Goal: Task Accomplishment & Management: Complete application form

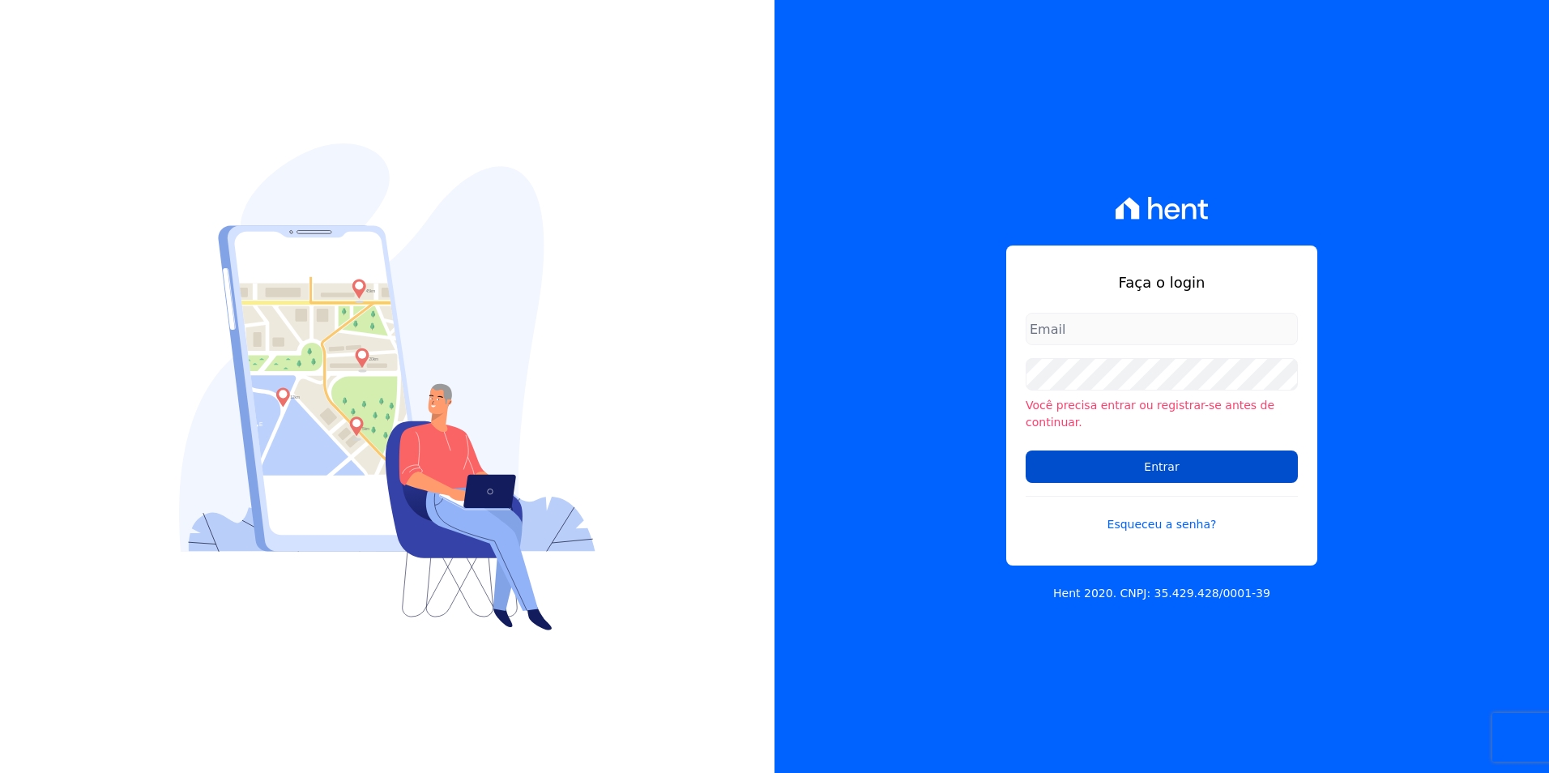
type input "[PERSON_NAME][EMAIL_ADDRESS][DOMAIN_NAME]"
click at [1149, 460] on input "Entrar" at bounding box center [1162, 466] width 272 height 32
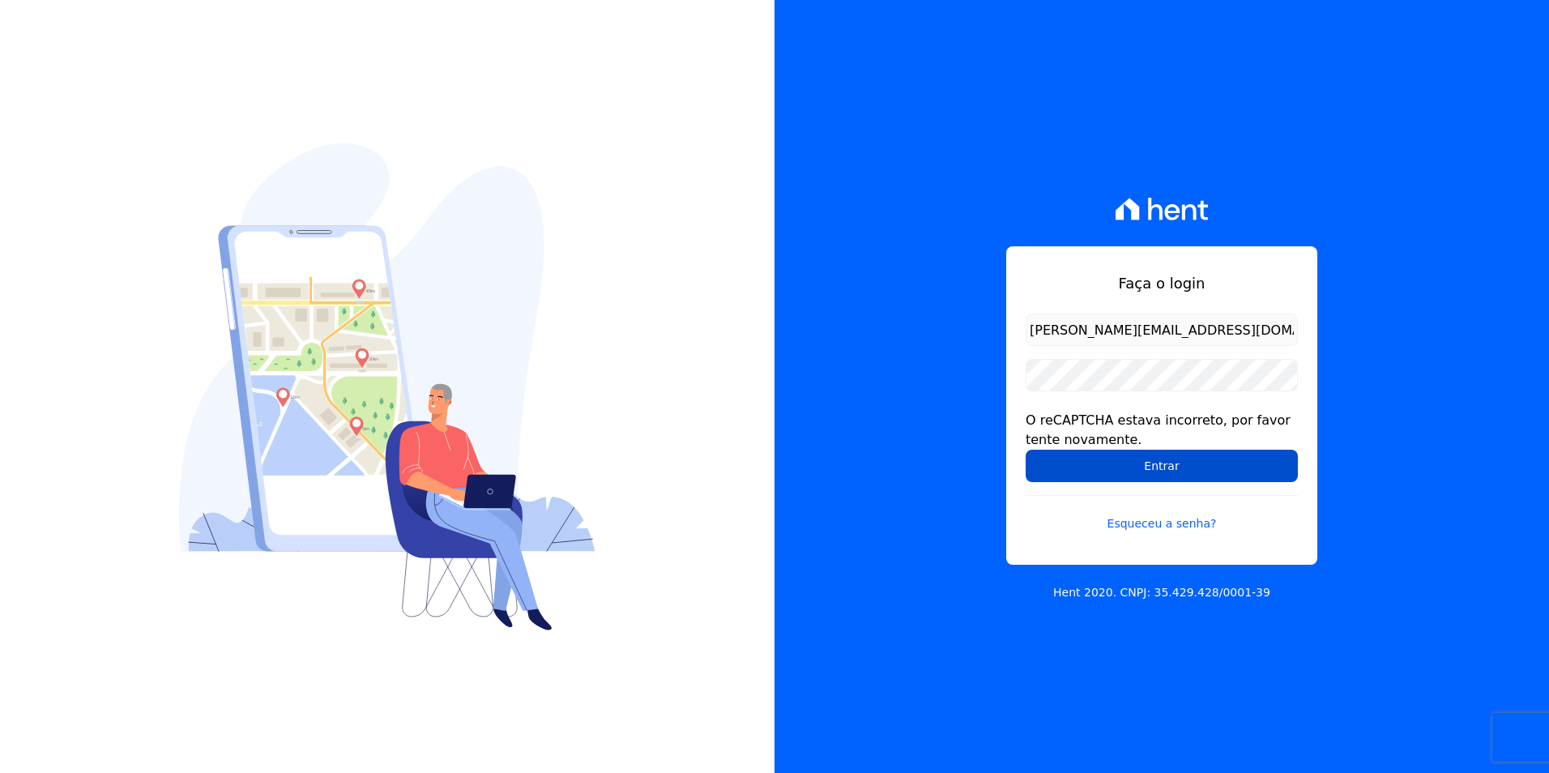
click at [1219, 477] on input "Entrar" at bounding box center [1162, 466] width 272 height 32
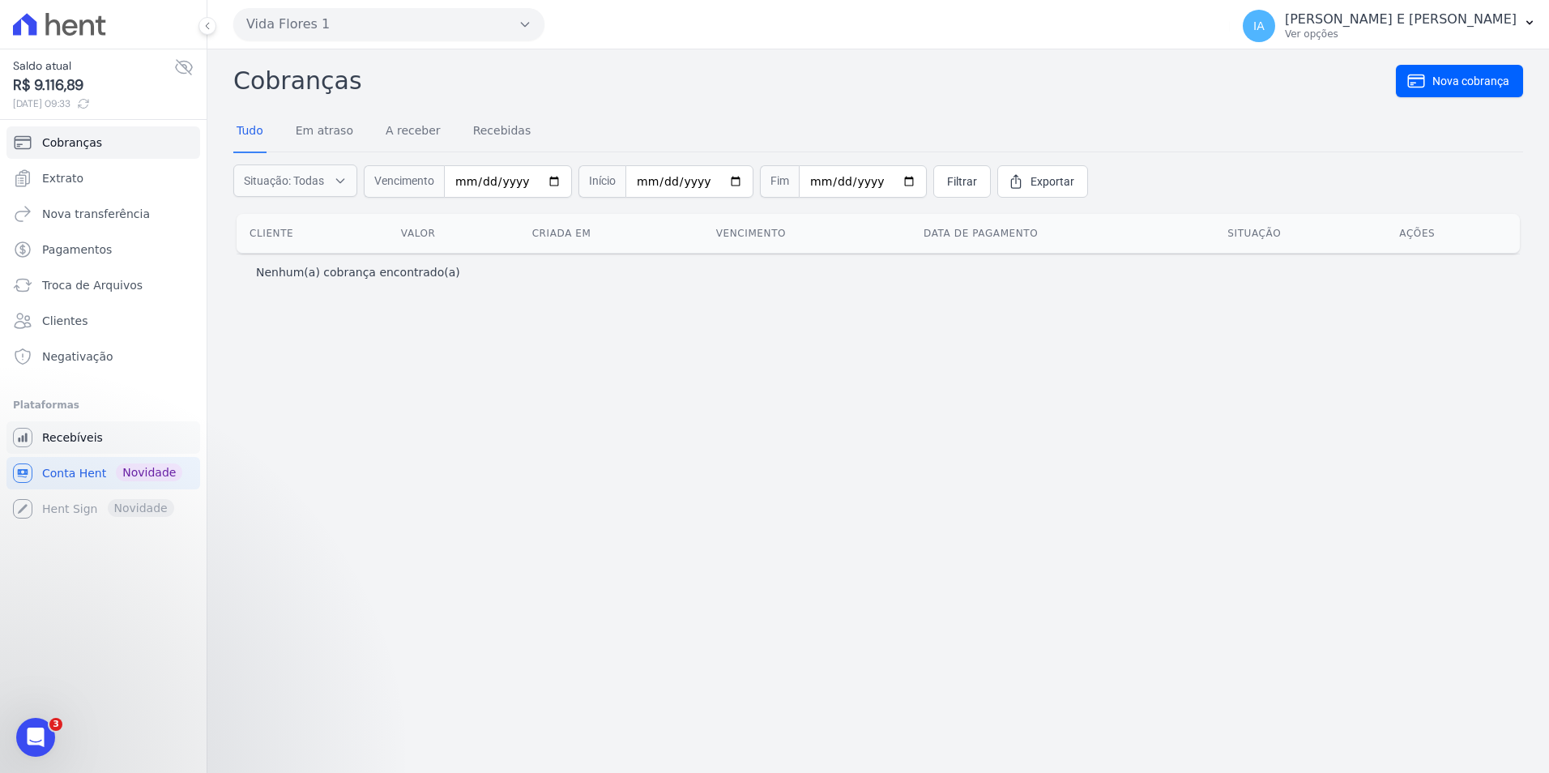
click at [102, 430] on link "Recebíveis" at bounding box center [103, 437] width 194 height 32
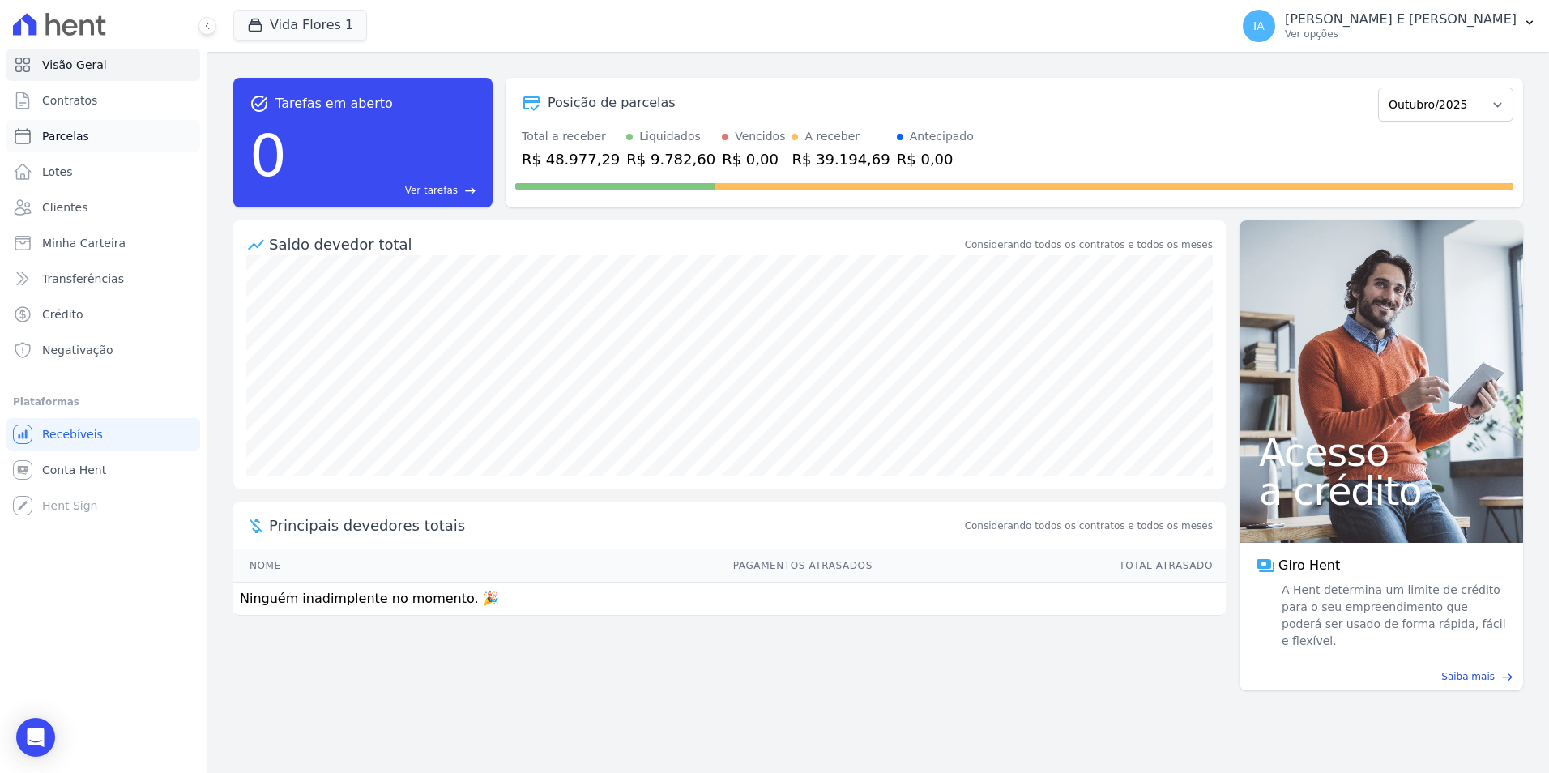
click at [111, 137] on link "Parcelas" at bounding box center [103, 136] width 194 height 32
select select
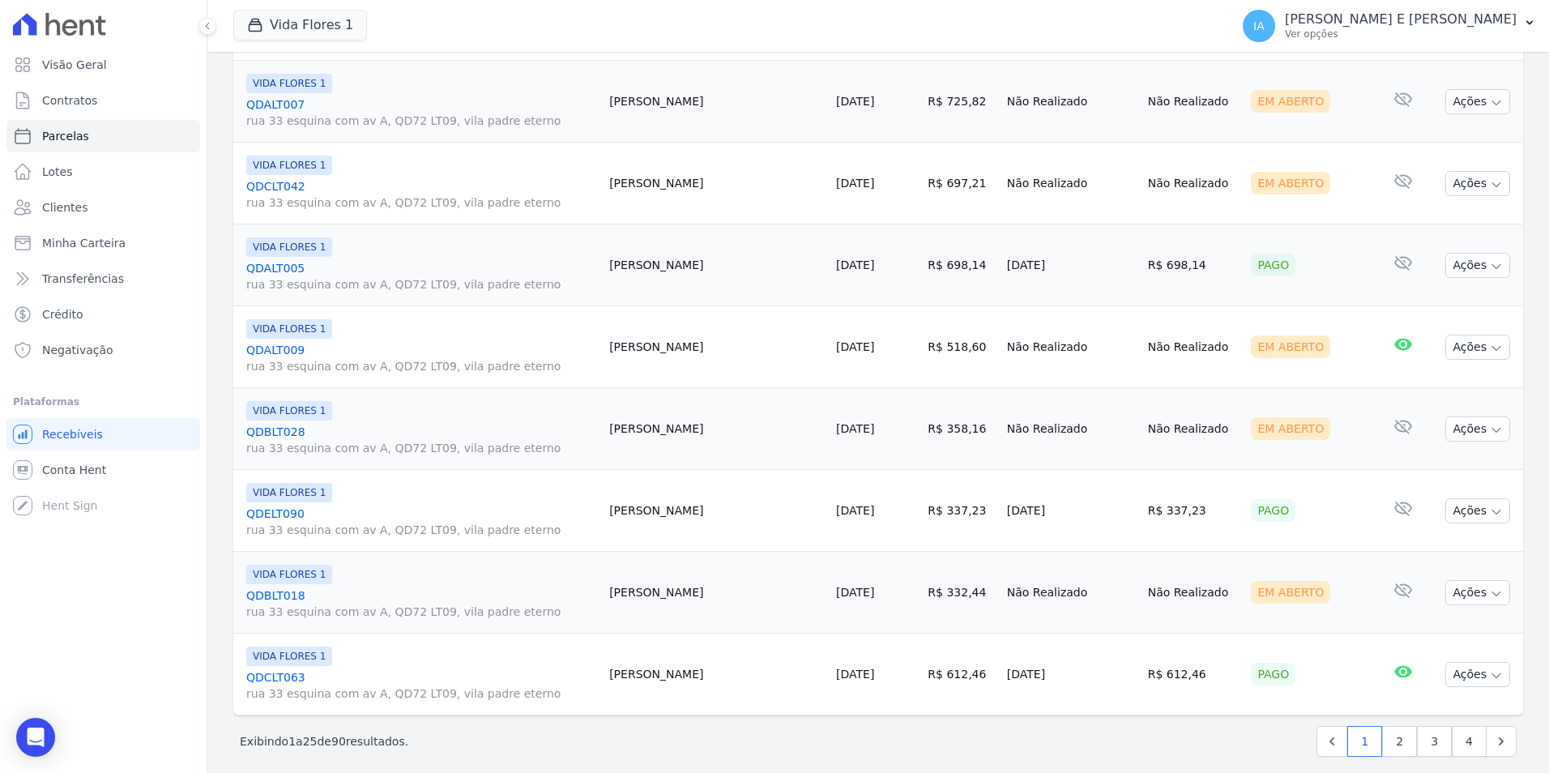
scroll to position [1809, 0]
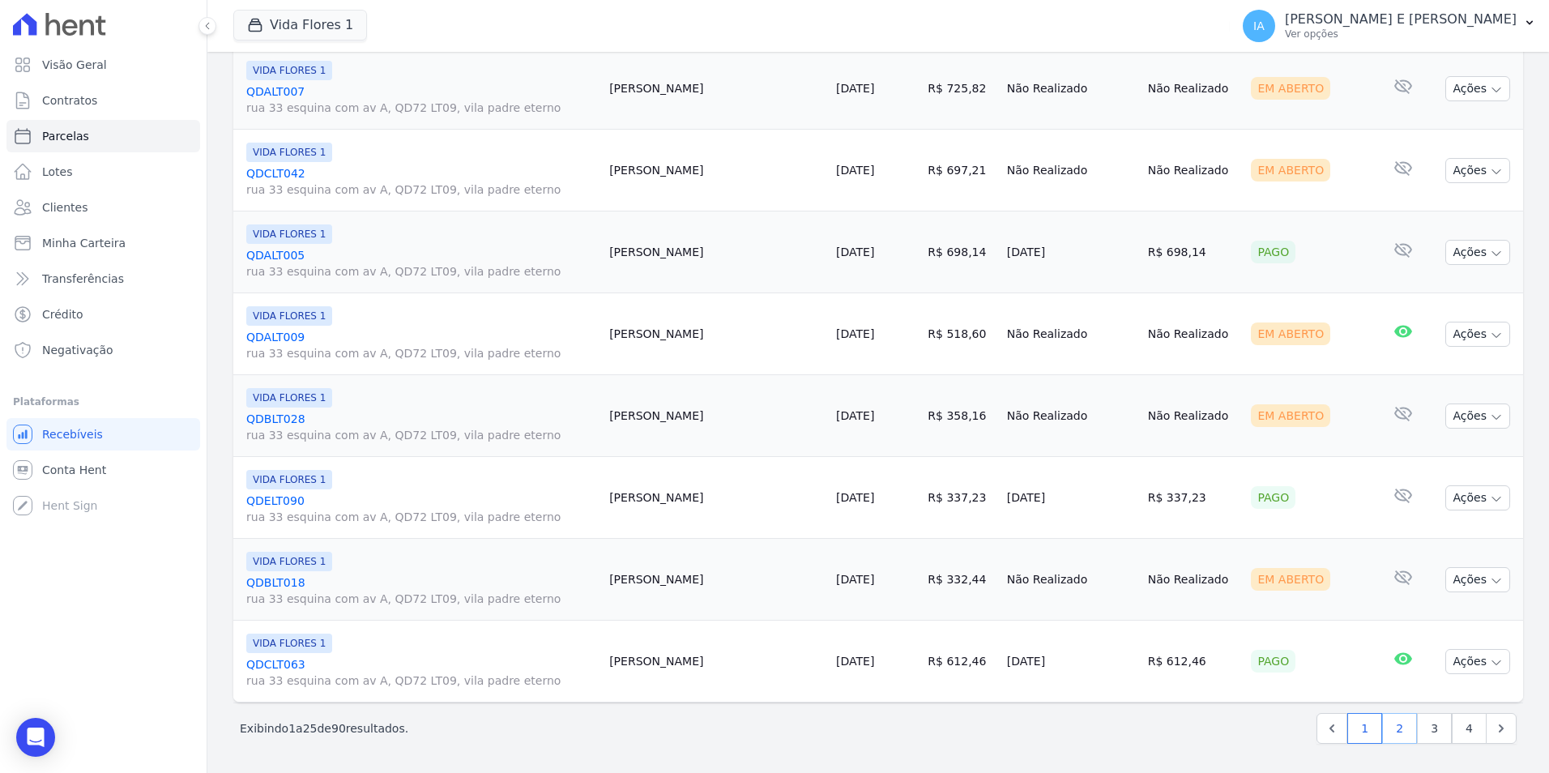
click at [1392, 729] on link "2" at bounding box center [1399, 728] width 35 height 31
select select
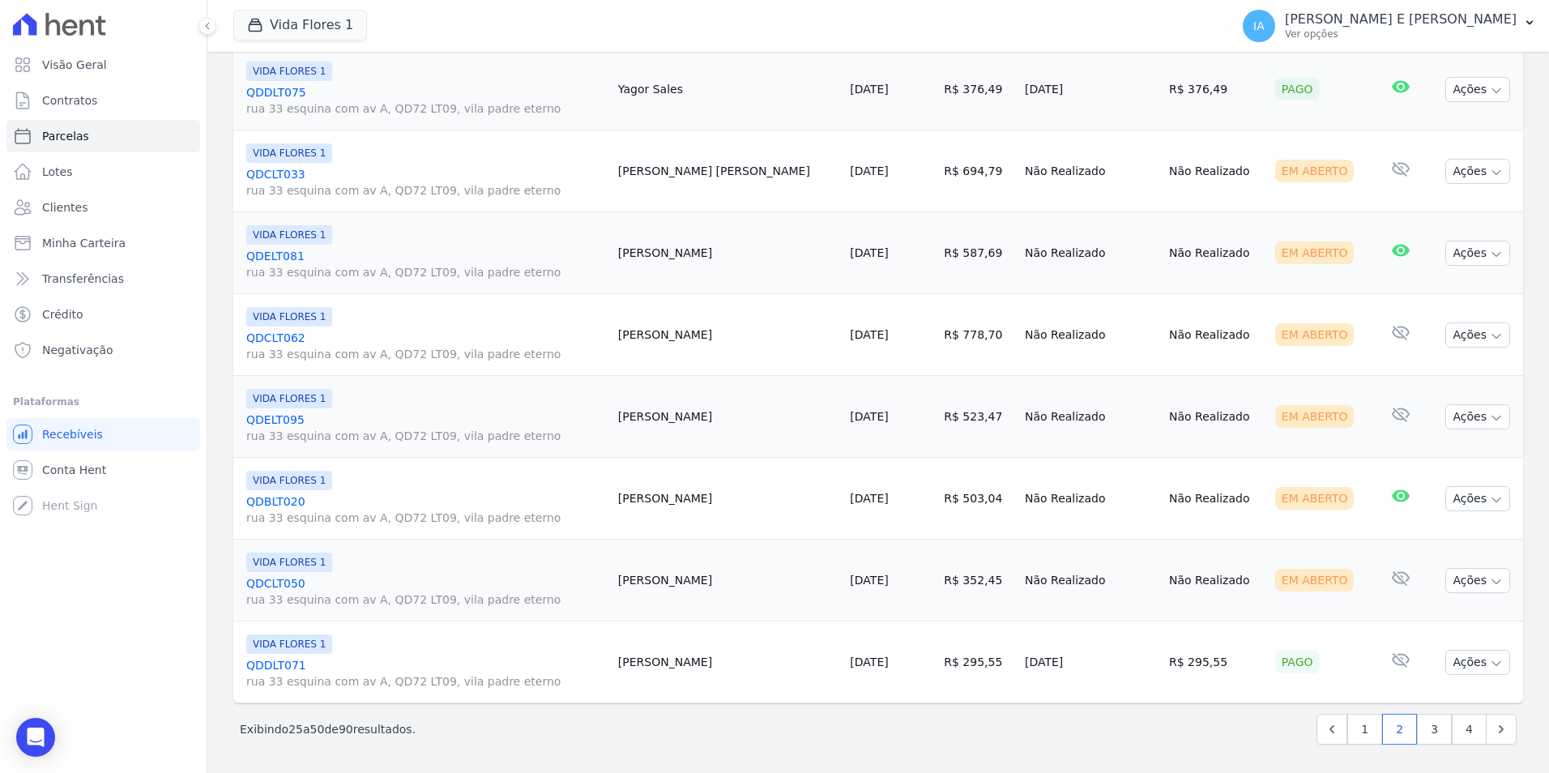
scroll to position [1825, 0]
click at [1422, 732] on link "3" at bounding box center [1434, 728] width 35 height 31
select select
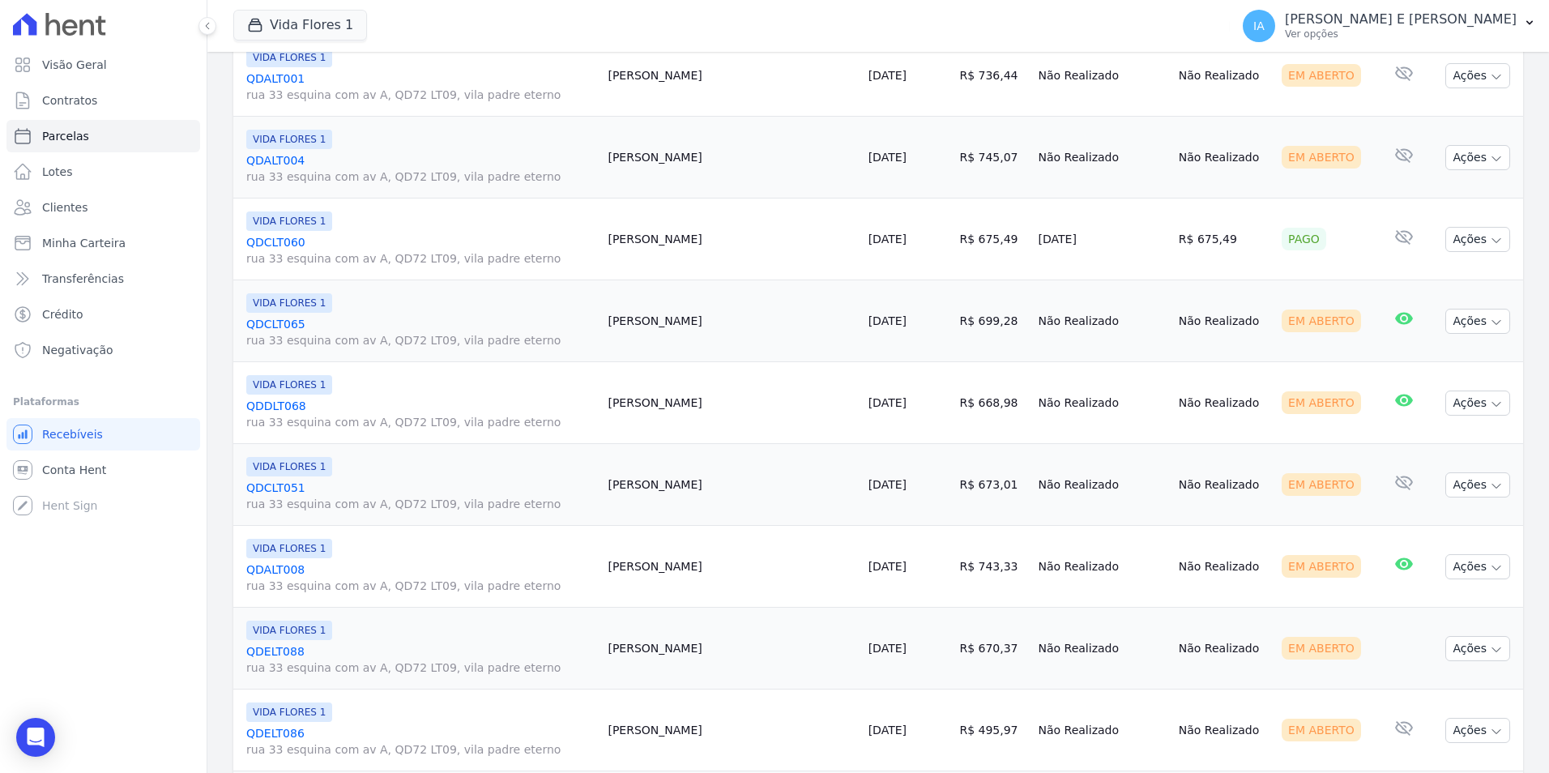
scroll to position [486, 0]
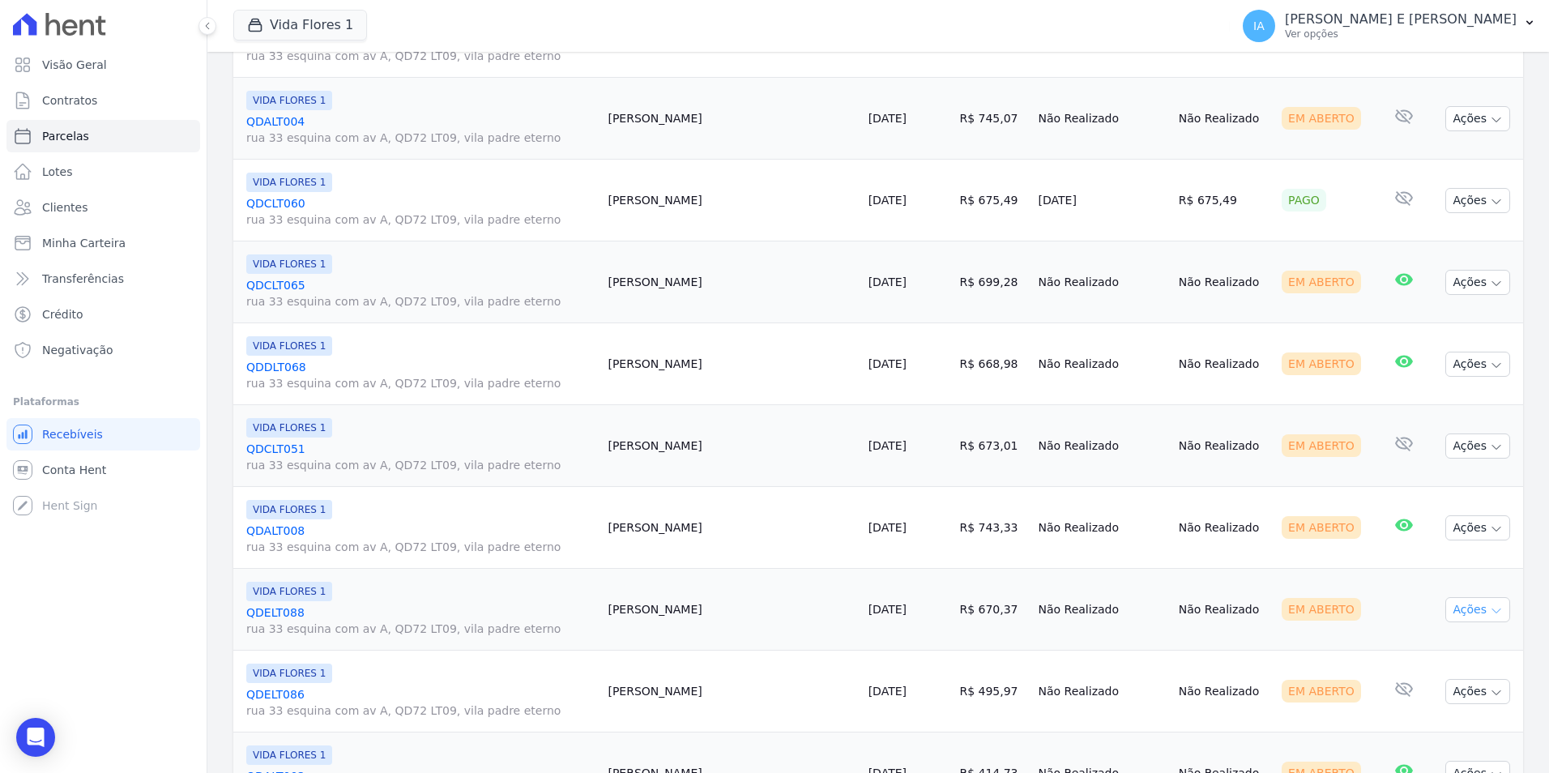
click at [1464, 614] on button "Ações" at bounding box center [1477, 609] width 65 height 25
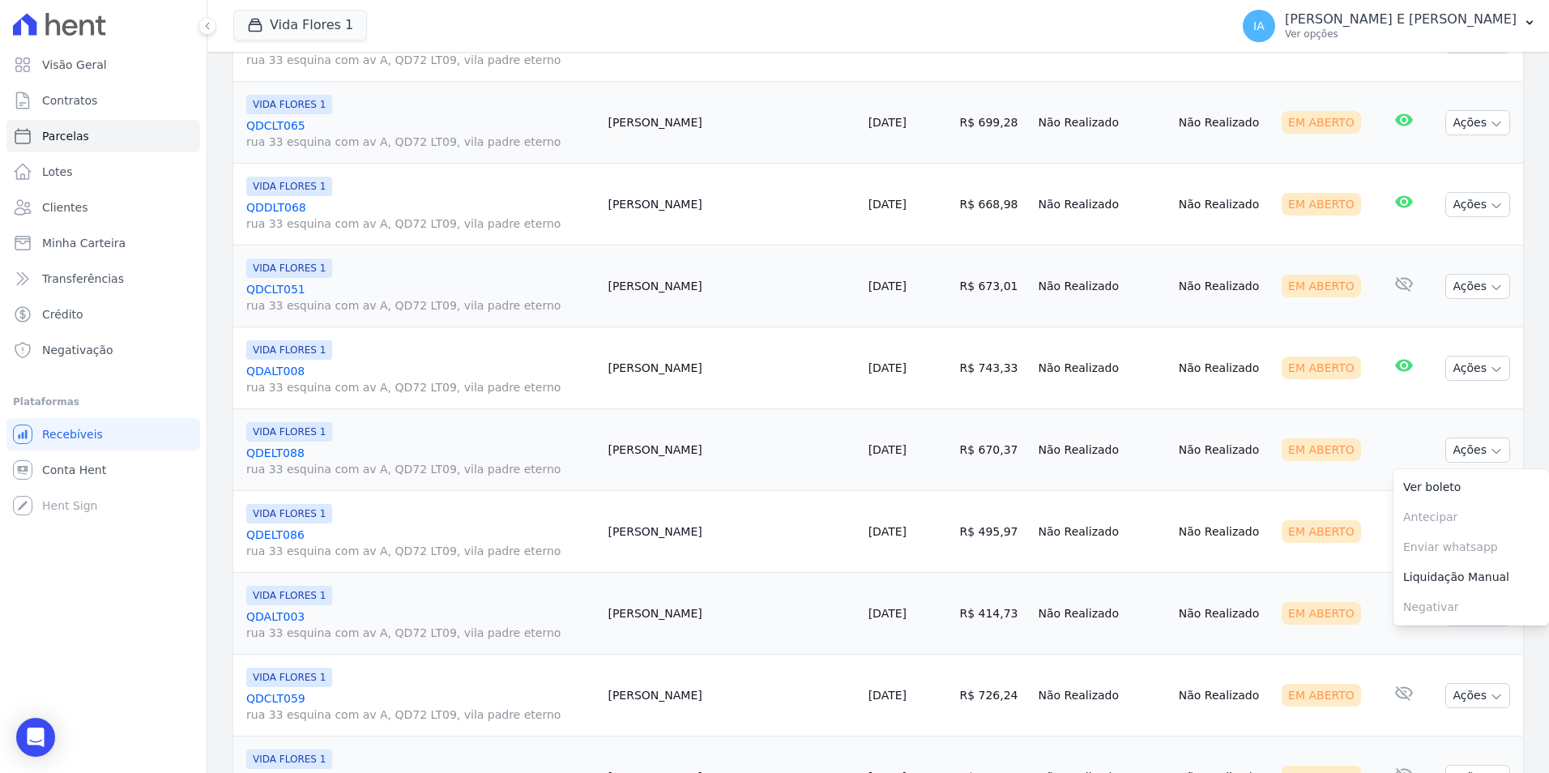
scroll to position [648, 0]
click at [1337, 561] on td "Em Aberto" at bounding box center [1325, 529] width 101 height 82
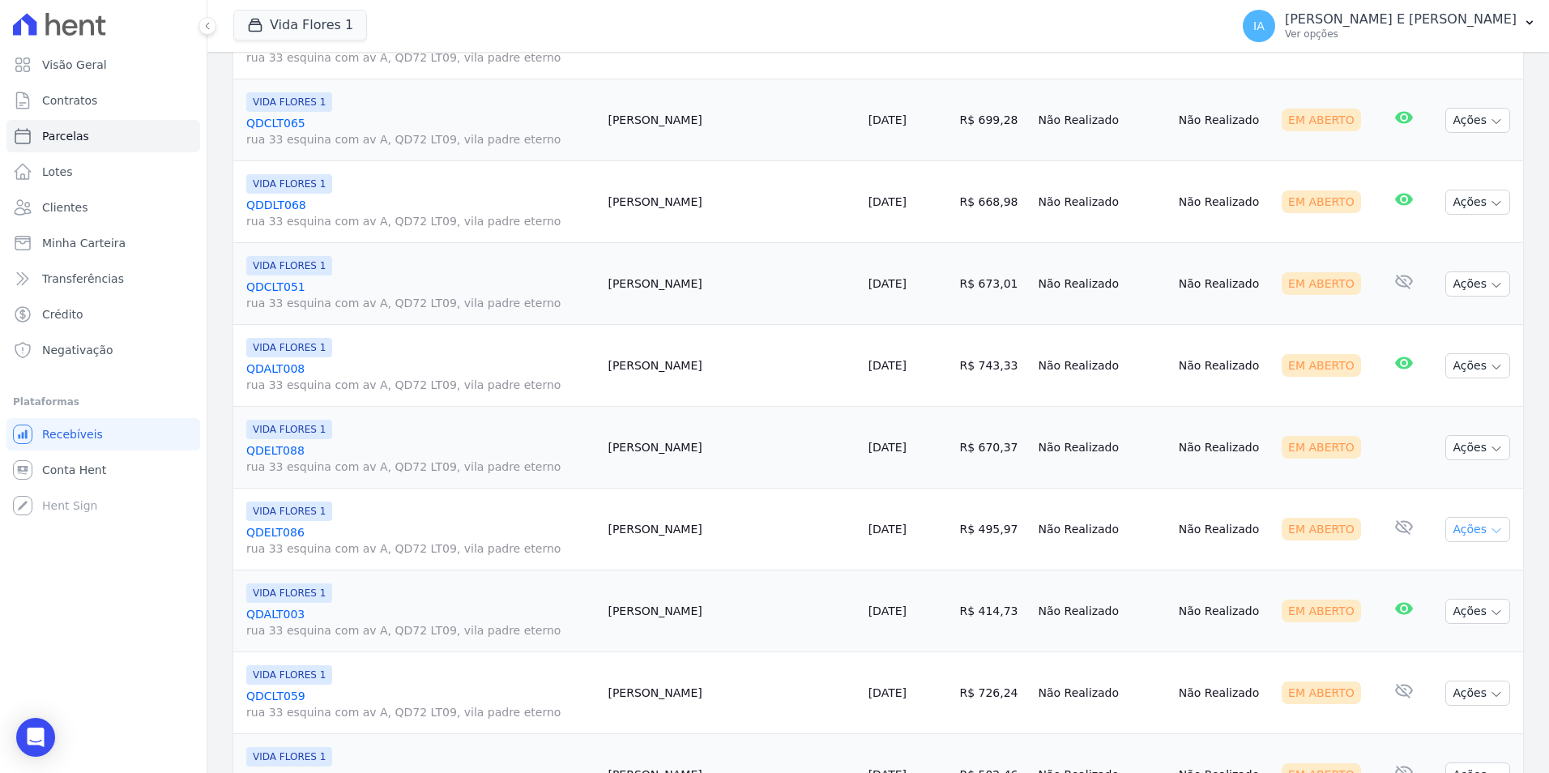
click at [1490, 525] on icon "button" at bounding box center [1496, 530] width 13 height 13
click at [1440, 629] on link "Enviar whatsapp" at bounding box center [1471, 627] width 156 height 30
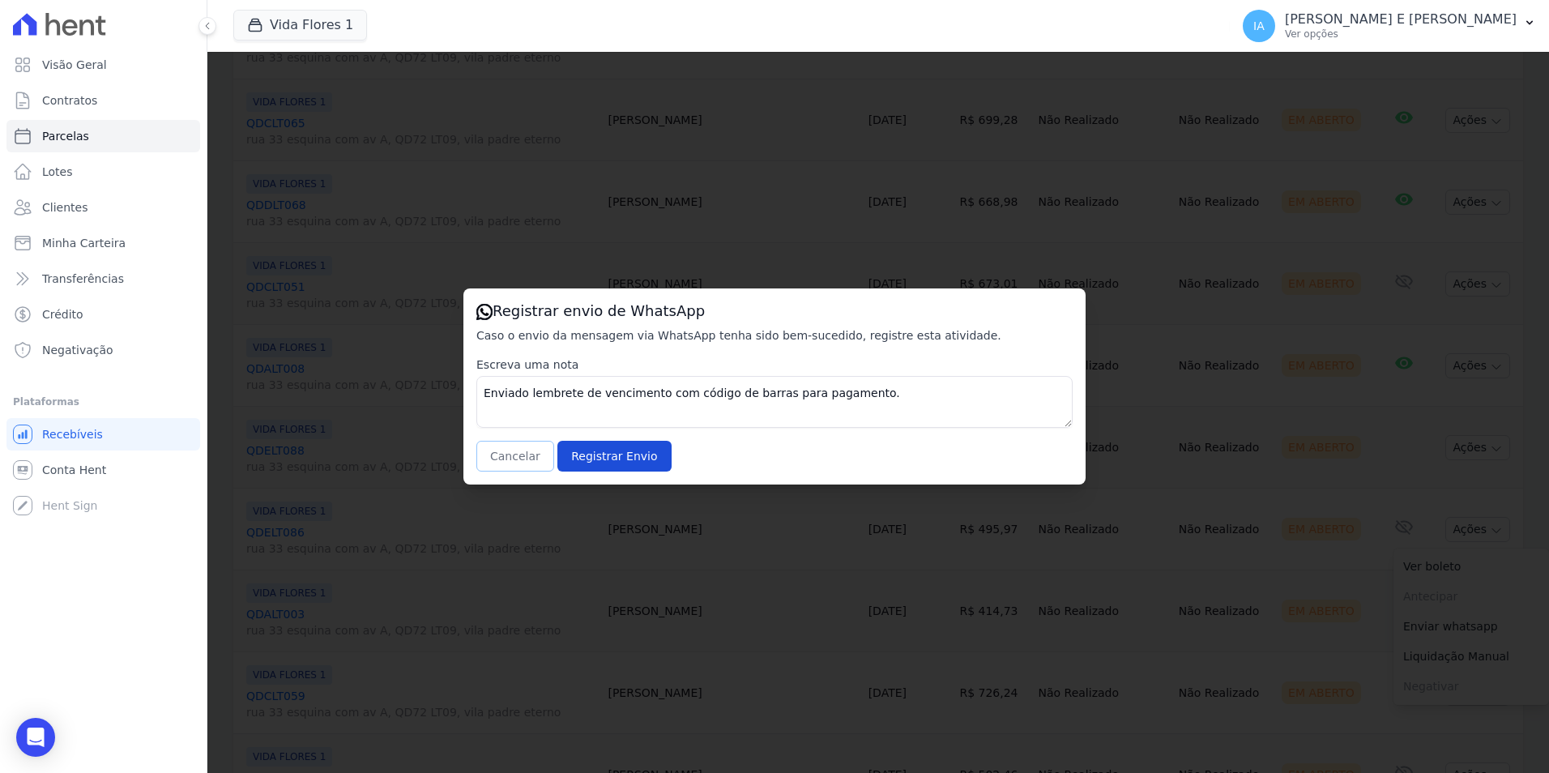
click at [517, 447] on button "Cancelar" at bounding box center [515, 456] width 78 height 31
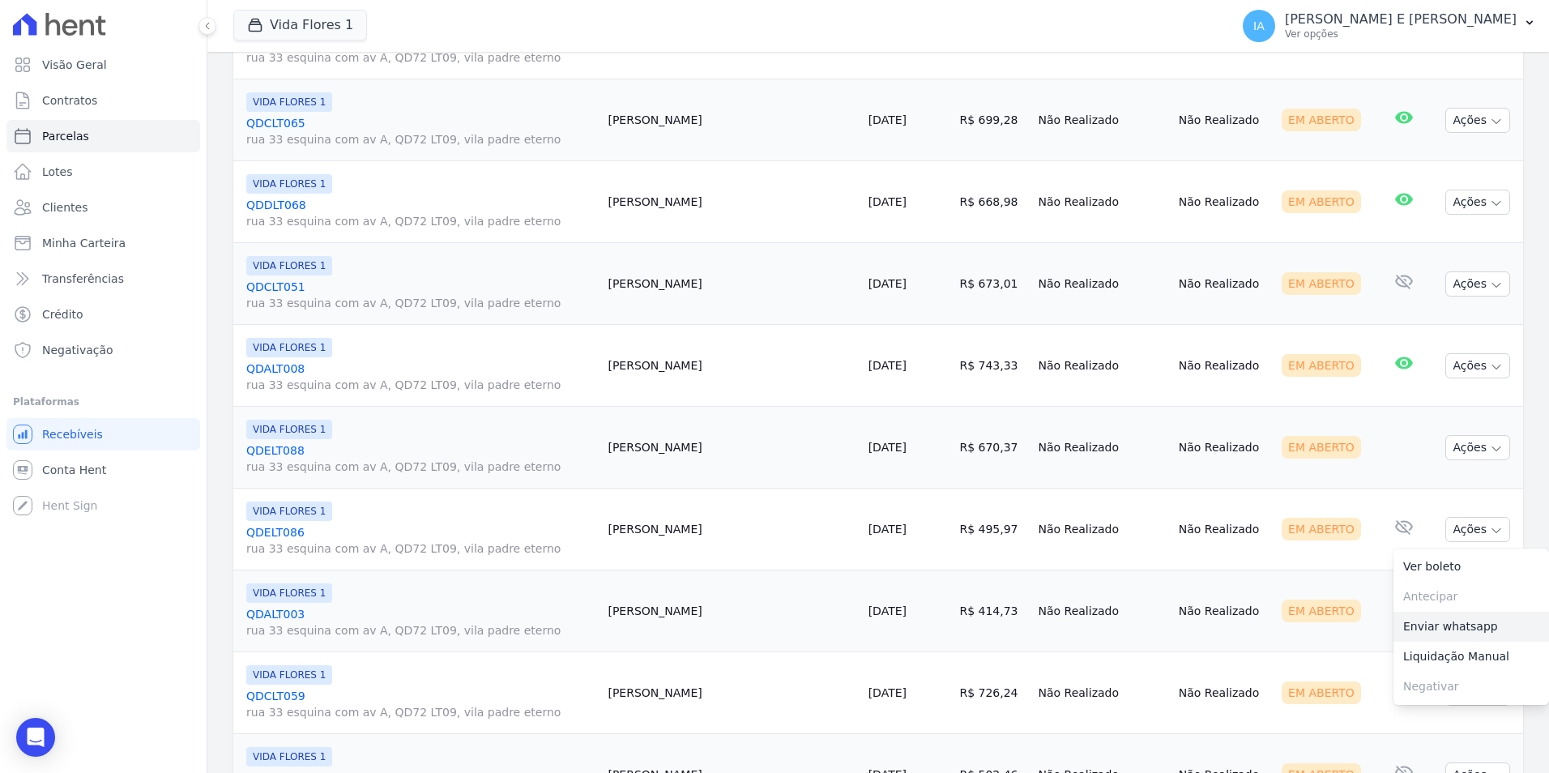
click at [1450, 636] on link "Enviar whatsapp" at bounding box center [1471, 627] width 156 height 30
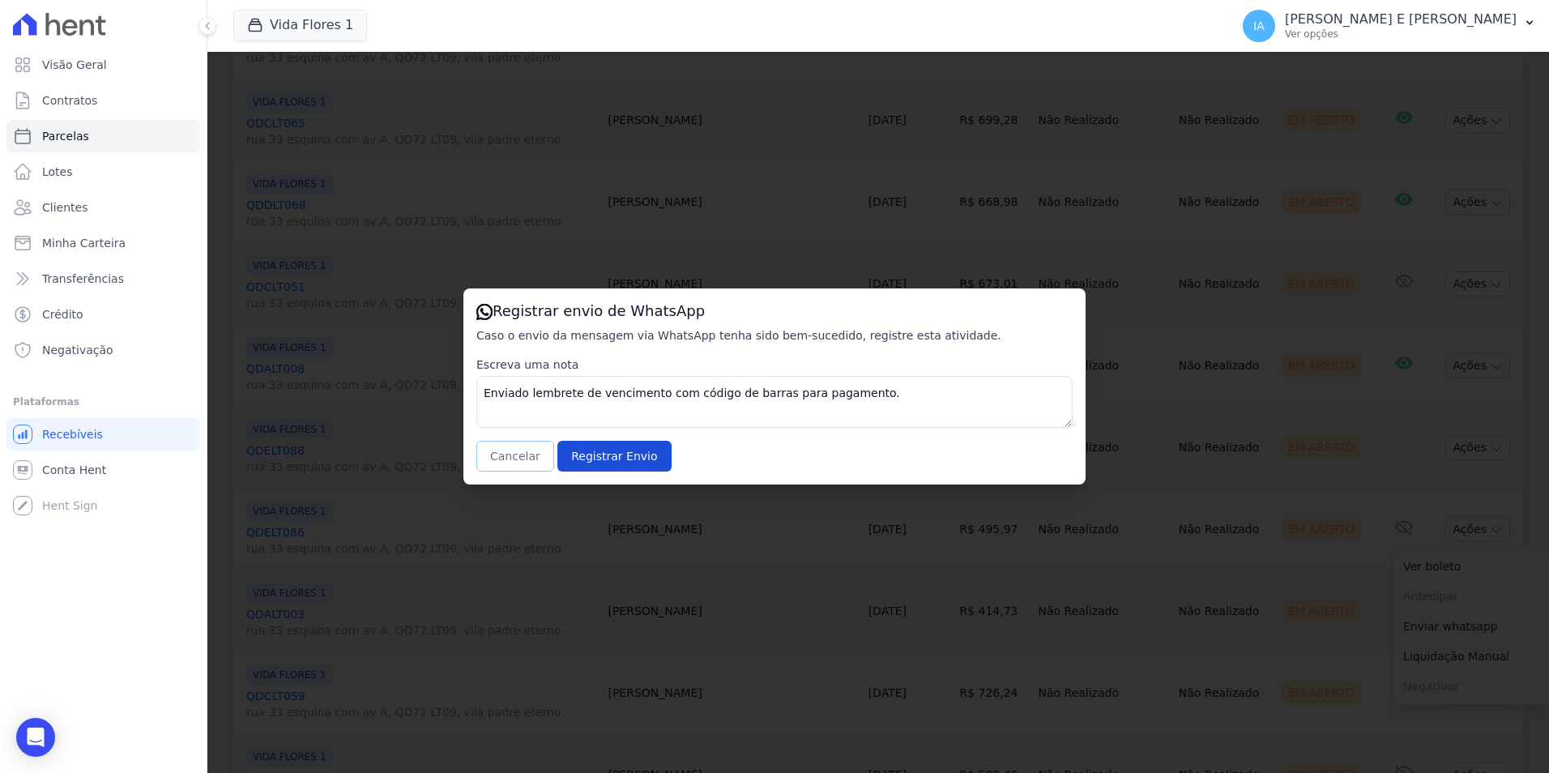
click at [510, 453] on button "Cancelar" at bounding box center [515, 456] width 78 height 31
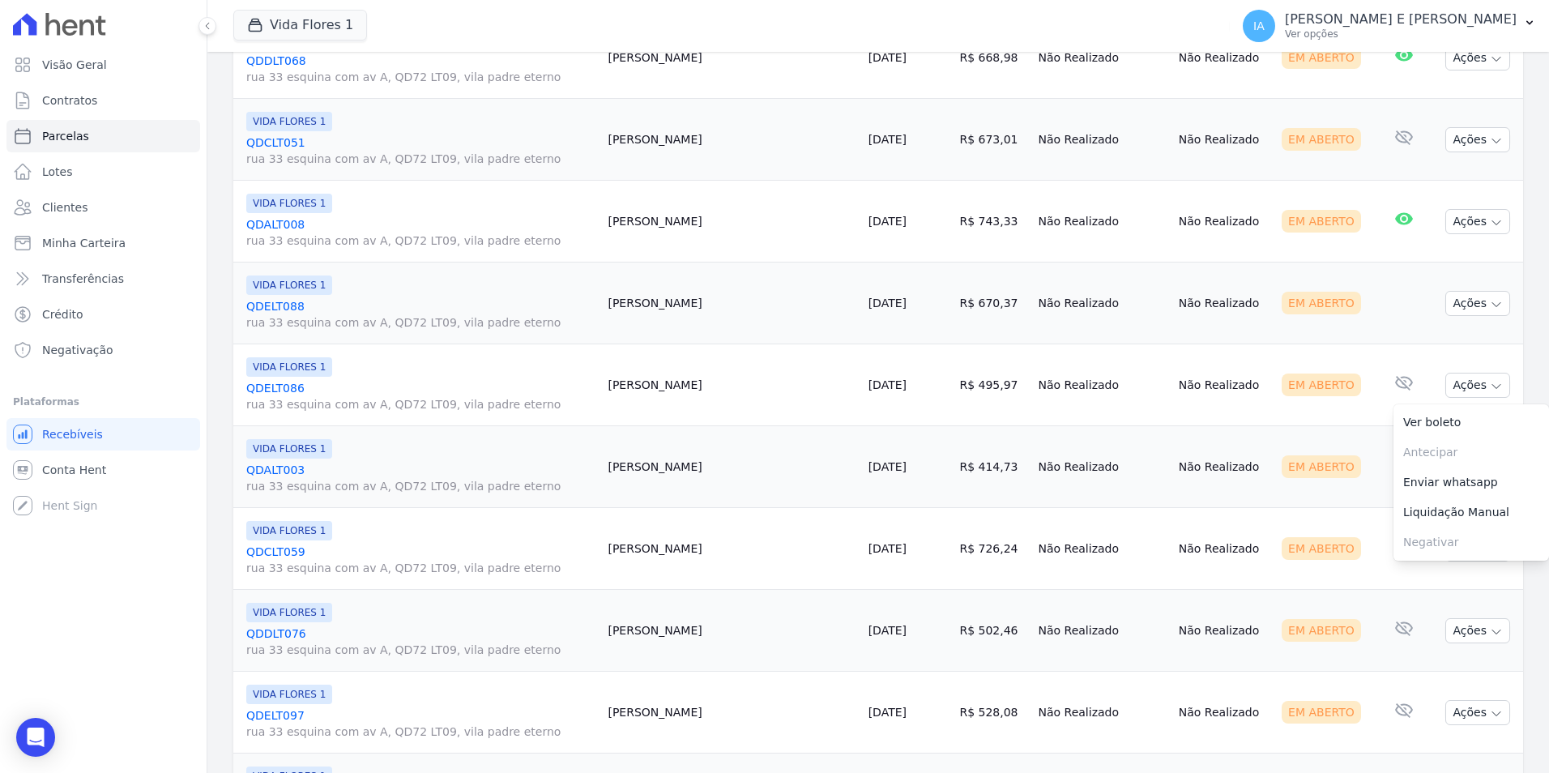
scroll to position [810, 0]
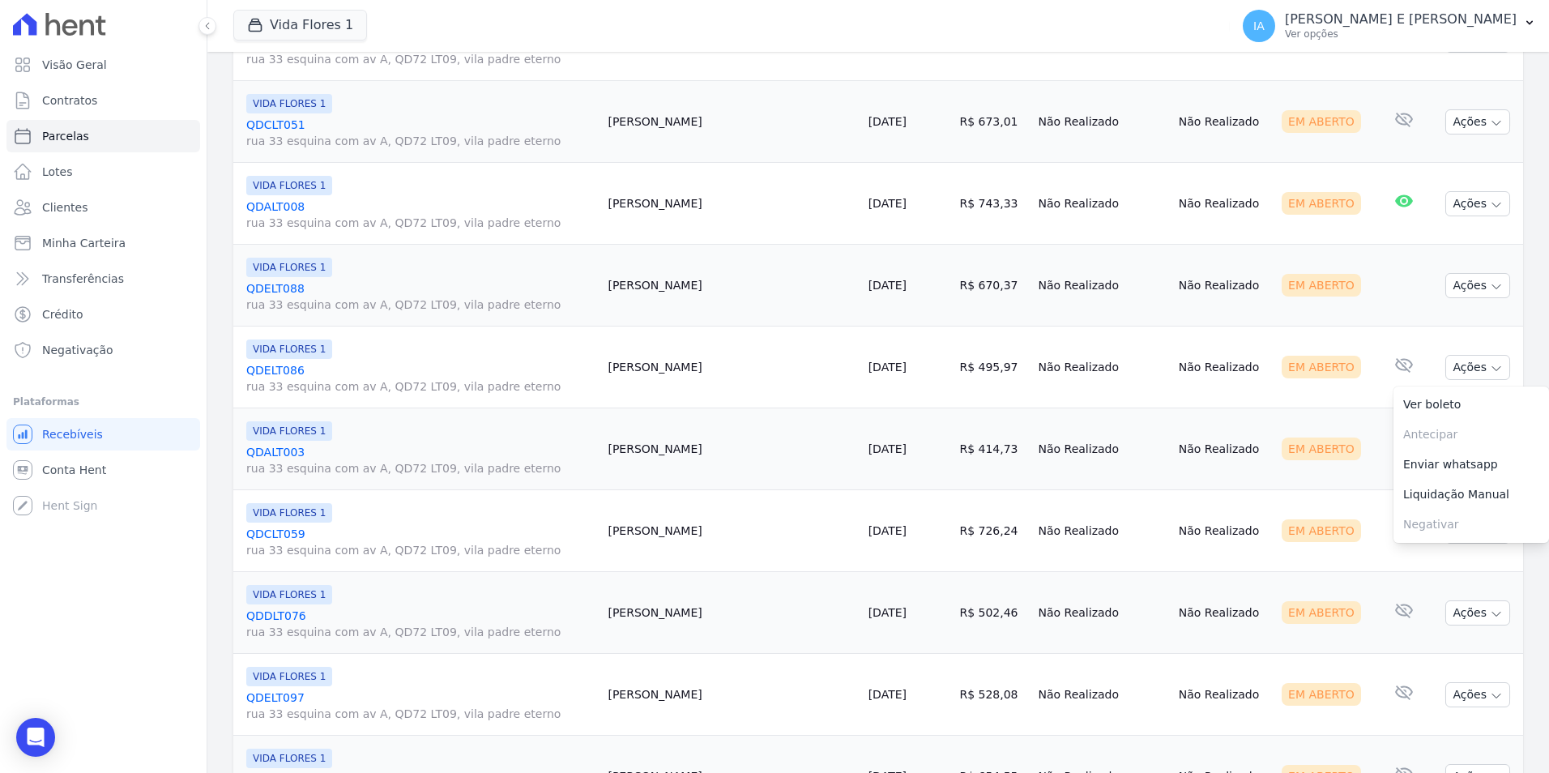
click at [1376, 479] on td "E-mail com boleto lido 09/10/2025, 17:36" at bounding box center [1402, 449] width 53 height 82
click at [1475, 449] on button "Ações" at bounding box center [1477, 449] width 65 height 25
click at [1423, 552] on link "Enviar whatsapp" at bounding box center [1471, 546] width 156 height 30
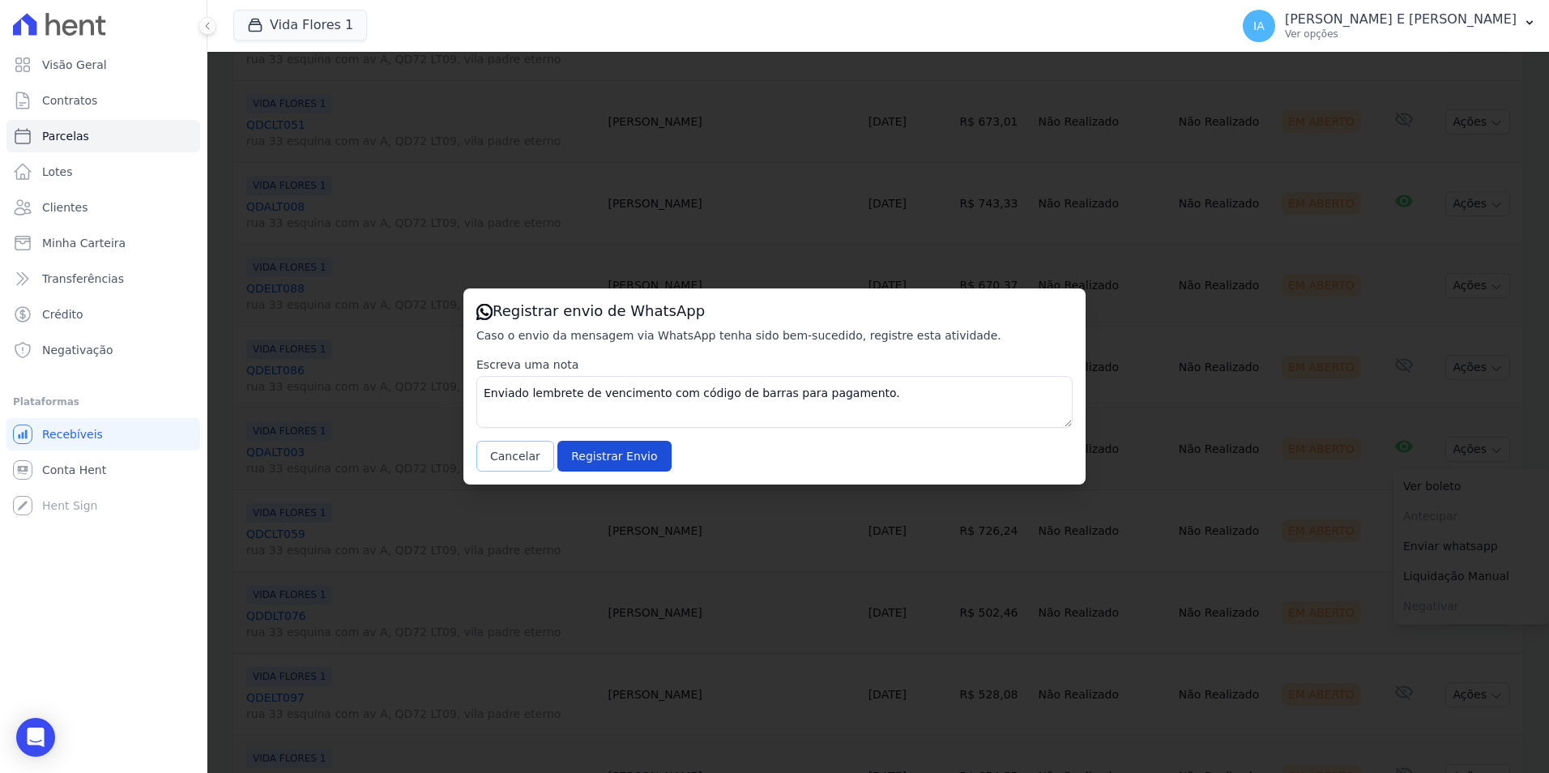
click at [514, 456] on button "Cancelar" at bounding box center [515, 456] width 78 height 31
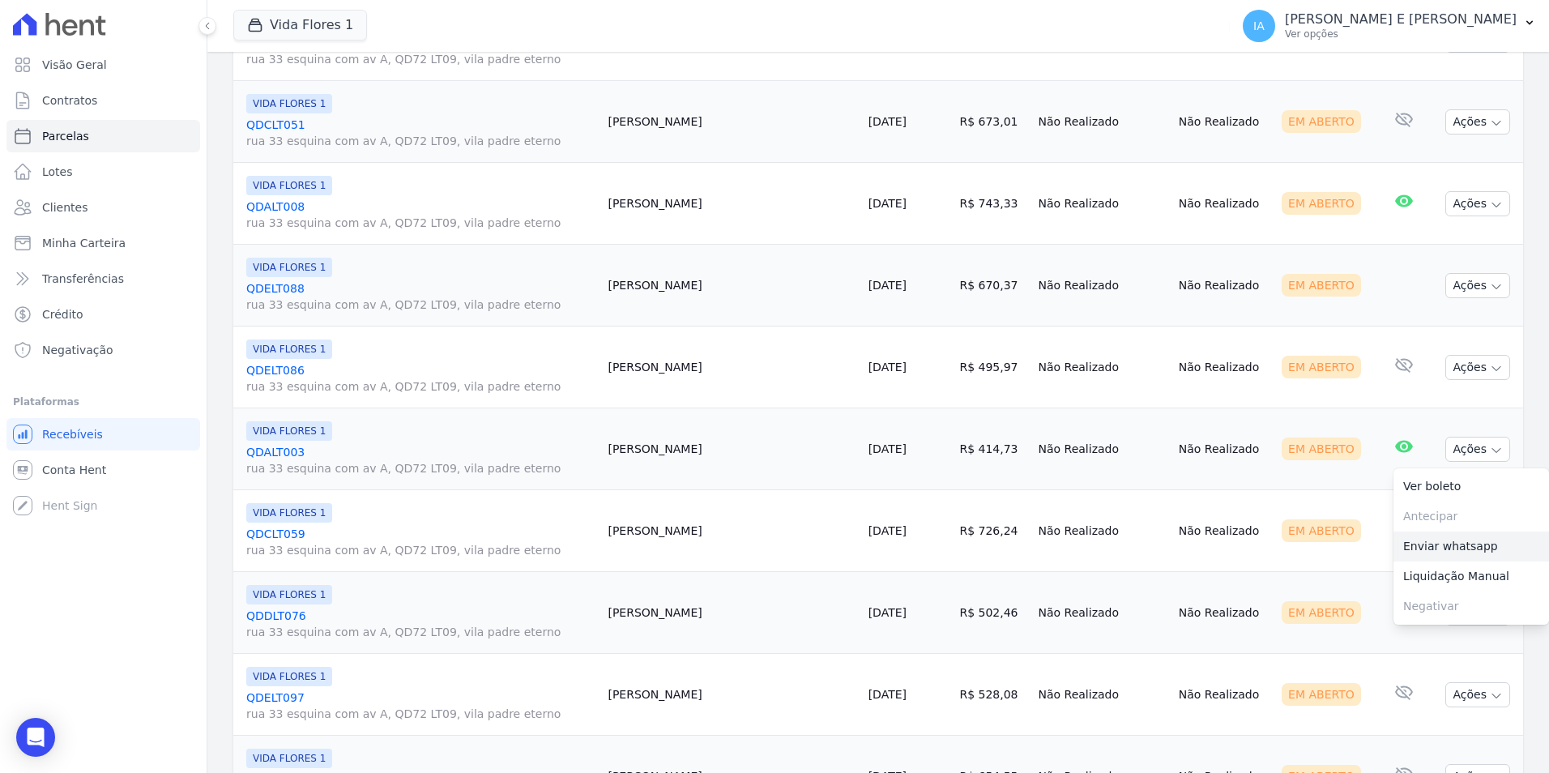
click at [1434, 549] on link "Enviar whatsapp" at bounding box center [1471, 546] width 156 height 30
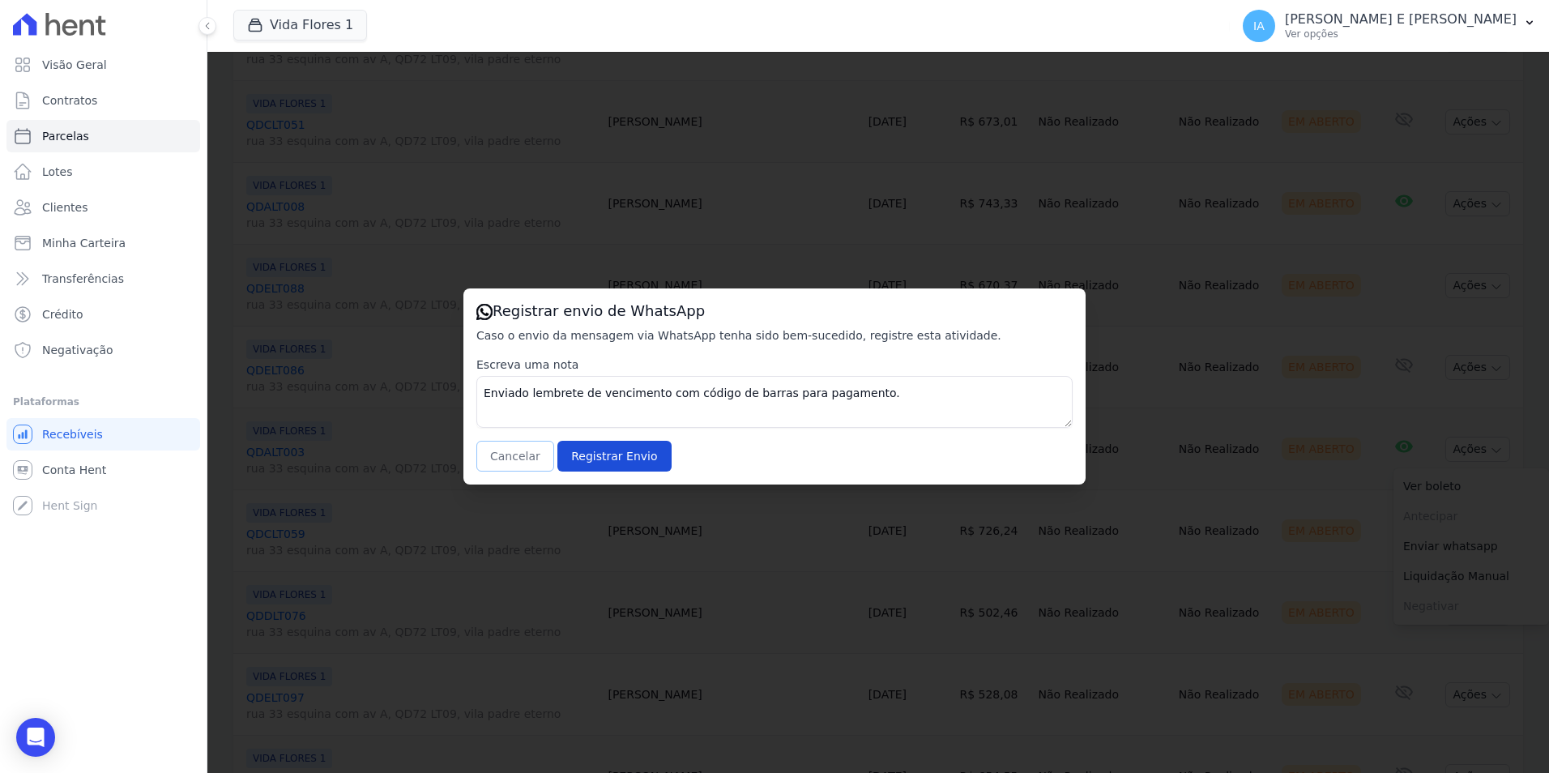
click at [497, 453] on button "Cancelar" at bounding box center [515, 456] width 78 height 31
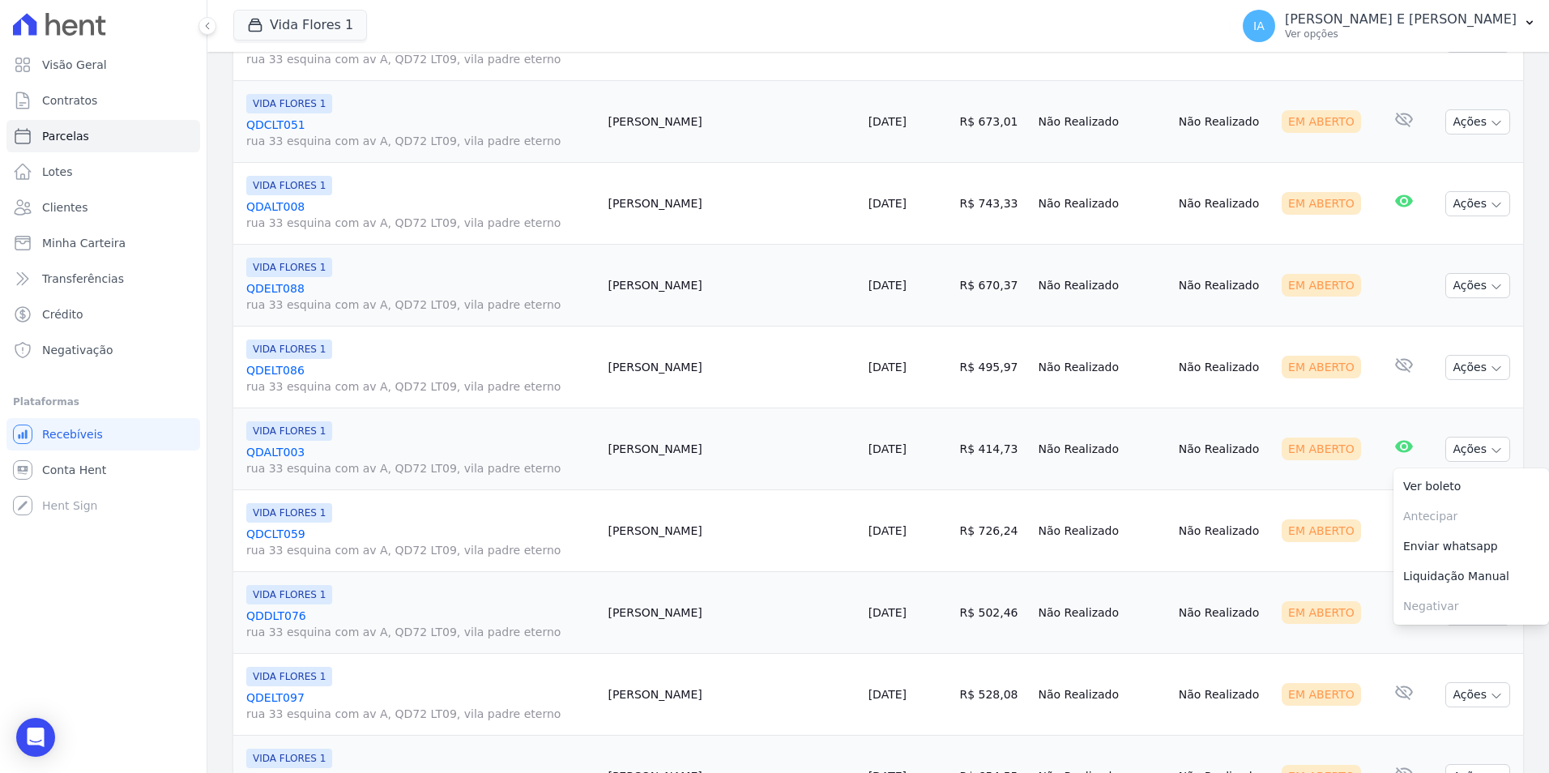
click at [1376, 299] on td "Cliente sem endereço de e-mail" at bounding box center [1402, 286] width 53 height 82
click at [1459, 288] on button "Ações" at bounding box center [1477, 285] width 65 height 25
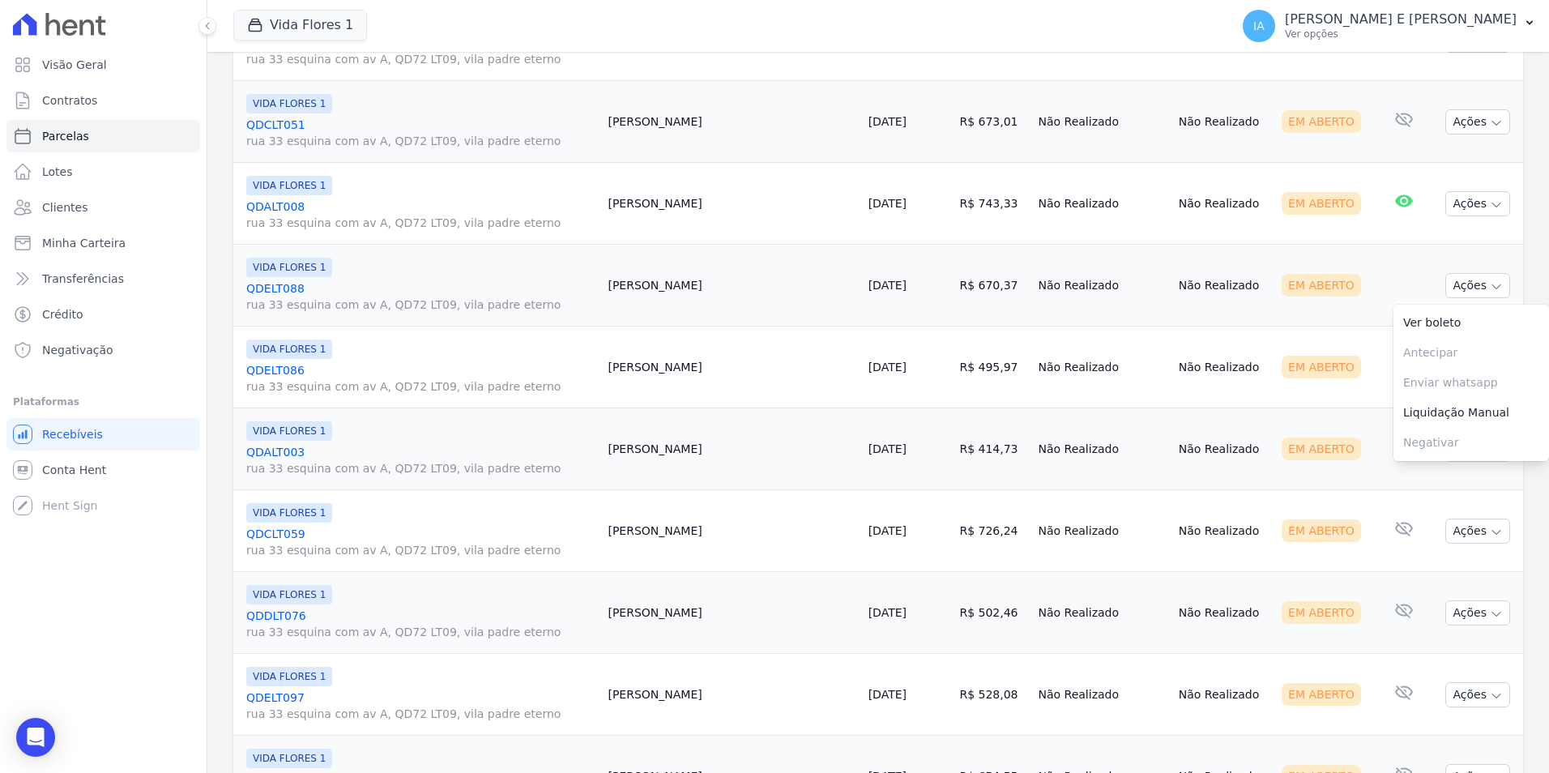
click at [1324, 545] on td "Em Aberto" at bounding box center [1325, 531] width 101 height 82
click at [1458, 533] on button "Ações" at bounding box center [1477, 530] width 65 height 25
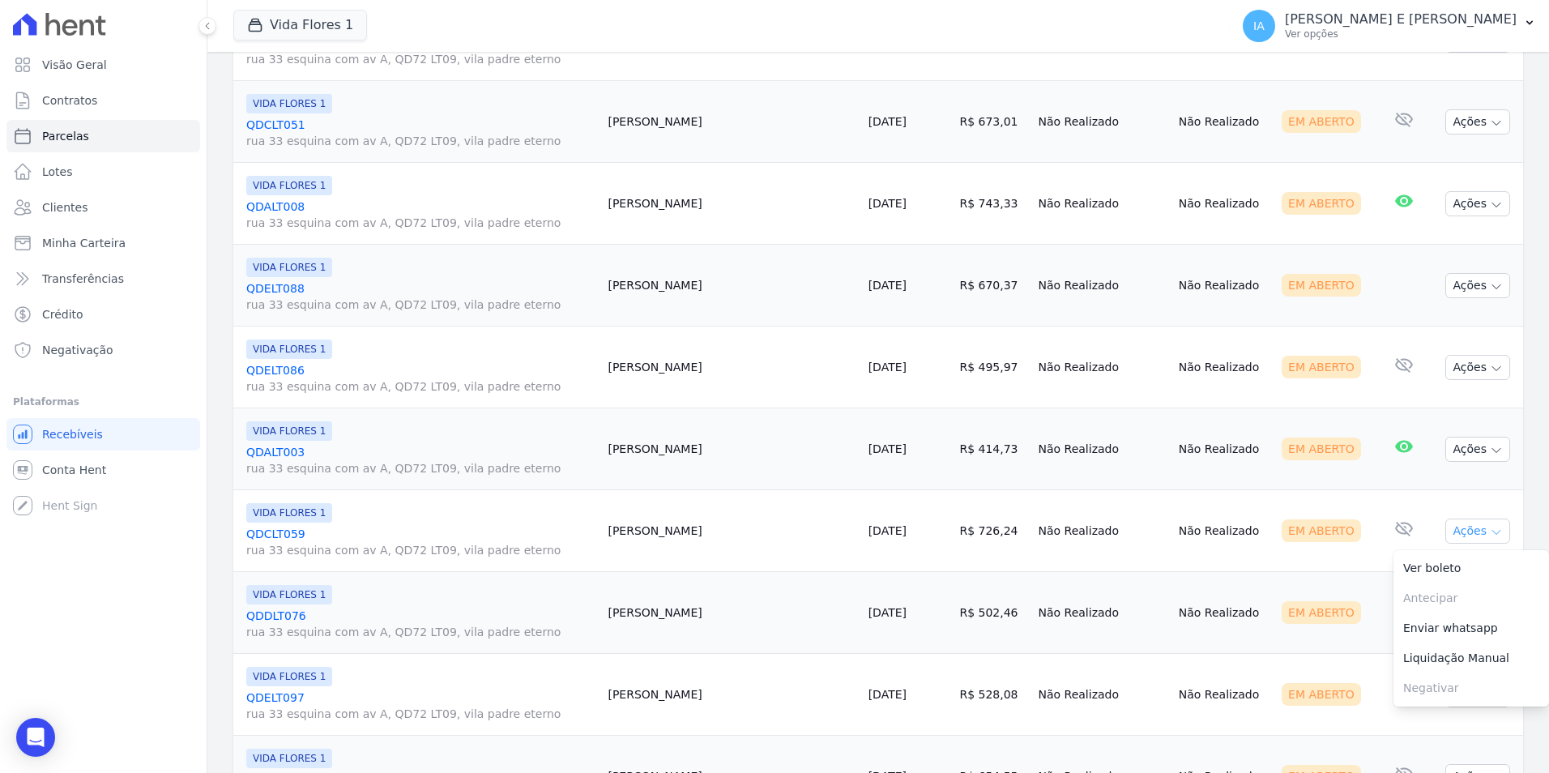
click at [1473, 529] on button "Ações" at bounding box center [1477, 530] width 65 height 25
click at [1457, 632] on link "Enviar whatsapp" at bounding box center [1471, 628] width 156 height 30
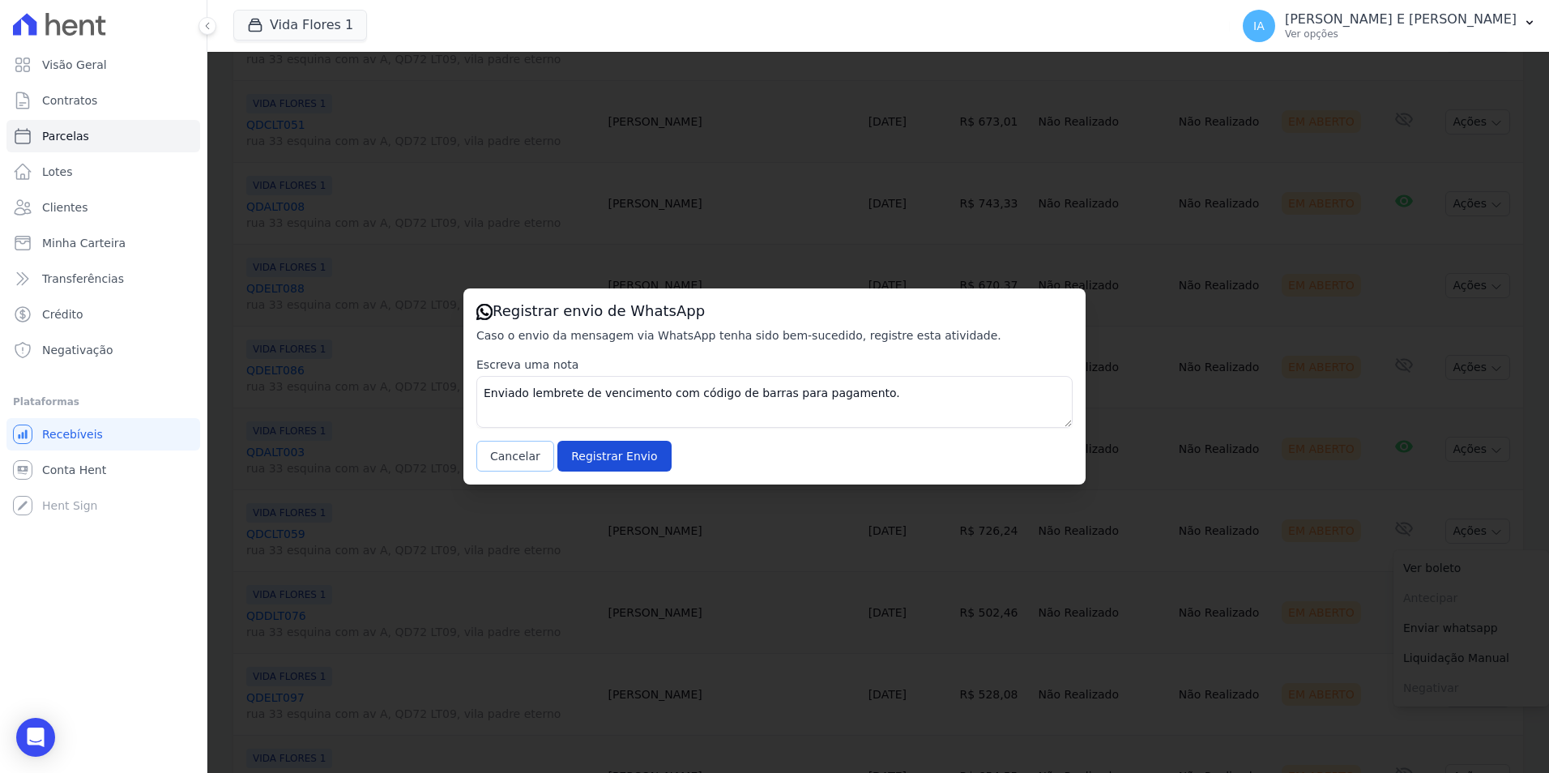
click at [526, 458] on button "Cancelar" at bounding box center [515, 456] width 78 height 31
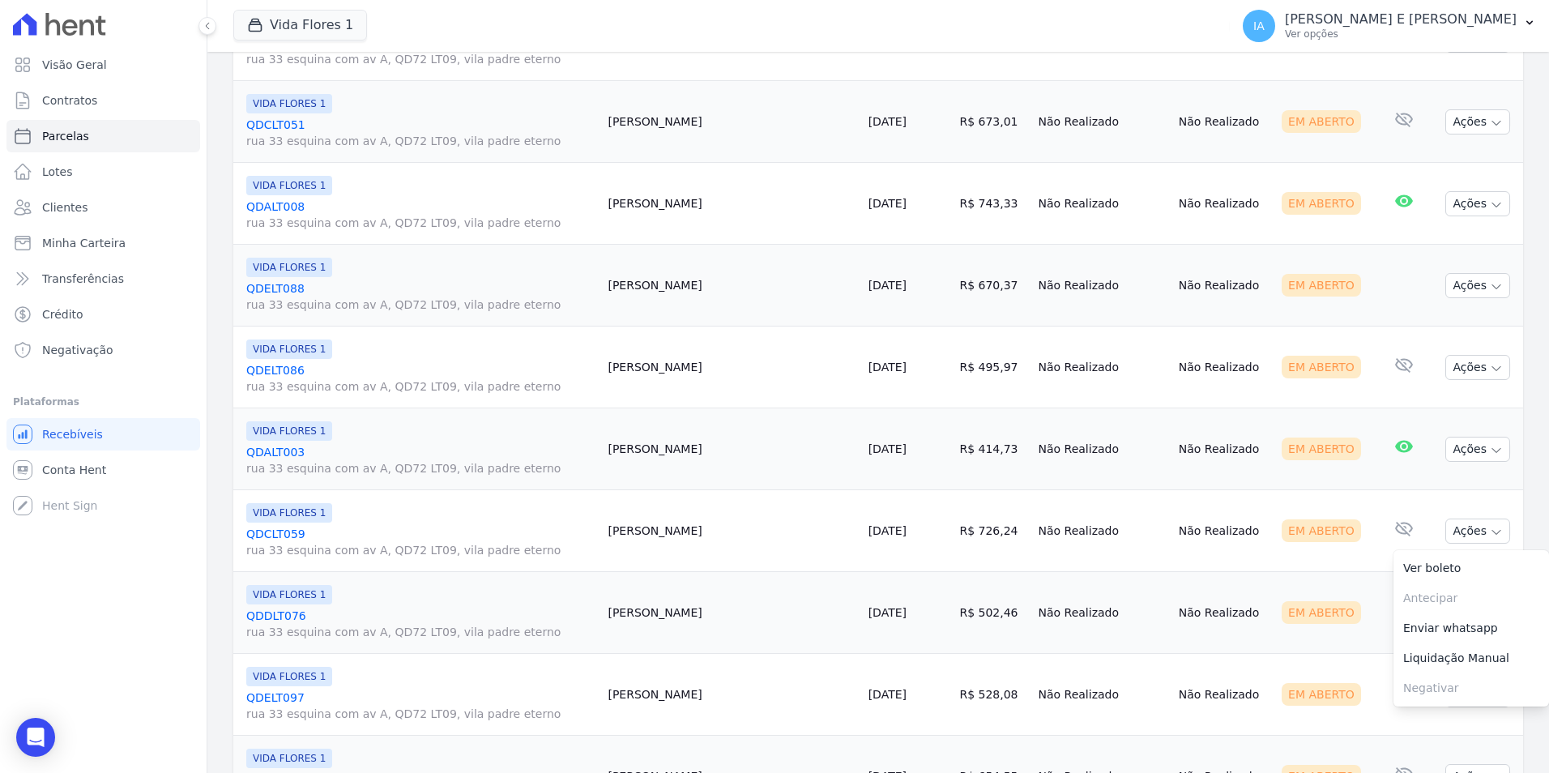
click at [1393, 629] on link "Enviar whatsapp" at bounding box center [1471, 628] width 156 height 30
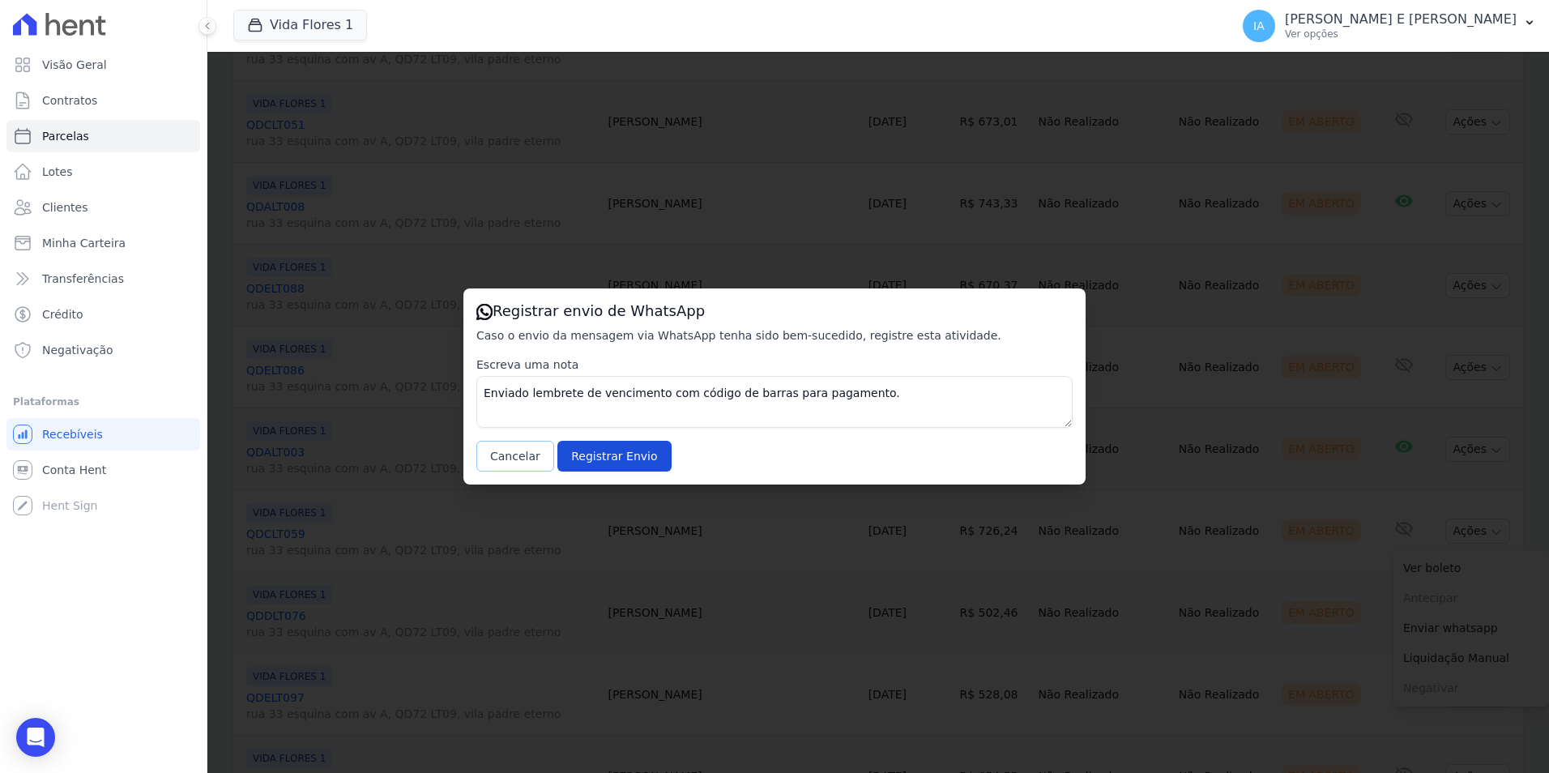
click at [510, 461] on button "Cancelar" at bounding box center [515, 456] width 78 height 31
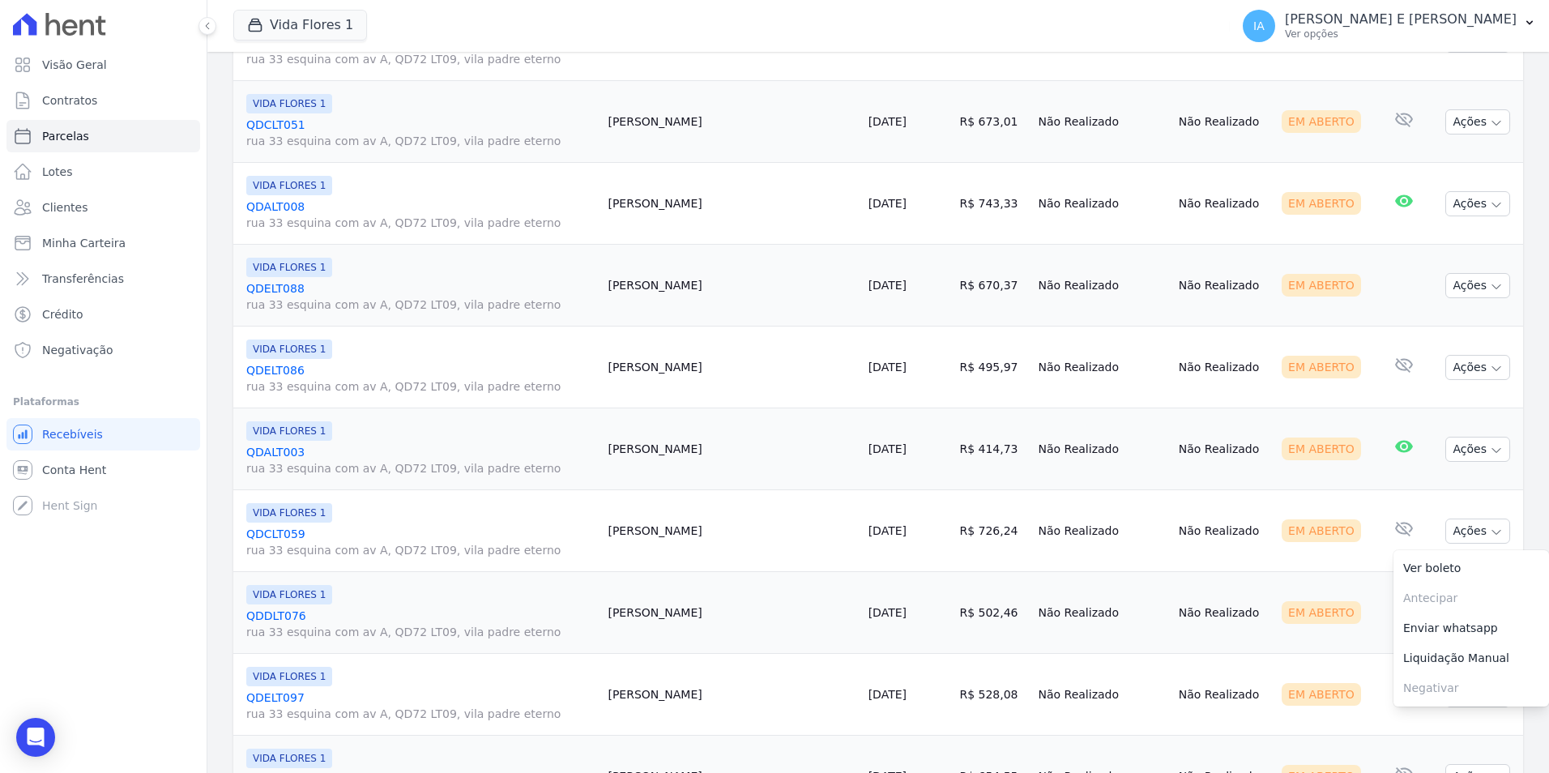
click at [1376, 621] on td "Nenhum e-mail lido" at bounding box center [1402, 613] width 53 height 82
click at [1474, 618] on button "Ações" at bounding box center [1477, 612] width 65 height 25
click at [1452, 714] on link "Enviar whatsapp" at bounding box center [1471, 710] width 156 height 30
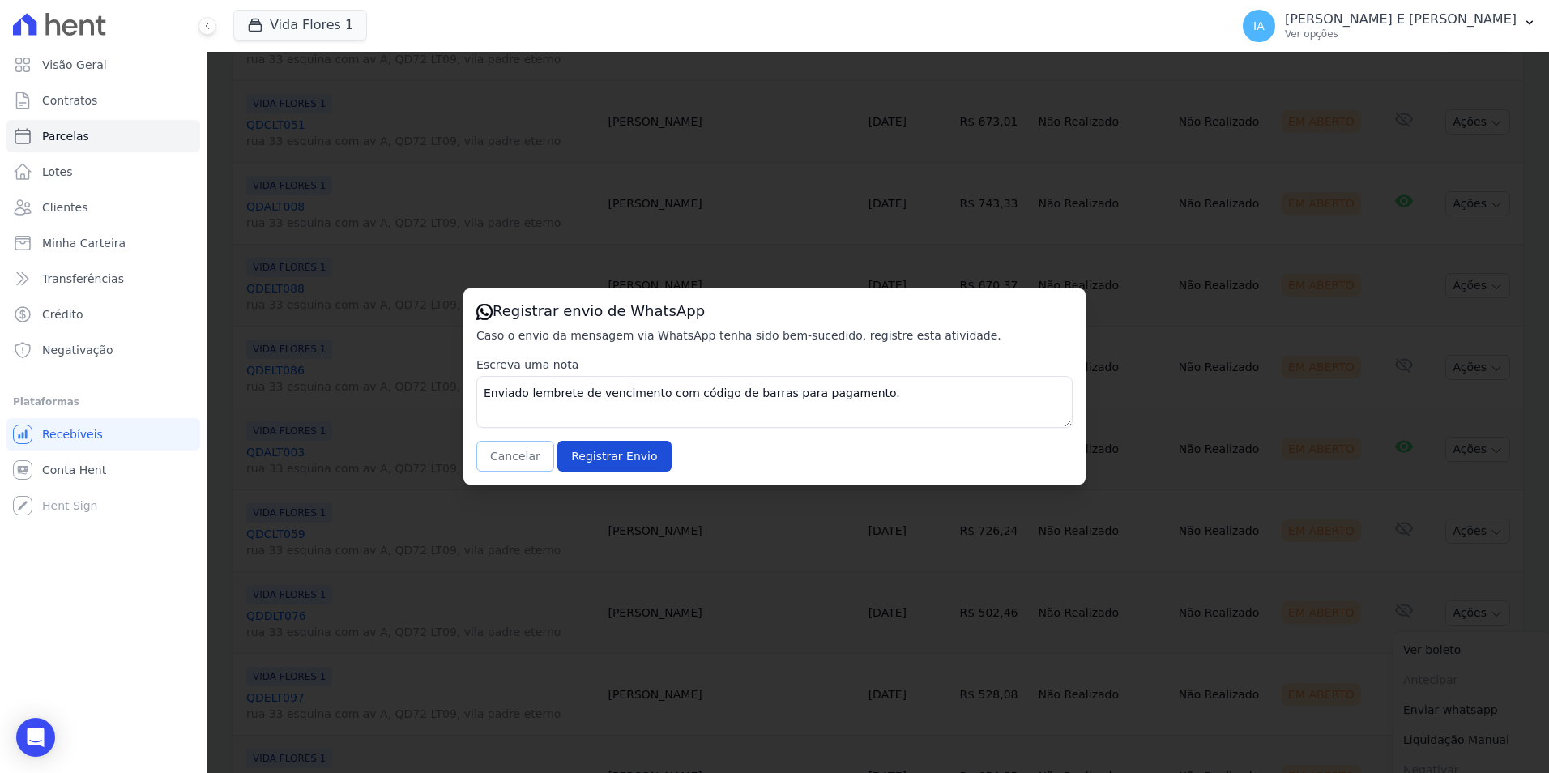
click at [518, 458] on button "Cancelar" at bounding box center [515, 456] width 78 height 31
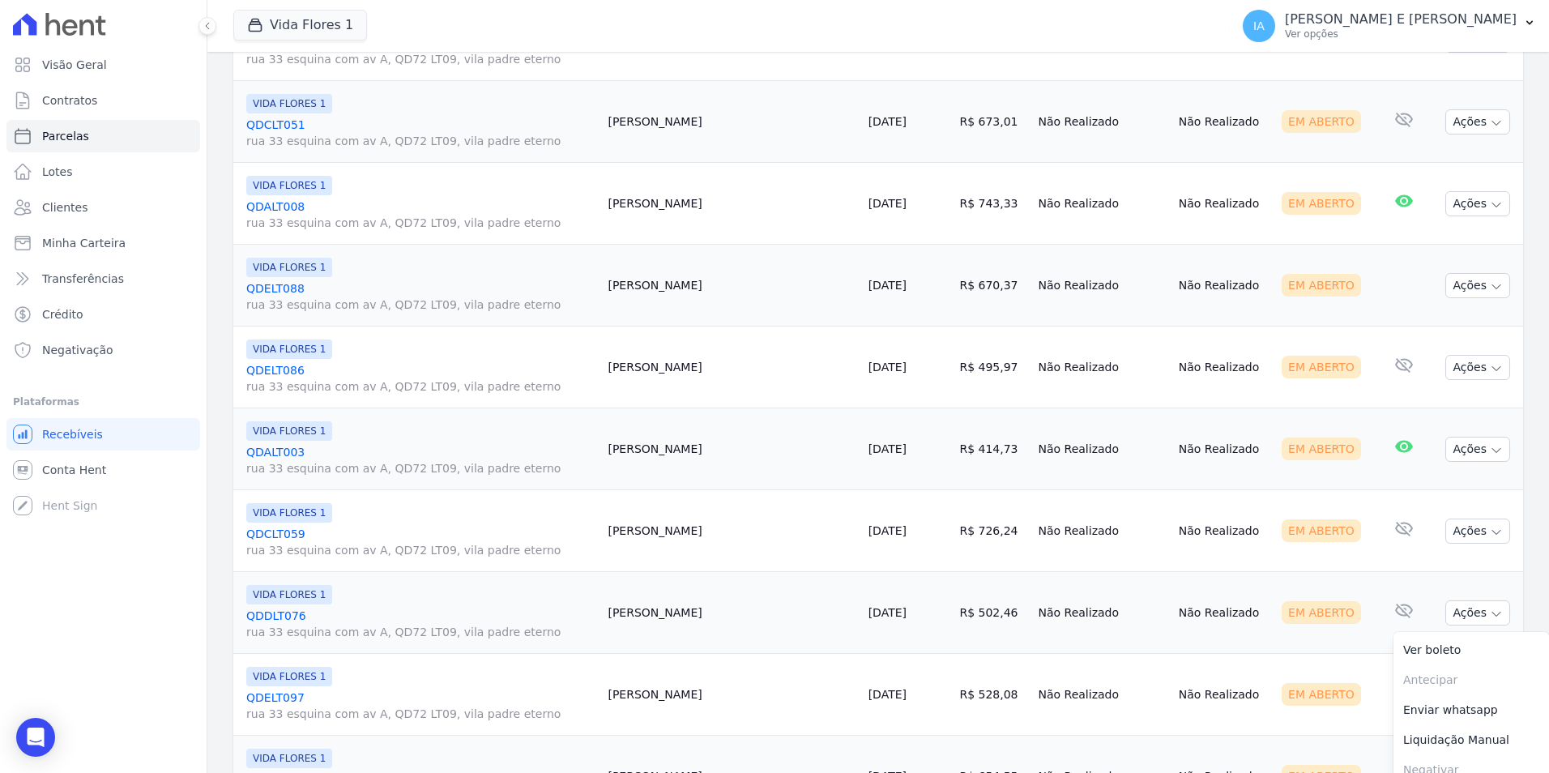
click at [1411, 708] on link "Enviar whatsapp" at bounding box center [1471, 710] width 156 height 30
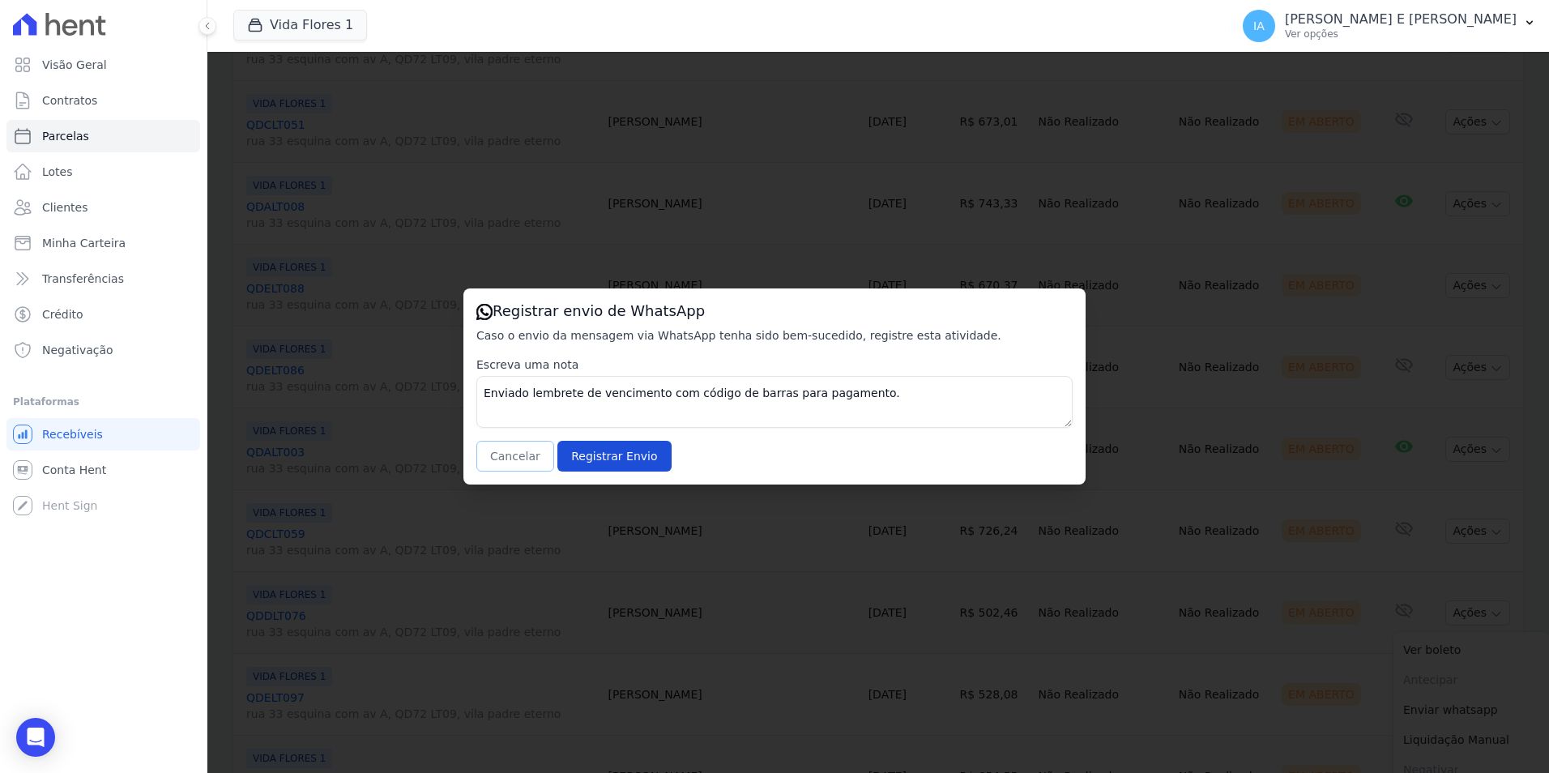
click at [505, 459] on button "Cancelar" at bounding box center [515, 456] width 78 height 31
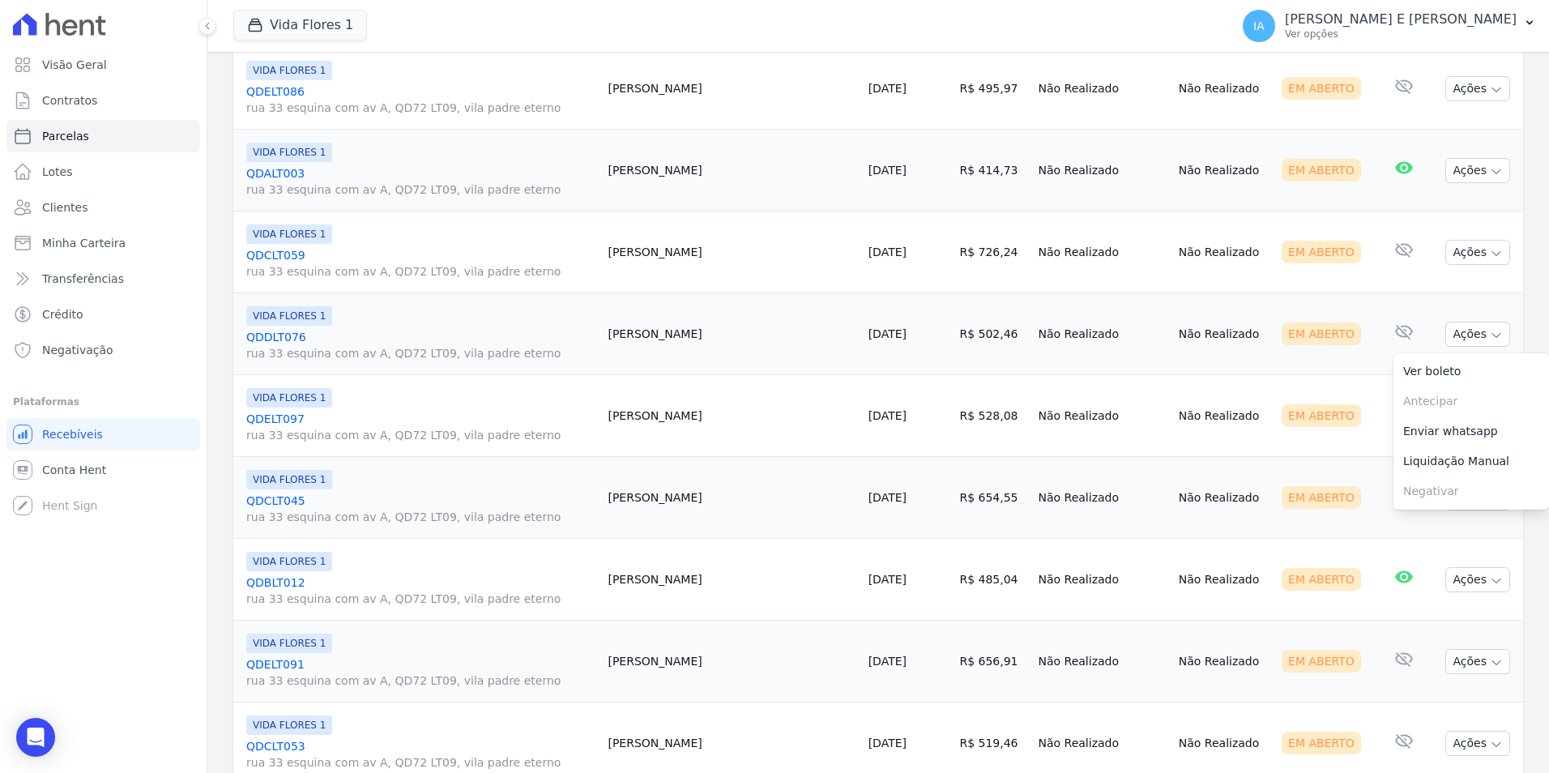
scroll to position [1134, 0]
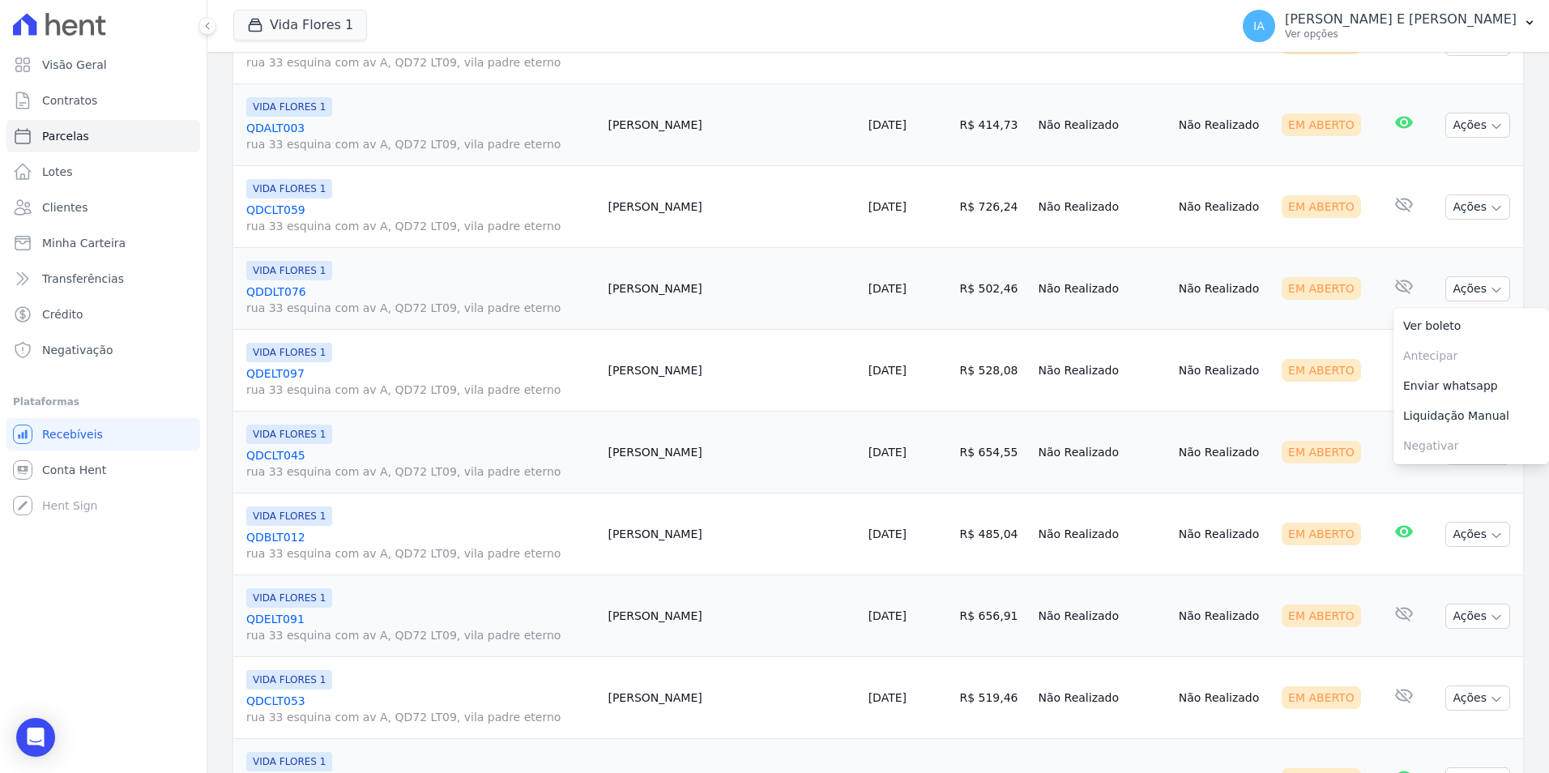
click at [1329, 390] on td "Em Aberto" at bounding box center [1325, 371] width 101 height 82
click at [1456, 372] on button "Ações" at bounding box center [1477, 370] width 65 height 25
click at [1445, 480] on link "Enviar whatsapp" at bounding box center [1471, 468] width 156 height 30
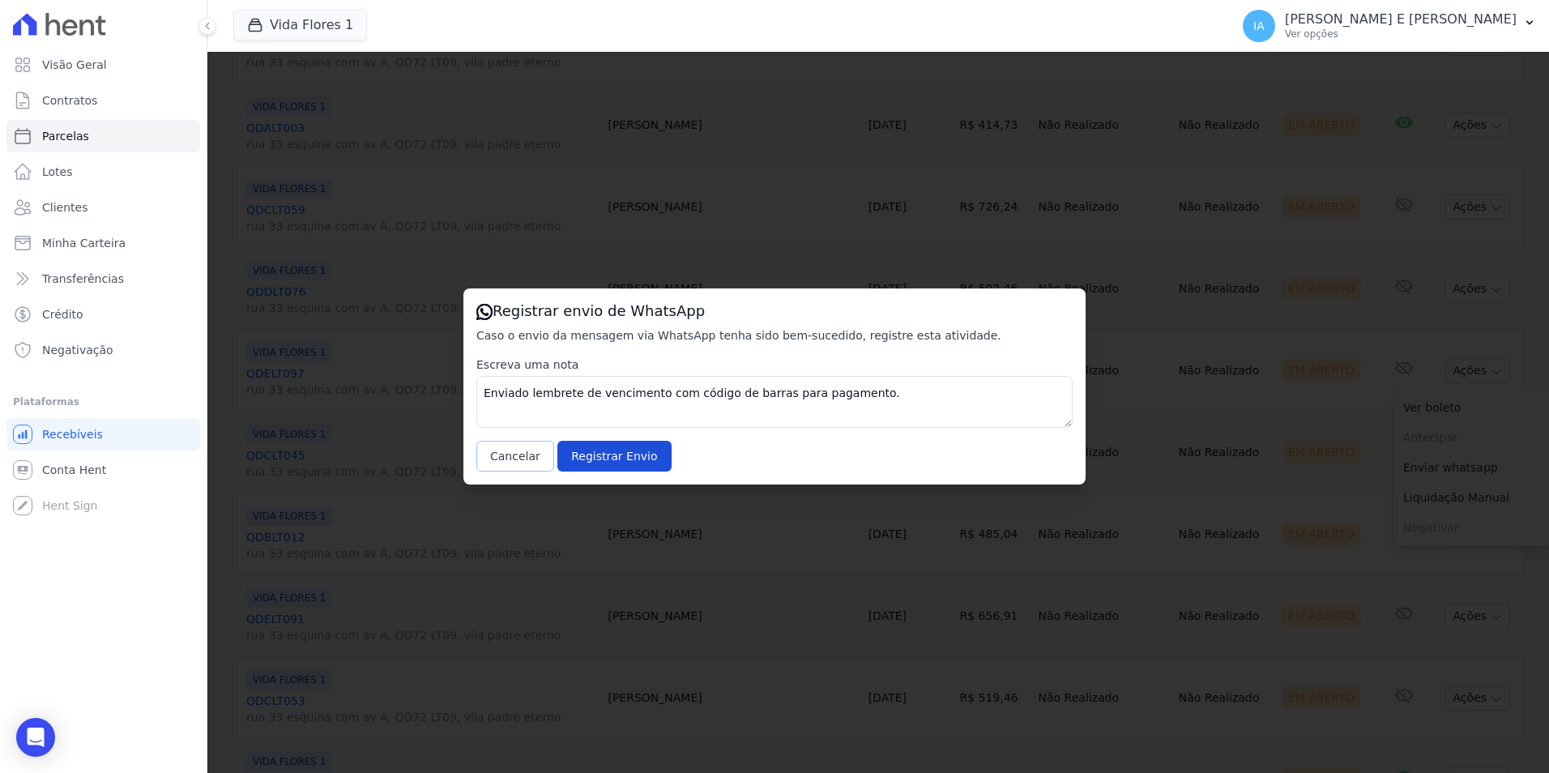
click at [514, 454] on button "Cancelar" at bounding box center [515, 456] width 78 height 31
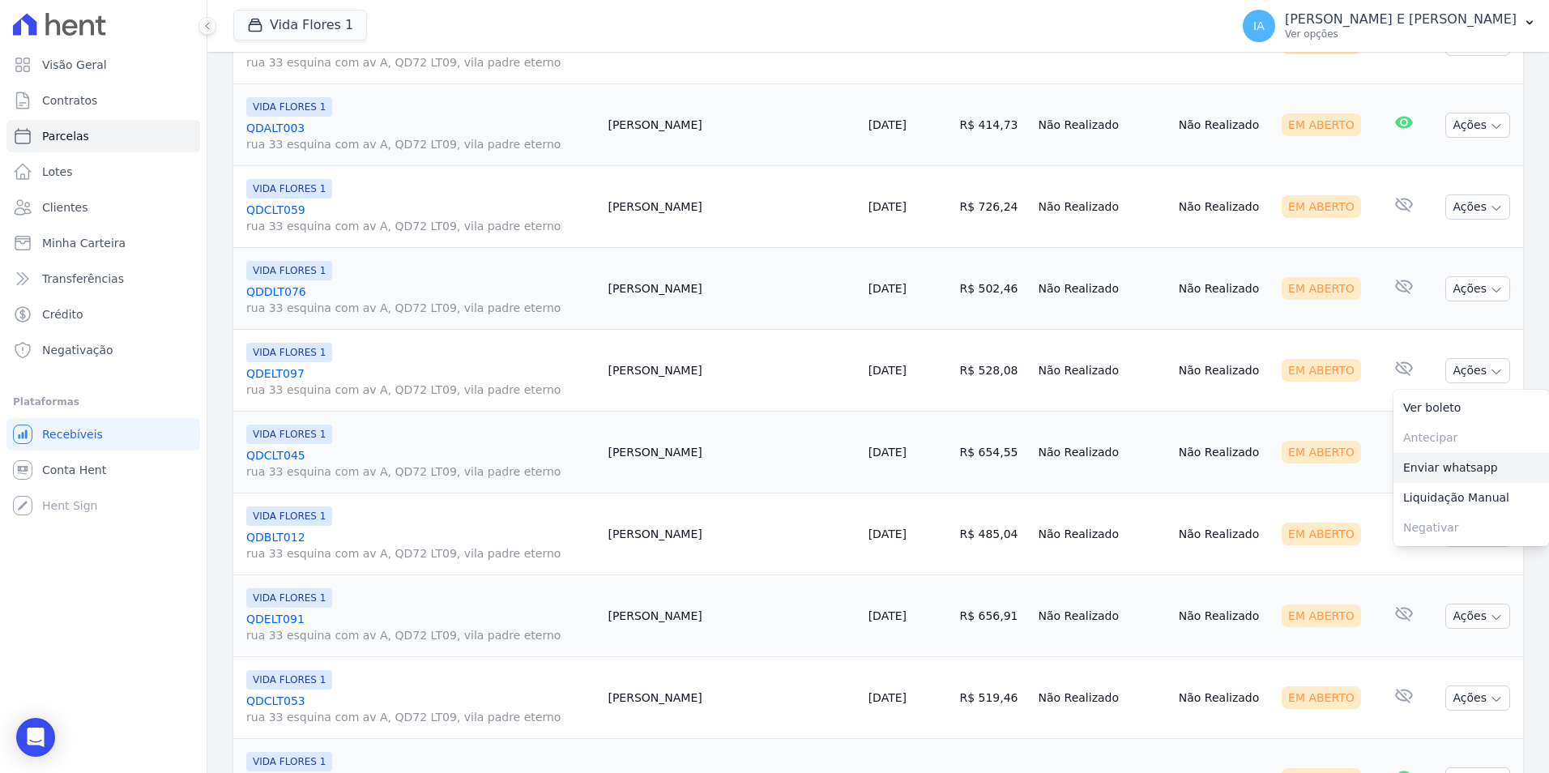
click at [1445, 471] on link "Enviar whatsapp" at bounding box center [1471, 468] width 156 height 30
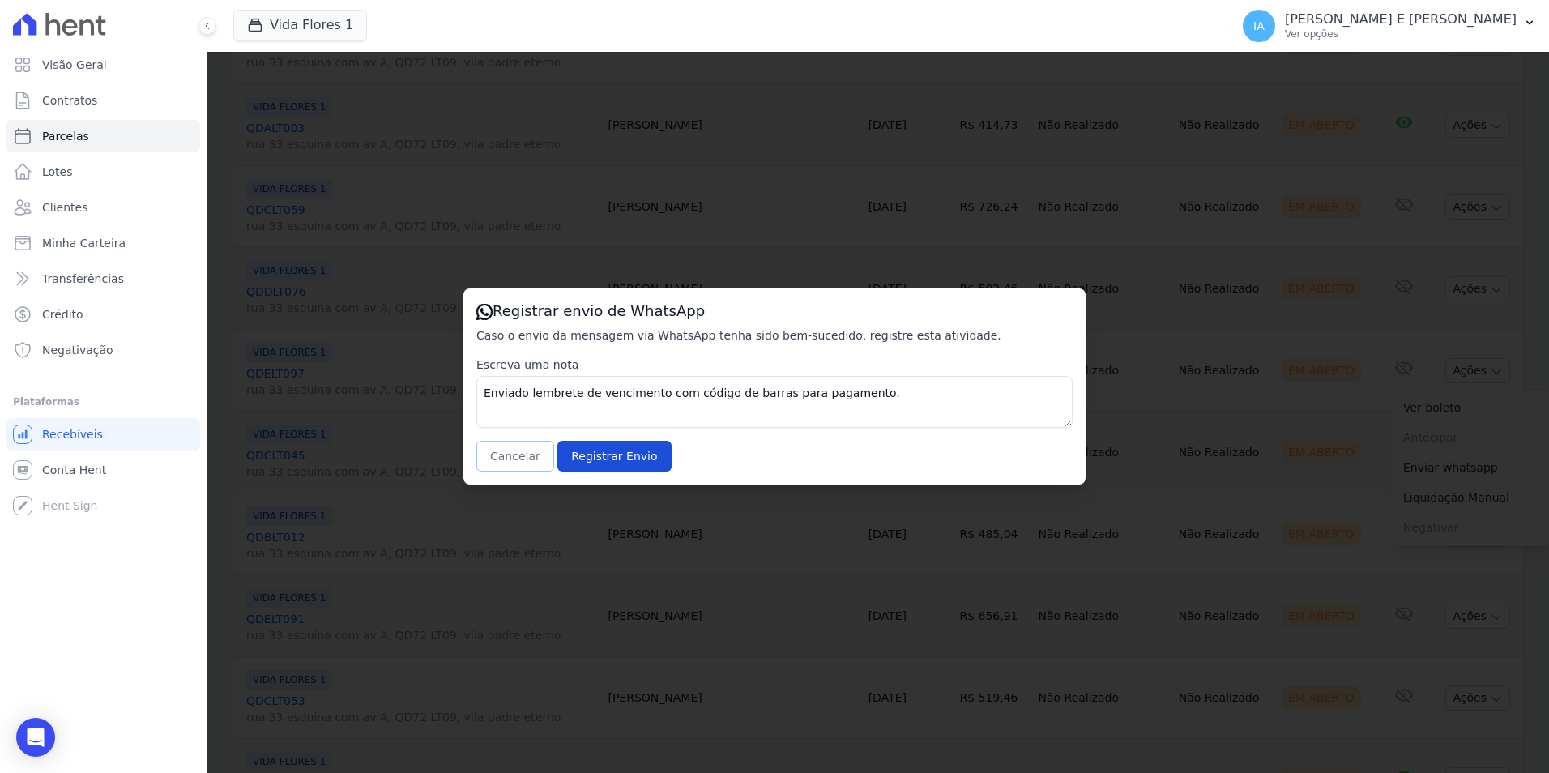
click at [510, 456] on button "Cancelar" at bounding box center [515, 456] width 78 height 31
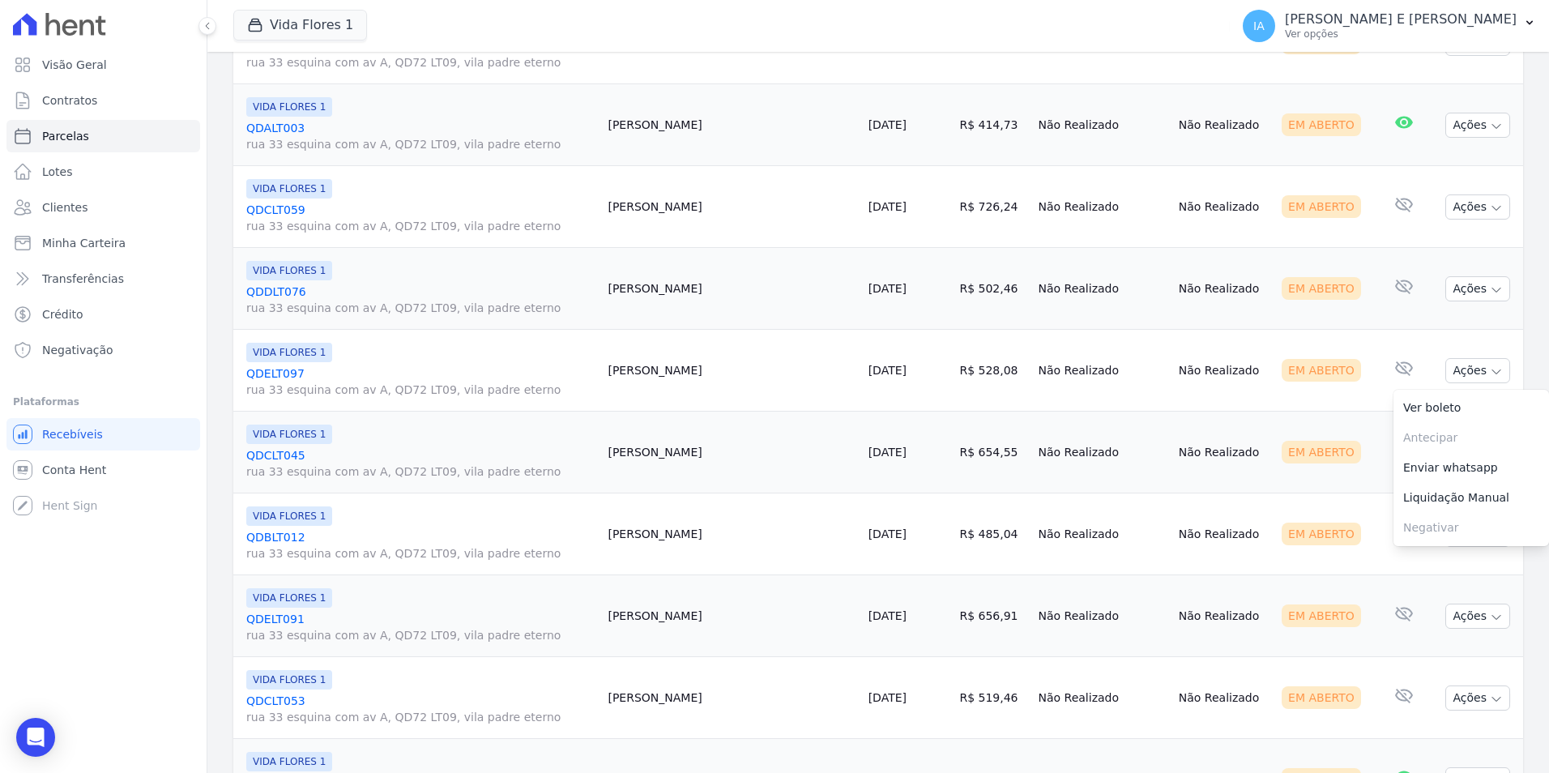
click at [1333, 458] on div "Em Aberto" at bounding box center [1326, 452] width 88 height 23
click at [1472, 452] on button "Ações" at bounding box center [1477, 452] width 65 height 25
click at [1442, 544] on link "Enviar whatsapp" at bounding box center [1471, 550] width 156 height 30
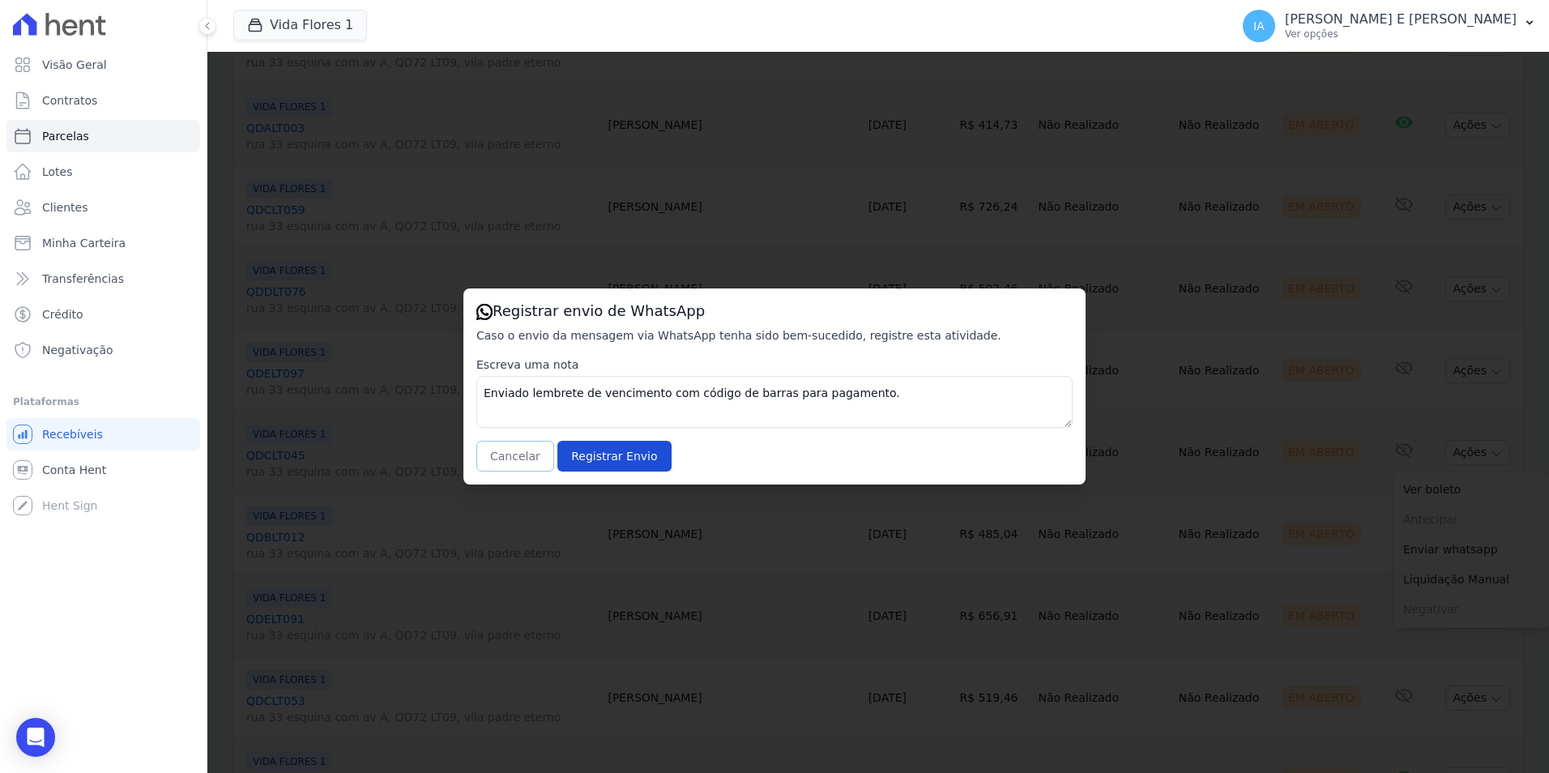
click at [522, 454] on button "Cancelar" at bounding box center [515, 456] width 78 height 31
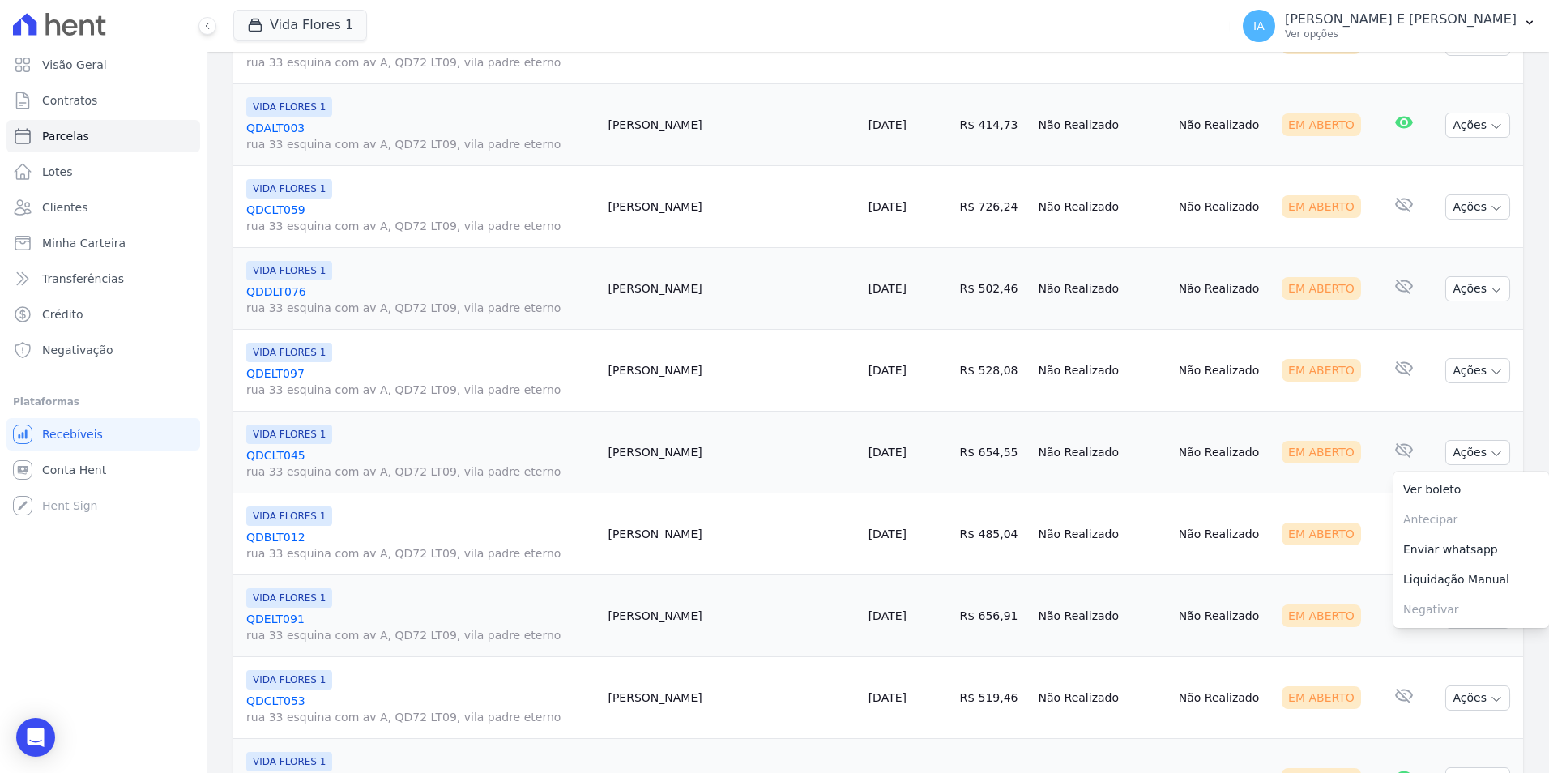
click at [1455, 552] on link "Enviar whatsapp" at bounding box center [1471, 550] width 156 height 30
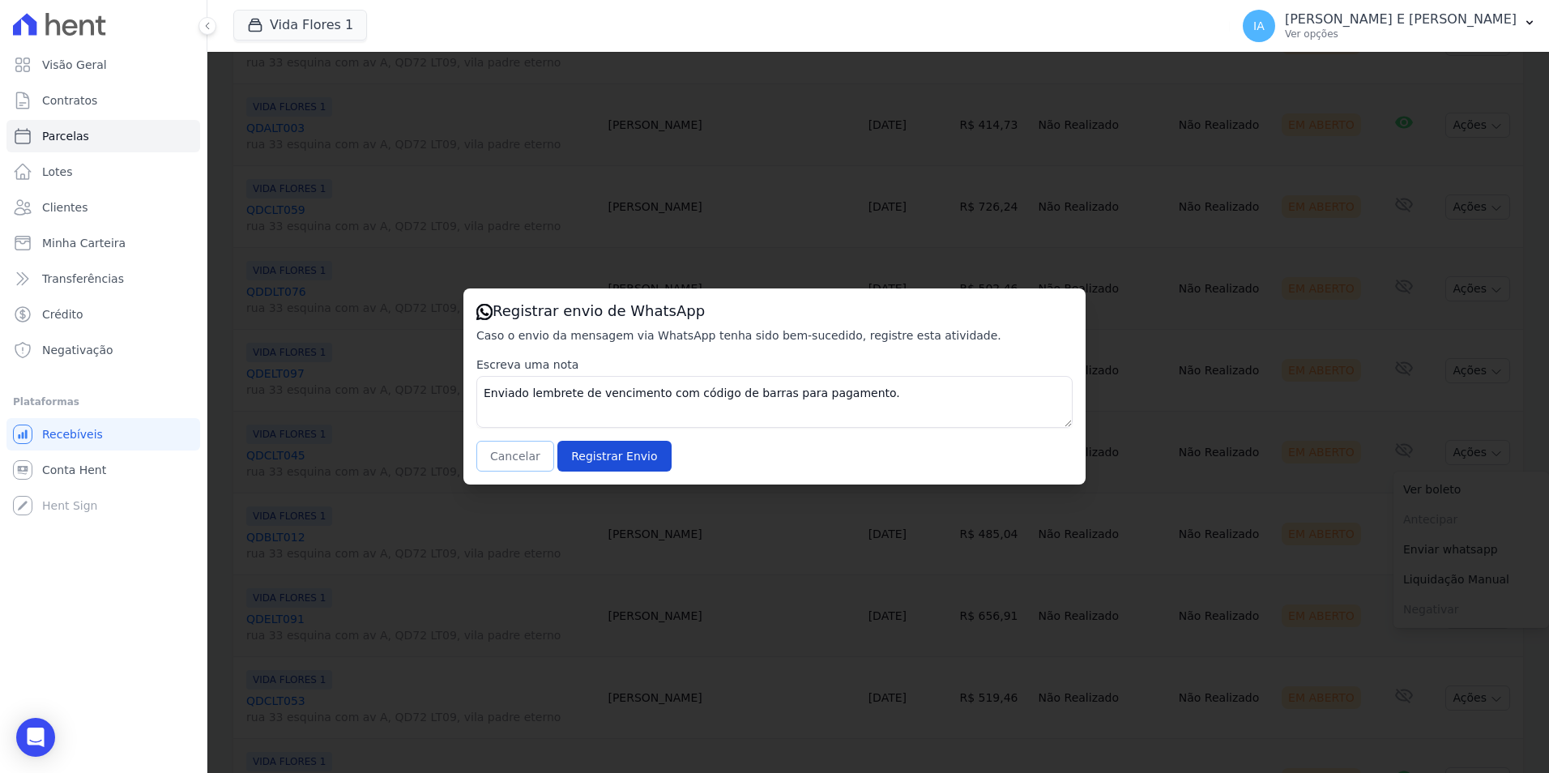
click at [522, 454] on button "Cancelar" at bounding box center [515, 456] width 78 height 31
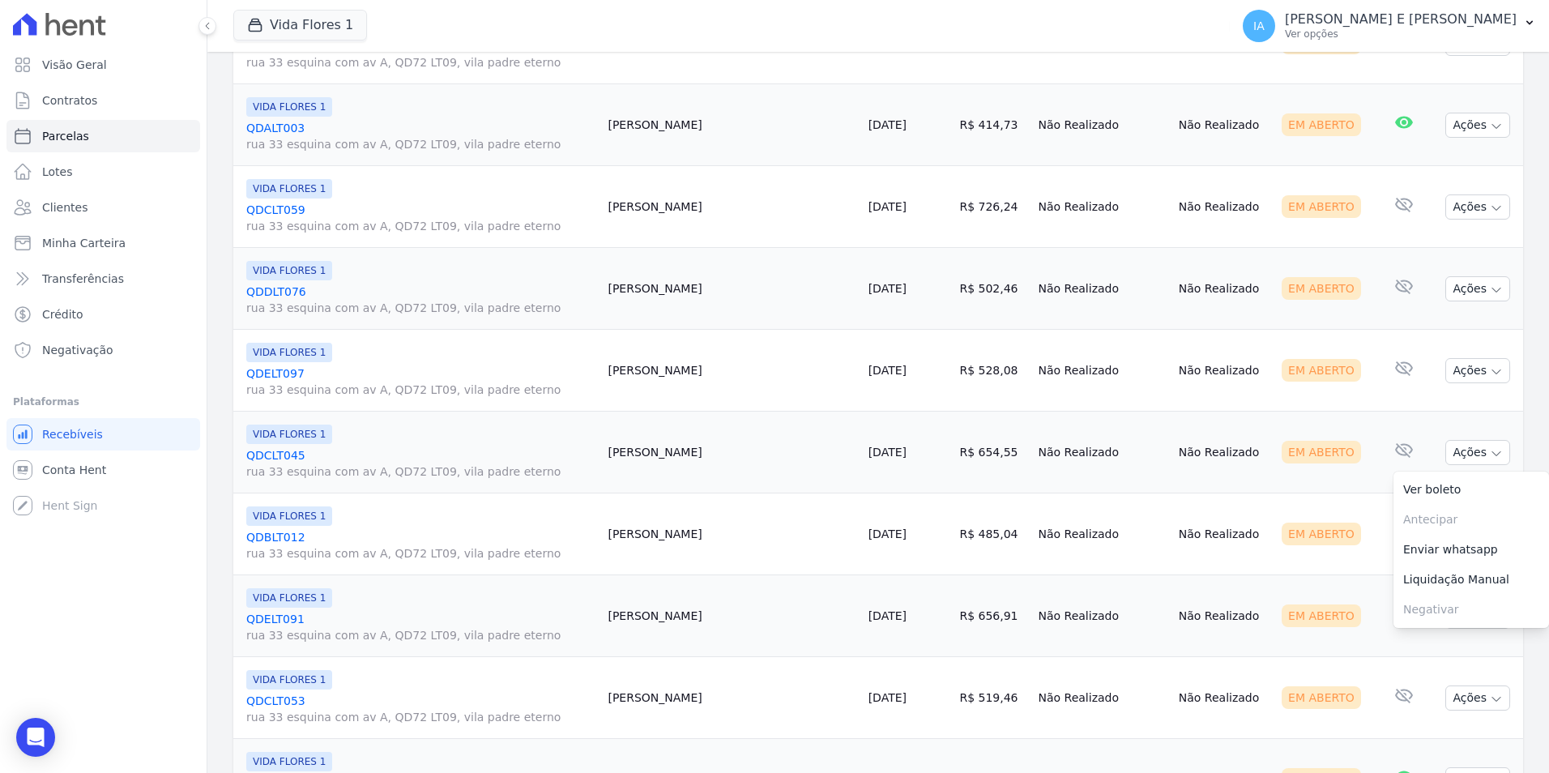
click at [1376, 561] on td "E-mail com boleto lido 10/10/2025, 08:22" at bounding box center [1402, 534] width 53 height 82
click at [1465, 537] on button "Ações" at bounding box center [1477, 534] width 65 height 25
click at [1421, 629] on link "Enviar whatsapp" at bounding box center [1471, 631] width 156 height 30
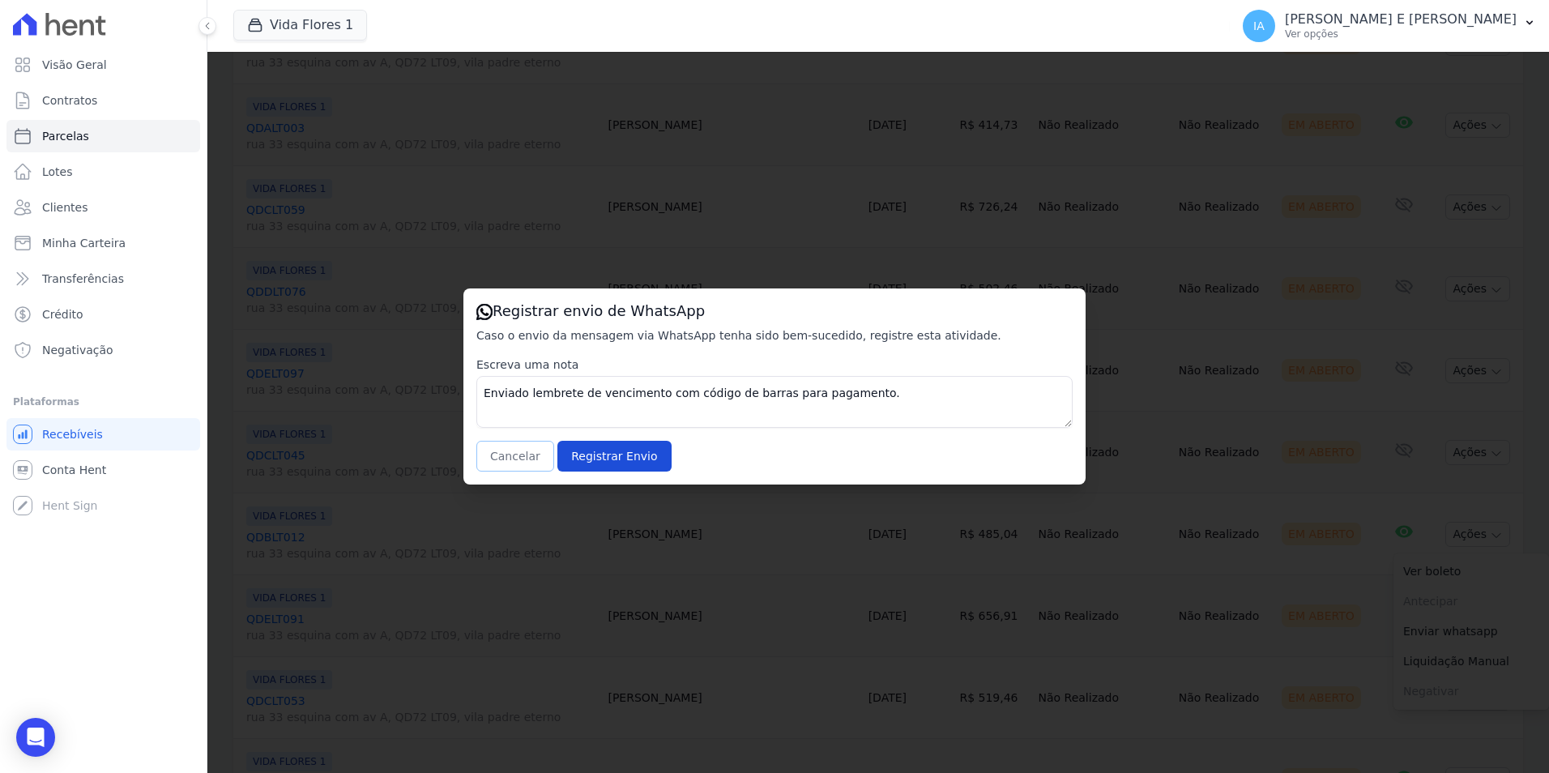
click at [519, 463] on button "Cancelar" at bounding box center [515, 456] width 78 height 31
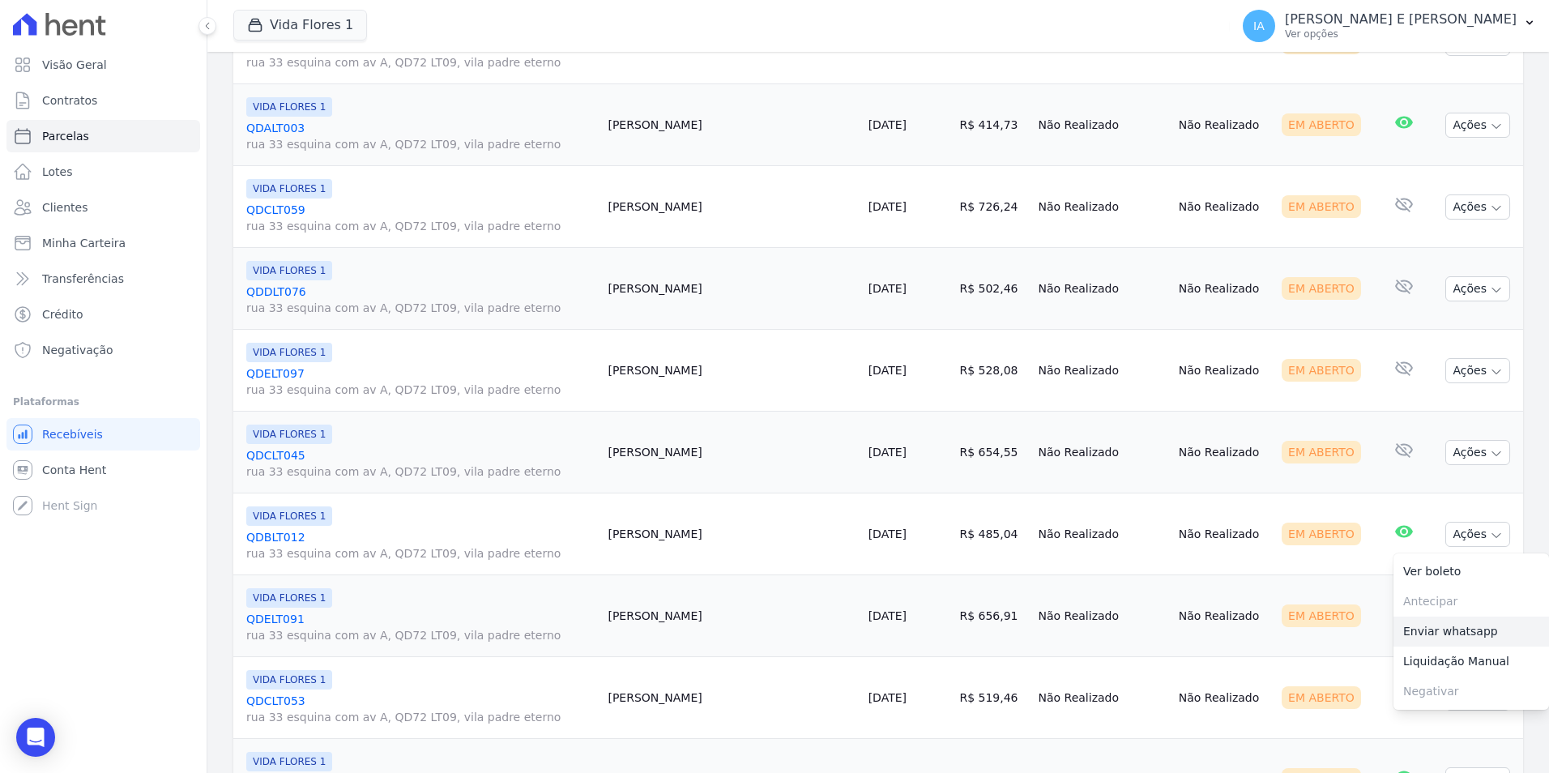
click at [1453, 633] on link "Enviar whatsapp" at bounding box center [1471, 631] width 156 height 30
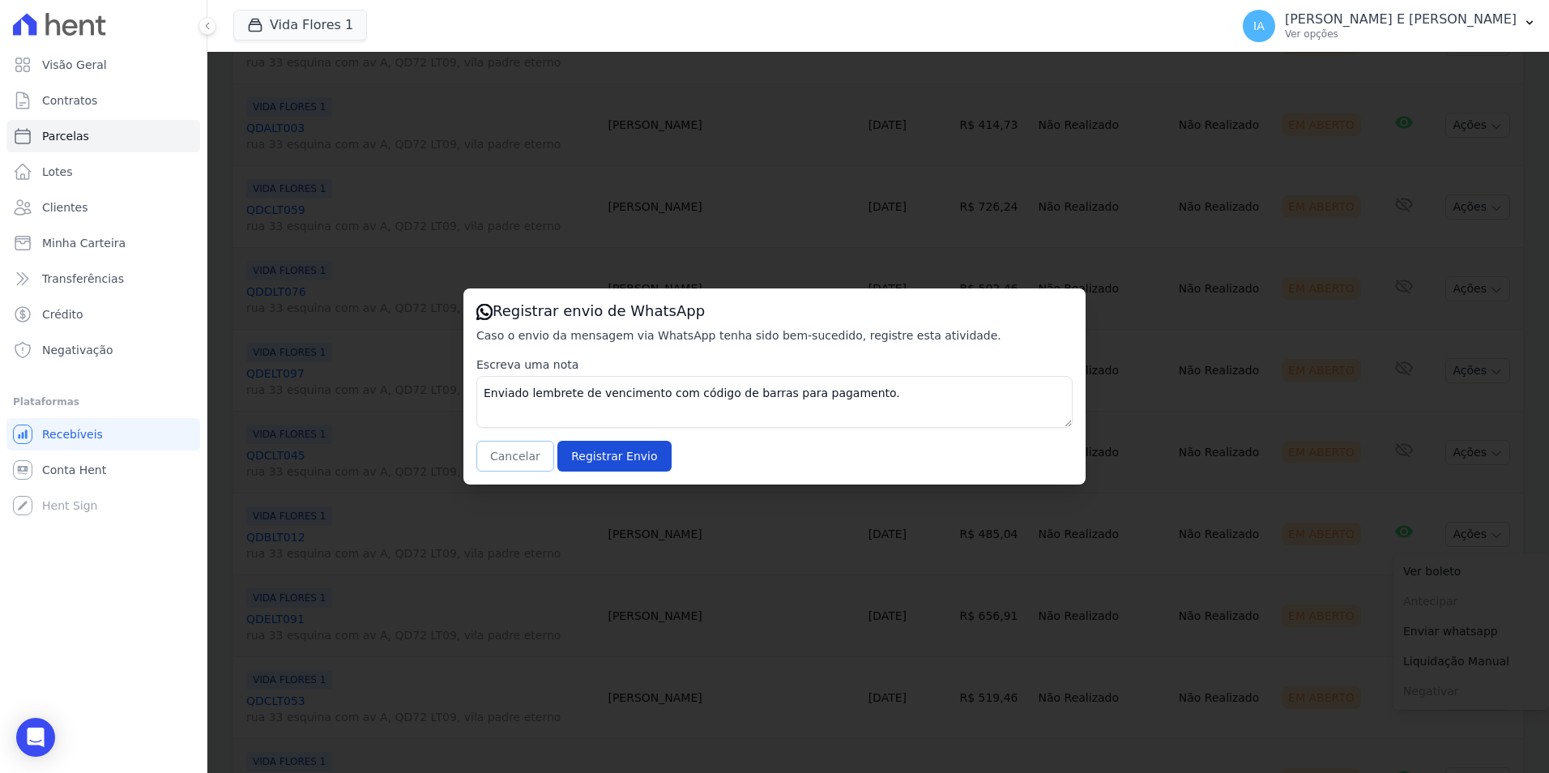
click at [507, 450] on button "Cancelar" at bounding box center [515, 456] width 78 height 31
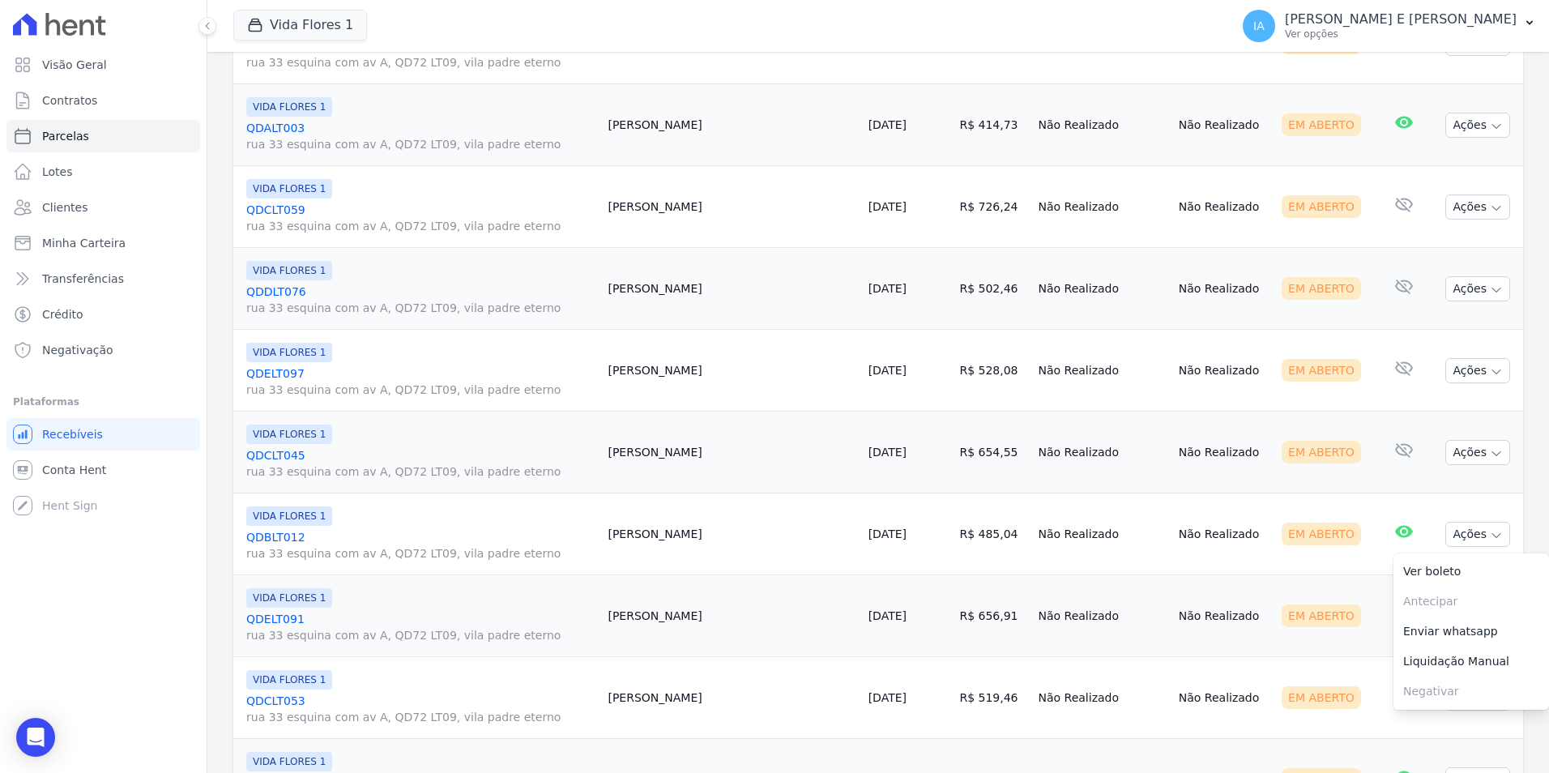
click at [1422, 636] on link "Enviar whatsapp" at bounding box center [1471, 631] width 156 height 30
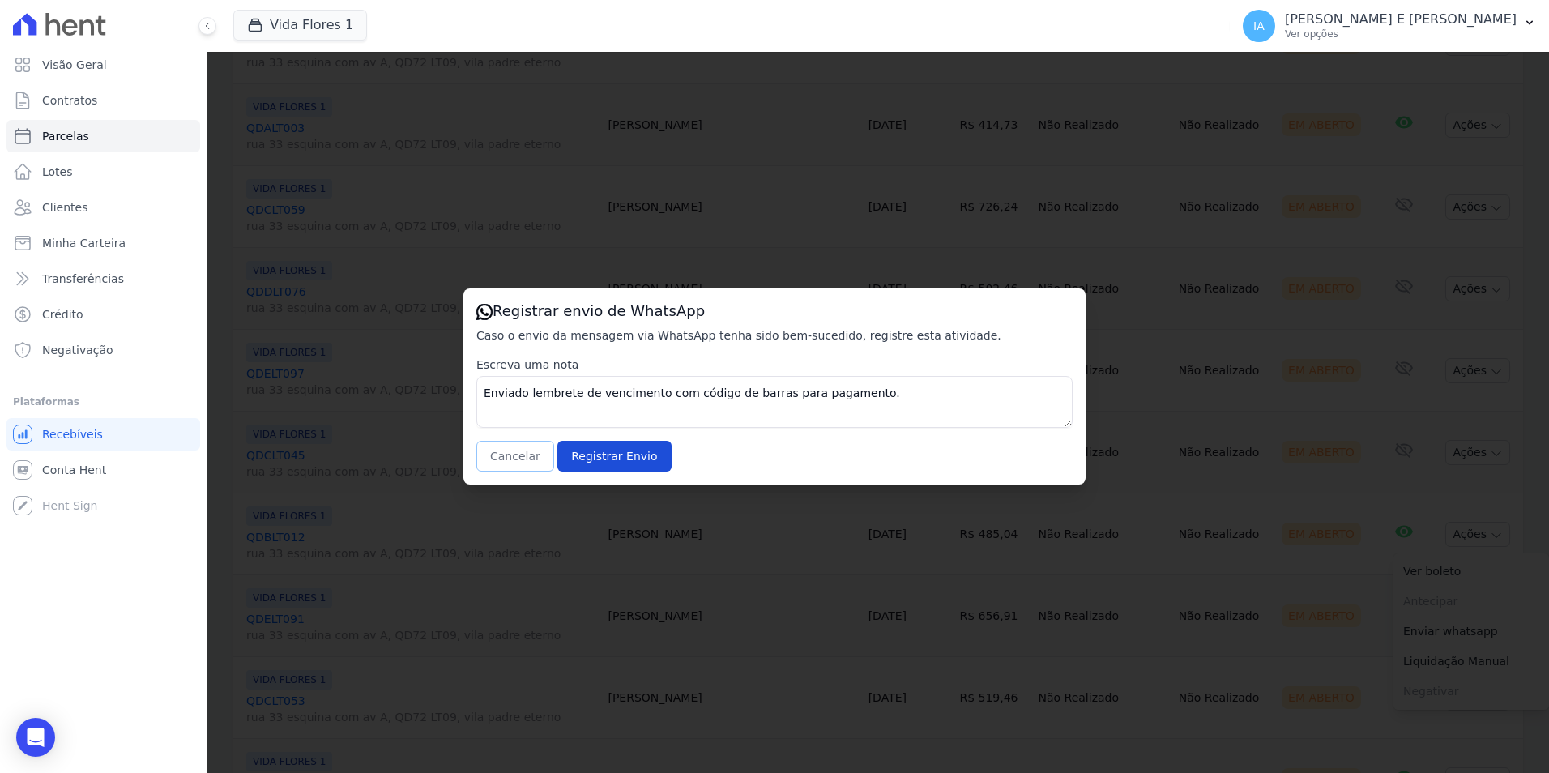
click at [512, 452] on button "Cancelar" at bounding box center [515, 456] width 78 height 31
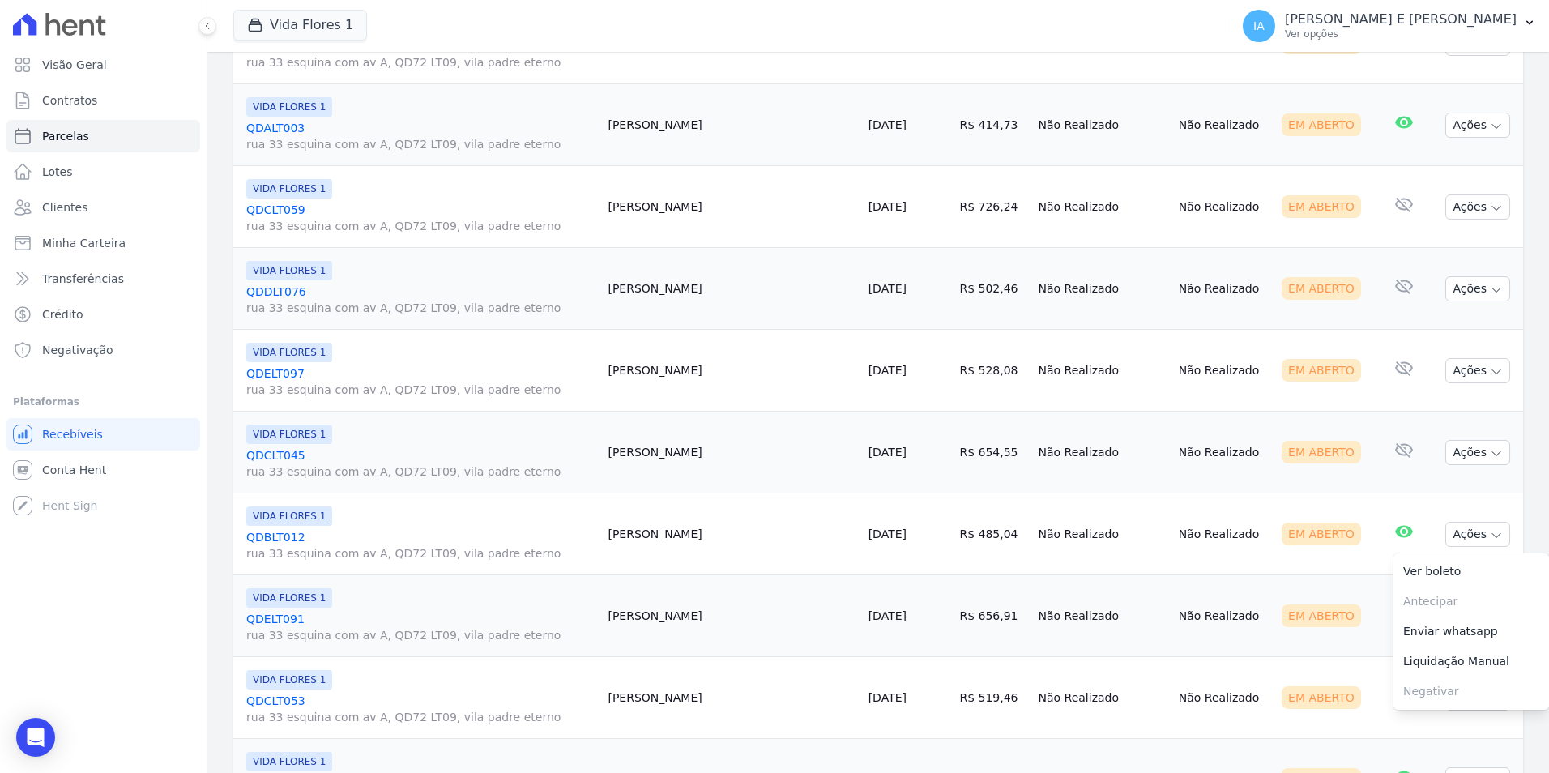
click at [1336, 635] on td "Em Aberto" at bounding box center [1325, 616] width 101 height 82
click at [1470, 621] on button "Ações" at bounding box center [1477, 616] width 65 height 25
click at [1439, 719] on link "Enviar whatsapp" at bounding box center [1471, 713] width 156 height 30
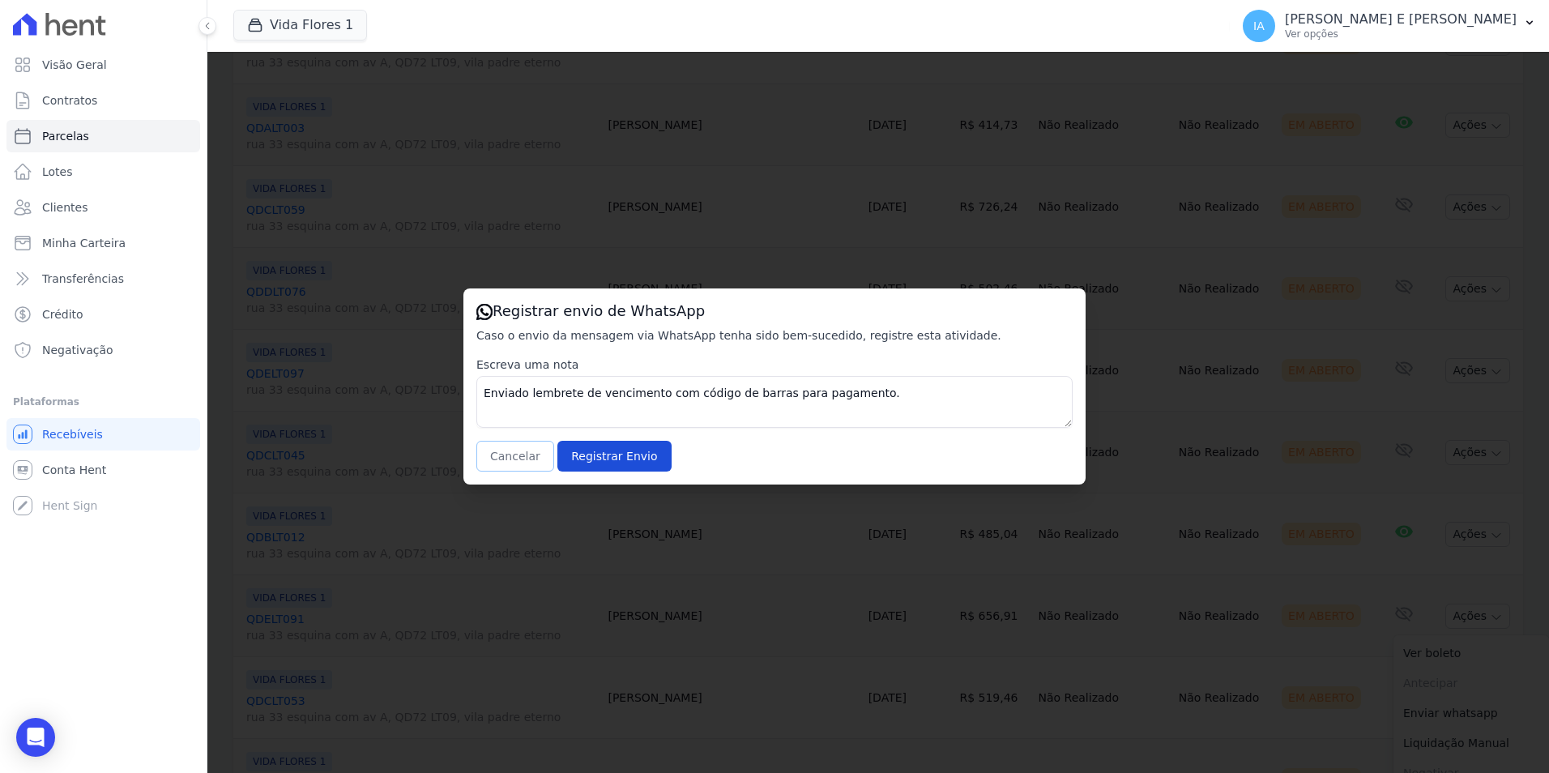
click at [505, 454] on button "Cancelar" at bounding box center [515, 456] width 78 height 31
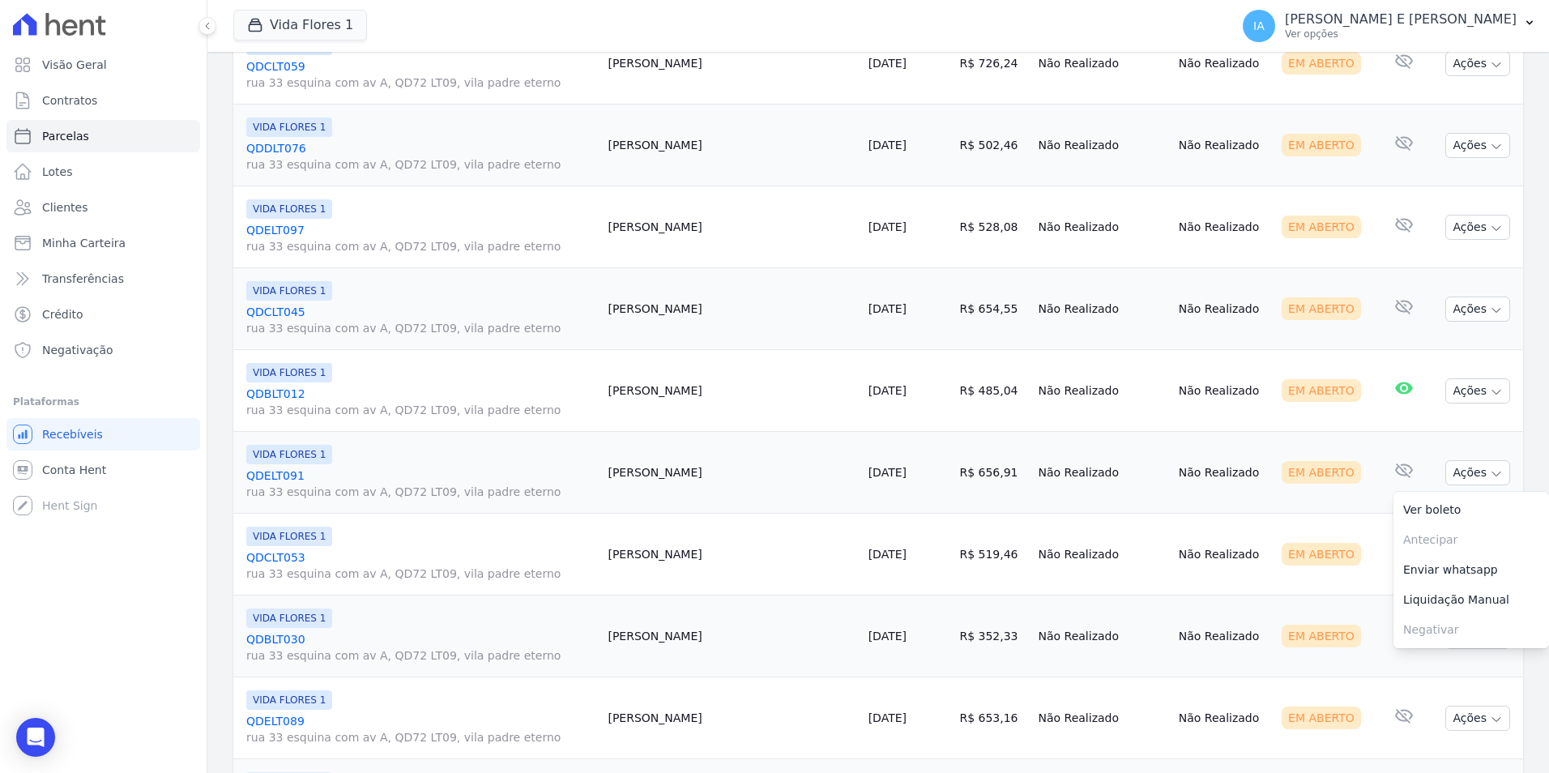
scroll to position [1296, 0]
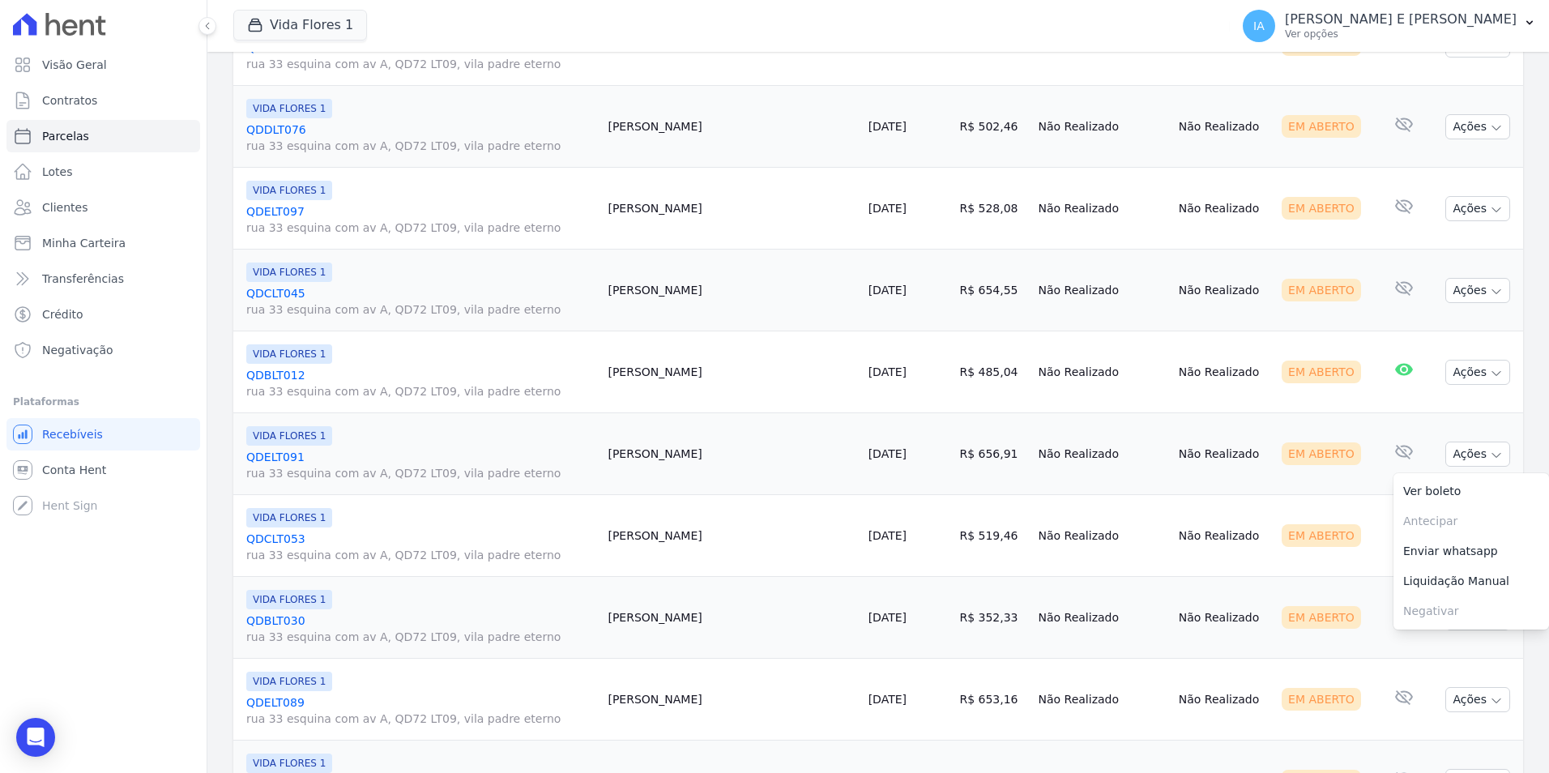
click at [1330, 555] on td "Em Aberto" at bounding box center [1325, 536] width 101 height 82
click at [1474, 535] on button "Ações" at bounding box center [1477, 535] width 65 height 25
click at [1429, 640] on link "Enviar whatsapp" at bounding box center [1471, 633] width 156 height 30
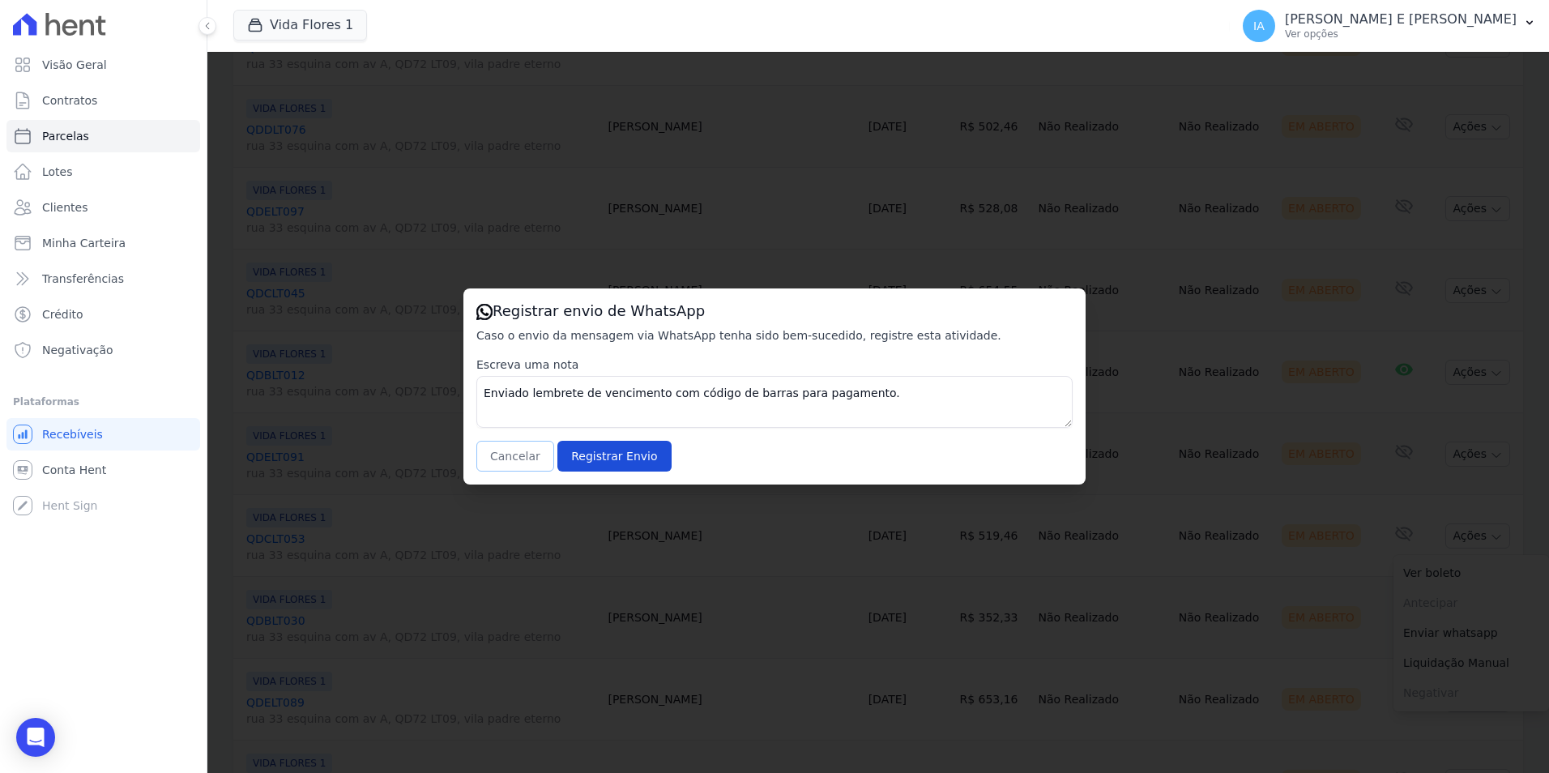
click at [522, 462] on button "Cancelar" at bounding box center [515, 456] width 78 height 31
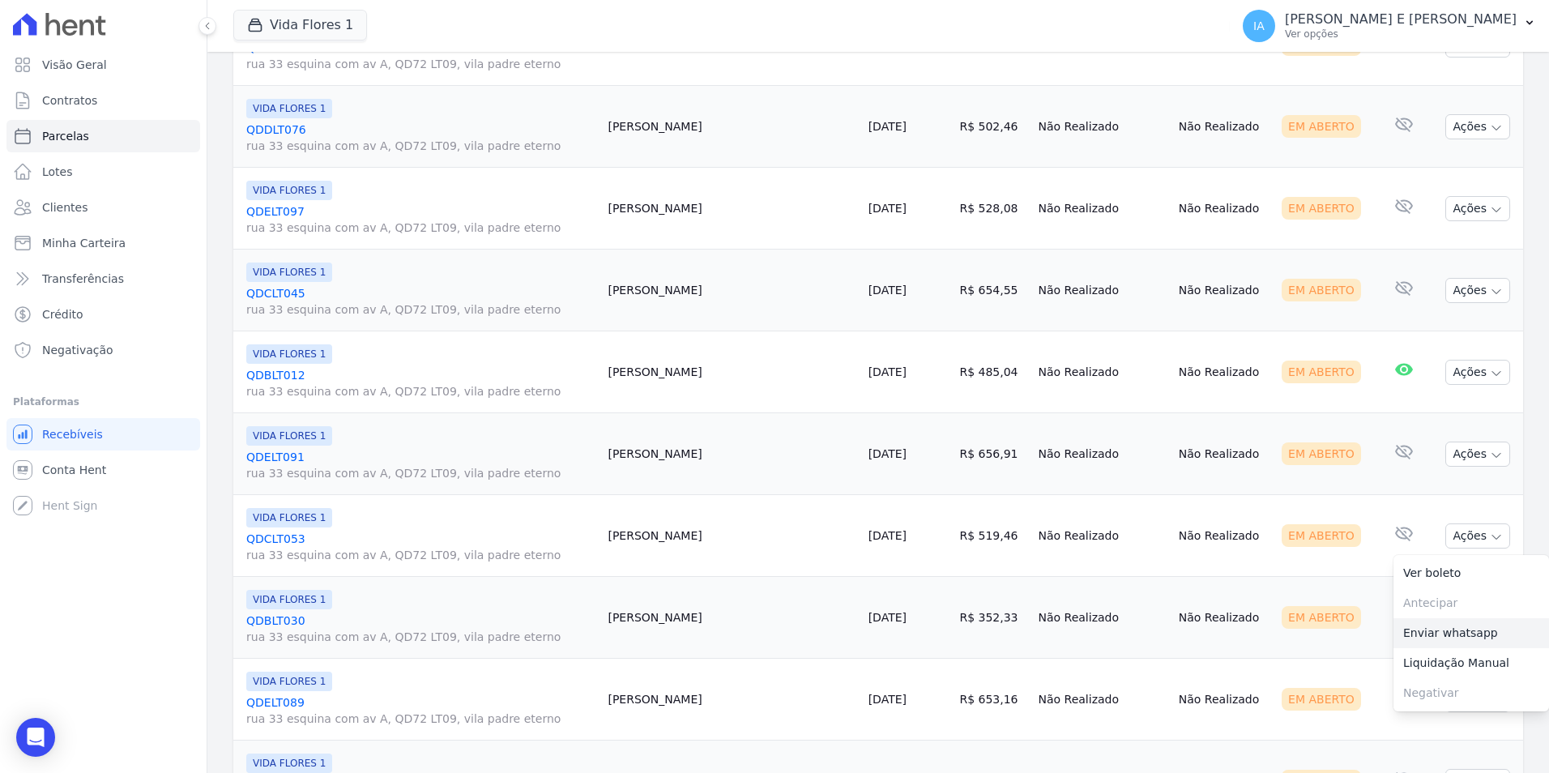
click at [1410, 629] on link "Enviar whatsapp" at bounding box center [1471, 633] width 156 height 30
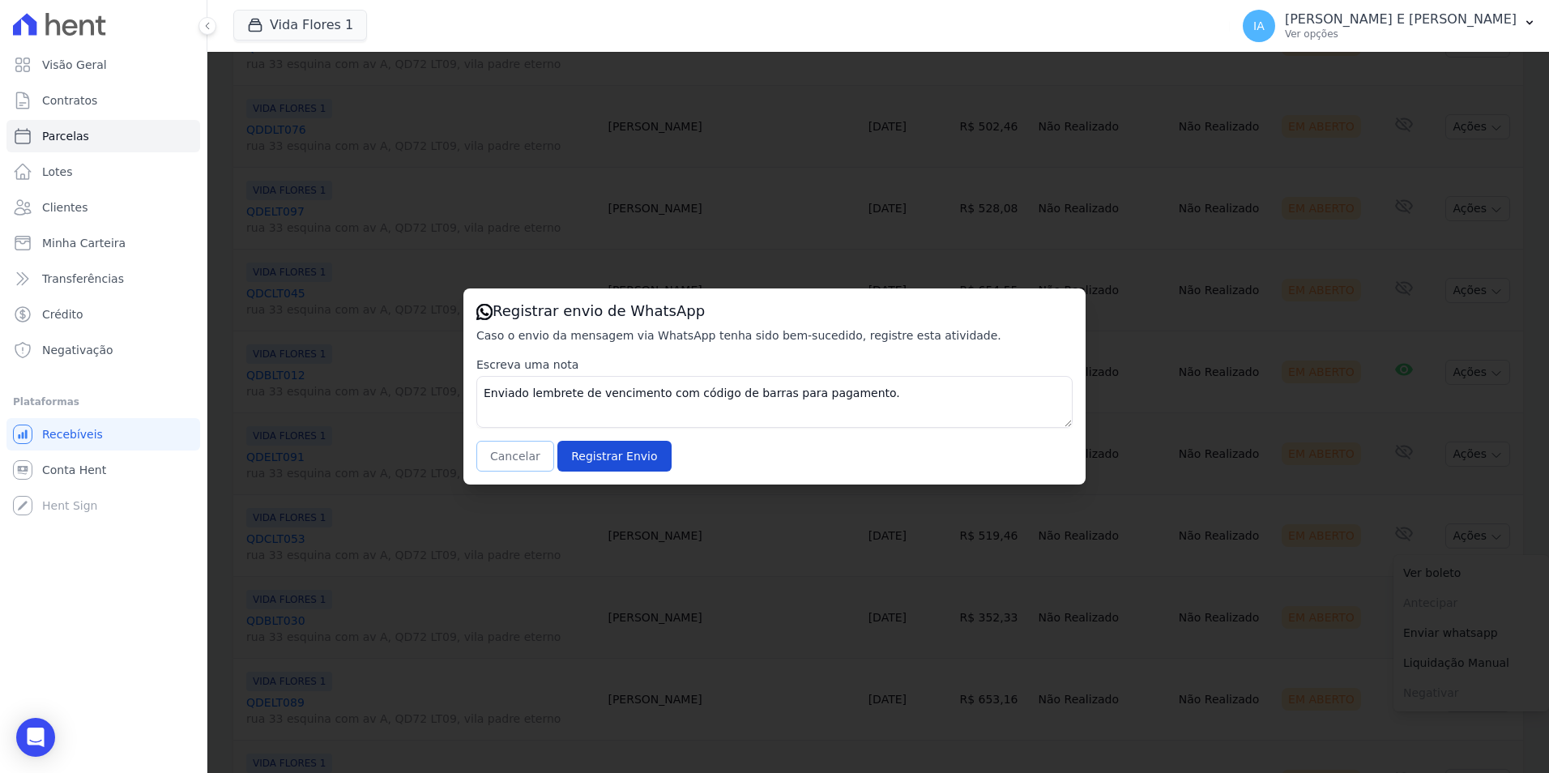
click at [496, 458] on button "Cancelar" at bounding box center [515, 456] width 78 height 31
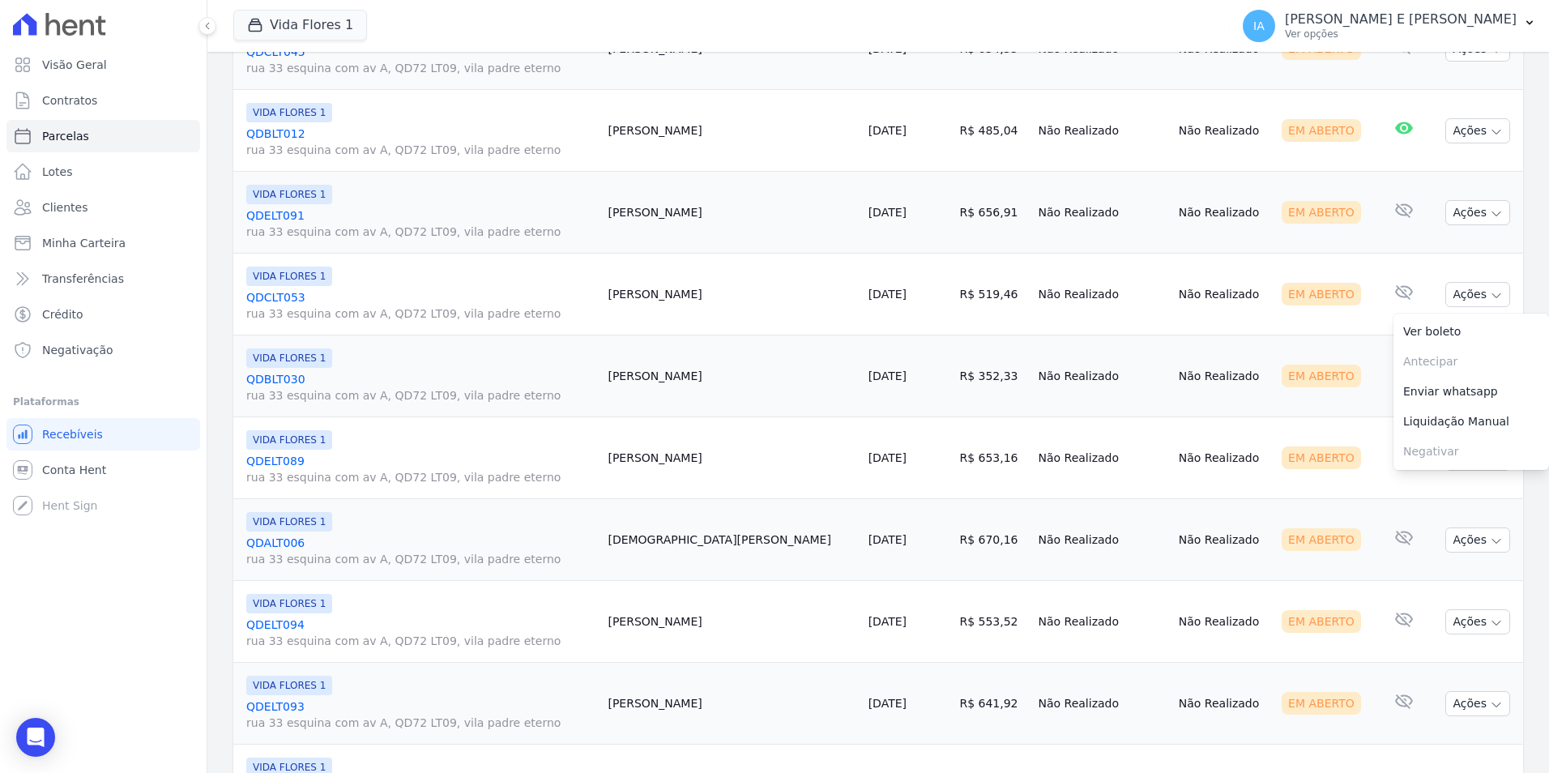
scroll to position [1539, 0]
click at [1330, 378] on div "Em Aberto" at bounding box center [1326, 374] width 88 height 23
click at [1470, 374] on button "Ações" at bounding box center [1477, 374] width 65 height 25
click at [1445, 471] on link "Enviar whatsapp" at bounding box center [1471, 472] width 156 height 30
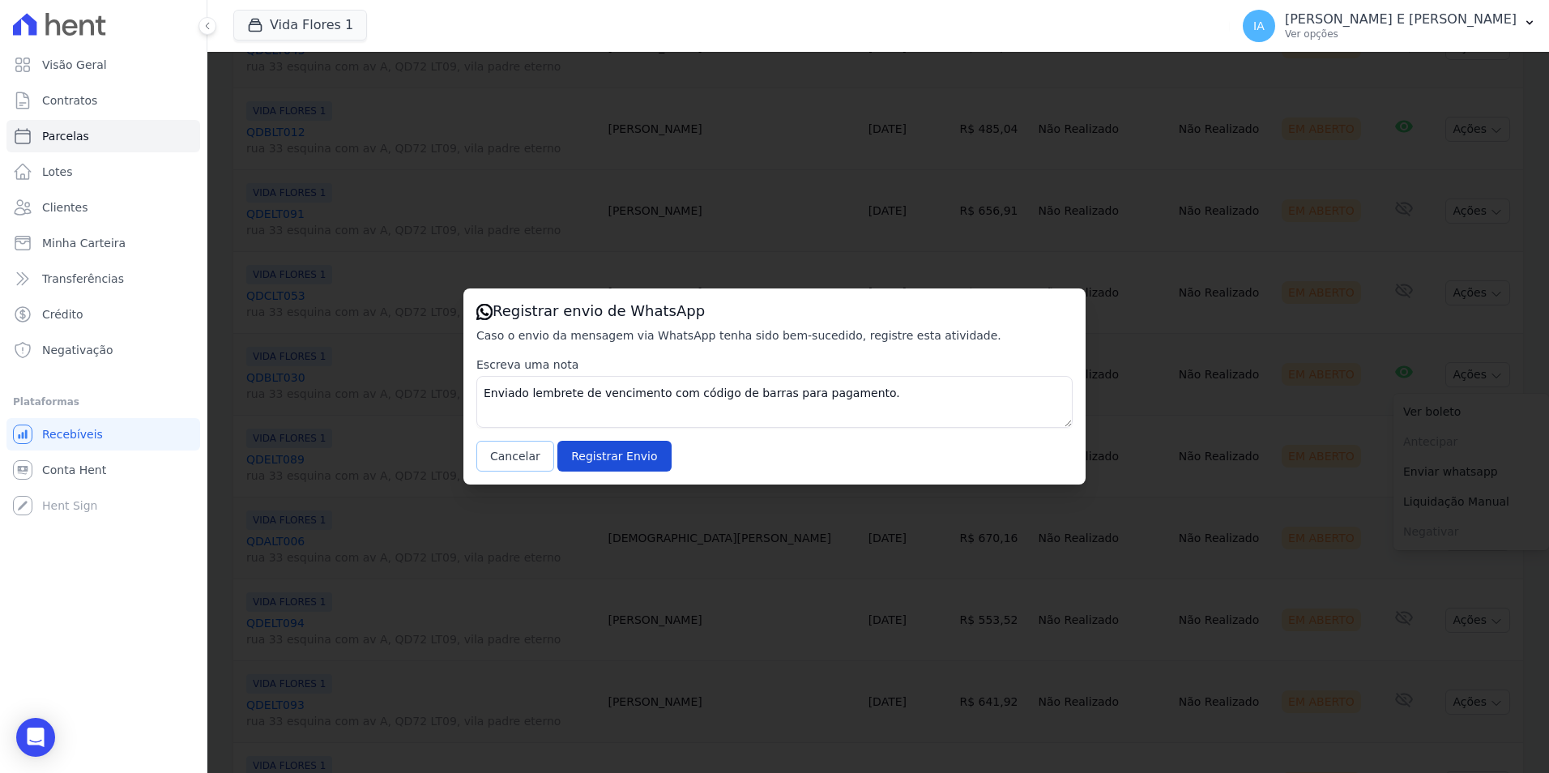
click at [511, 456] on button "Cancelar" at bounding box center [515, 456] width 78 height 31
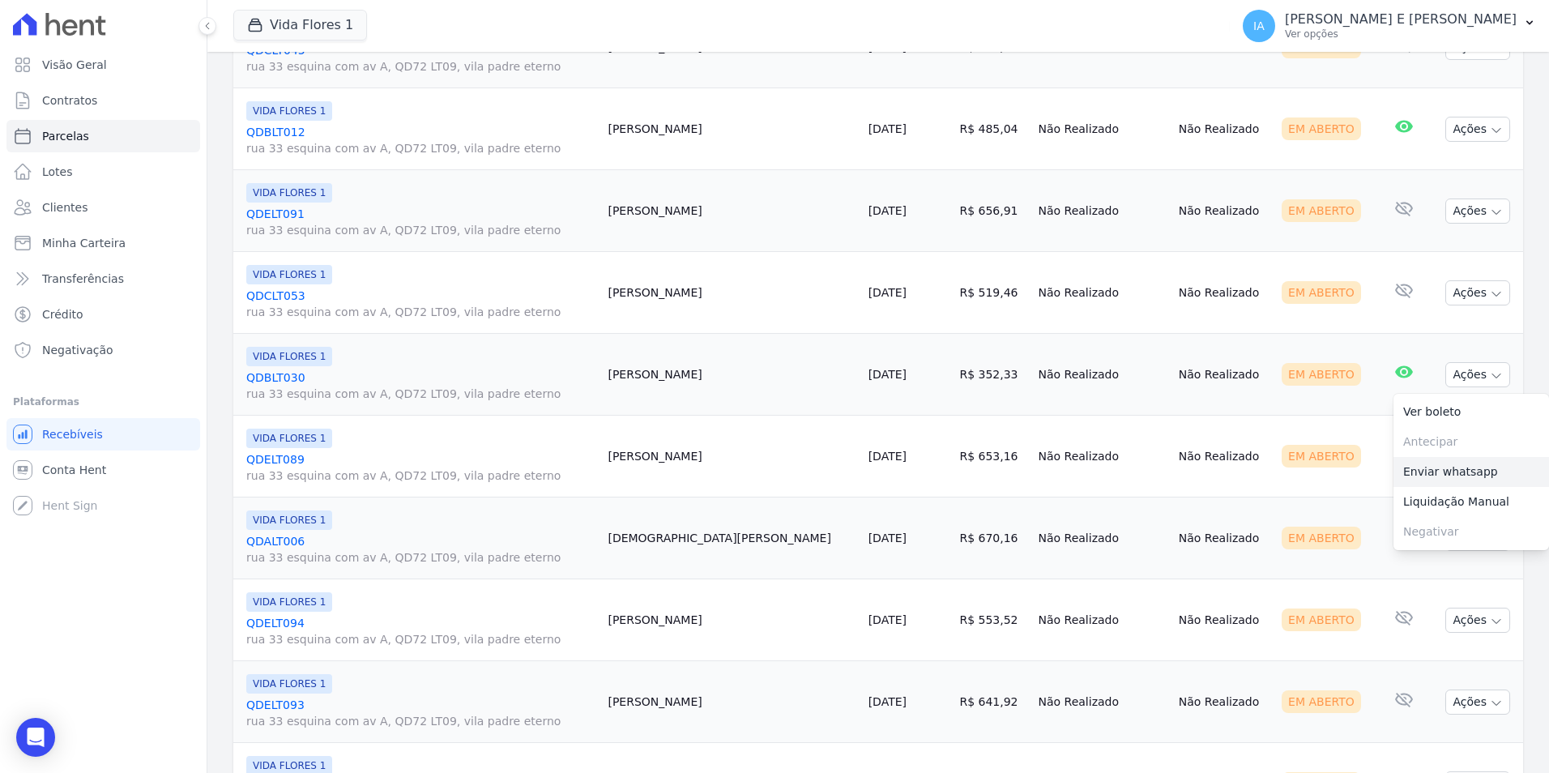
click at [1440, 471] on link "Enviar whatsapp" at bounding box center [1471, 472] width 156 height 30
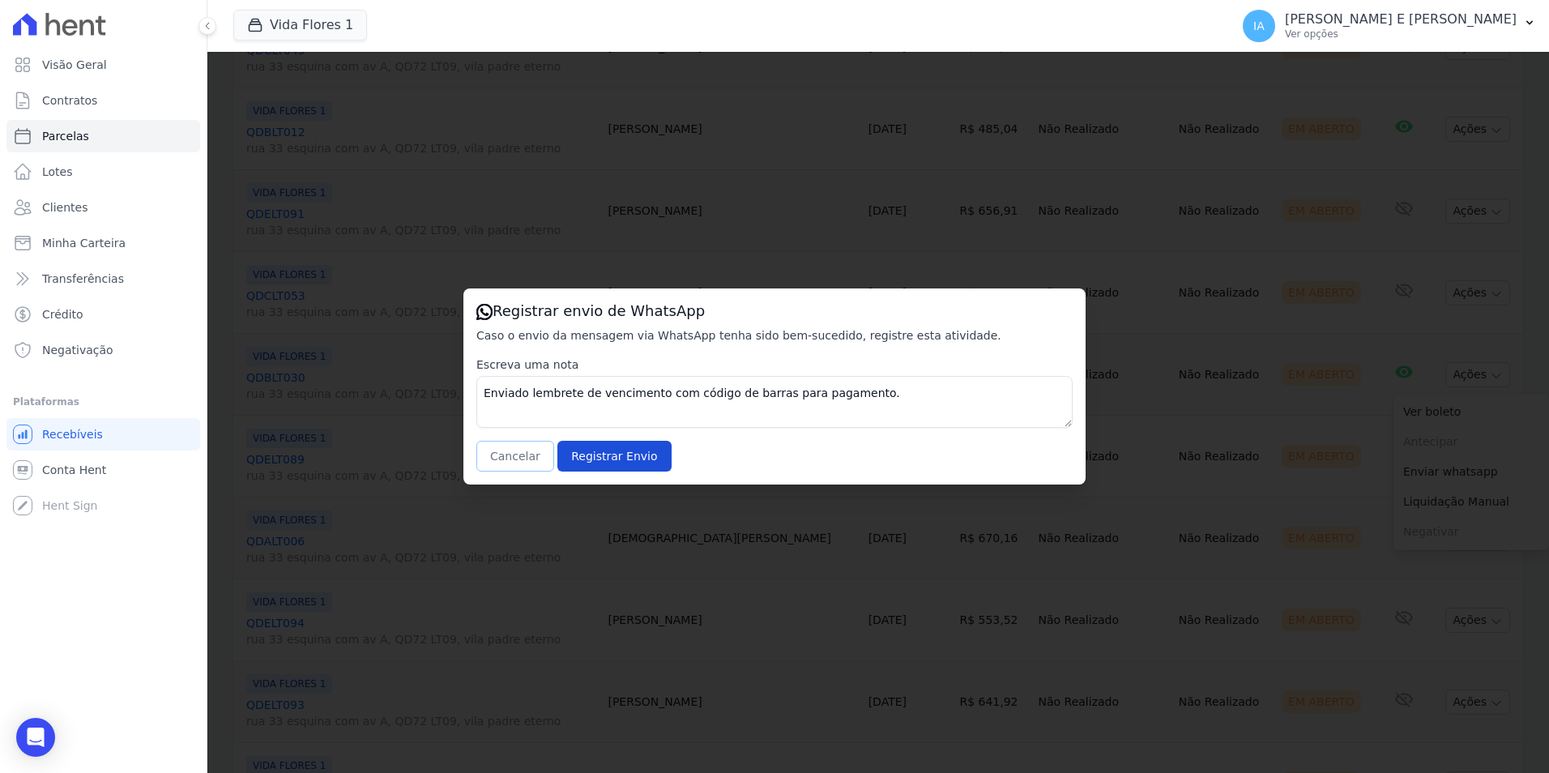
click at [498, 456] on button "Cancelar" at bounding box center [515, 456] width 78 height 31
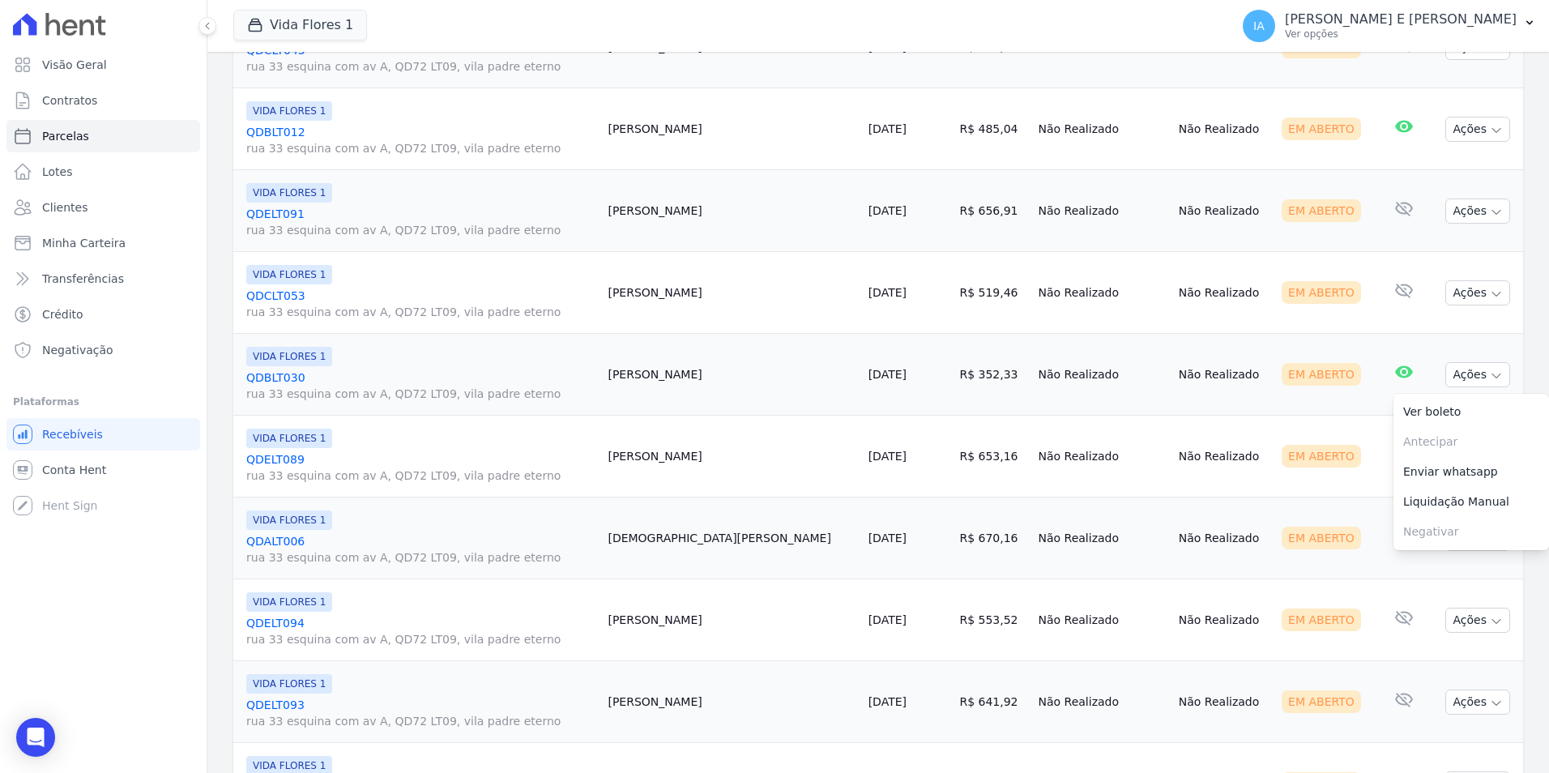
drag, startPoint x: 1344, startPoint y: 470, endPoint x: 1359, endPoint y: 468, distance: 15.5
click at [1376, 469] on td "Nenhum e-mail lido" at bounding box center [1402, 457] width 53 height 82
click at [1454, 459] on button "Ações" at bounding box center [1477, 456] width 65 height 25
click at [1427, 562] on link "Enviar whatsapp" at bounding box center [1471, 554] width 156 height 30
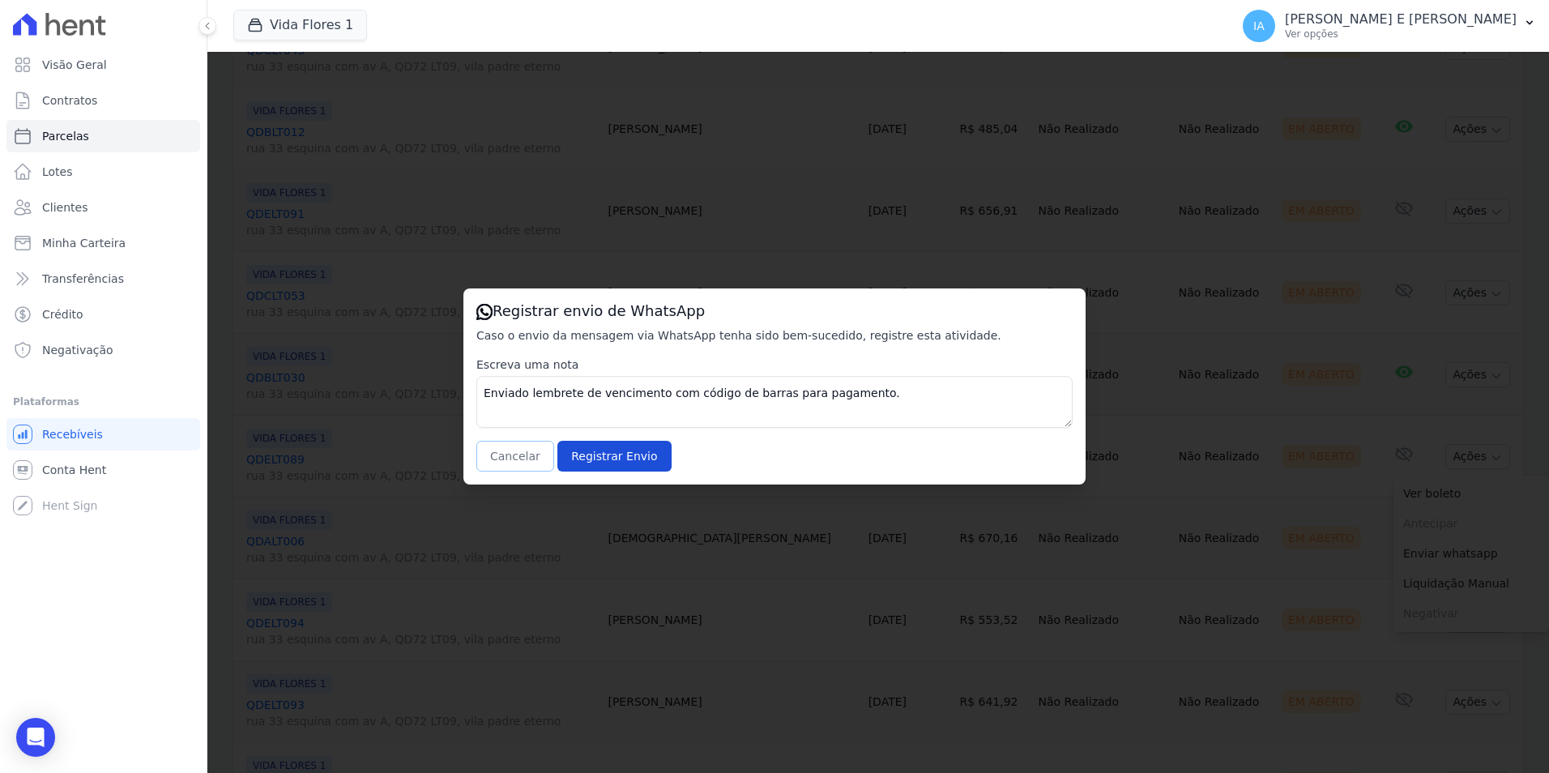
click at [511, 463] on button "Cancelar" at bounding box center [515, 456] width 78 height 31
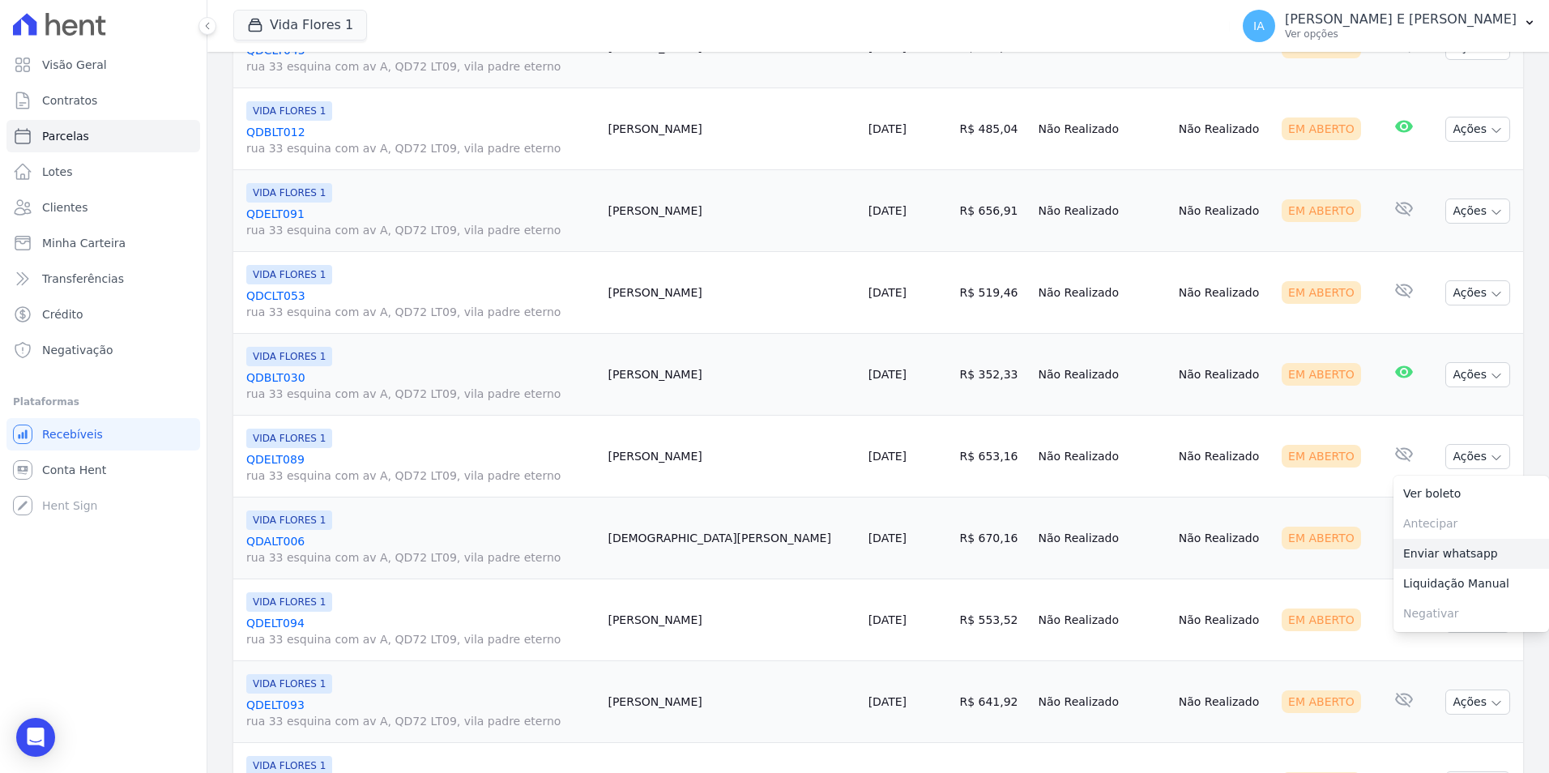
click at [1461, 558] on link "Enviar whatsapp" at bounding box center [1471, 554] width 156 height 30
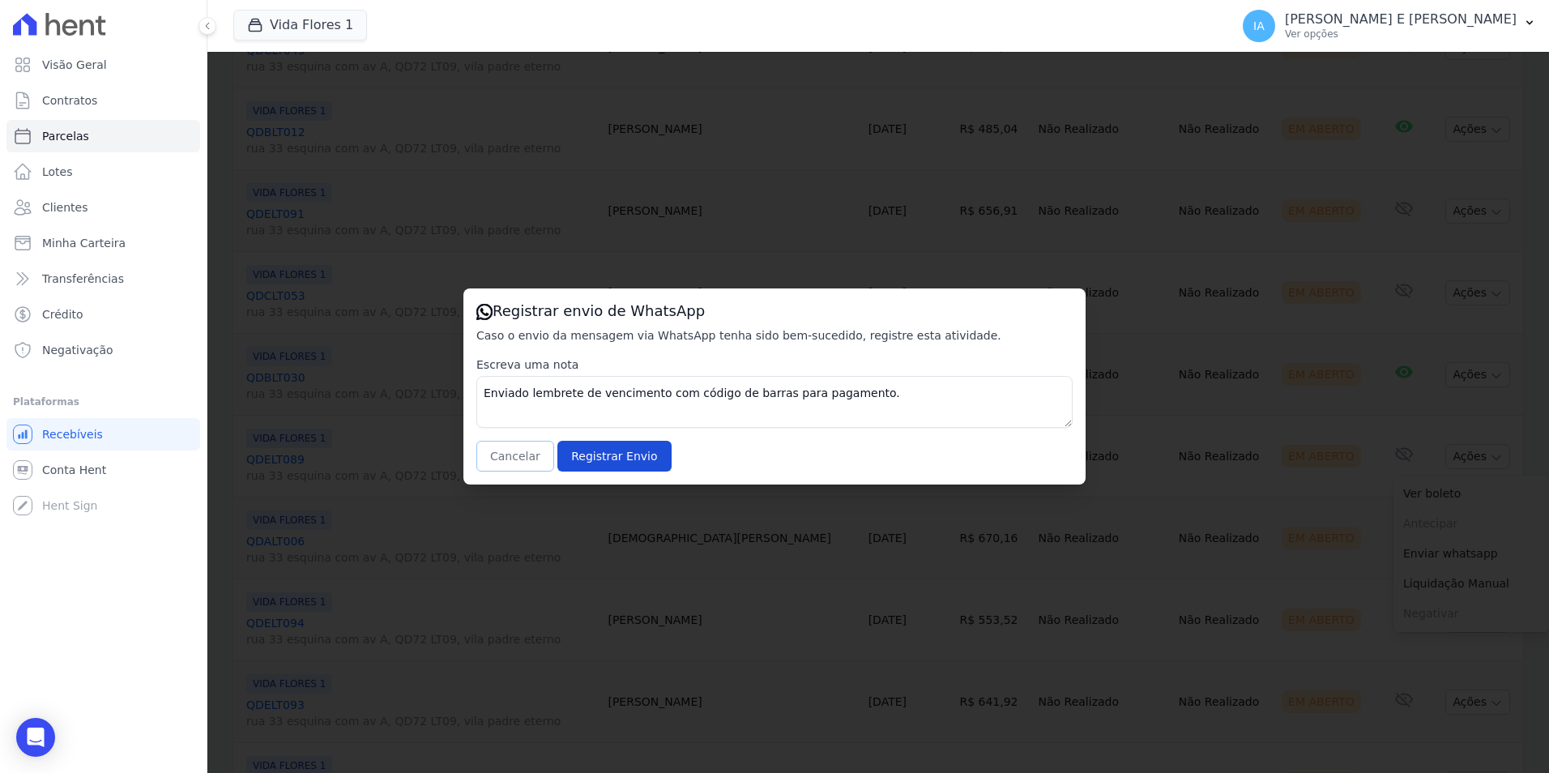
click at [501, 467] on button "Cancelar" at bounding box center [515, 456] width 78 height 31
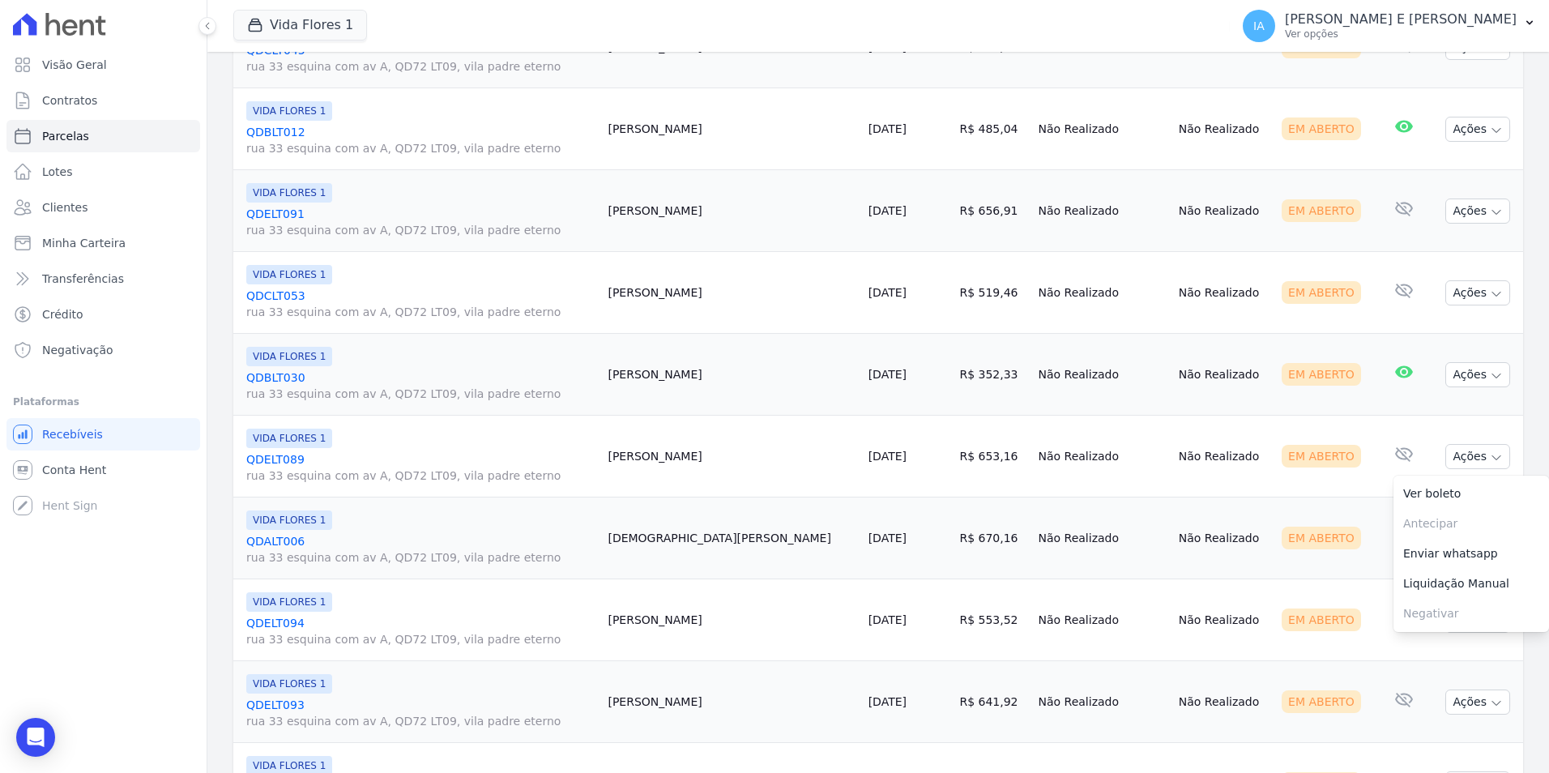
click at [1335, 540] on td "Em Aberto" at bounding box center [1325, 538] width 101 height 82
click at [1465, 535] on button "Ações" at bounding box center [1477, 538] width 65 height 25
click at [1452, 644] on link "Enviar whatsapp" at bounding box center [1471, 636] width 156 height 30
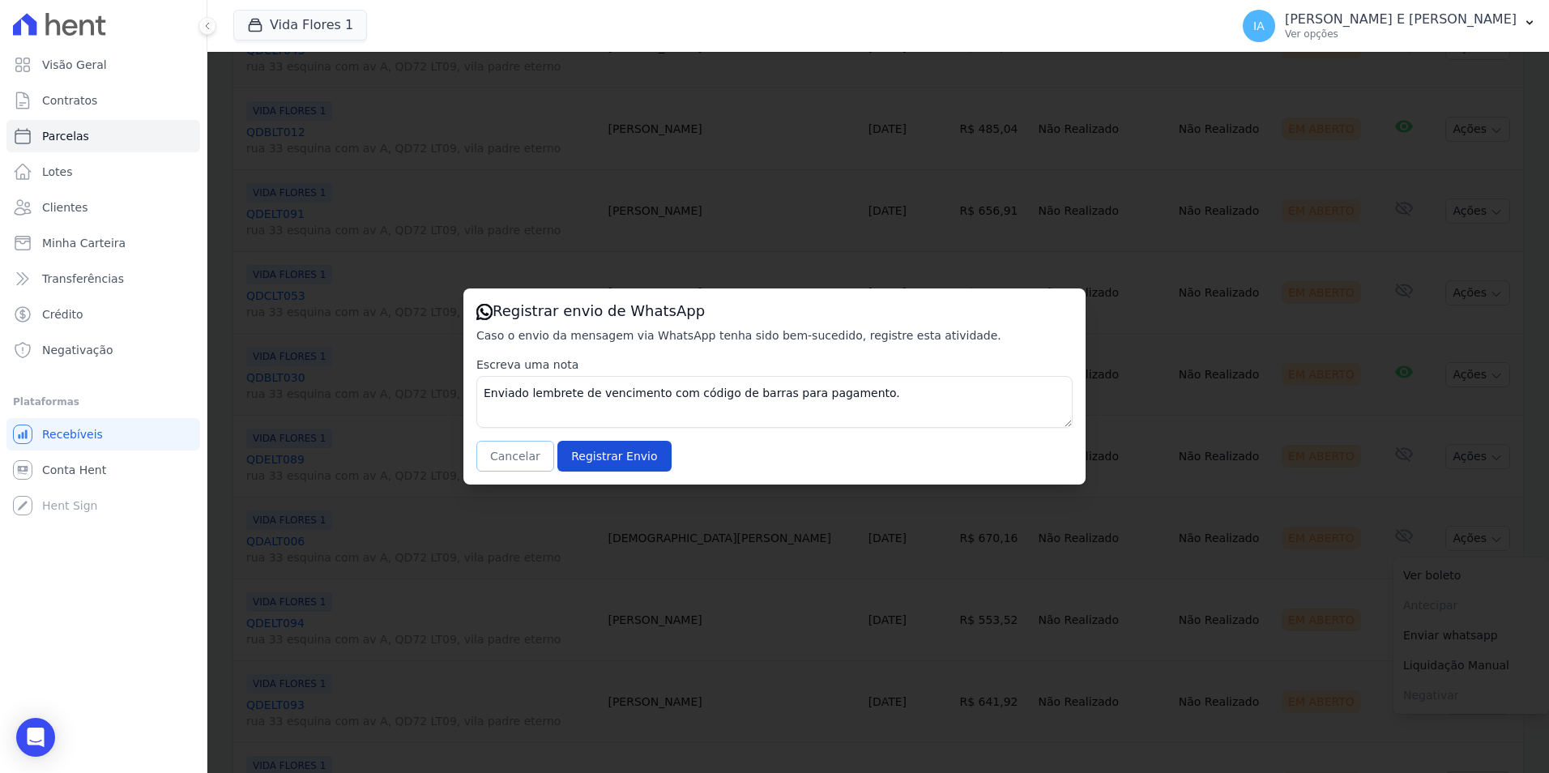
click at [498, 464] on button "Cancelar" at bounding box center [515, 456] width 78 height 31
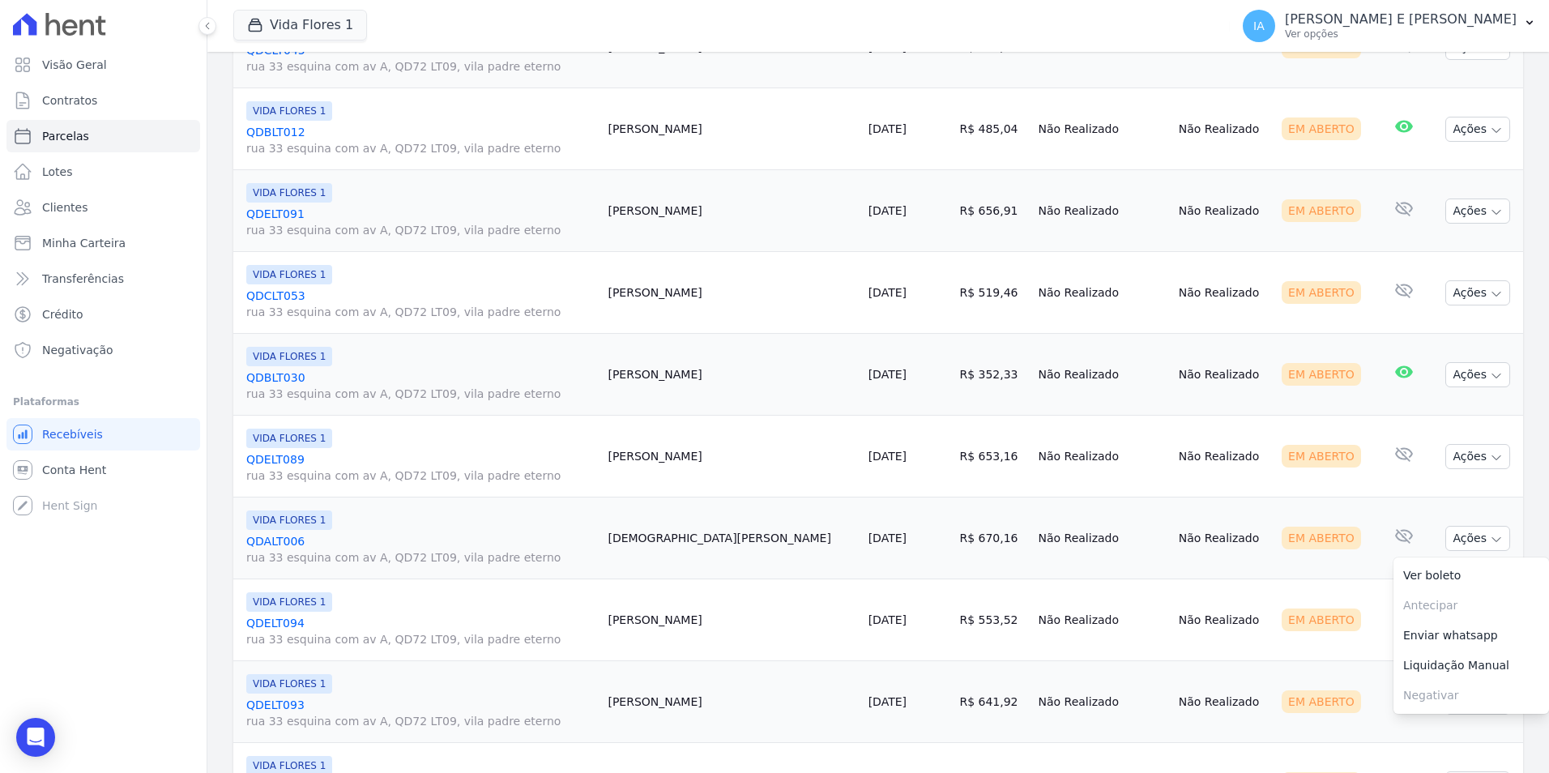
click at [1469, 637] on link "Enviar whatsapp" at bounding box center [1471, 636] width 156 height 30
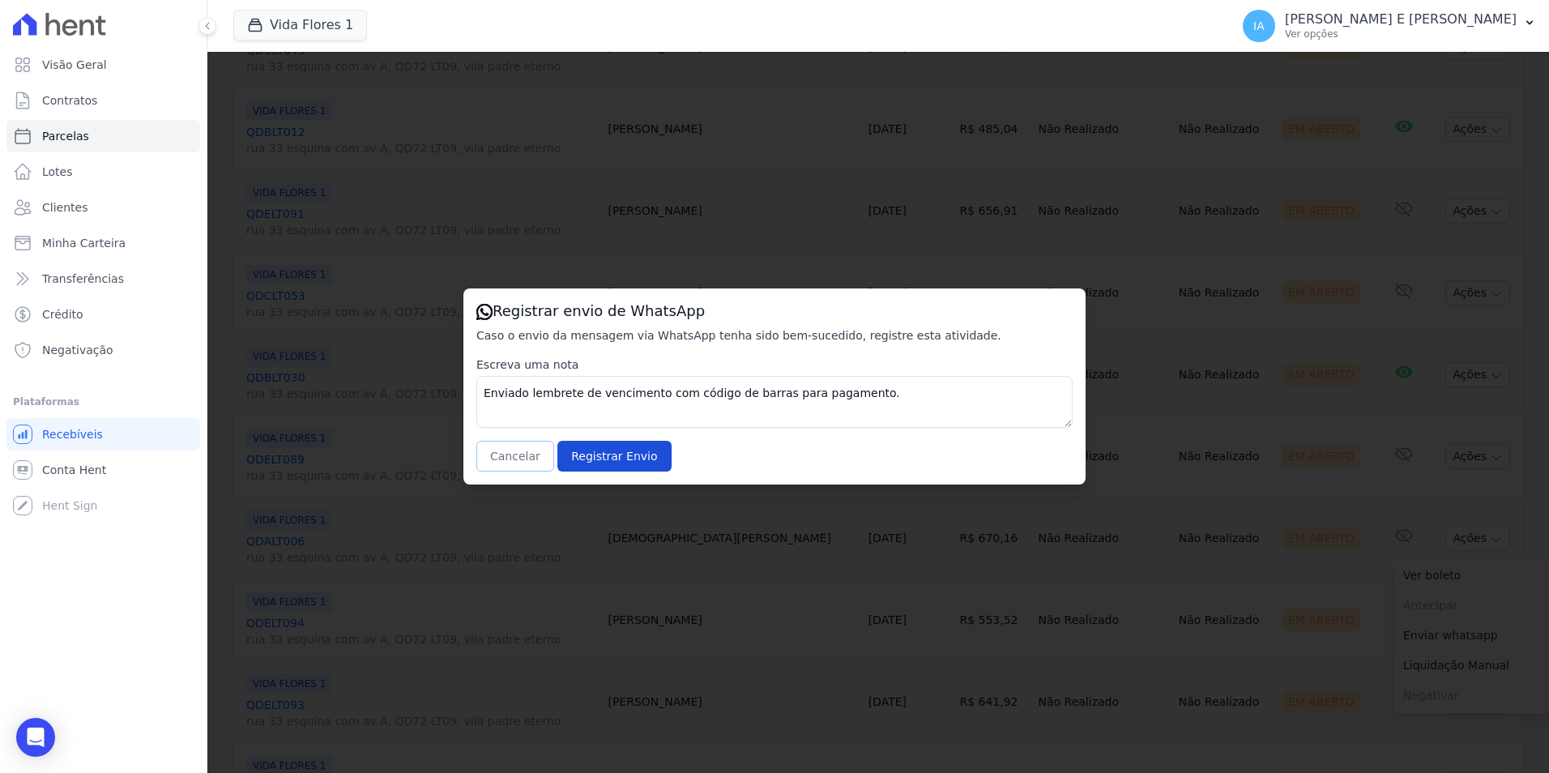
click at [527, 460] on button "Cancelar" at bounding box center [515, 456] width 78 height 31
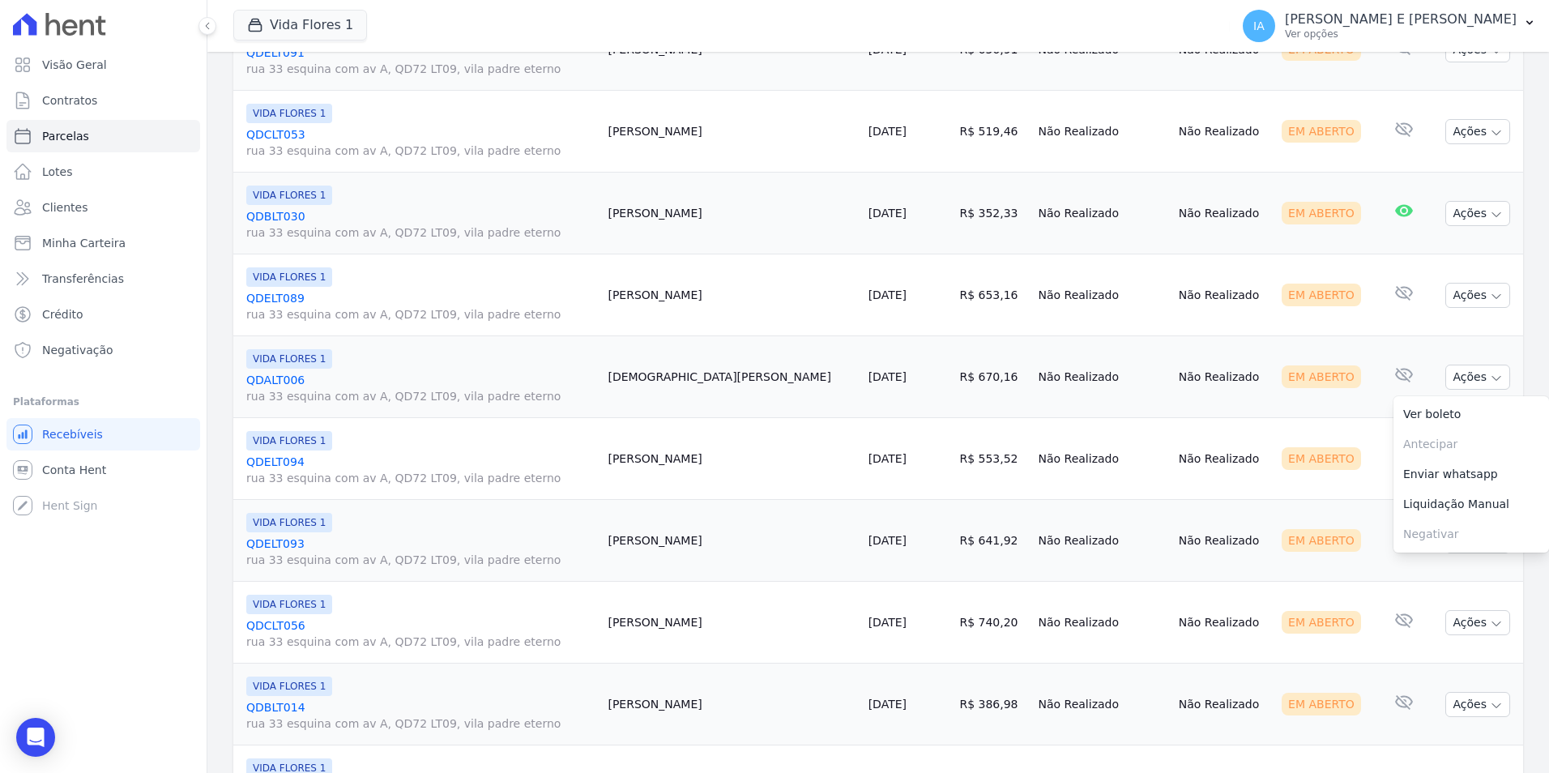
scroll to position [1701, 0]
click at [1327, 468] on div "Em Aberto" at bounding box center [1326, 457] width 88 height 23
click at [1474, 466] on button "Ações" at bounding box center [1477, 458] width 65 height 25
click at [1435, 562] on link "Enviar whatsapp" at bounding box center [1471, 555] width 156 height 30
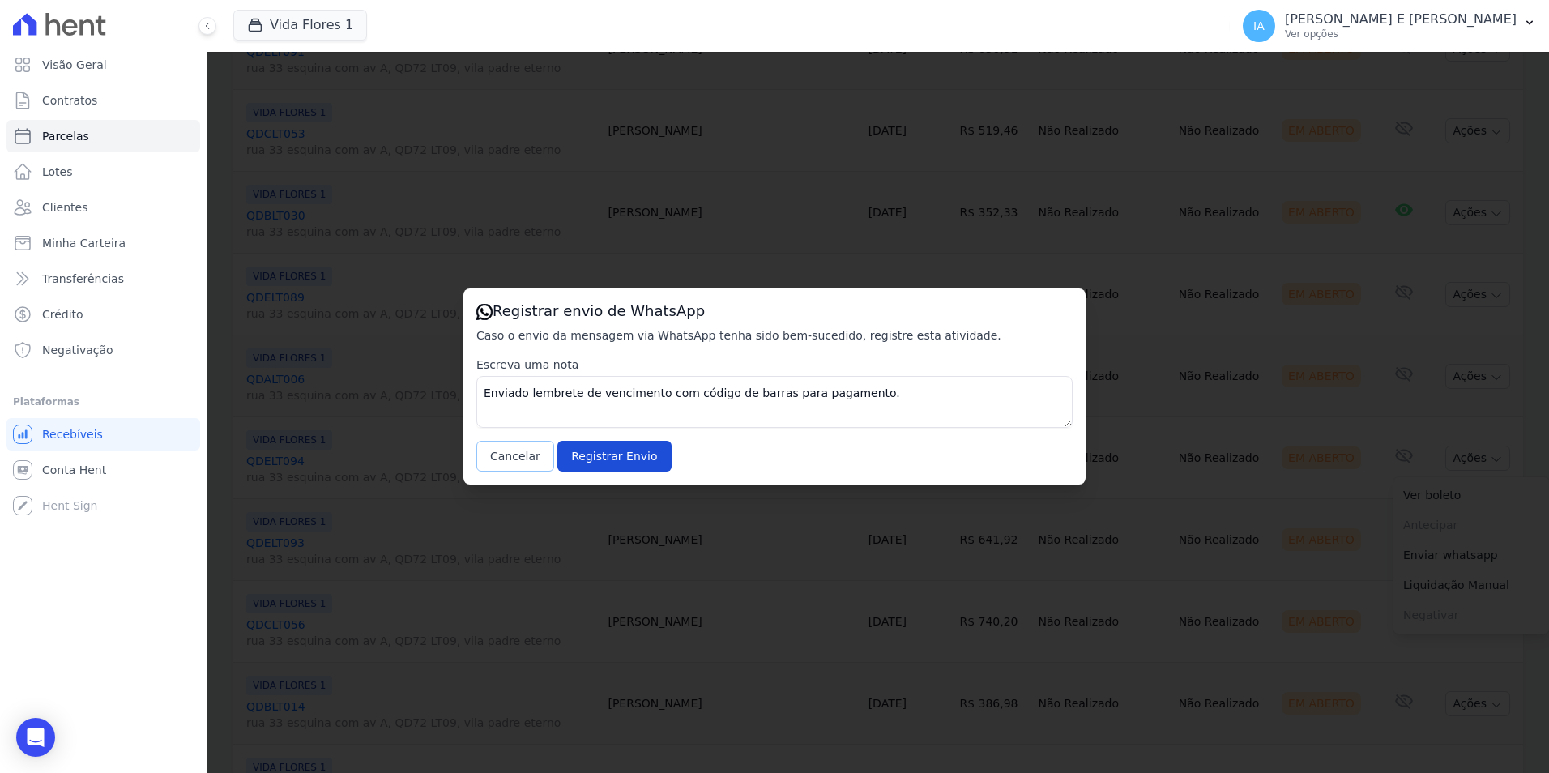
click at [508, 464] on button "Cancelar" at bounding box center [515, 456] width 78 height 31
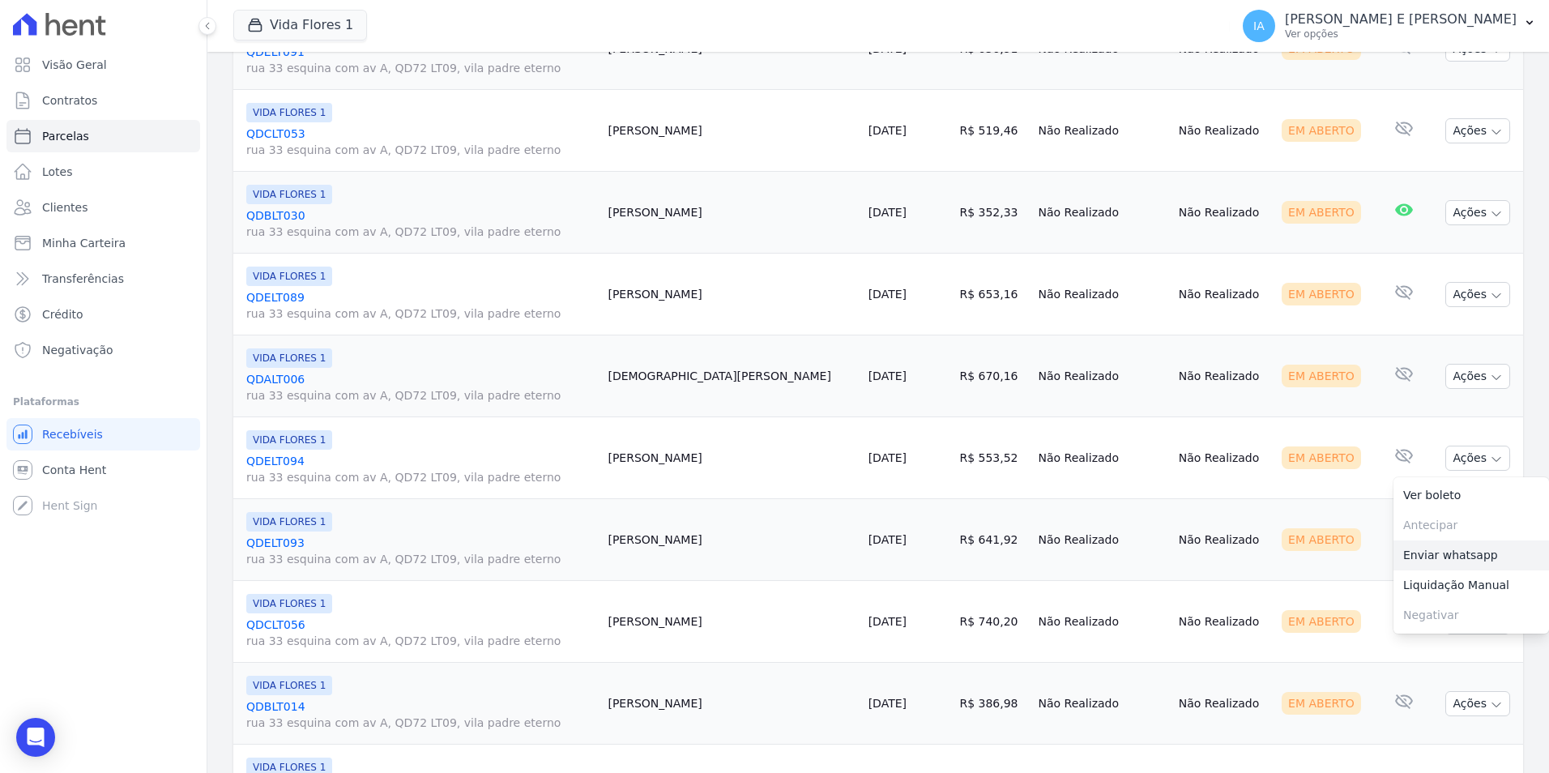
click at [1457, 559] on link "Enviar whatsapp" at bounding box center [1471, 555] width 156 height 30
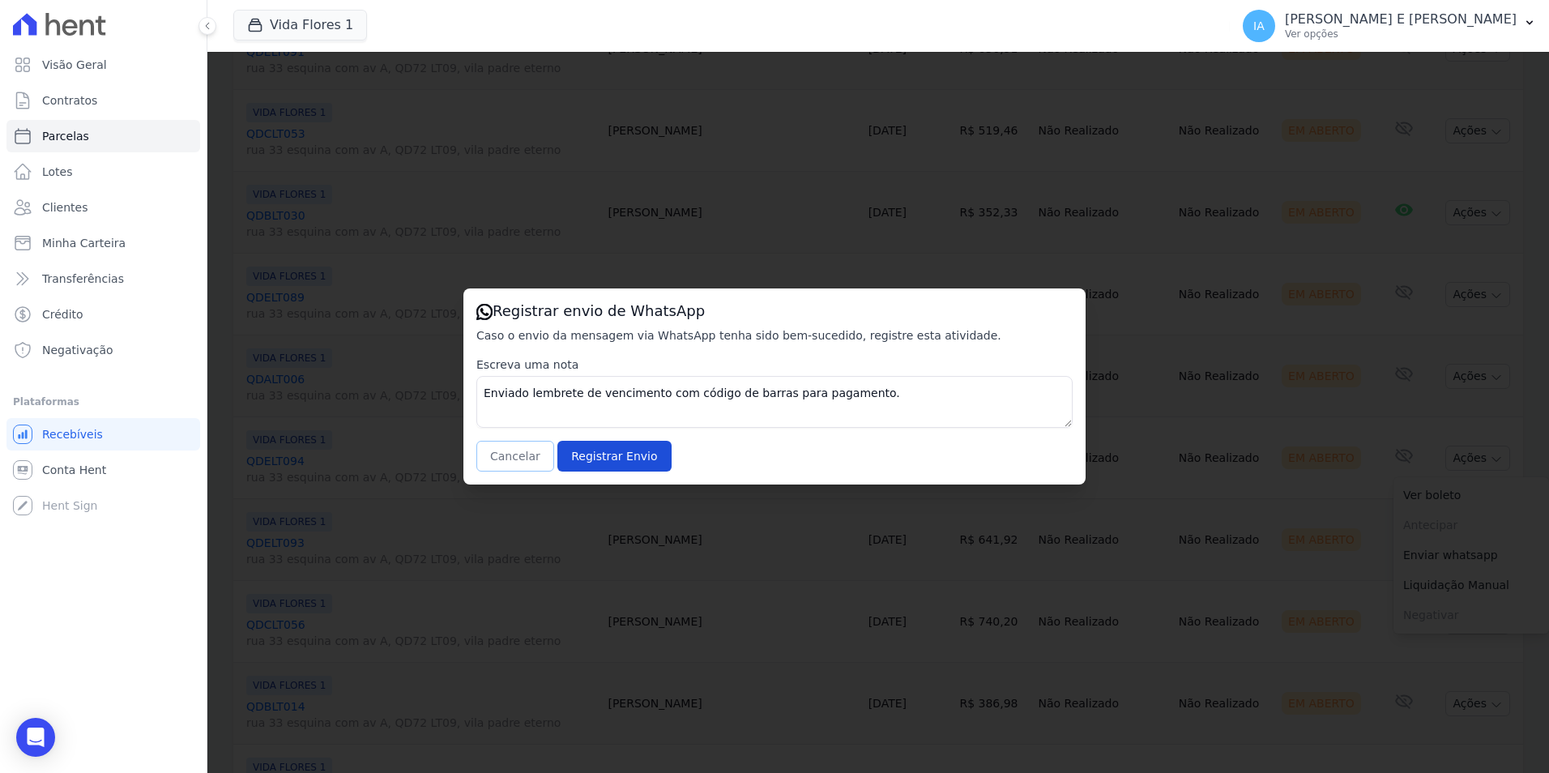
click at [498, 446] on button "Cancelar" at bounding box center [515, 456] width 78 height 31
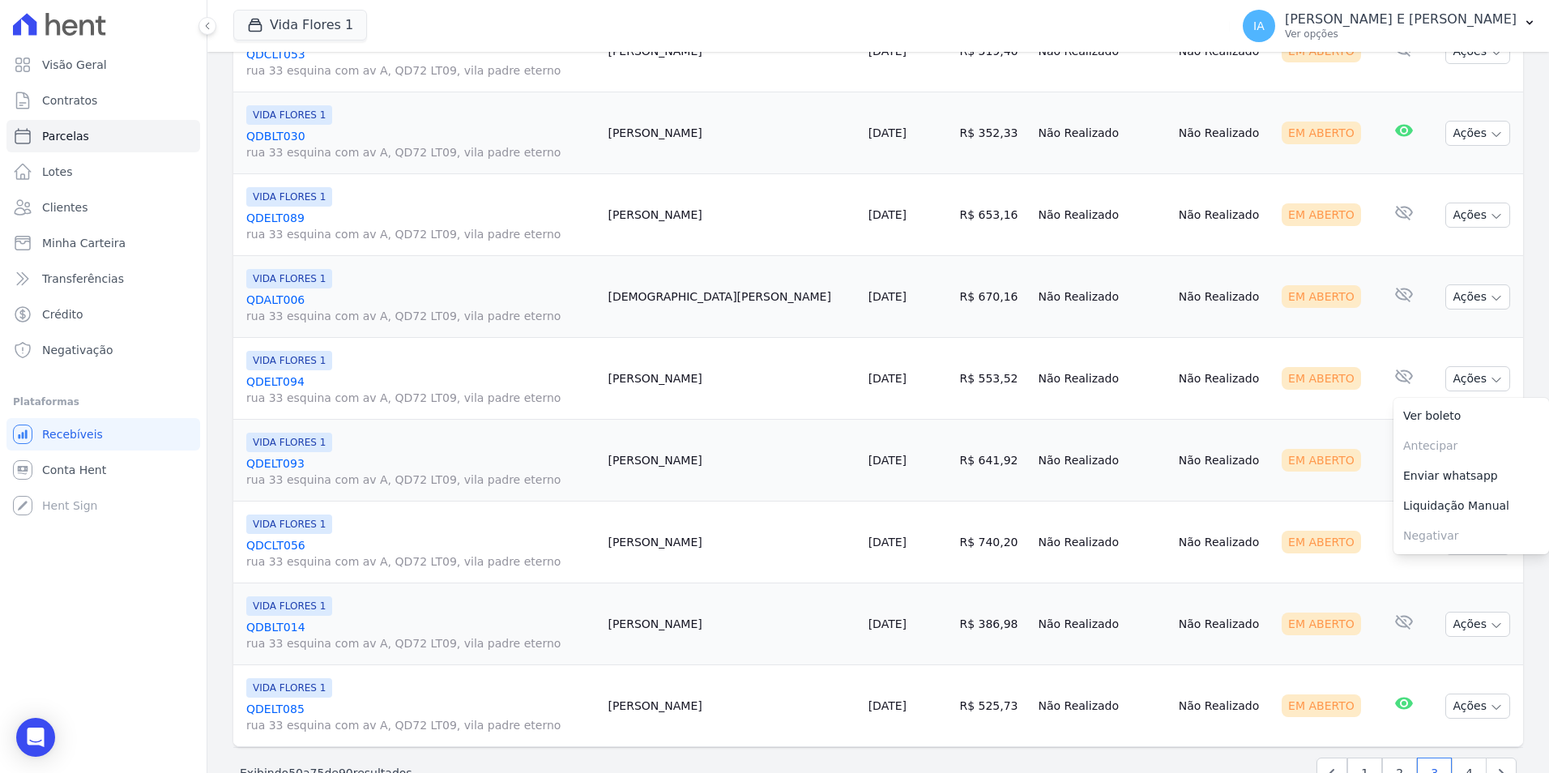
scroll to position [1782, 0]
click at [1376, 463] on td "Nenhum e-mail lido" at bounding box center [1402, 459] width 53 height 82
click at [1461, 458] on button "Ações" at bounding box center [1477, 458] width 65 height 25
click at [1417, 553] on link "Enviar whatsapp" at bounding box center [1471, 556] width 156 height 30
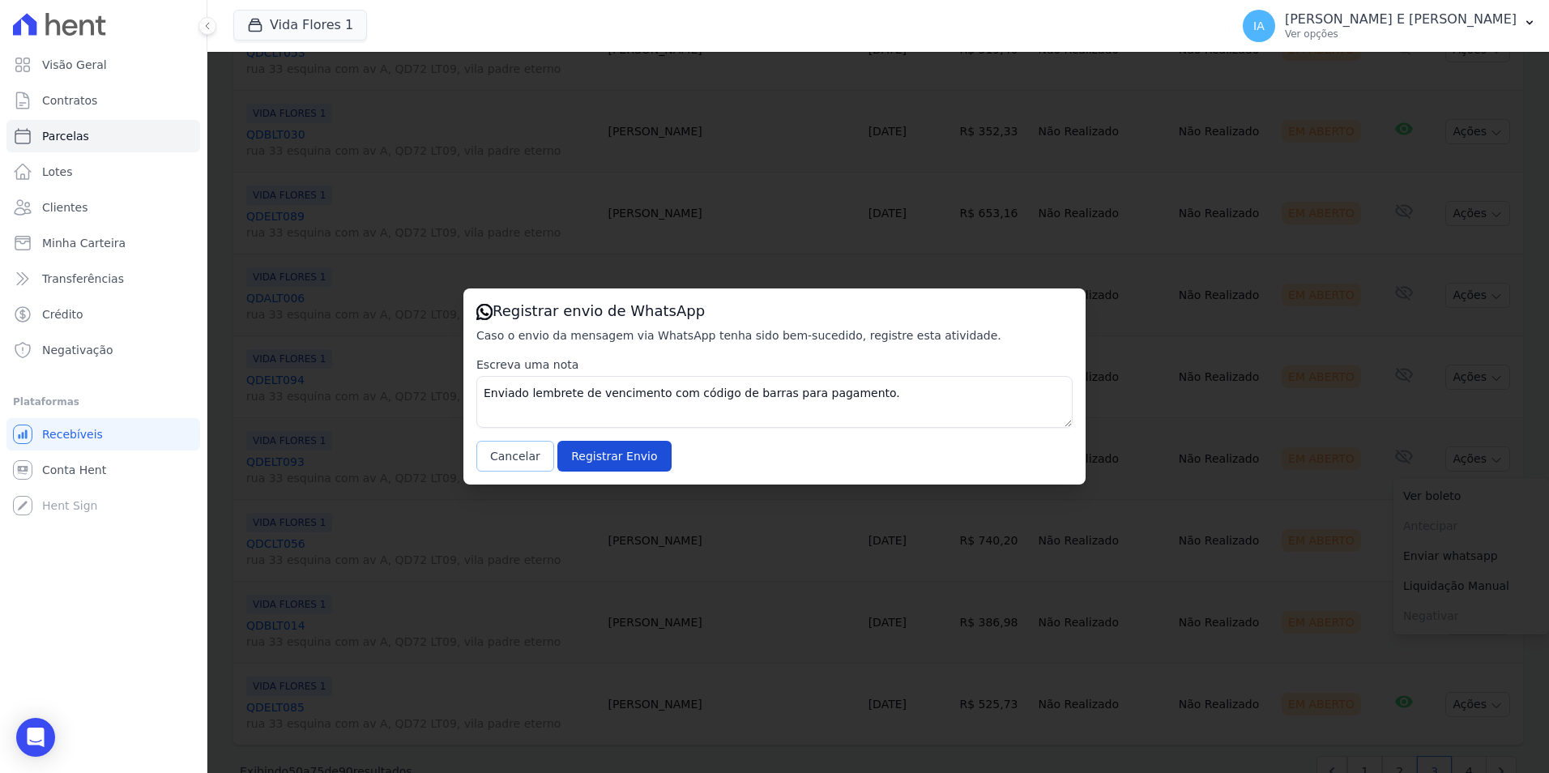
drag, startPoint x: 528, startPoint y: 454, endPoint x: 515, endPoint y: 482, distance: 31.2
click at [527, 454] on button "Cancelar" at bounding box center [515, 456] width 78 height 31
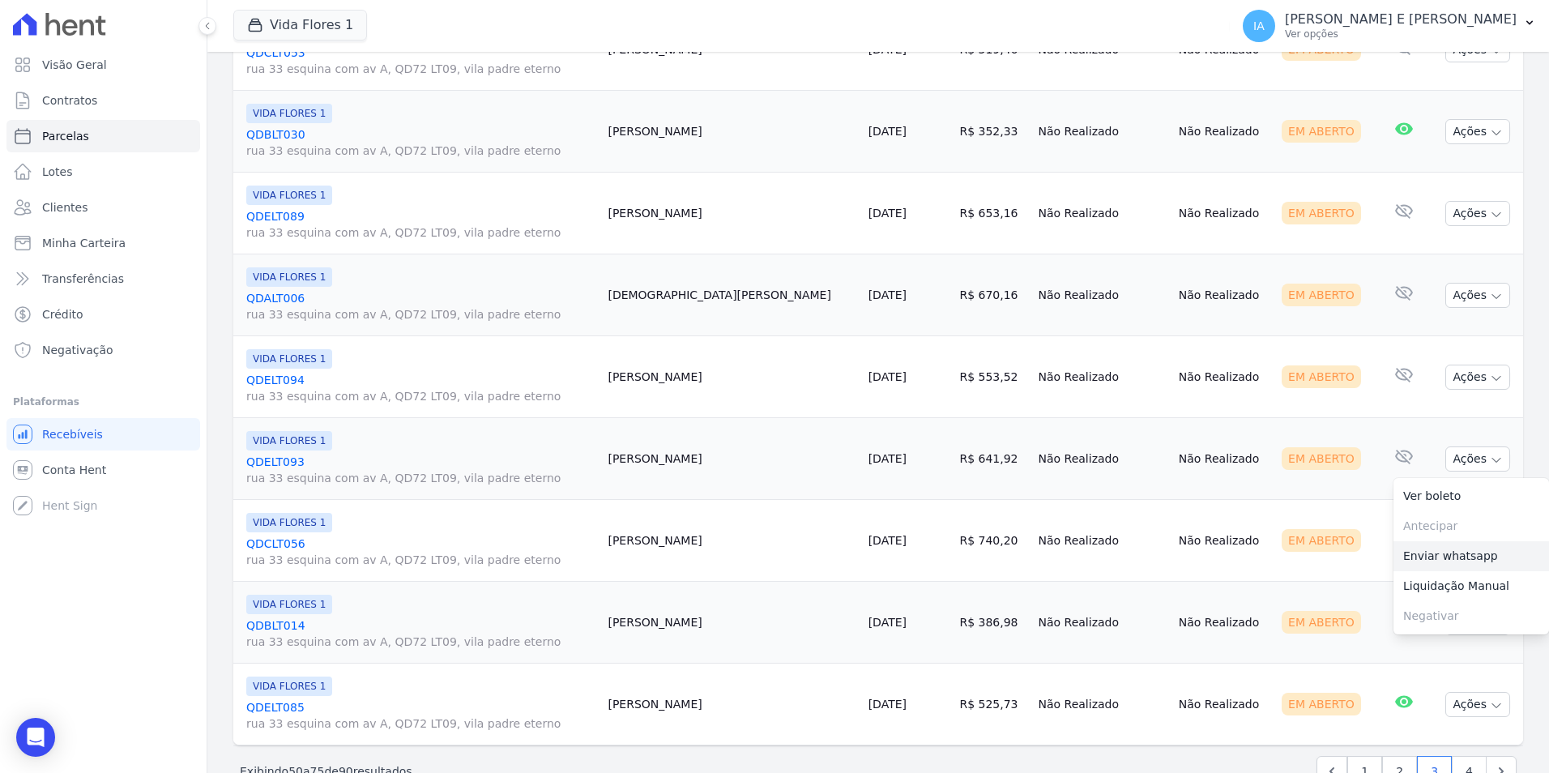
click at [1452, 556] on link "Enviar whatsapp" at bounding box center [1471, 556] width 156 height 30
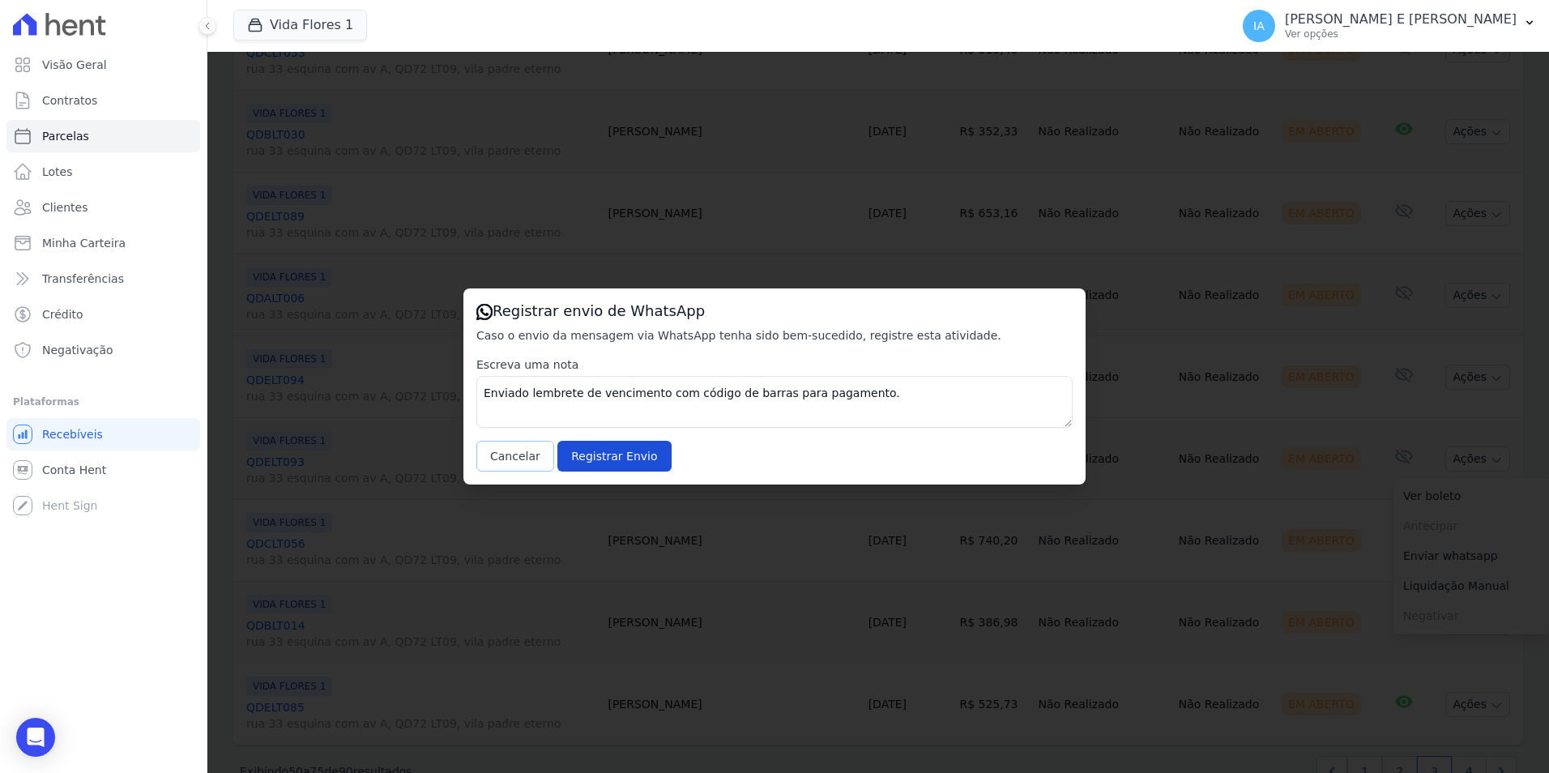
click at [500, 452] on button "Cancelar" at bounding box center [515, 456] width 78 height 31
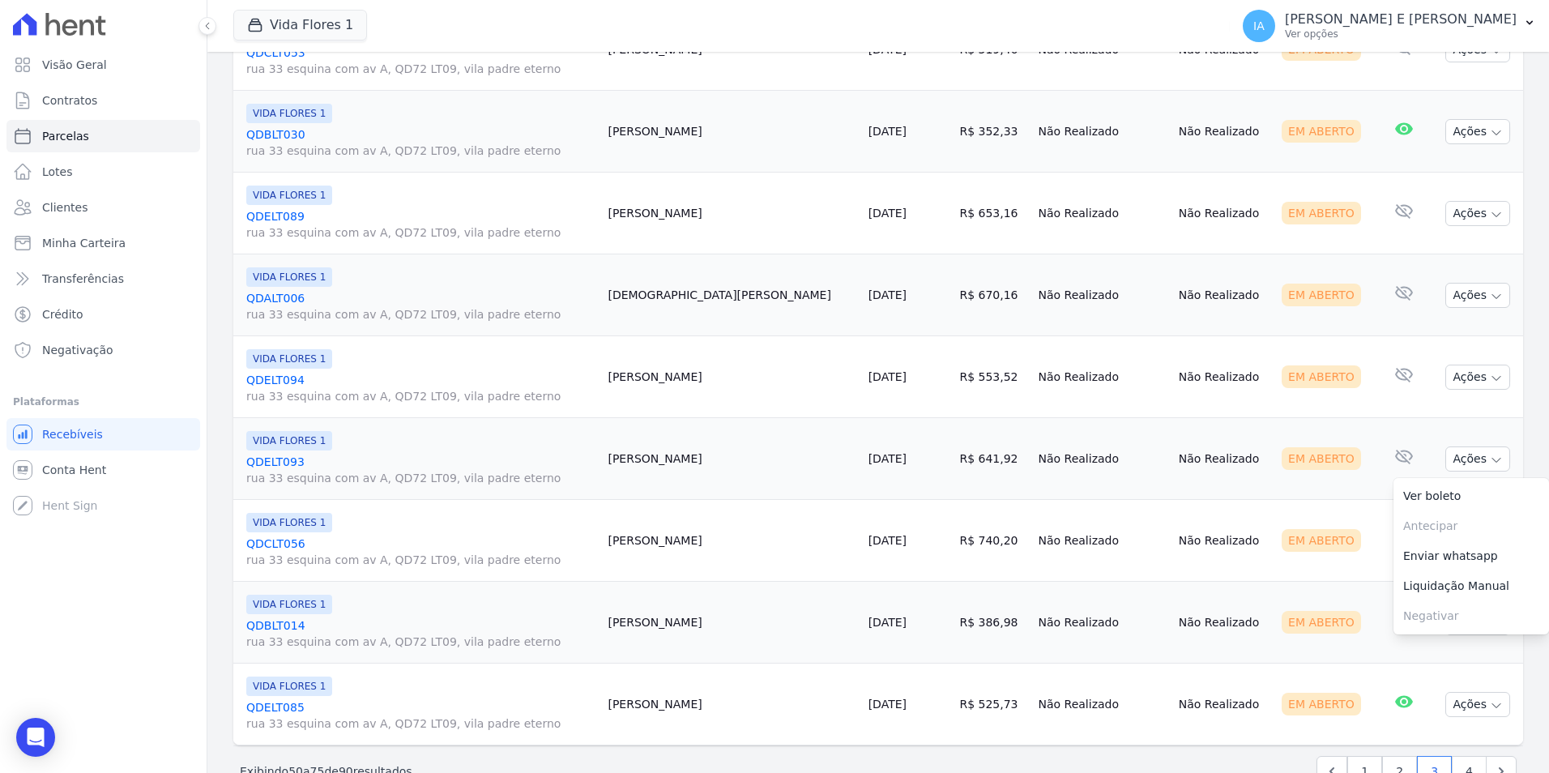
click at [1337, 532] on td "Em Aberto" at bounding box center [1325, 541] width 101 height 82
click at [1468, 546] on button "Ações" at bounding box center [1477, 540] width 65 height 25
click at [1424, 645] on link "Enviar whatsapp" at bounding box center [1471, 638] width 156 height 30
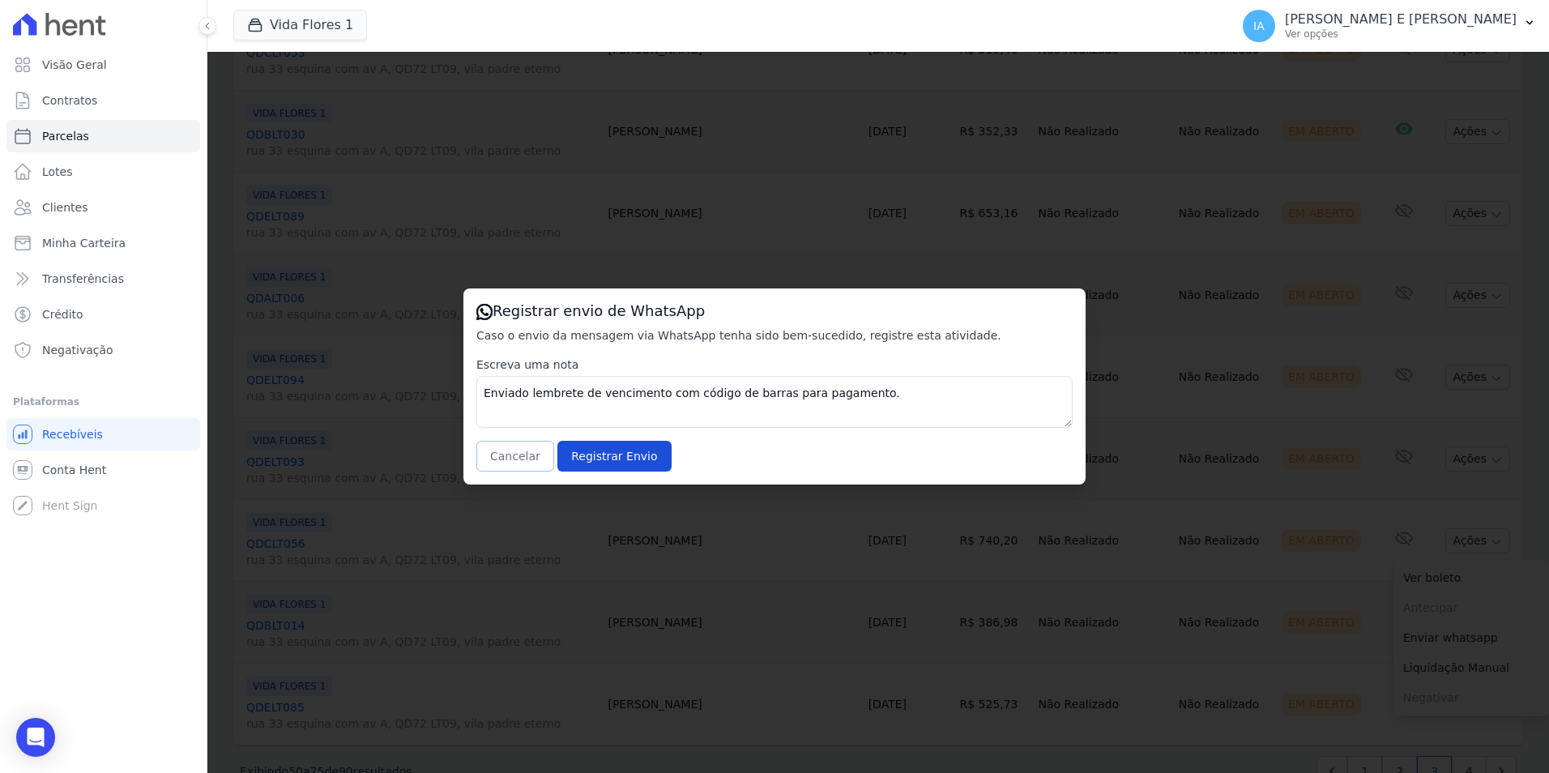
click at [512, 464] on button "Cancelar" at bounding box center [515, 456] width 78 height 31
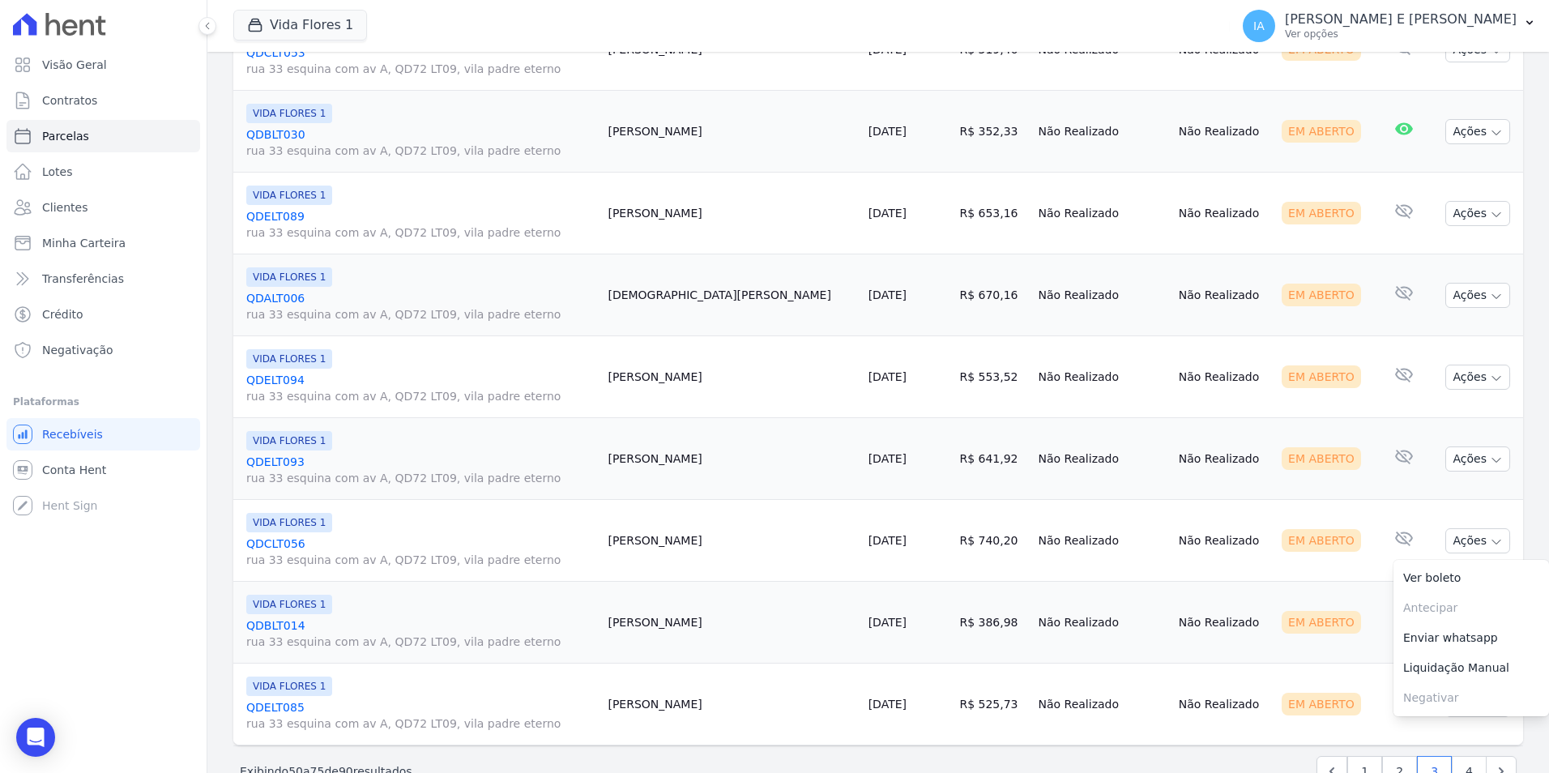
click at [1410, 645] on link "Enviar whatsapp" at bounding box center [1471, 638] width 156 height 30
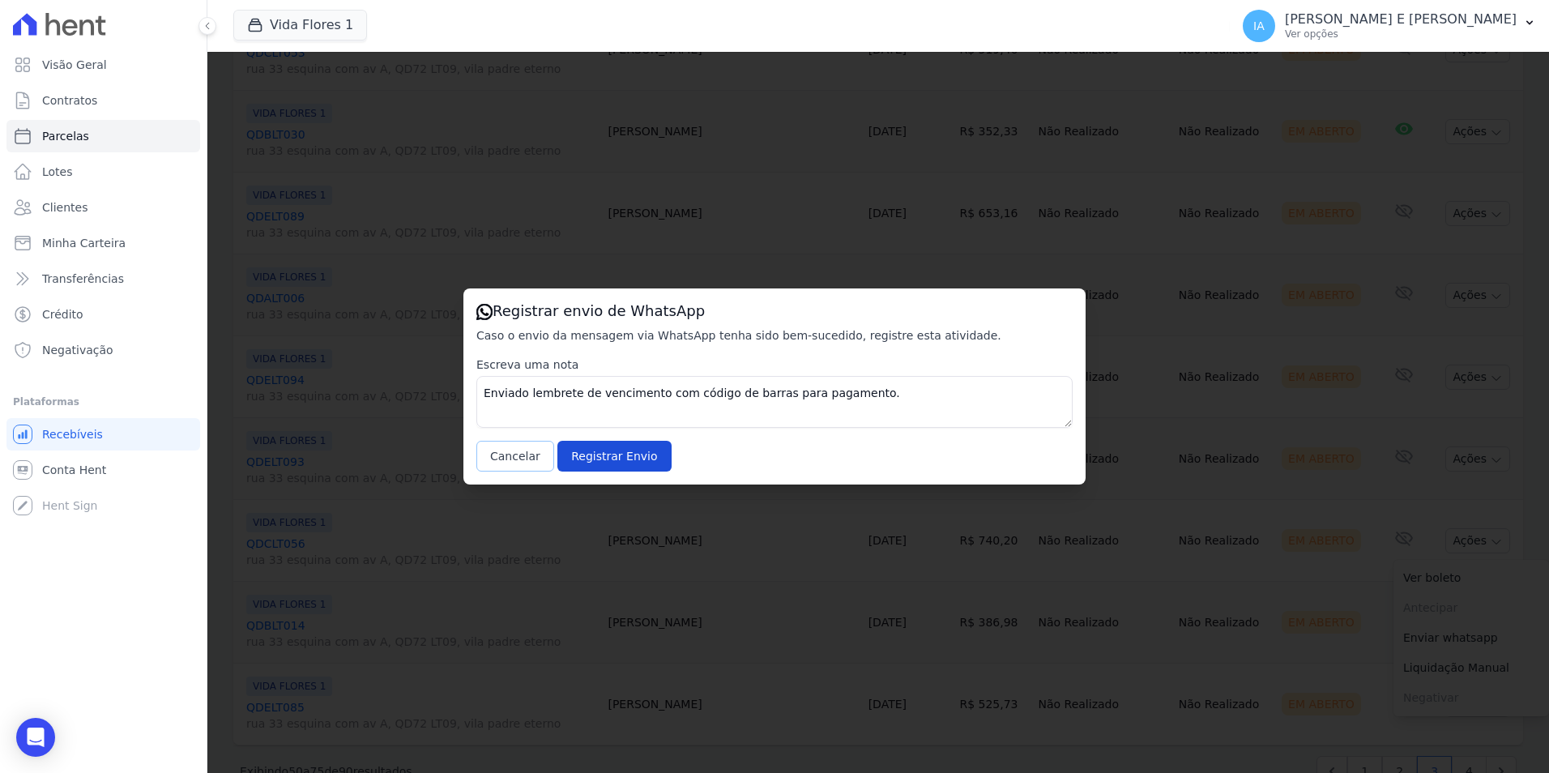
click at [500, 454] on button "Cancelar" at bounding box center [515, 456] width 78 height 31
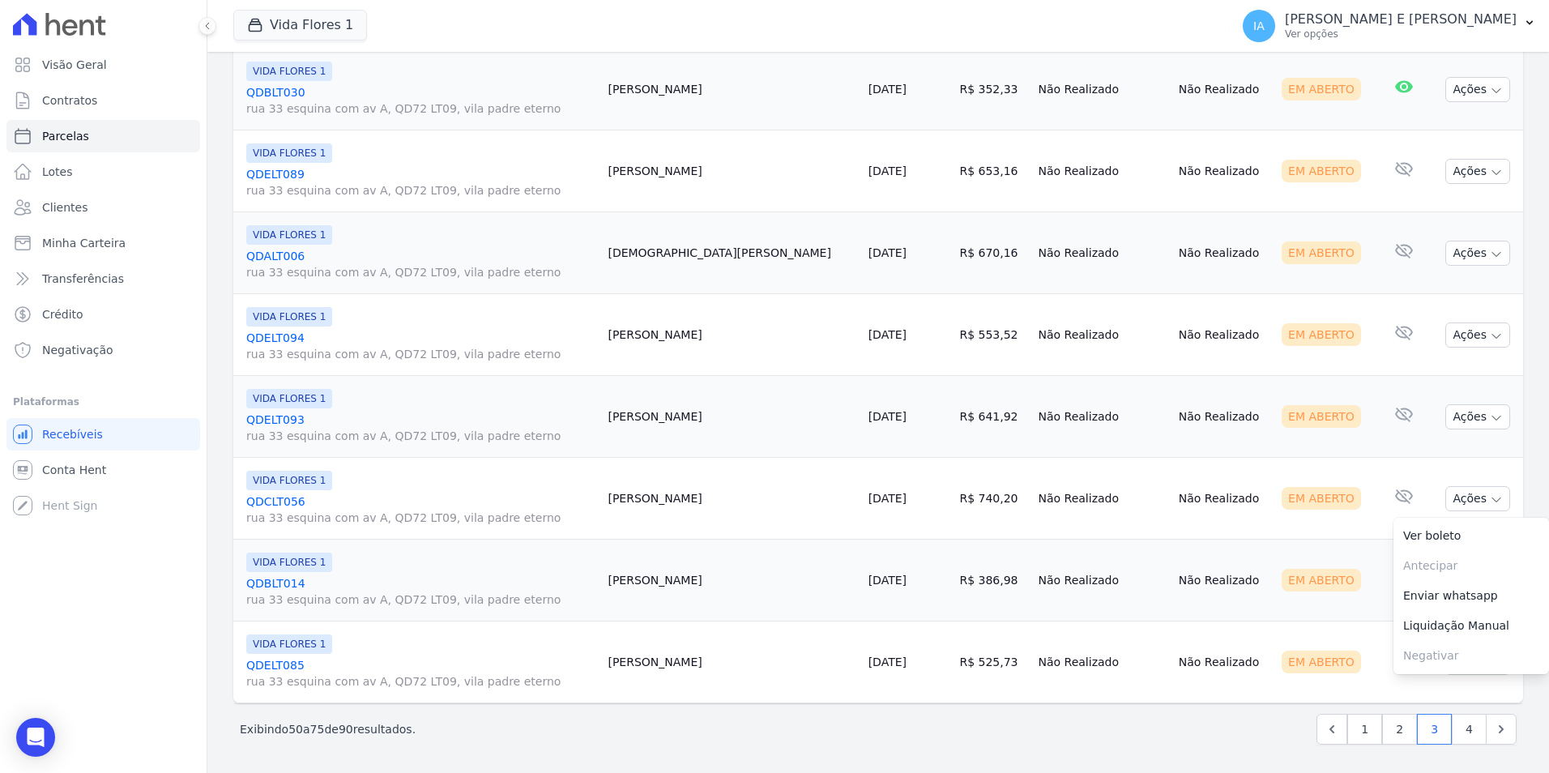
scroll to position [1825, 0]
click at [1376, 585] on td "Nenhum e-mail lido" at bounding box center [1402, 580] width 53 height 82
click at [1474, 583] on button "Ações" at bounding box center [1477, 579] width 65 height 25
click at [1448, 676] on link "Enviar whatsapp" at bounding box center [1471, 677] width 156 height 30
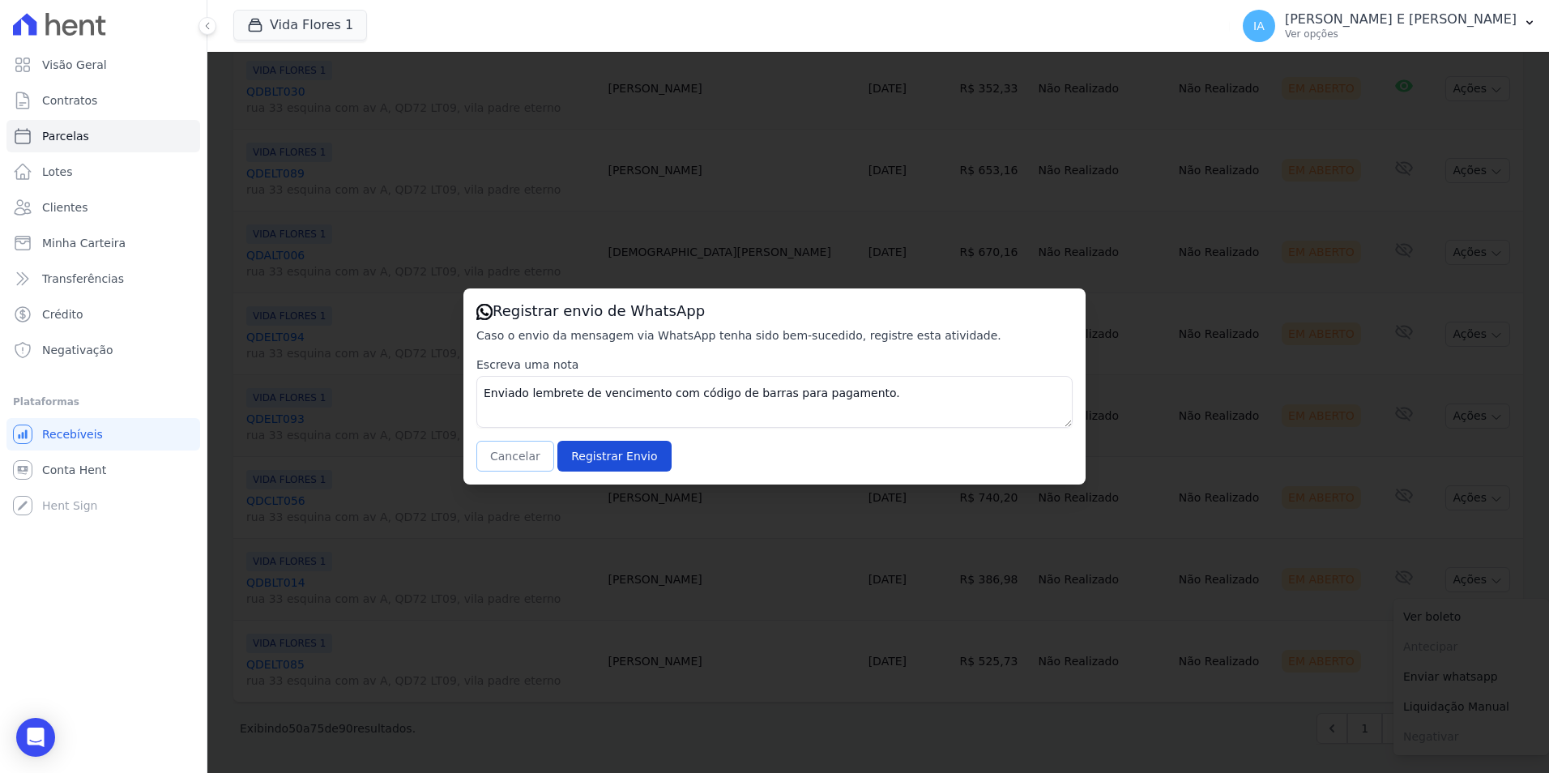
click at [520, 456] on button "Cancelar" at bounding box center [515, 456] width 78 height 31
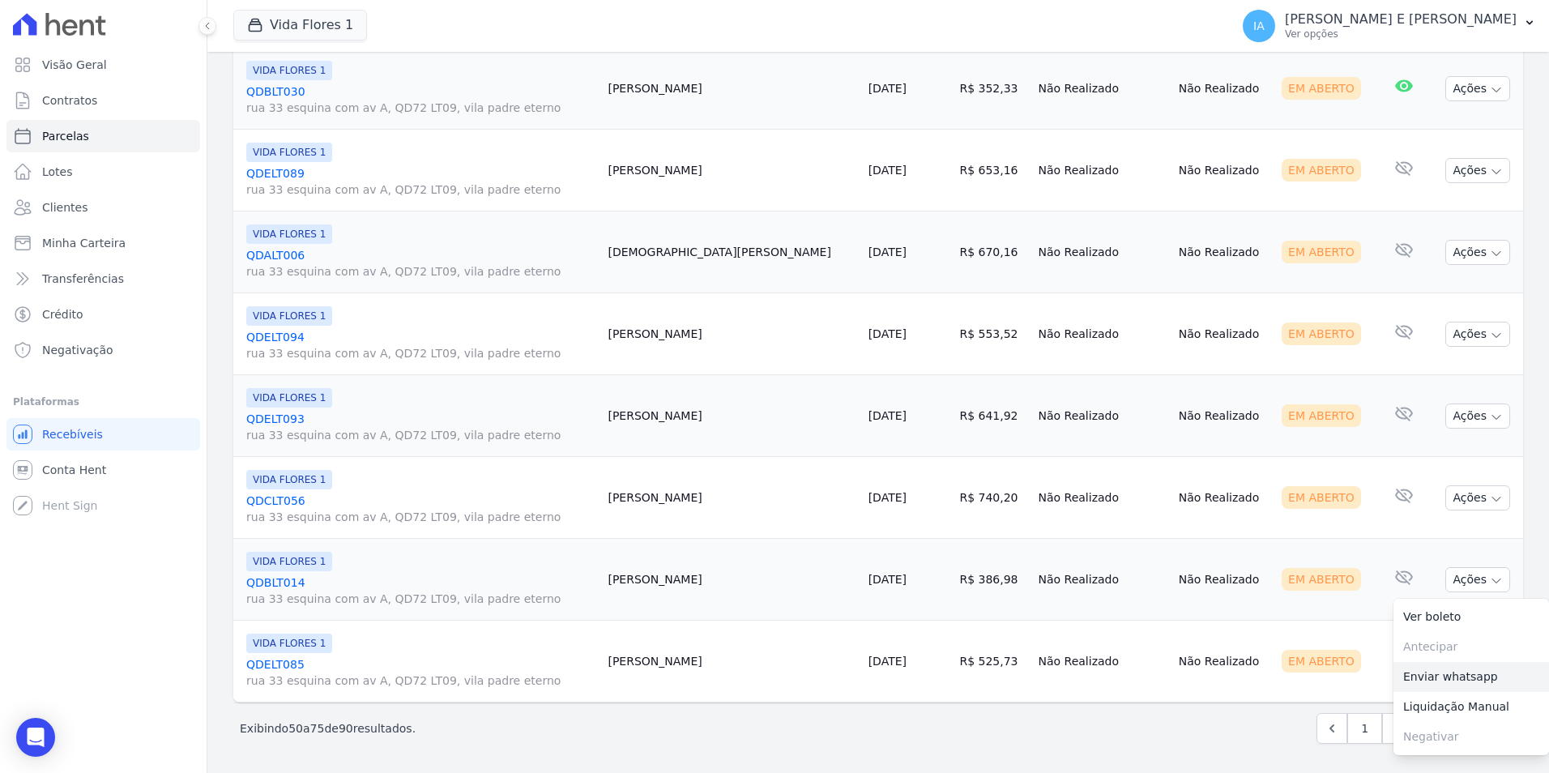
click at [1482, 680] on link "Enviar whatsapp" at bounding box center [1471, 677] width 156 height 30
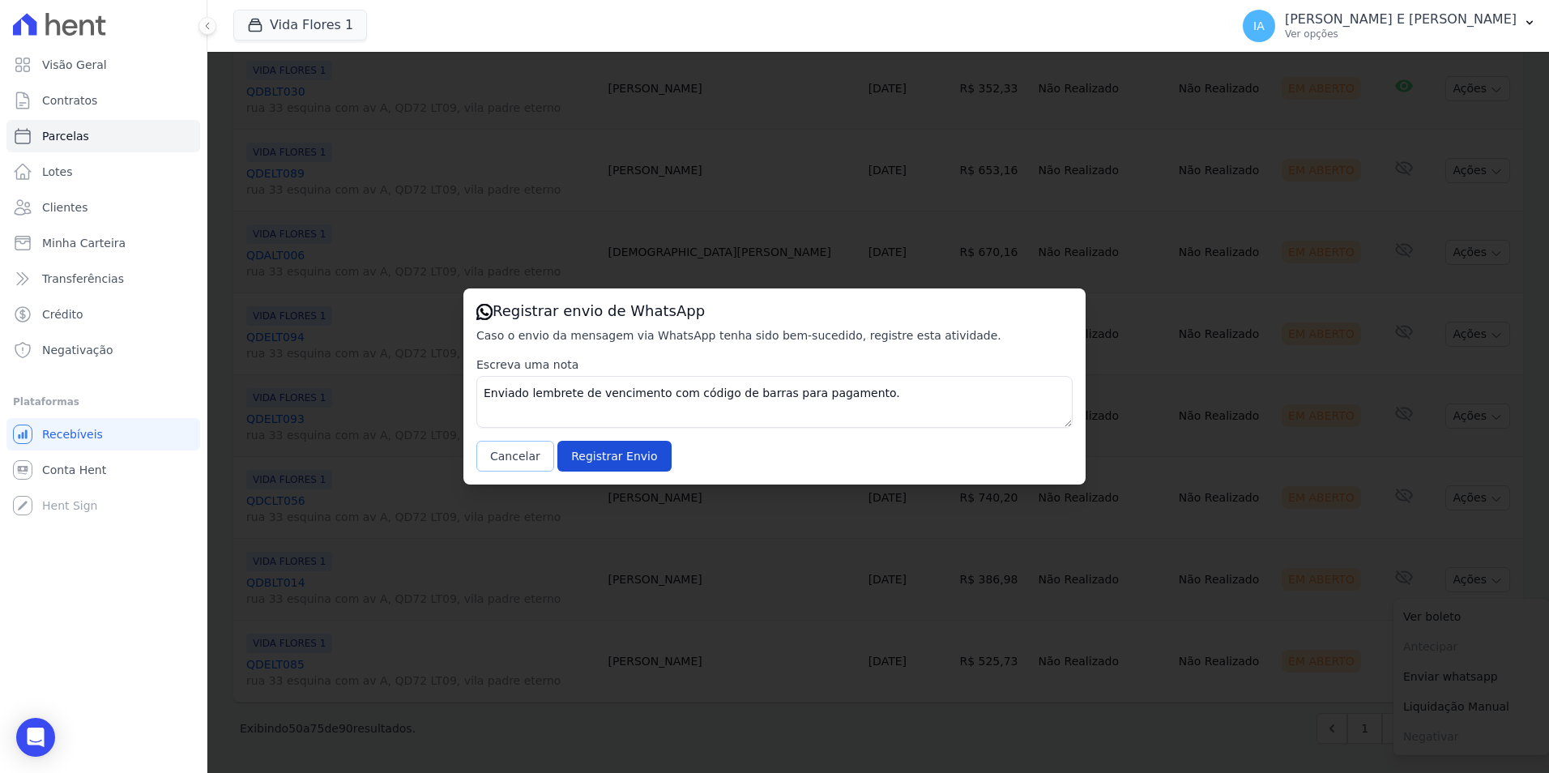
click at [518, 460] on button "Cancelar" at bounding box center [515, 456] width 78 height 31
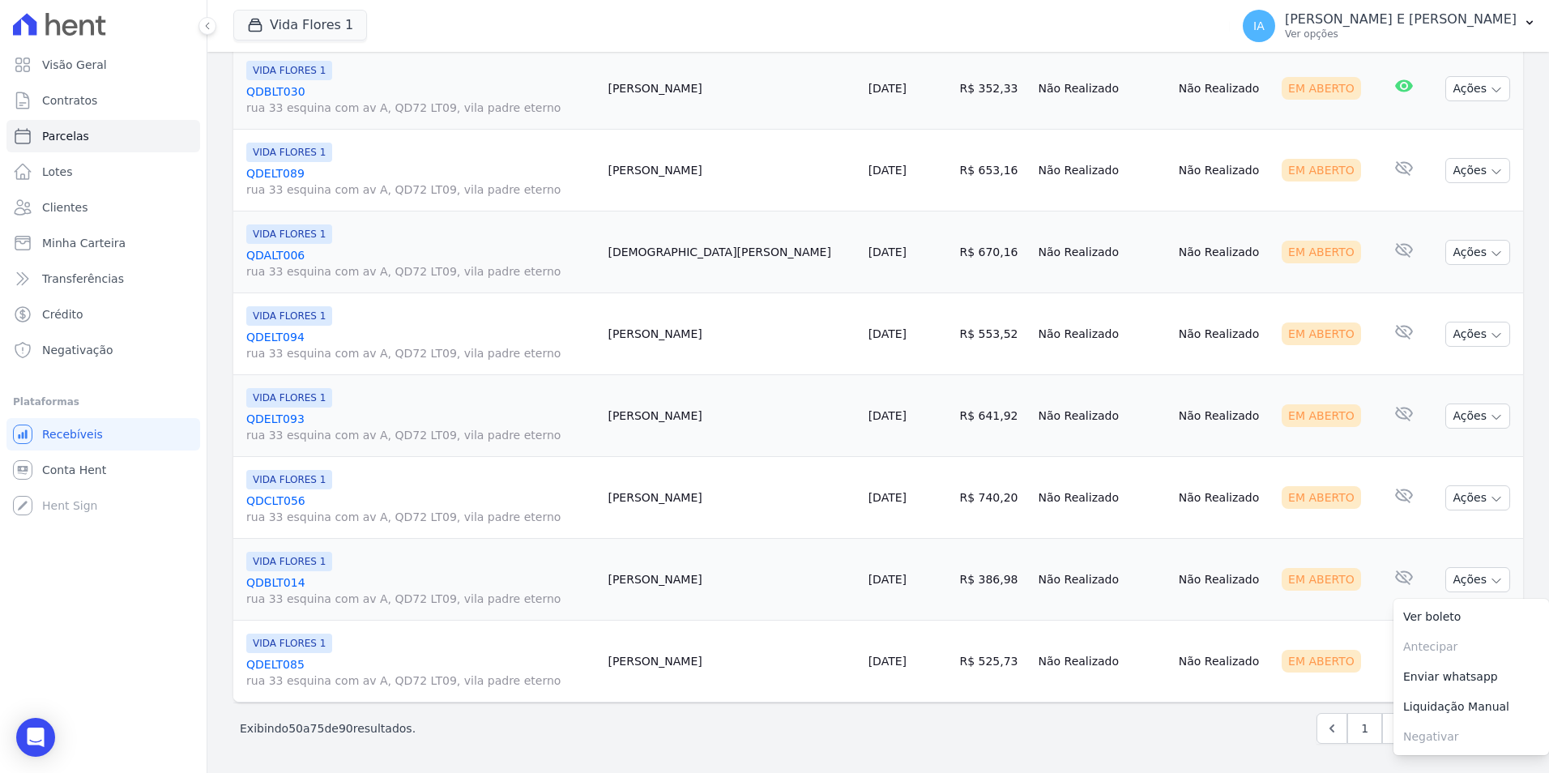
click at [1376, 682] on td "E-mail com boleto lido 10/10/2025, 01:00" at bounding box center [1402, 662] width 53 height 82
click at [1490, 661] on icon "button" at bounding box center [1496, 662] width 13 height 13
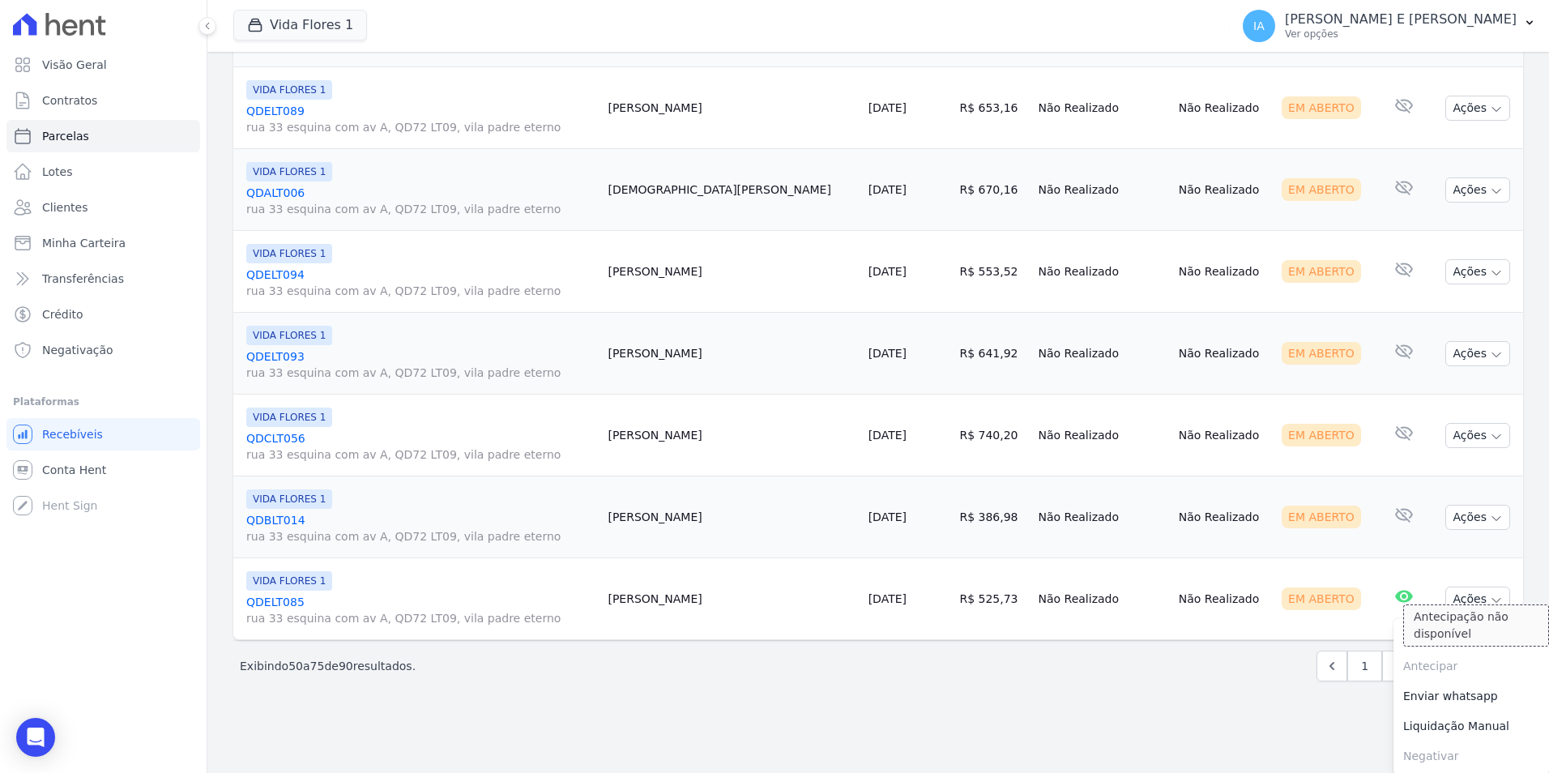
scroll to position [1889, 0]
click at [1459, 702] on link "Enviar whatsapp" at bounding box center [1471, 695] width 156 height 30
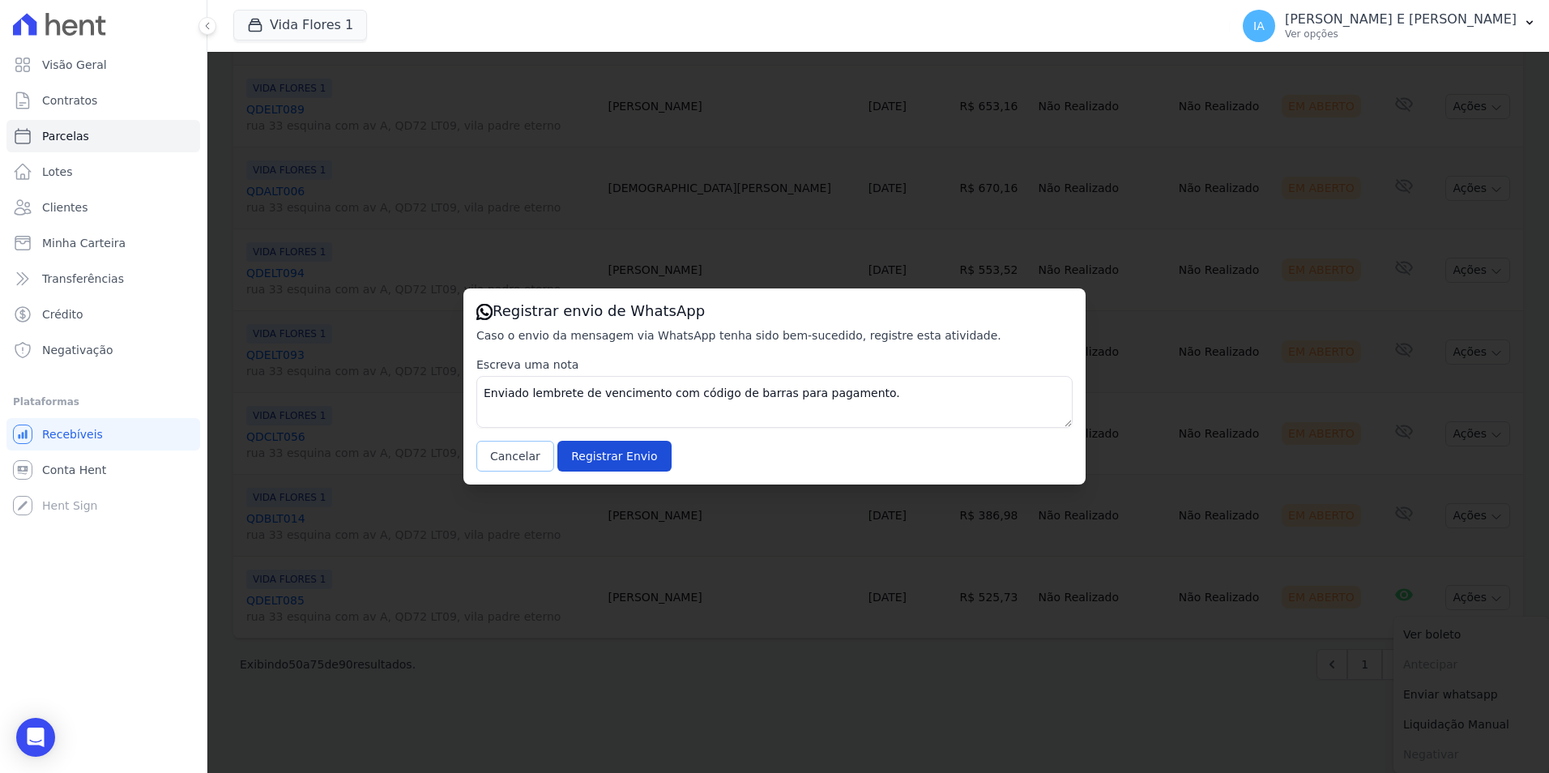
drag, startPoint x: 513, startPoint y: 454, endPoint x: 523, endPoint y: 462, distance: 12.8
click at [514, 454] on button "Cancelar" at bounding box center [515, 456] width 78 height 31
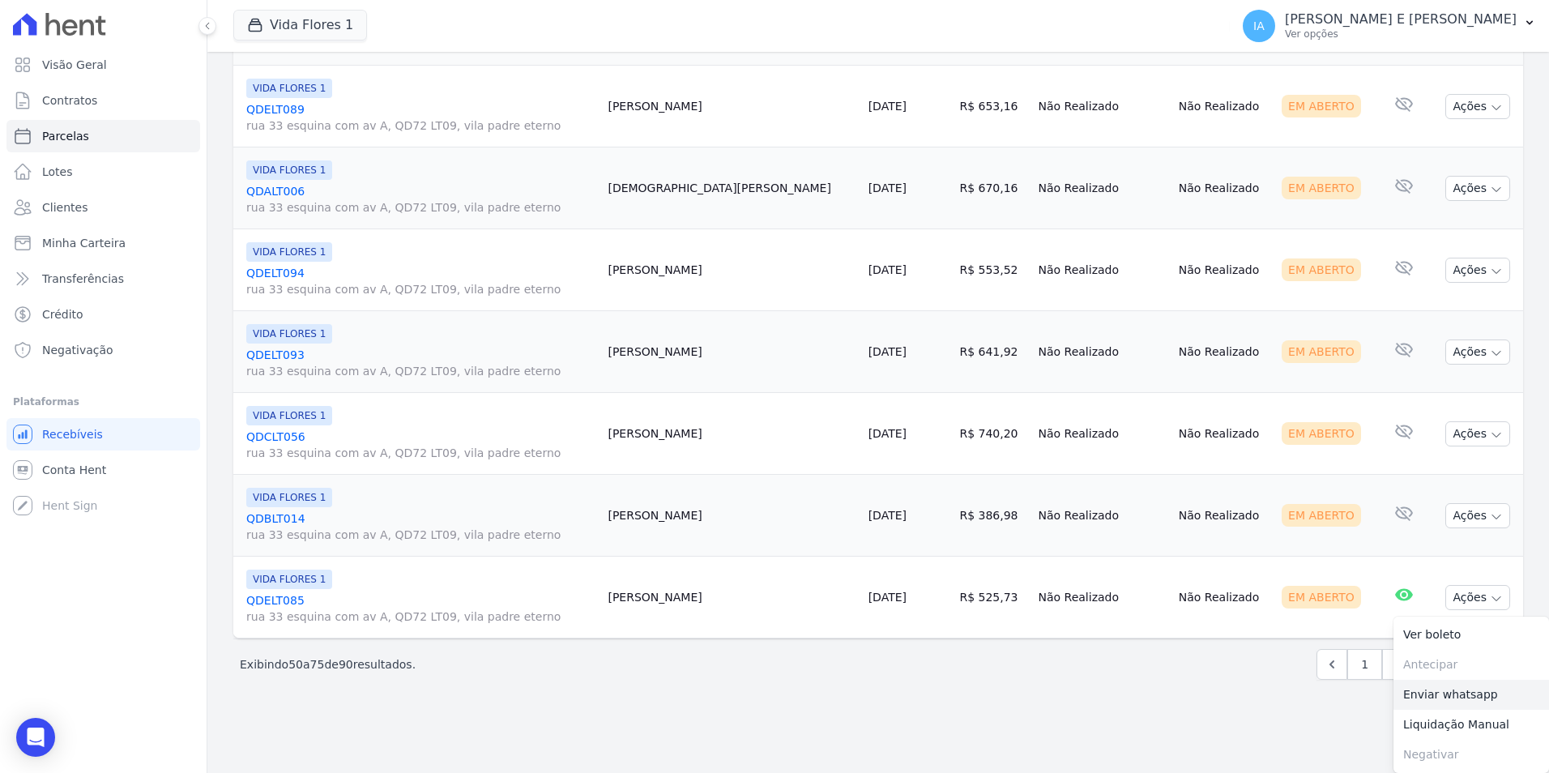
click at [1424, 703] on link "Enviar whatsapp" at bounding box center [1471, 695] width 156 height 30
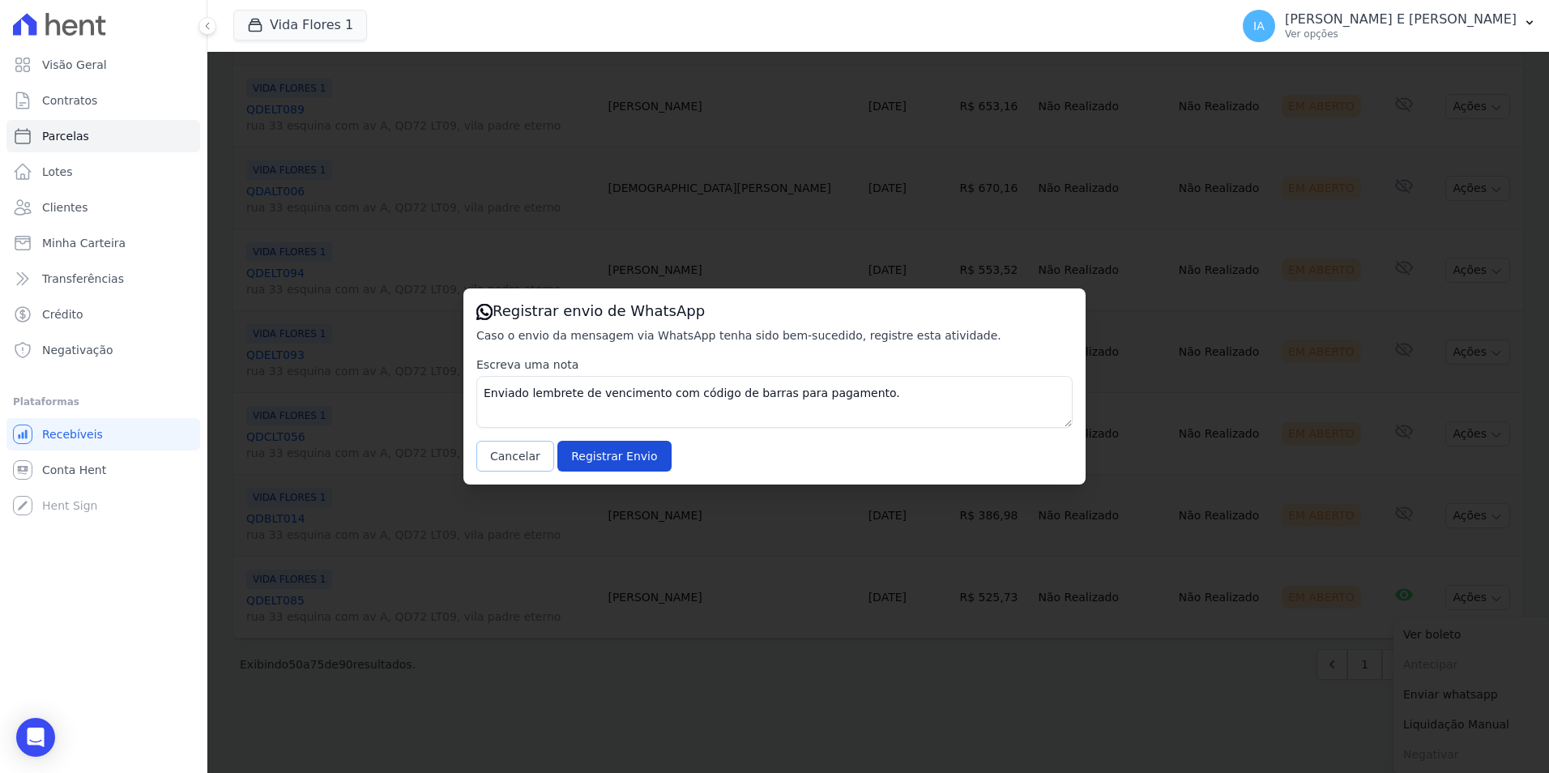
click at [519, 446] on button "Cancelar" at bounding box center [515, 456] width 78 height 31
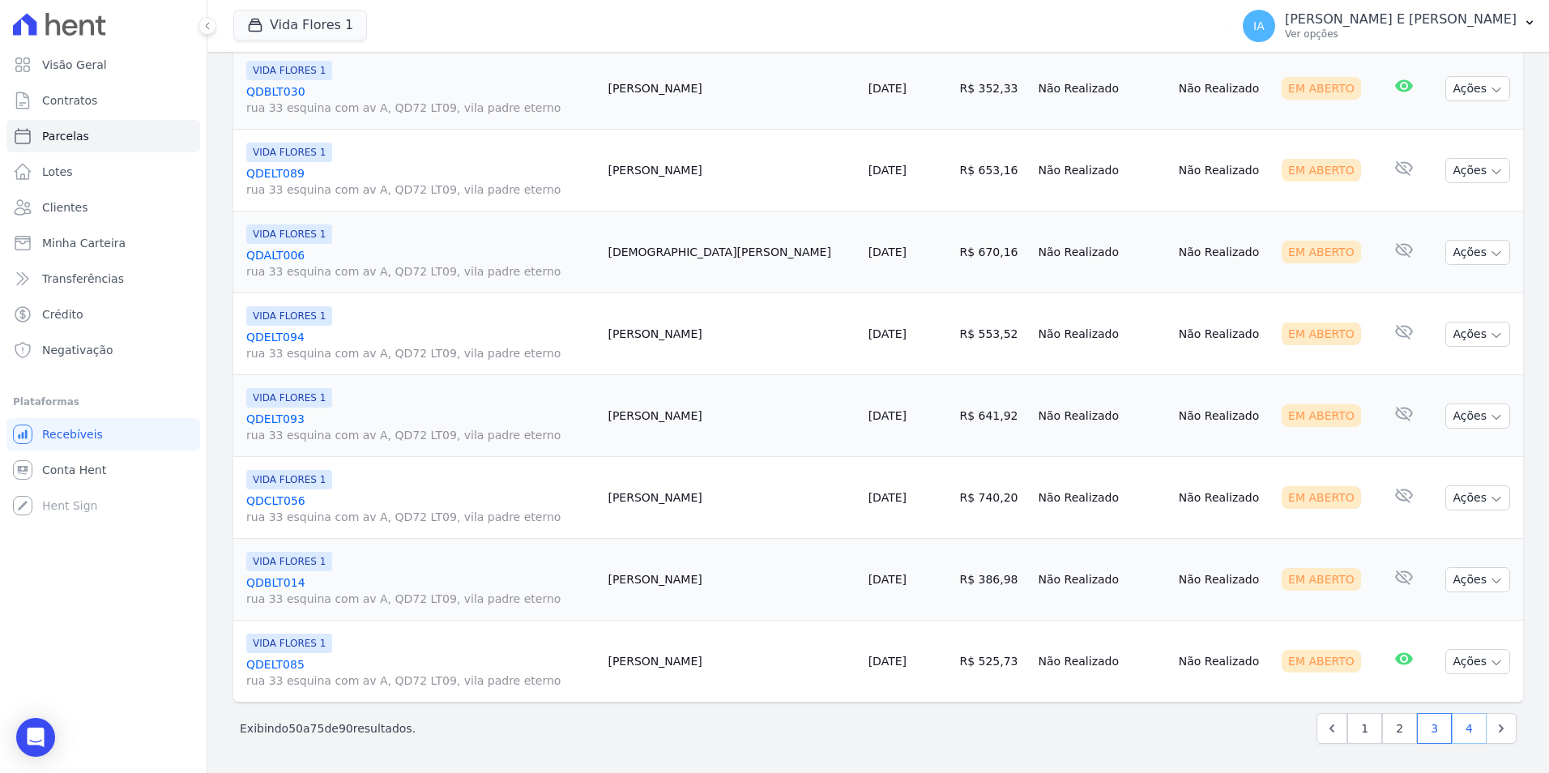
click at [1454, 731] on link "4" at bounding box center [1469, 728] width 35 height 31
select select
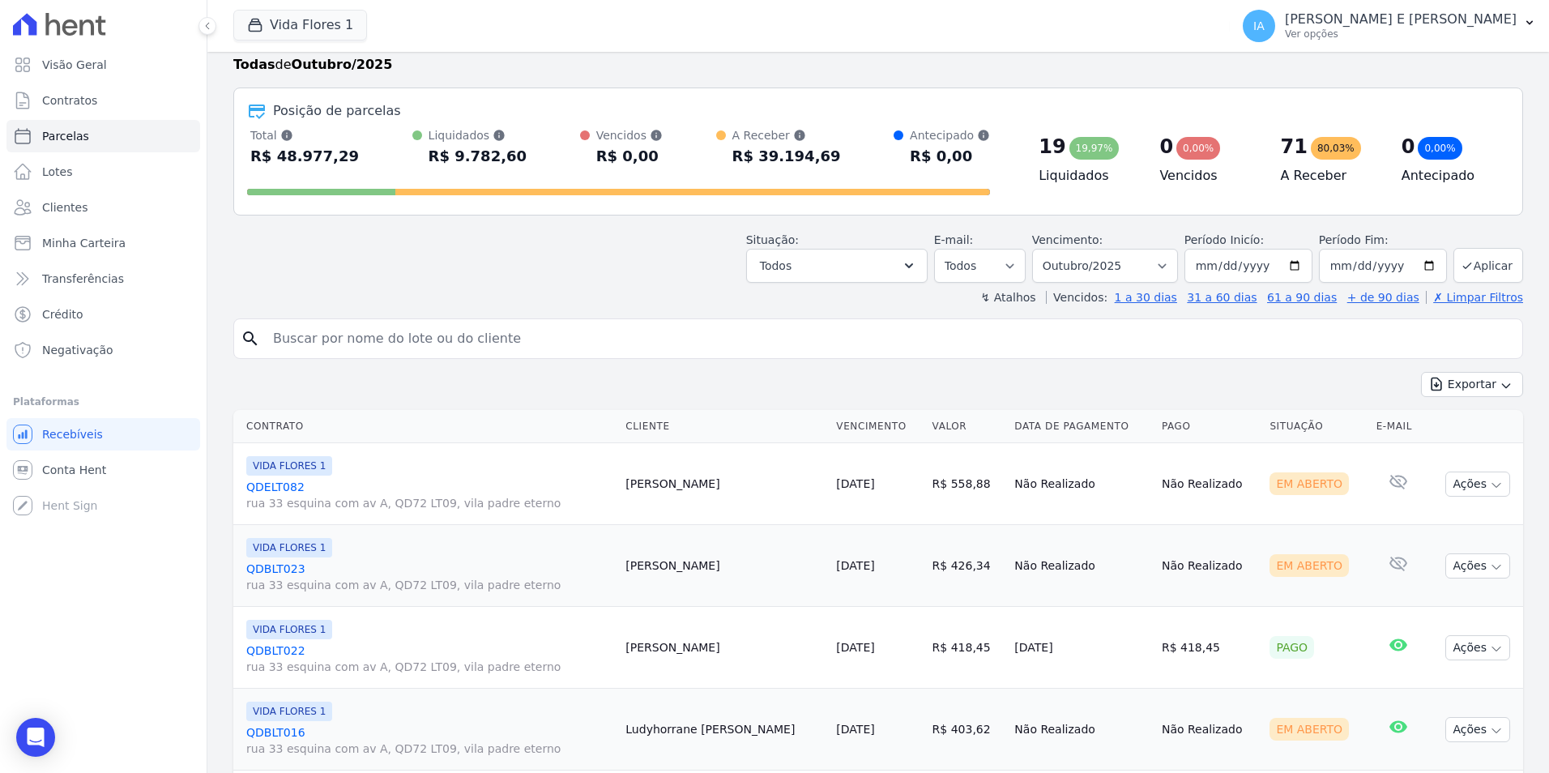
scroll to position [35, 0]
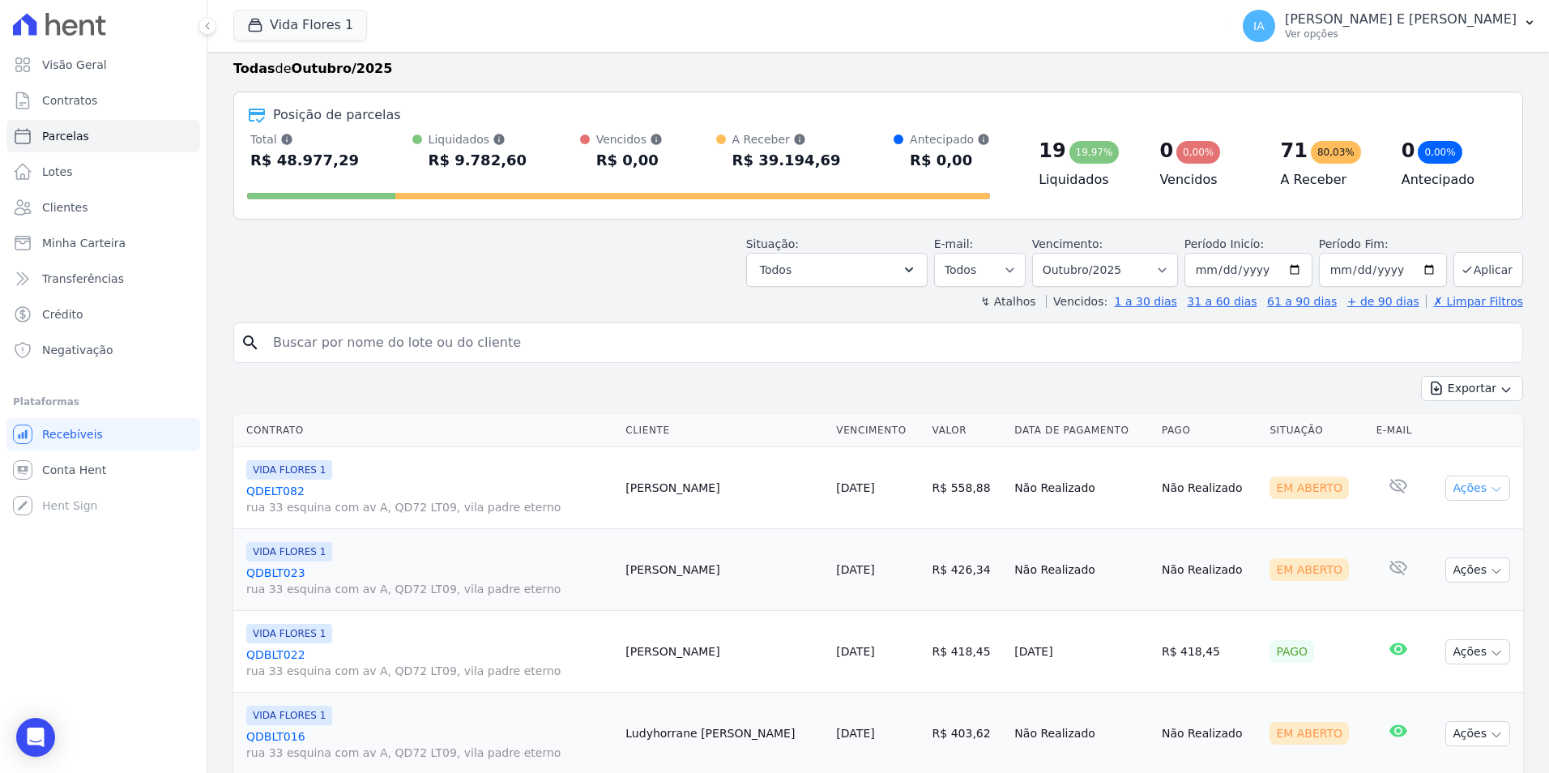
click at [1491, 486] on button "Ações" at bounding box center [1477, 488] width 65 height 25
click at [1452, 585] on link "Enviar whatsapp" at bounding box center [1471, 585] width 156 height 30
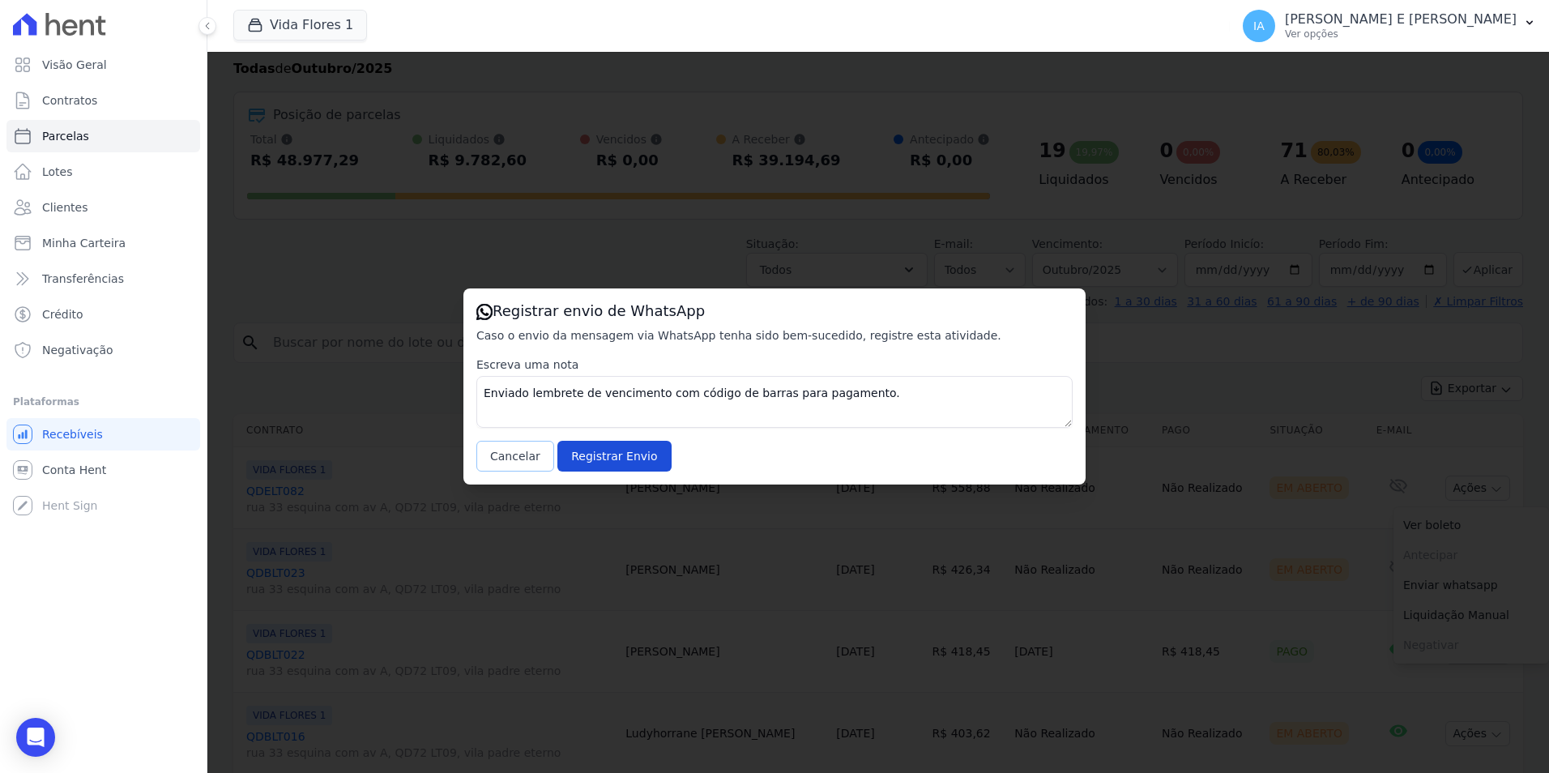
drag, startPoint x: 510, startPoint y: 459, endPoint x: 953, endPoint y: 505, distance: 444.7
click at [519, 463] on button "Cancelar" at bounding box center [515, 456] width 78 height 31
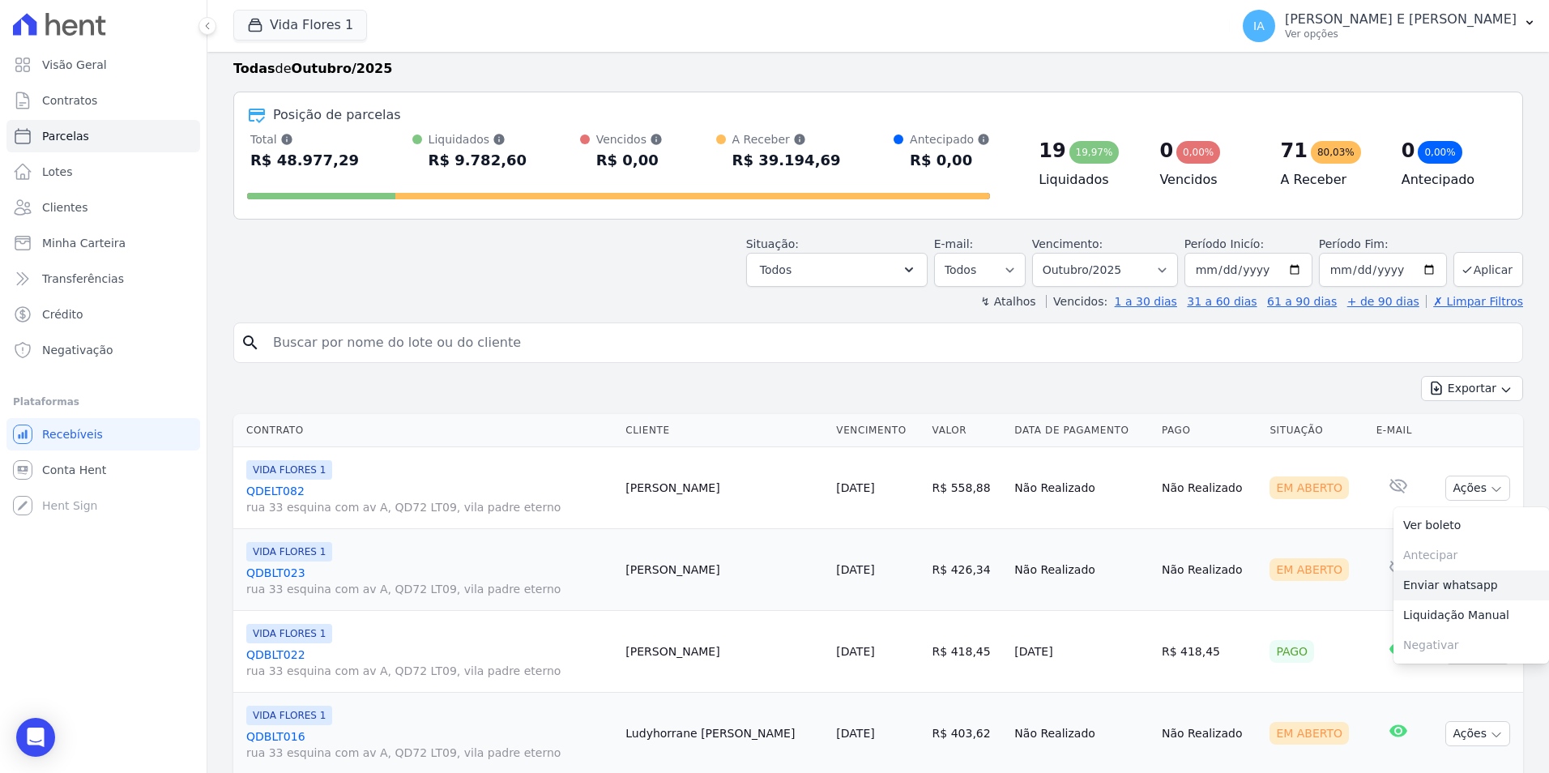
click at [1432, 587] on link "Enviar whatsapp" at bounding box center [1471, 585] width 156 height 30
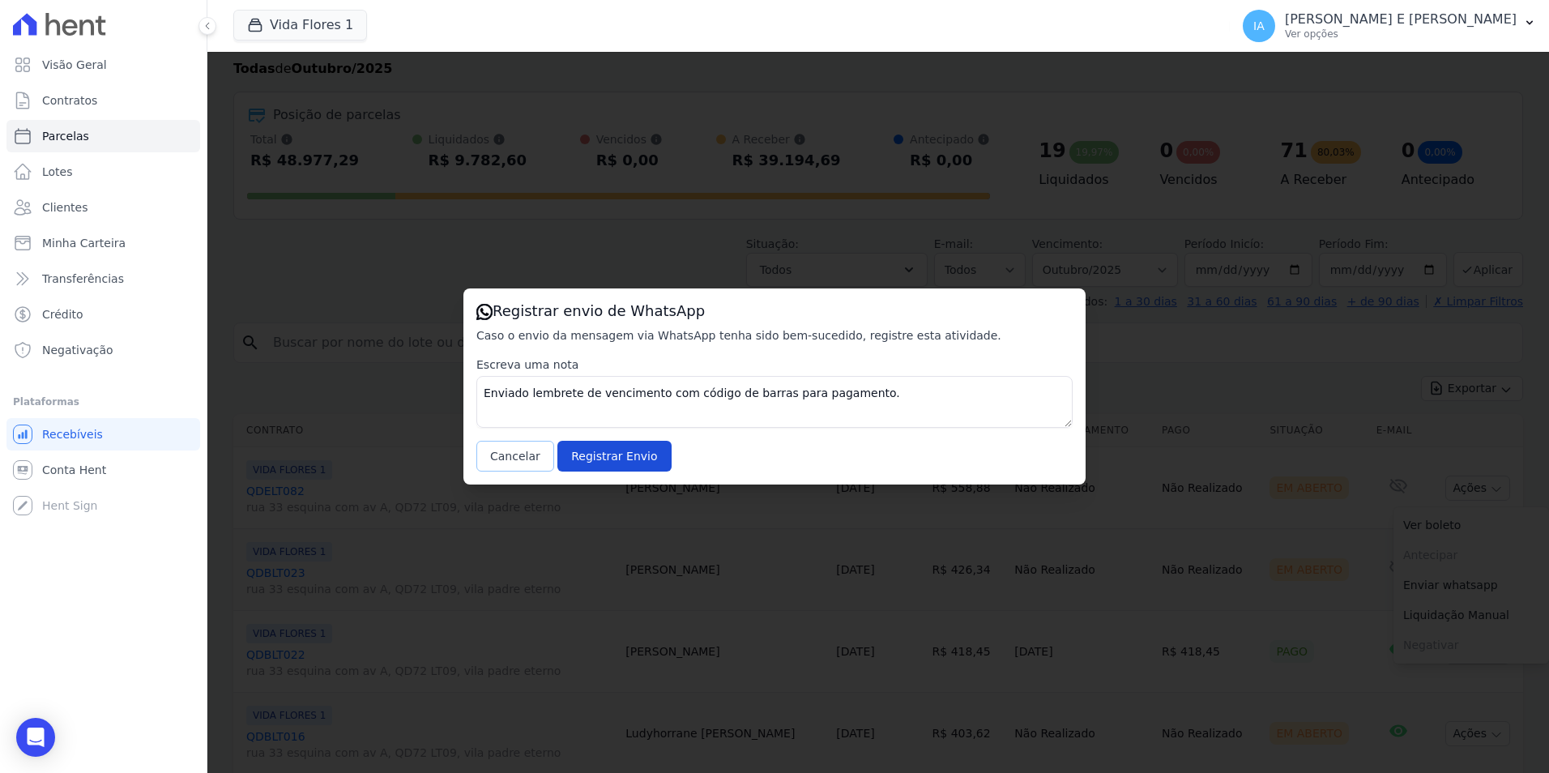
click at [508, 463] on button "Cancelar" at bounding box center [515, 456] width 78 height 31
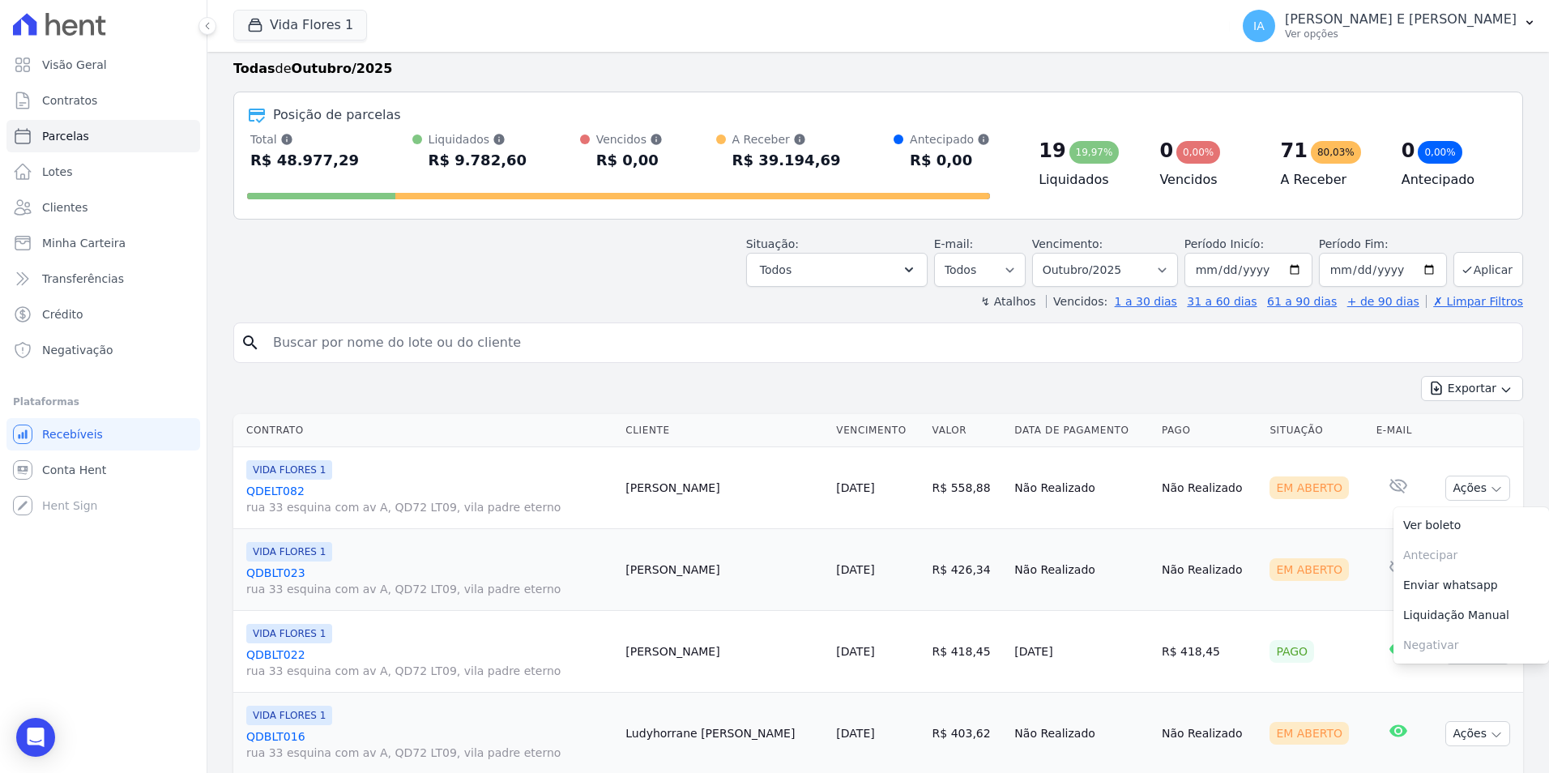
click at [1338, 587] on td "Em Aberto" at bounding box center [1316, 570] width 106 height 82
click at [1462, 569] on button "Ações" at bounding box center [1477, 569] width 65 height 25
click at [1437, 672] on link "Enviar whatsapp" at bounding box center [1471, 667] width 156 height 30
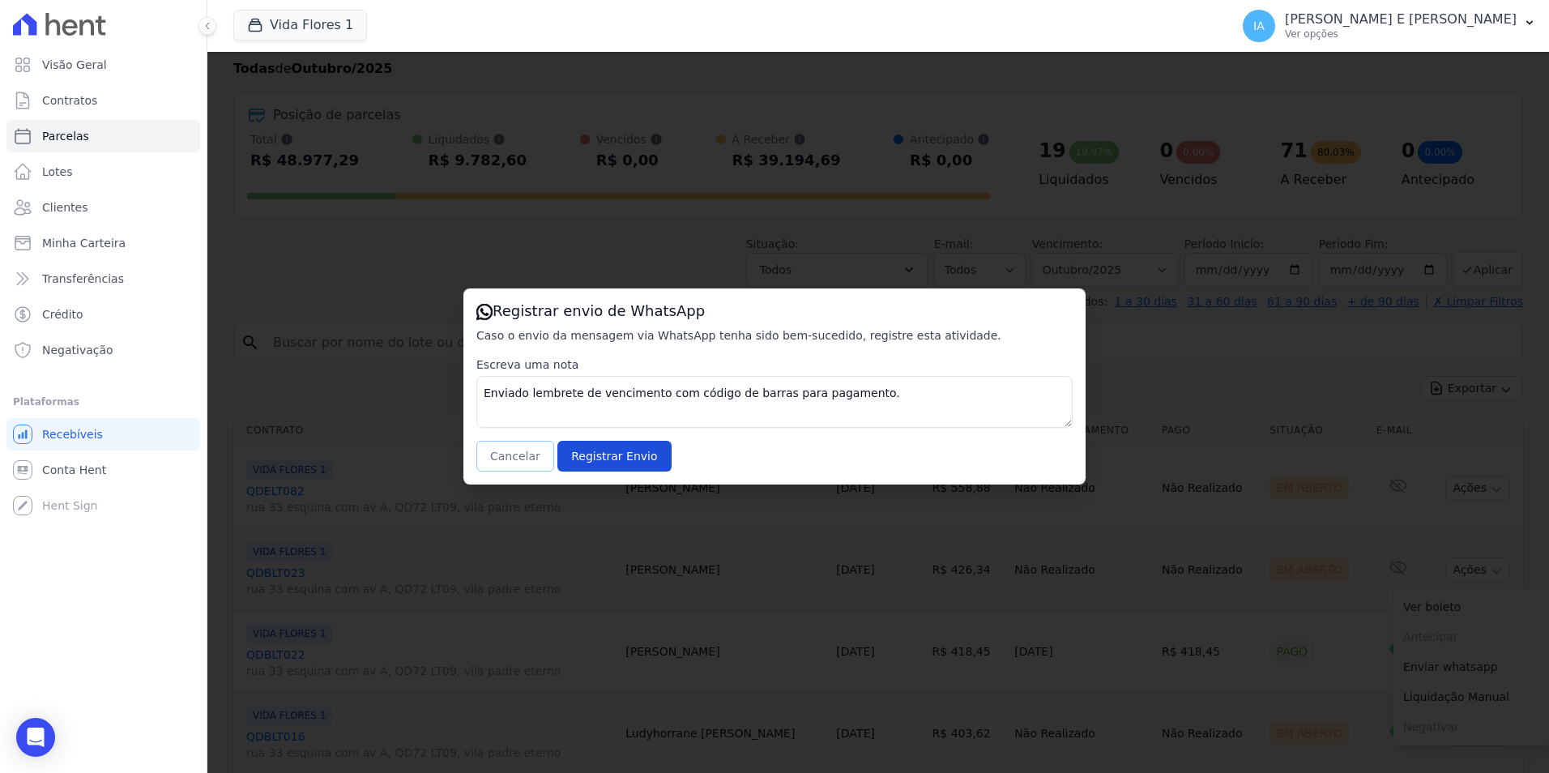
click at [511, 453] on button "Cancelar" at bounding box center [515, 456] width 78 height 31
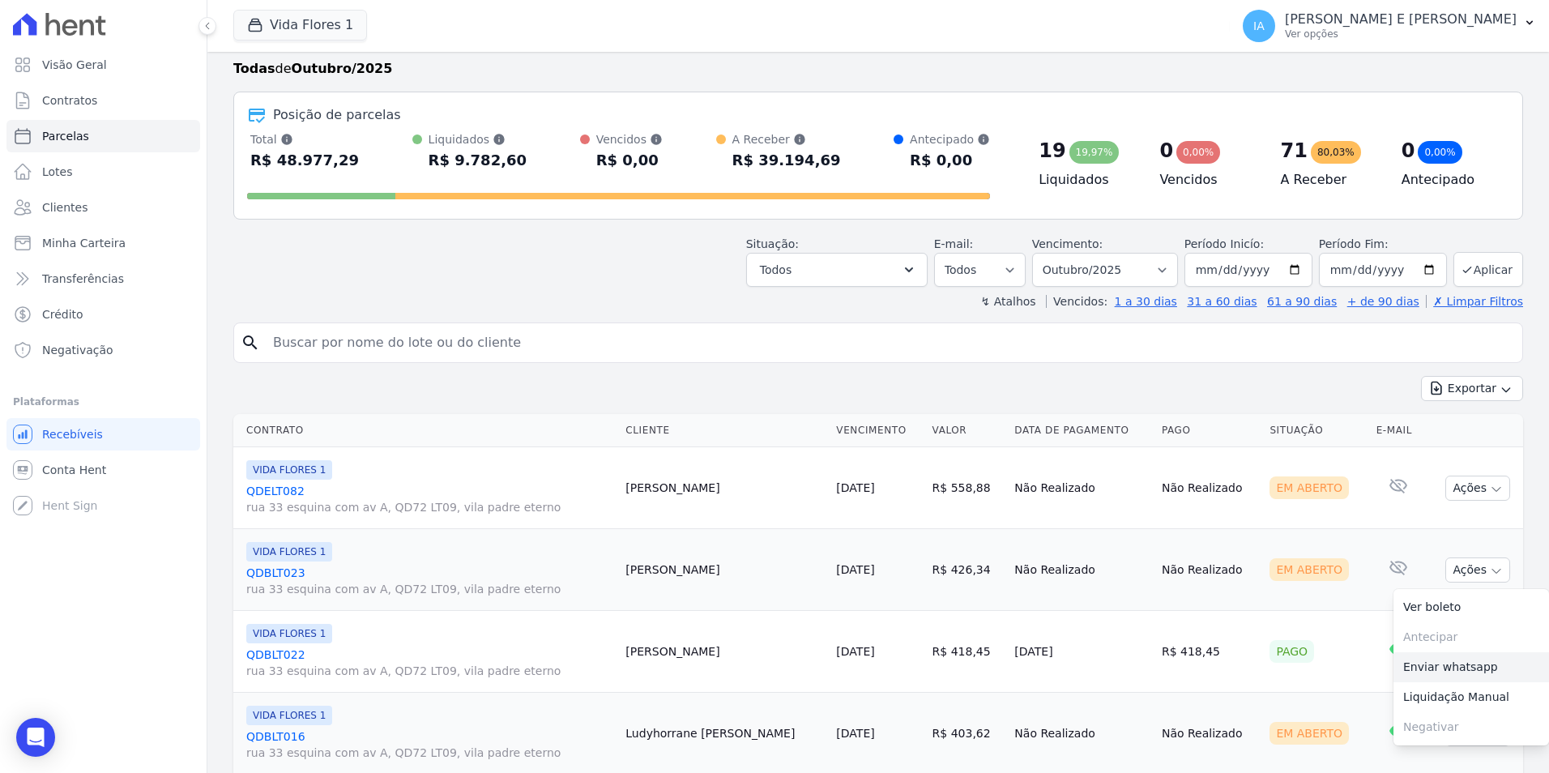
click at [1401, 673] on link "Enviar whatsapp" at bounding box center [1471, 667] width 156 height 30
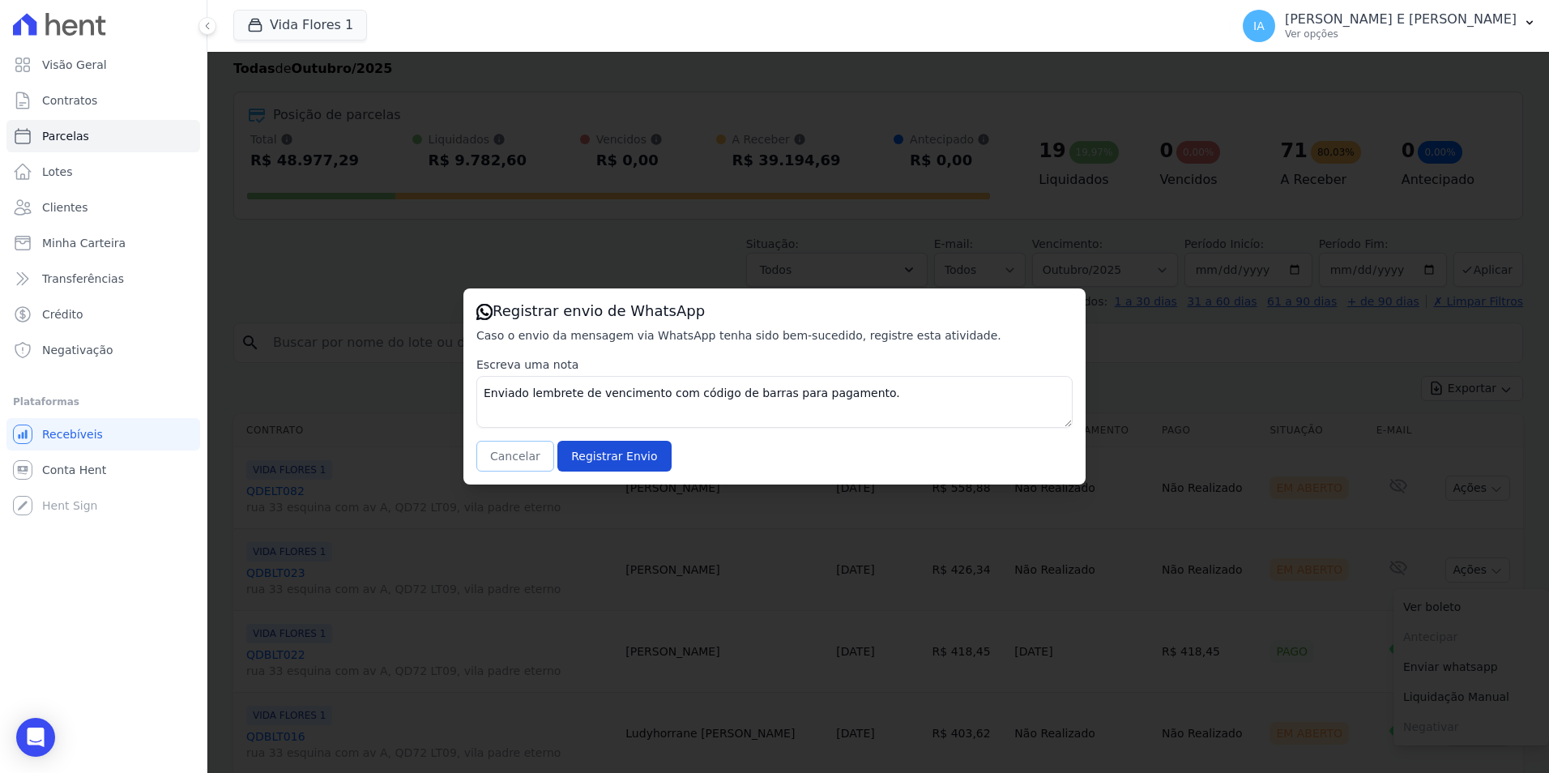
click at [516, 458] on button "Cancelar" at bounding box center [515, 456] width 78 height 31
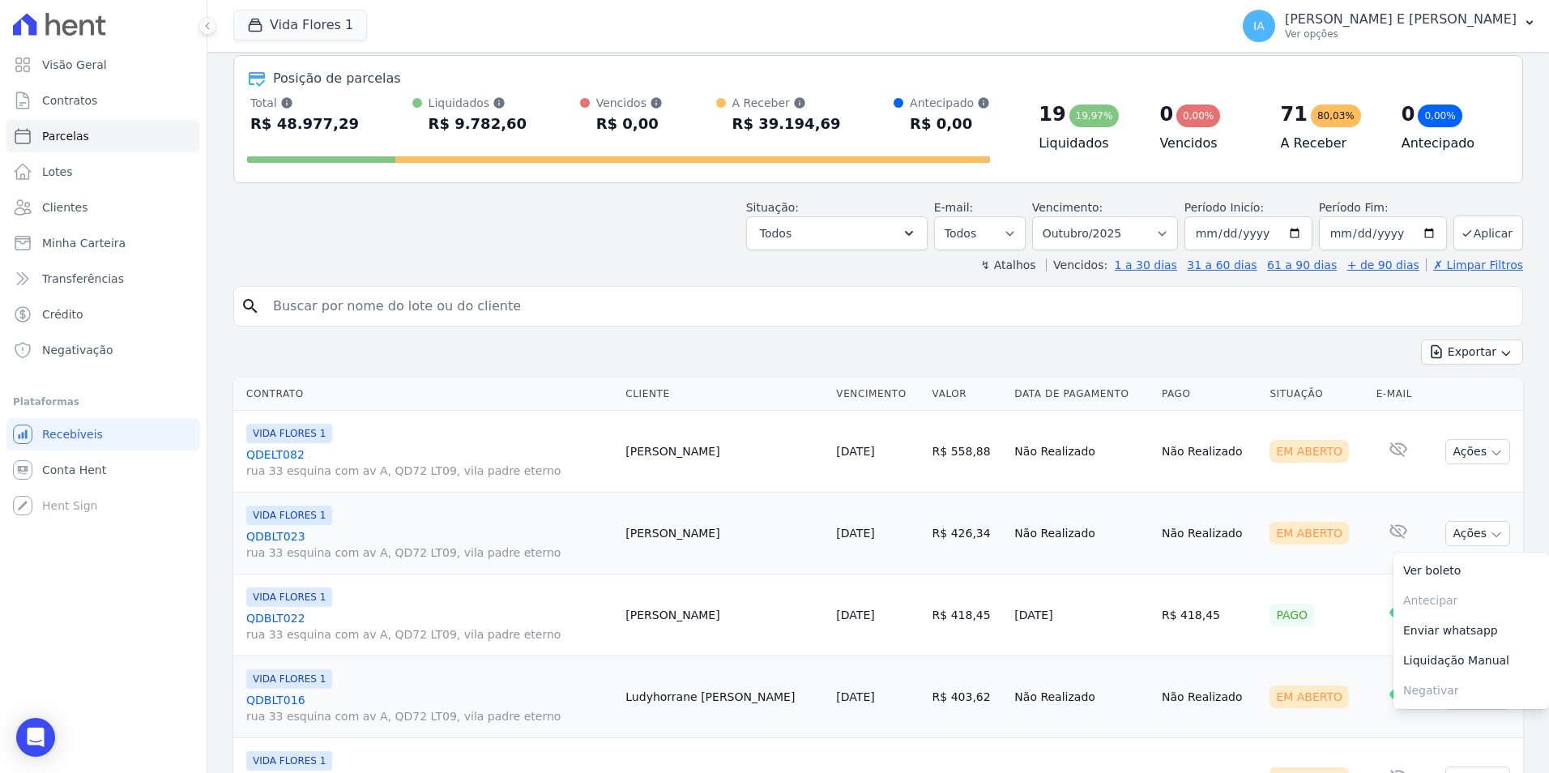
scroll to position [116, 0]
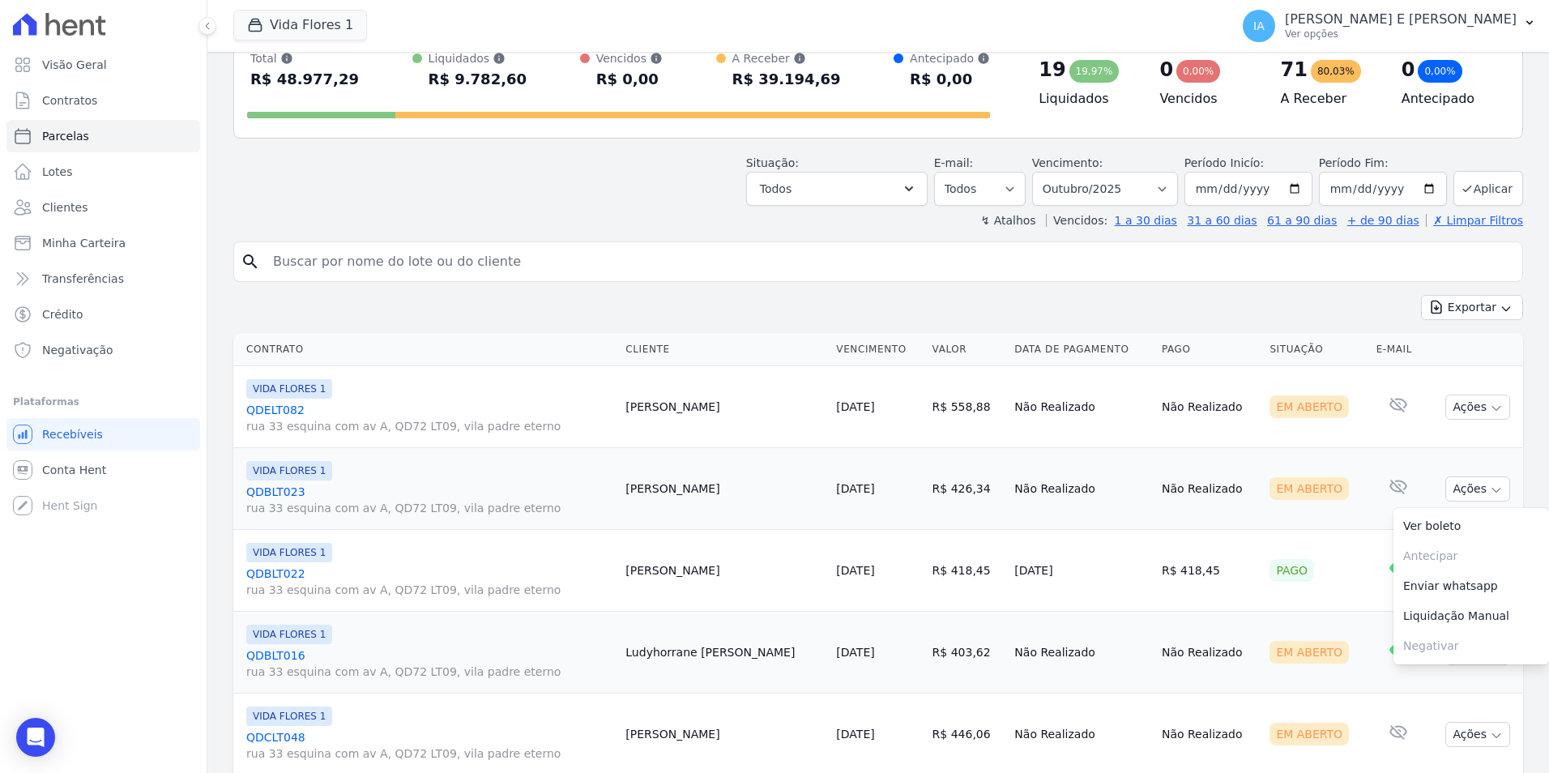
click at [1370, 587] on td "E-mail com boleto lido 09/10/2025, 16:08" at bounding box center [1398, 571] width 57 height 82
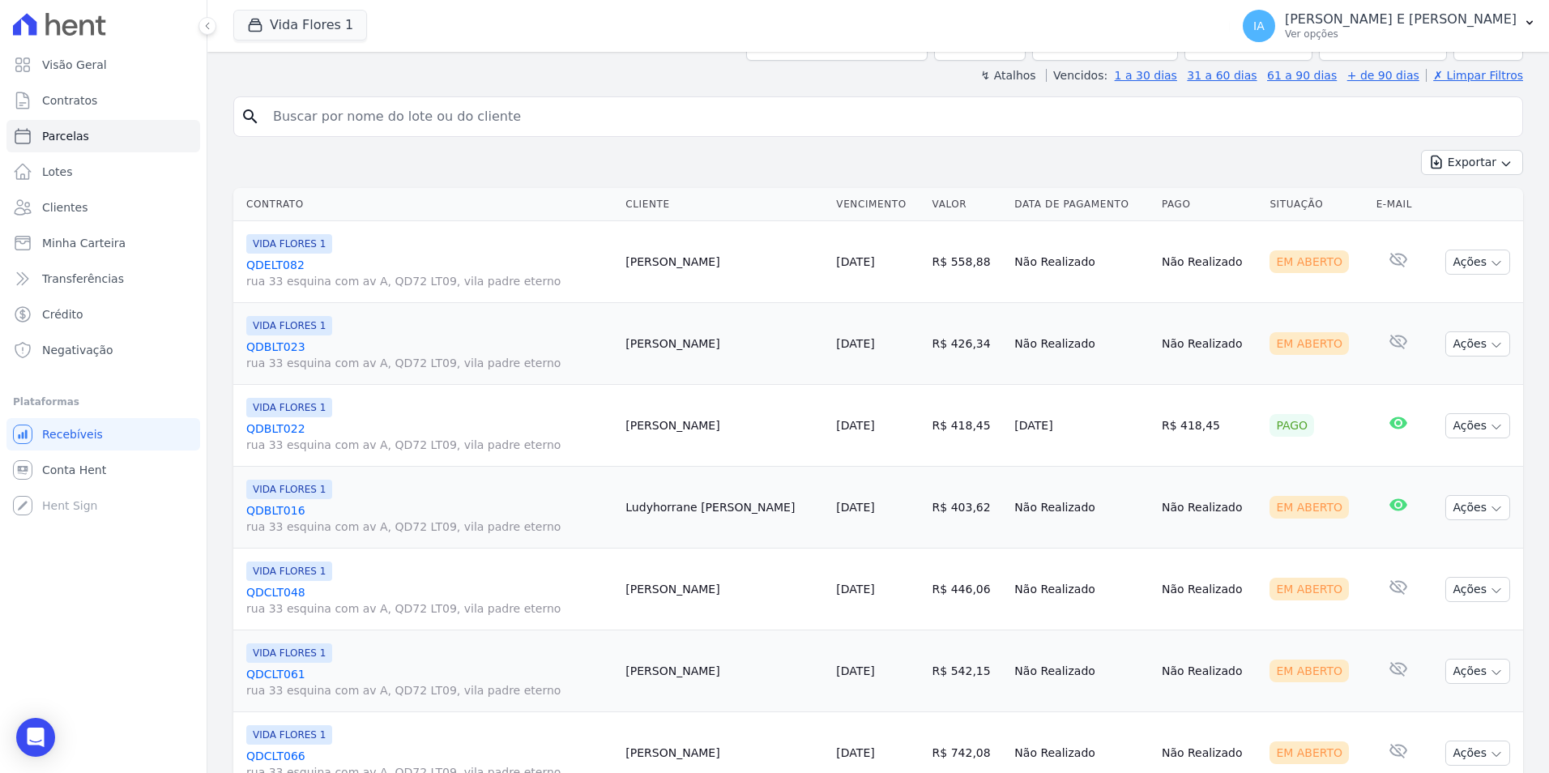
scroll to position [278, 0]
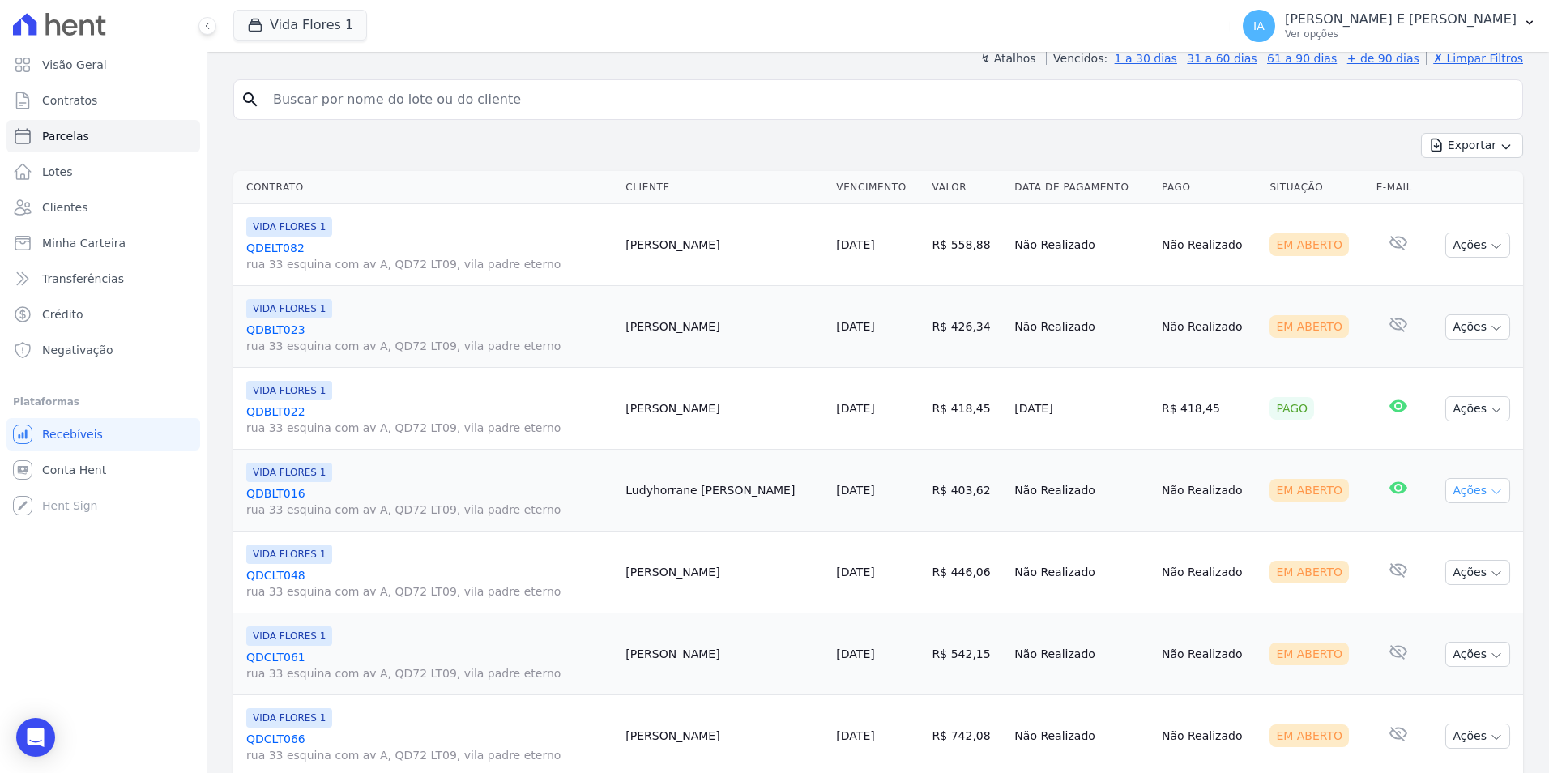
click at [1467, 488] on button "Ações" at bounding box center [1477, 490] width 65 height 25
click at [1444, 591] on link "Enviar whatsapp" at bounding box center [1471, 588] width 156 height 30
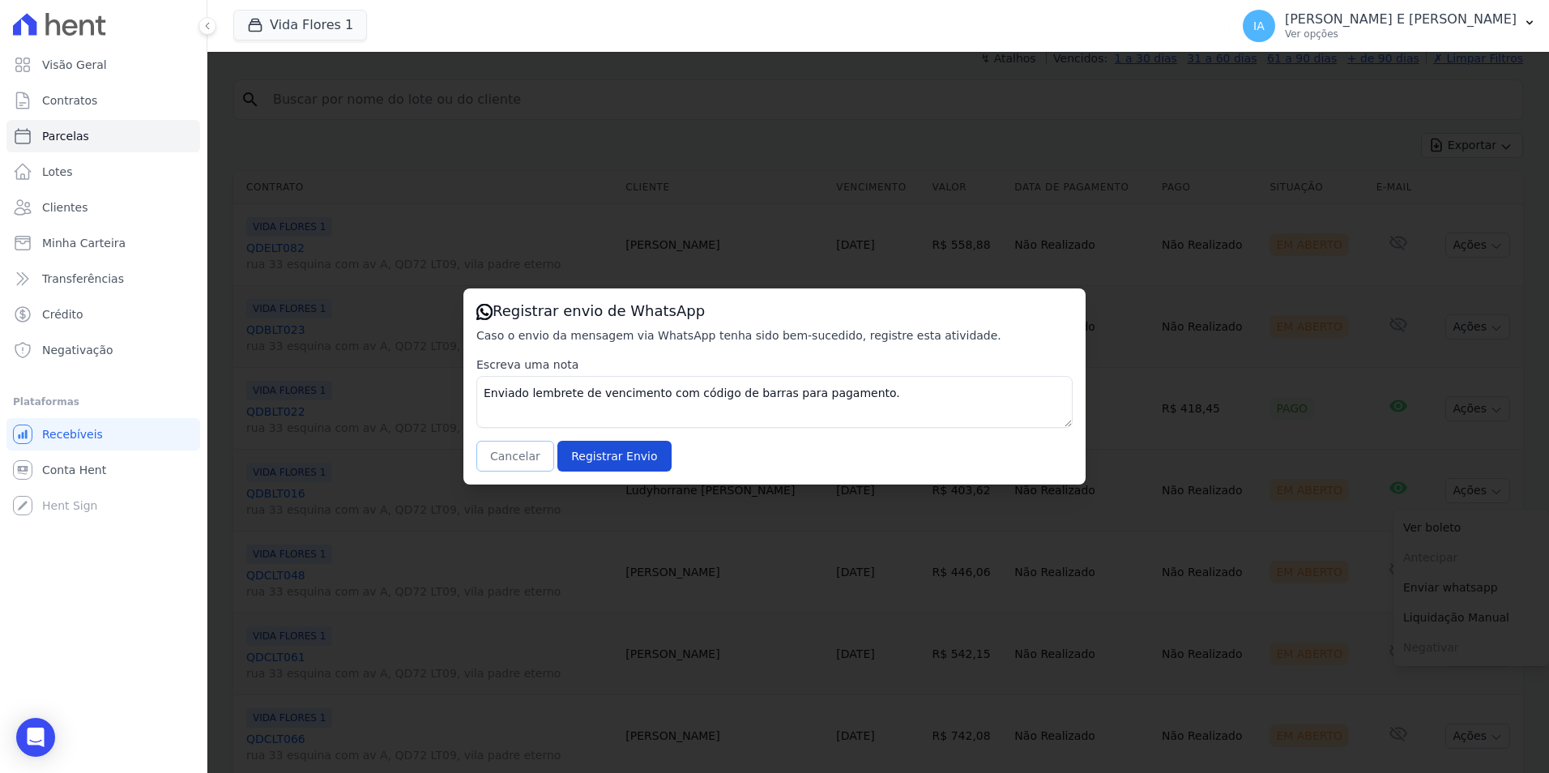
click at [516, 455] on button "Cancelar" at bounding box center [515, 456] width 78 height 31
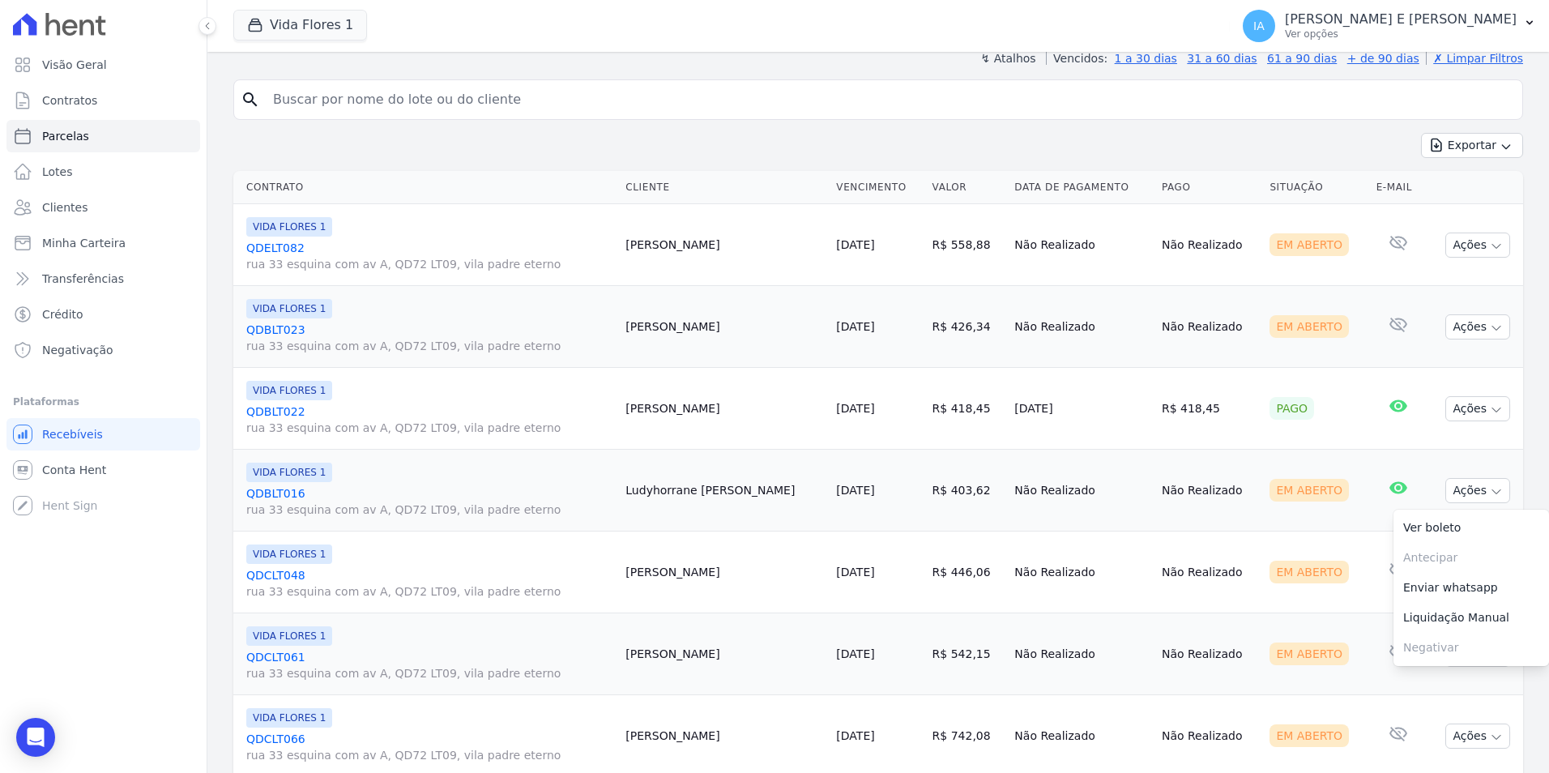
click at [1439, 591] on link "Enviar whatsapp" at bounding box center [1471, 588] width 156 height 30
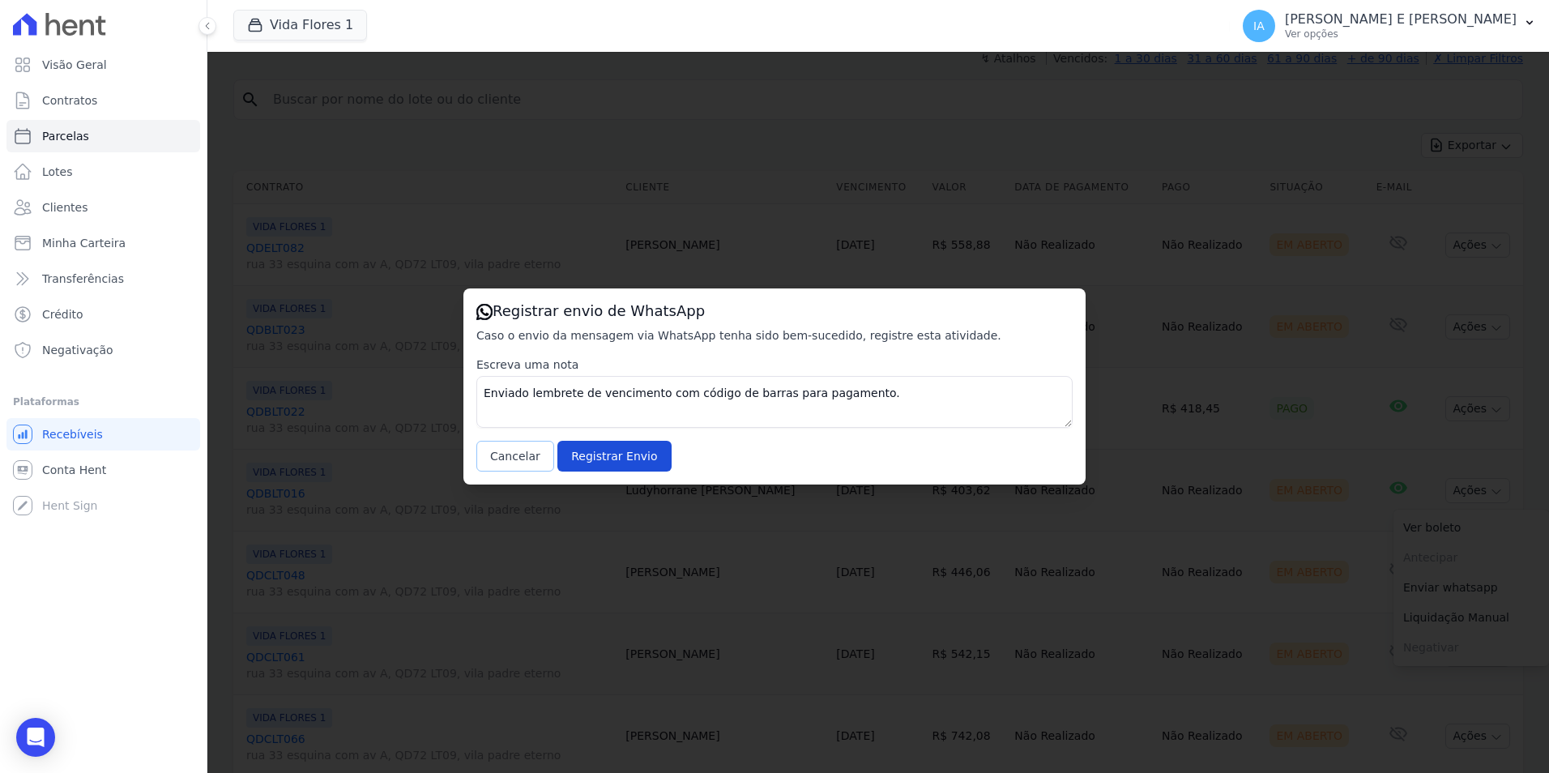
click at [518, 451] on button "Cancelar" at bounding box center [515, 456] width 78 height 31
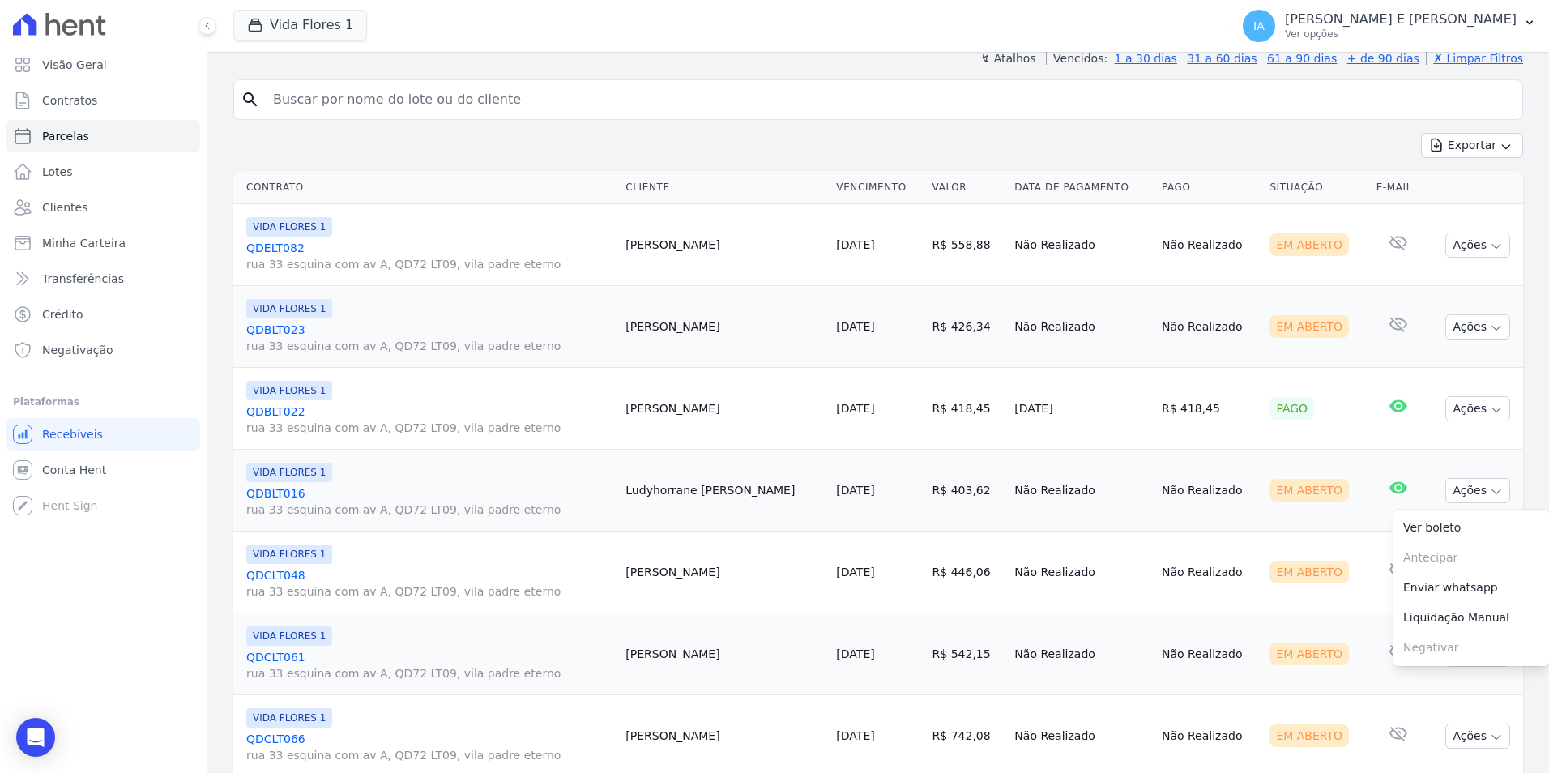
click at [1338, 577] on td "Em Aberto" at bounding box center [1316, 572] width 106 height 82
click at [1490, 576] on icon "button" at bounding box center [1496, 573] width 13 height 13
click at [1452, 674] on link "Enviar whatsapp" at bounding box center [1471, 670] width 156 height 30
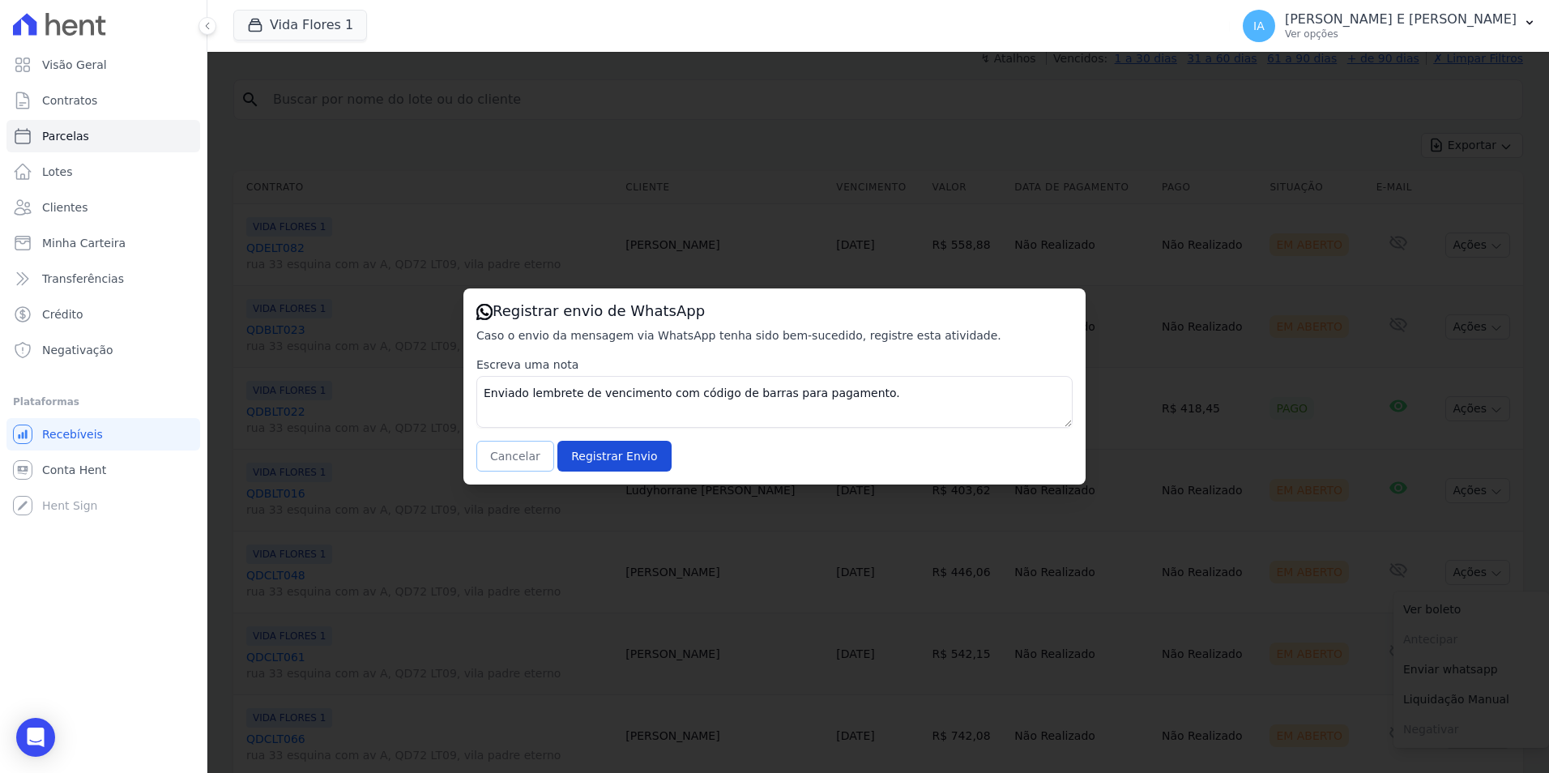
click at [514, 460] on button "Cancelar" at bounding box center [515, 456] width 78 height 31
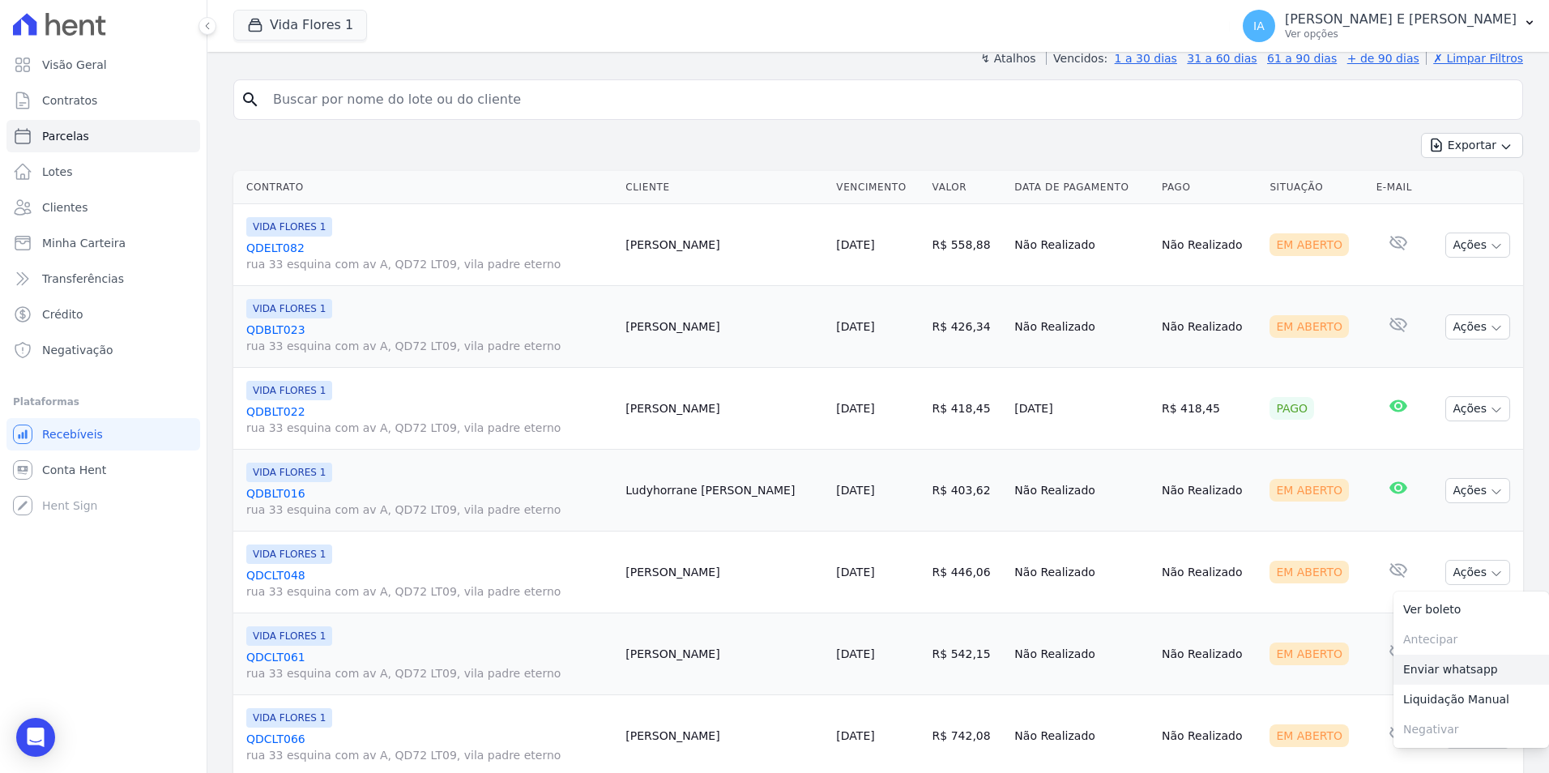
click at [1466, 676] on link "Enviar whatsapp" at bounding box center [1471, 670] width 156 height 30
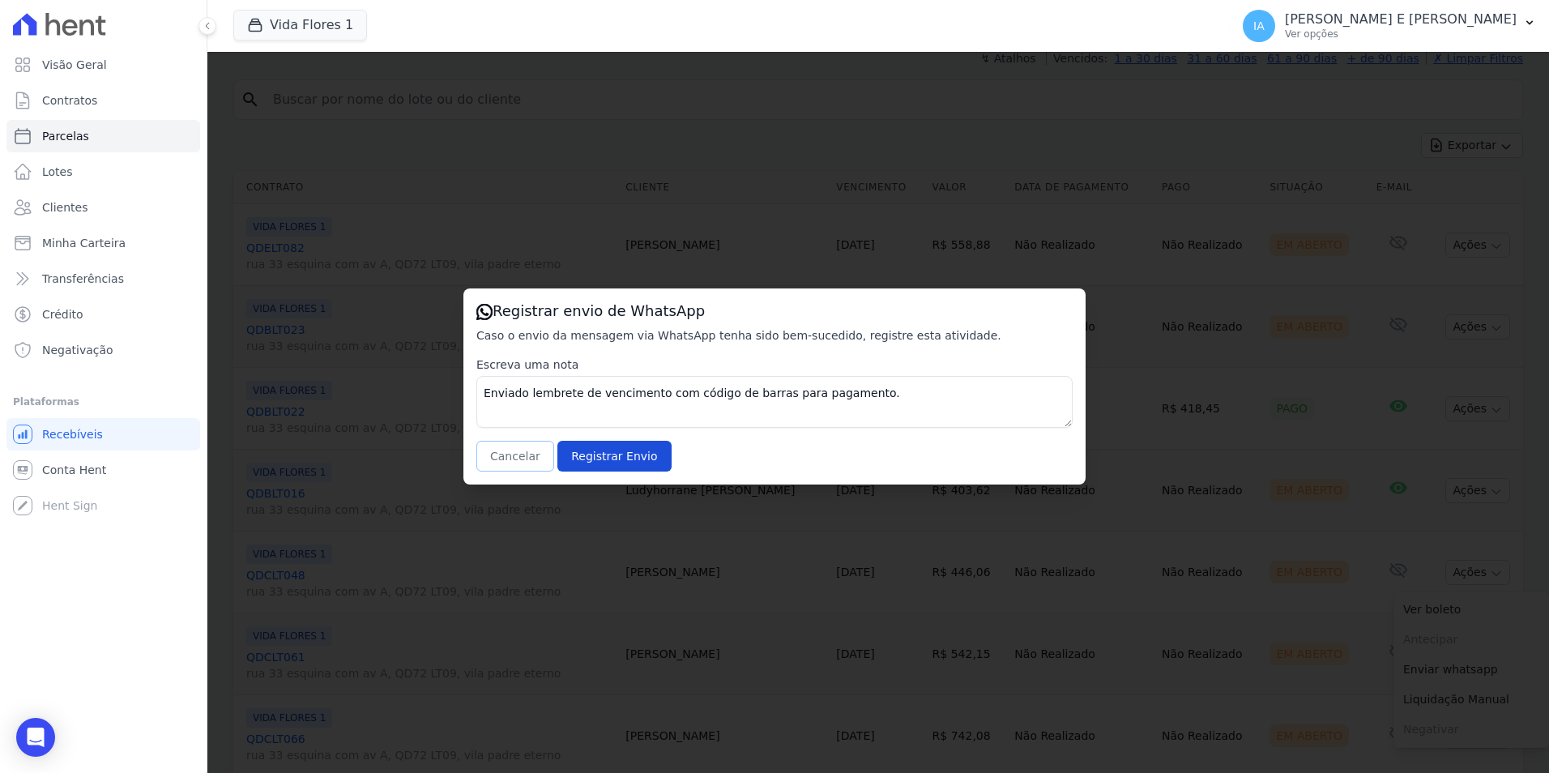
click at [500, 465] on button "Cancelar" at bounding box center [515, 456] width 78 height 31
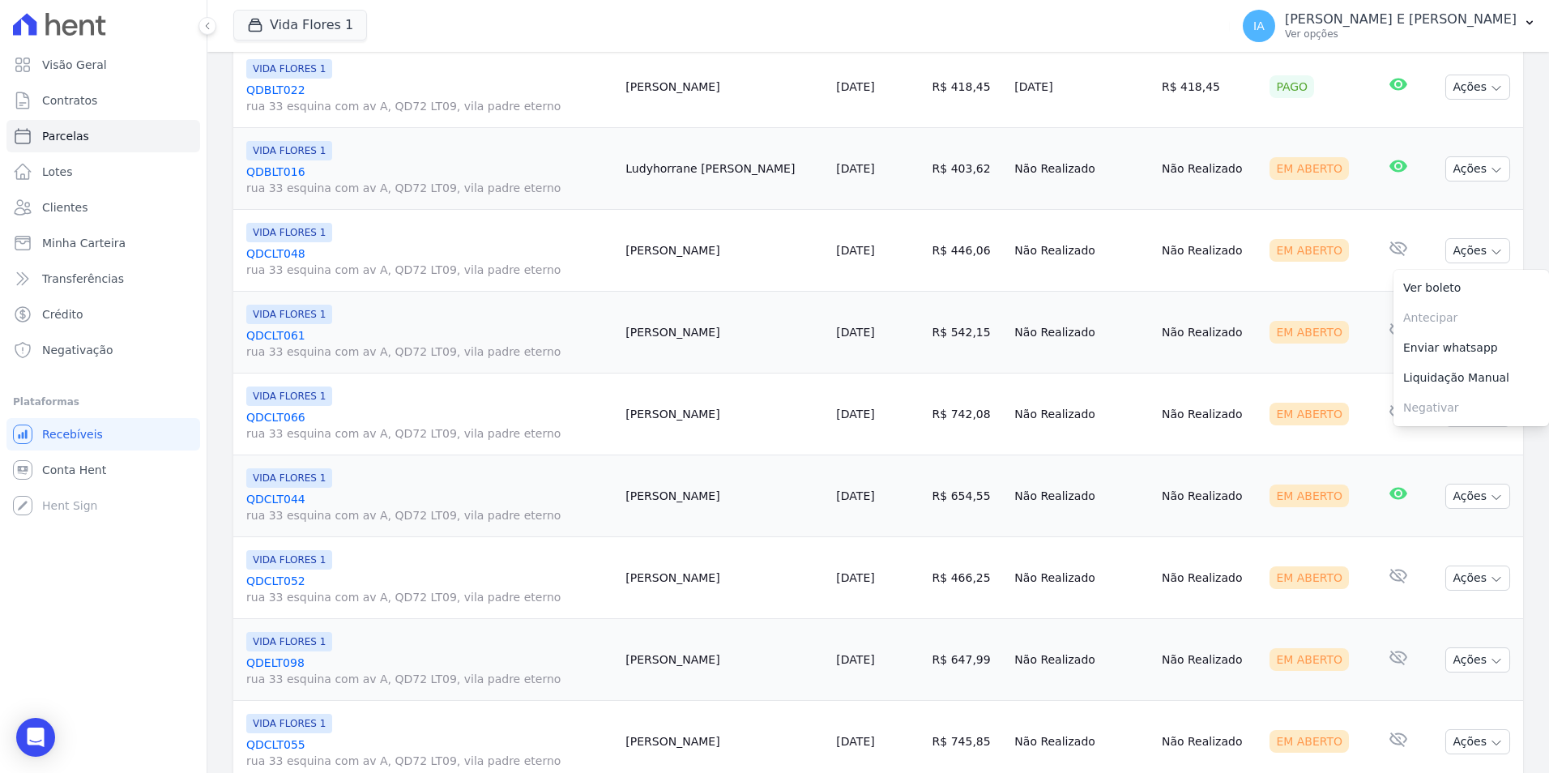
scroll to position [602, 0]
drag, startPoint x: 1333, startPoint y: 348, endPoint x: 1342, endPoint y: 351, distance: 9.5
click at [1340, 350] on td "Em Aberto" at bounding box center [1316, 330] width 106 height 82
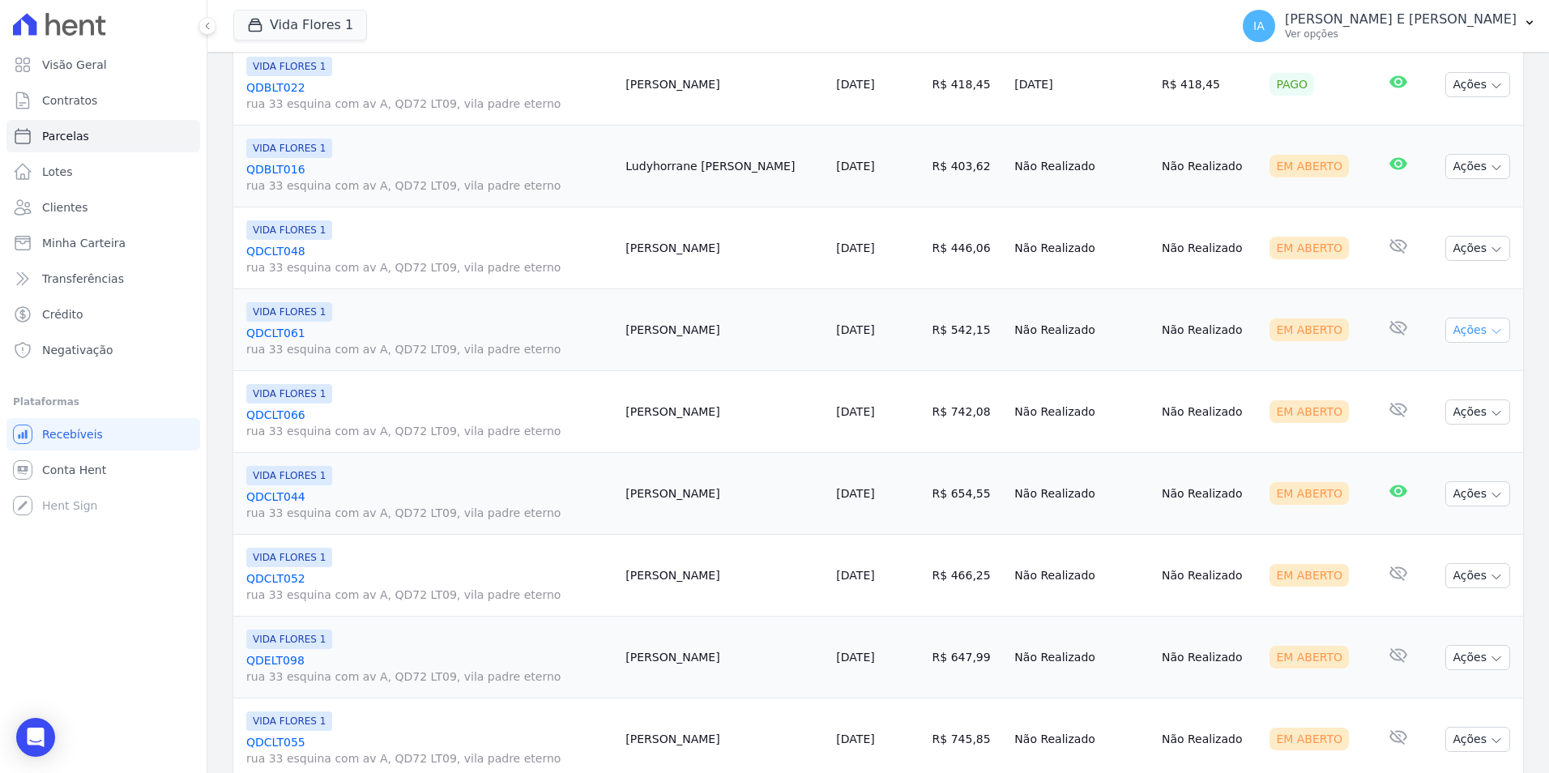
click at [1474, 332] on button "Ações" at bounding box center [1477, 330] width 65 height 25
click at [1415, 429] on link "Enviar whatsapp" at bounding box center [1471, 427] width 156 height 30
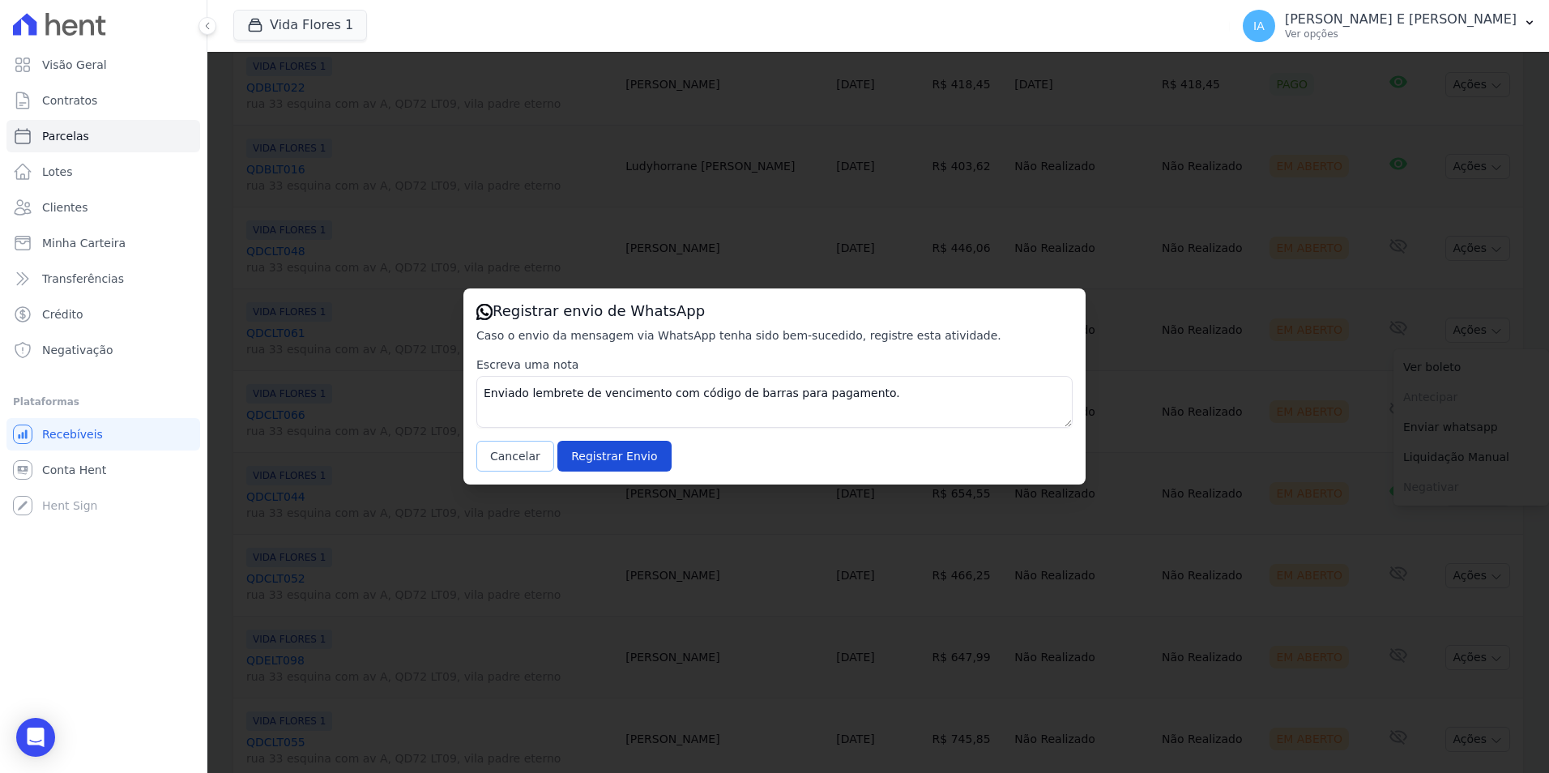
drag, startPoint x: 493, startPoint y: 463, endPoint x: 501, endPoint y: 464, distance: 8.1
click at [494, 463] on button "Cancelar" at bounding box center [515, 456] width 78 height 31
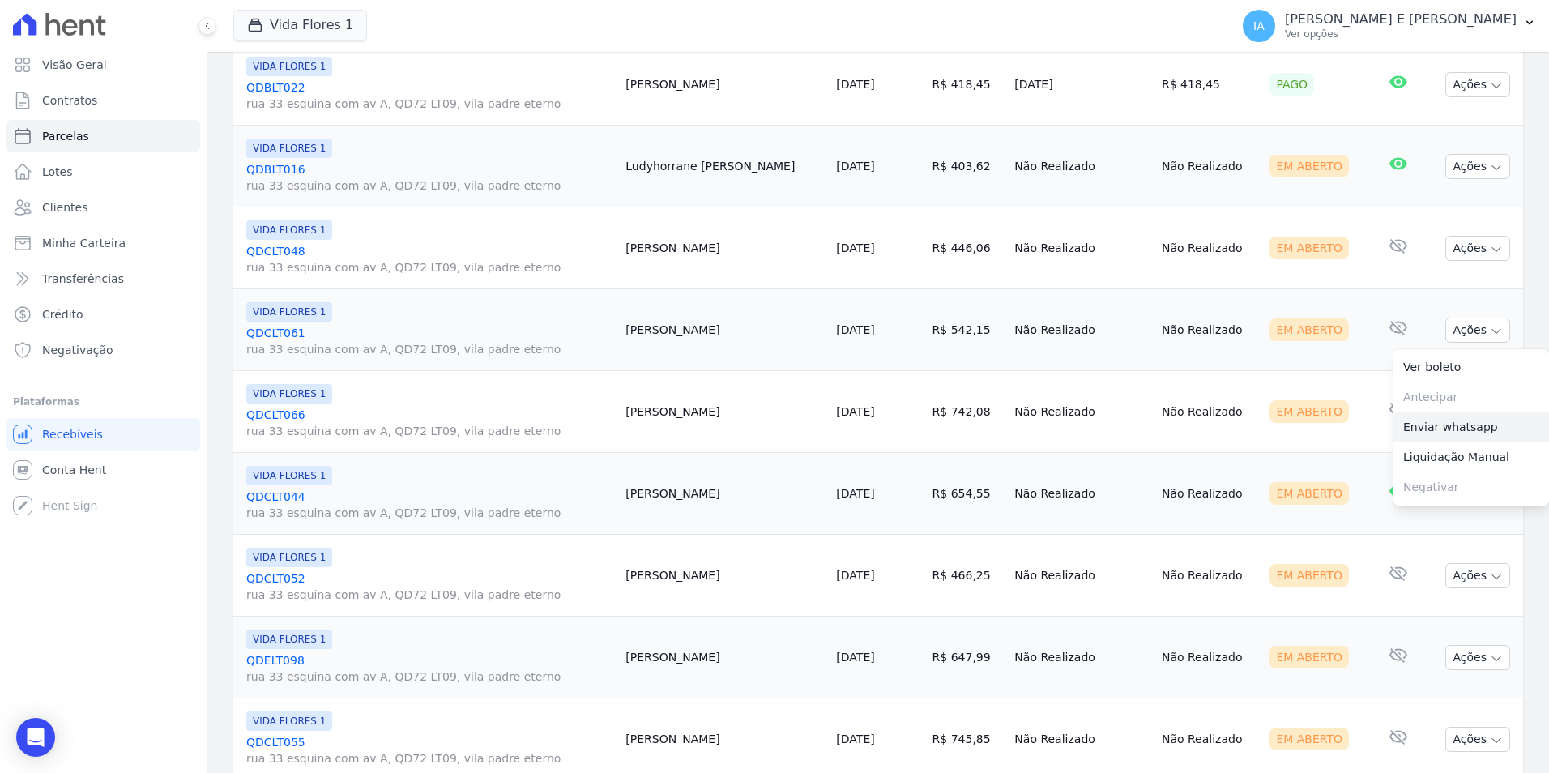
click at [1404, 424] on link "Enviar whatsapp" at bounding box center [1471, 427] width 156 height 30
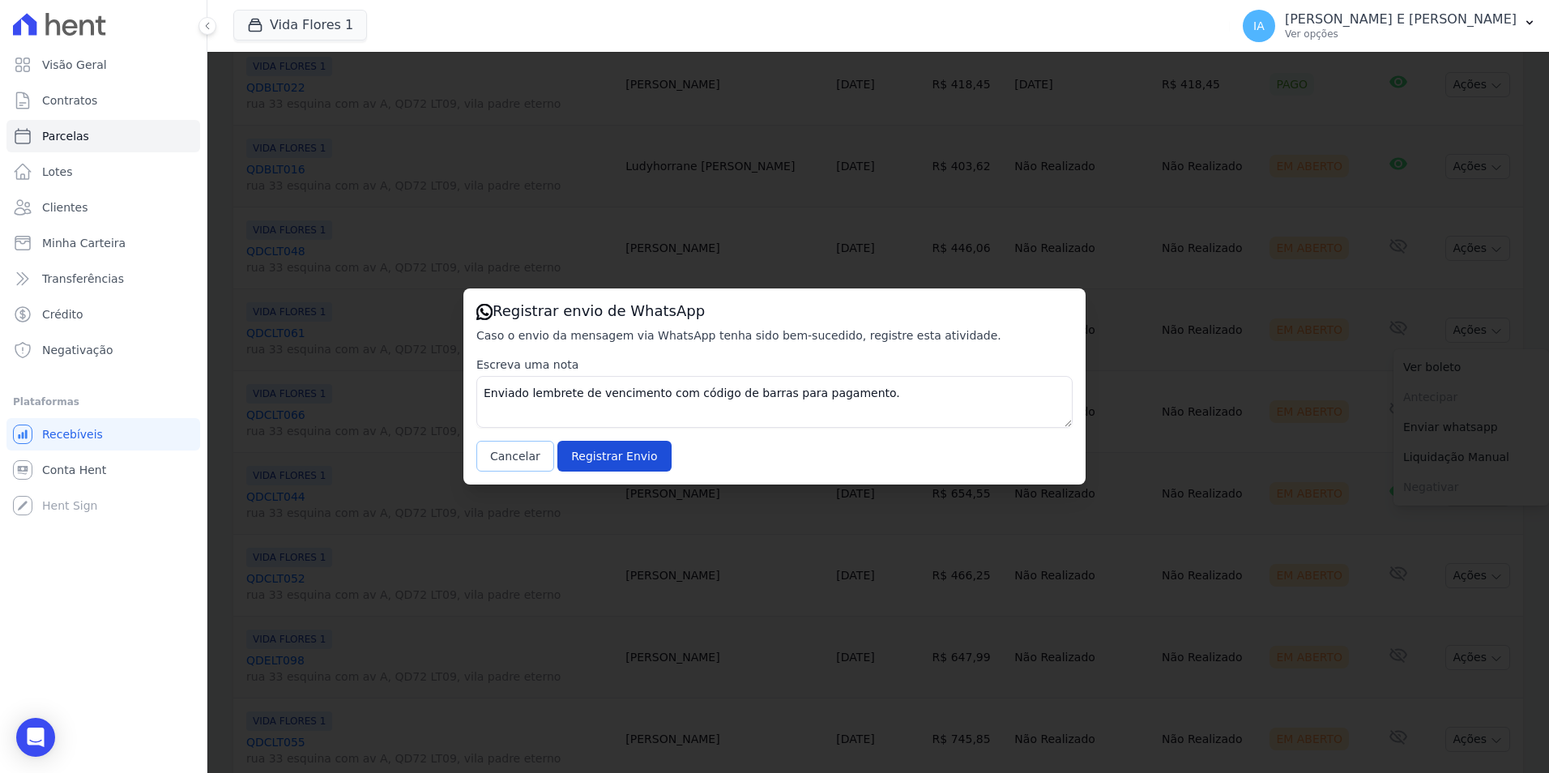
click at [514, 454] on button "Cancelar" at bounding box center [515, 456] width 78 height 31
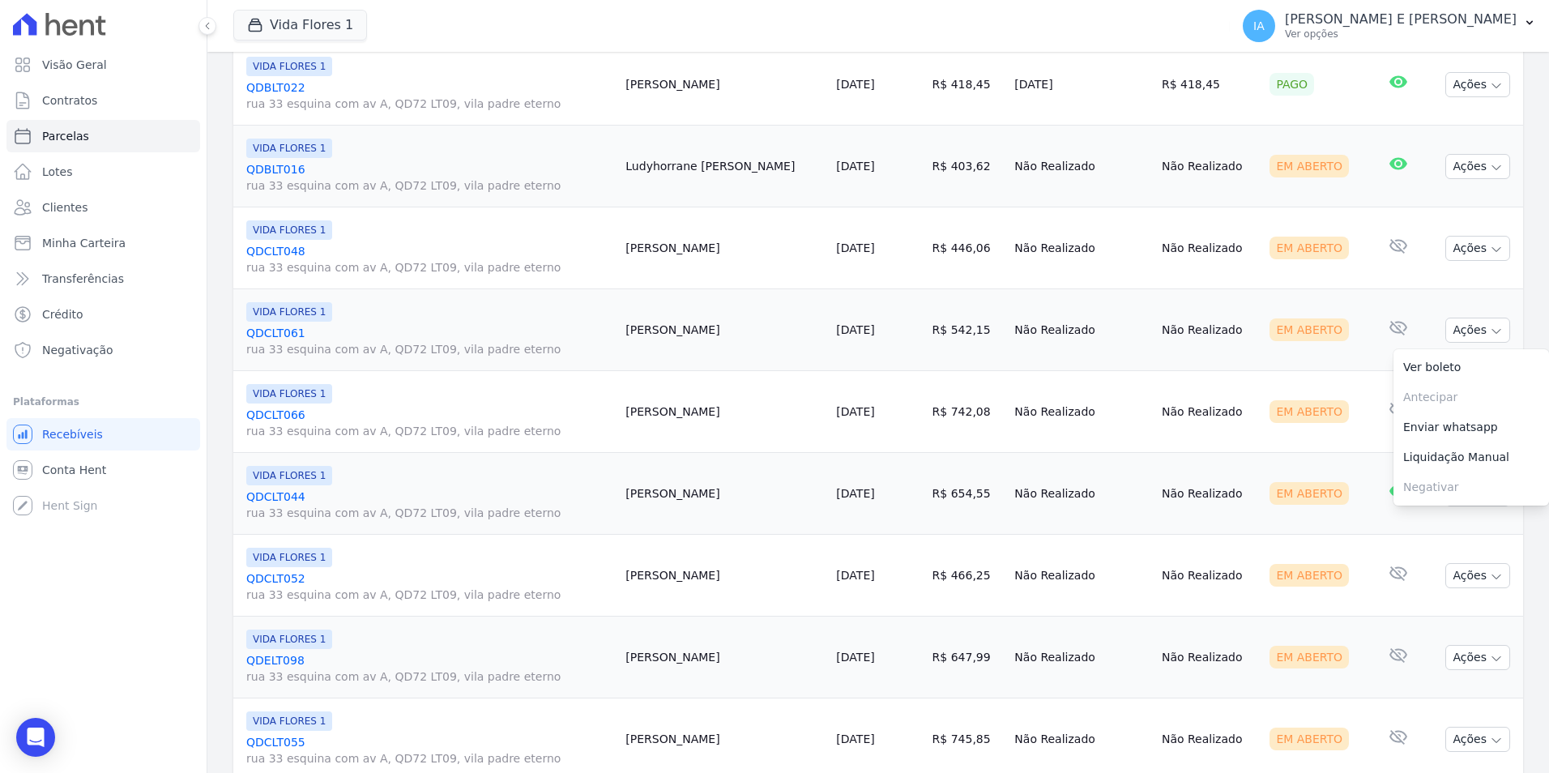
click at [1339, 420] on td "Em Aberto" at bounding box center [1316, 412] width 106 height 82
click at [1471, 420] on button "Ações" at bounding box center [1477, 411] width 65 height 25
click at [1435, 510] on link "Enviar whatsapp" at bounding box center [1471, 509] width 156 height 30
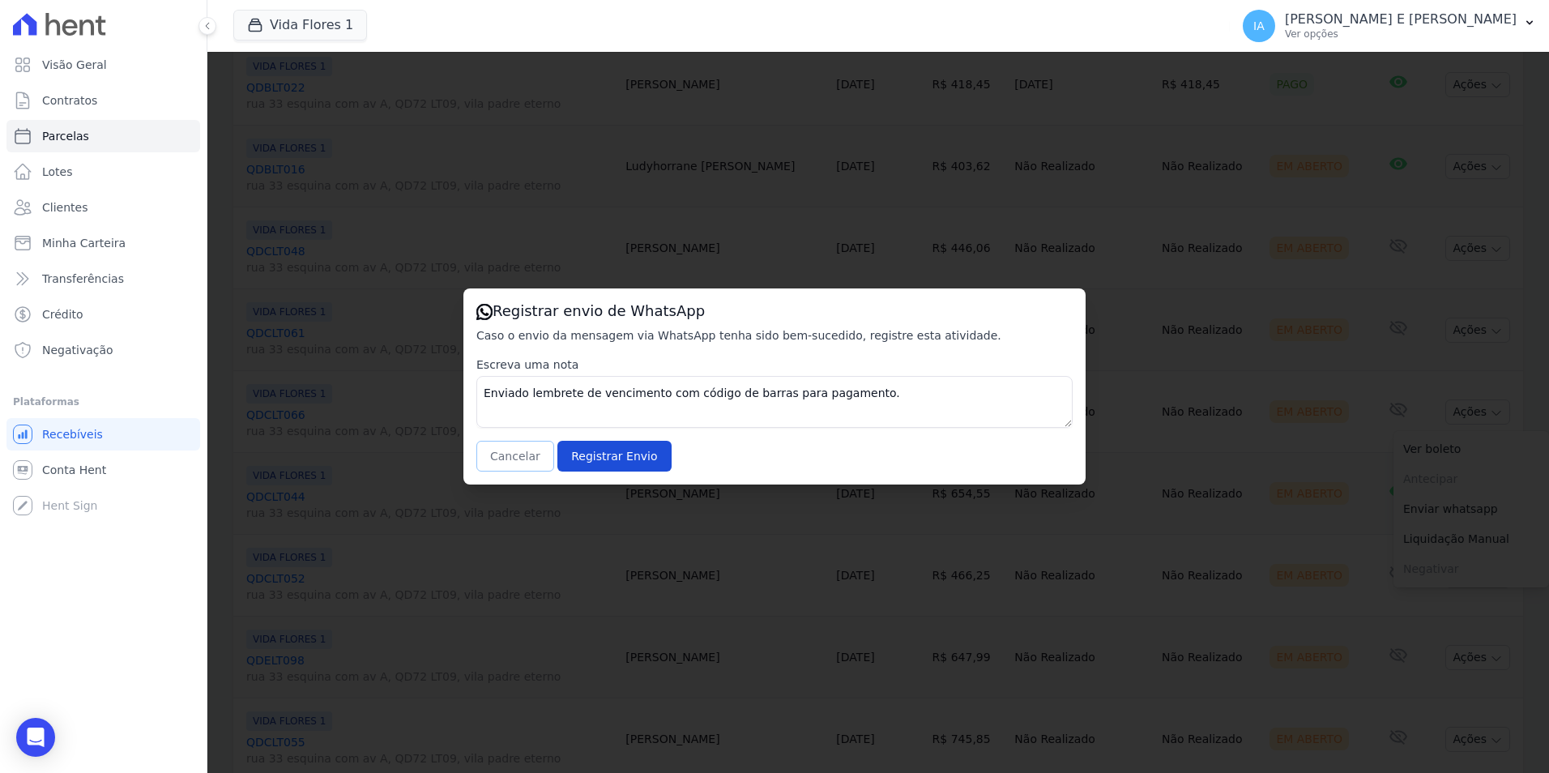
click at [513, 457] on button "Cancelar" at bounding box center [515, 456] width 78 height 31
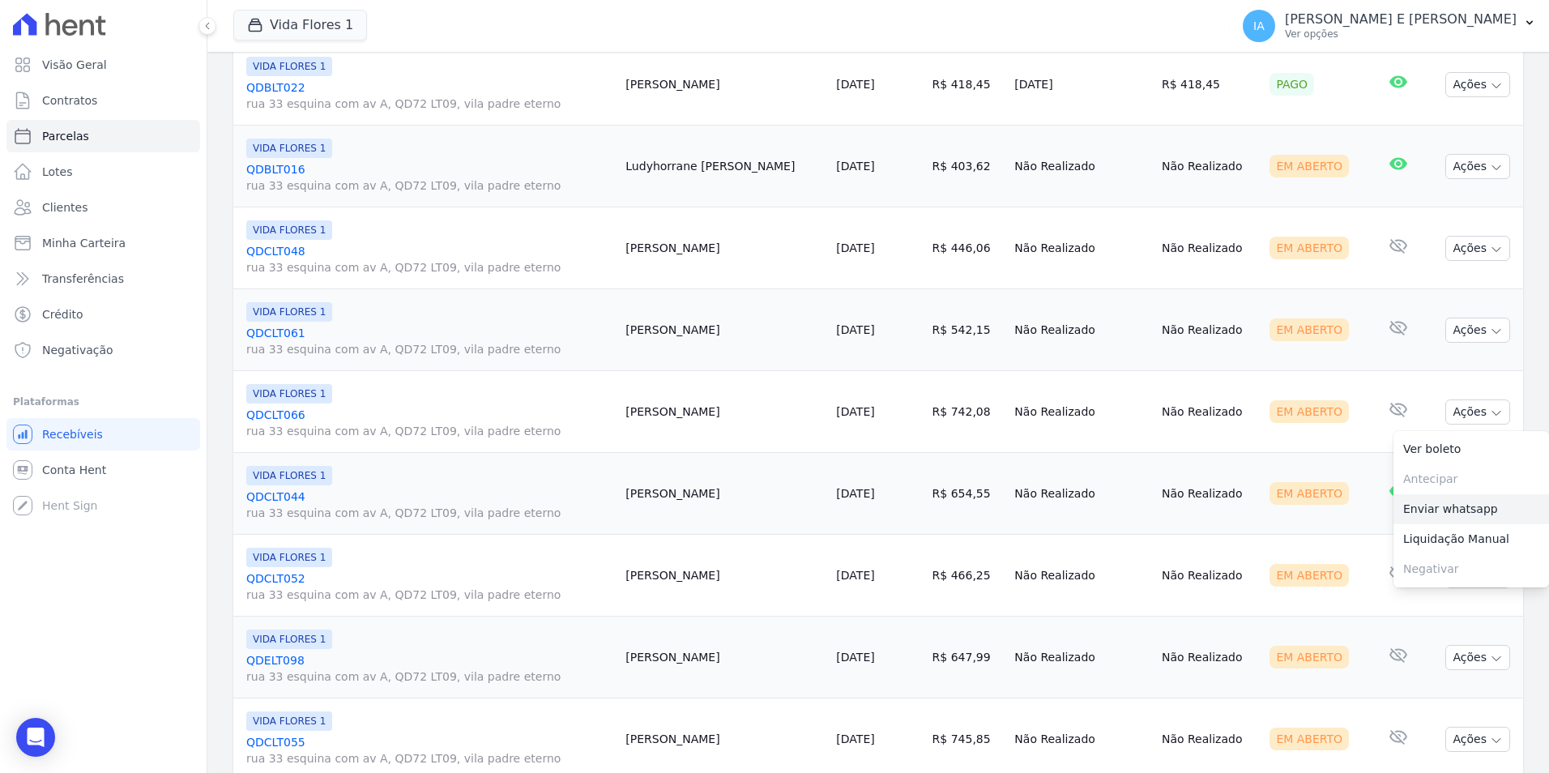
click at [1445, 512] on link "Enviar whatsapp" at bounding box center [1471, 509] width 156 height 30
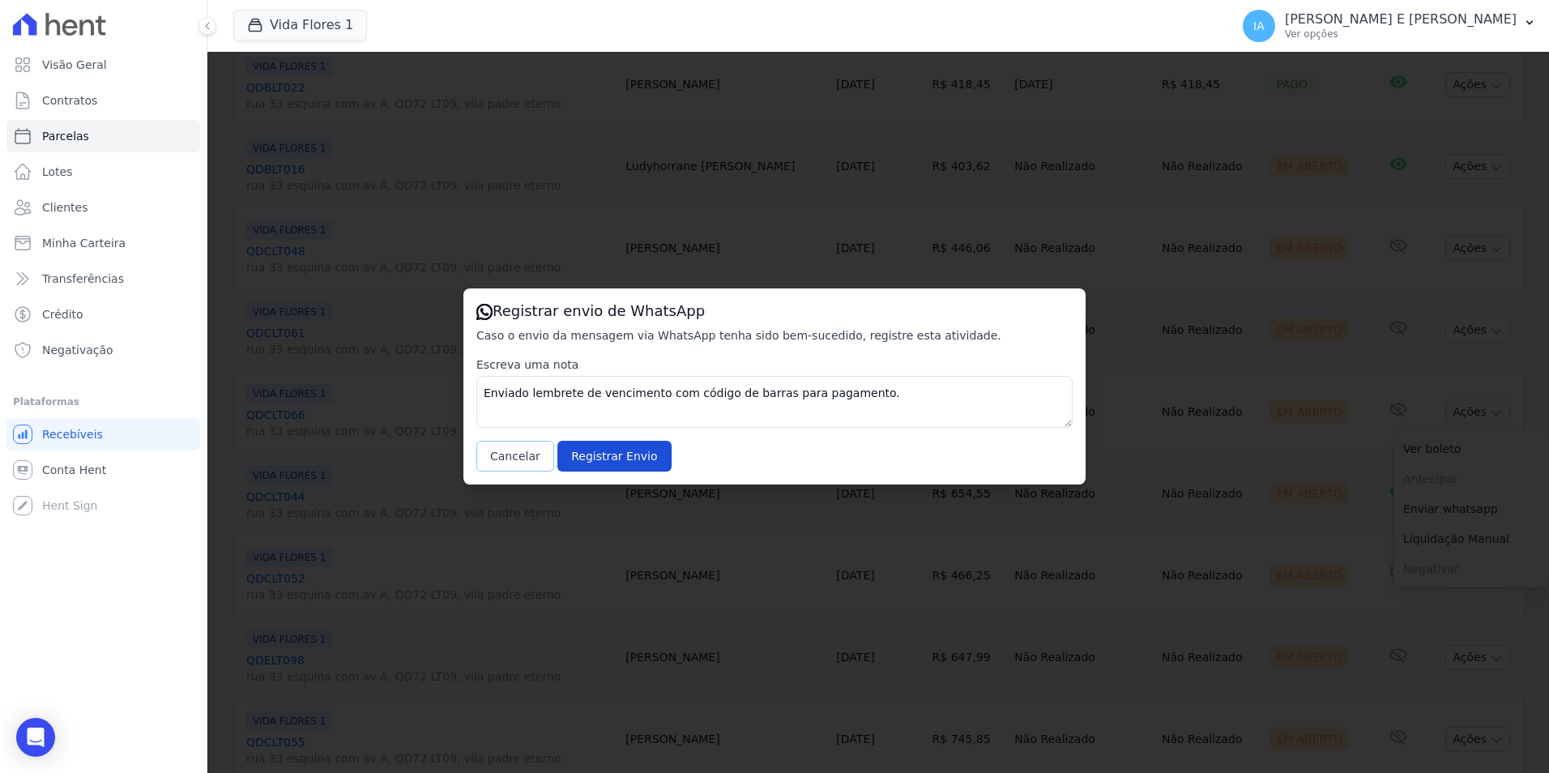
click at [514, 454] on button "Cancelar" at bounding box center [515, 456] width 78 height 31
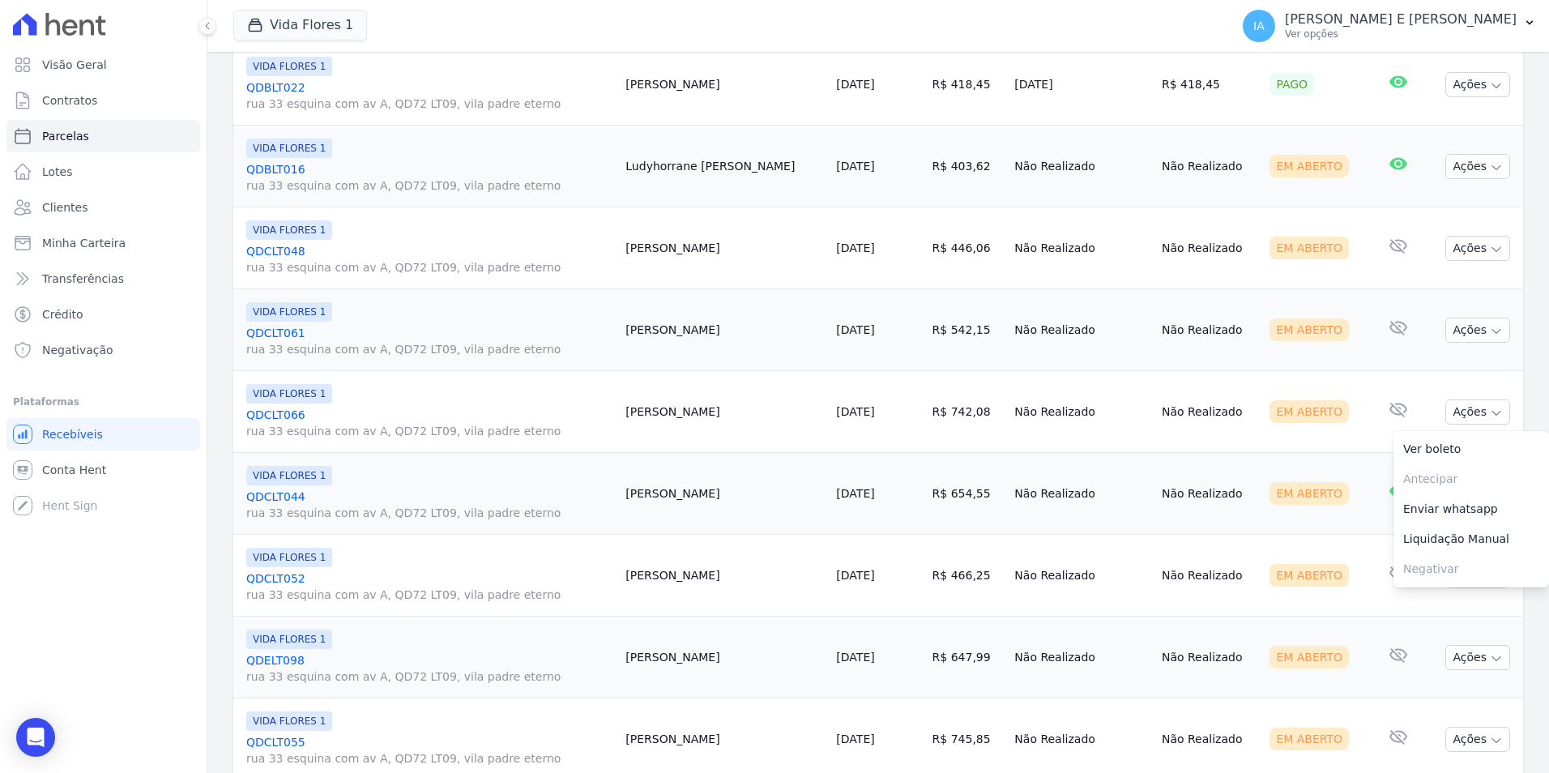
click at [1370, 501] on td "E-mail com boleto lido 10/10/2025, 00:03" at bounding box center [1398, 494] width 57 height 82
click at [1499, 495] on td "Ações Ver boleto Antecipar Antecipação não disponível Enviar whatsapp Registrar…" at bounding box center [1474, 494] width 97 height 82
click at [1492, 494] on icon "button" at bounding box center [1496, 495] width 8 height 4
click at [1434, 602] on link "Enviar whatsapp" at bounding box center [1471, 591] width 156 height 30
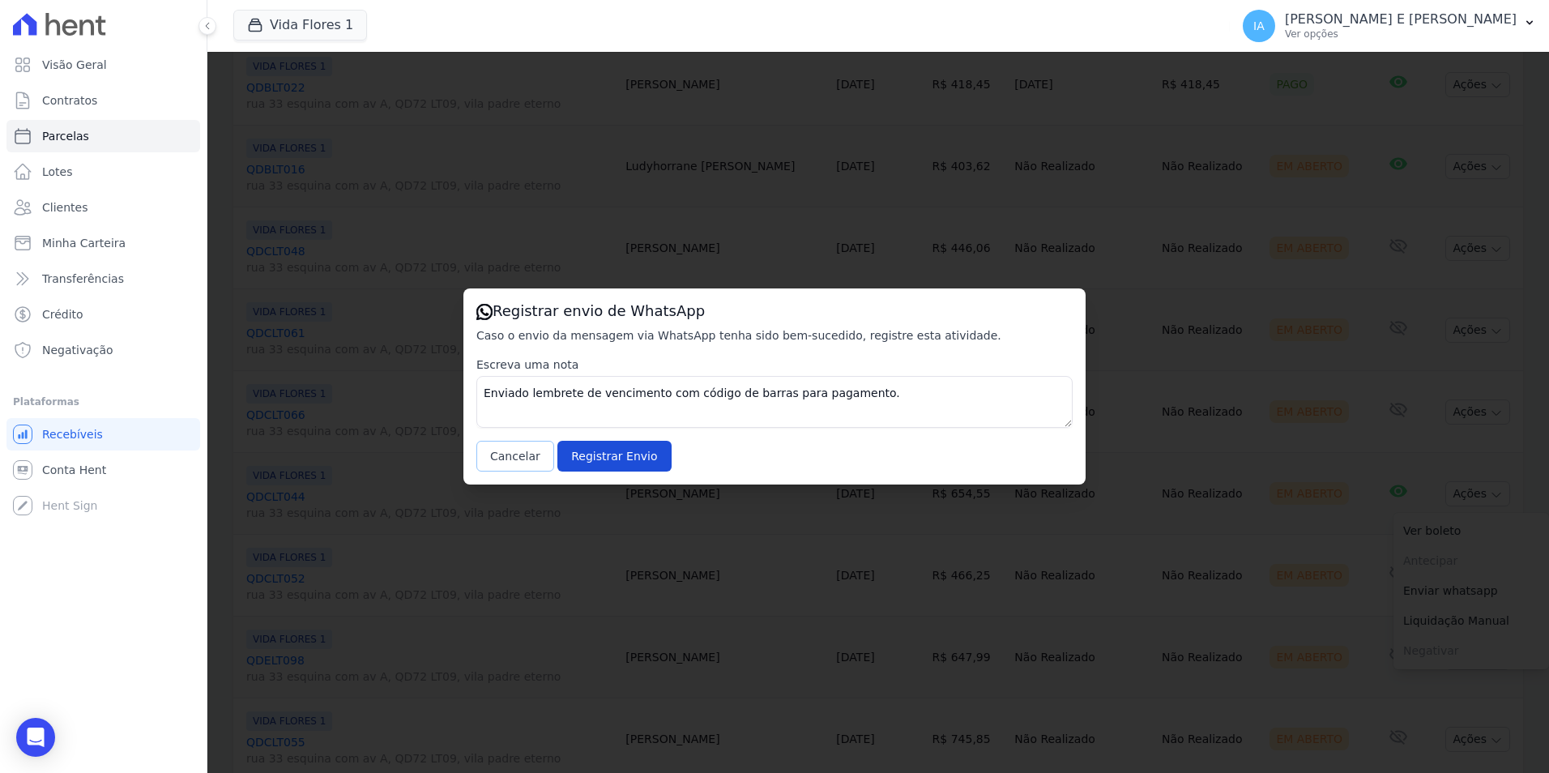
click at [507, 467] on button "Cancelar" at bounding box center [515, 456] width 78 height 31
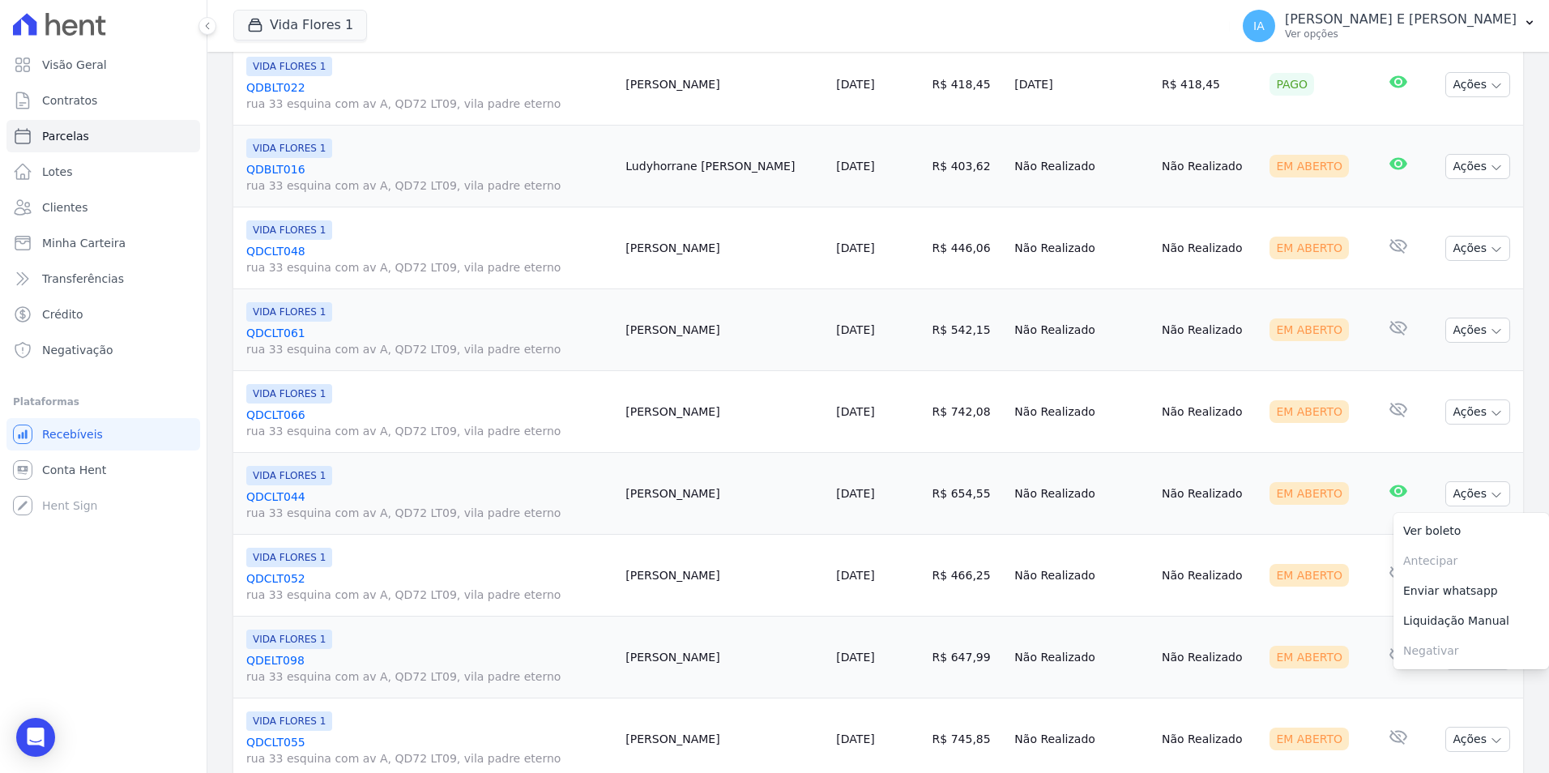
click at [1407, 590] on link "Enviar whatsapp" at bounding box center [1471, 591] width 156 height 30
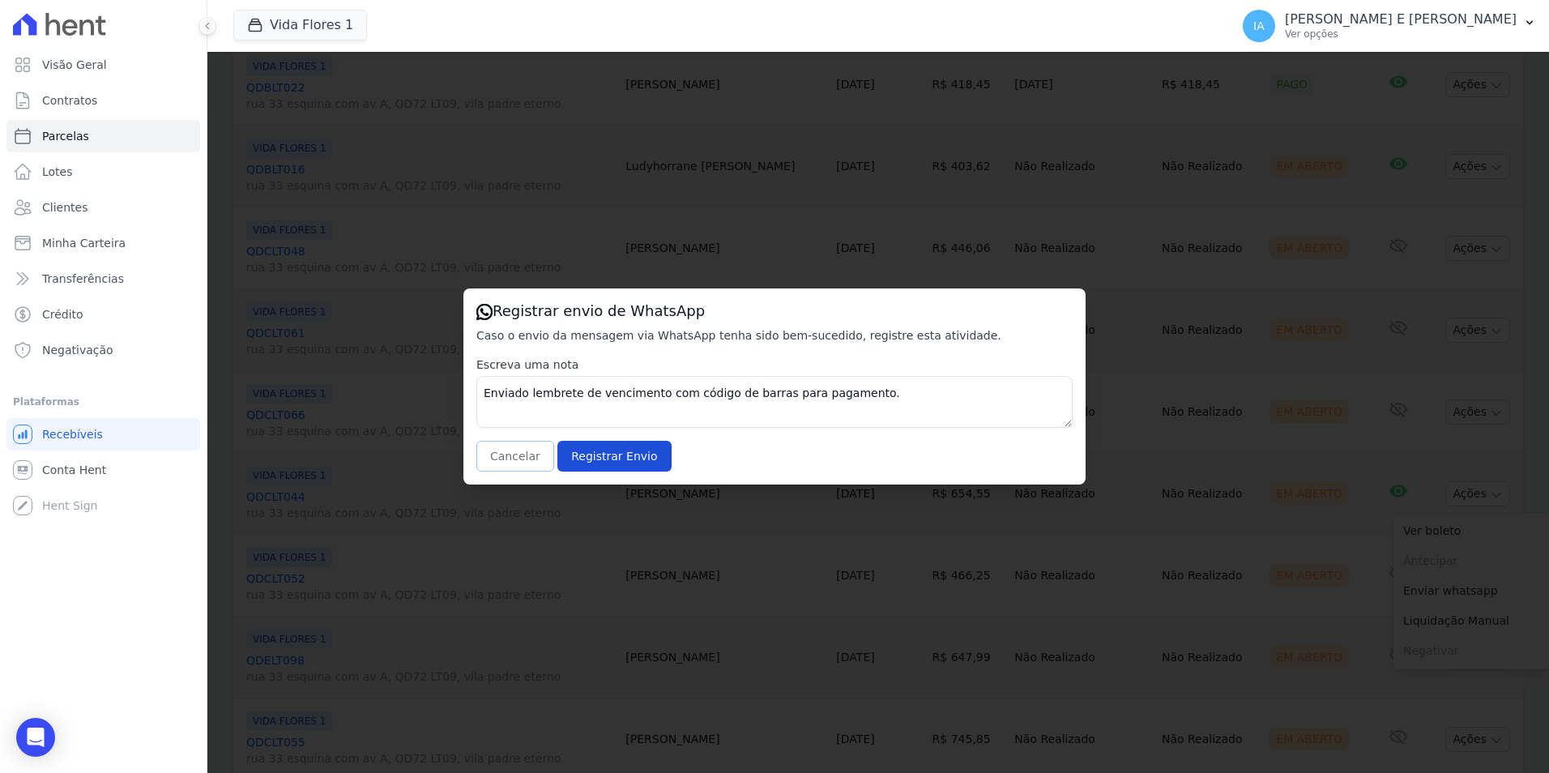
click at [507, 454] on button "Cancelar" at bounding box center [515, 456] width 78 height 31
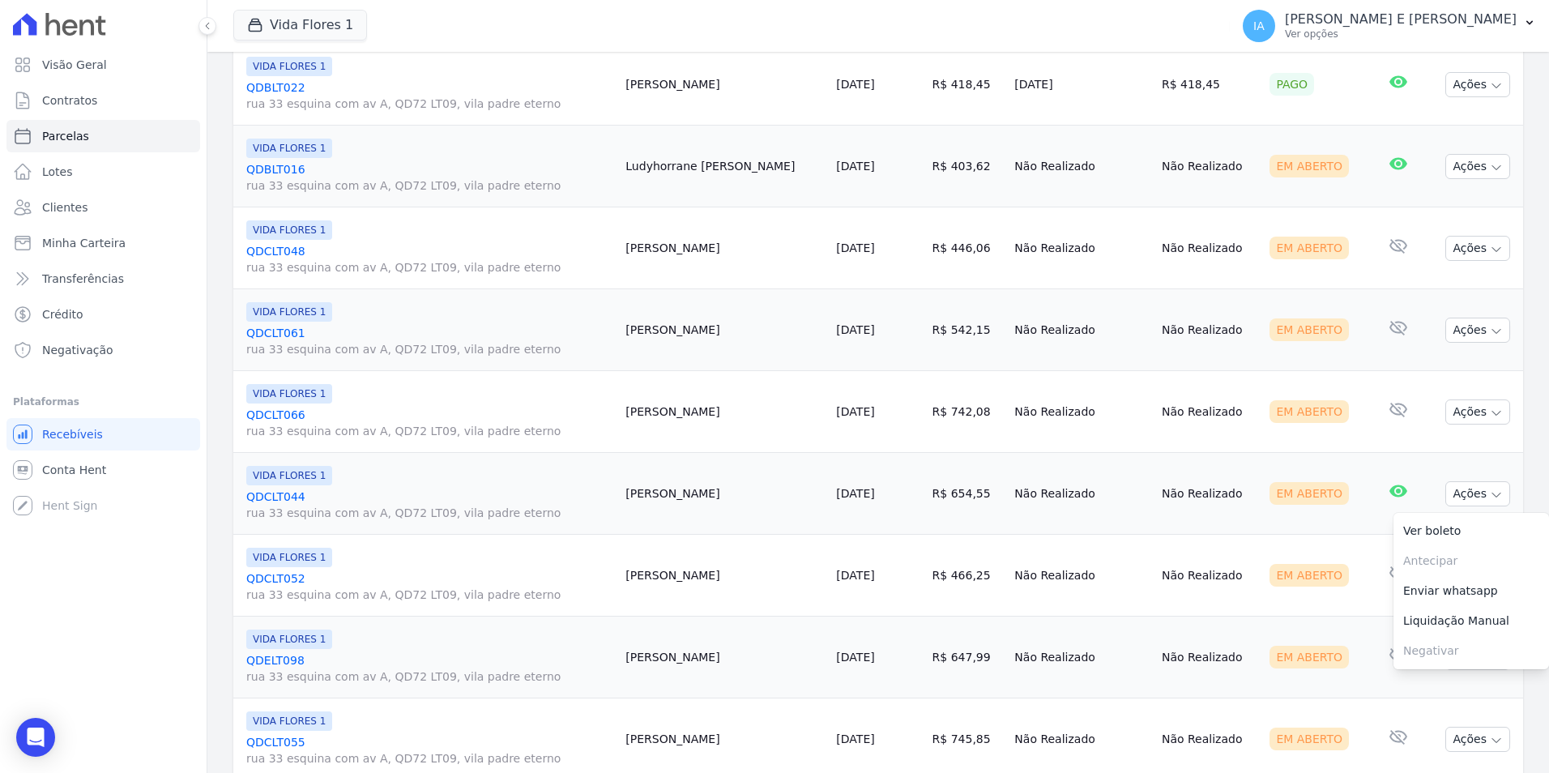
click at [1344, 595] on tr "VIDA FLORES 1 QDCLT052 rua 33 esquina com av A, QD72 LT09, vila padre eterno Ma…" at bounding box center [878, 576] width 1290 height 82
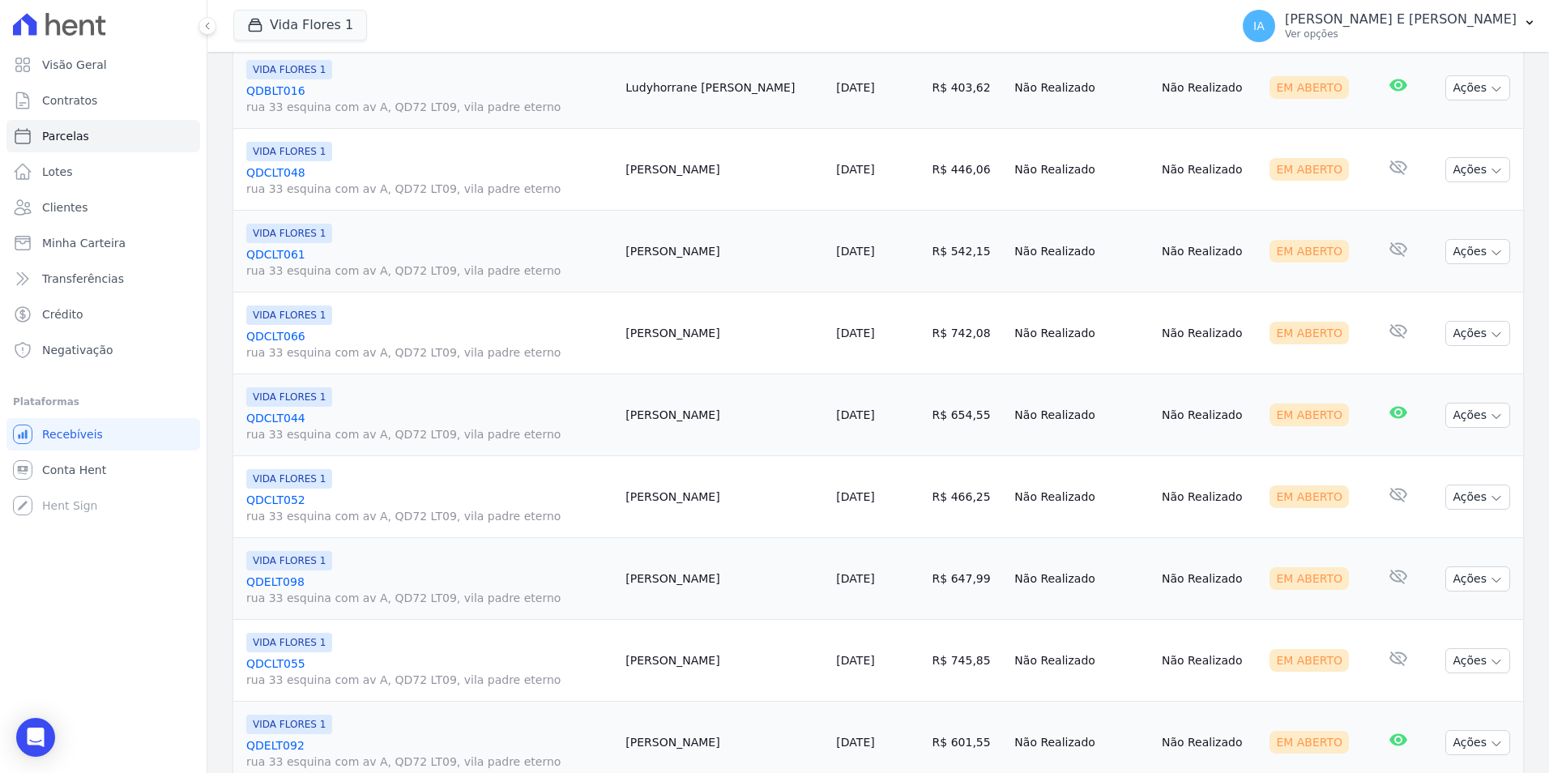
scroll to position [683, 0]
click at [1462, 492] on button "Ações" at bounding box center [1477, 494] width 65 height 25
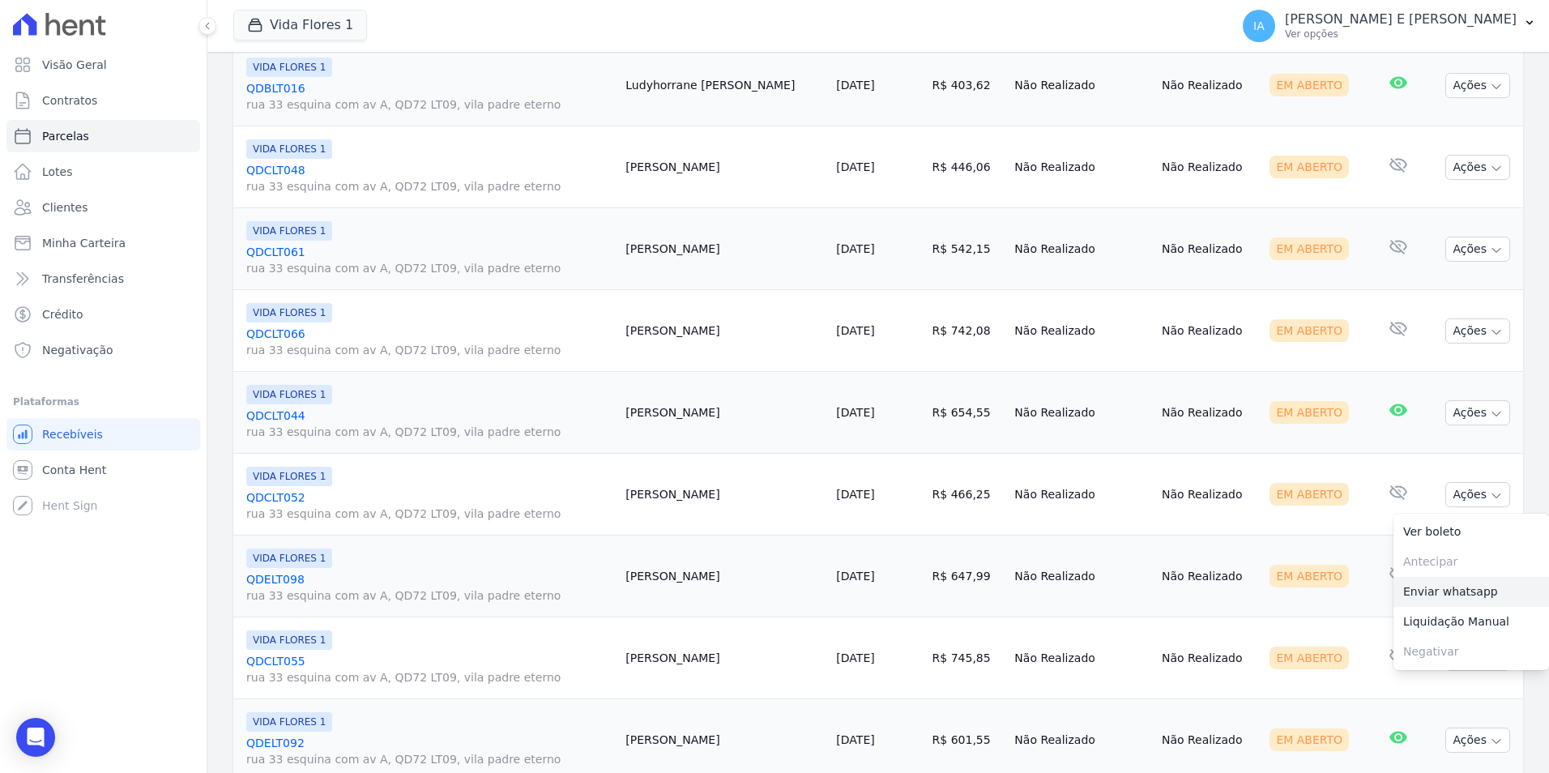
click at [1437, 601] on link "Enviar whatsapp" at bounding box center [1471, 592] width 156 height 30
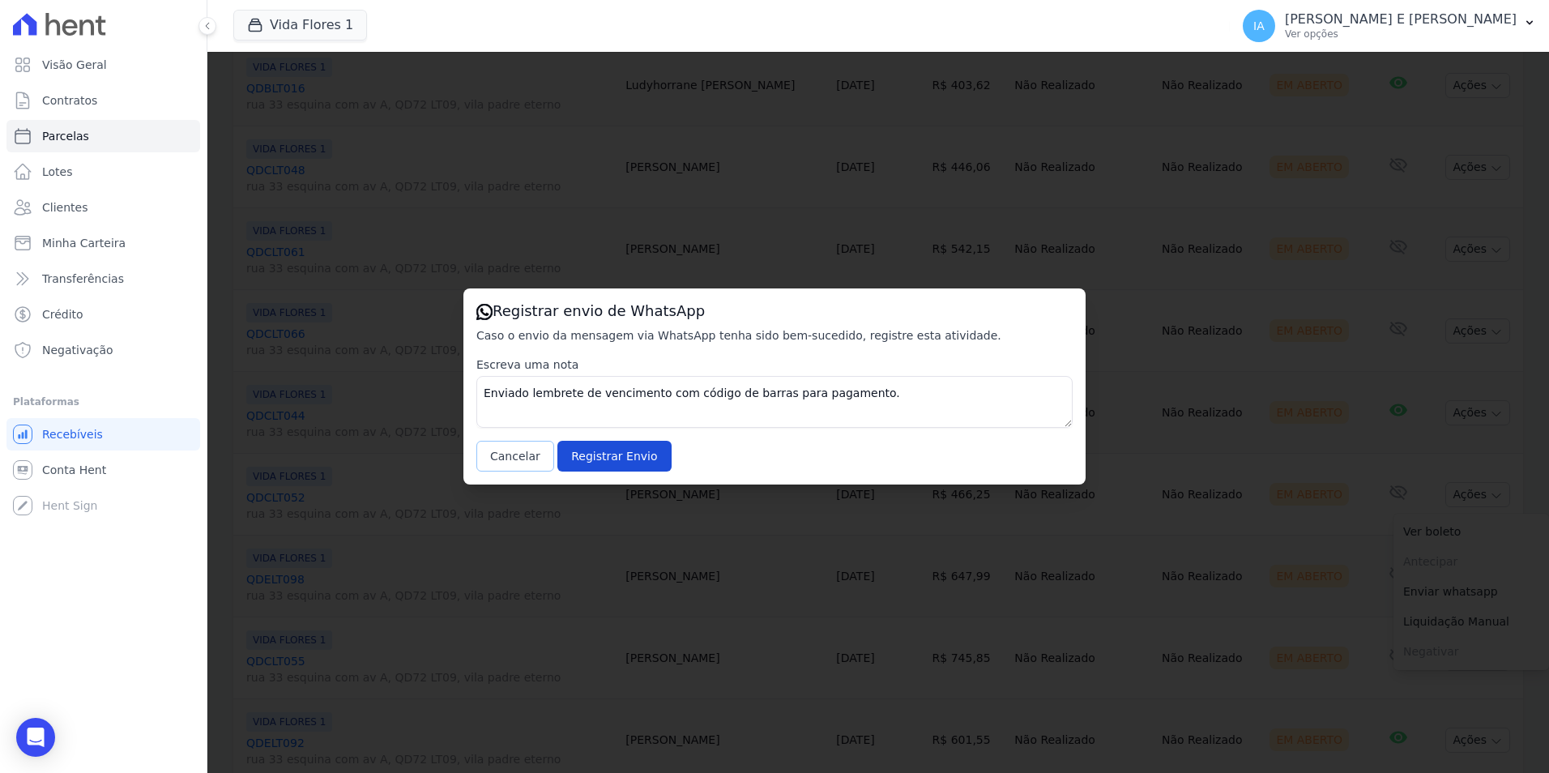
click at [515, 458] on button "Cancelar" at bounding box center [515, 456] width 78 height 31
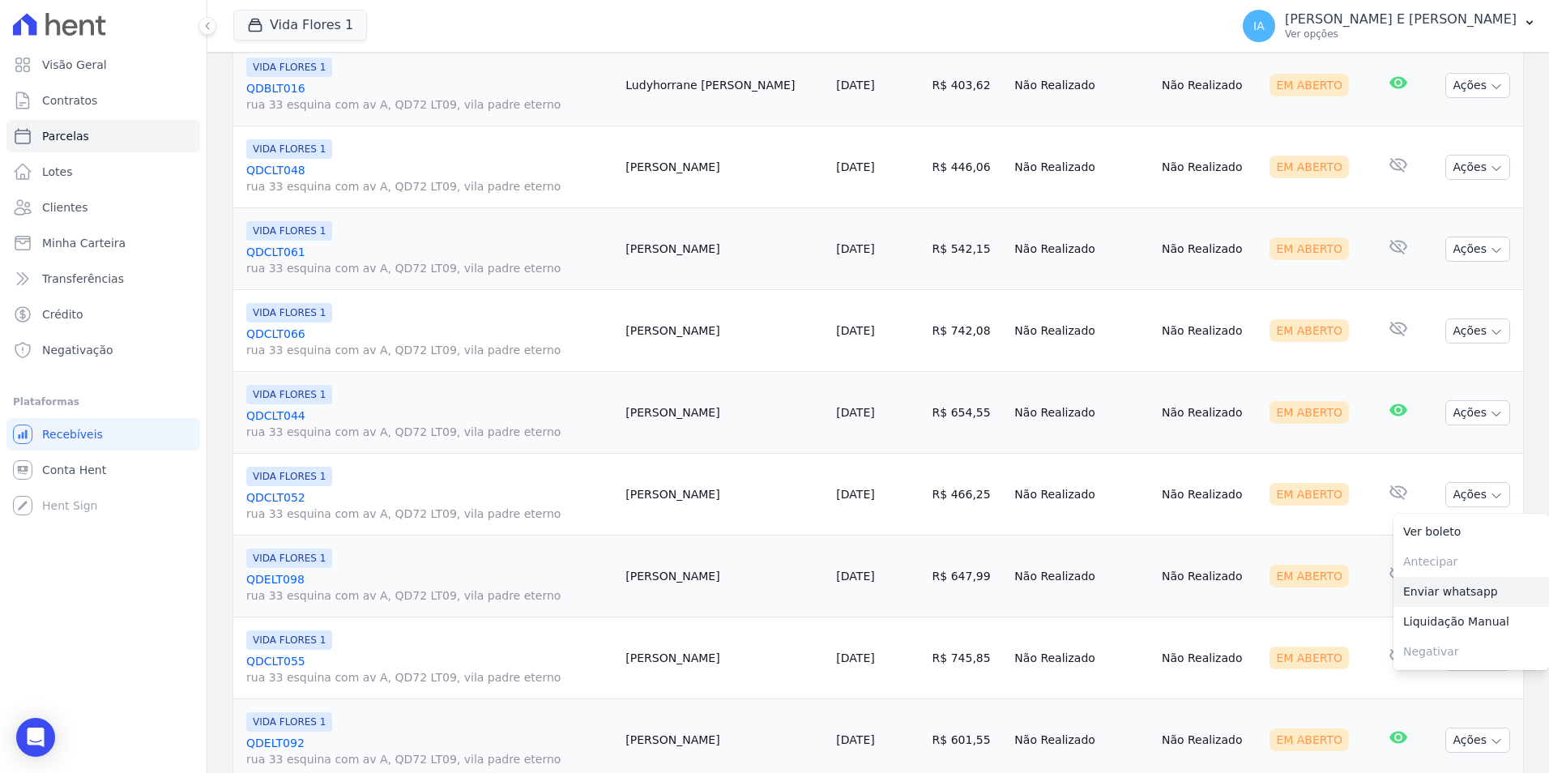
click at [1418, 604] on link "Enviar whatsapp" at bounding box center [1471, 592] width 156 height 30
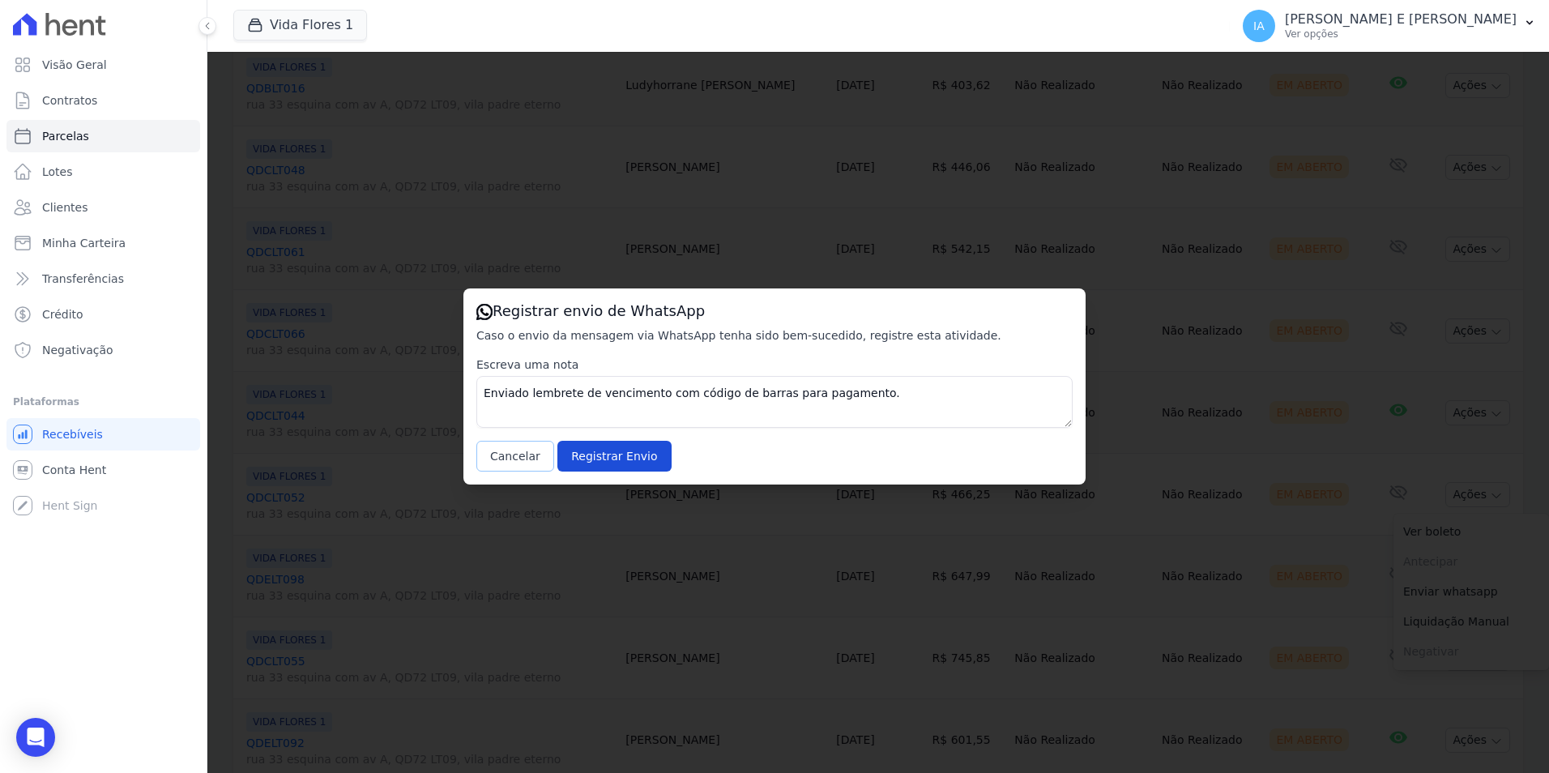
click at [527, 461] on button "Cancelar" at bounding box center [515, 456] width 78 height 31
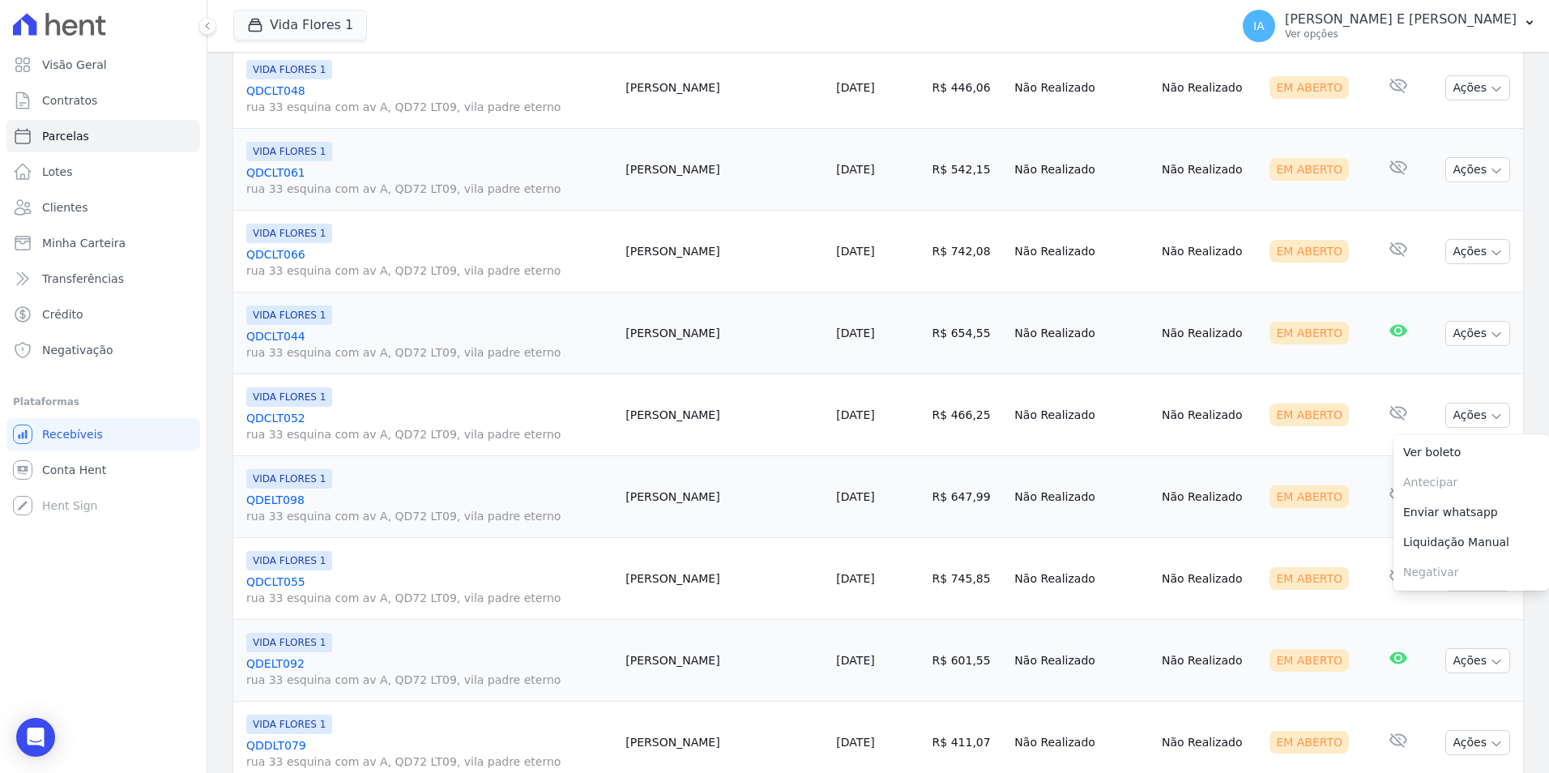
scroll to position [764, 0]
click at [1435, 513] on link "Enviar whatsapp" at bounding box center [1471, 511] width 156 height 30
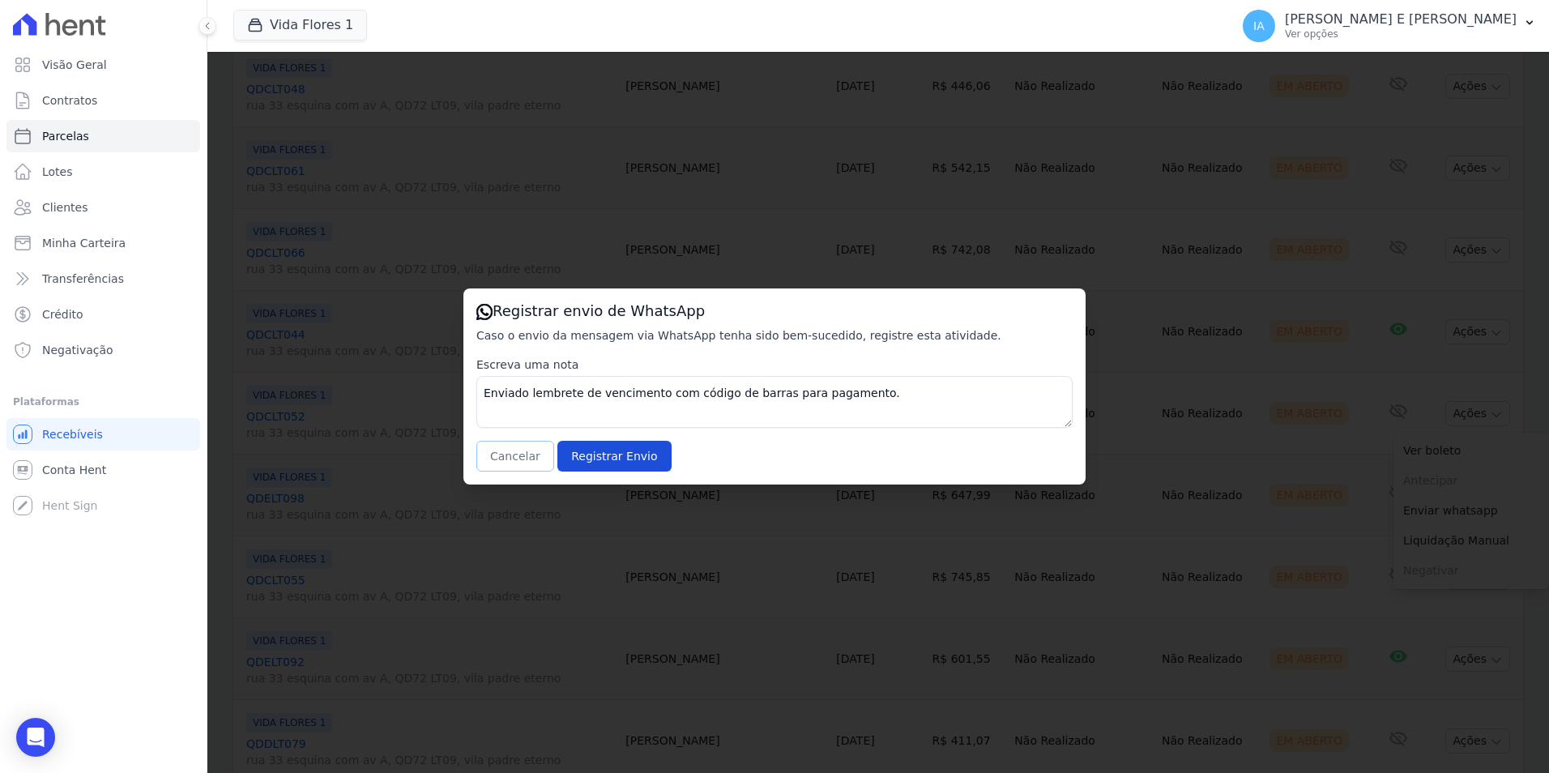
click at [503, 454] on button "Cancelar" at bounding box center [515, 456] width 78 height 31
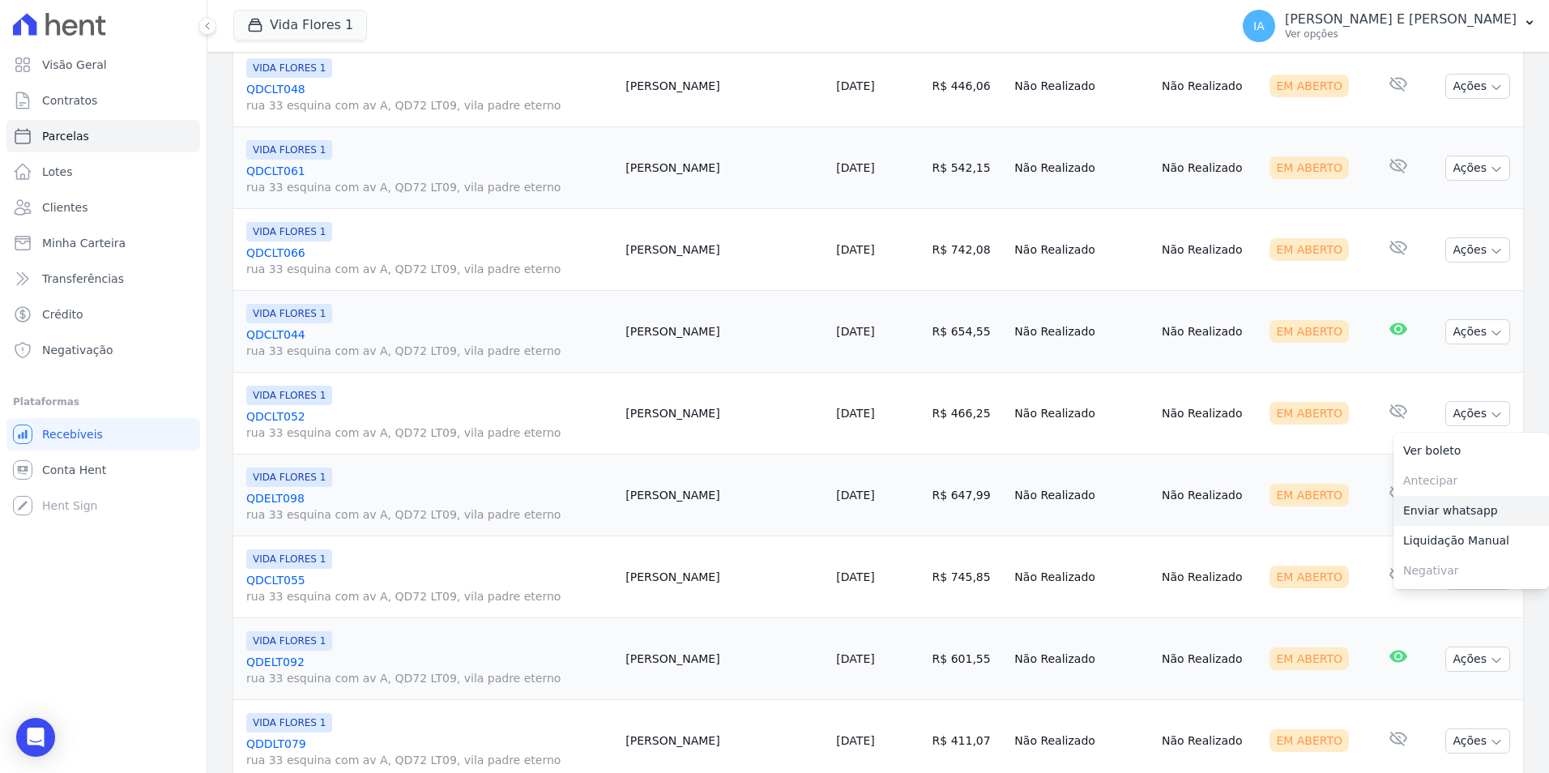
click at [1445, 520] on link "Enviar whatsapp" at bounding box center [1471, 511] width 156 height 30
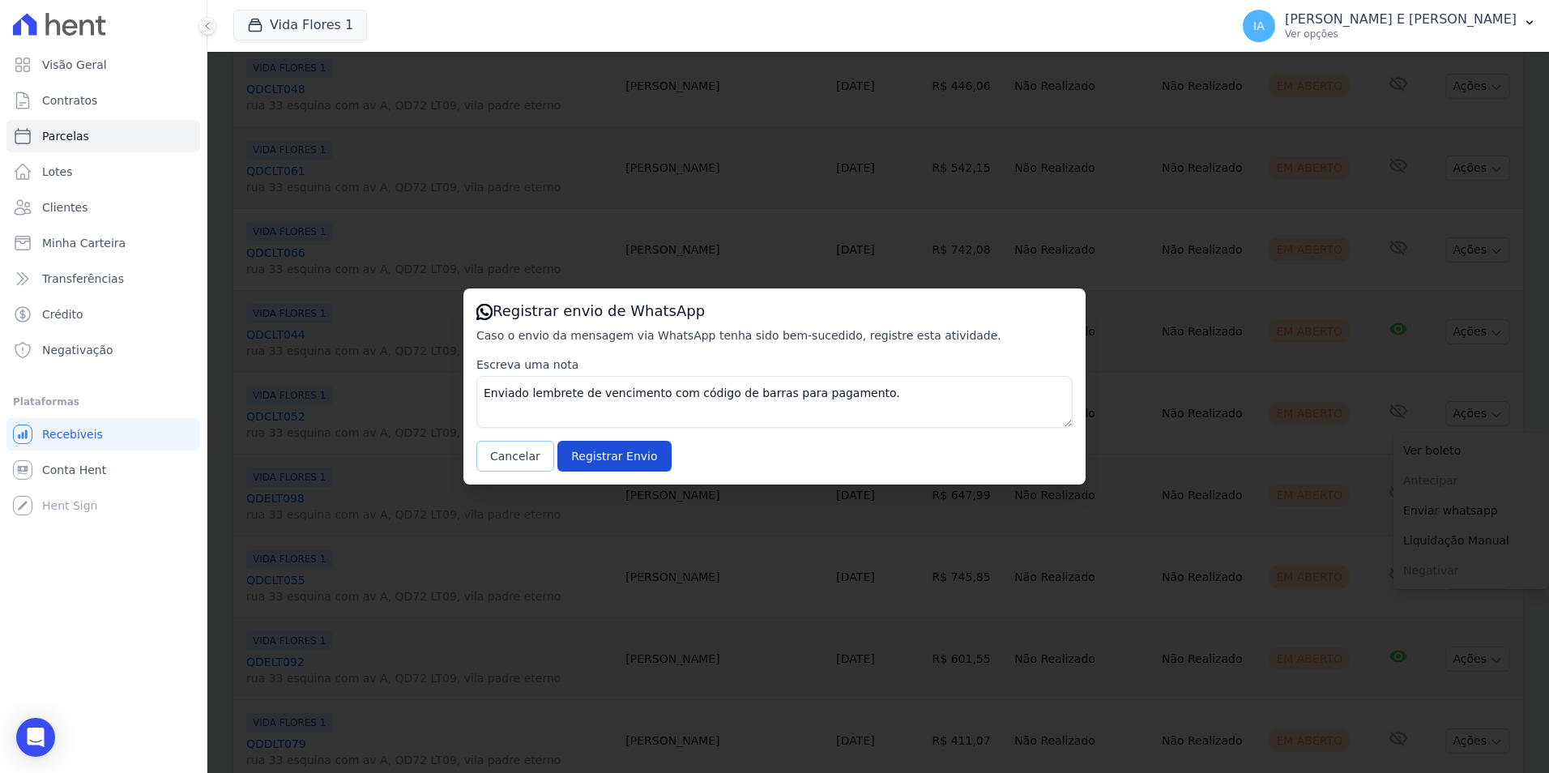
click at [509, 454] on button "Cancelar" at bounding box center [515, 456] width 78 height 31
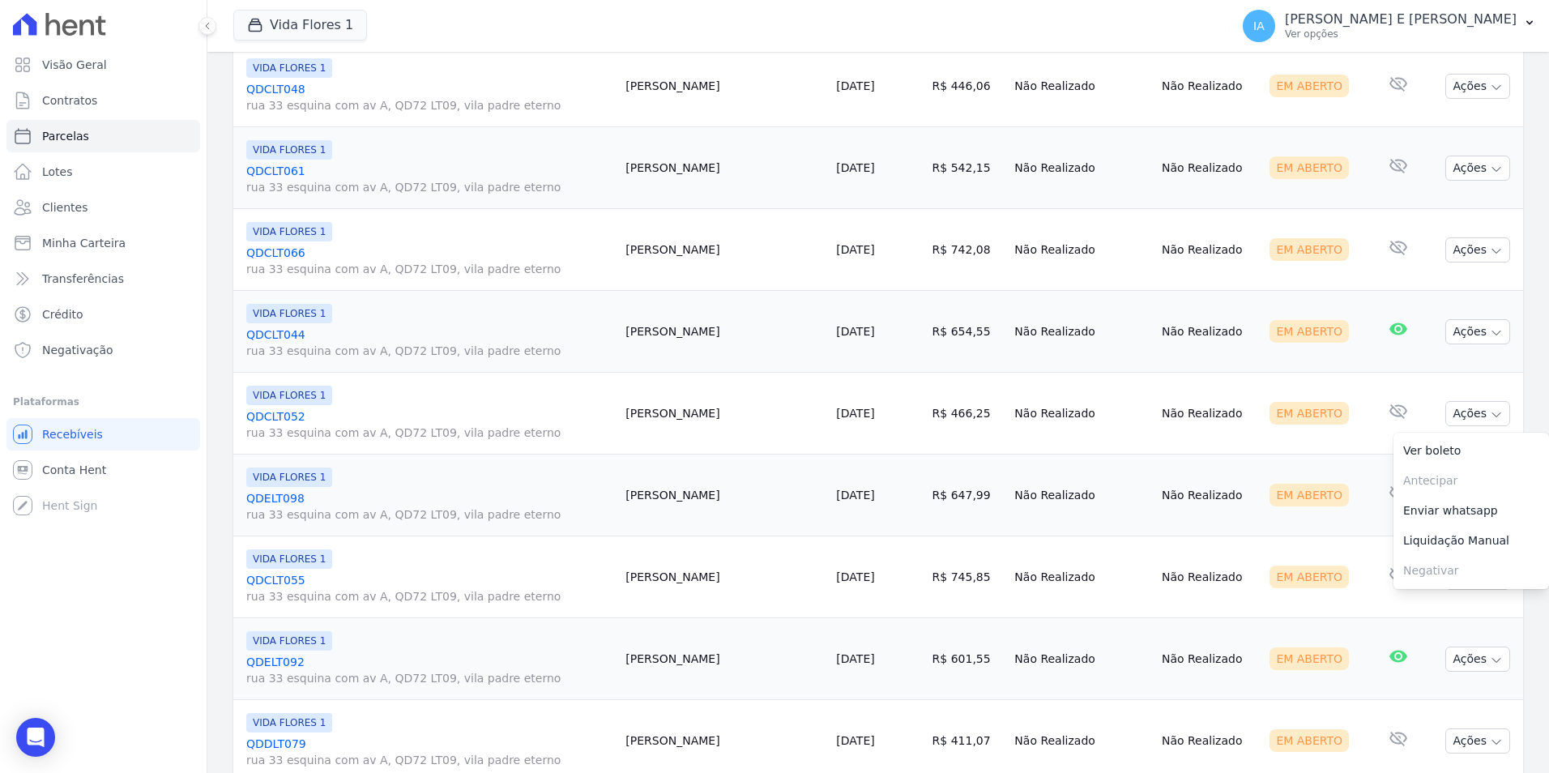
click at [1107, 505] on td "Não Realizado" at bounding box center [1081, 495] width 147 height 82
click at [1477, 508] on td "Ações Ver boleto Antecipar Antecipação não disponível Enviar whatsapp Registrar…" at bounding box center [1474, 495] width 97 height 82
click at [1490, 494] on icon "button" at bounding box center [1496, 496] width 13 height 13
click at [1444, 593] on link "Enviar whatsapp" at bounding box center [1471, 593] width 156 height 30
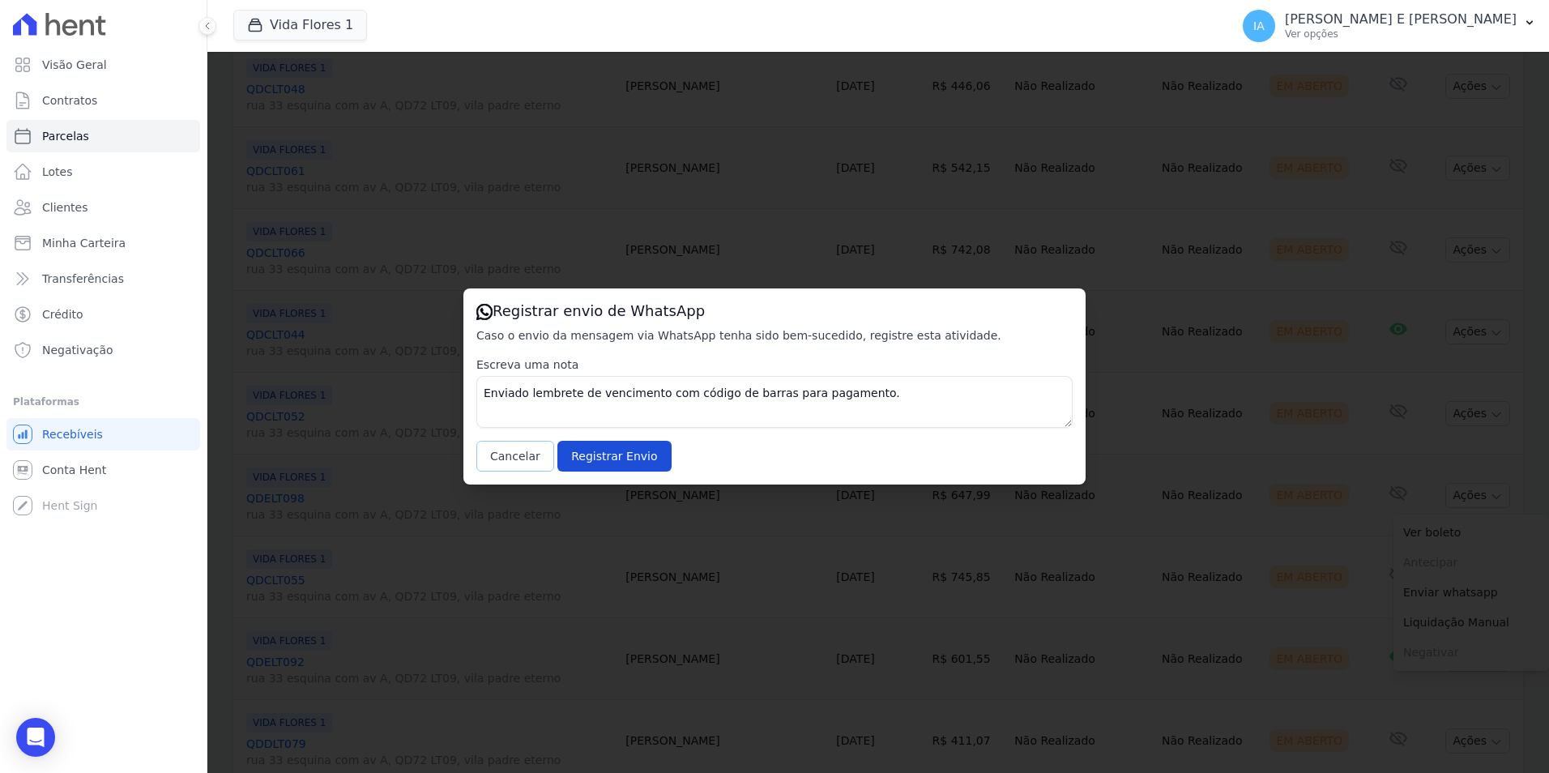
click at [513, 455] on button "Cancelar" at bounding box center [515, 456] width 78 height 31
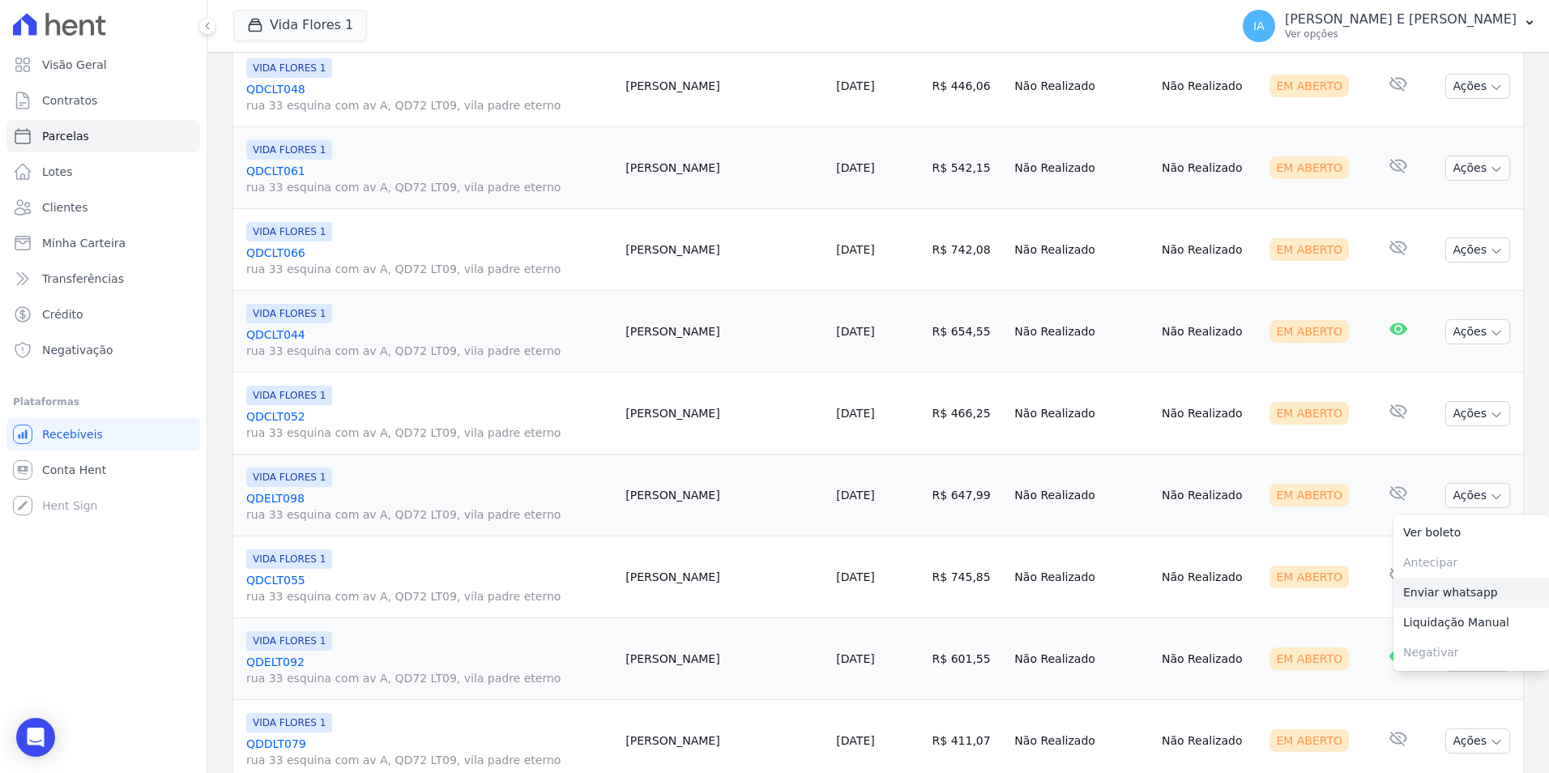
click at [1433, 595] on link "Enviar whatsapp" at bounding box center [1471, 593] width 156 height 30
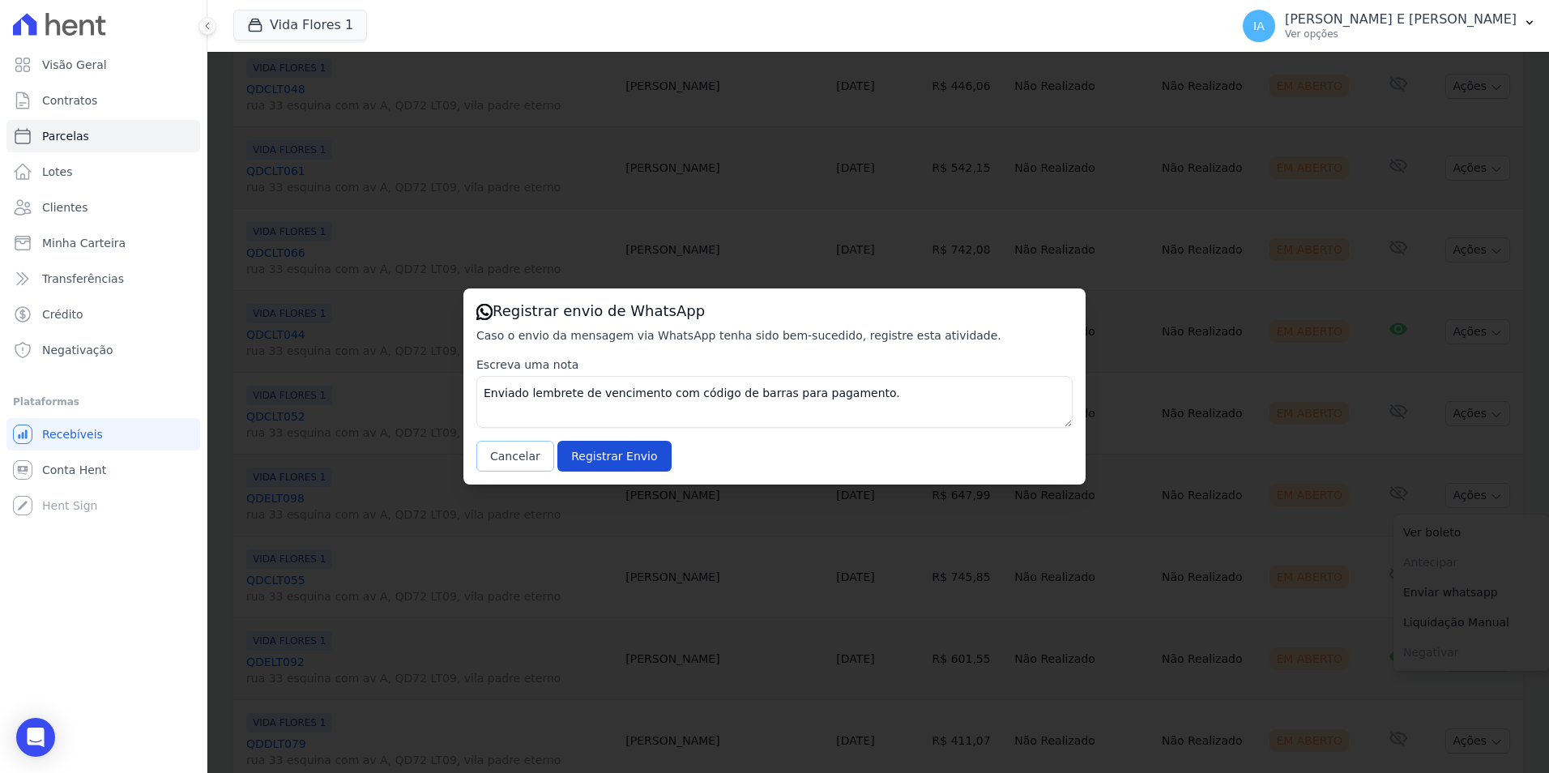
click at [509, 463] on button "Cancelar" at bounding box center [515, 456] width 78 height 31
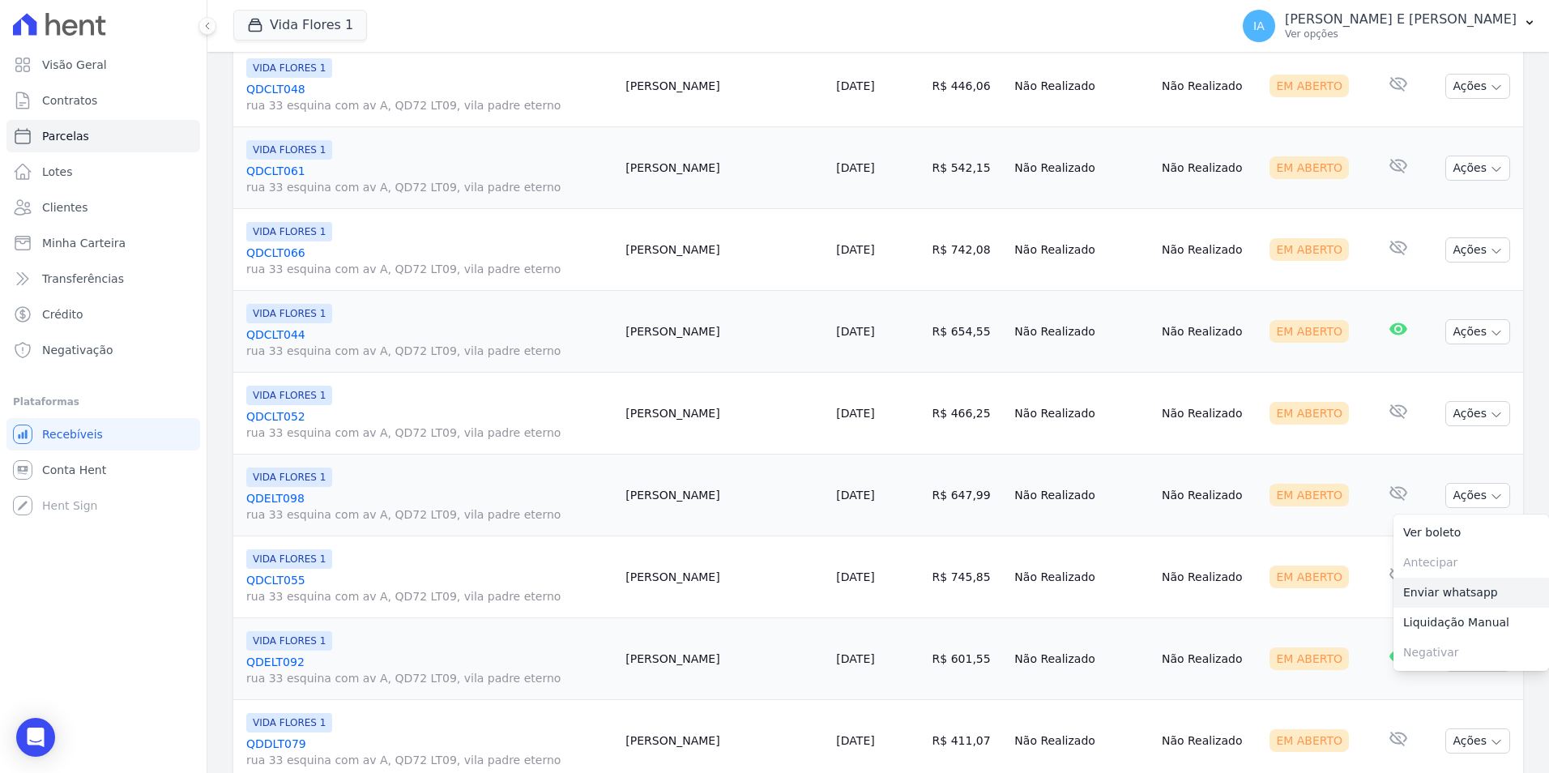
click at [1424, 593] on link "Enviar whatsapp" at bounding box center [1471, 593] width 156 height 30
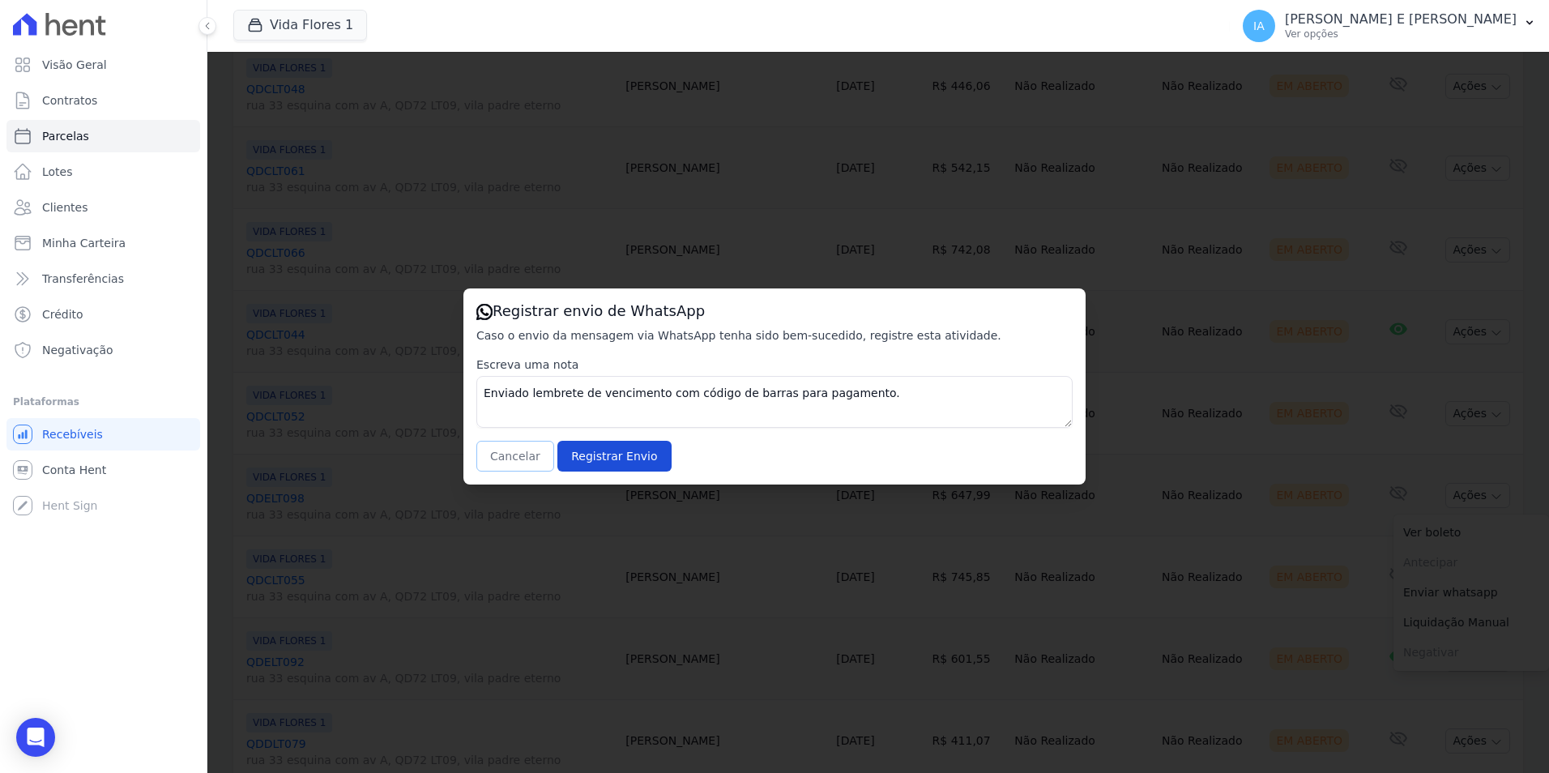
click at [499, 455] on button "Cancelar" at bounding box center [515, 456] width 78 height 31
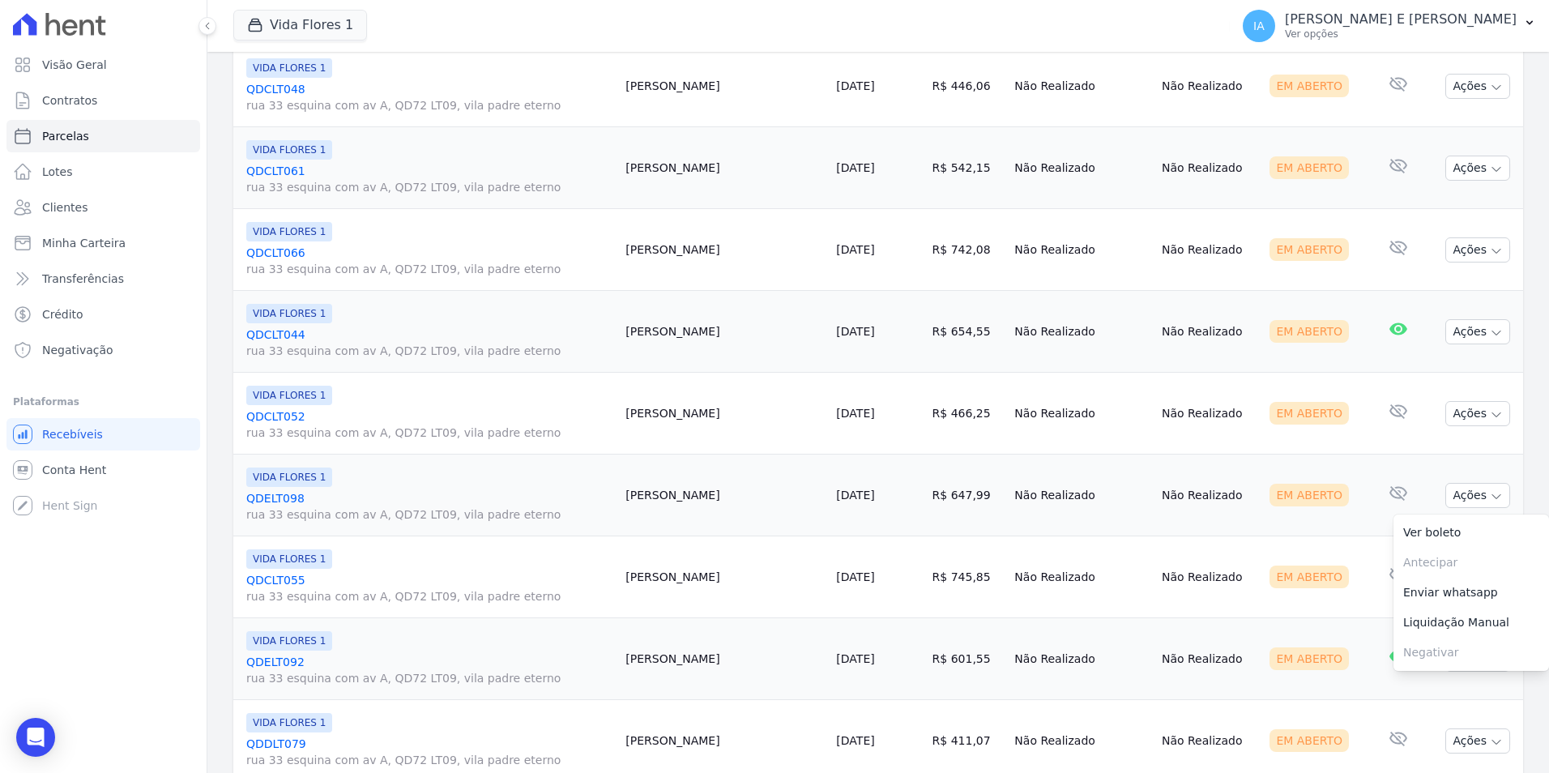
click at [1427, 595] on link "Enviar whatsapp" at bounding box center [1471, 593] width 156 height 30
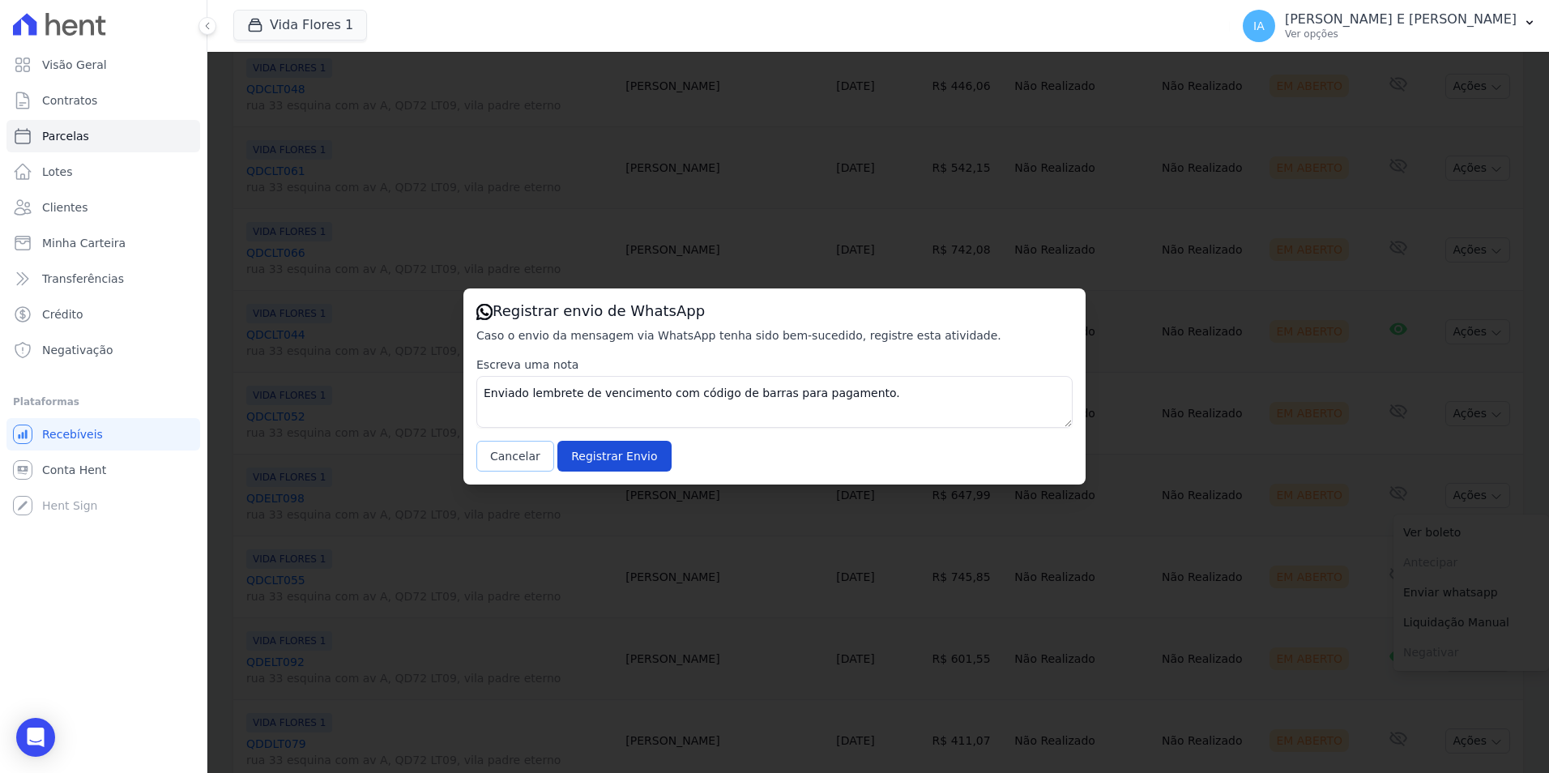
click at [533, 458] on button "Cancelar" at bounding box center [515, 456] width 78 height 31
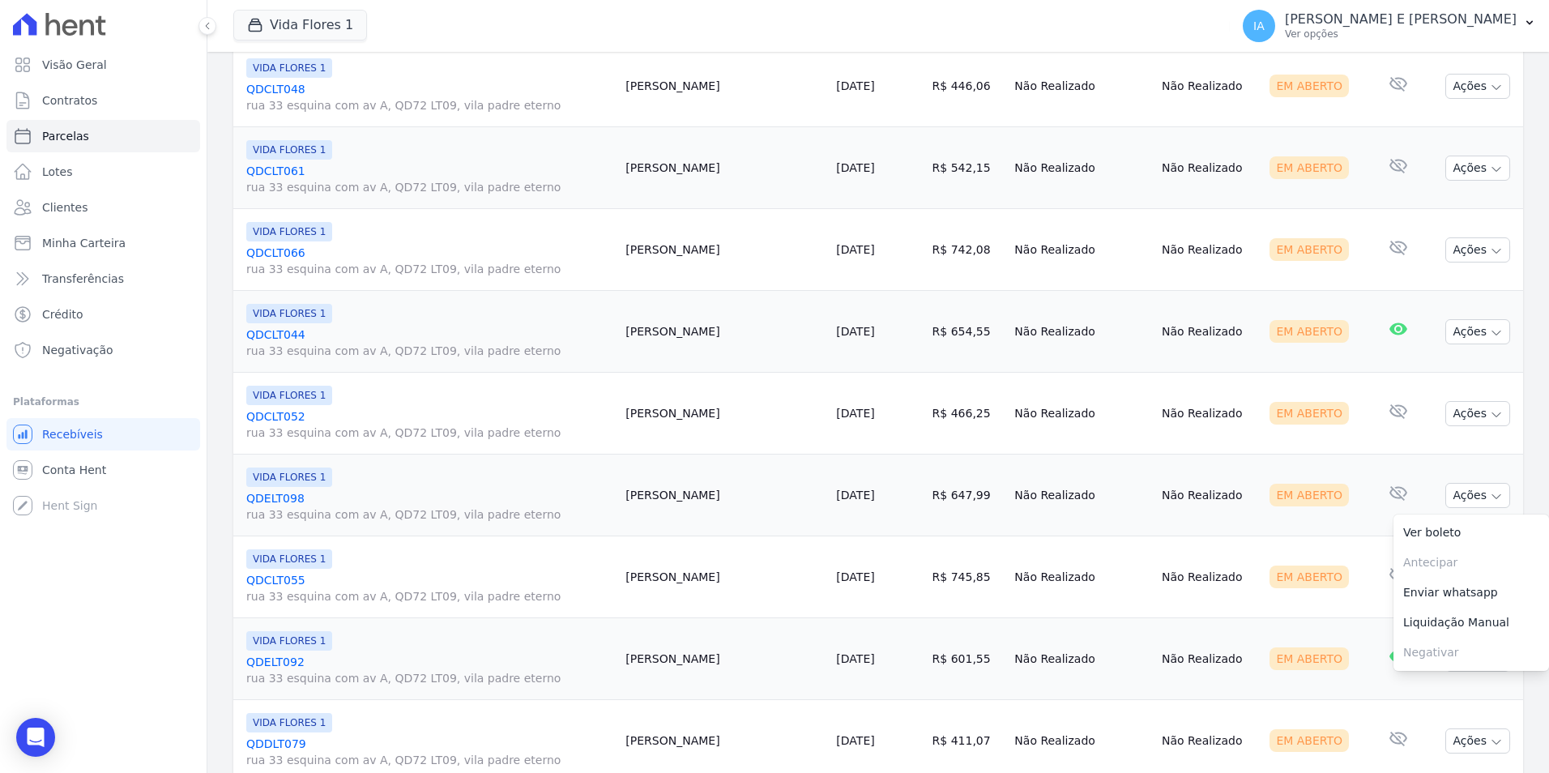
click at [1370, 566] on td "Nenhum e-mail lido" at bounding box center [1398, 577] width 57 height 82
click at [1474, 587] on button "Ações" at bounding box center [1477, 577] width 65 height 25
click at [1422, 676] on link "Enviar whatsapp" at bounding box center [1471, 674] width 156 height 30
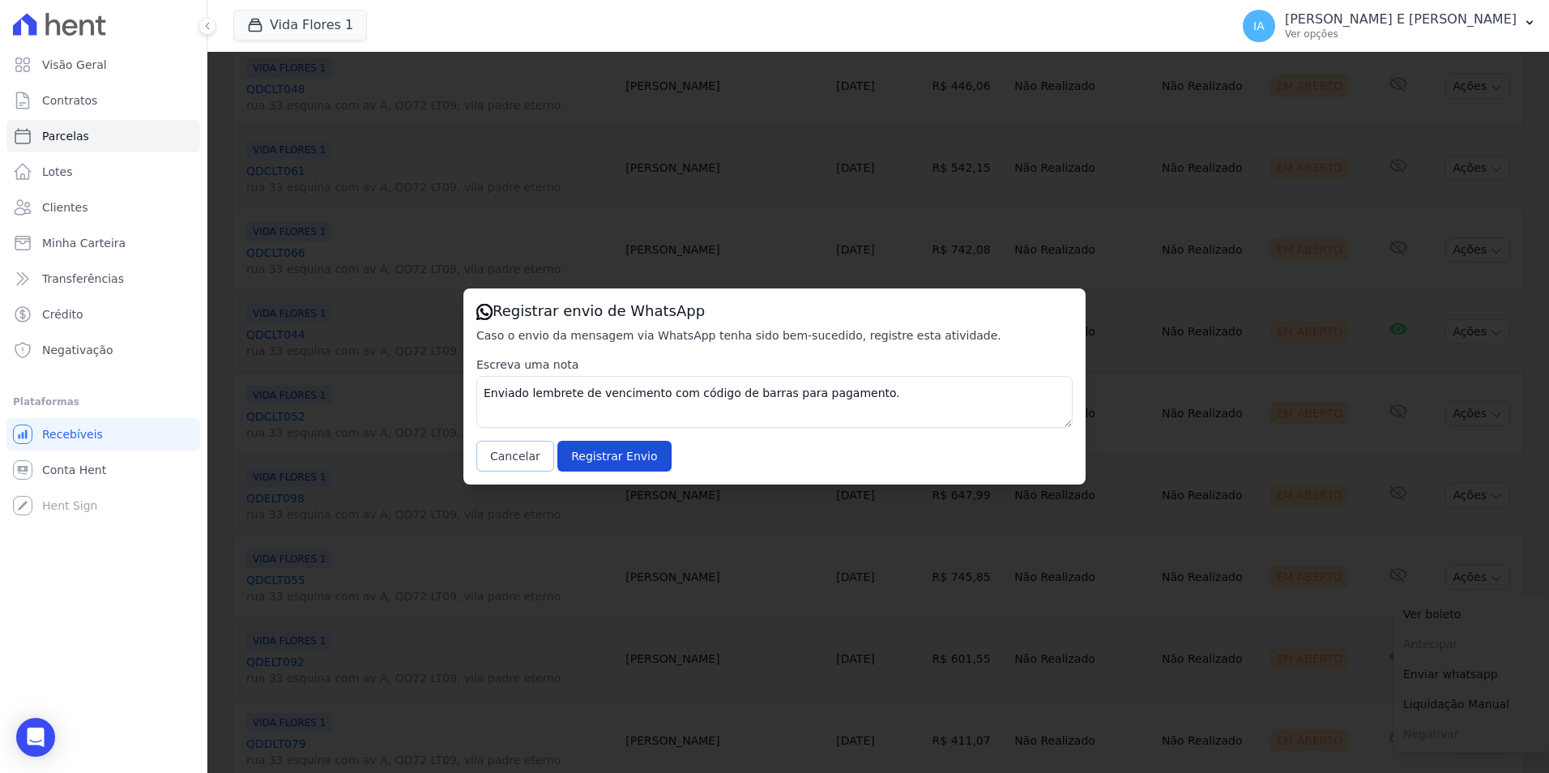
click at [509, 458] on button "Cancelar" at bounding box center [515, 456] width 78 height 31
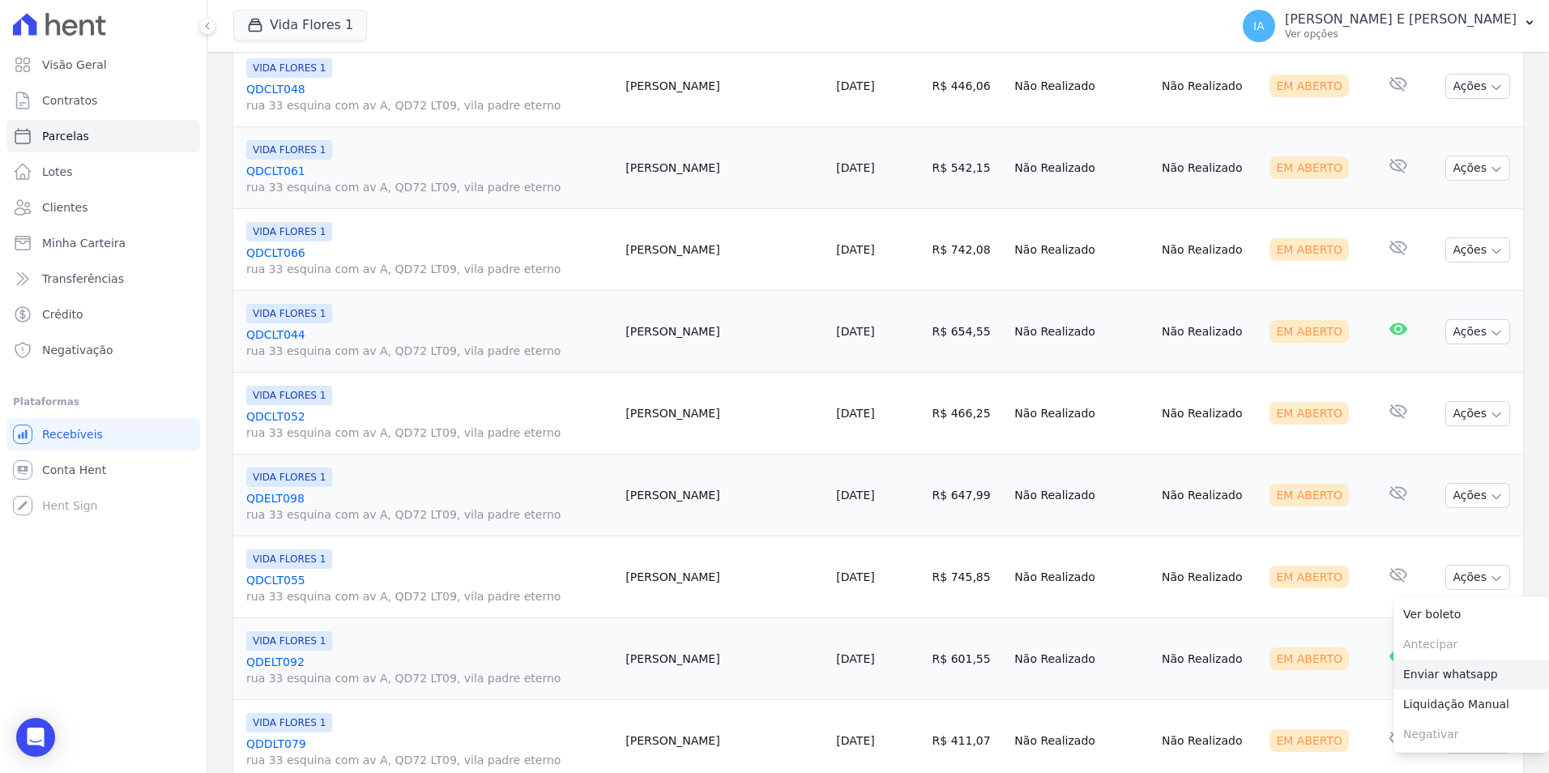
click at [1500, 682] on link "Enviar whatsapp" at bounding box center [1471, 674] width 156 height 30
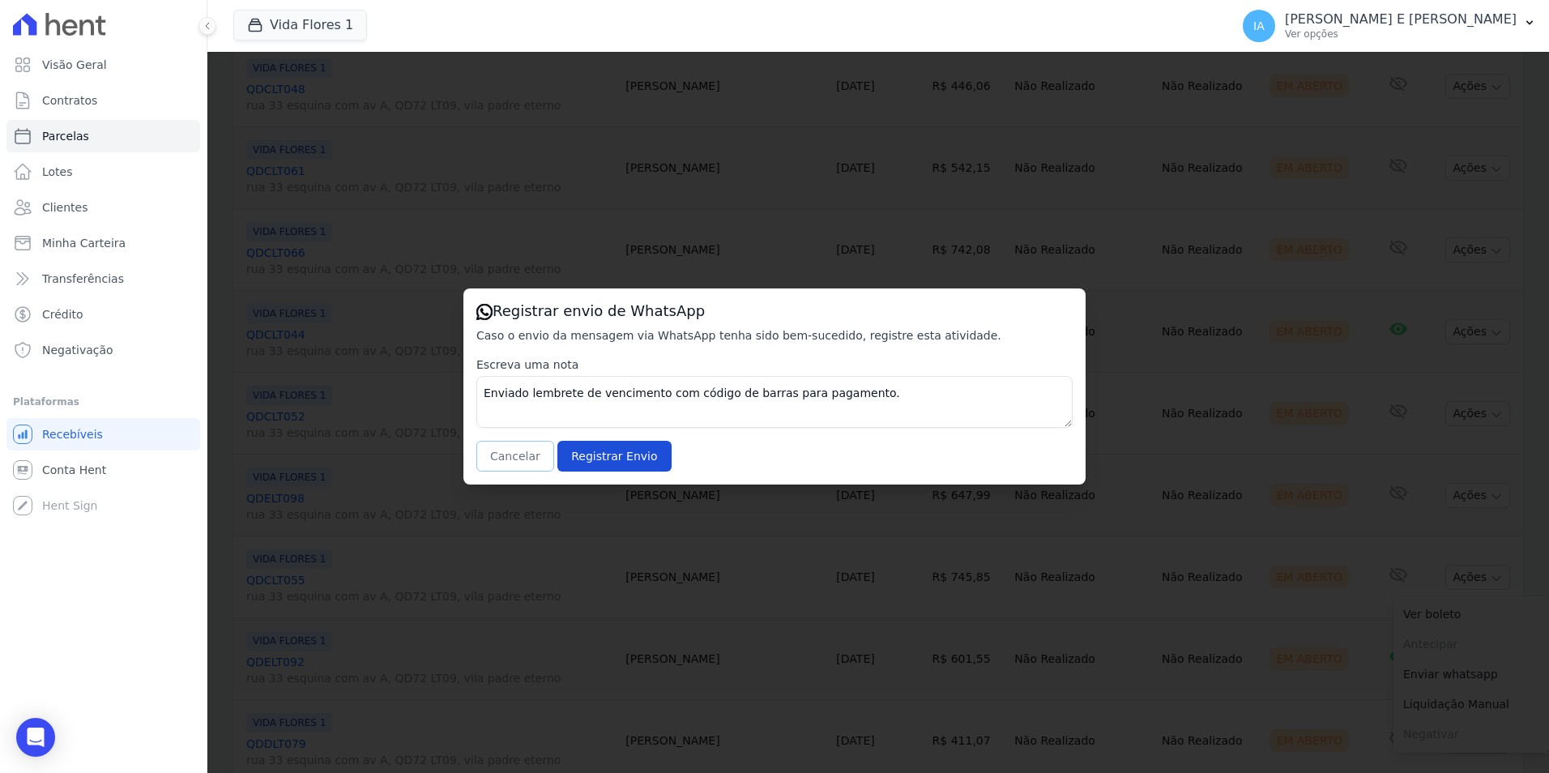
click at [508, 447] on button "Cancelar" at bounding box center [515, 456] width 78 height 31
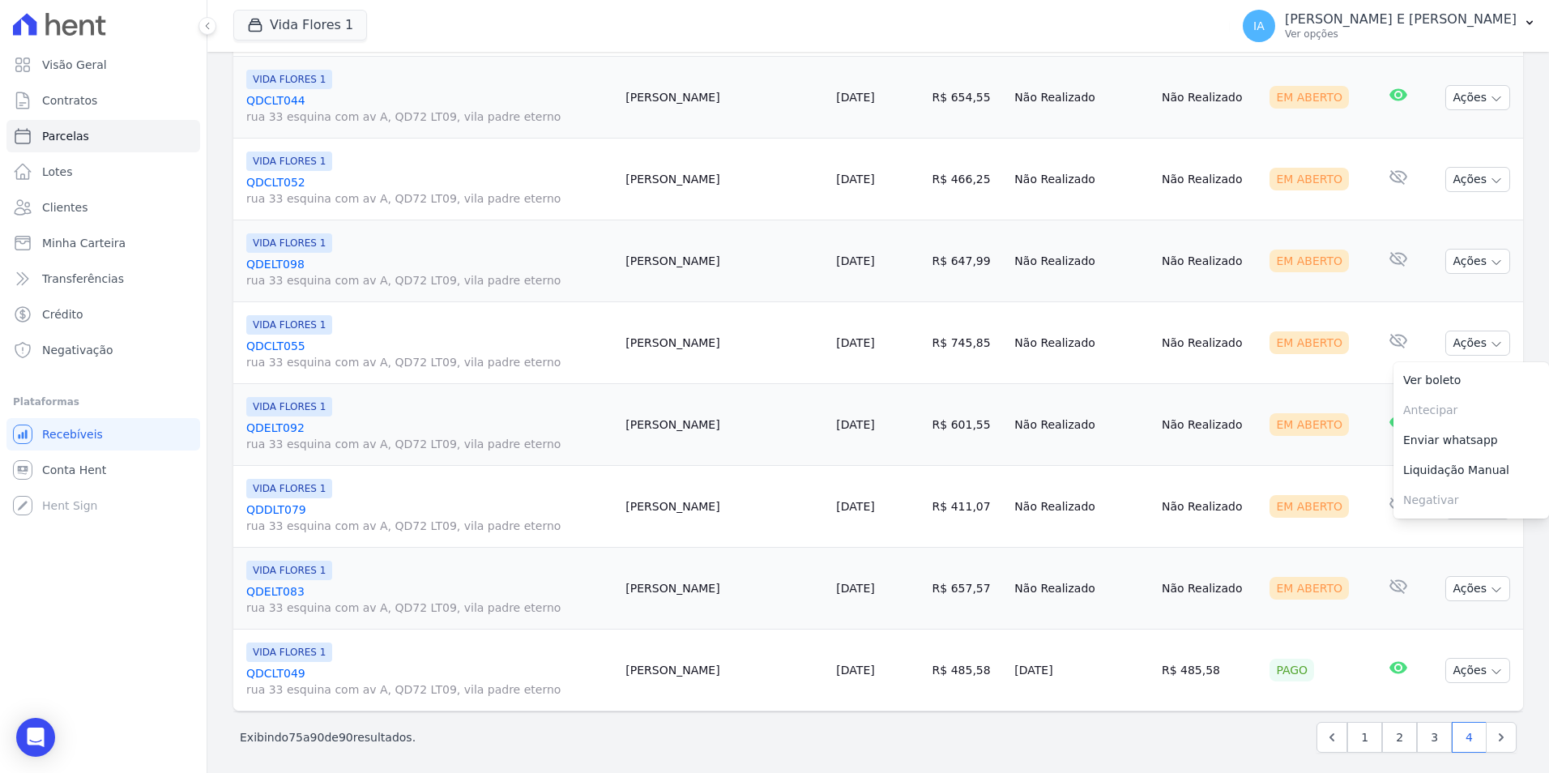
scroll to position [1007, 0]
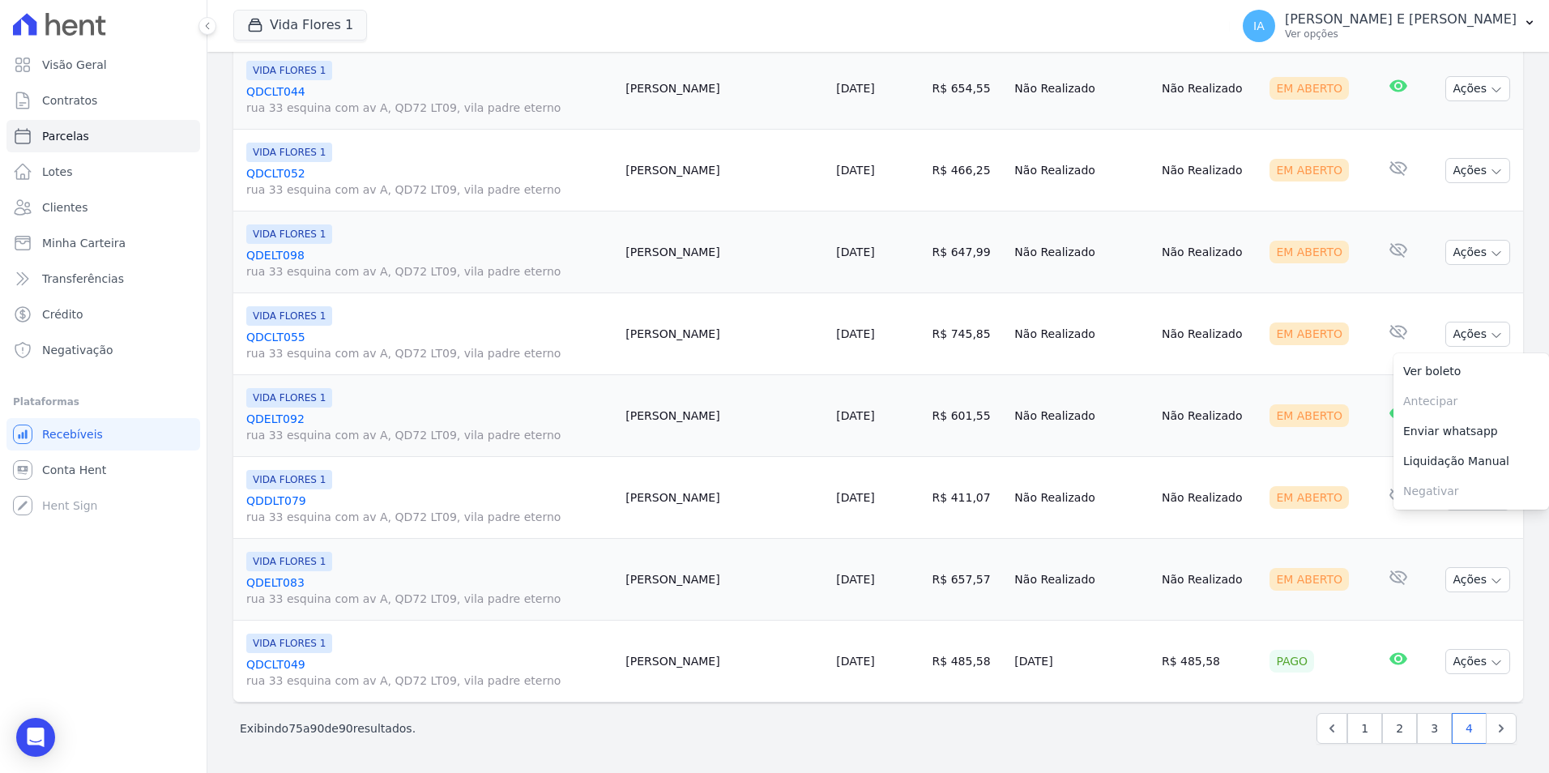
click at [1334, 433] on td "Em Aberto" at bounding box center [1316, 416] width 106 height 82
click at [1467, 429] on td "Ações Ver boleto Antecipar Antecipação não disponível Enviar whatsapp Registrar…" at bounding box center [1474, 416] width 97 height 82
click at [1463, 418] on button "Ações" at bounding box center [1477, 415] width 65 height 25
click at [1453, 521] on link "Enviar whatsapp" at bounding box center [1471, 513] width 156 height 30
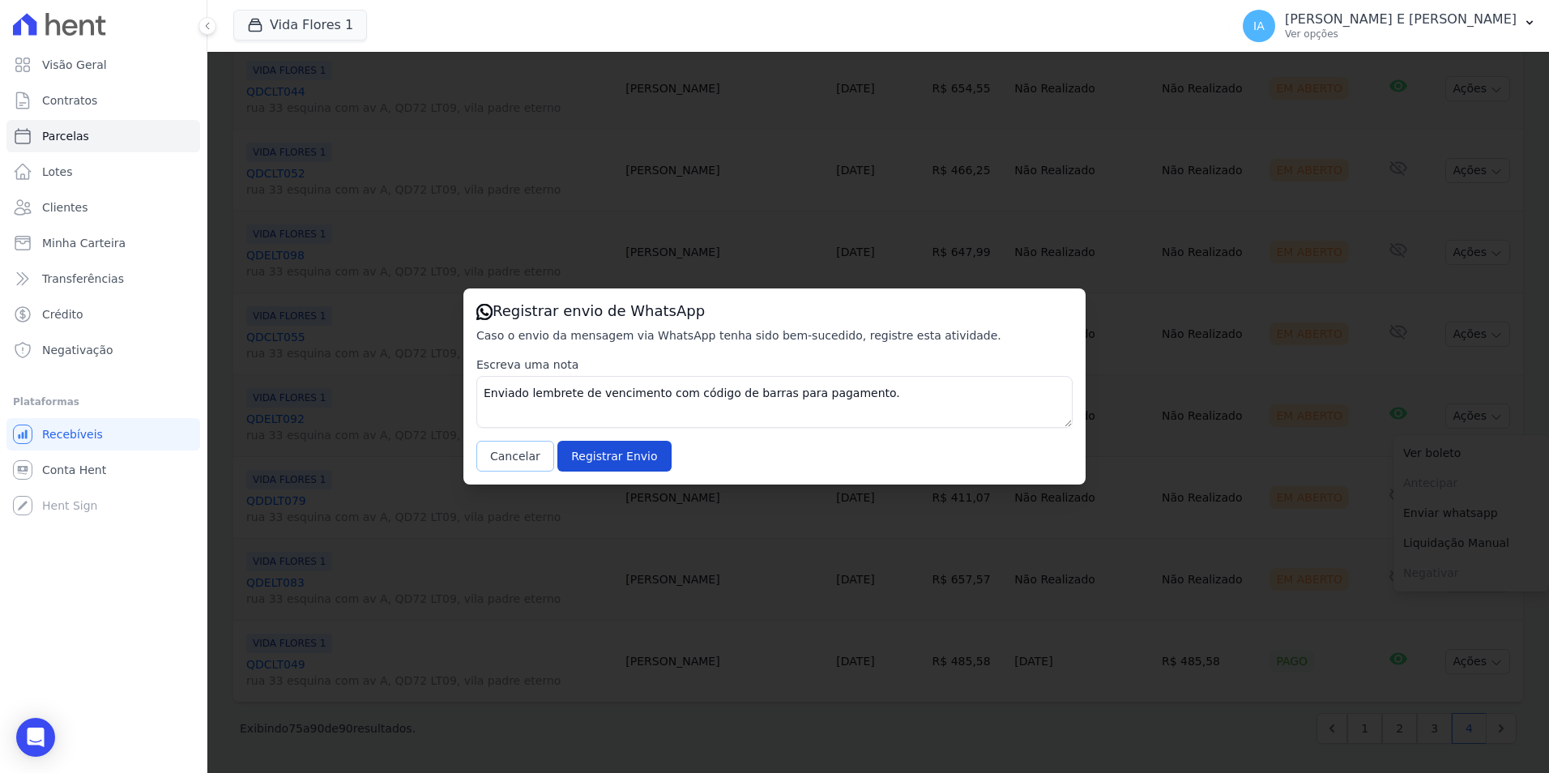
click at [518, 462] on button "Cancelar" at bounding box center [515, 456] width 78 height 31
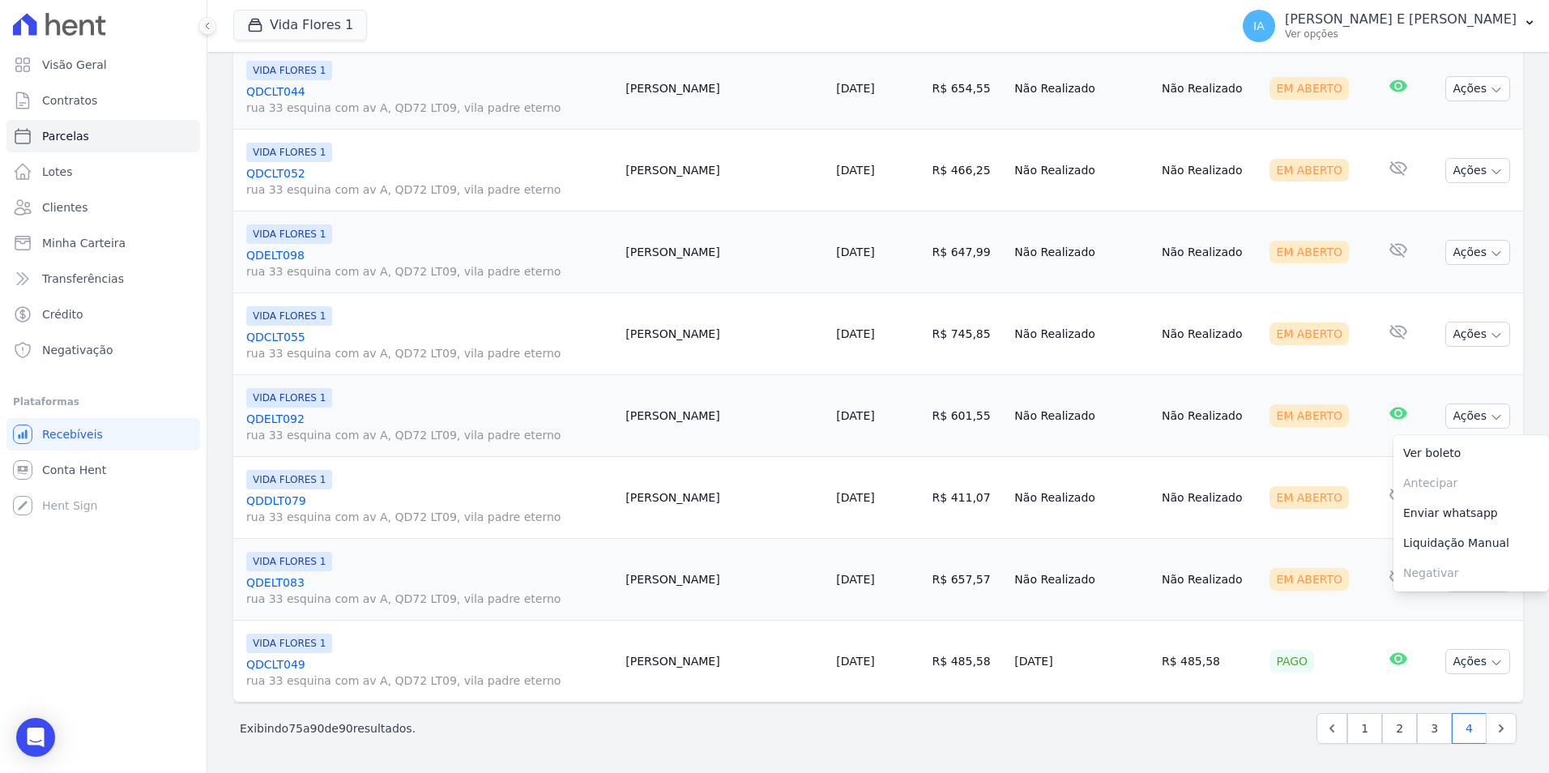
click at [706, 513] on td "Quezia Silva" at bounding box center [724, 498] width 211 height 82
click at [1470, 492] on button "Ações" at bounding box center [1477, 497] width 65 height 25
click at [1430, 603] on link "Enviar whatsapp" at bounding box center [1471, 595] width 156 height 30
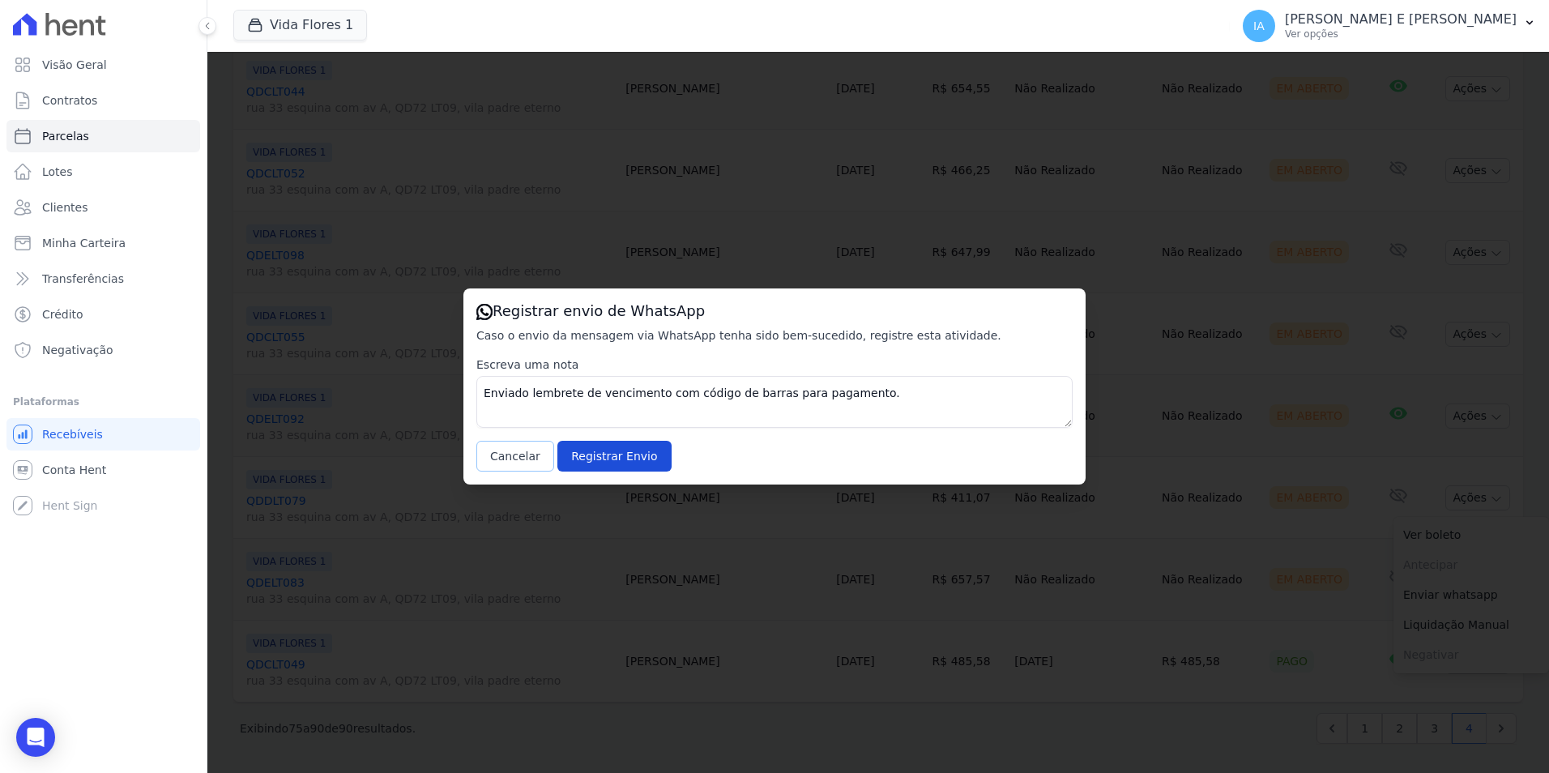
drag, startPoint x: 534, startPoint y: 452, endPoint x: 544, endPoint y: 457, distance: 11.6
click at [534, 452] on button "Cancelar" at bounding box center [515, 456] width 78 height 31
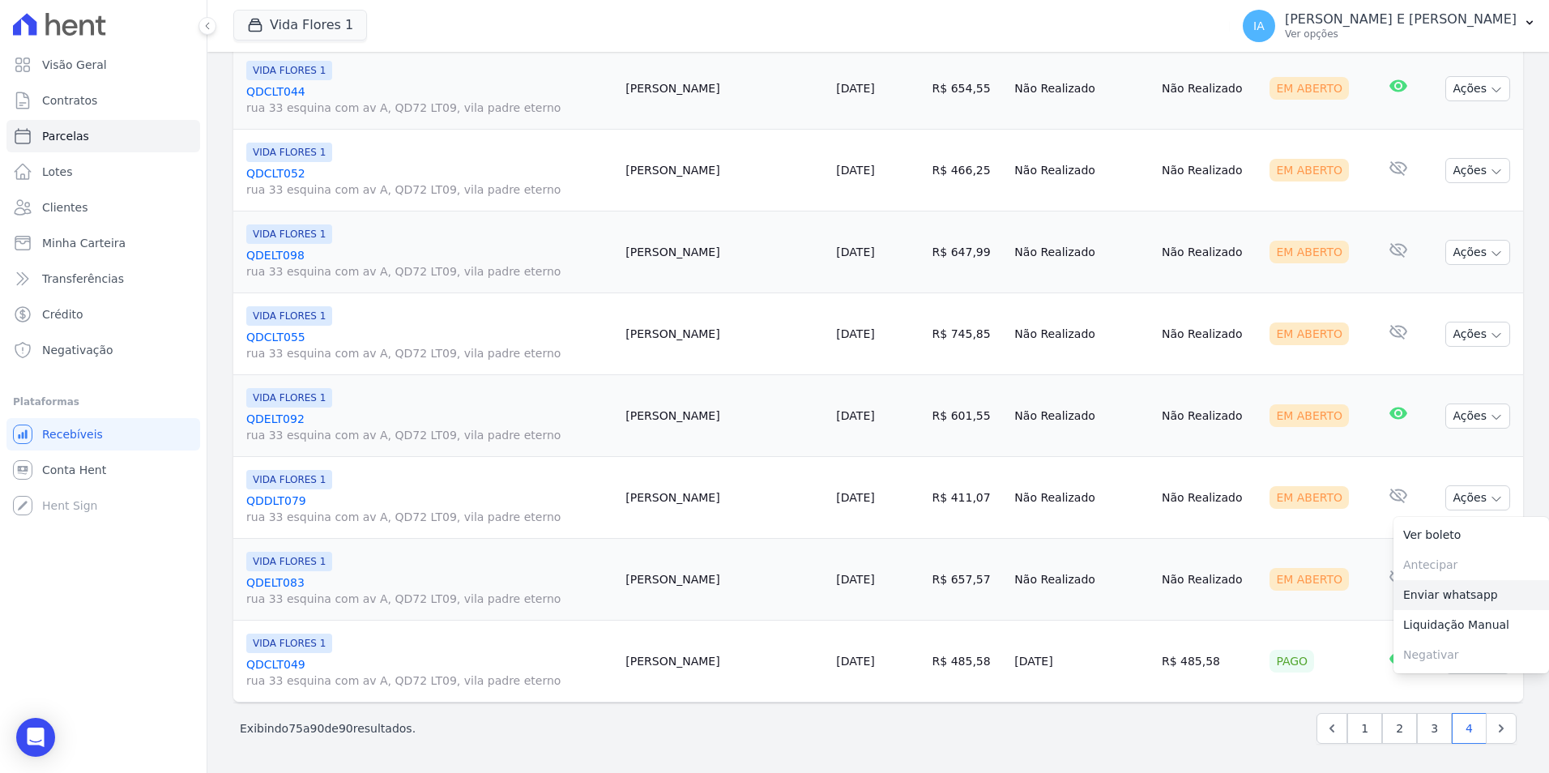
click at [1429, 597] on link "Enviar whatsapp" at bounding box center [1471, 595] width 156 height 30
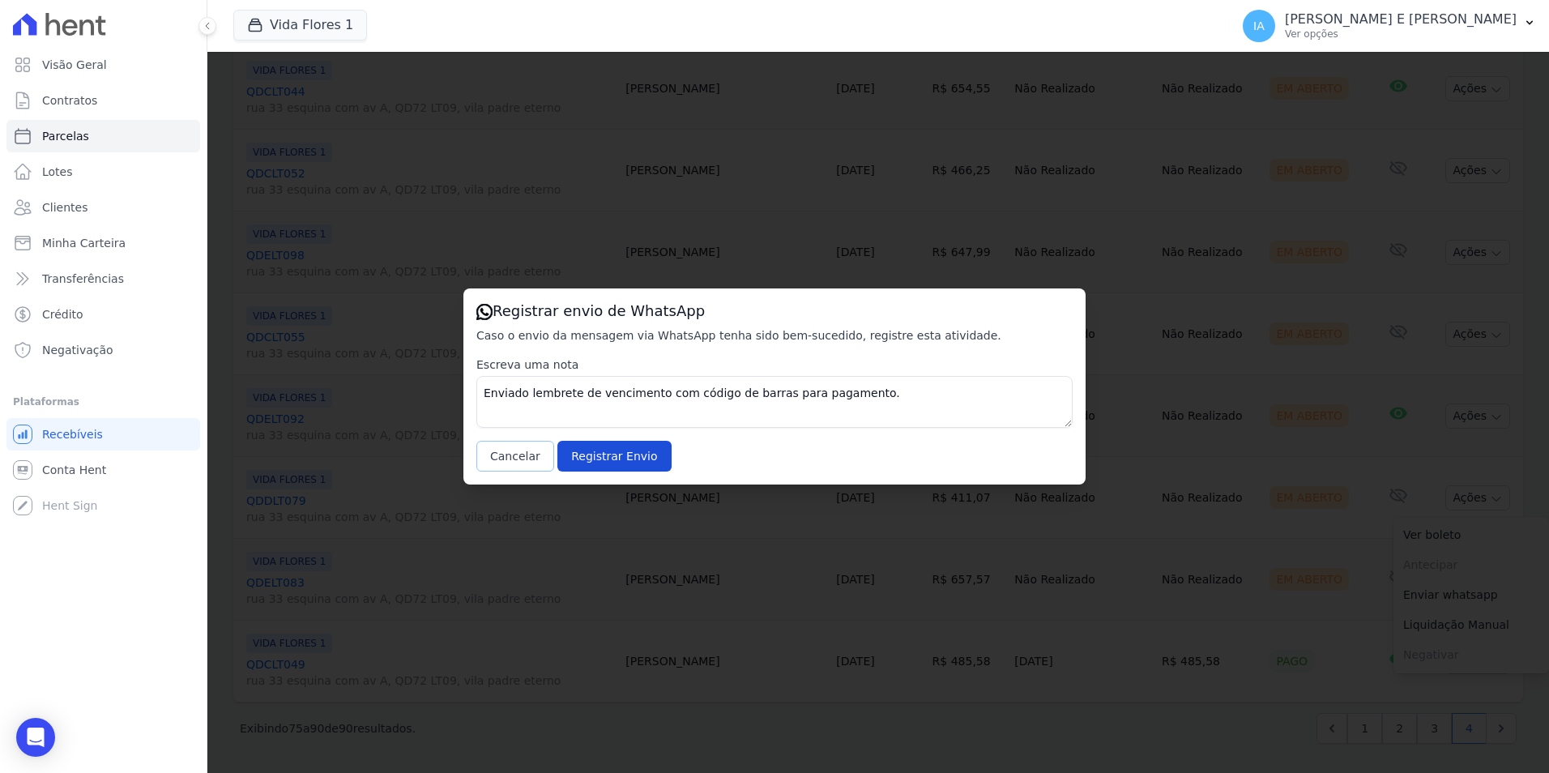
click at [512, 454] on button "Cancelar" at bounding box center [515, 456] width 78 height 31
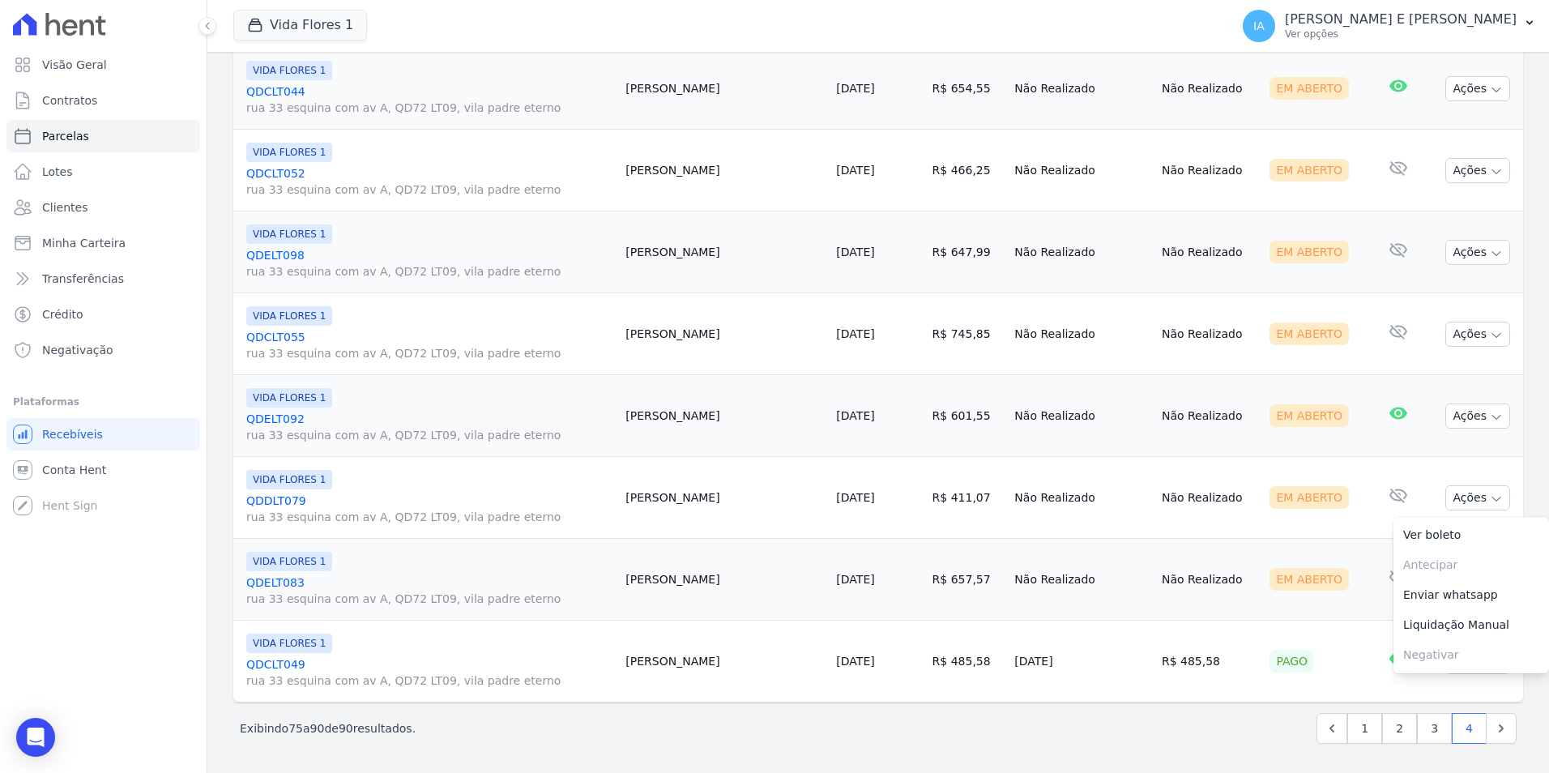
click at [1338, 598] on td "Em Aberto" at bounding box center [1316, 580] width 106 height 82
click at [1466, 582] on button "Ações" at bounding box center [1477, 579] width 65 height 25
click at [1445, 685] on link "Enviar whatsapp" at bounding box center [1471, 677] width 156 height 30
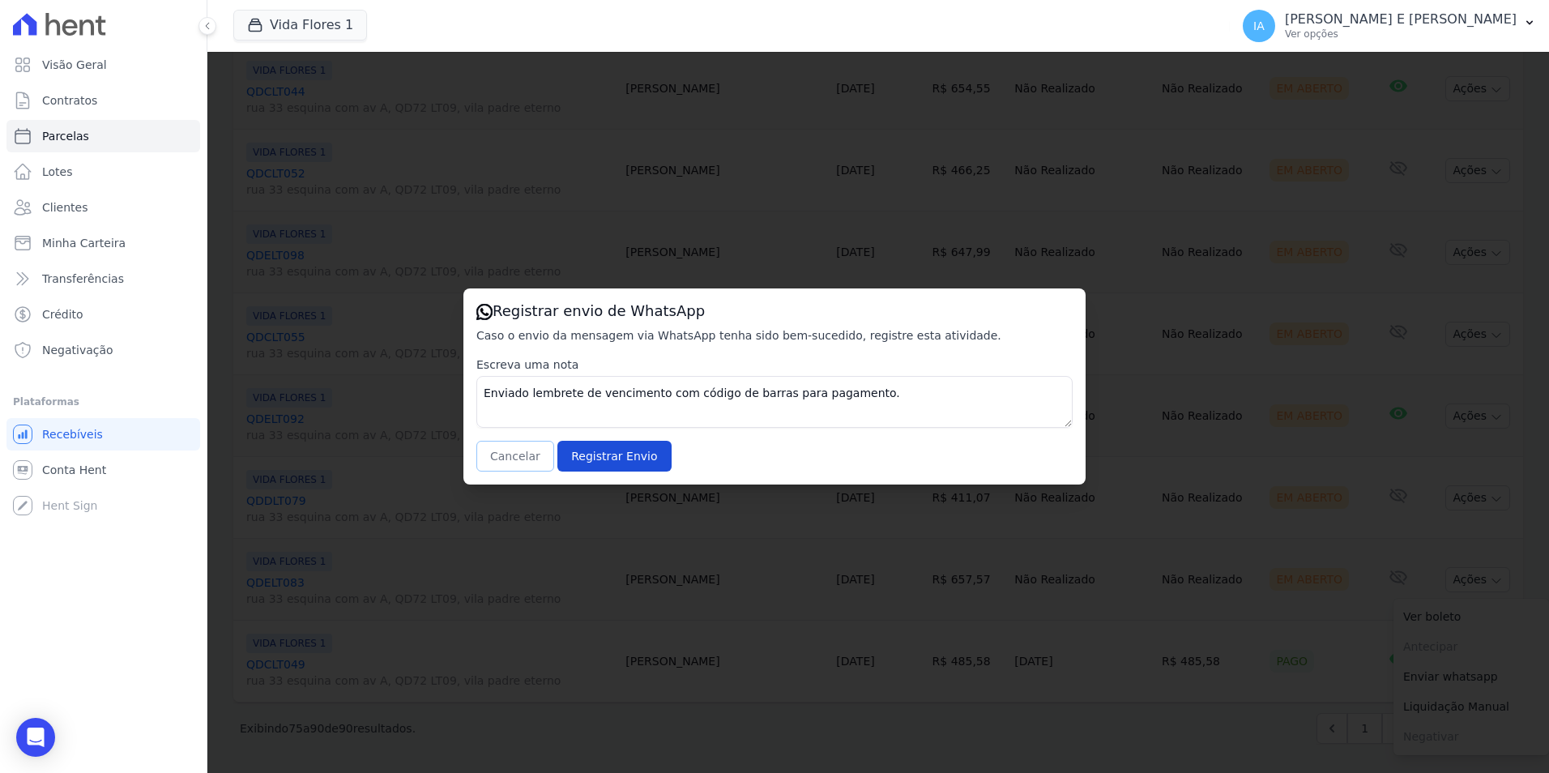
click at [523, 462] on button "Cancelar" at bounding box center [515, 456] width 78 height 31
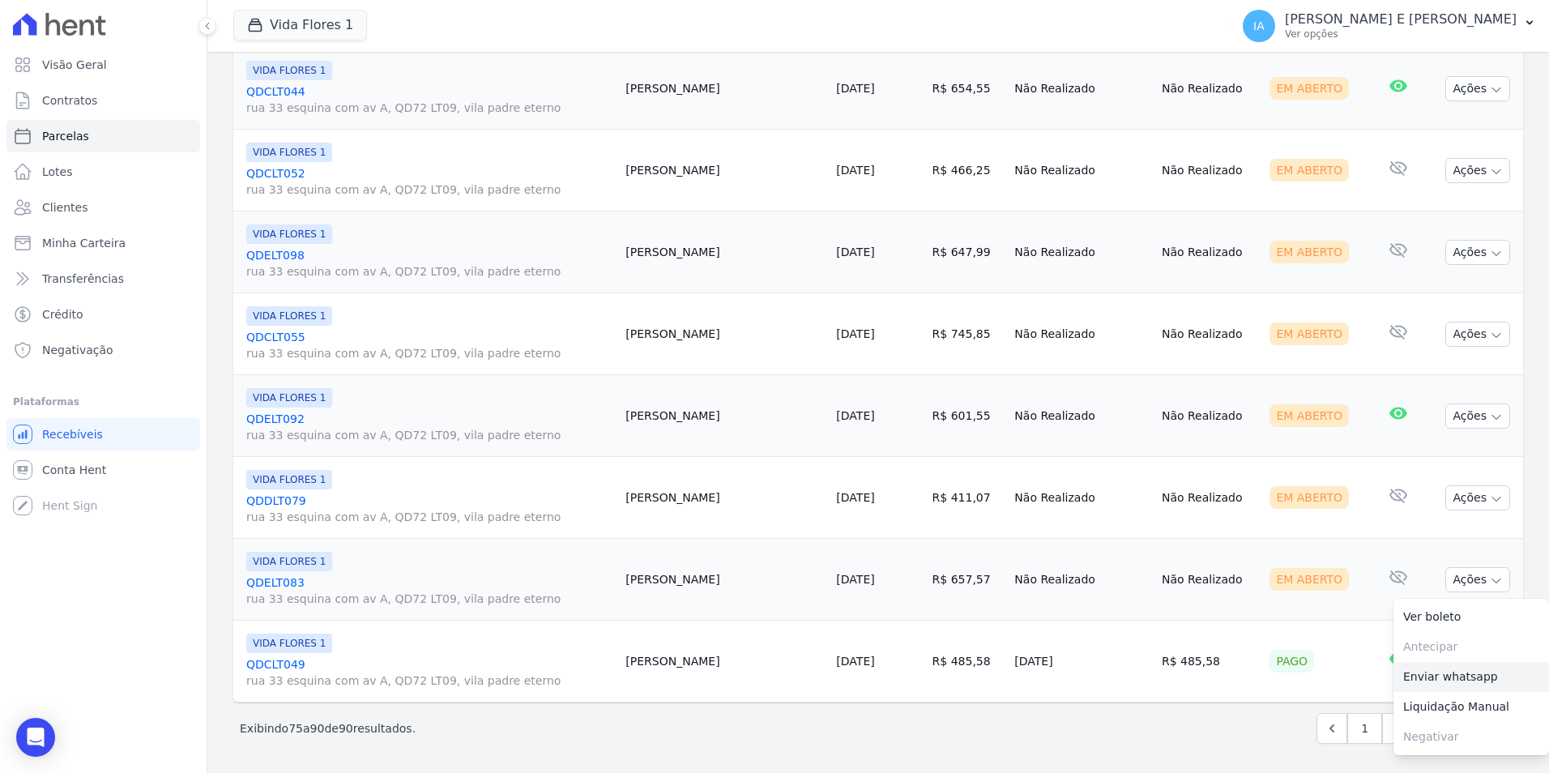
click at [1471, 680] on link "Enviar whatsapp" at bounding box center [1471, 677] width 156 height 30
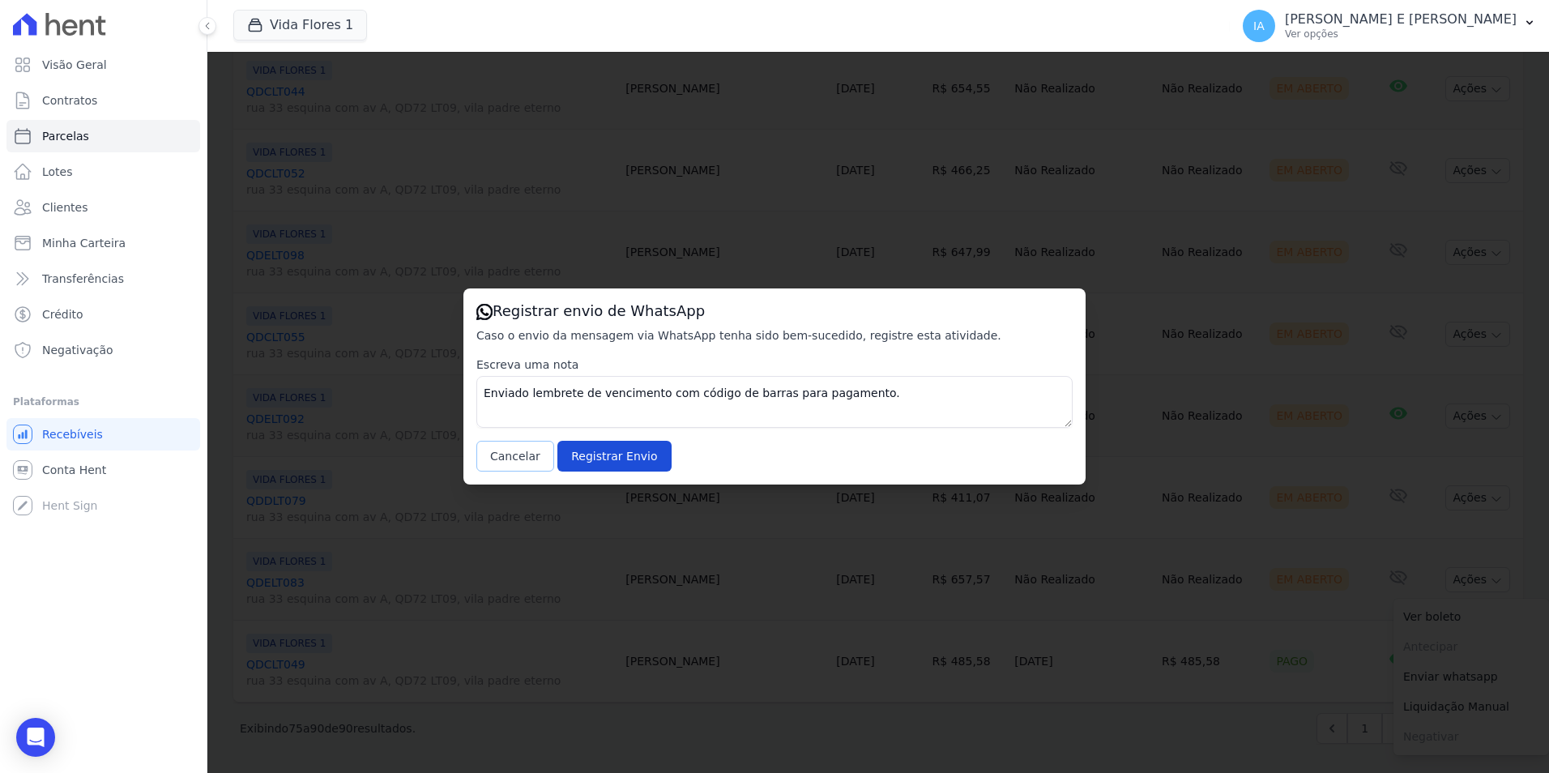
click at [521, 452] on button "Cancelar" at bounding box center [515, 456] width 78 height 31
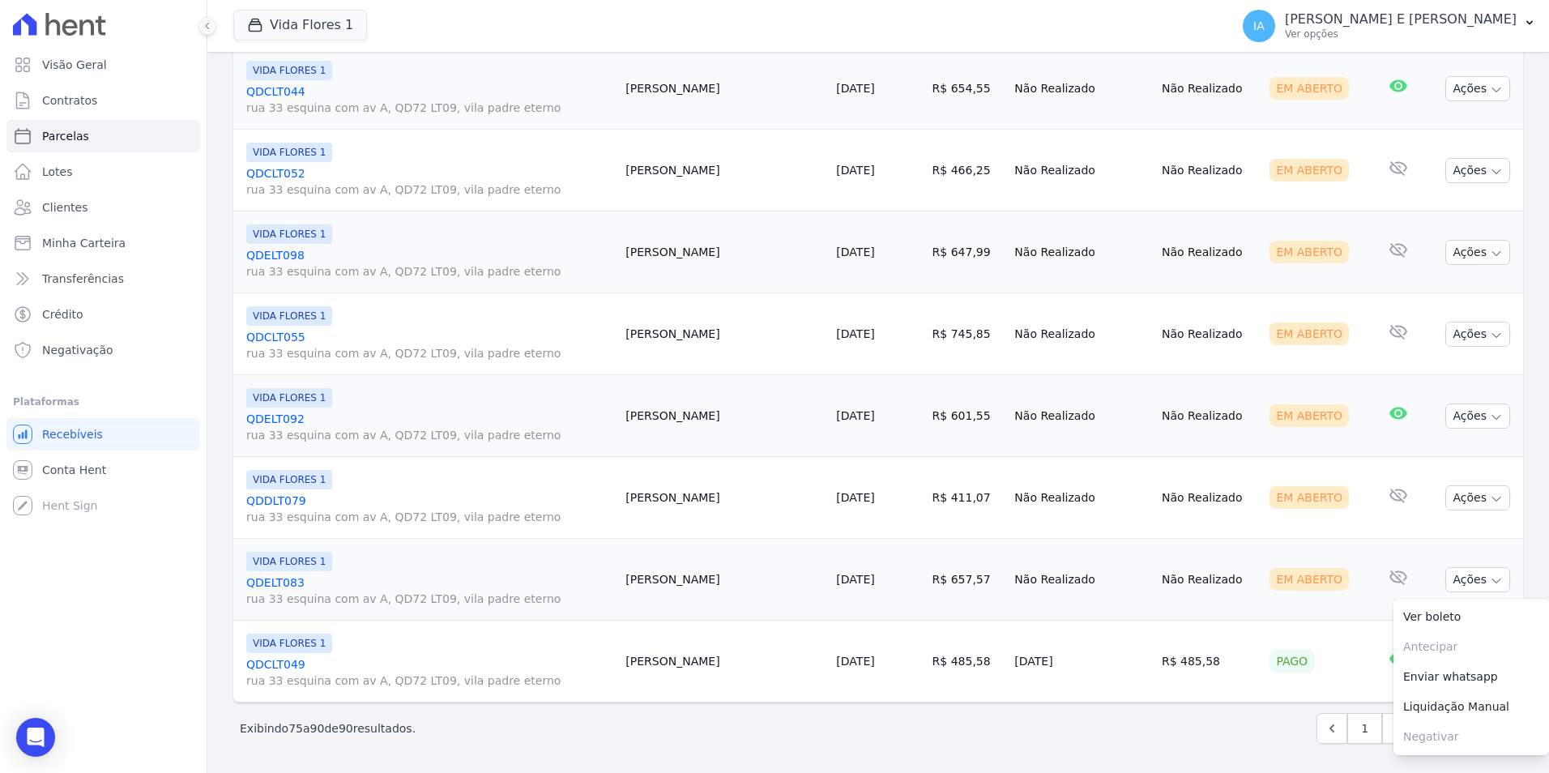
click at [1202, 714] on div "Exibindo 75 a 90 de 90 resultados. 1 2 3 4" at bounding box center [878, 728] width 1277 height 31
click at [1357, 735] on link "1" at bounding box center [1364, 728] width 35 height 31
select select
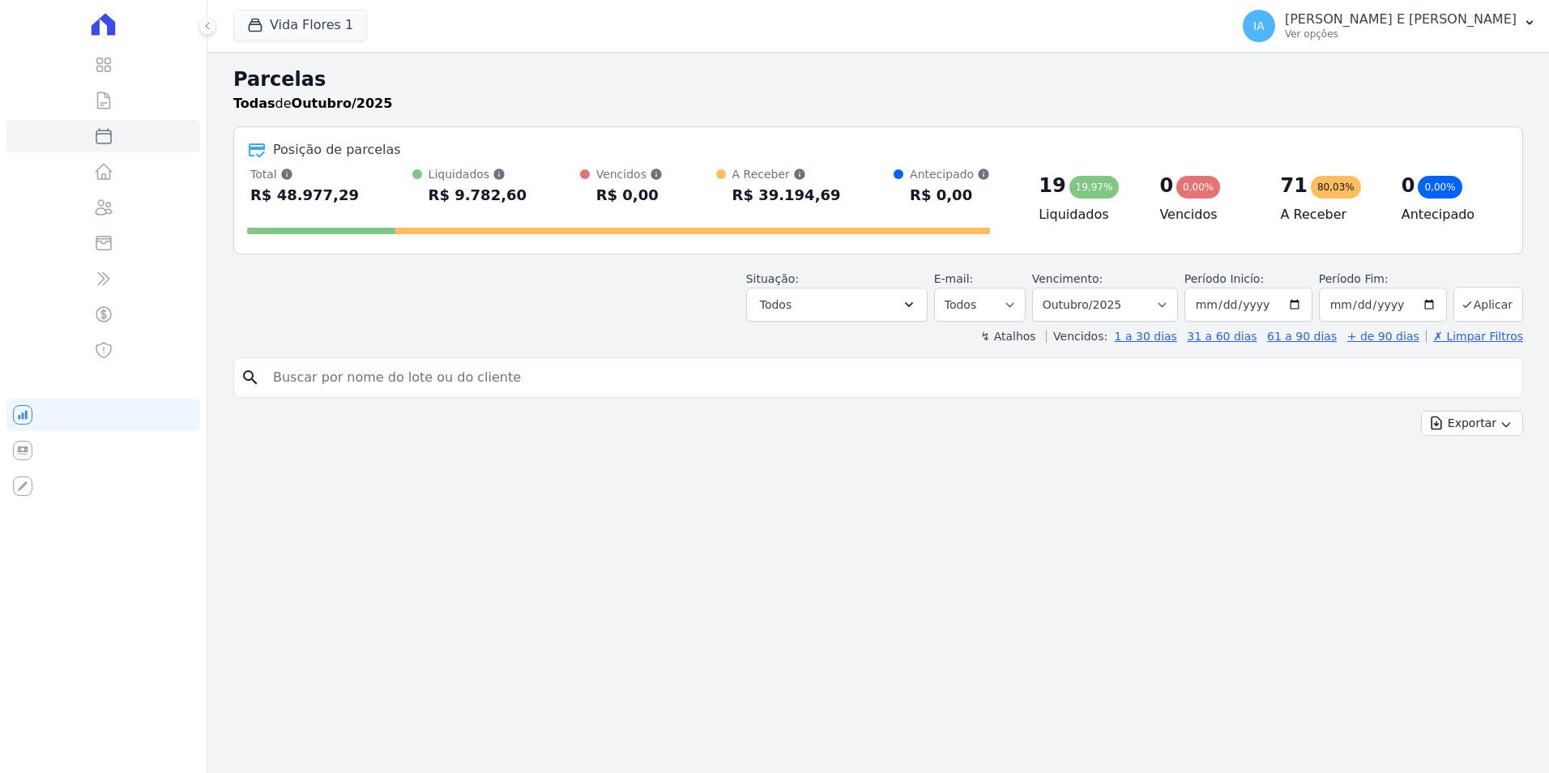
select select
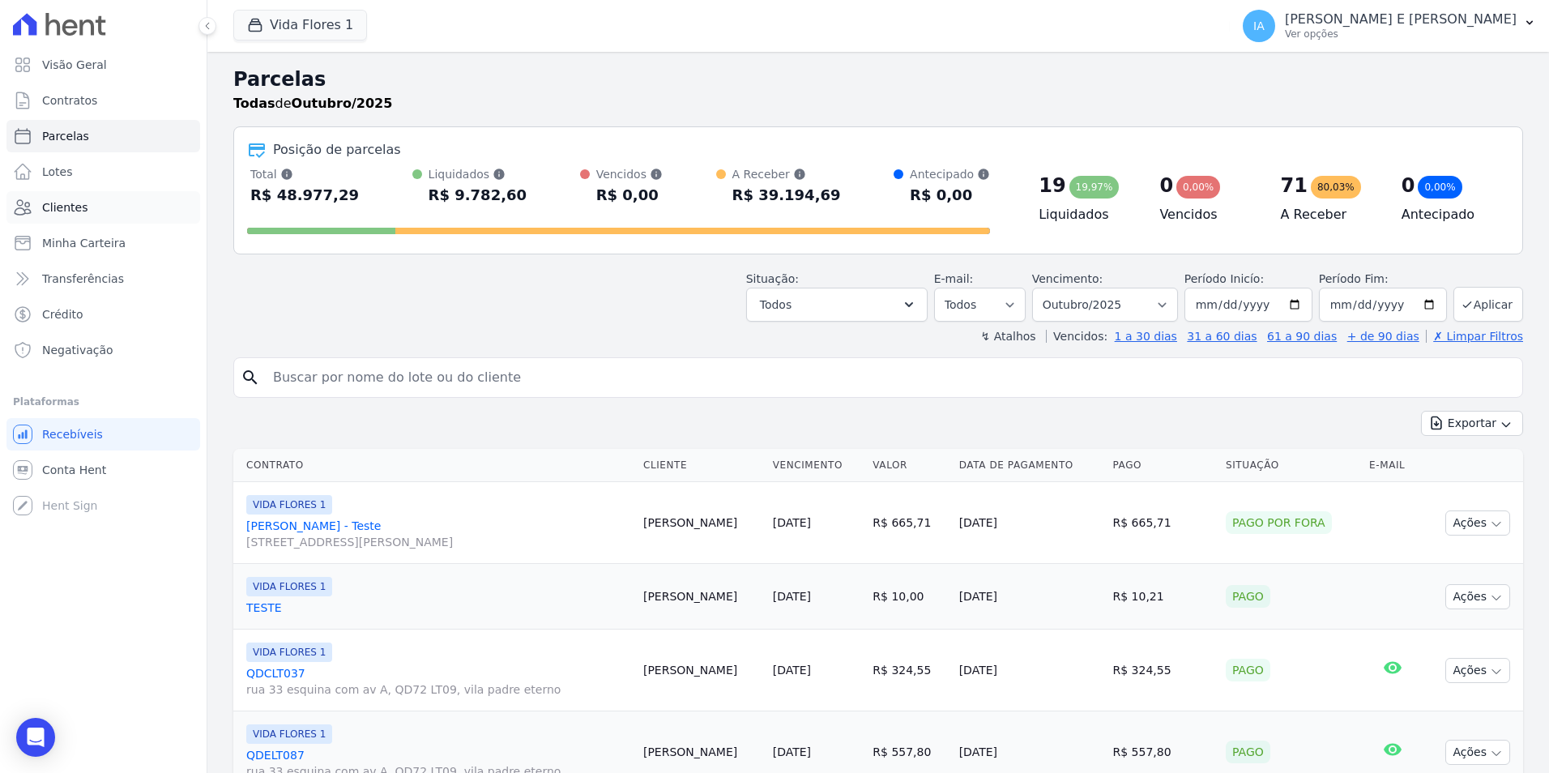
click at [117, 206] on link "Clientes" at bounding box center [103, 207] width 194 height 32
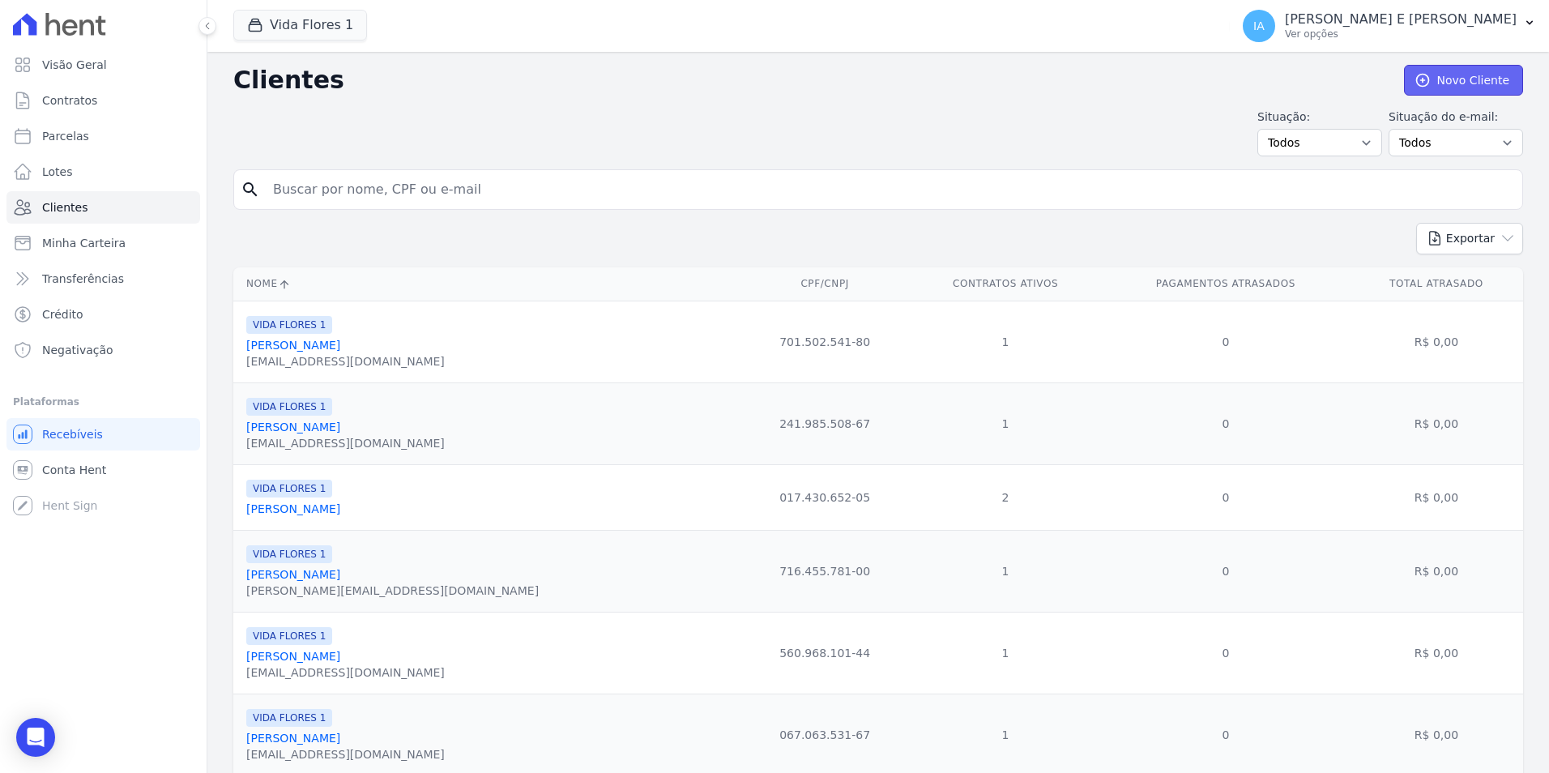
click at [1423, 70] on link "Novo Cliente" at bounding box center [1463, 80] width 119 height 31
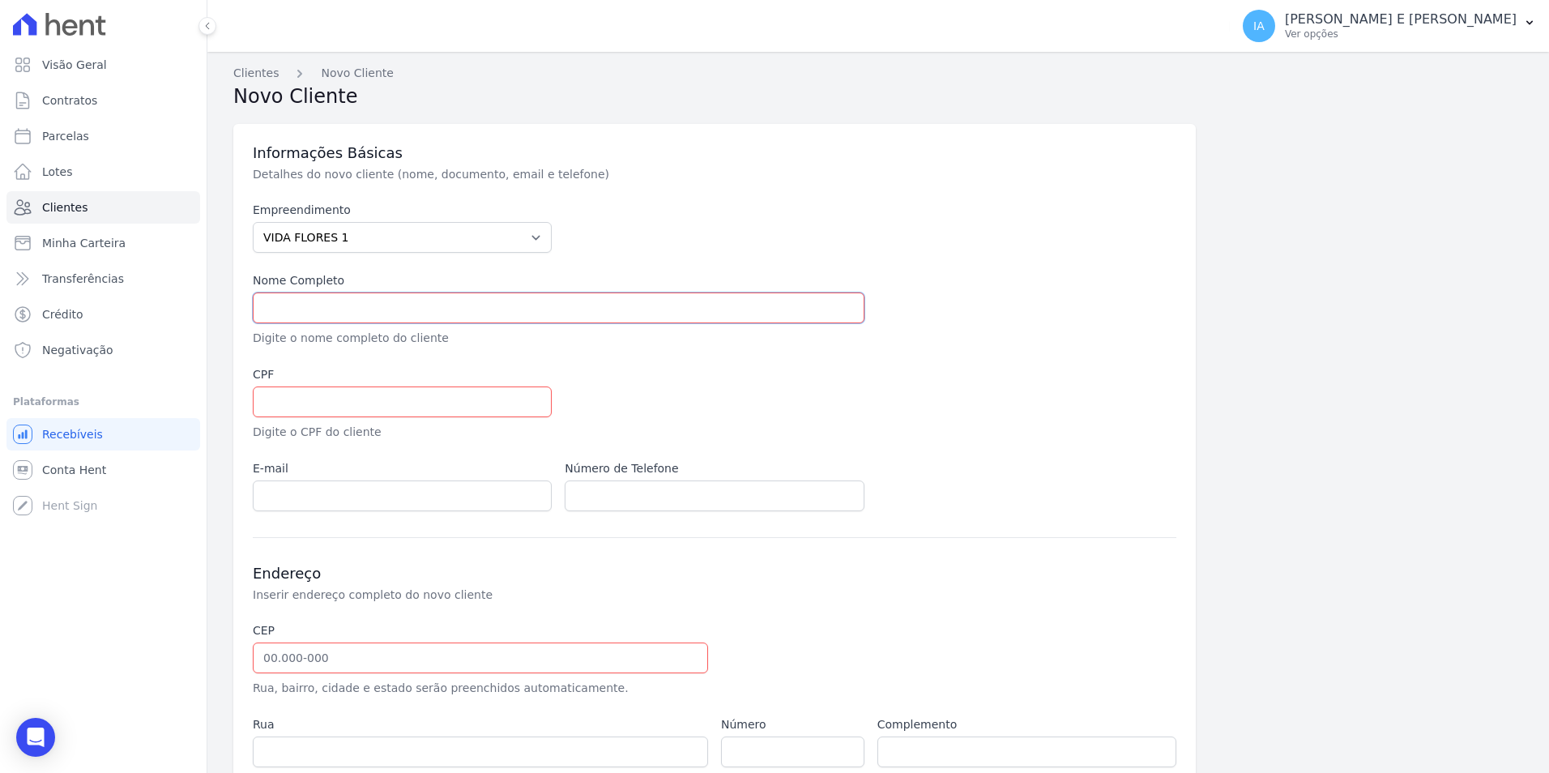
click at [420, 303] on input "text" at bounding box center [559, 307] width 612 height 31
type input "i"
click at [398, 411] on input "text" at bounding box center [402, 401] width 299 height 31
drag, startPoint x: 416, startPoint y: 309, endPoint x: 183, endPoint y: 337, distance: 235.0
click at [183, 337] on div "Visão Geral Contratos [GEOGRAPHIC_DATA] Lotes Clientes Minha Carteira Transferê…" at bounding box center [774, 386] width 1549 height 773
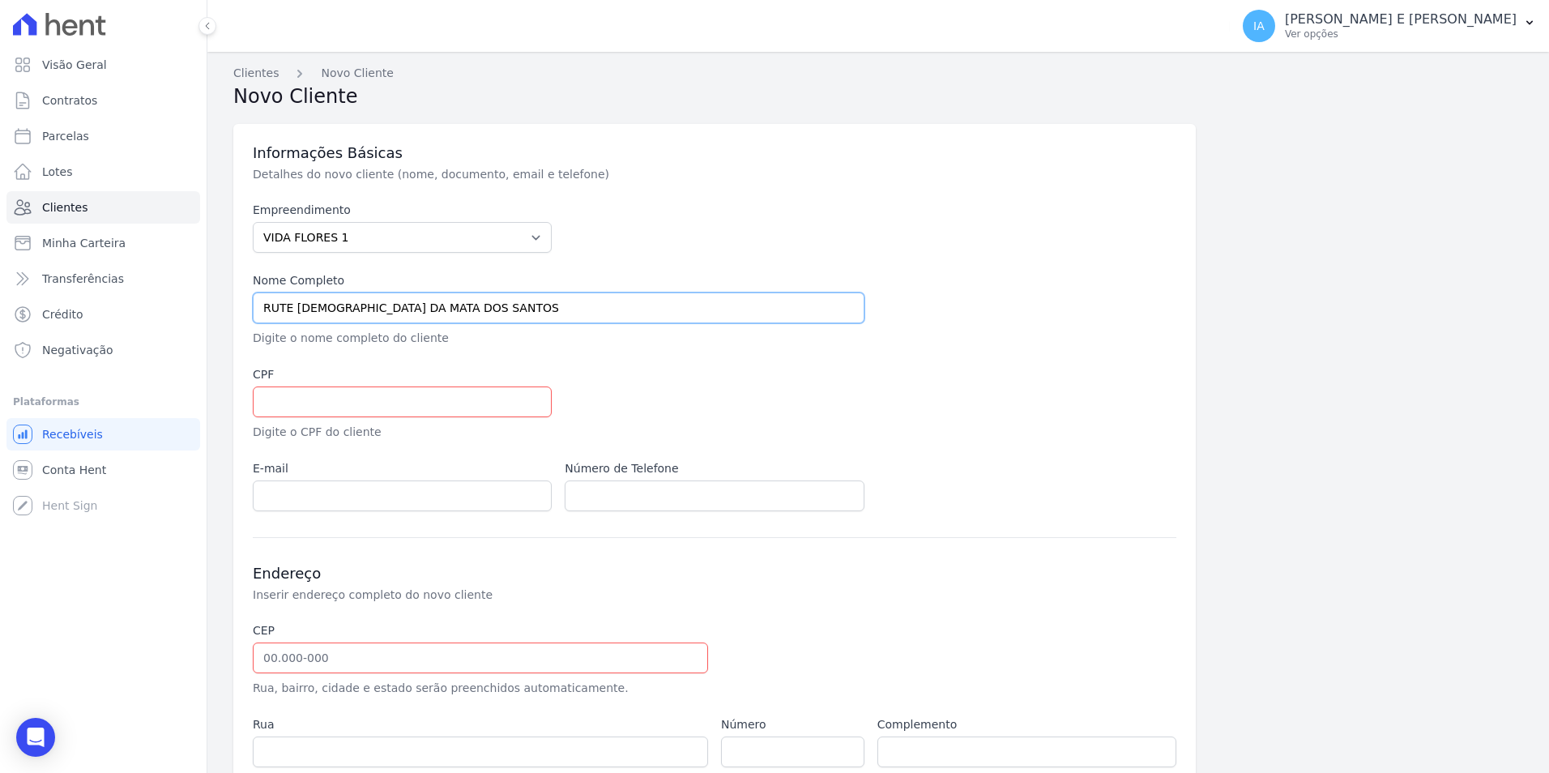
type input "RUTE [DEMOGRAPHIC_DATA] DA MATA DOS SANTOS"
click at [298, 399] on input "text" at bounding box center [402, 401] width 299 height 31
type input "70486686108"
click at [779, 407] on div at bounding box center [871, 403] width 612 height 75
click at [398, 497] on input "email" at bounding box center [402, 495] width 299 height 31
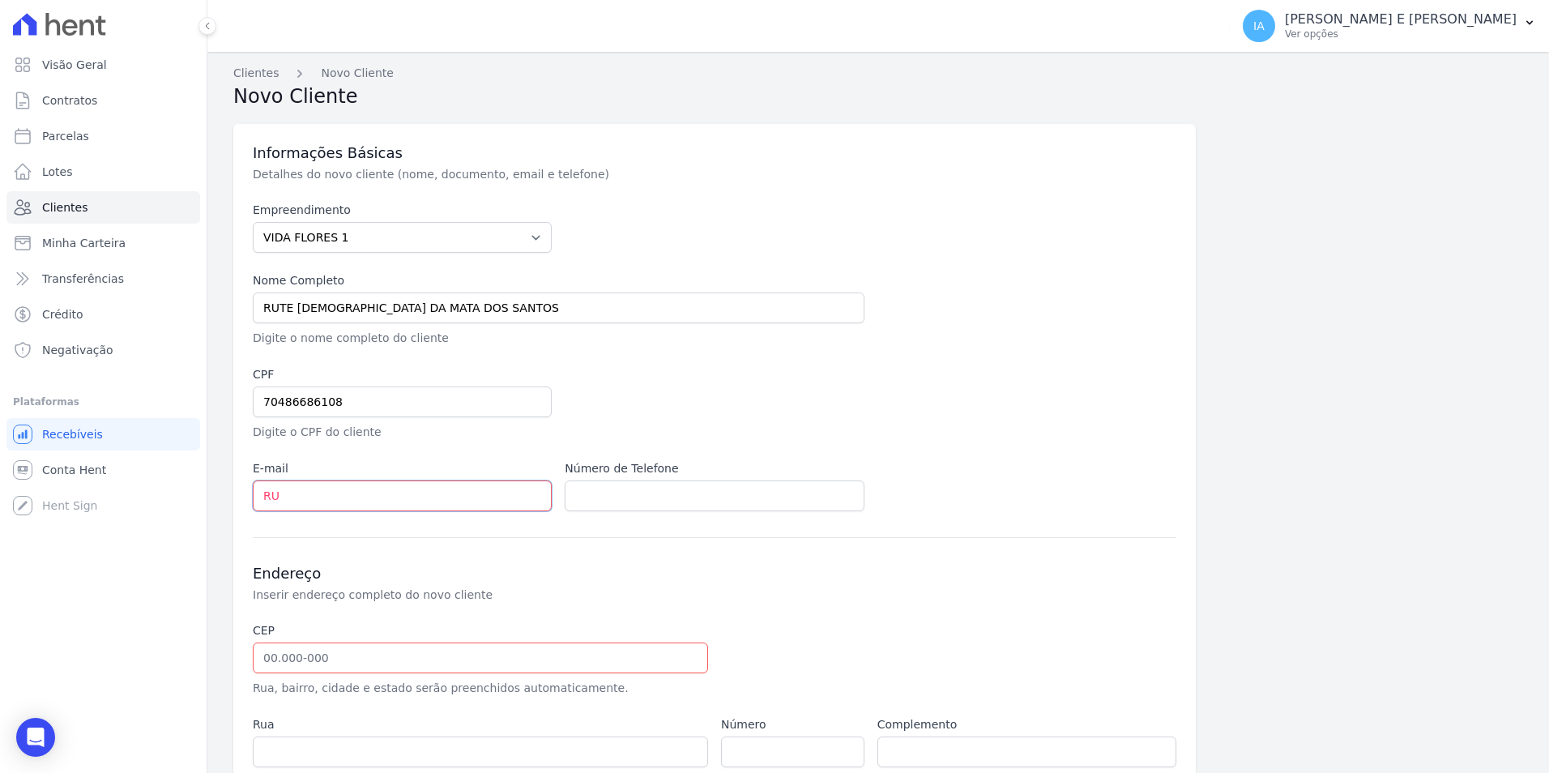
type input "R"
type input "t"
type input "ruthdamata04@gmail.com"
click at [685, 495] on input "text" at bounding box center [714, 495] width 299 height 31
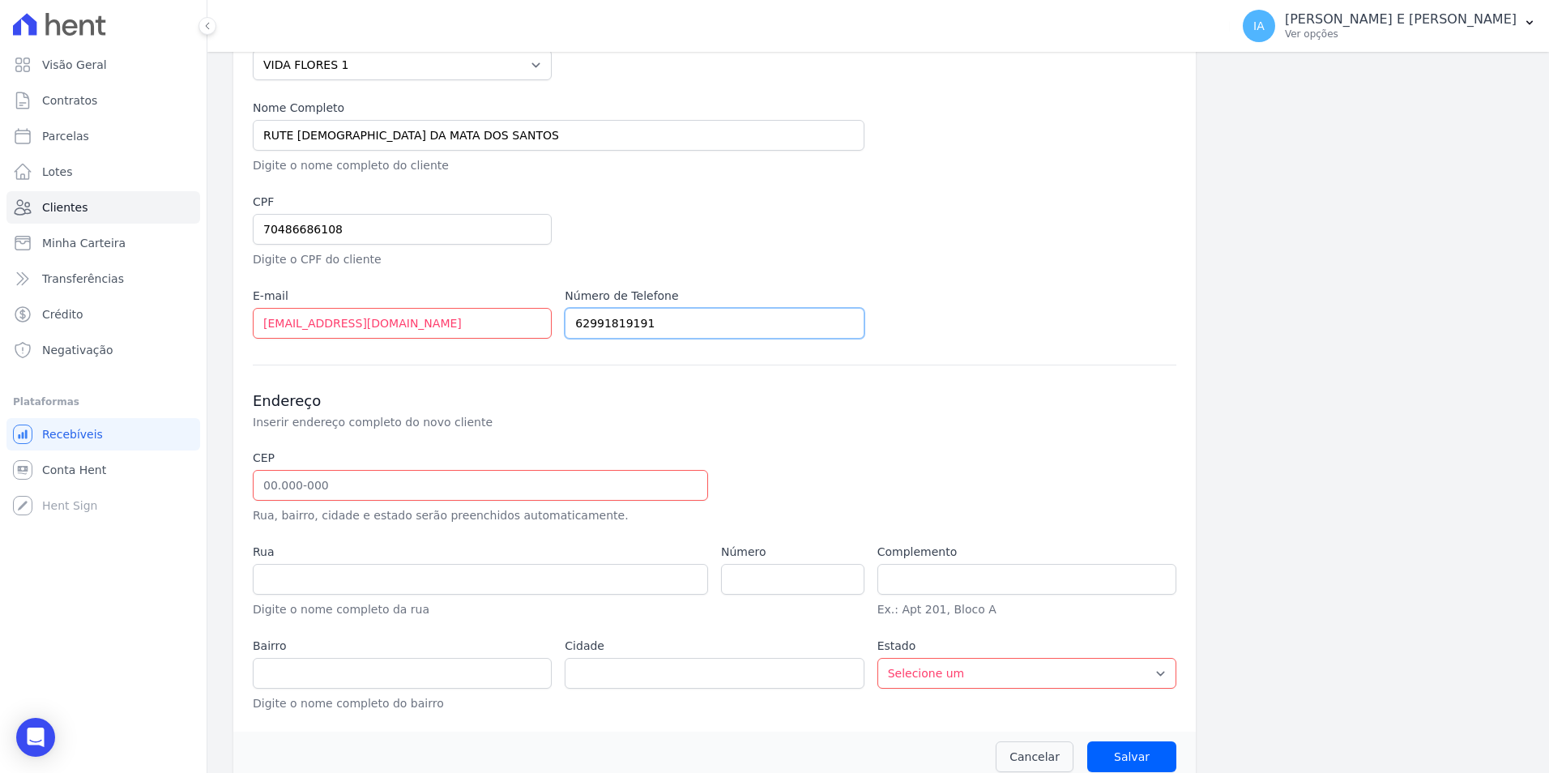
scroll to position [194, 0]
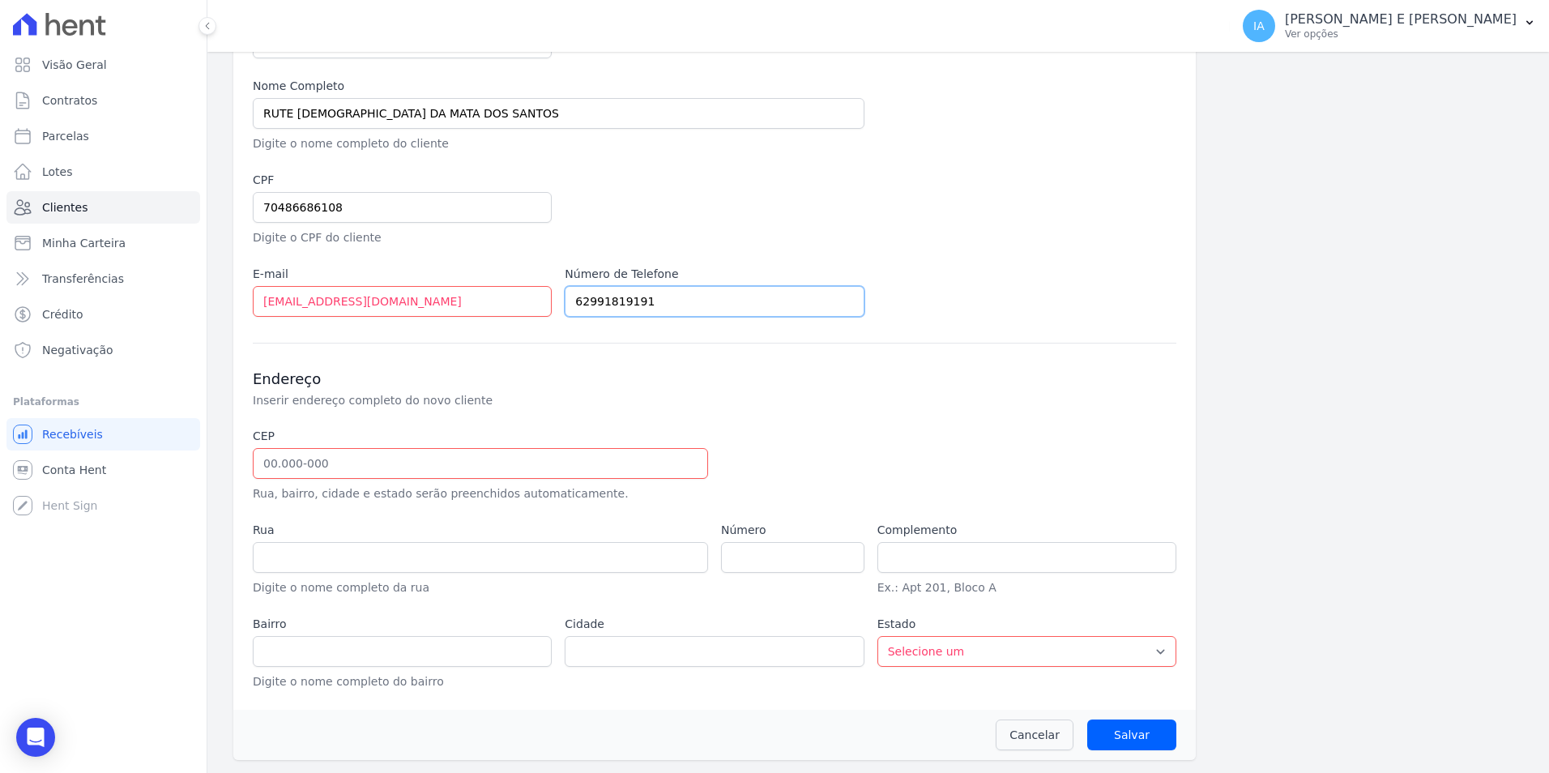
type input "62991819191"
click at [478, 460] on input "text" at bounding box center [480, 463] width 455 height 31
click at [1101, 650] on select "Selecione um AC AL AP AM BA CE DF ES GO MA MG MT MS PA PB PR PE PI RJ RN RS RO …" at bounding box center [1026, 651] width 299 height 31
select select "GO"
click at [877, 636] on select "Selecione um AC AL AP AM BA CE DF ES GO MA MG MT MS PA PB PR PE PI RJ RN RS RO …" at bounding box center [1026, 651] width 299 height 31
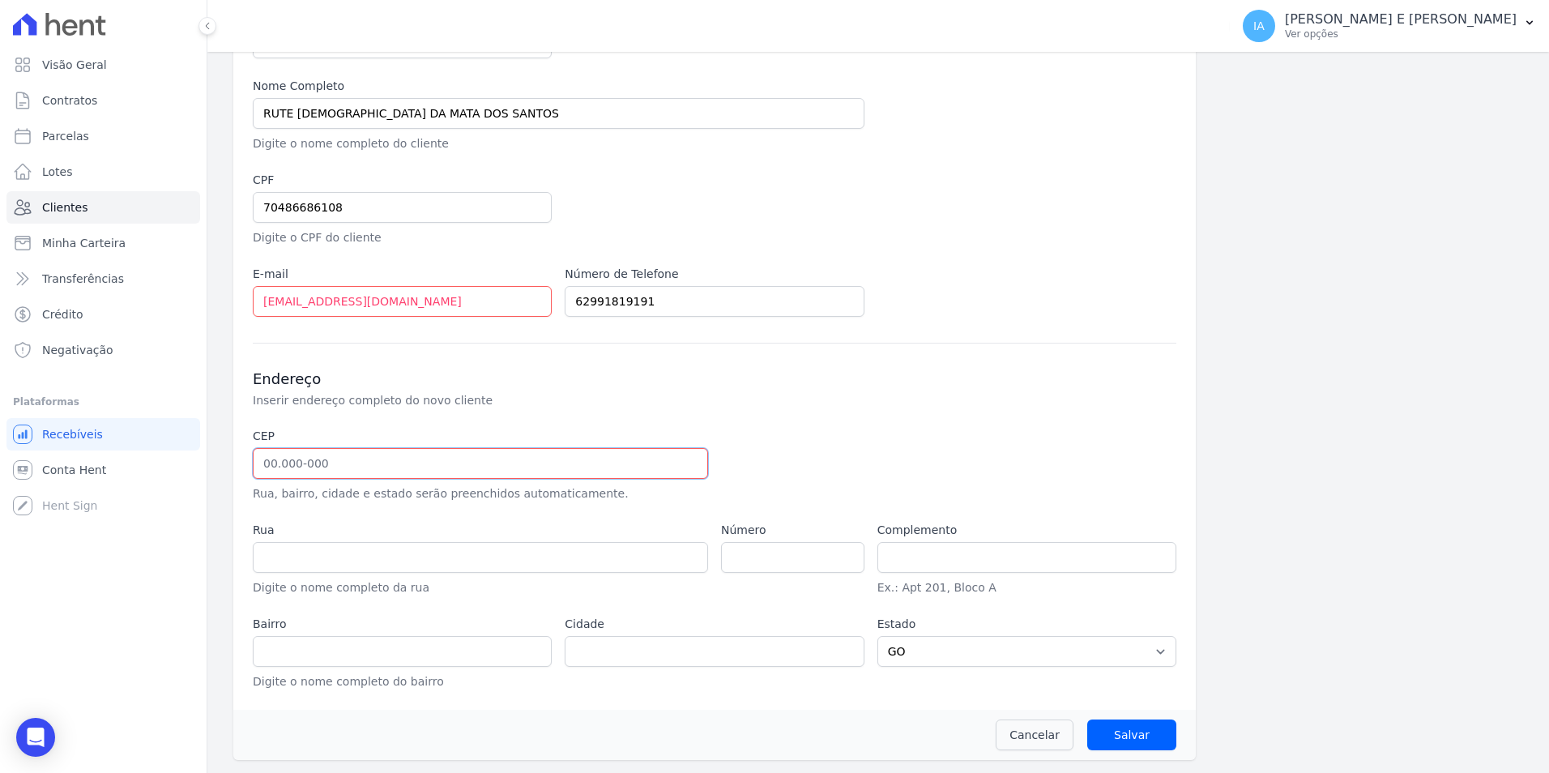
click at [470, 471] on input "text" at bounding box center [480, 463] width 455 height 31
type input "7"
select select
type input "75.261-187"
click at [779, 397] on p "Inserir endereço completo do novo cliente" at bounding box center [525, 400] width 544 height 16
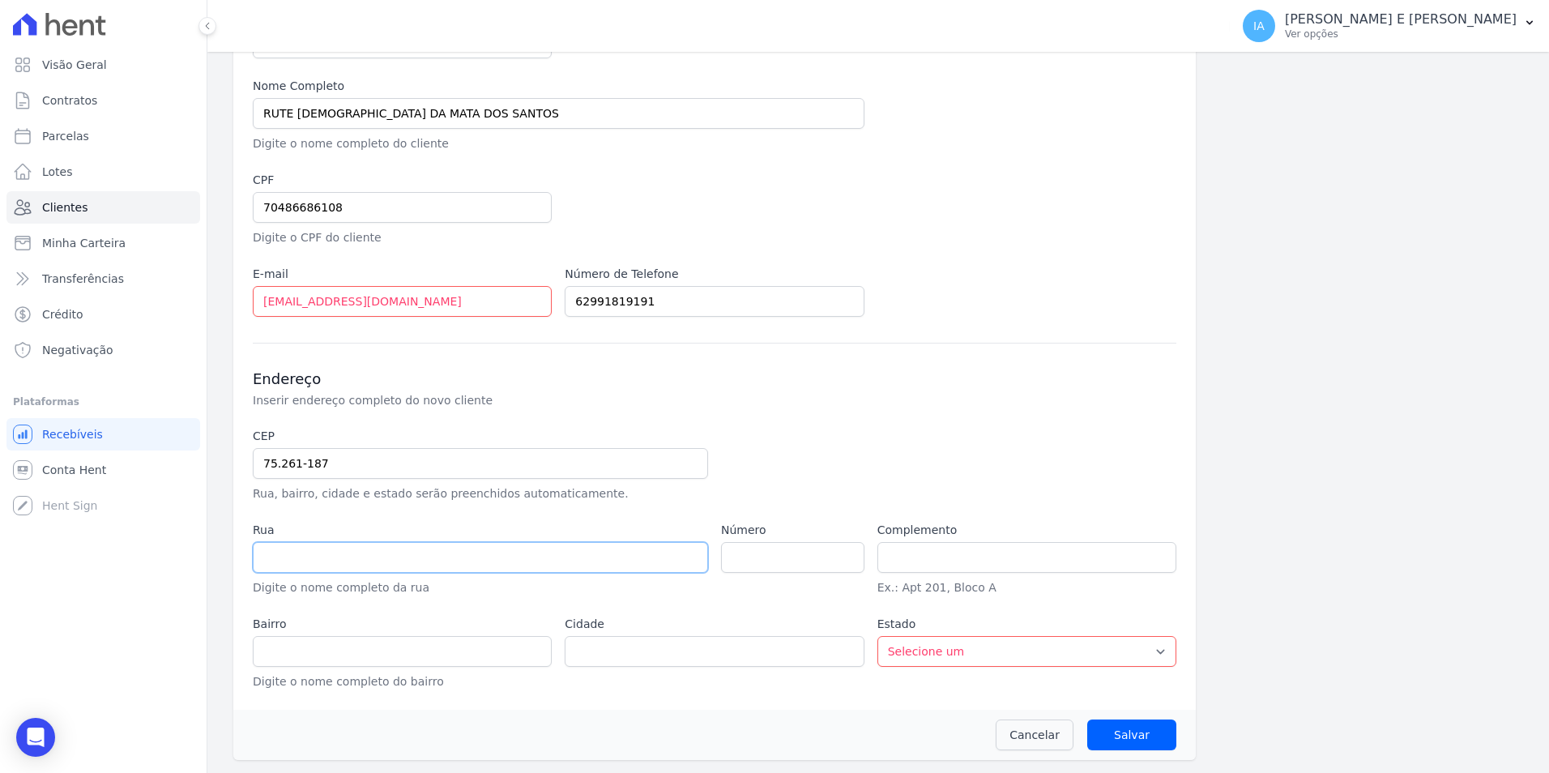
click at [543, 548] on input "text" at bounding box center [480, 557] width 455 height 31
type input "Rua 17"
type input "Conjunto Uirapuru"
type input "Senador Canedo"
select select "GO"
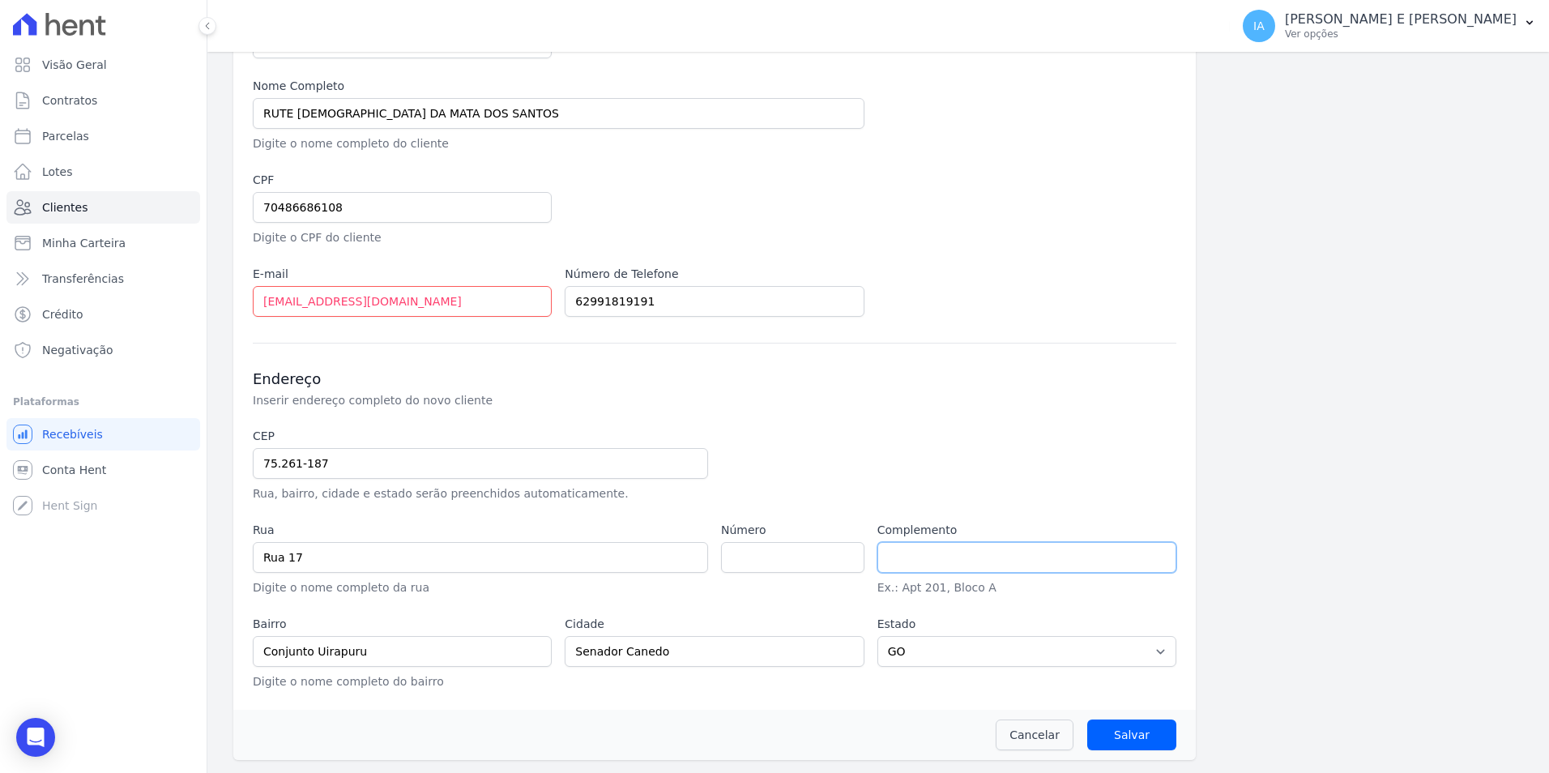
click at [890, 552] on input "text" at bounding box center [1026, 557] width 299 height 31
drag, startPoint x: 813, startPoint y: 545, endPoint x: 804, endPoint y: 557, distance: 14.9
click at [809, 549] on input "number" at bounding box center [792, 557] width 143 height 31
type input "0"
click at [915, 558] on input "text" at bounding box center [1026, 557] width 299 height 31
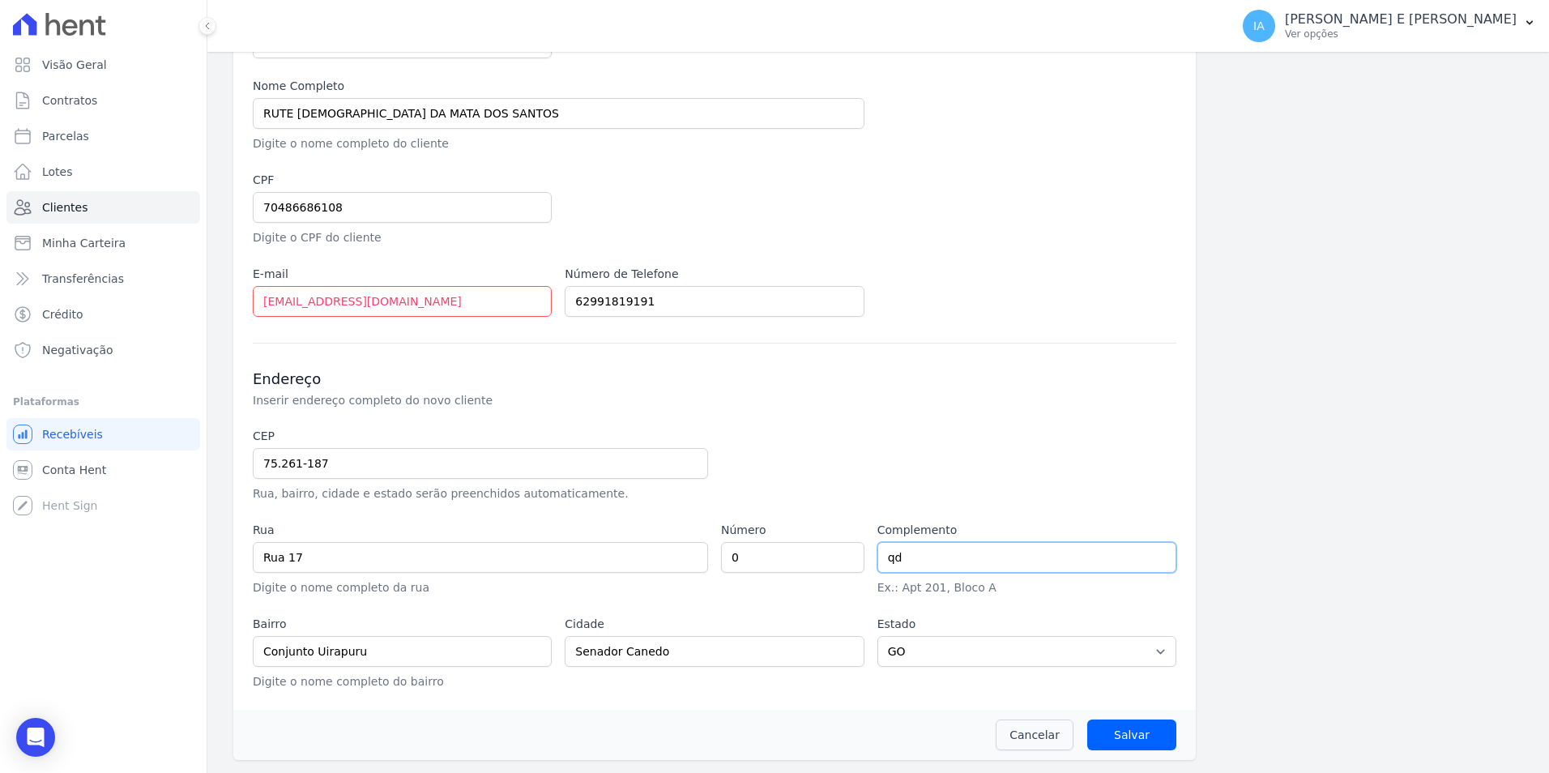
type input "q"
type input "d"
type input "QD 18 LT 15 CS B"
click at [1107, 734] on input "Salvar" at bounding box center [1131, 734] width 89 height 31
click at [1131, 733] on input "Salvar" at bounding box center [1131, 734] width 89 height 31
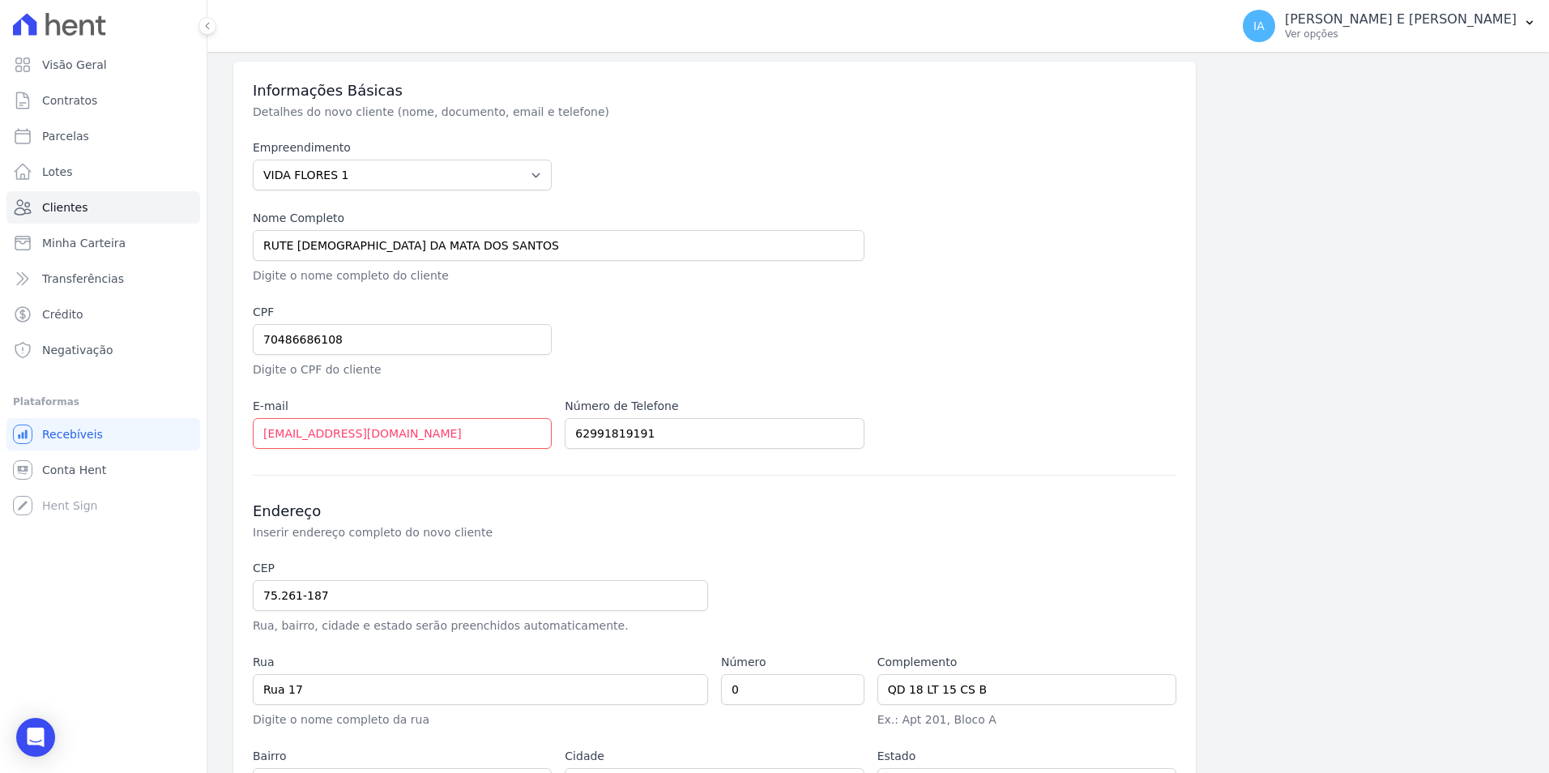
scroll to position [0, 0]
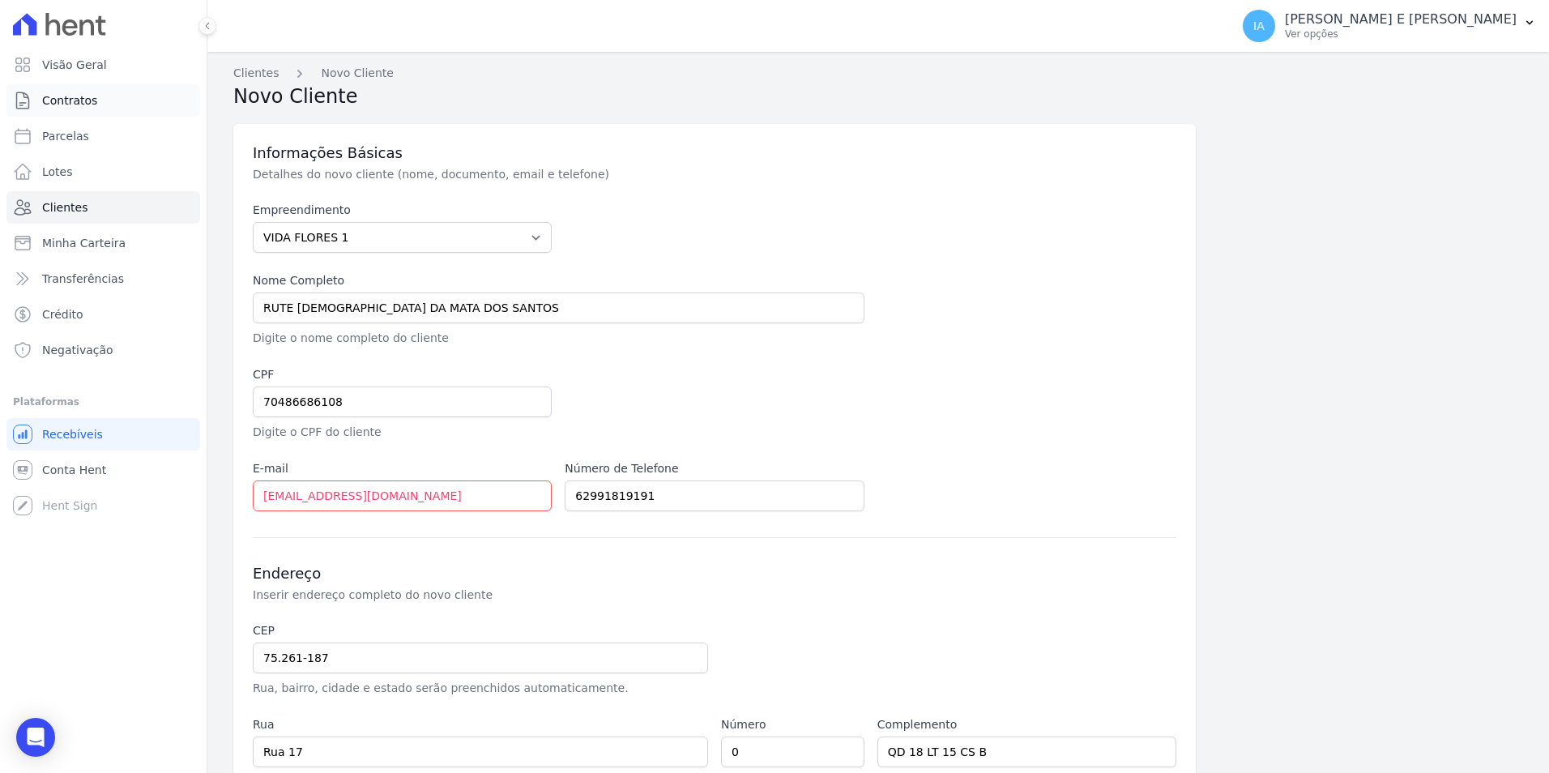
click at [79, 94] on span "Contratos" at bounding box center [69, 100] width 55 height 16
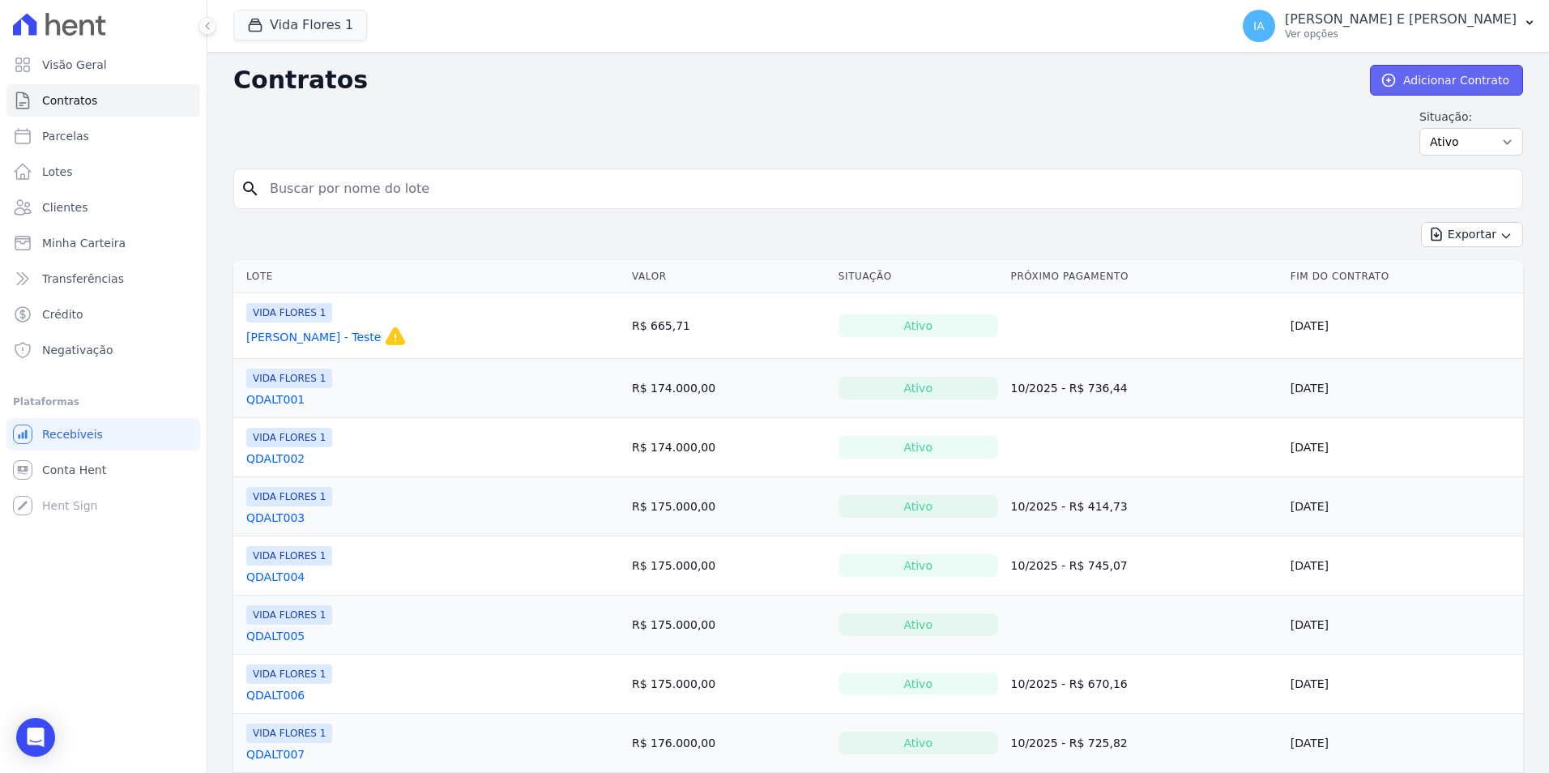
click at [1399, 75] on link "Adicionar Contrato" at bounding box center [1446, 80] width 153 height 31
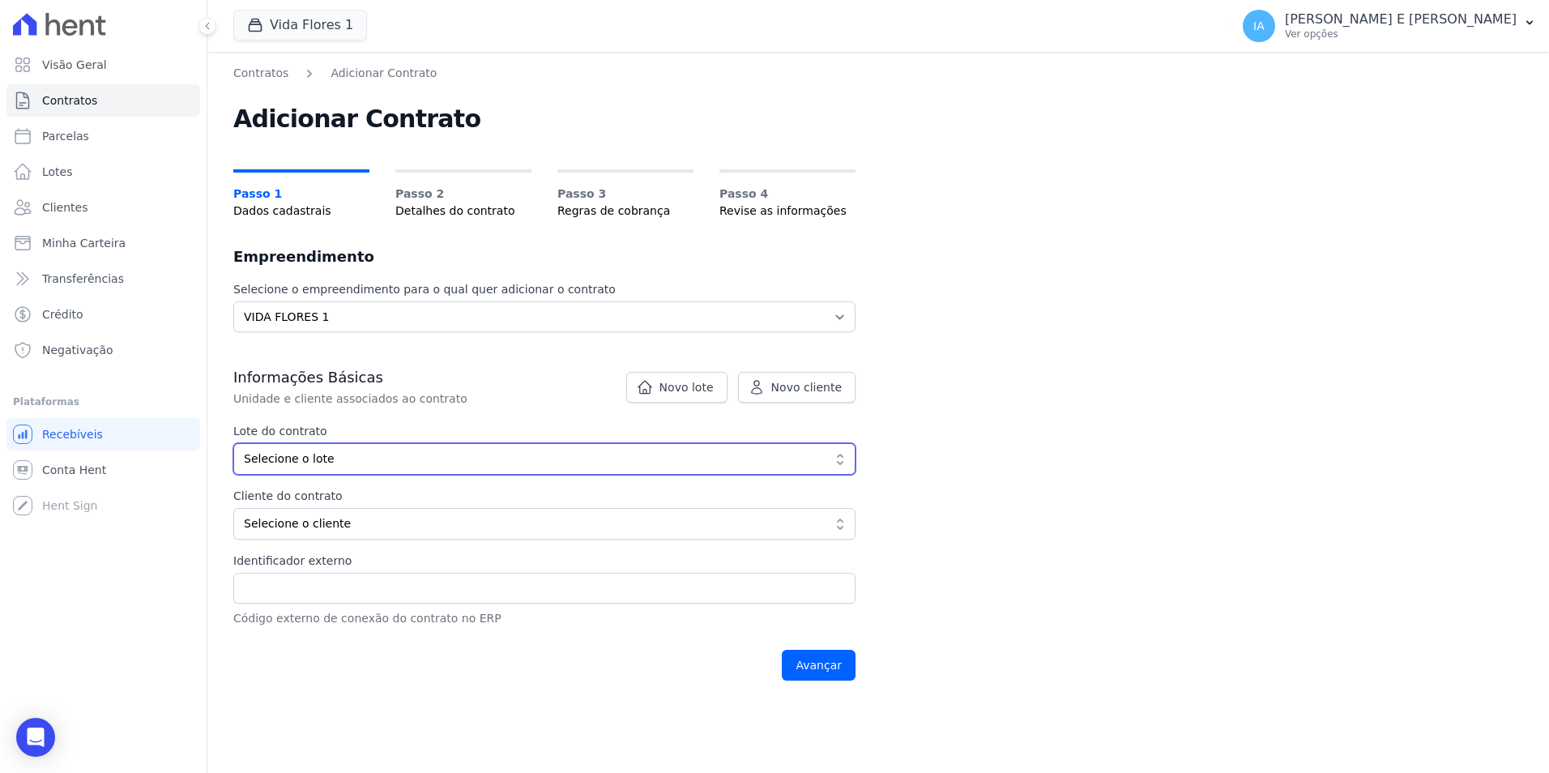
click at [833, 463] on button "Selecione o lote" at bounding box center [544, 459] width 622 height 32
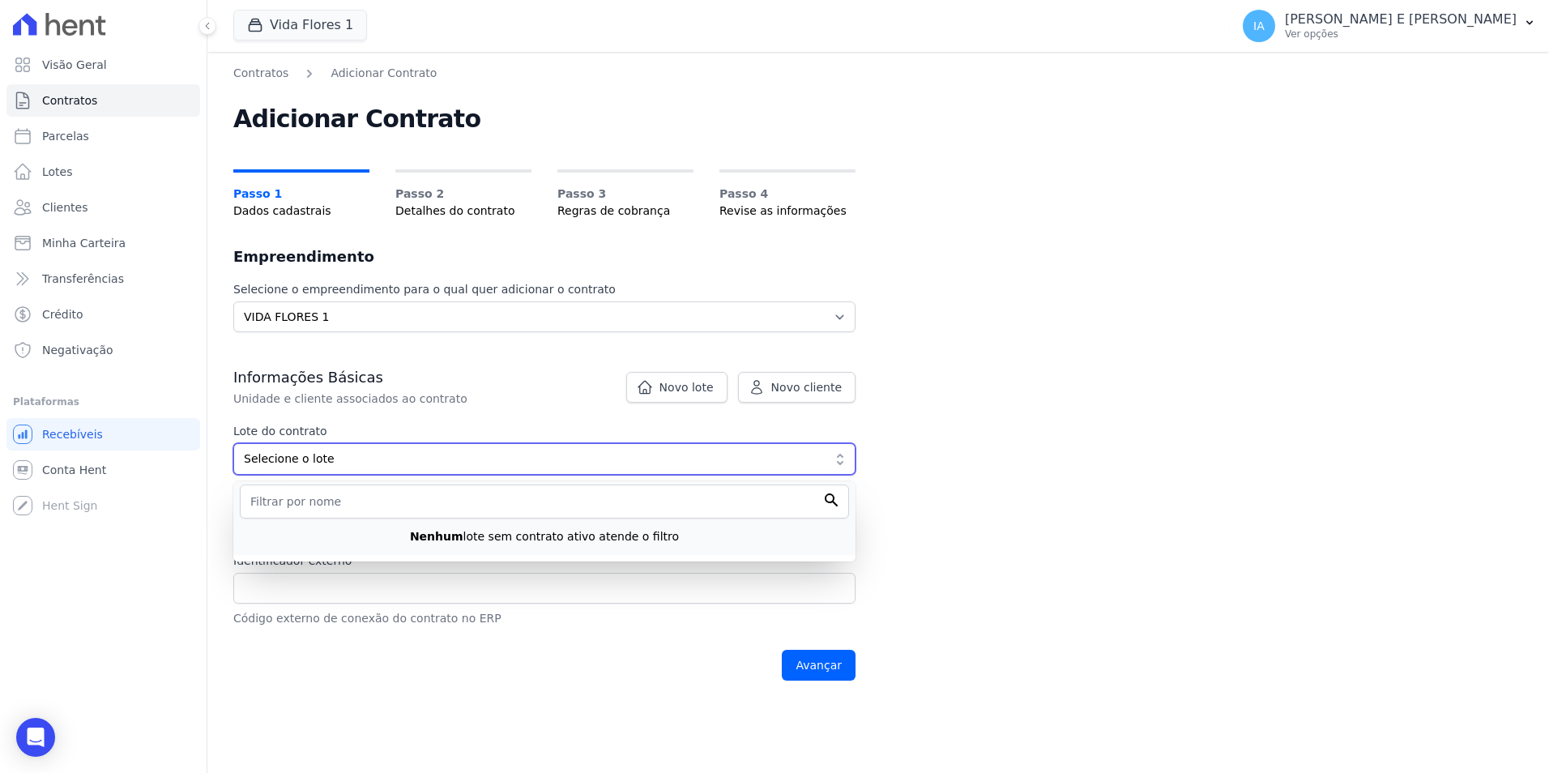
click at [504, 460] on span "Selecione o lote" at bounding box center [533, 458] width 578 height 17
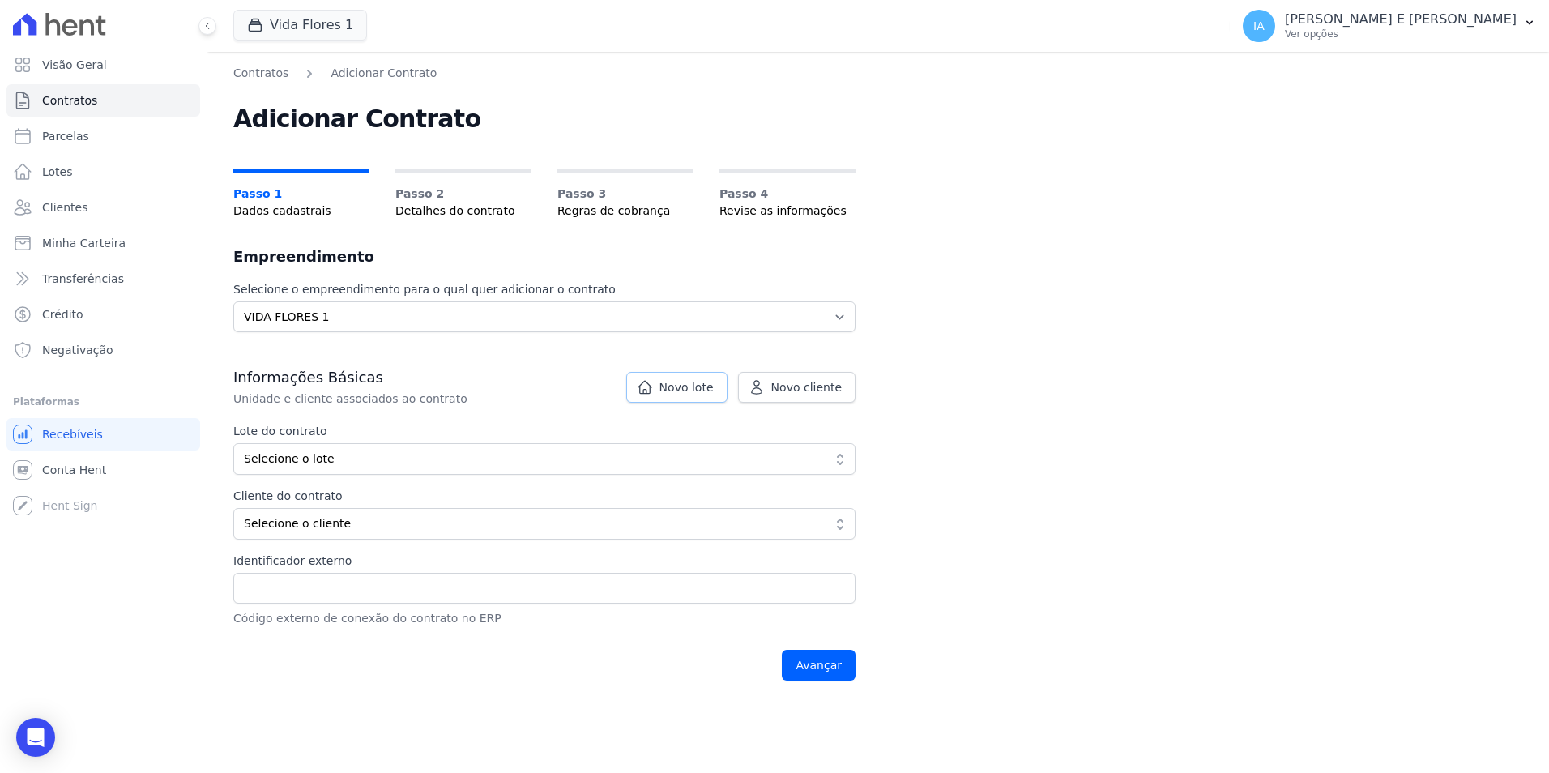
click at [700, 384] on span "Novo lote" at bounding box center [686, 387] width 54 height 16
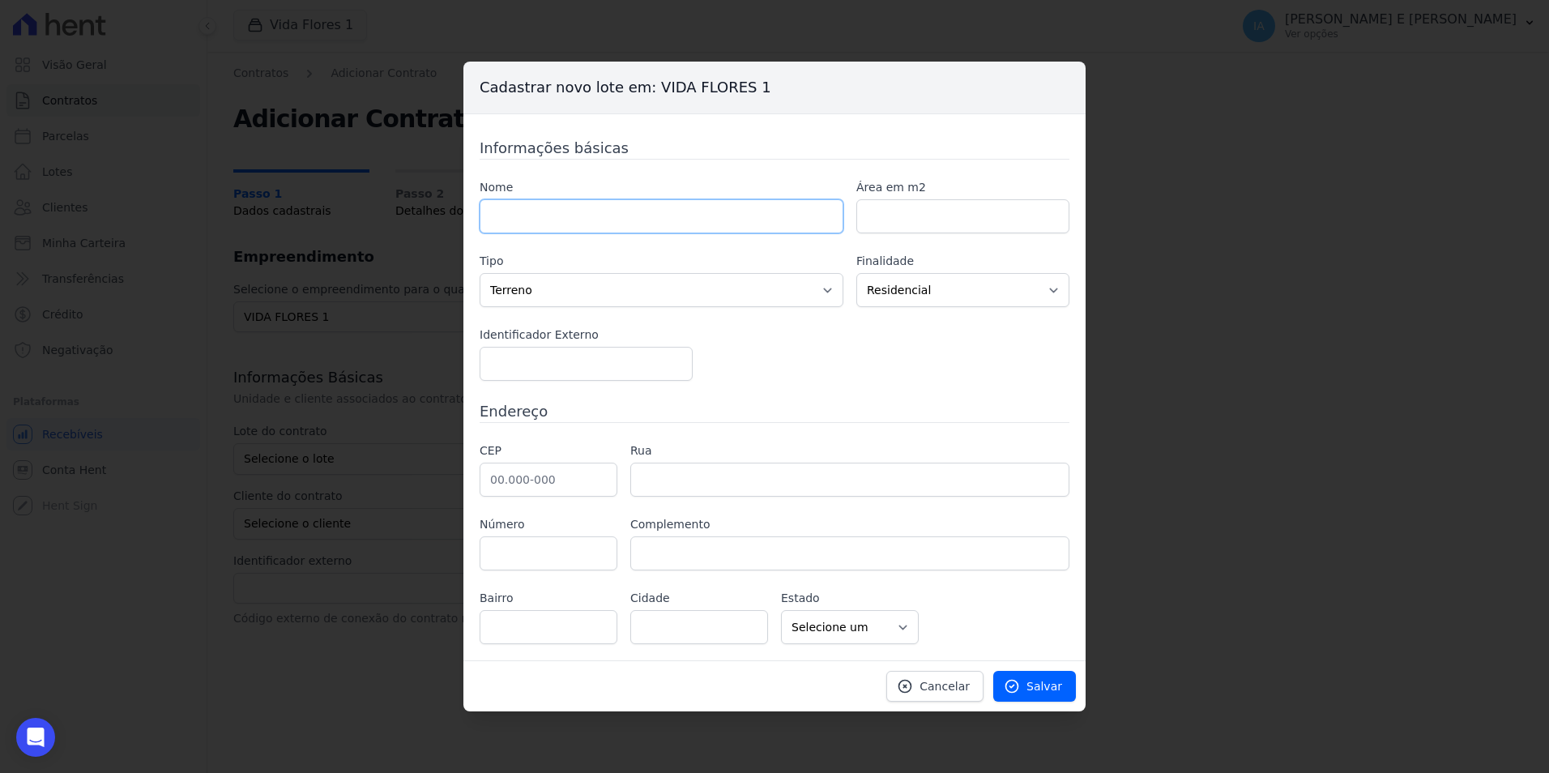
click at [713, 211] on input "text" at bounding box center [662, 216] width 364 height 34
type input "Q"
click at [1277, 183] on div "Cadastrar novo lote em: VIDA FLORES 1 Informações básicas Nome Área em m2 Tipo …" at bounding box center [774, 386] width 1549 height 773
click at [943, 689] on span "Cancelar" at bounding box center [944, 686] width 50 height 16
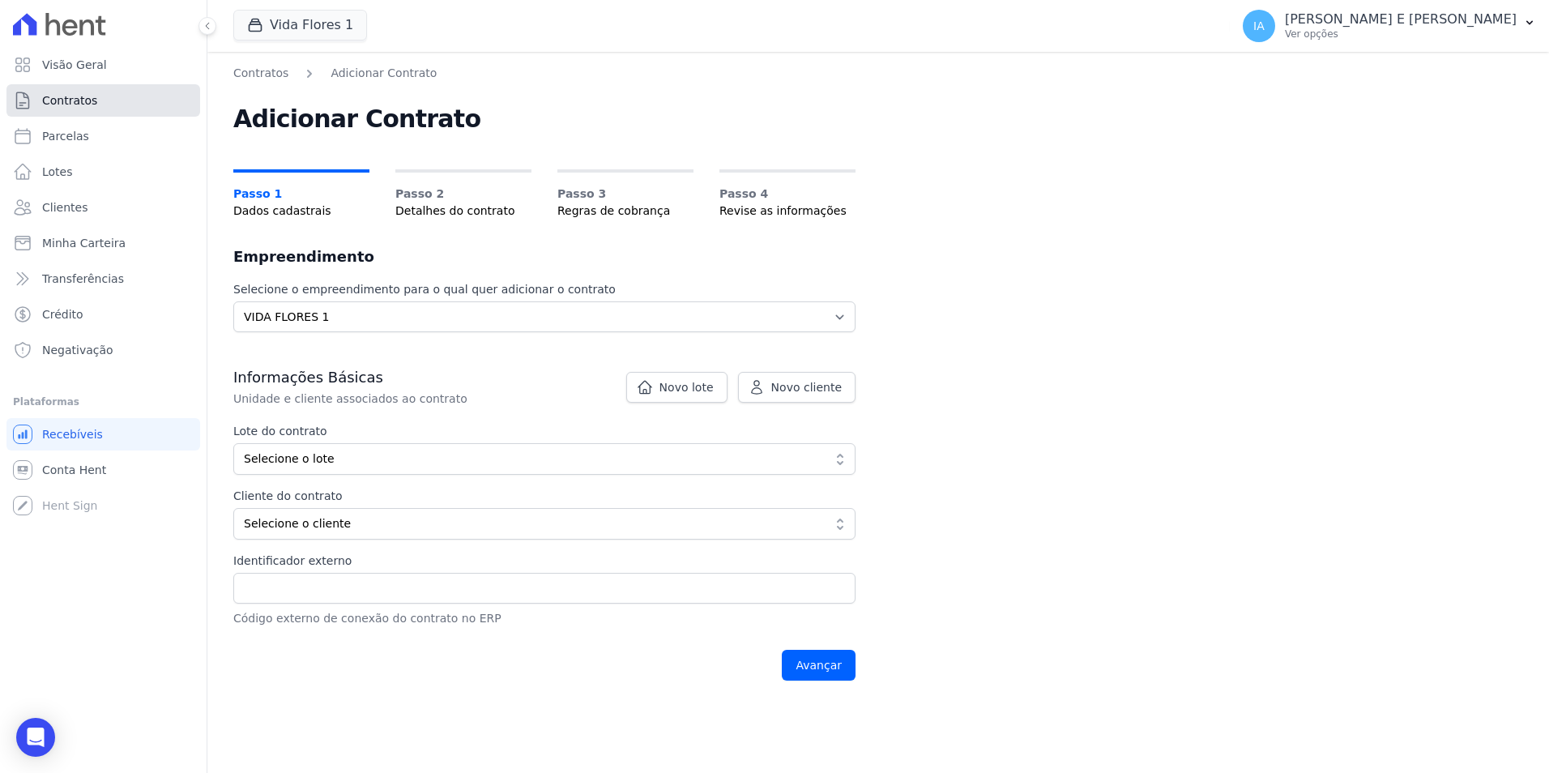
click at [131, 96] on link "Contratos" at bounding box center [103, 100] width 194 height 32
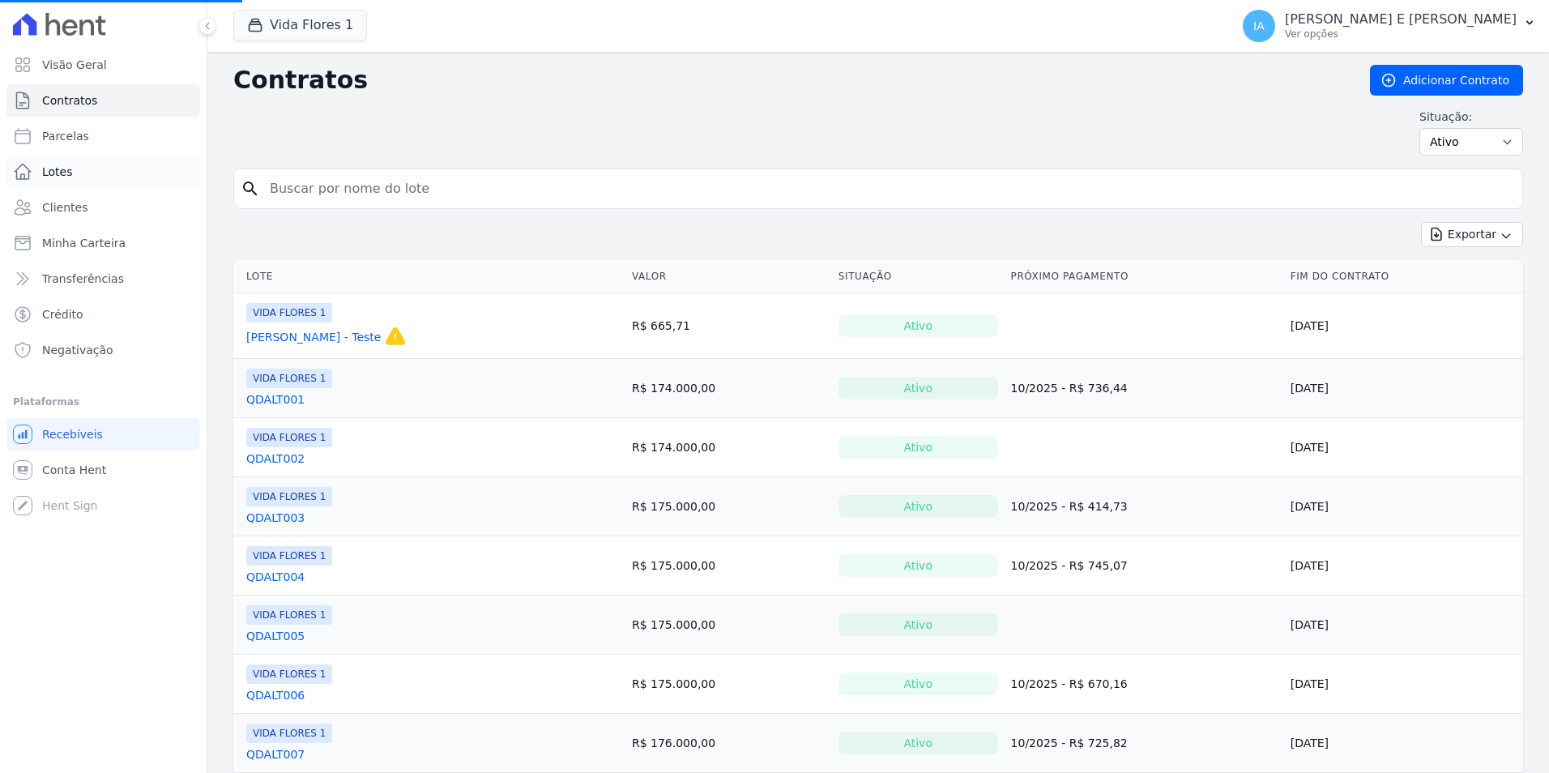
click at [68, 169] on span "Lotes" at bounding box center [57, 172] width 31 height 16
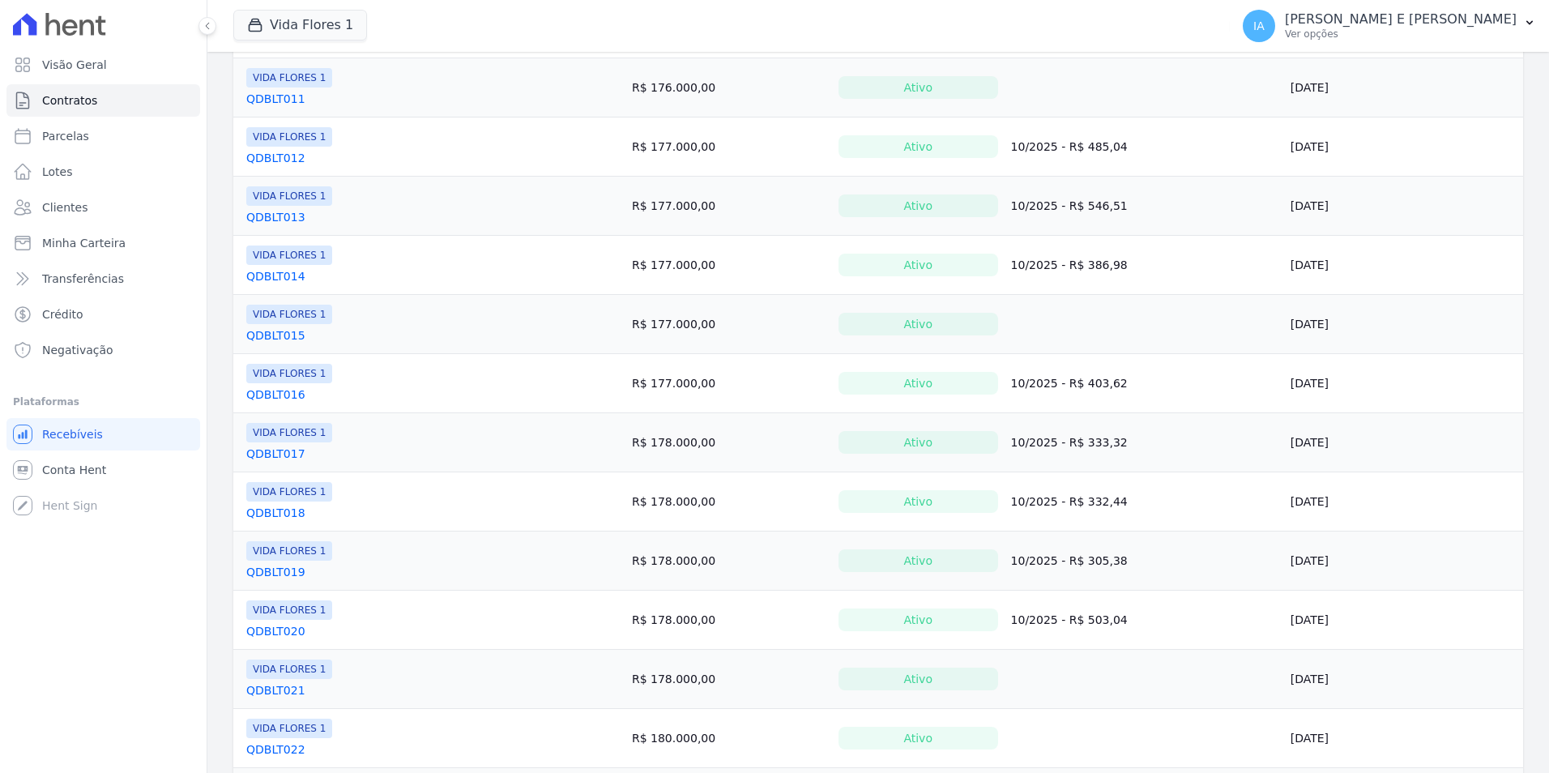
scroll to position [1076, 0]
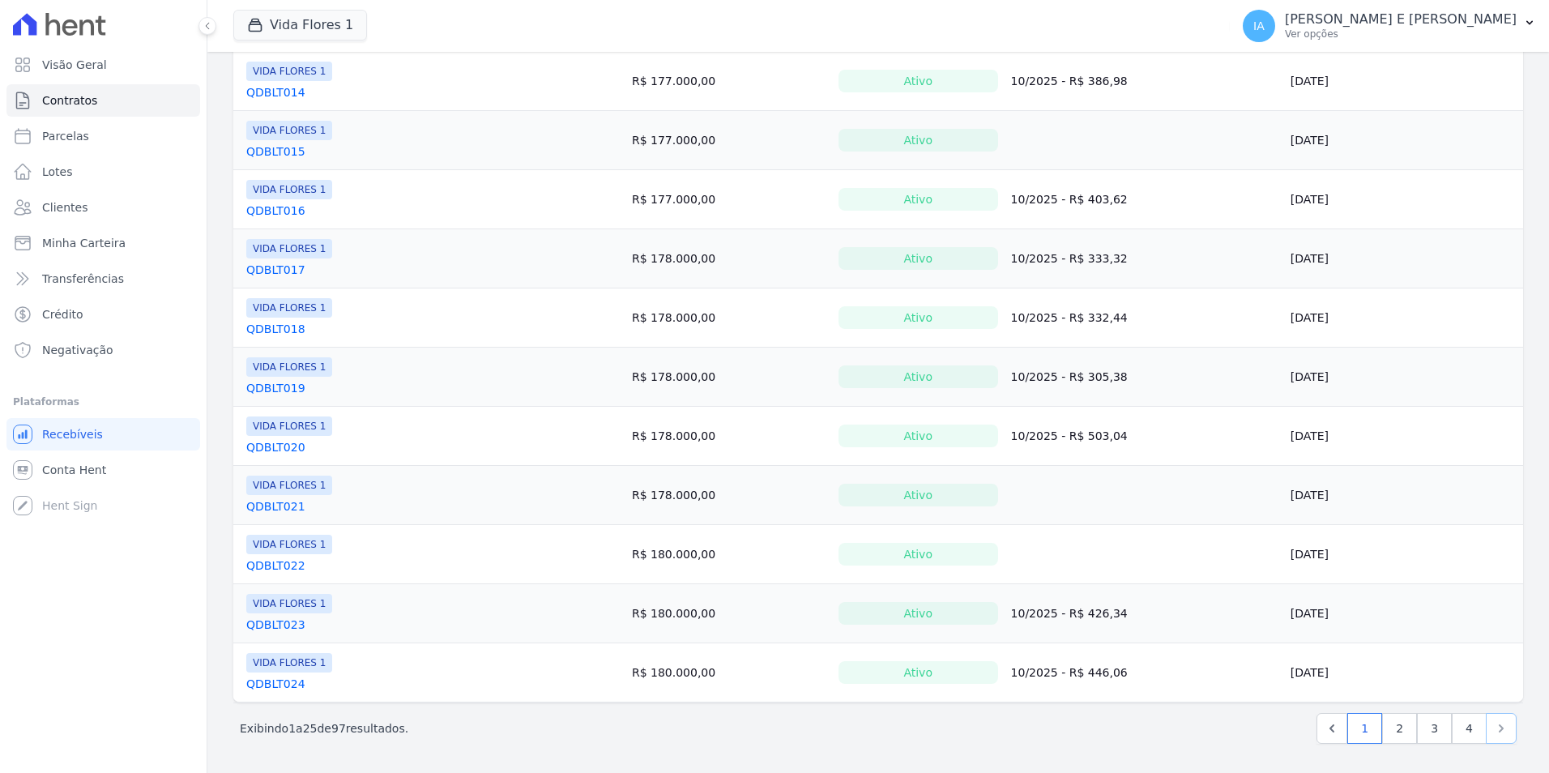
click at [1493, 725] on icon "Next" at bounding box center [1501, 728] width 16 height 16
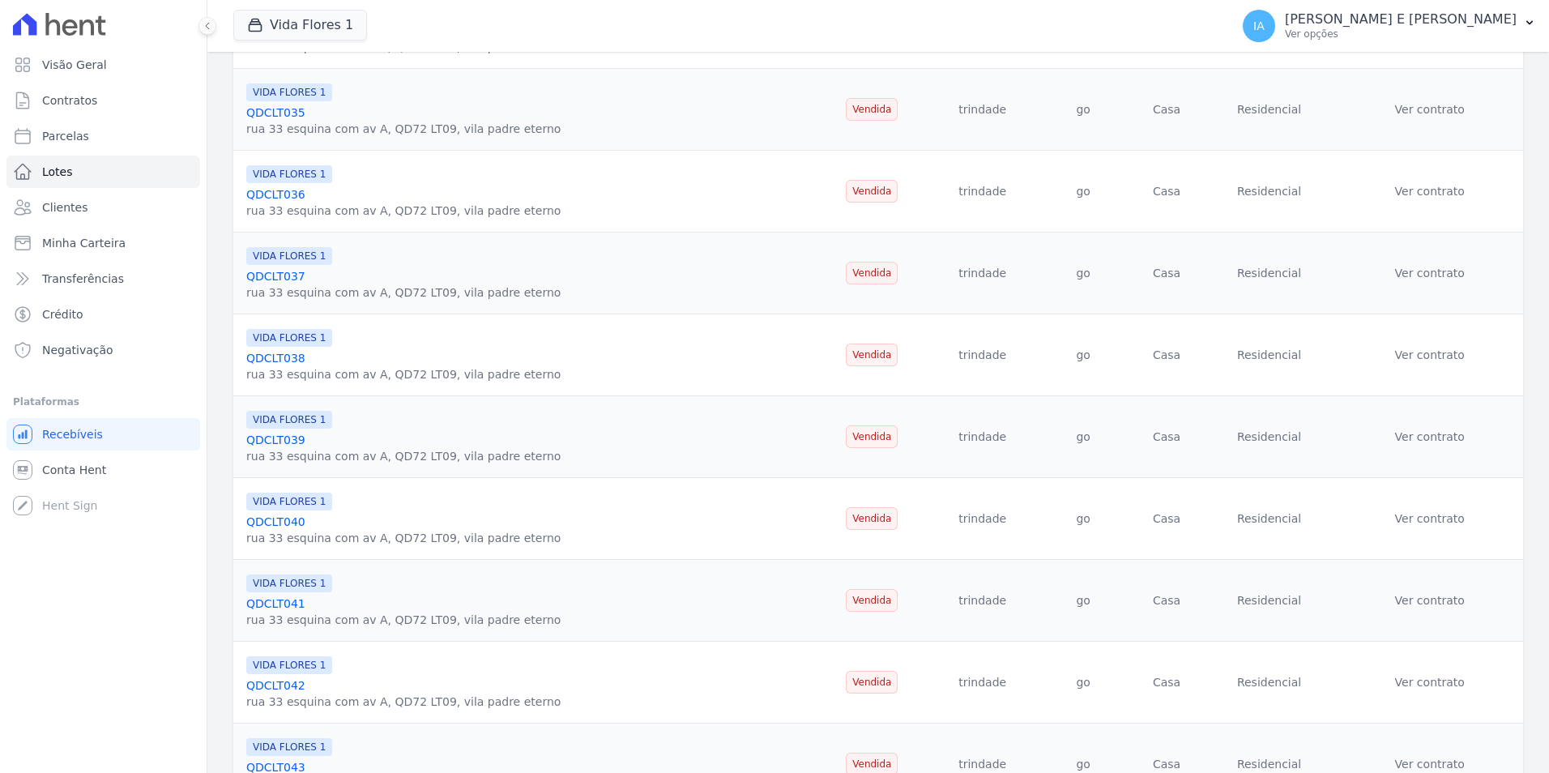
scroll to position [988, 0]
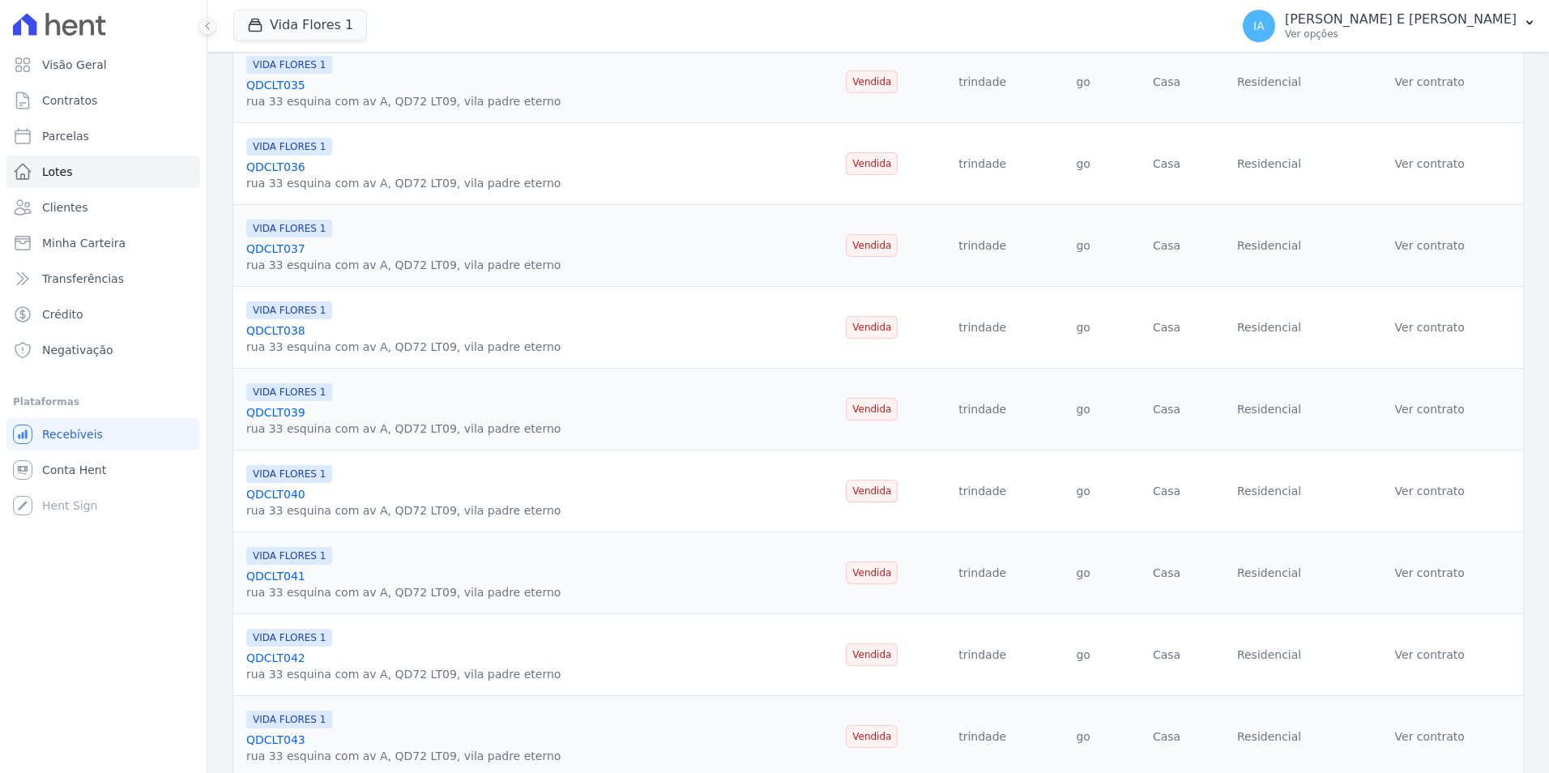
click at [1431, 412] on link "Ver contrato" at bounding box center [1430, 409] width 70 height 13
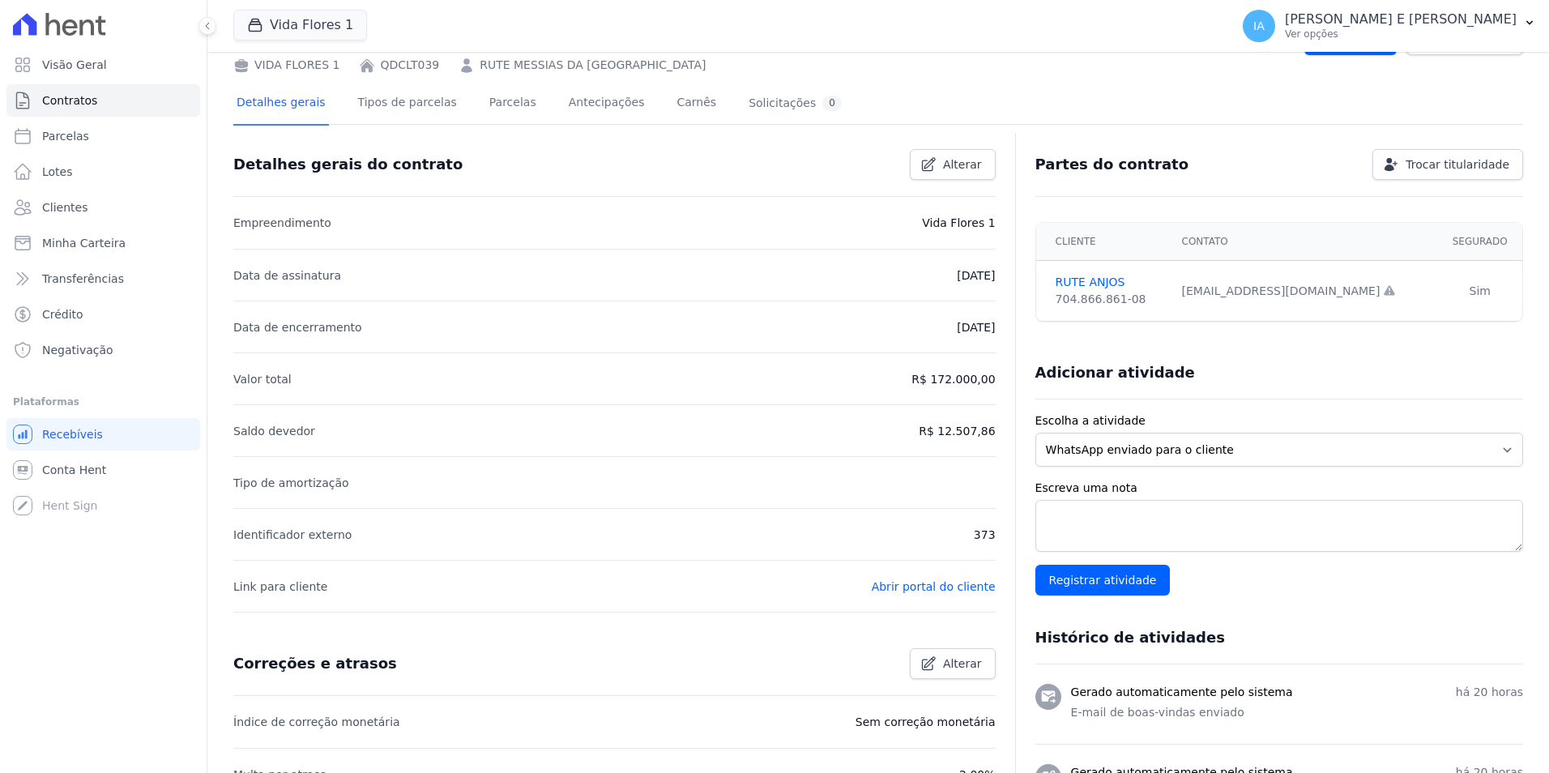
scroll to position [30, 0]
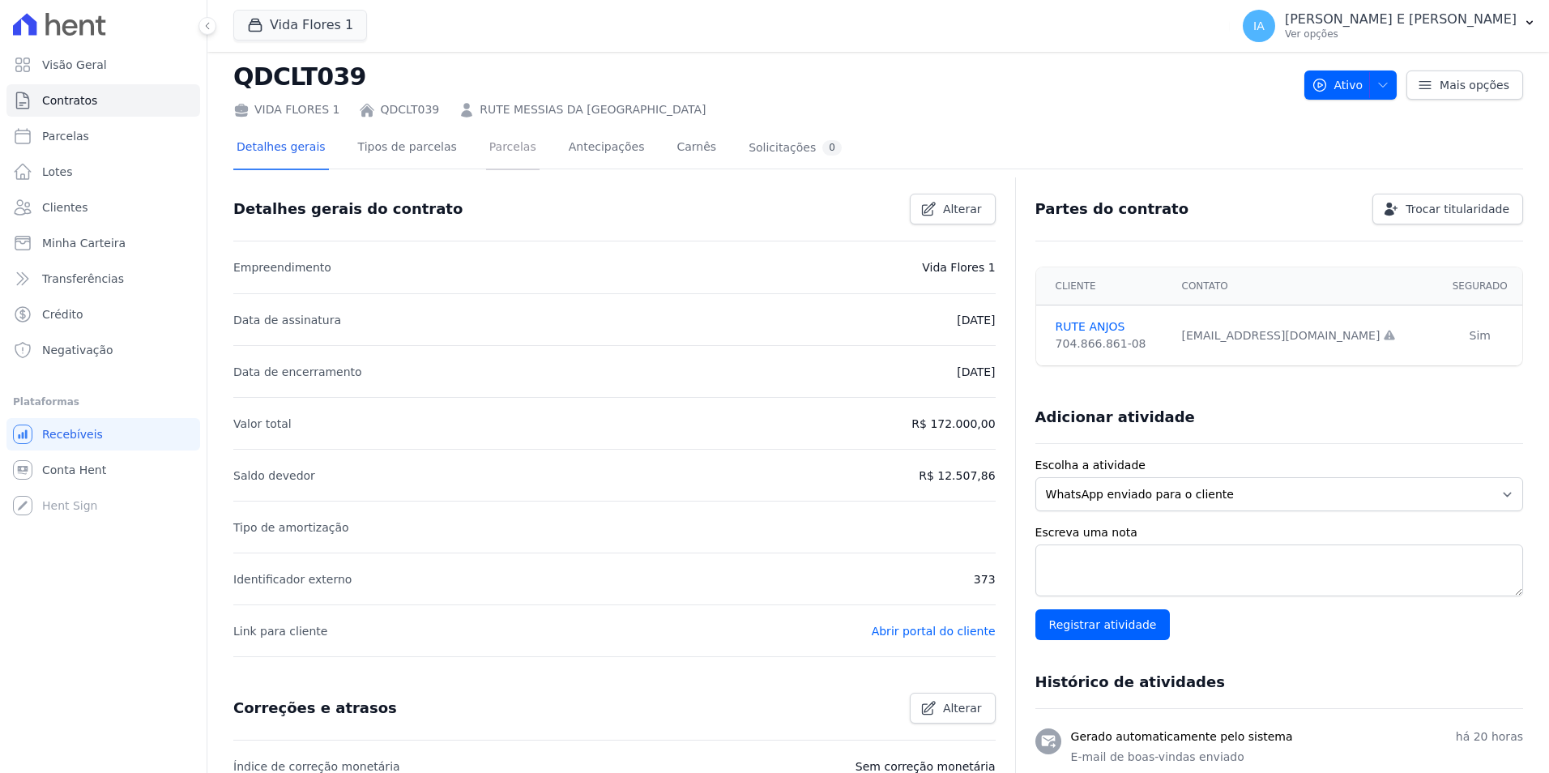
click at [492, 141] on link "Parcelas" at bounding box center [512, 148] width 53 height 43
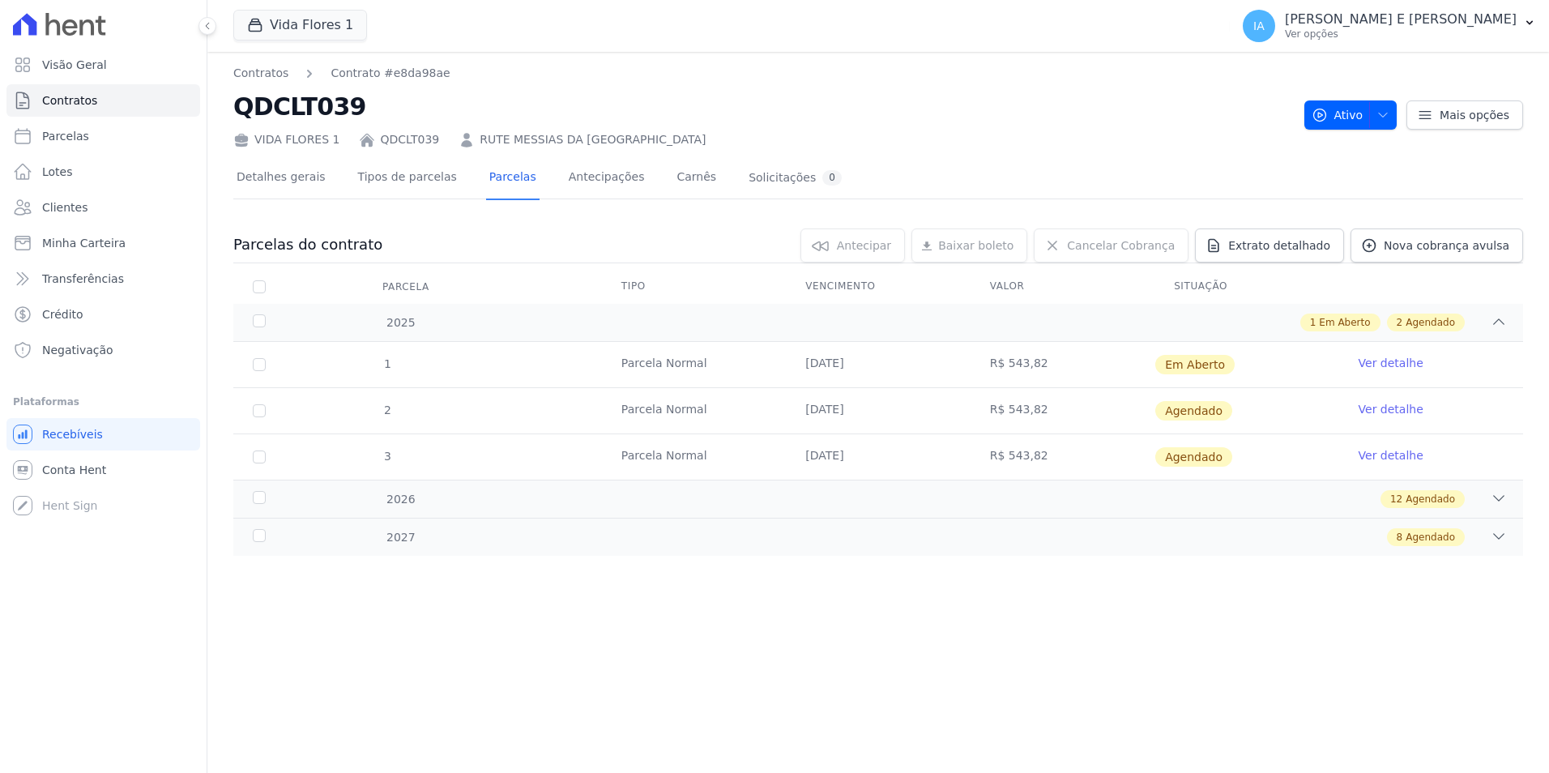
click at [1394, 366] on link "Ver detalhe" at bounding box center [1390, 363] width 65 height 16
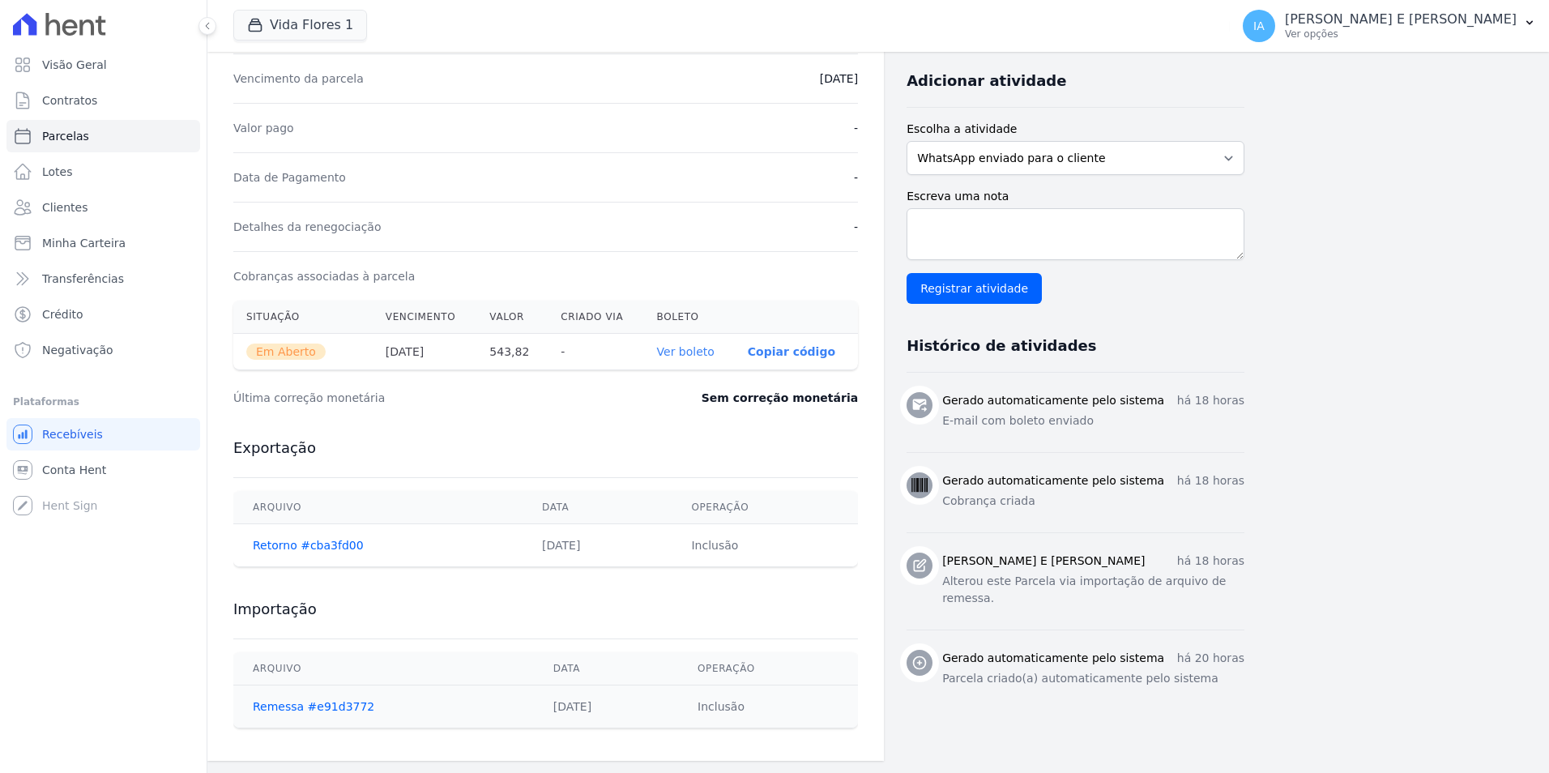
scroll to position [337, 0]
click at [102, 105] on link "Contratos" at bounding box center [103, 100] width 194 height 32
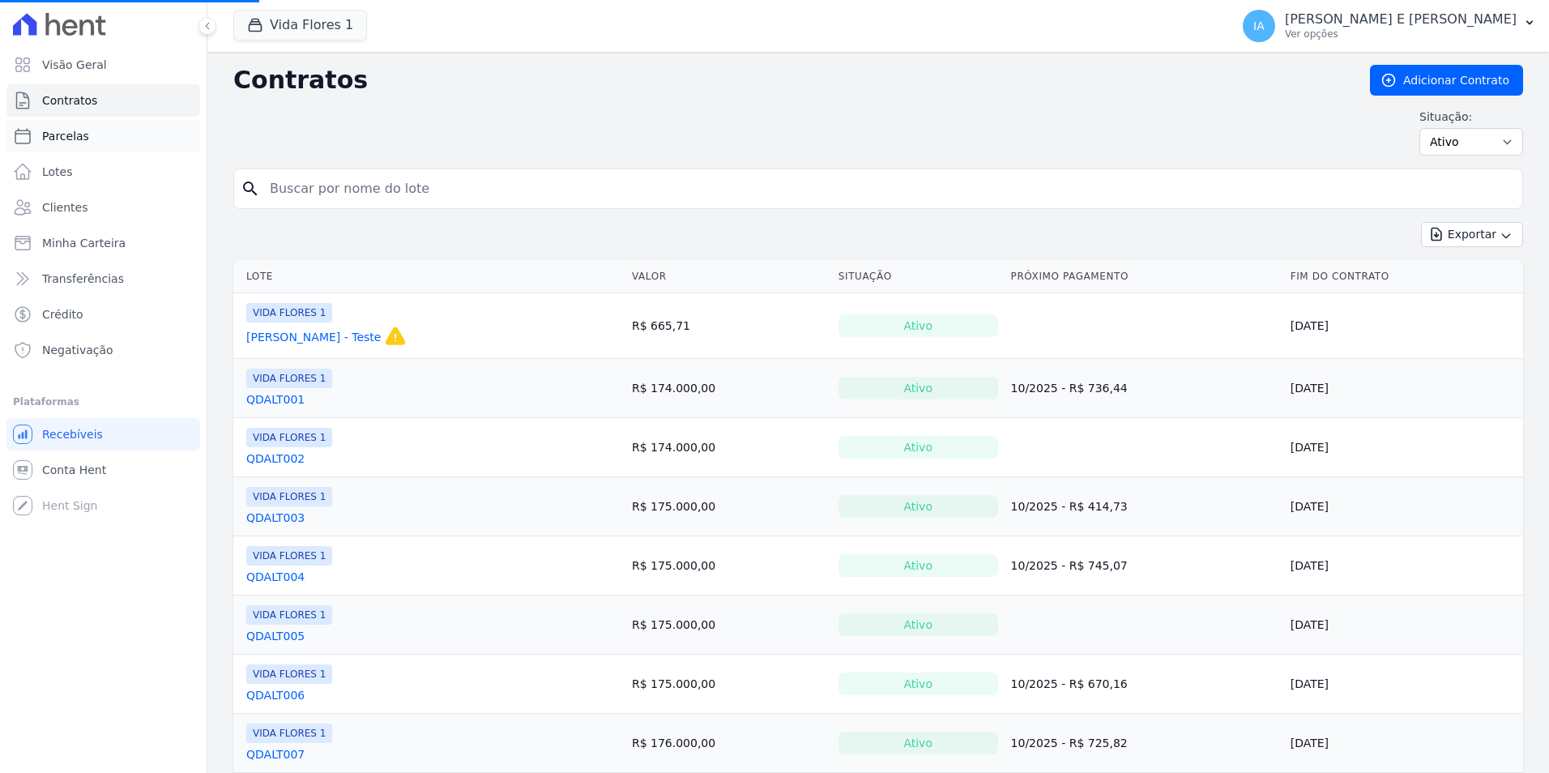
click at [139, 138] on link "Parcelas" at bounding box center [103, 136] width 194 height 32
select select
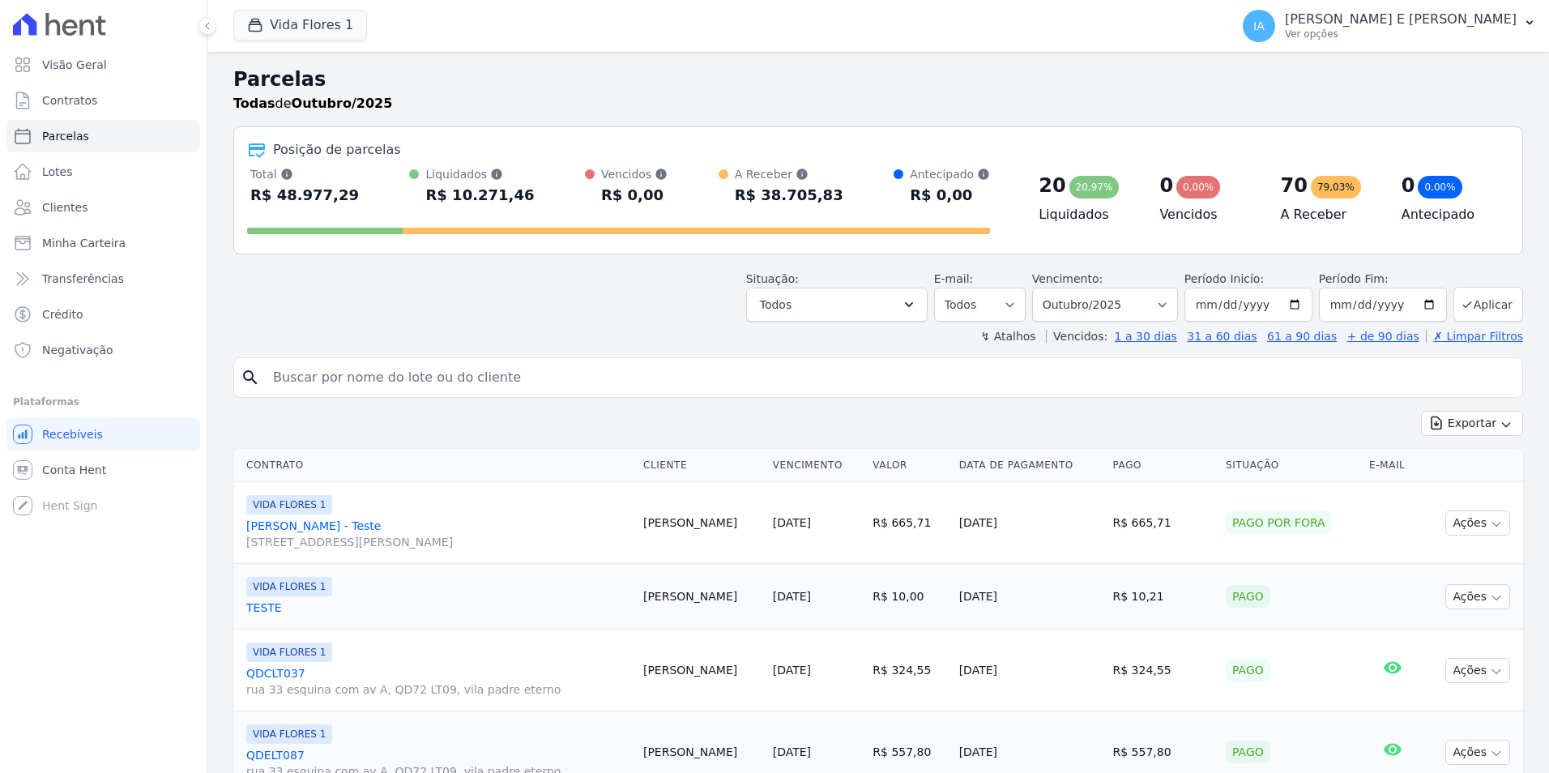
click at [1415, 381] on input "search" at bounding box center [889, 377] width 1252 height 32
type input "RUTE"
select select
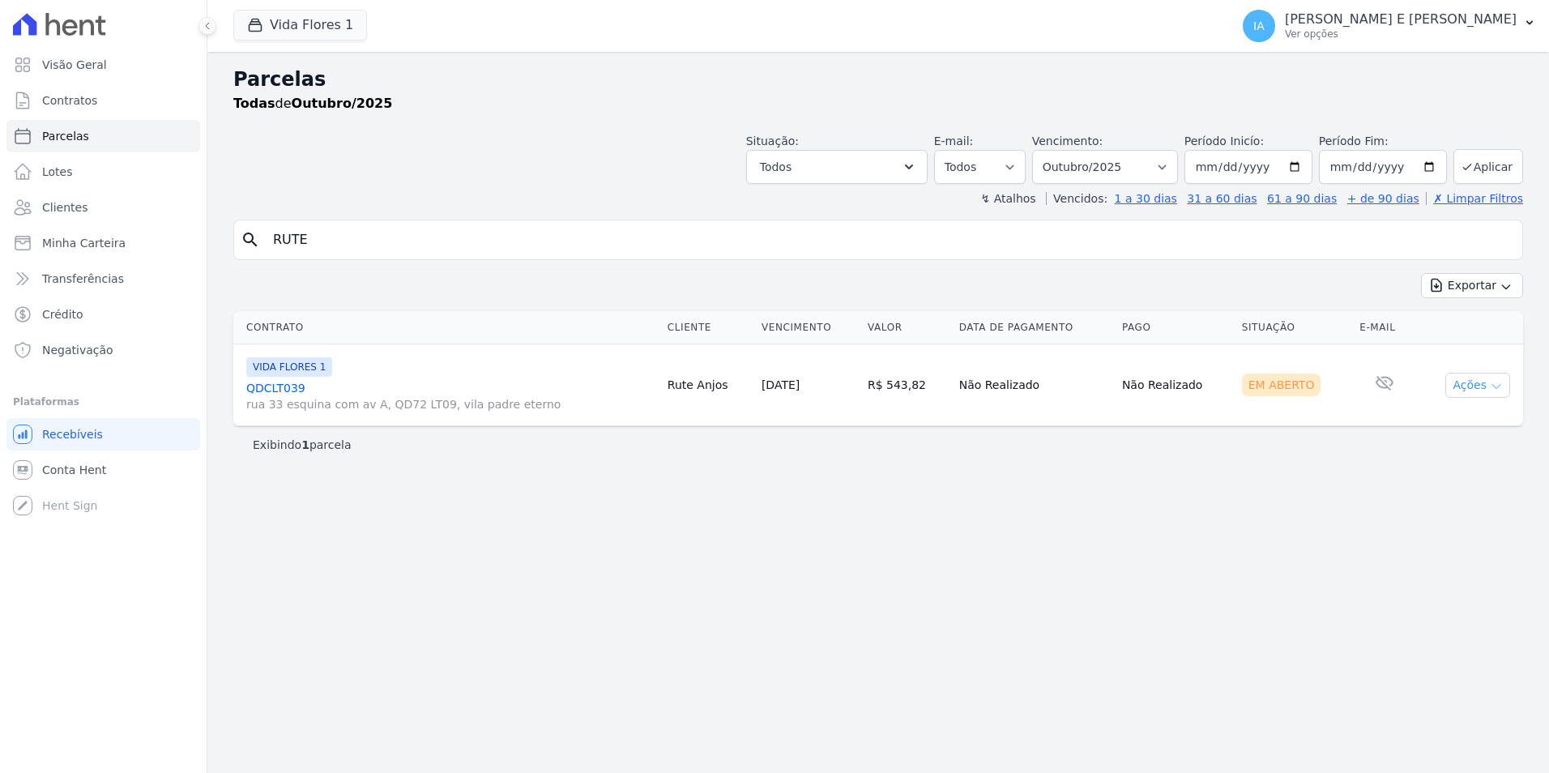
click at [1470, 383] on button "Ações" at bounding box center [1477, 385] width 65 height 25
click at [1464, 487] on link "Enviar whatsapp" at bounding box center [1471, 482] width 156 height 30
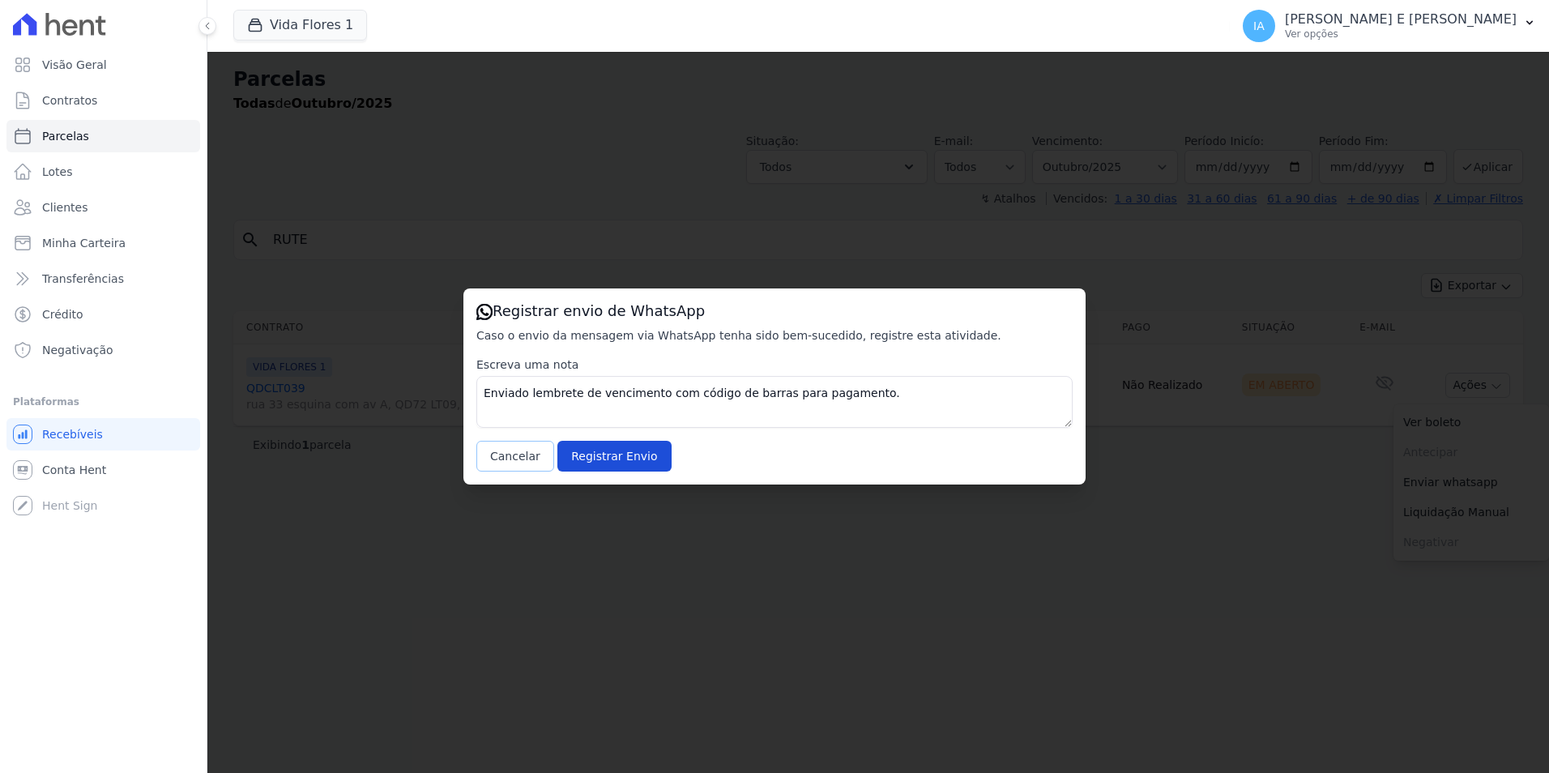
click at [498, 453] on button "Cancelar" at bounding box center [515, 456] width 78 height 31
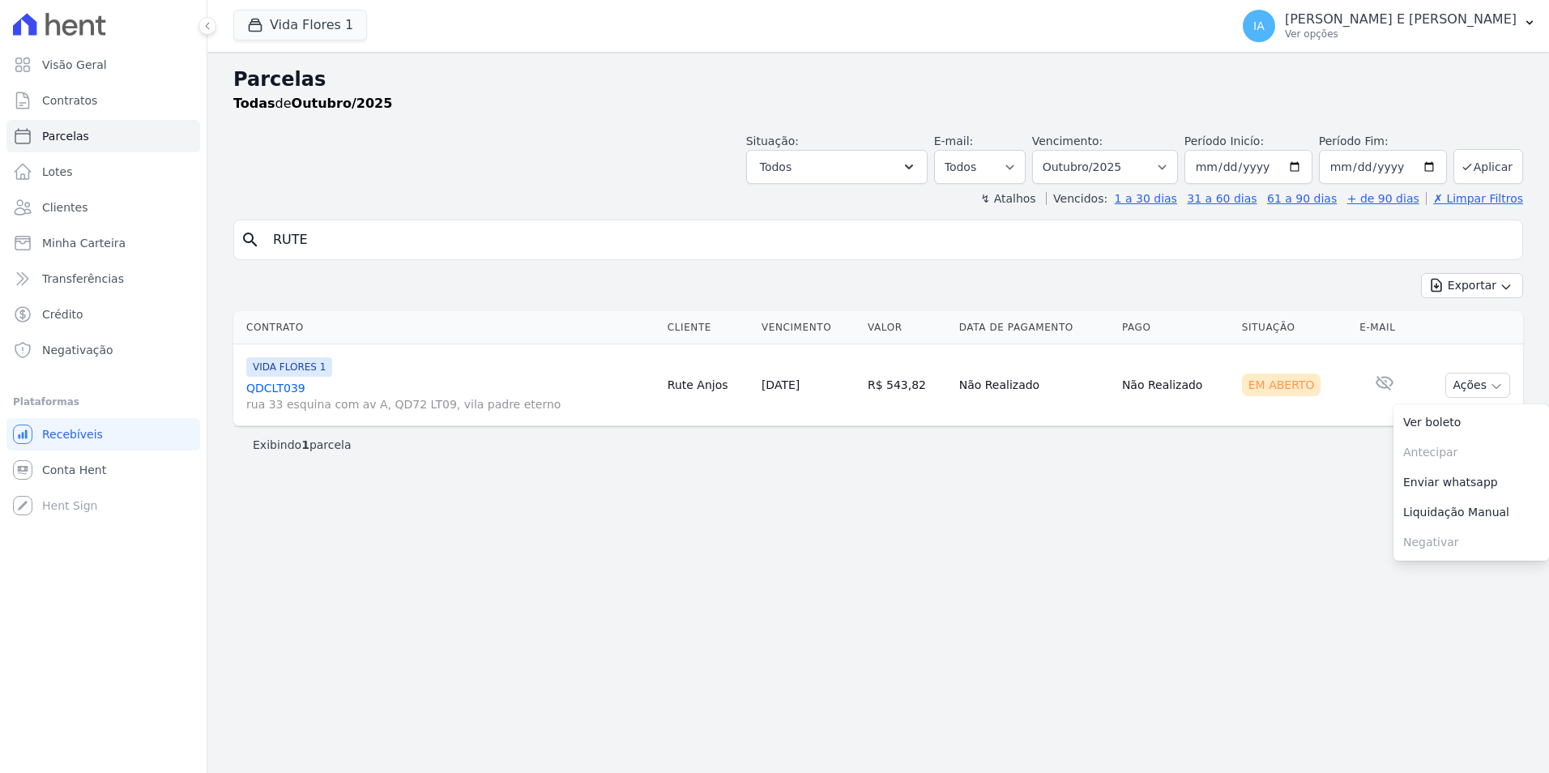
click at [996, 663] on div "Parcelas Todas de Outubro/2025 Situação: Agendado Em Aberto Pago Processando Ca…" at bounding box center [877, 412] width 1341 height 721
click at [1492, 392] on icon "button" at bounding box center [1496, 386] width 13 height 13
click at [1259, 502] on div "Parcelas Todas de Outubro/2025 Situação: Agendado Em Aberto Pago Processando Ca…" at bounding box center [877, 412] width 1341 height 721
click at [99, 18] on icon at bounding box center [101, 25] width 11 height 19
click at [80, 198] on link "Clientes" at bounding box center [103, 207] width 194 height 32
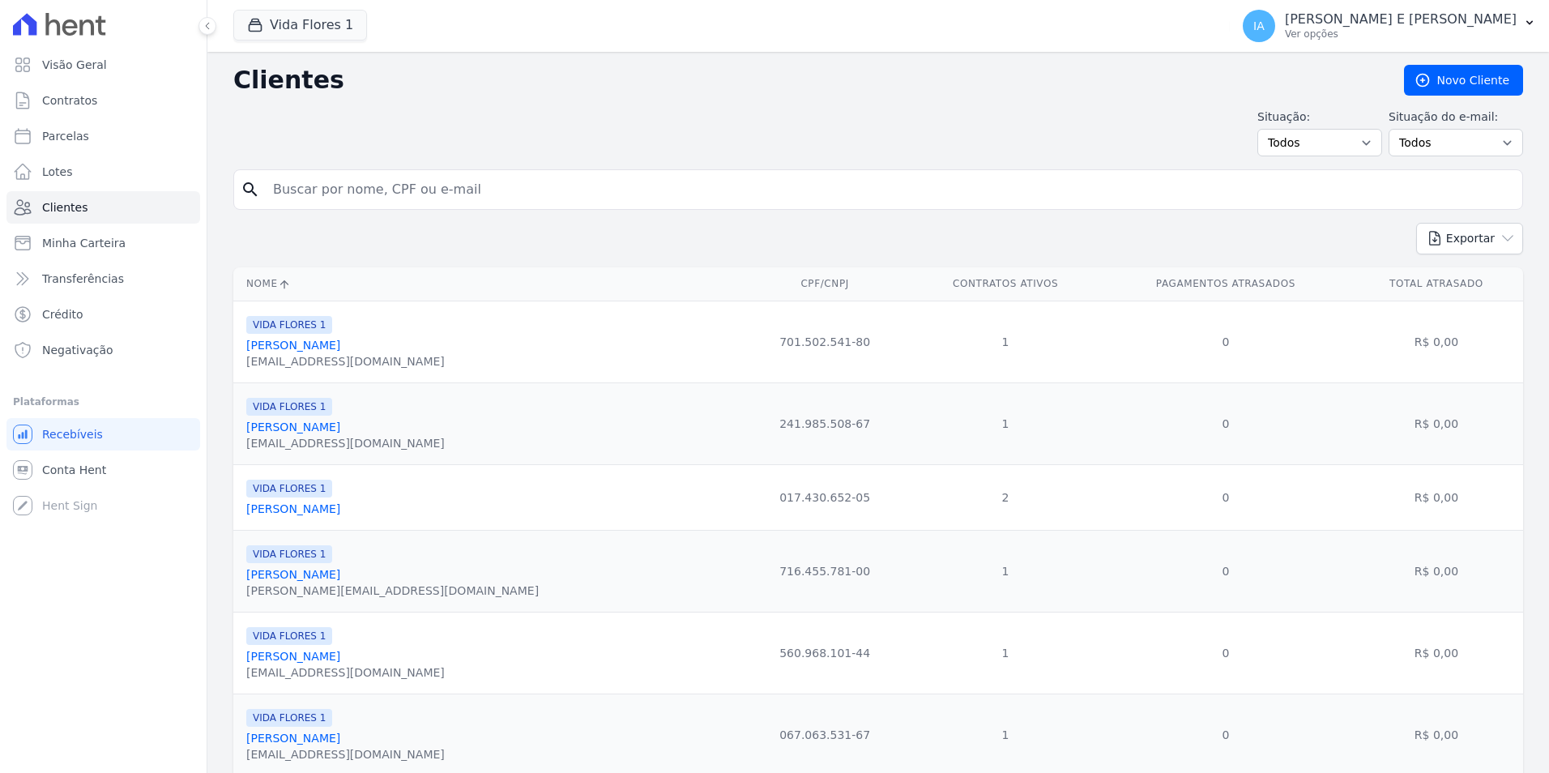
click at [338, 190] on input "search" at bounding box center [889, 189] width 1252 height 32
type input "RUTE"
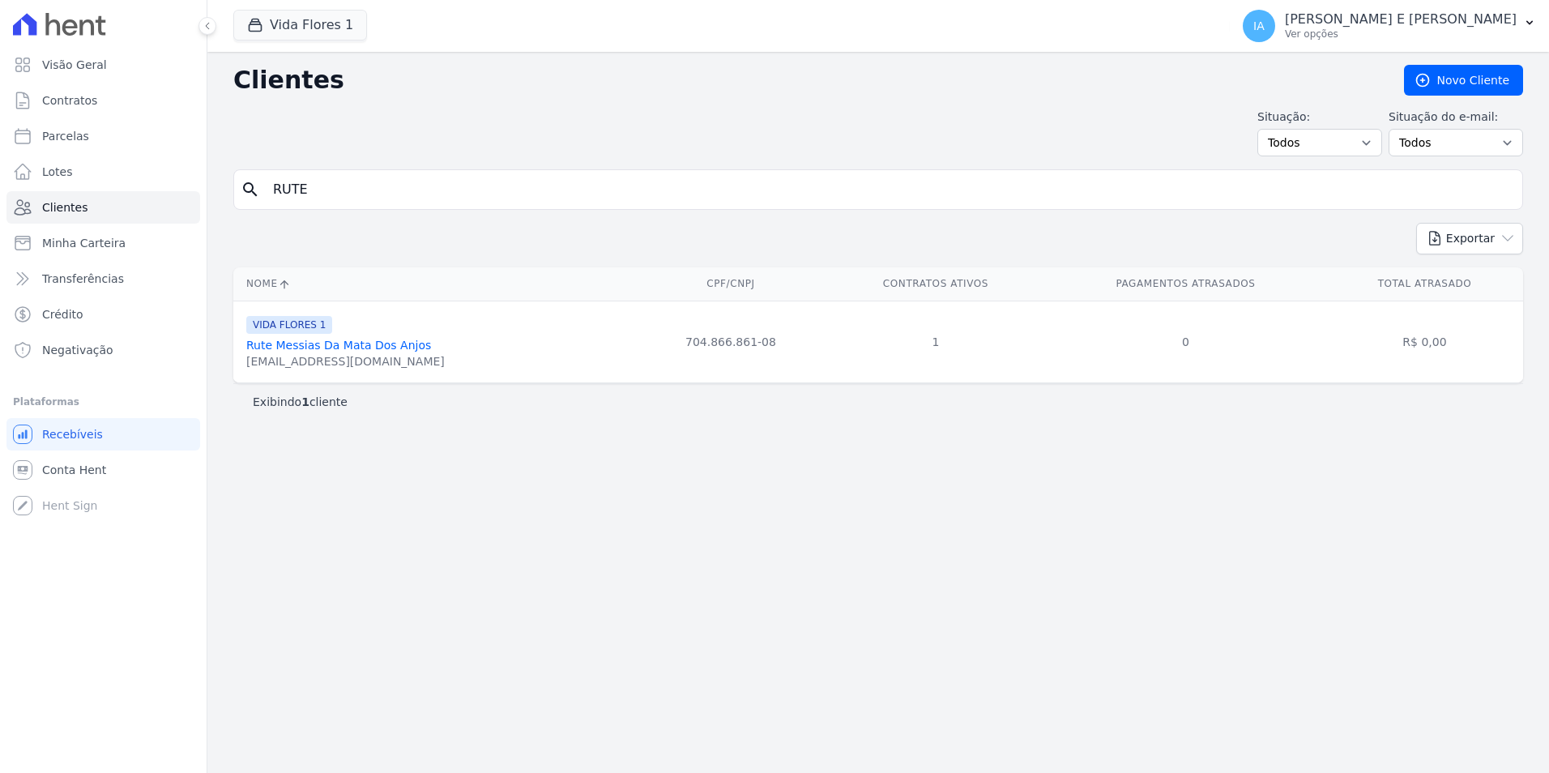
click at [324, 347] on link "Rute Messias Da Mata Dos Anjos" at bounding box center [338, 345] width 185 height 13
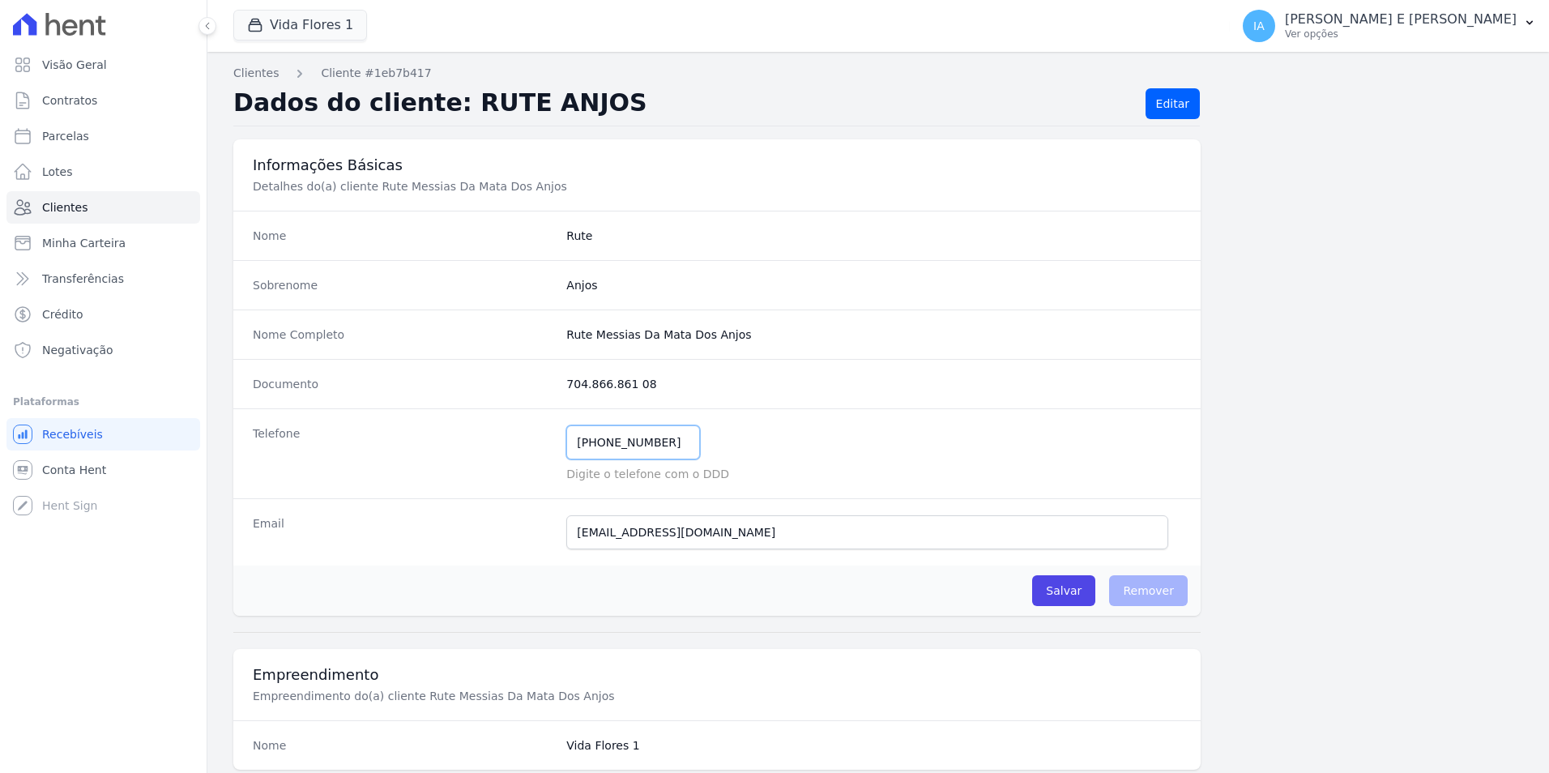
click at [677, 444] on input "(62) 99185-9191" at bounding box center [633, 442] width 134 height 34
drag, startPoint x: 677, startPoint y: 444, endPoint x: 616, endPoint y: 444, distance: 61.6
click at [616, 444] on input "(62) 99185-9191" at bounding box center [633, 442] width 134 height 34
type input "(62) 991276448"
click at [1074, 592] on input "Salvar" at bounding box center [1063, 590] width 63 height 31
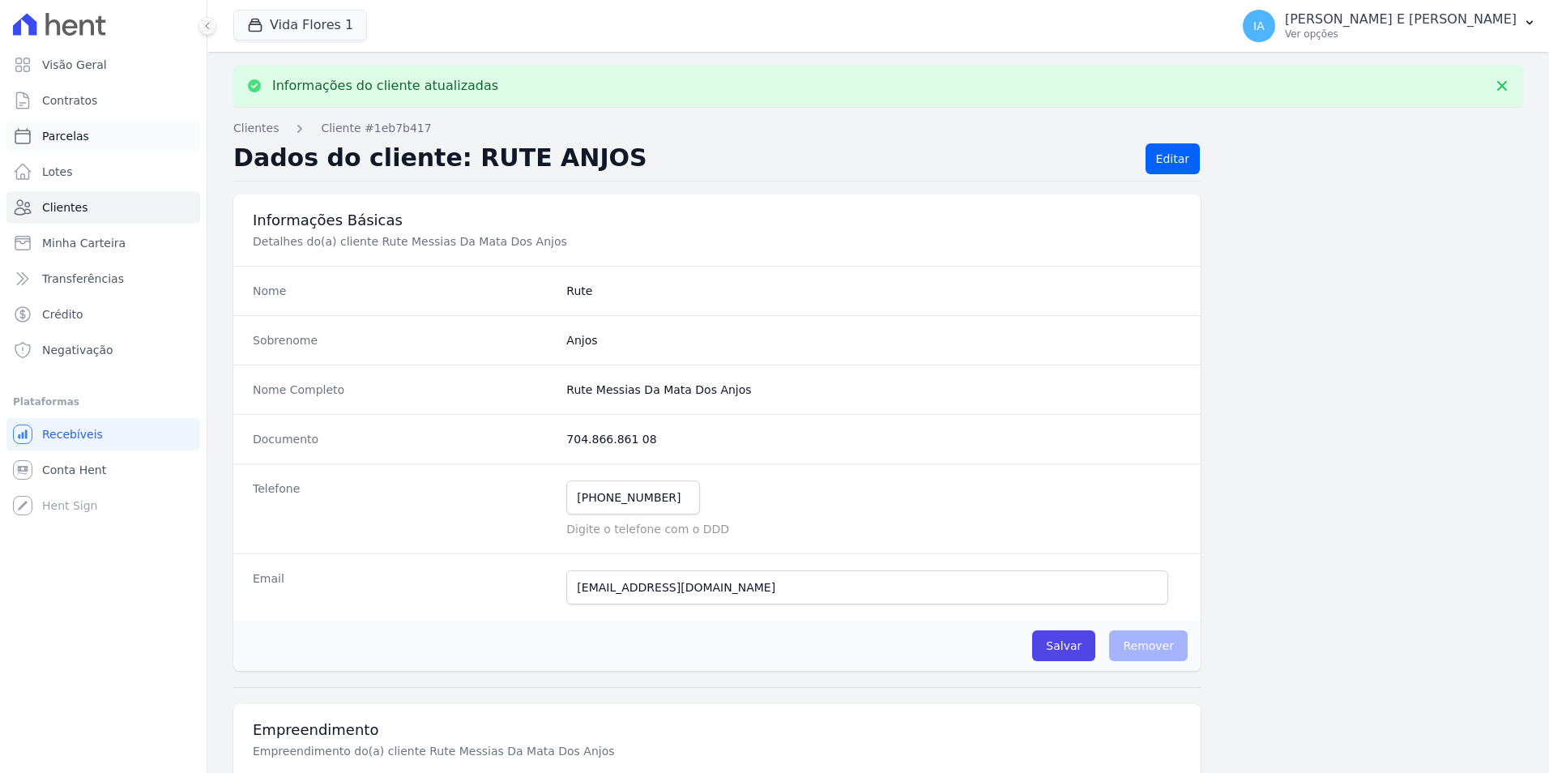
click at [104, 141] on link "Parcelas" at bounding box center [103, 136] width 194 height 32
select select
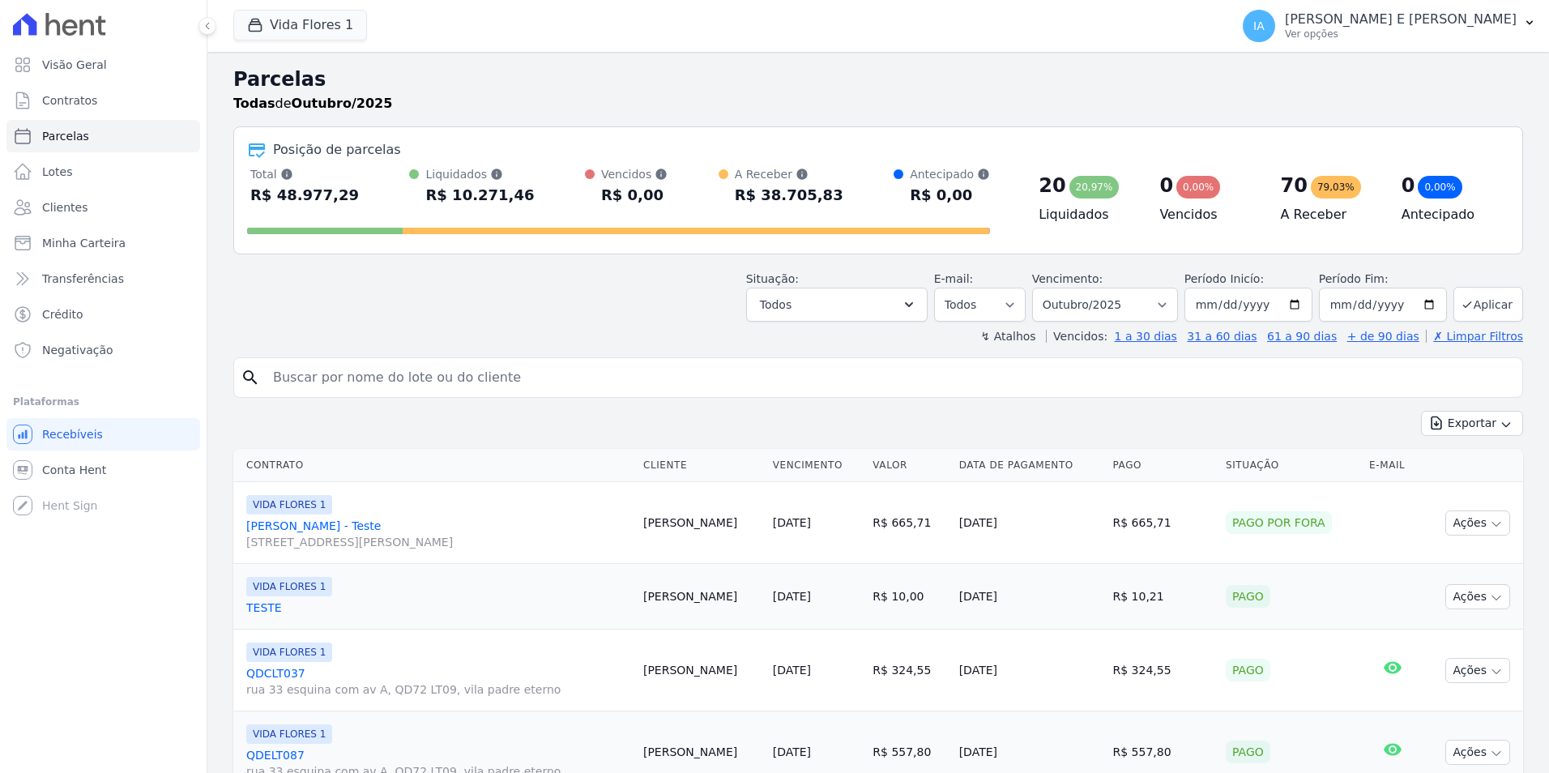
click at [400, 369] on input "search" at bounding box center [889, 377] width 1252 height 32
type input "RUTE"
select select
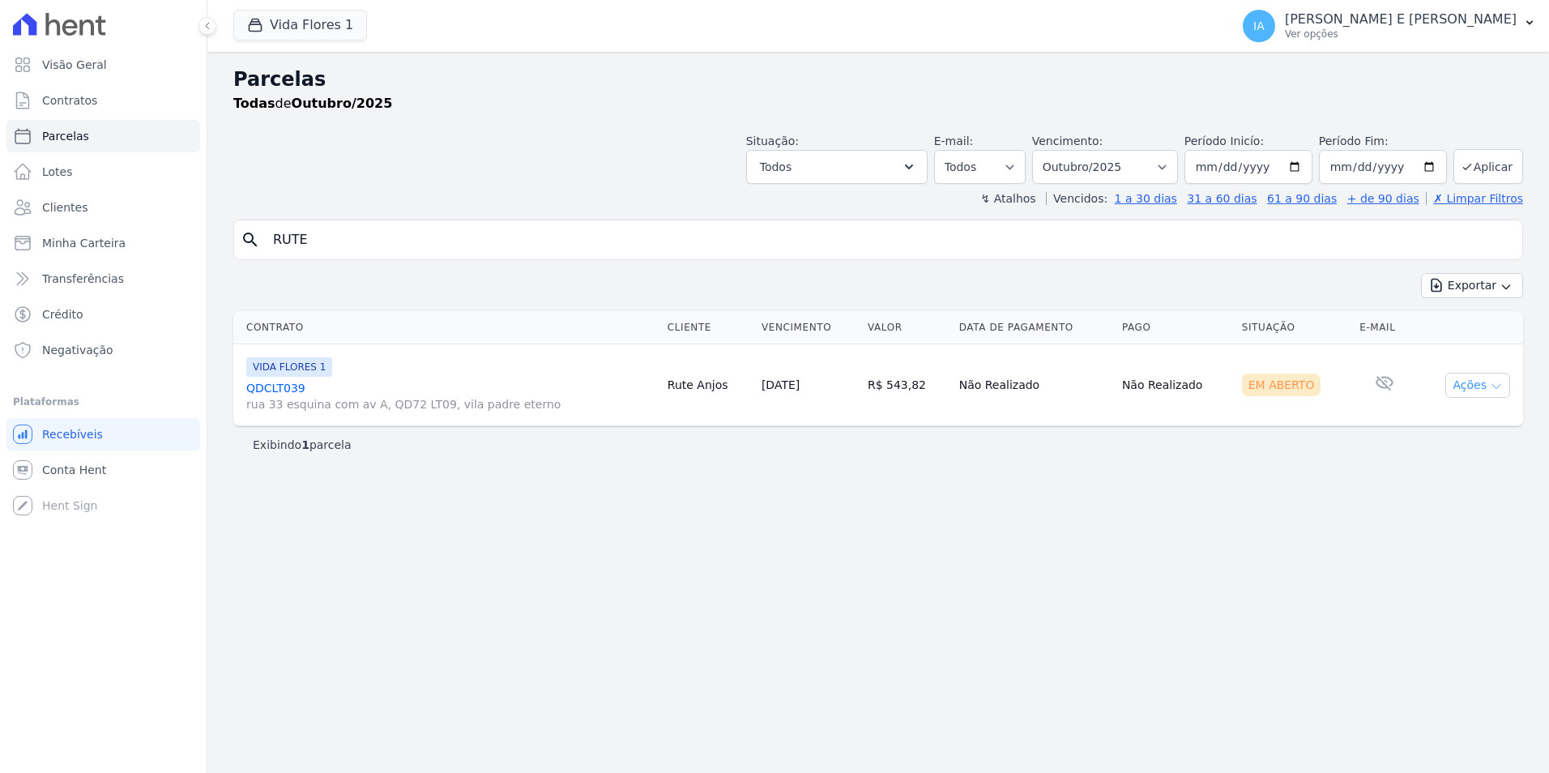
click at [1473, 384] on button "Ações" at bounding box center [1477, 385] width 65 height 25
click at [1476, 480] on link "Enviar whatsapp" at bounding box center [1471, 482] width 156 height 30
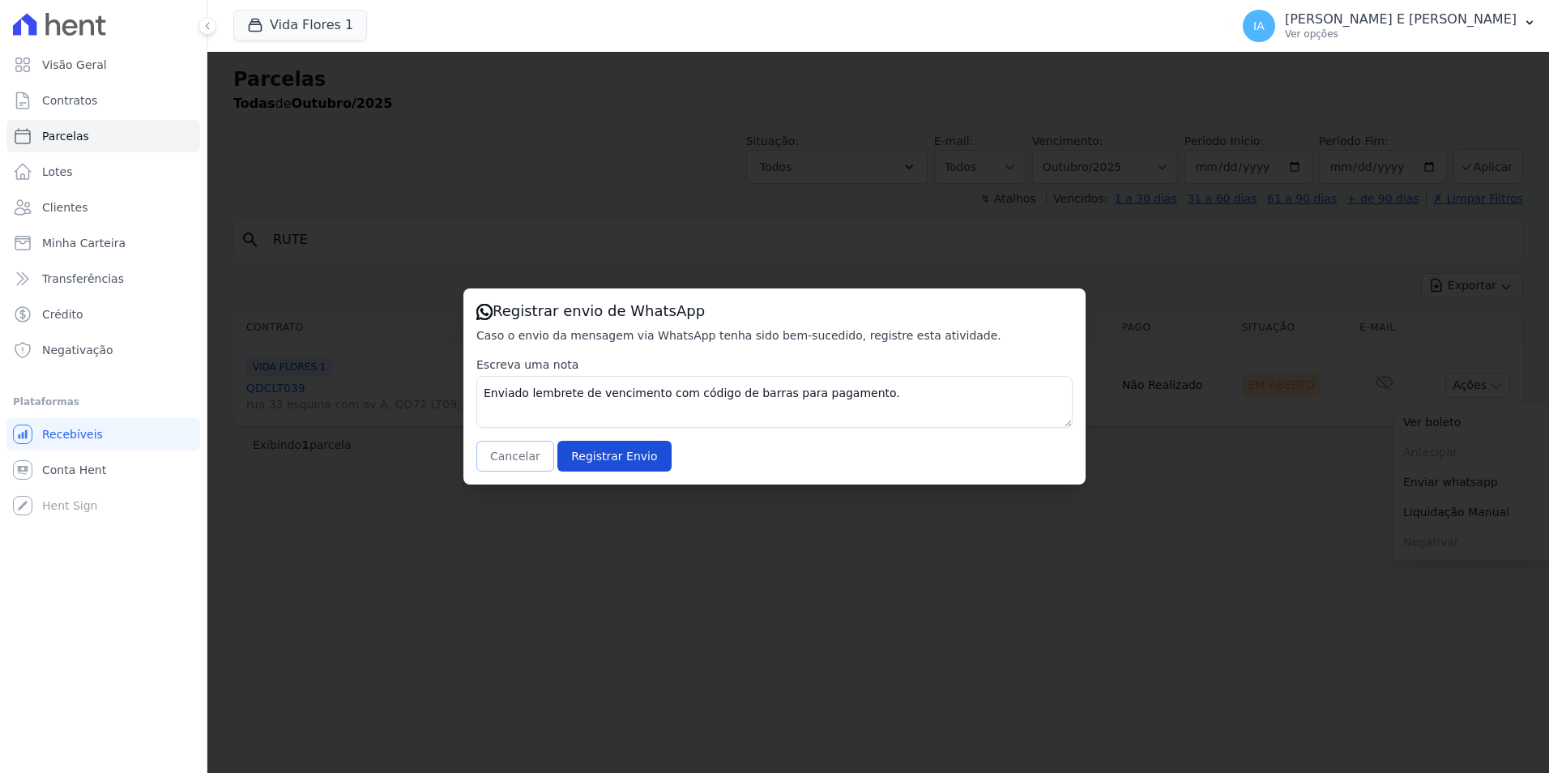
click at [508, 451] on button "Cancelar" at bounding box center [515, 456] width 78 height 31
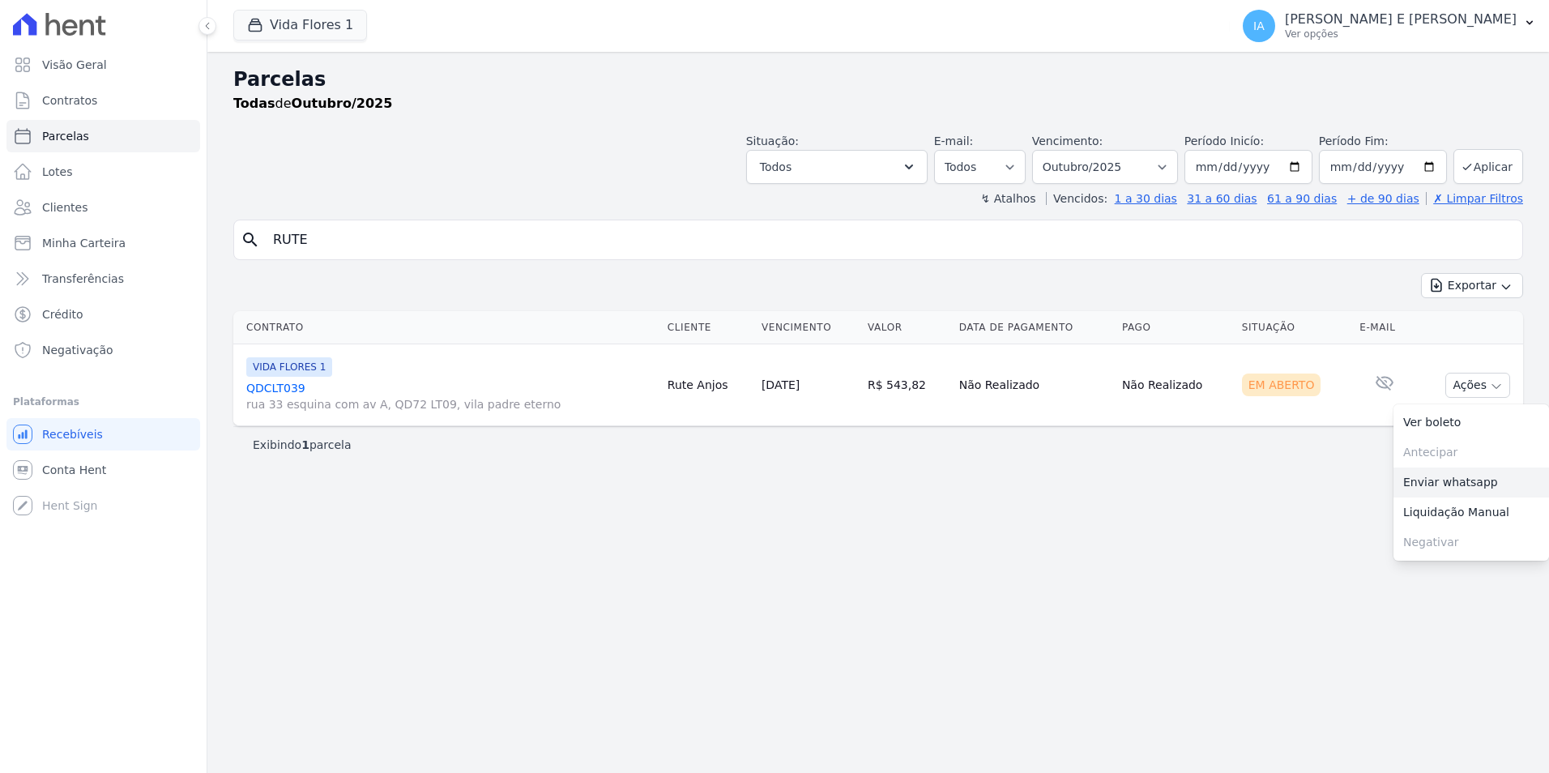
click at [1422, 485] on link "Enviar whatsapp" at bounding box center [1471, 482] width 156 height 30
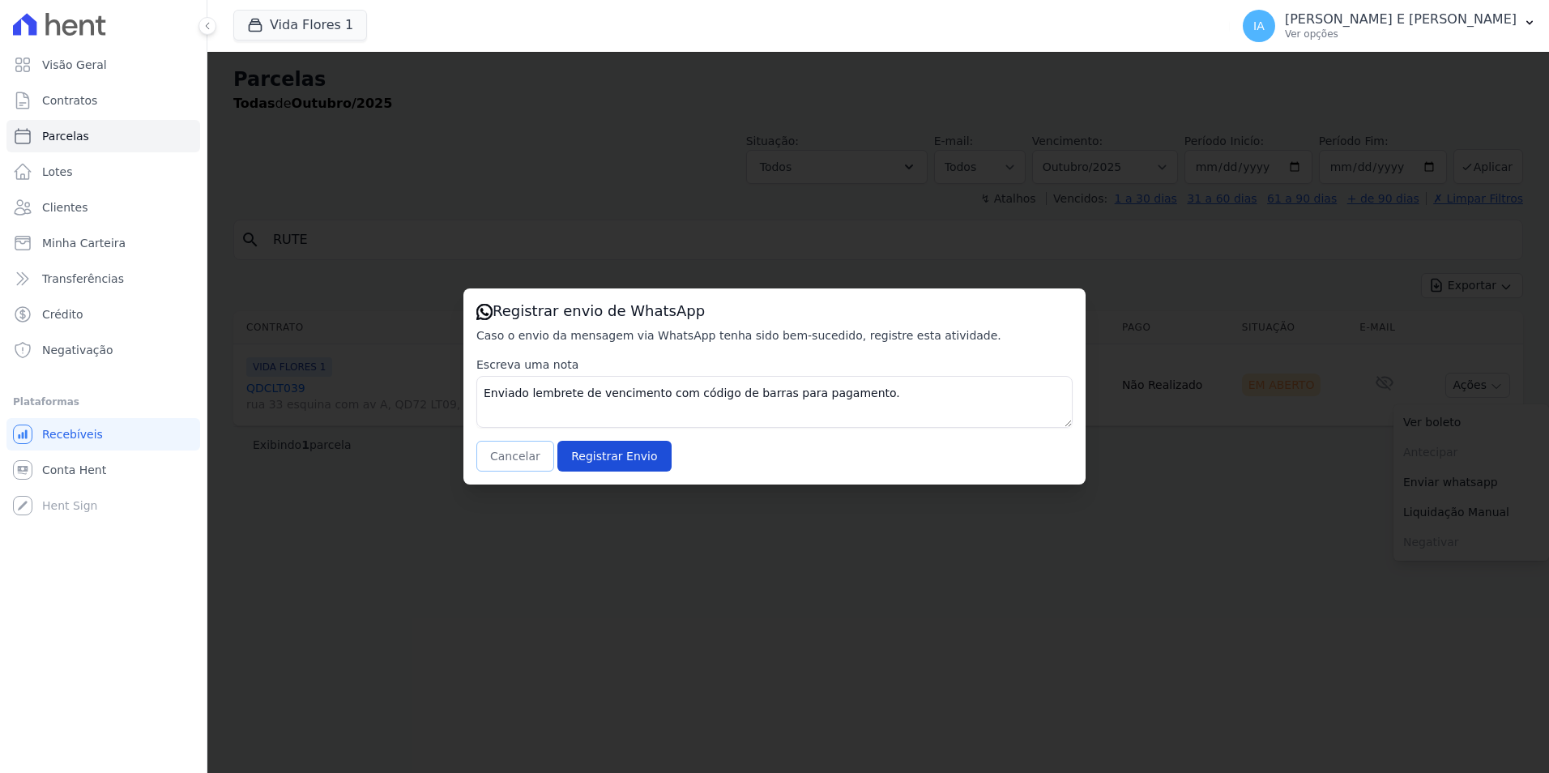
drag, startPoint x: 502, startPoint y: 458, endPoint x: 511, endPoint y: 460, distance: 9.2
click at [503, 458] on button "Cancelar" at bounding box center [515, 456] width 78 height 31
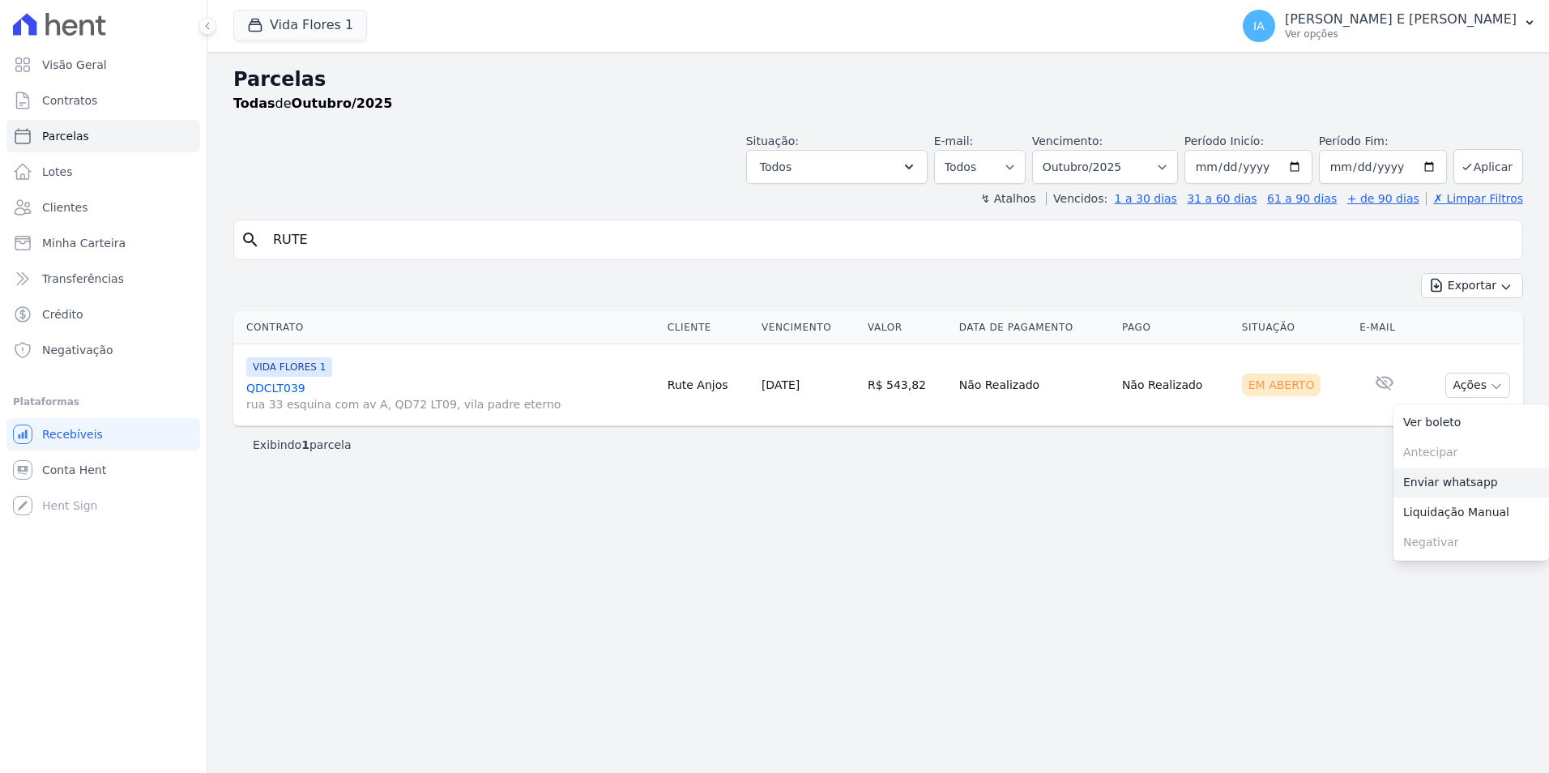
click at [1408, 475] on link "Enviar whatsapp" at bounding box center [1471, 482] width 156 height 30
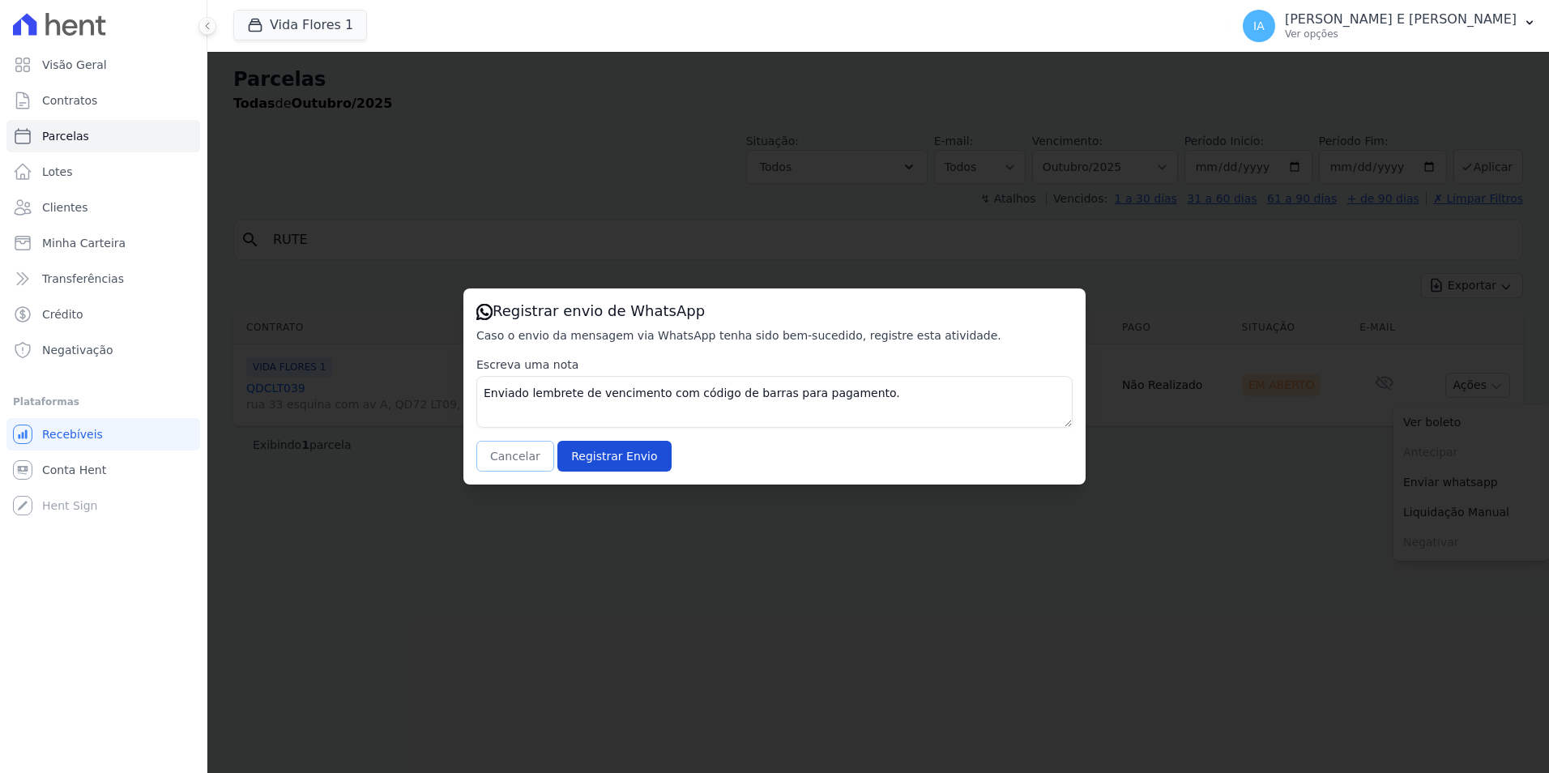
click at [526, 459] on button "Cancelar" at bounding box center [515, 456] width 78 height 31
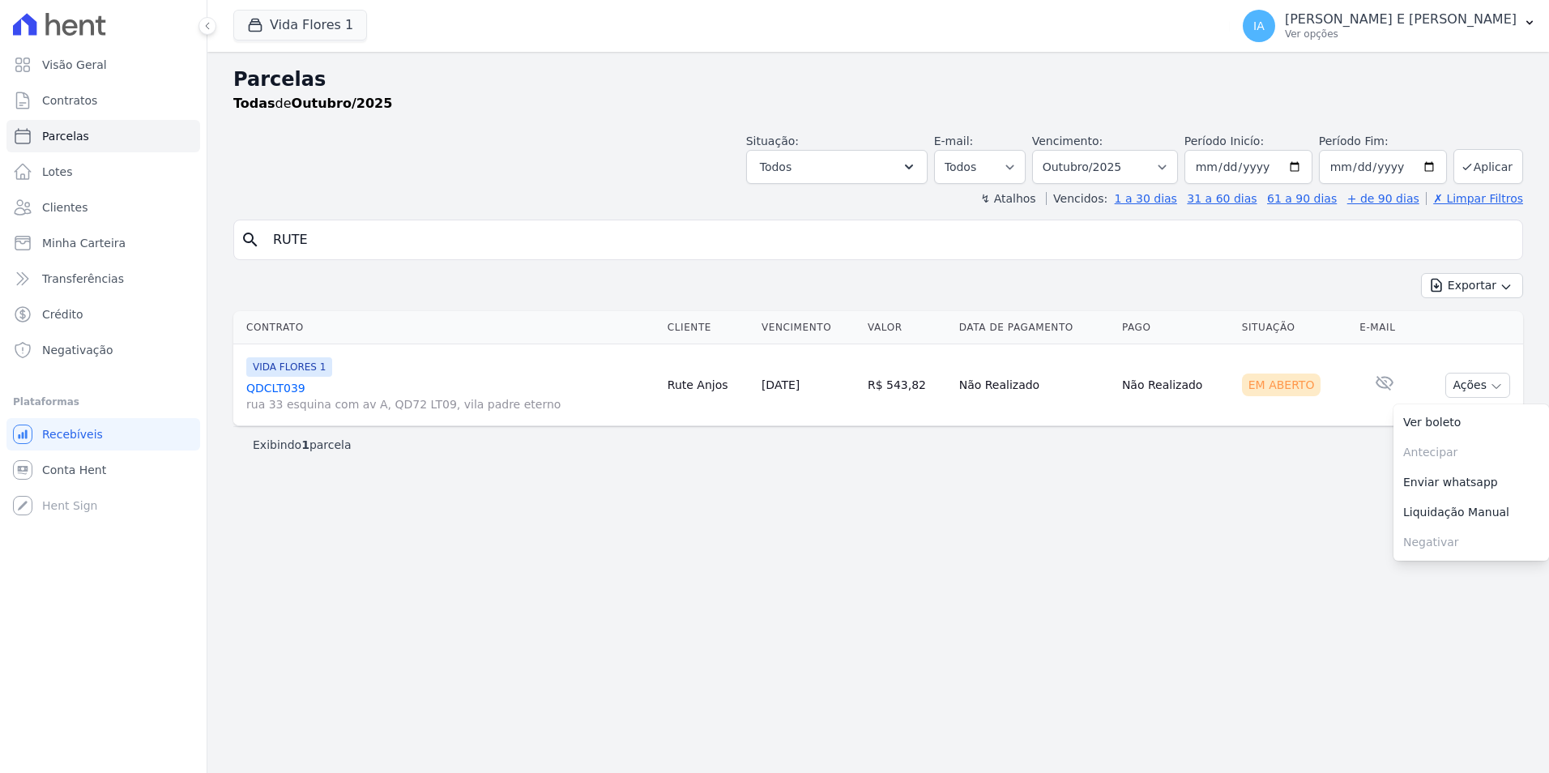
click at [284, 279] on div "Exportar Exportar PDF Exportar CSV" at bounding box center [878, 292] width 1290 height 38
click at [143, 95] on link "Contratos" at bounding box center [103, 100] width 194 height 32
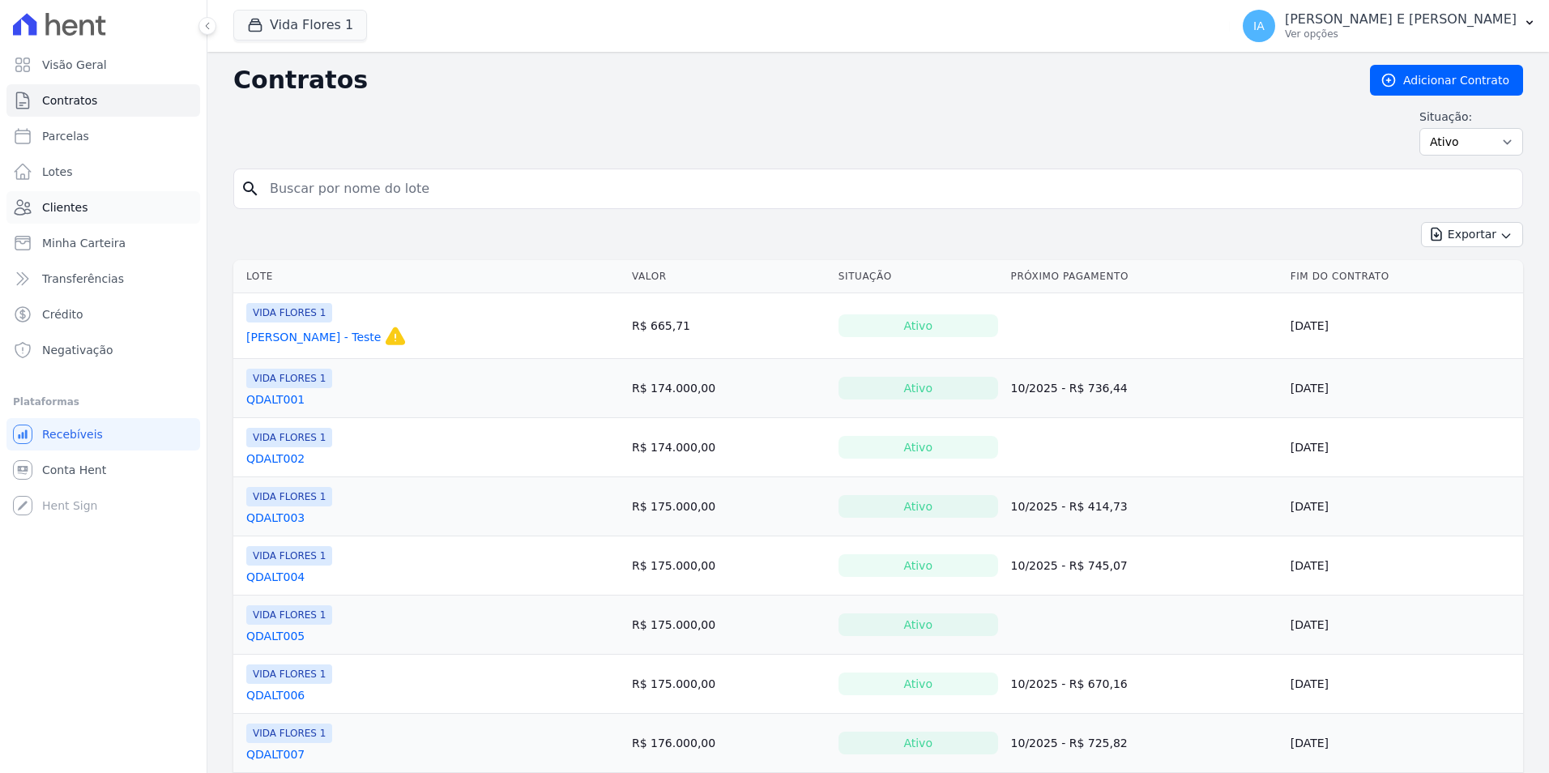
click at [111, 205] on link "Clientes" at bounding box center [103, 207] width 194 height 32
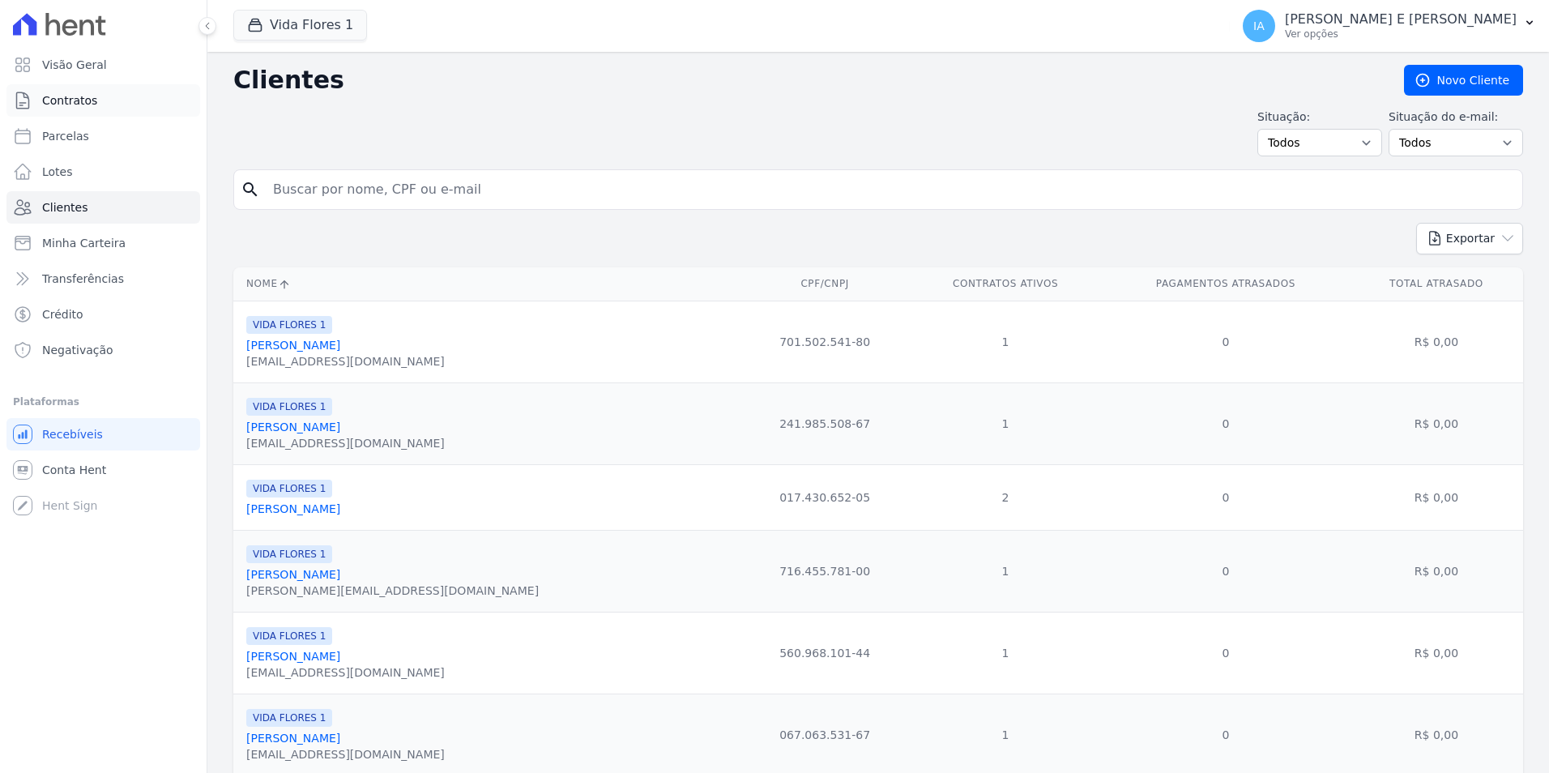
click at [100, 104] on link "Contratos" at bounding box center [103, 100] width 194 height 32
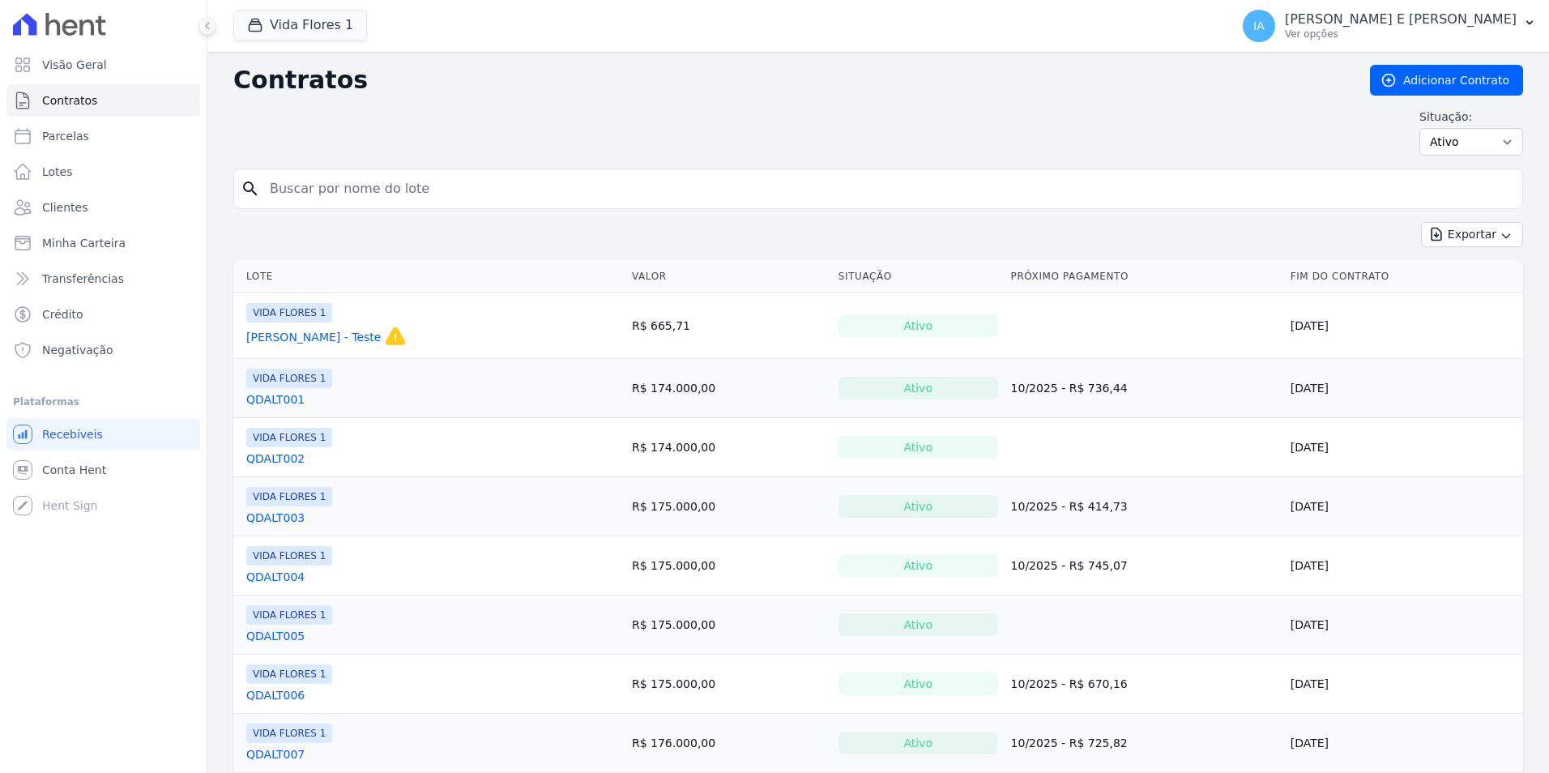
click at [377, 335] on link "AERCIO FELIX SOUSA - Teste" at bounding box center [313, 337] width 134 height 16
click at [137, 212] on link "Clientes" at bounding box center [103, 207] width 194 height 32
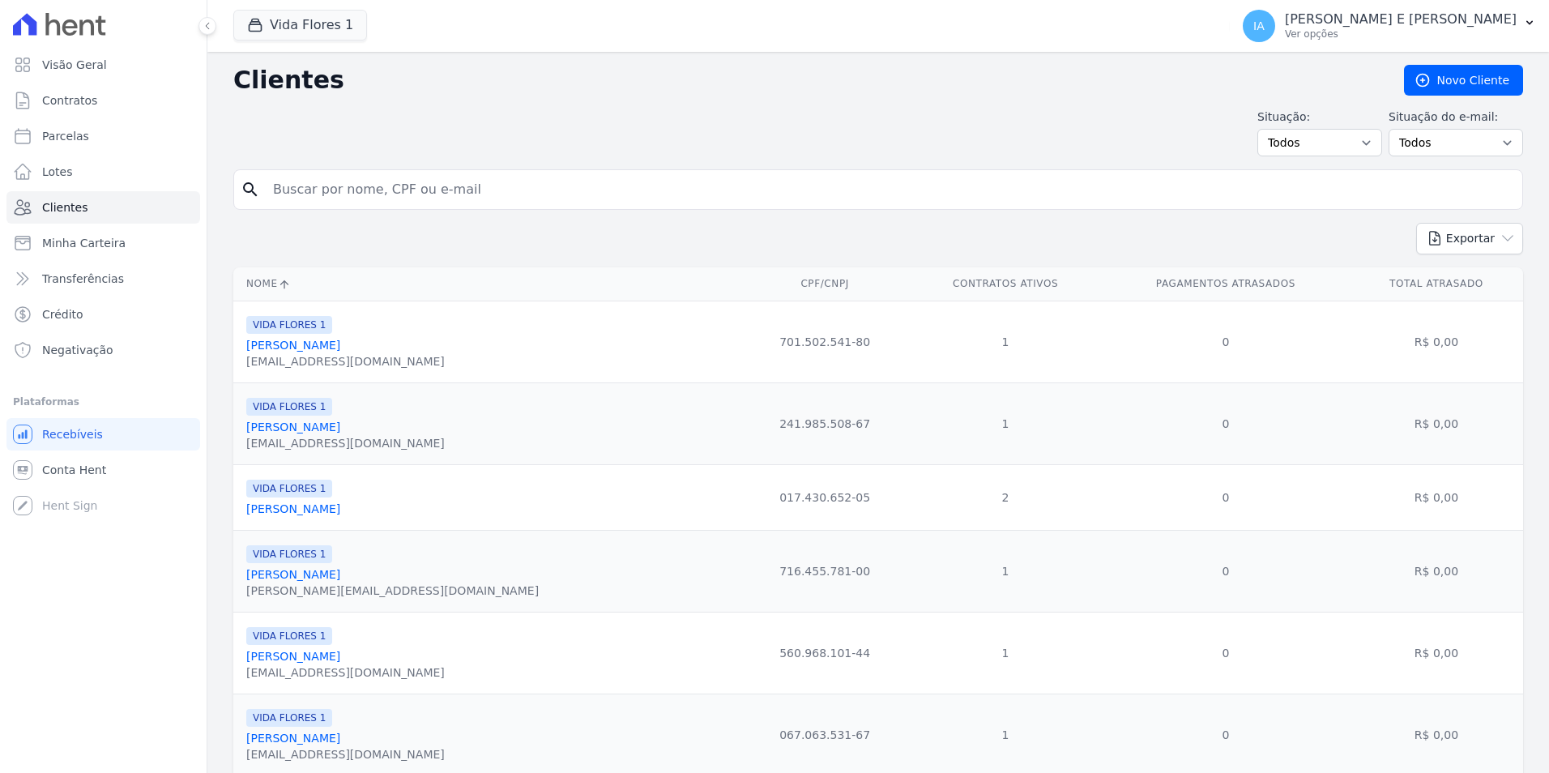
click at [293, 191] on input "search" at bounding box center [889, 189] width 1252 height 32
type input "R"
click at [292, 512] on link "Aercio Felix Sousa" at bounding box center [293, 508] width 94 height 13
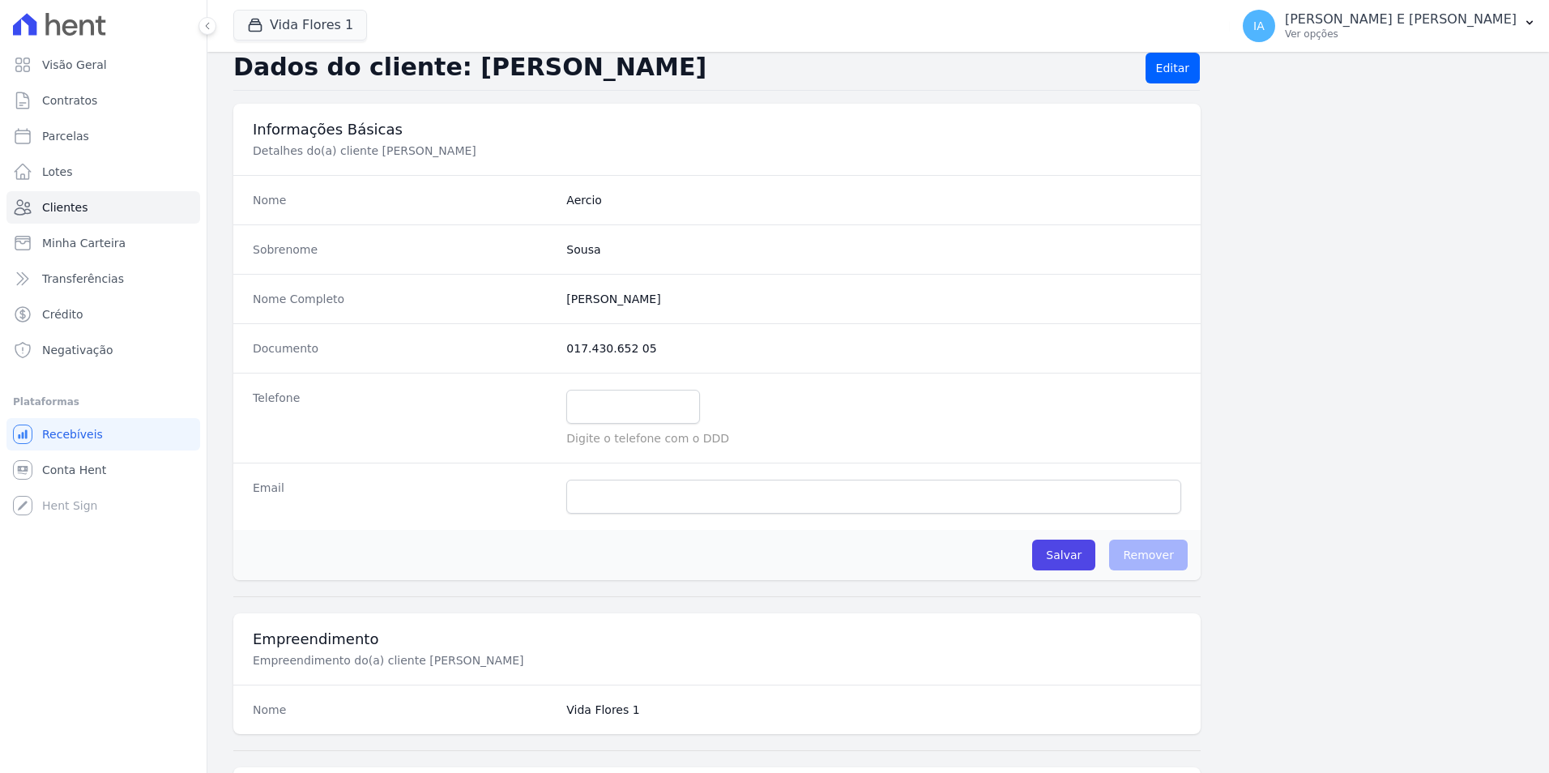
scroll to position [81, 0]
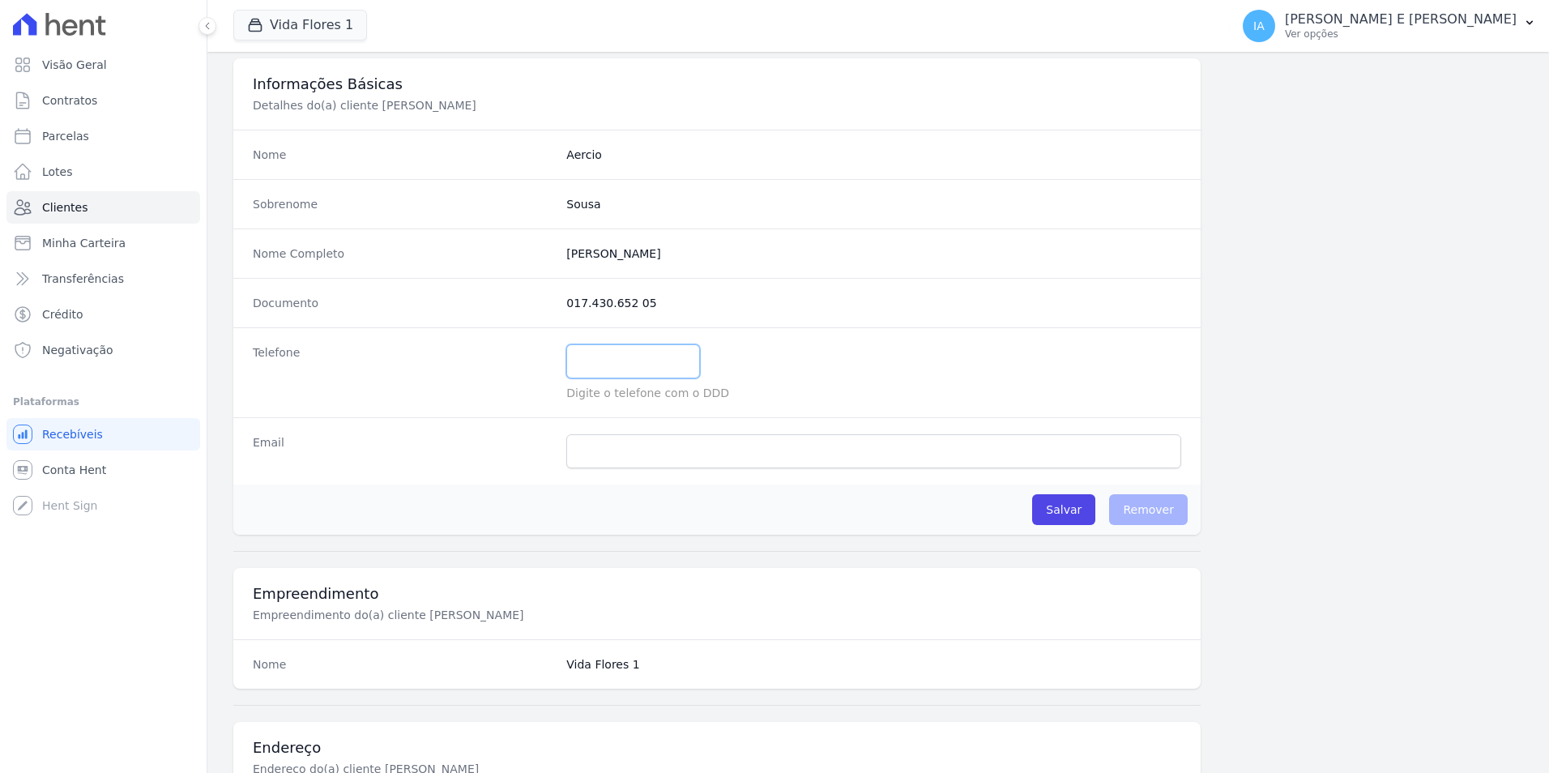
click at [639, 360] on input "text" at bounding box center [633, 361] width 134 height 34
click at [979, 357] on div at bounding box center [873, 361] width 615 height 34
click at [618, 454] on input "email" at bounding box center [873, 451] width 615 height 34
click at [595, 367] on input "text" at bounding box center [633, 361] width 134 height 34
type input "62981966340"
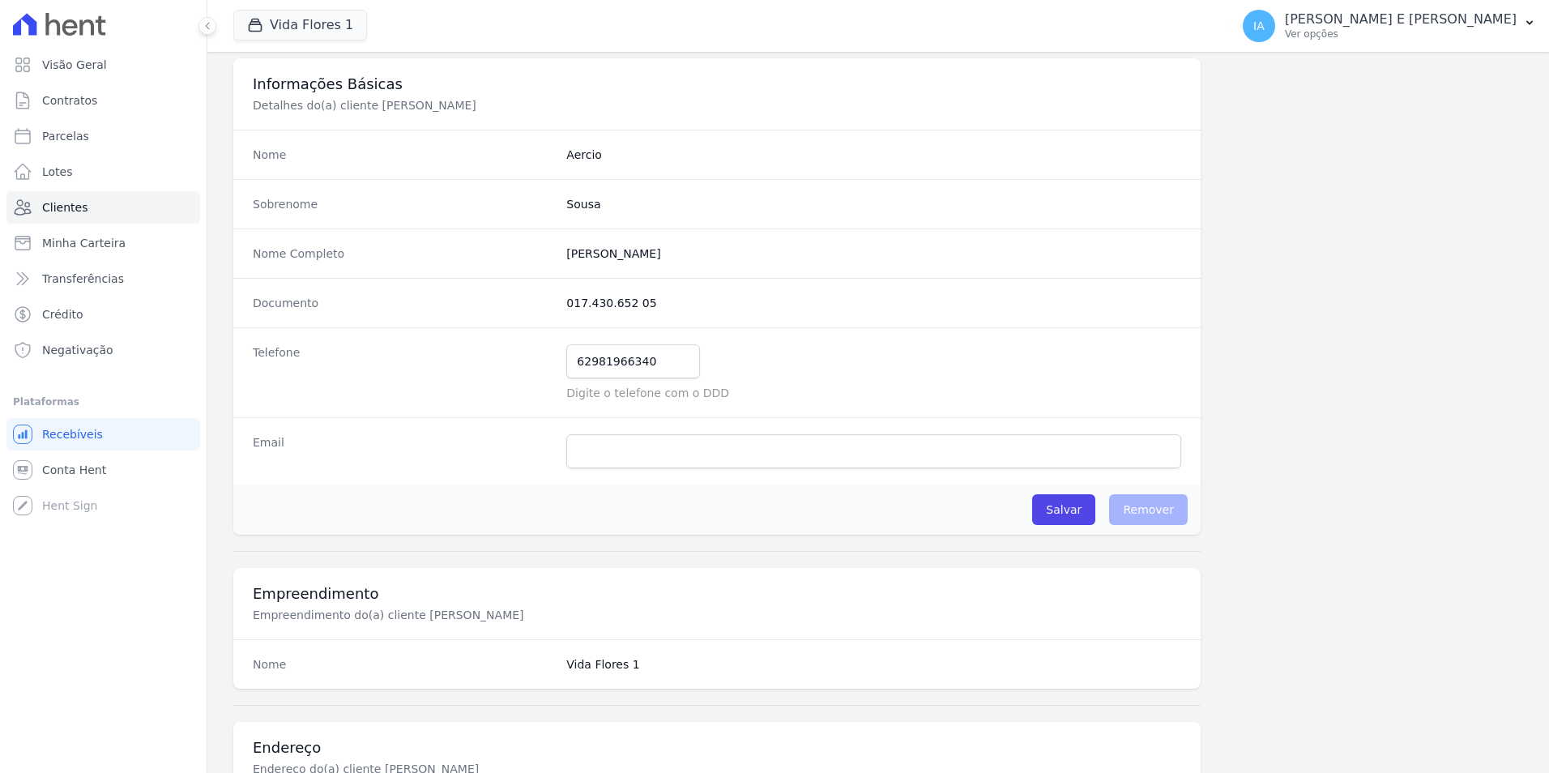
drag, startPoint x: 788, startPoint y: 362, endPoint x: 789, endPoint y: 383, distance: 21.1
click at [789, 366] on div "62981966340" at bounding box center [873, 361] width 615 height 34
click at [728, 446] on input "email" at bounding box center [873, 451] width 615 height 34
type input "felixaercio147@gmail.com"
click at [1058, 513] on input "Salvar" at bounding box center [1063, 509] width 63 height 31
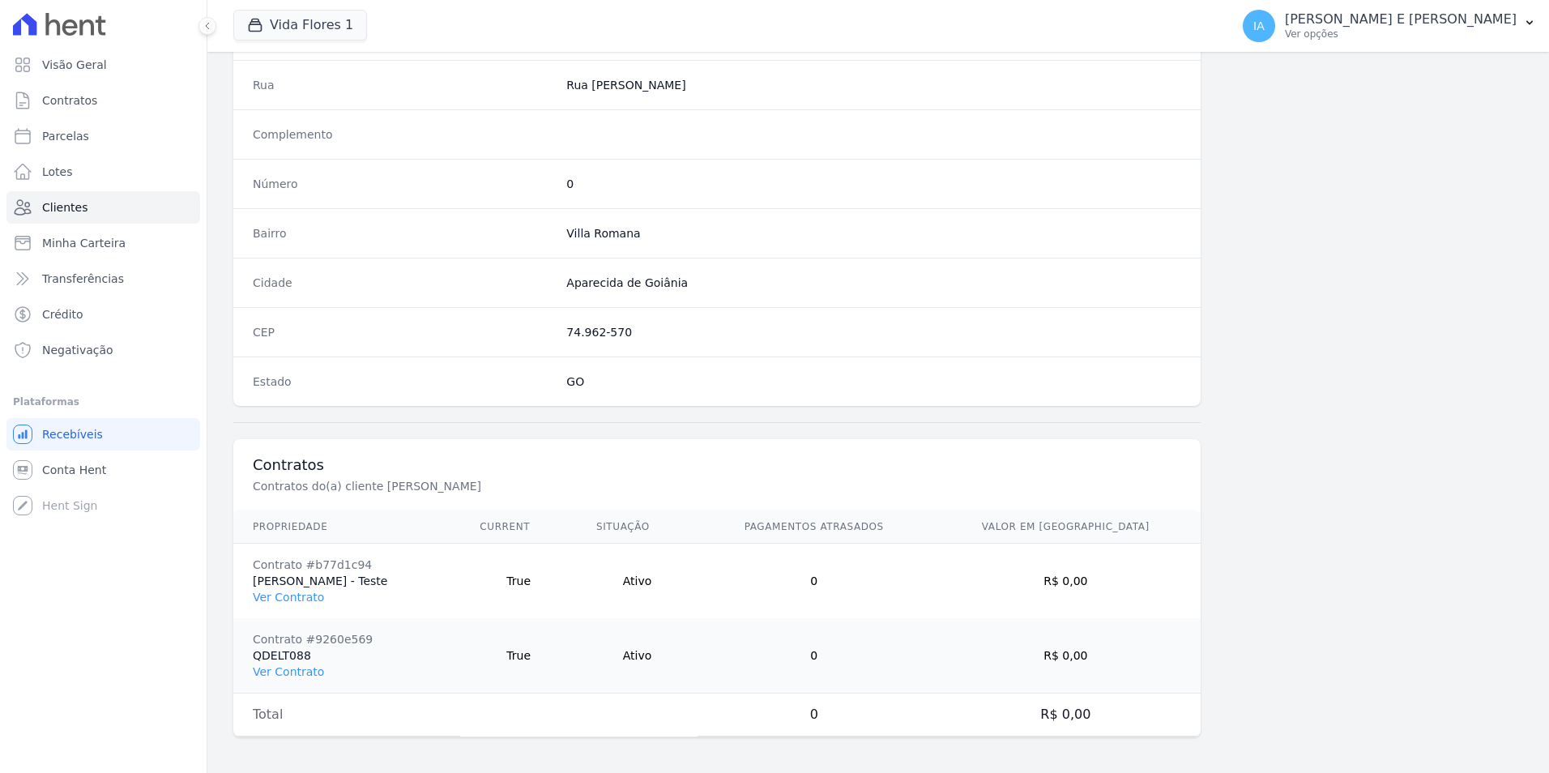
scroll to position [872, 0]
click at [272, 669] on link "Ver Contrato" at bounding box center [288, 668] width 71 height 13
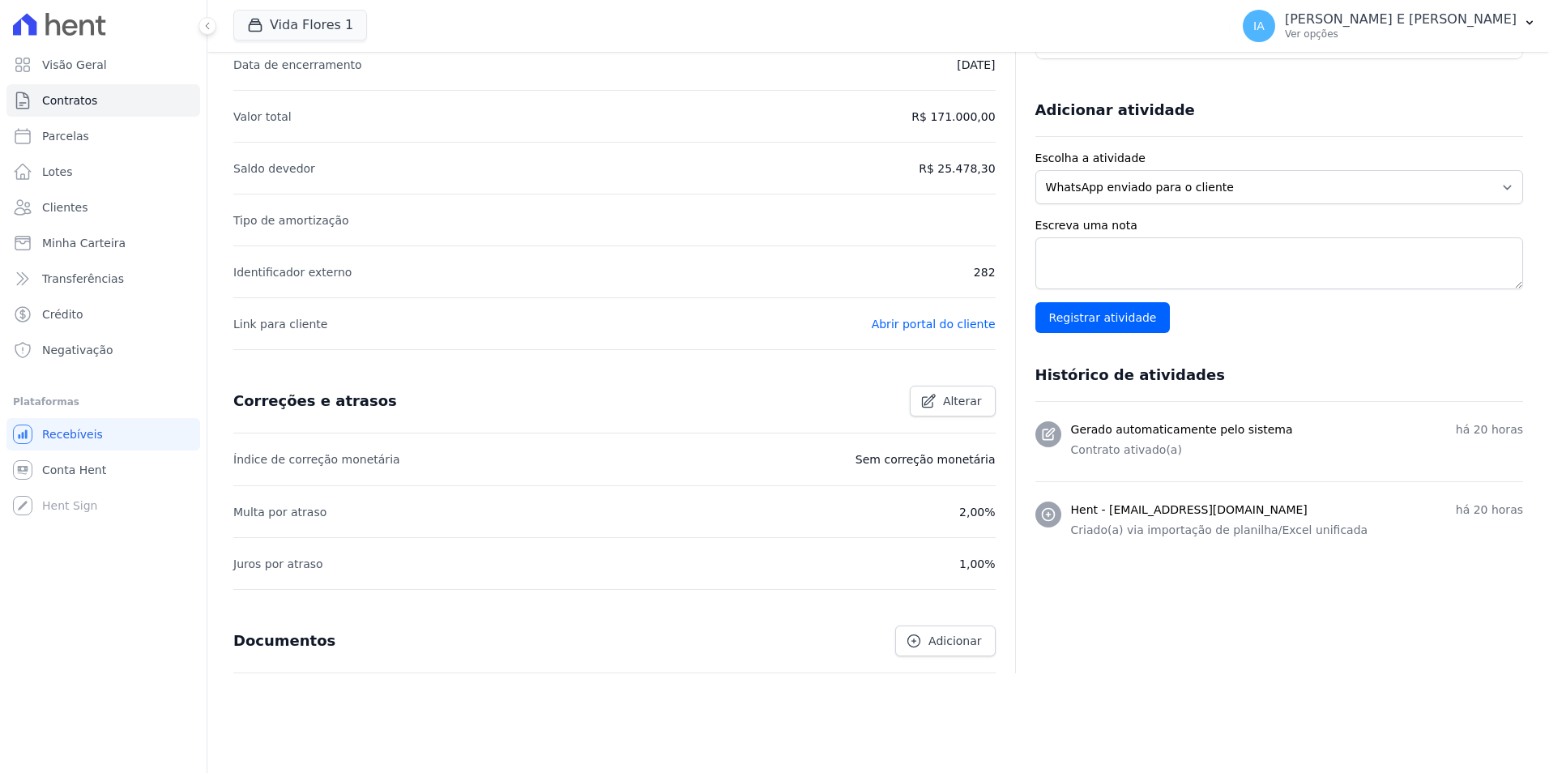
scroll to position [354, 0]
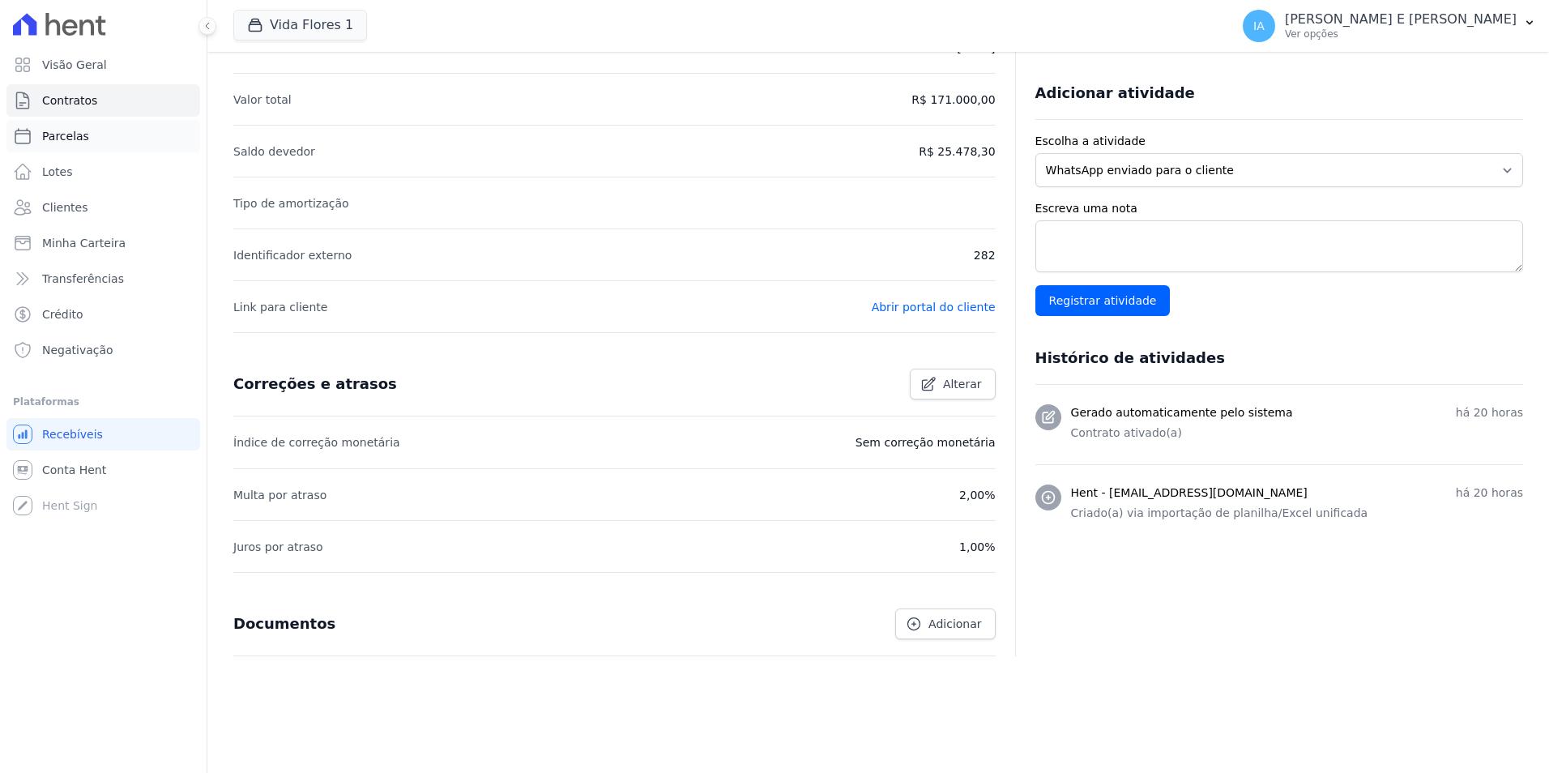
click at [127, 136] on link "Parcelas" at bounding box center [103, 136] width 194 height 32
select select
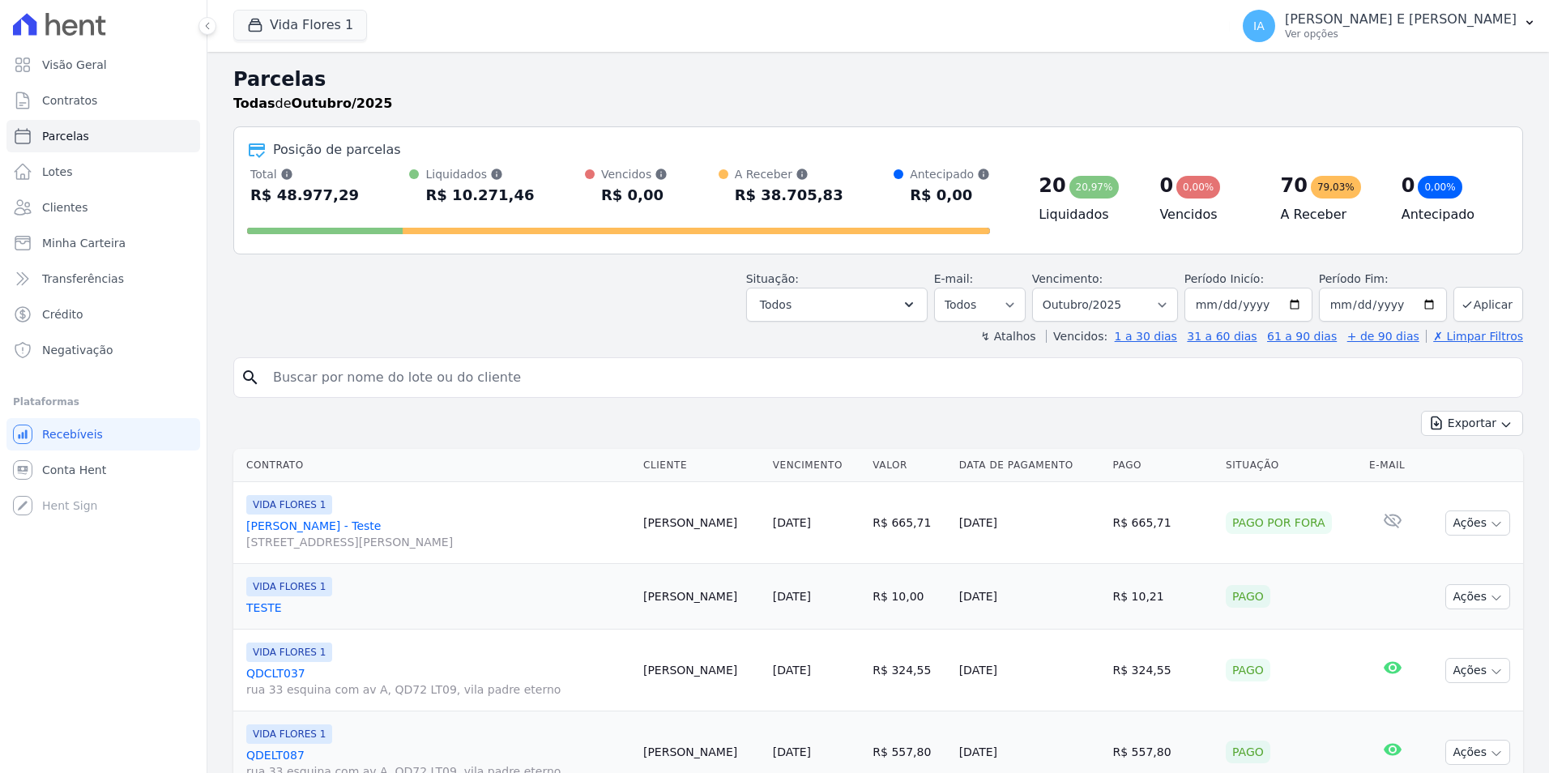
click at [448, 375] on input "search" at bounding box center [889, 377] width 1252 height 32
type input "aerc"
select select
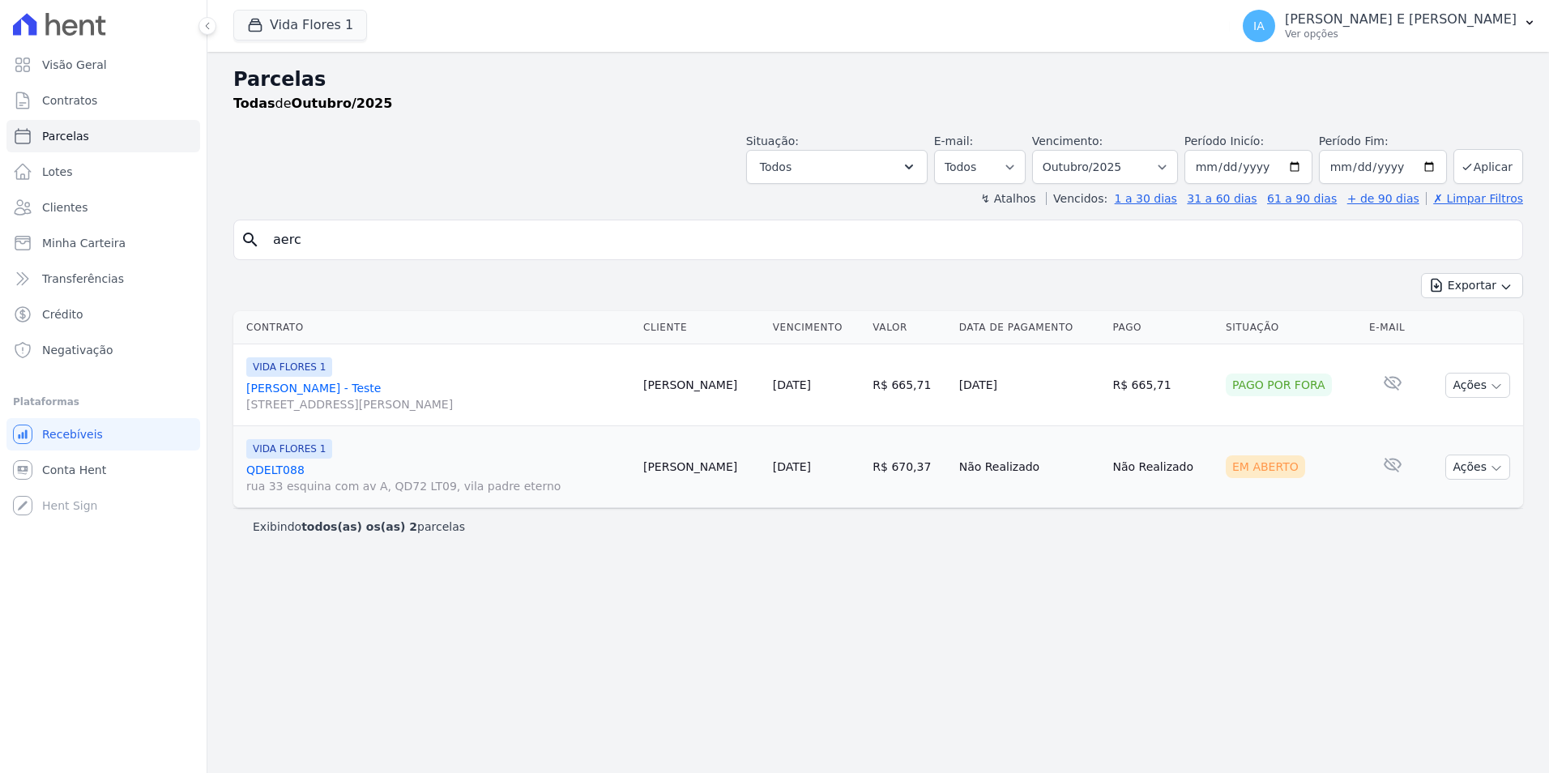
click at [288, 471] on link "QDELT088 rua 33 esquina com av A, QD72 LT09, vila padre eterno" at bounding box center [438, 478] width 384 height 32
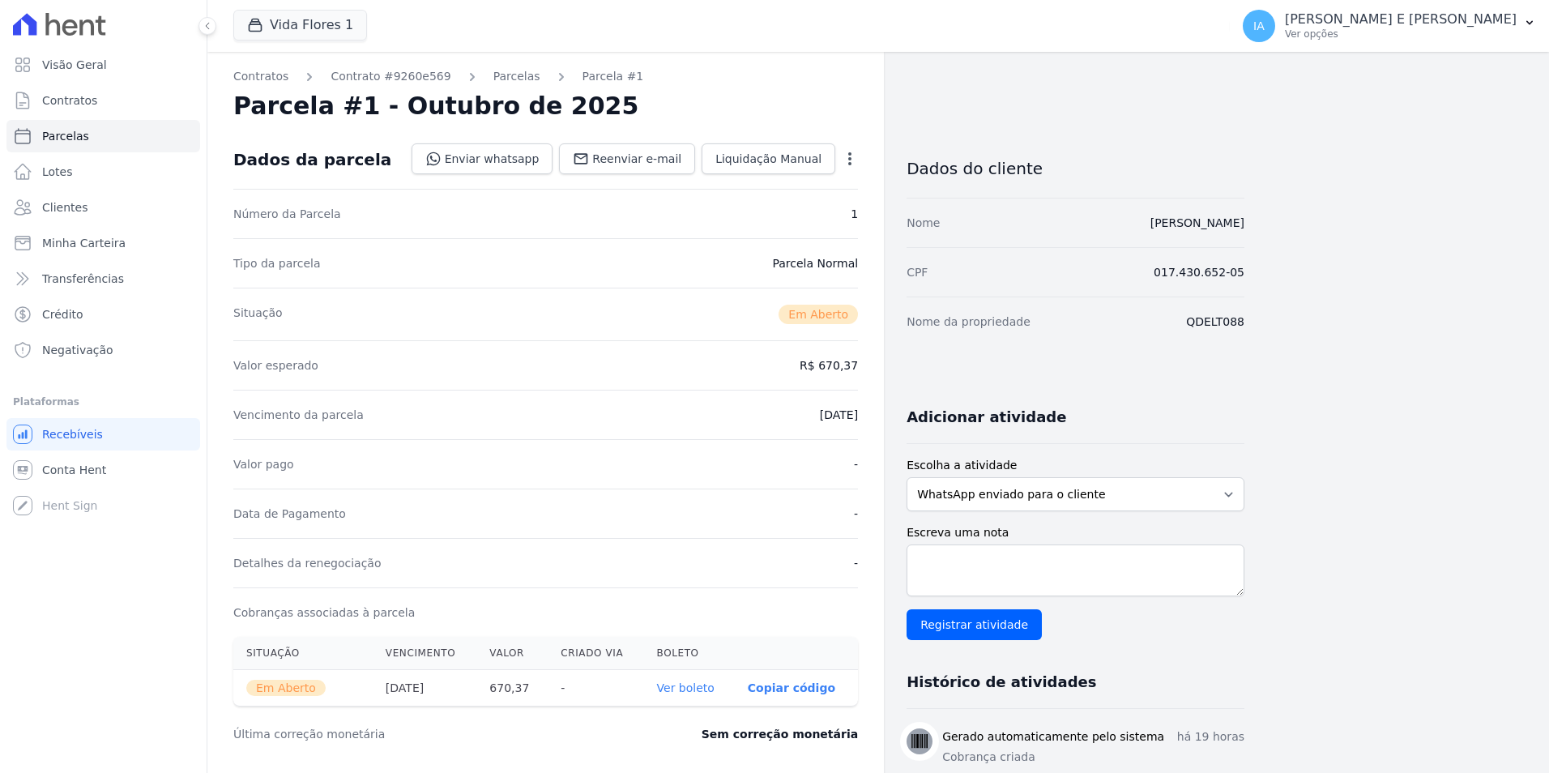
select select
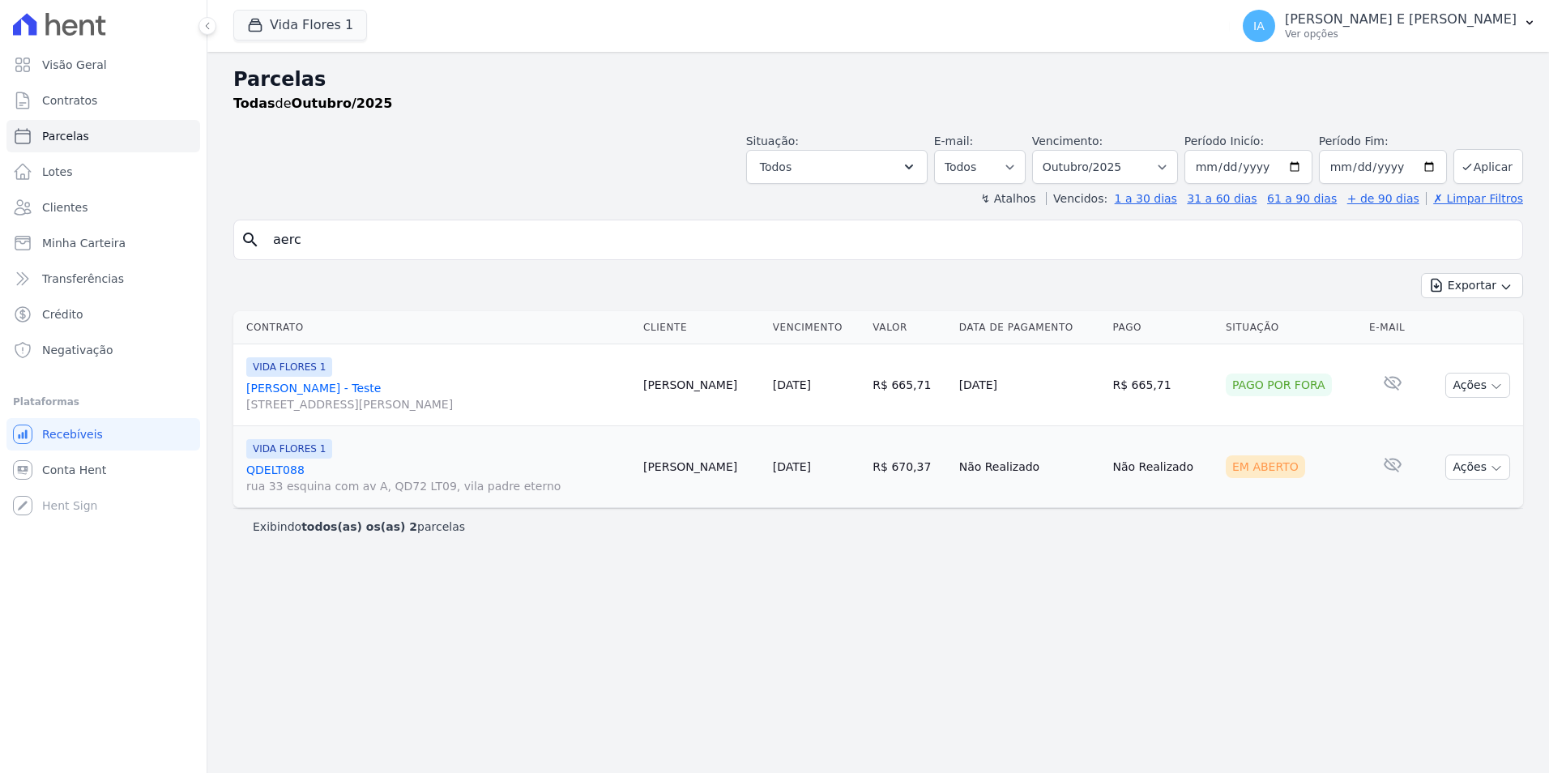
click at [278, 468] on link "QDELT088 rua 33 esquina com av A, QD72 LT09, vila padre eterno" at bounding box center [438, 478] width 384 height 32
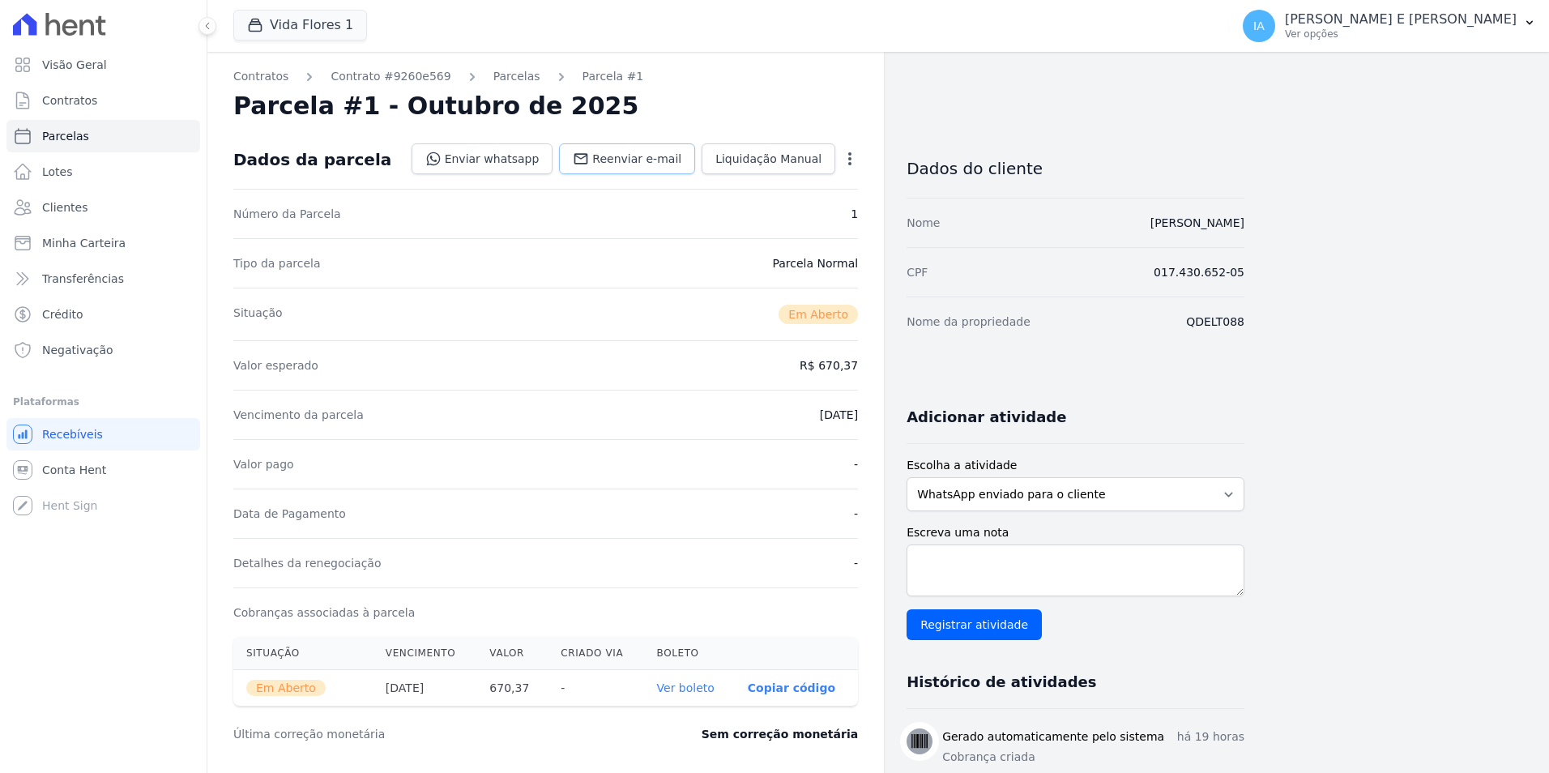
click at [633, 162] on span "Reenviar e-mail" at bounding box center [636, 159] width 89 height 16
click at [527, 159] on link "Enviar whatsapp" at bounding box center [483, 158] width 142 height 31
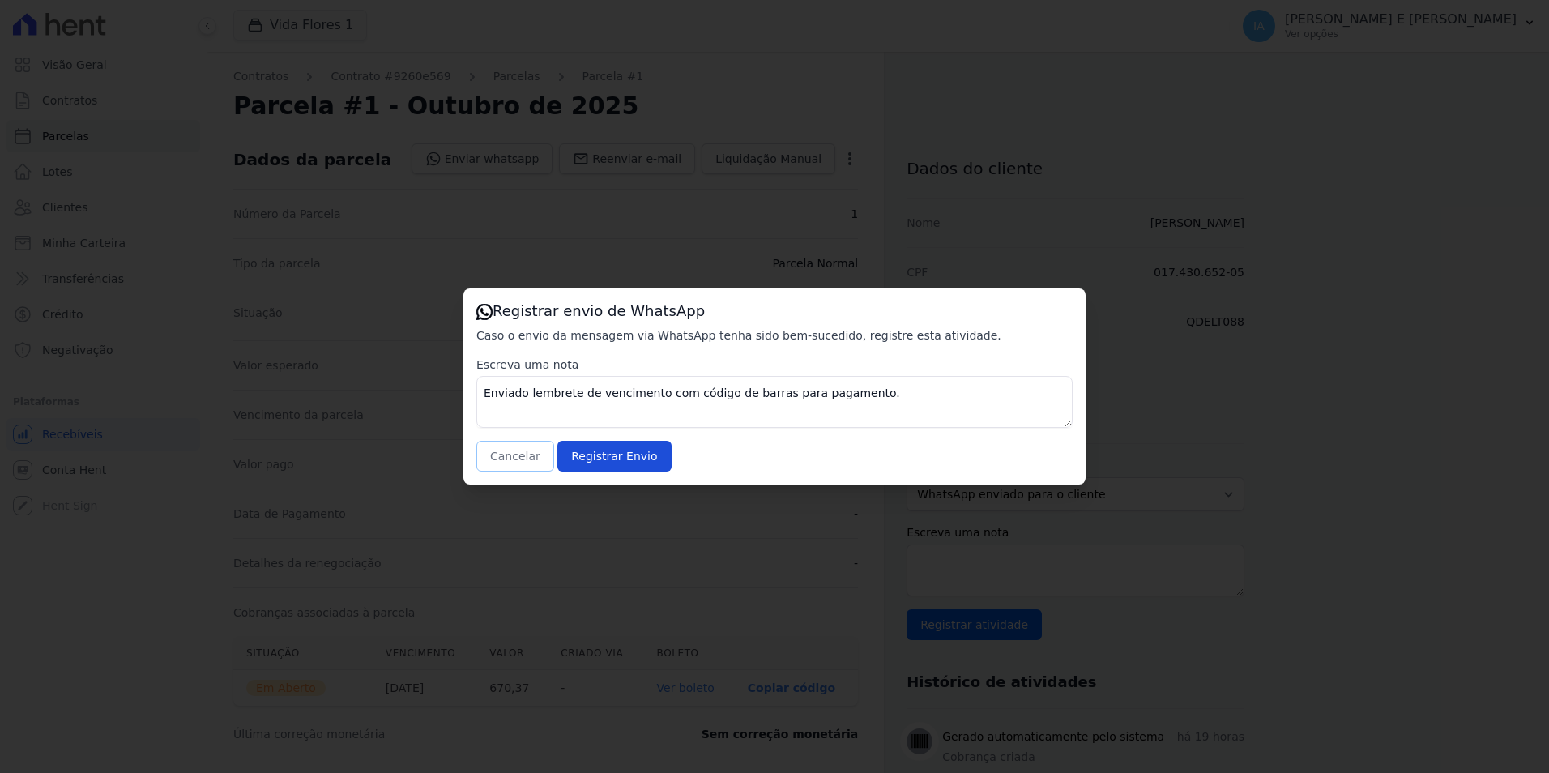
drag, startPoint x: 505, startPoint y: 463, endPoint x: 502, endPoint y: 476, distance: 14.1
click at [505, 462] on button "Cancelar" at bounding box center [515, 456] width 78 height 31
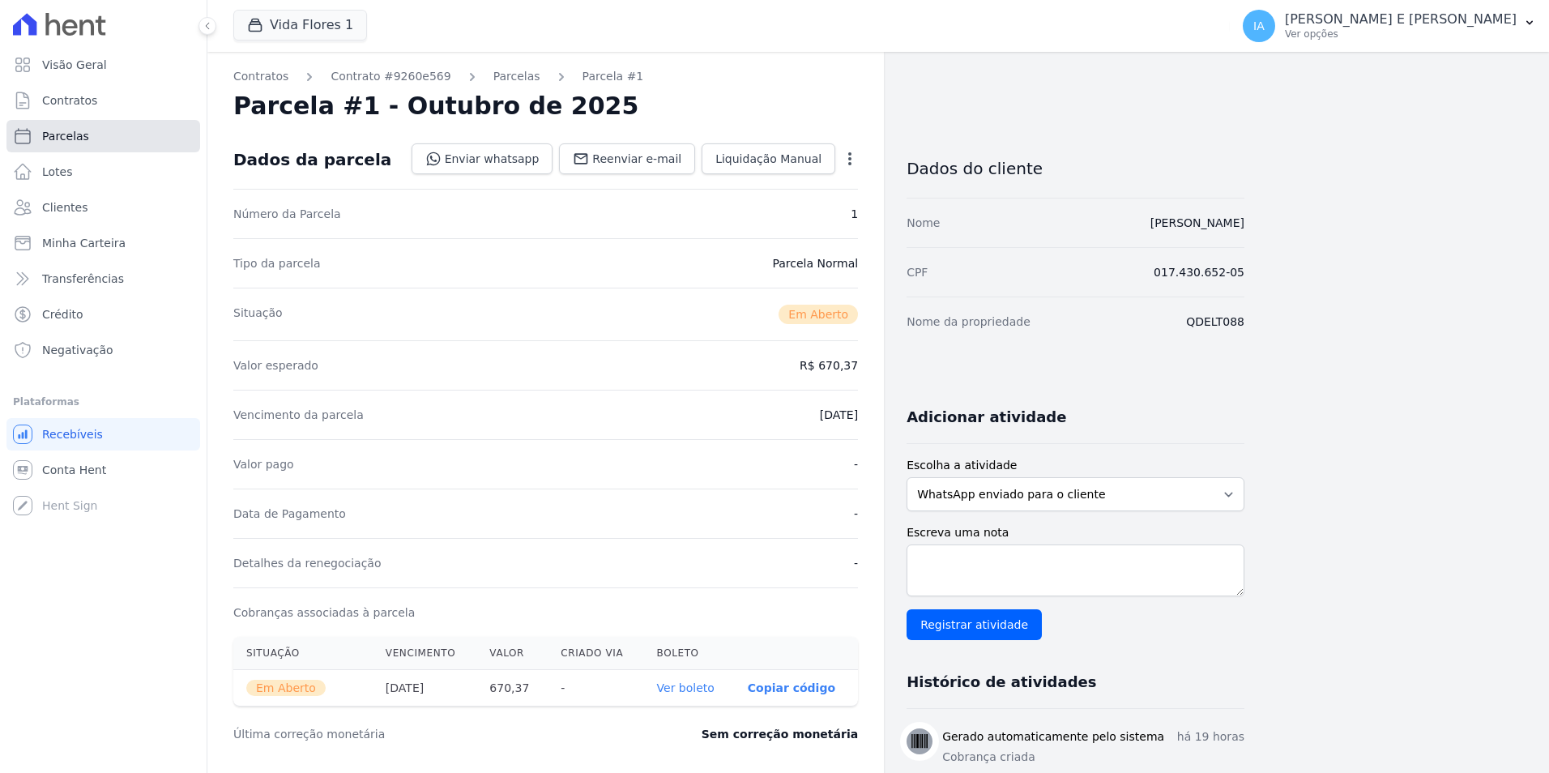
click at [92, 146] on link "Parcelas" at bounding box center [103, 136] width 194 height 32
select select
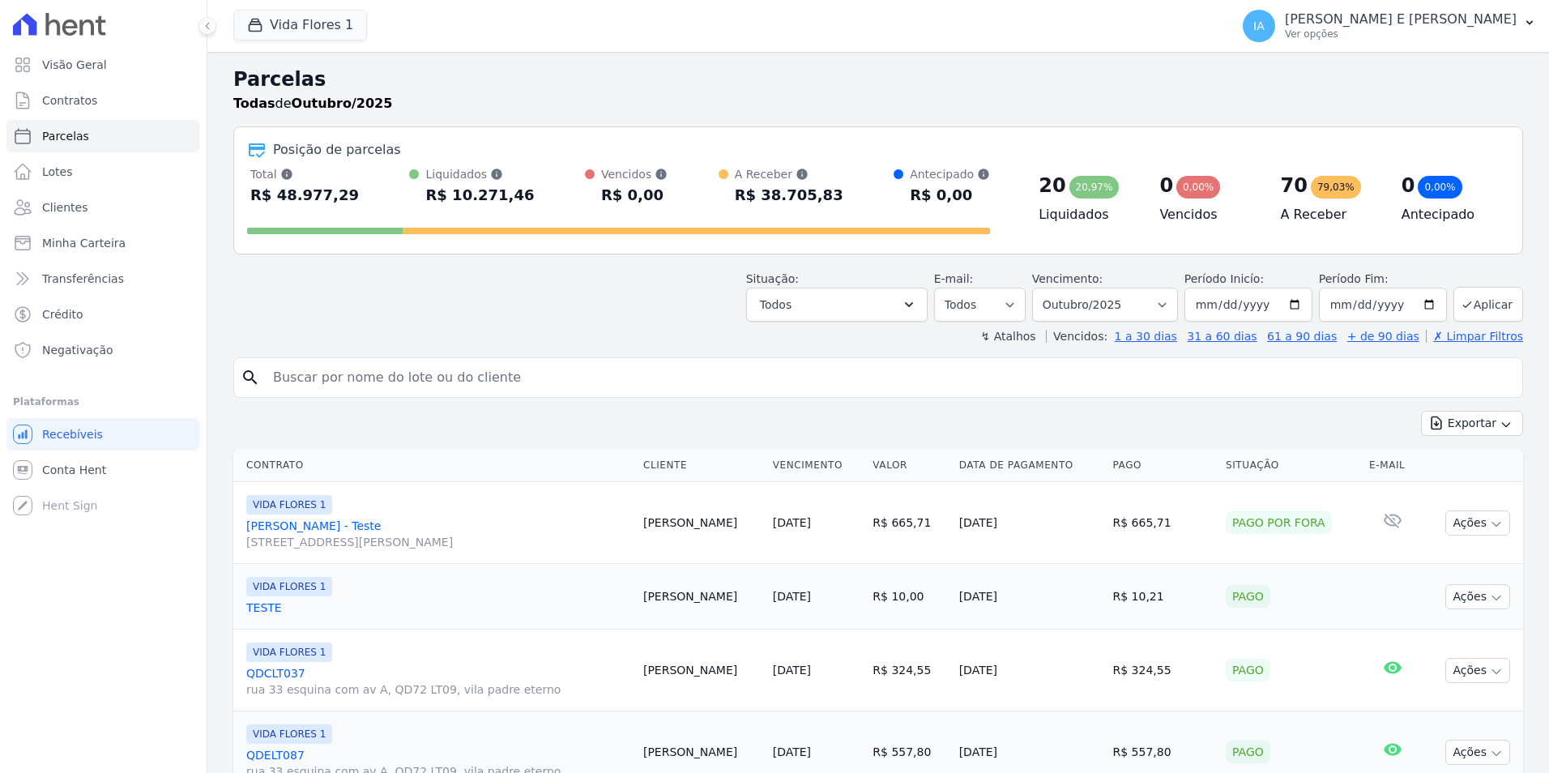
click at [323, 381] on input "search" at bounding box center [889, 377] width 1252 height 32
type input "iris"
select select
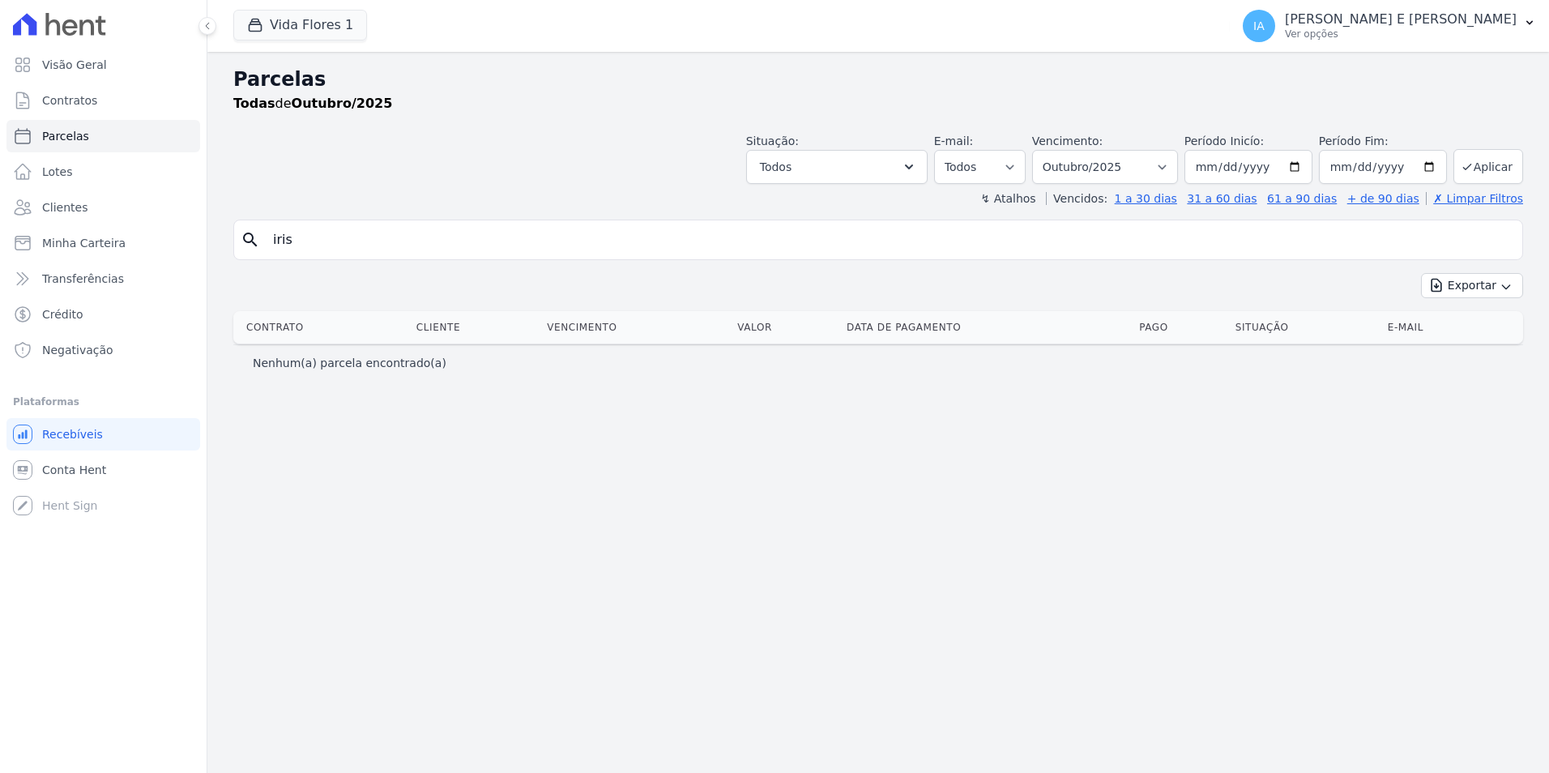
drag, startPoint x: 342, startPoint y: 241, endPoint x: 300, endPoint y: 243, distance: 42.2
click at [300, 243] on input "iris" at bounding box center [889, 240] width 1252 height 32
click at [117, 211] on link "Clientes" at bounding box center [103, 207] width 194 height 32
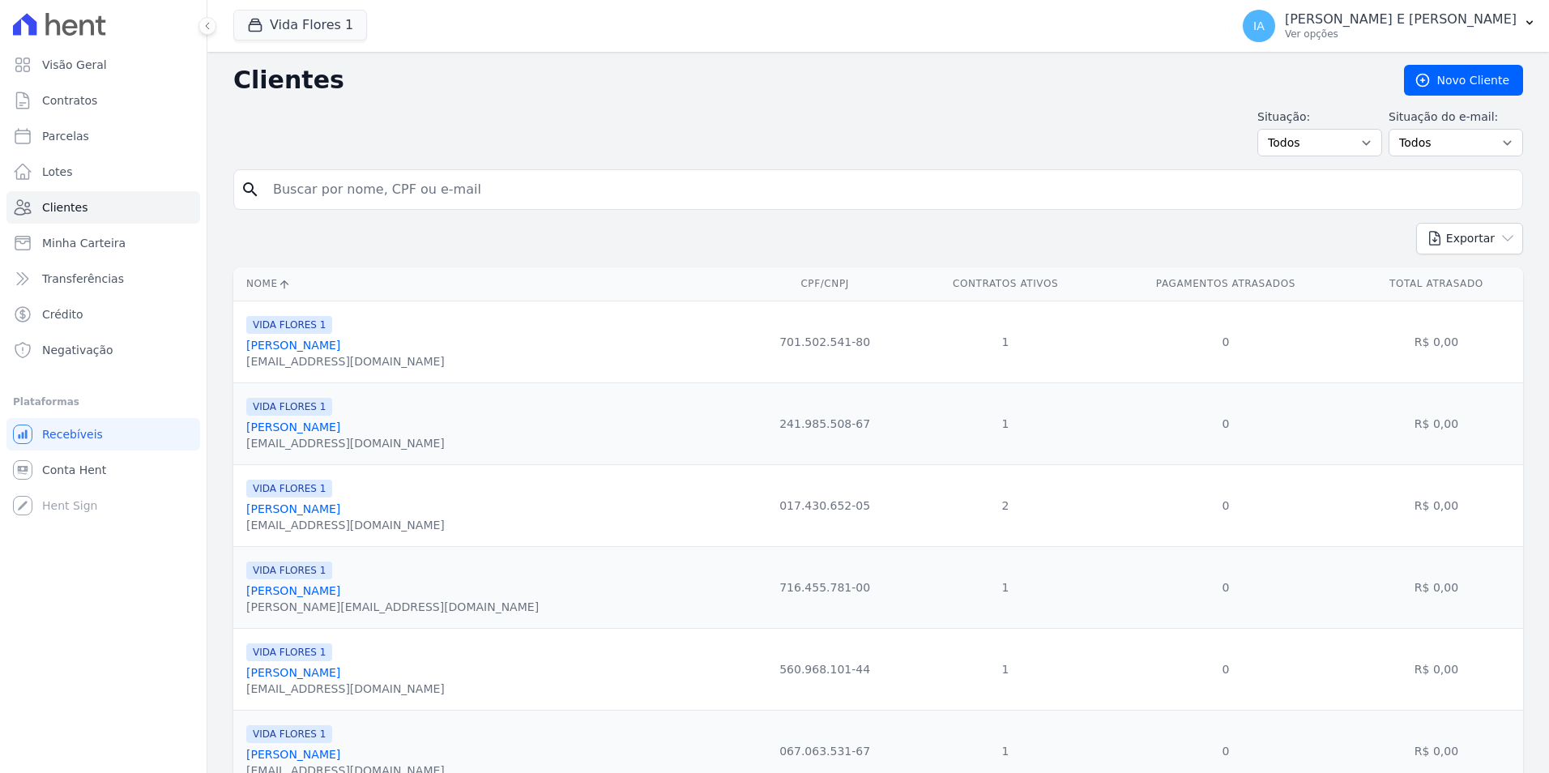
click at [304, 198] on input "search" at bounding box center [889, 189] width 1252 height 32
type input "rute"
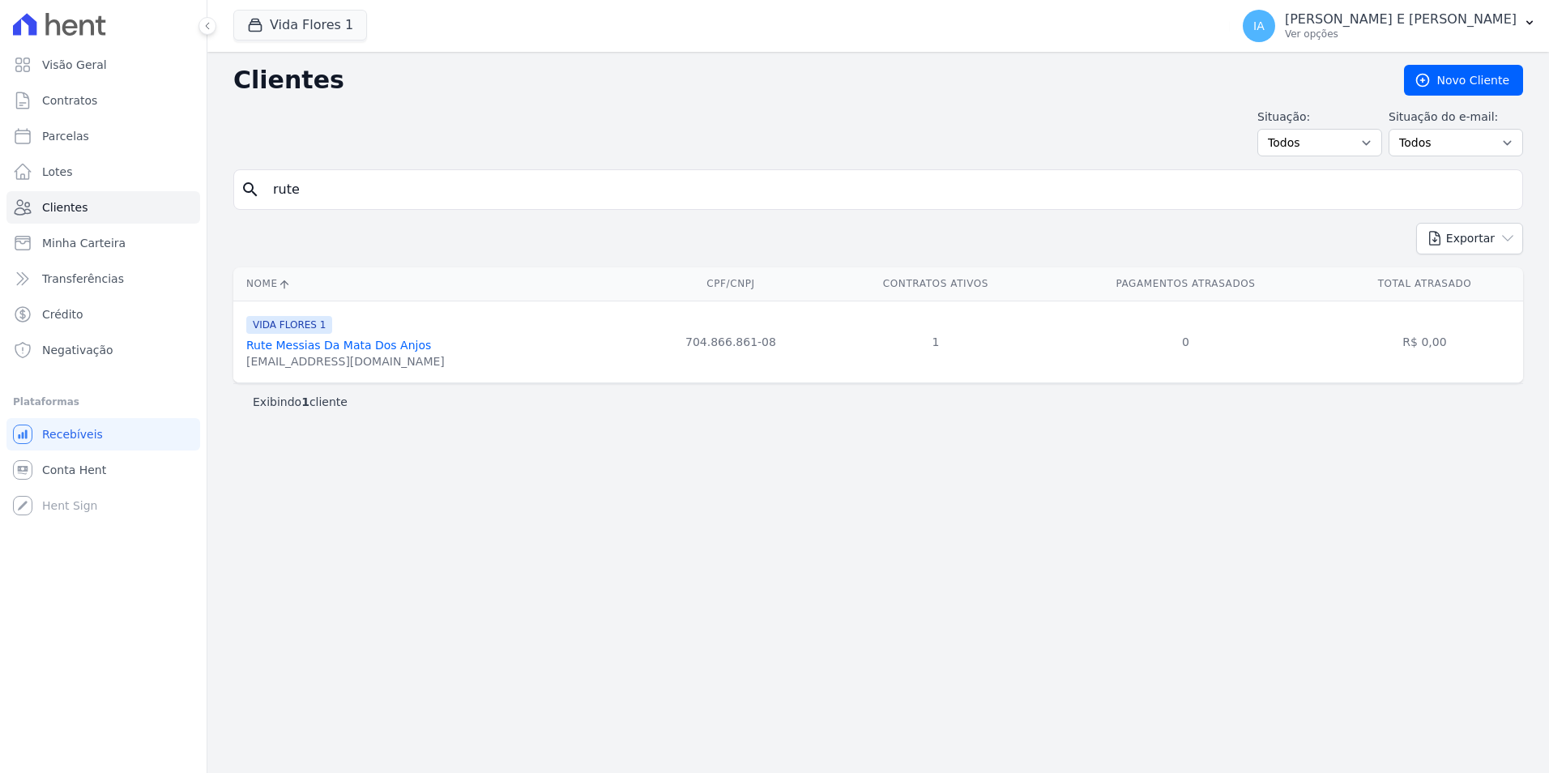
drag, startPoint x: 336, startPoint y: 187, endPoint x: 213, endPoint y: 181, distance: 123.3
click at [213, 184] on div "Clientes Novo Cliente Situação: Todos Adimplentes Inadimplentes Situação do e-m…" at bounding box center [877, 412] width 1341 height 721
type input "iris"
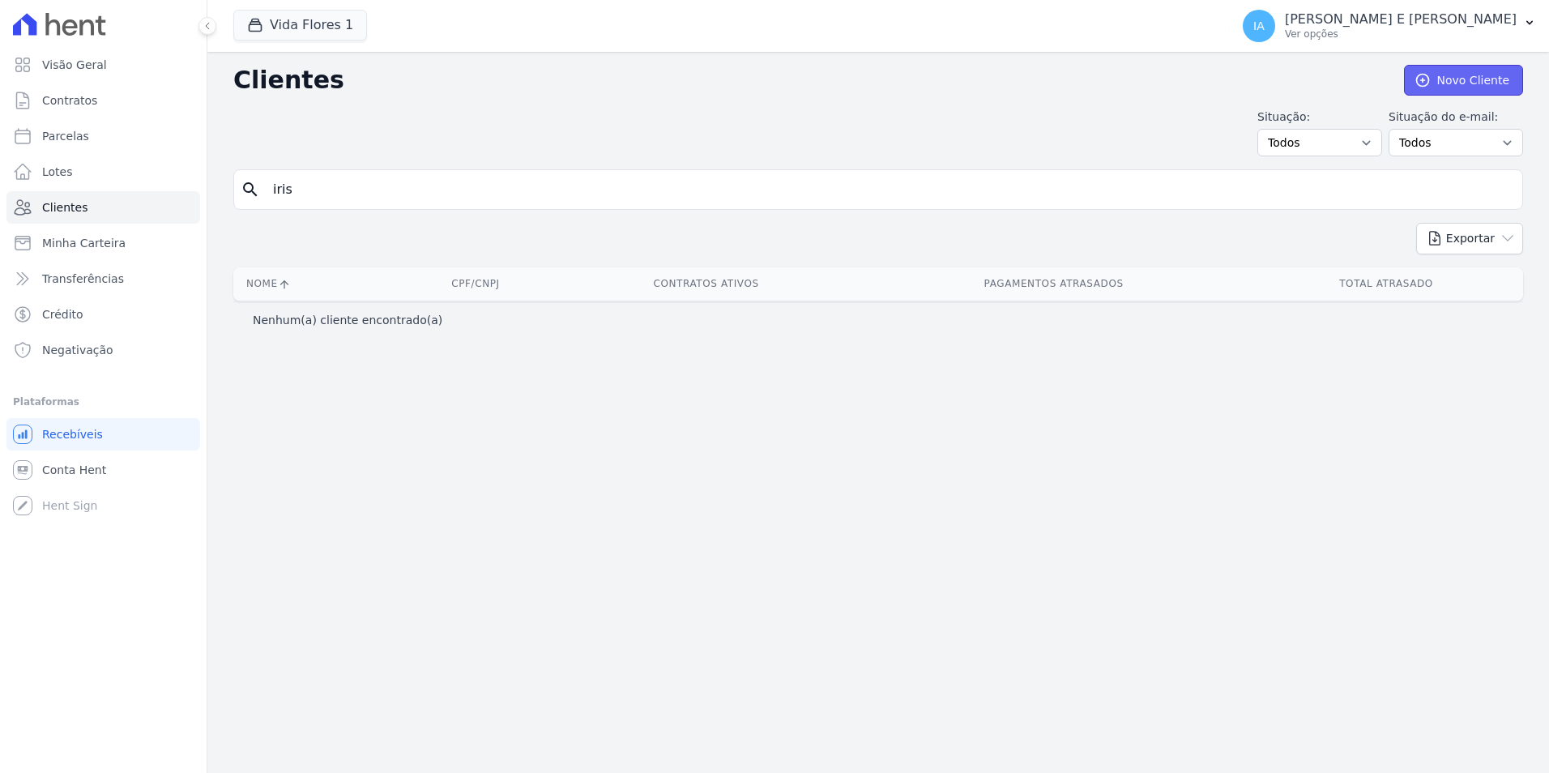
click at [1478, 83] on link "Novo Cliente" at bounding box center [1463, 80] width 119 height 31
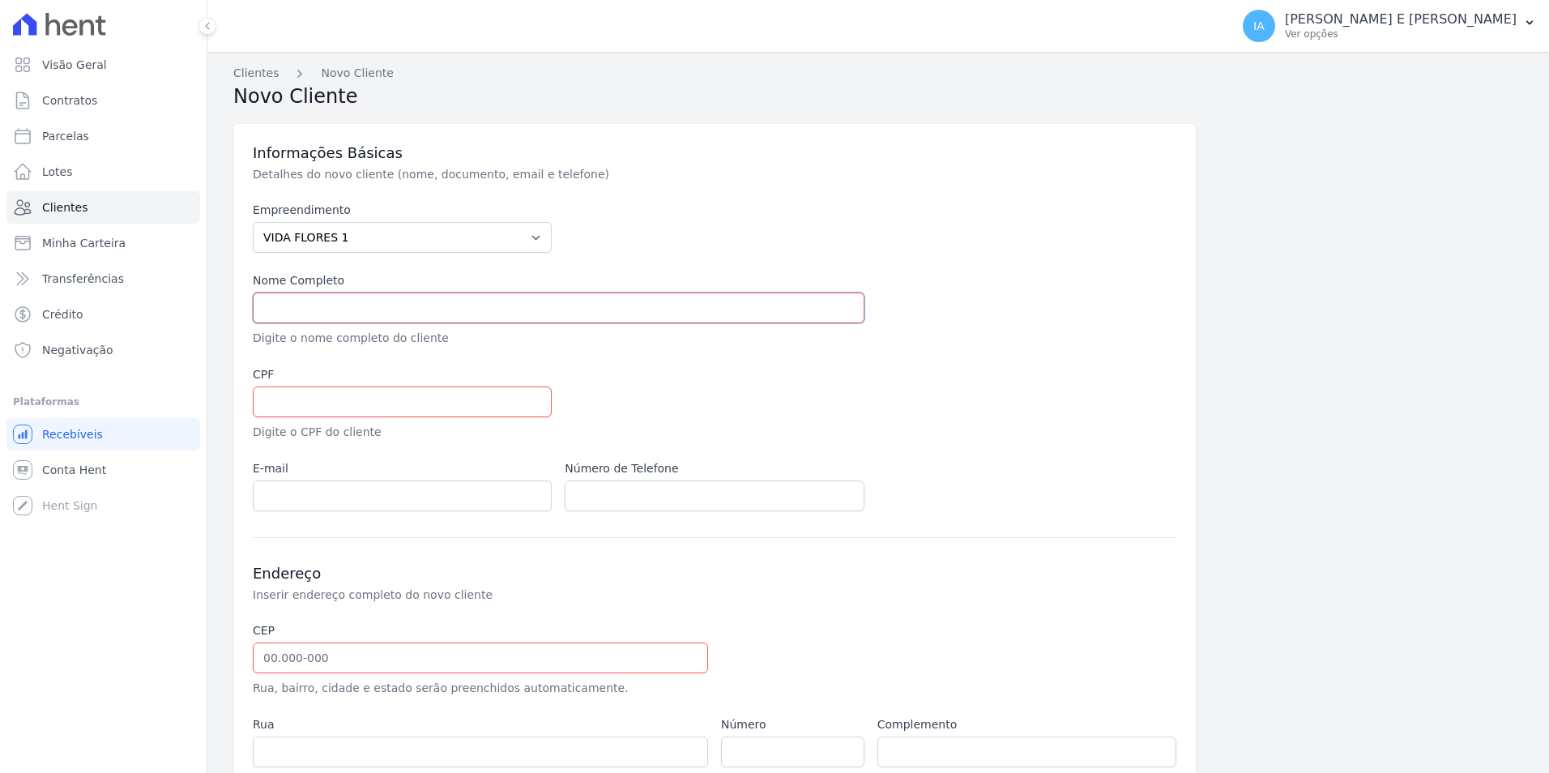
click at [579, 311] on input "text" at bounding box center [559, 307] width 612 height 31
type input "[PERSON_NAME]"
click at [414, 390] on input "text" at bounding box center [402, 401] width 299 height 31
type input "03554682128"
click at [667, 396] on div at bounding box center [871, 403] width 612 height 75
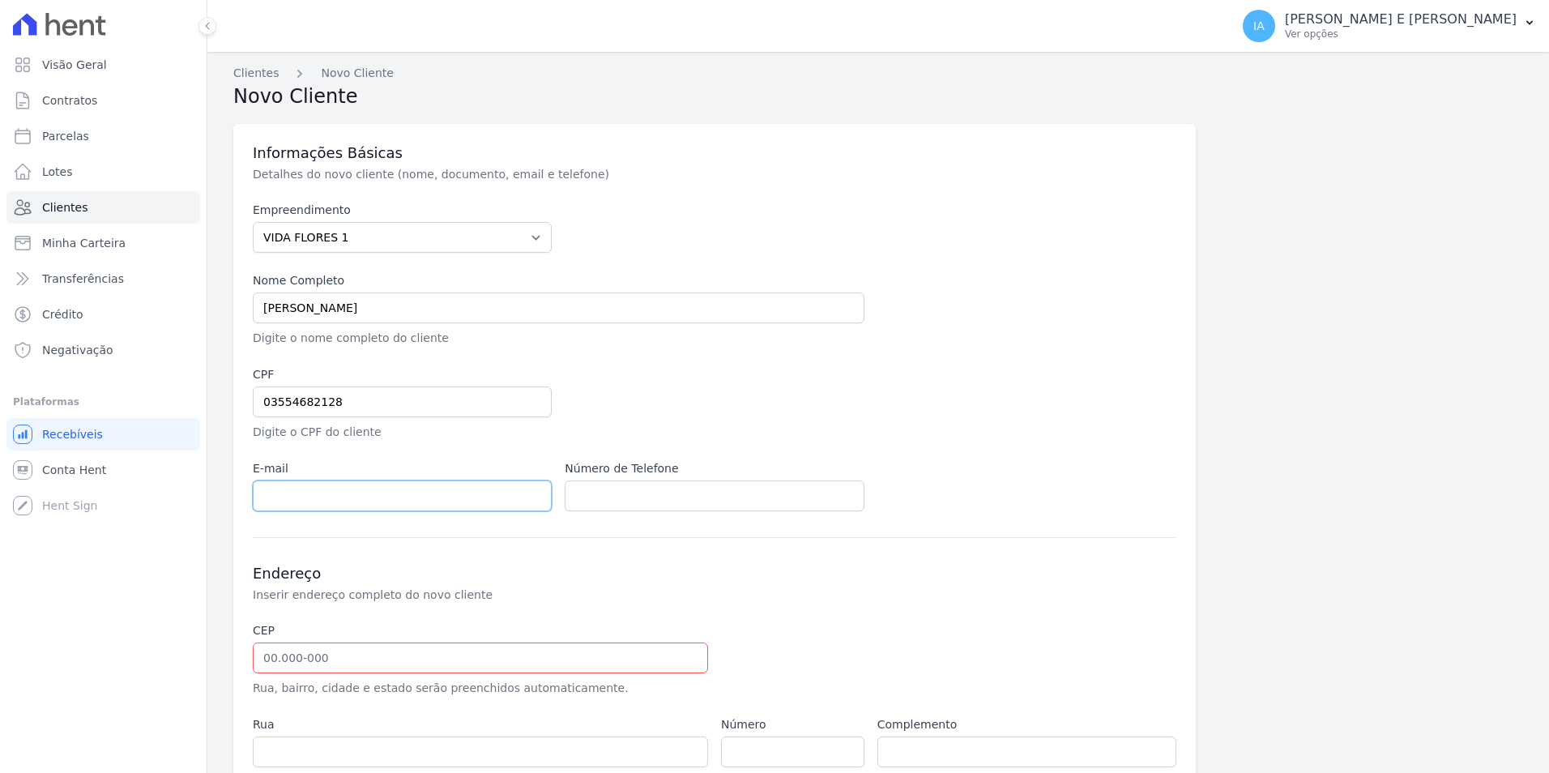
click at [398, 485] on input "email" at bounding box center [402, 495] width 299 height 31
click at [672, 499] on input "text" at bounding box center [714, 495] width 299 height 31
type input "62982137420"
click at [940, 459] on div "Empreendimento VIDA FLORES 1 Nome Completo IRIS DA SILVA JUNIOR Digite o nome c…" at bounding box center [714, 356] width 923 height 309
click at [352, 499] on input "email" at bounding box center [402, 495] width 299 height 31
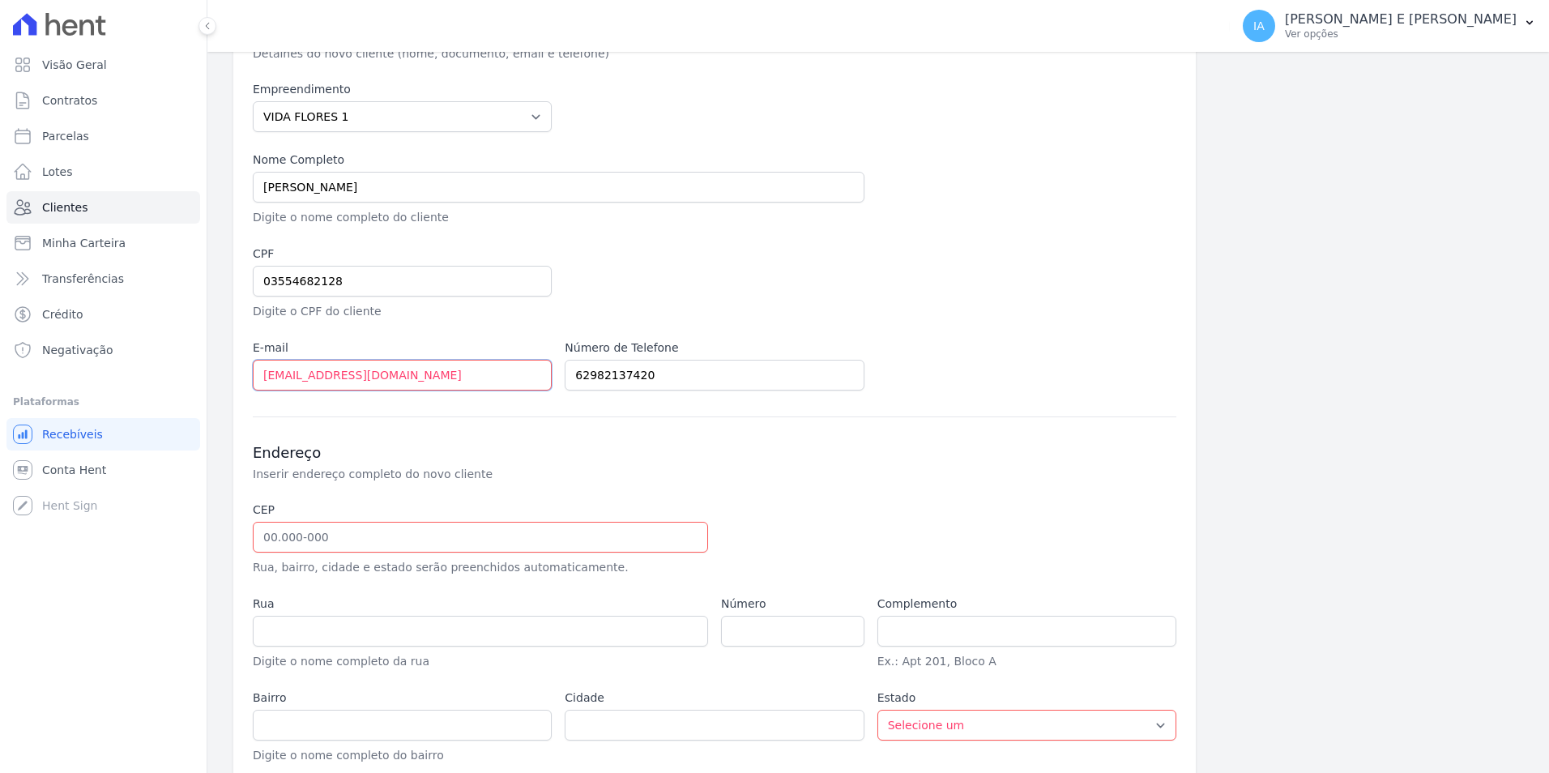
scroll to position [162, 0]
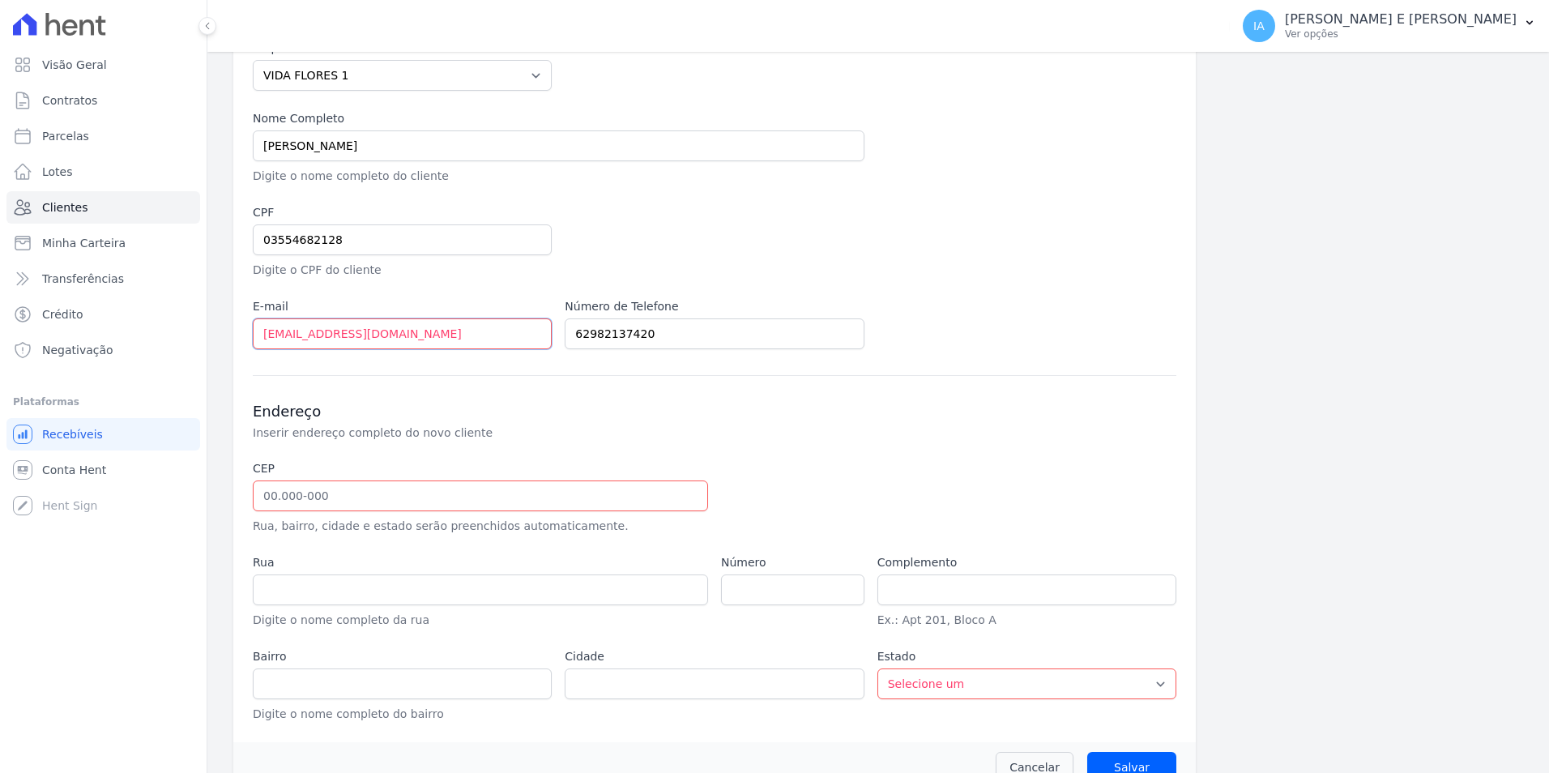
type input "[EMAIL_ADDRESS][DOMAIN_NAME]"
click at [419, 491] on input "text" at bounding box center [480, 495] width 455 height 31
type input "74.555-560"
click at [736, 445] on div "Endereço Inserir endereço completo do novo cliente CEP 74.555-560 Rua, bairro, …" at bounding box center [714, 549] width 923 height 348
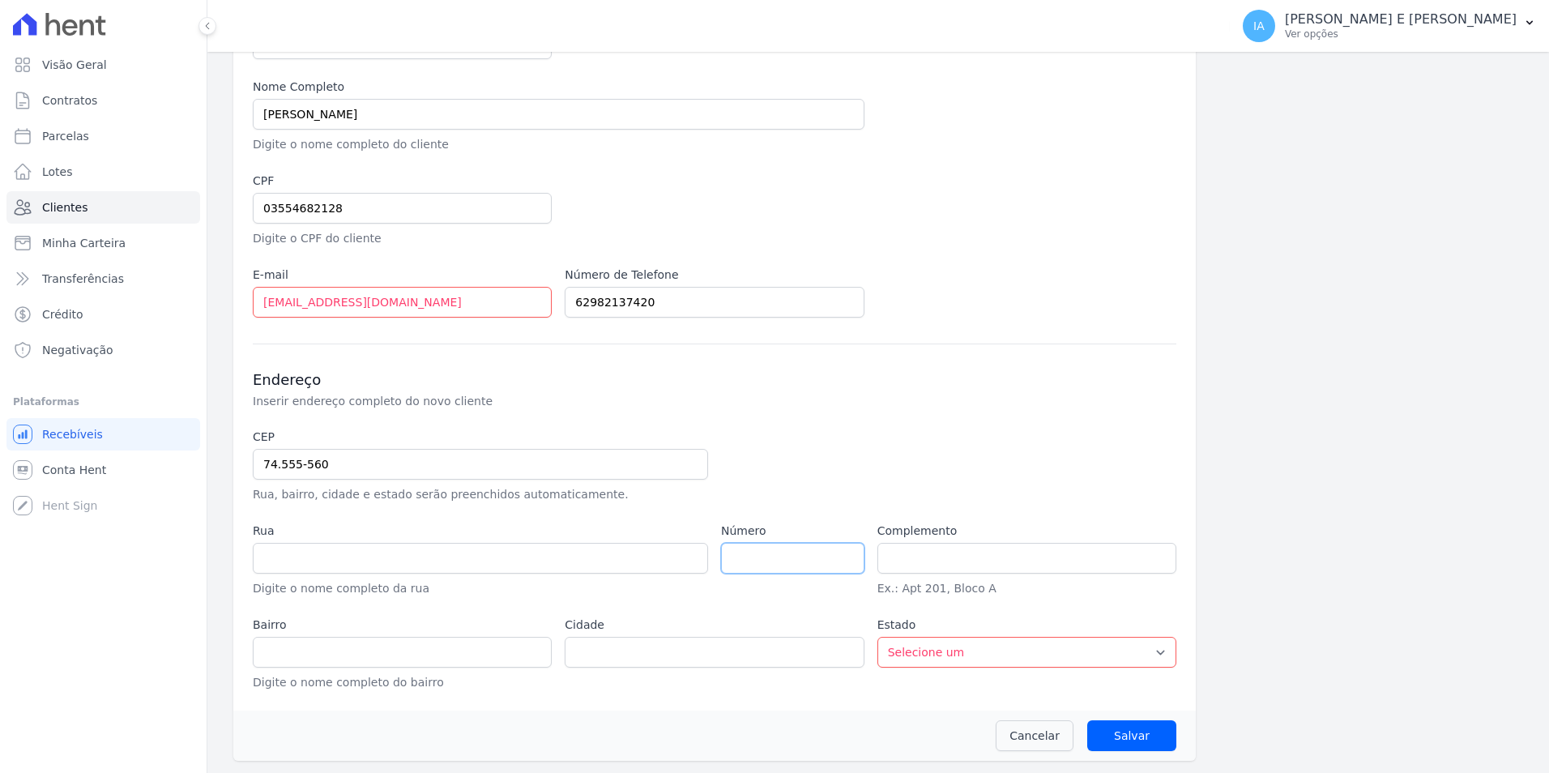
type input "Rua SAB 2"
type input "Residencial Senador Albino Boaventura"
type input "Goiânia"
select select "GO"
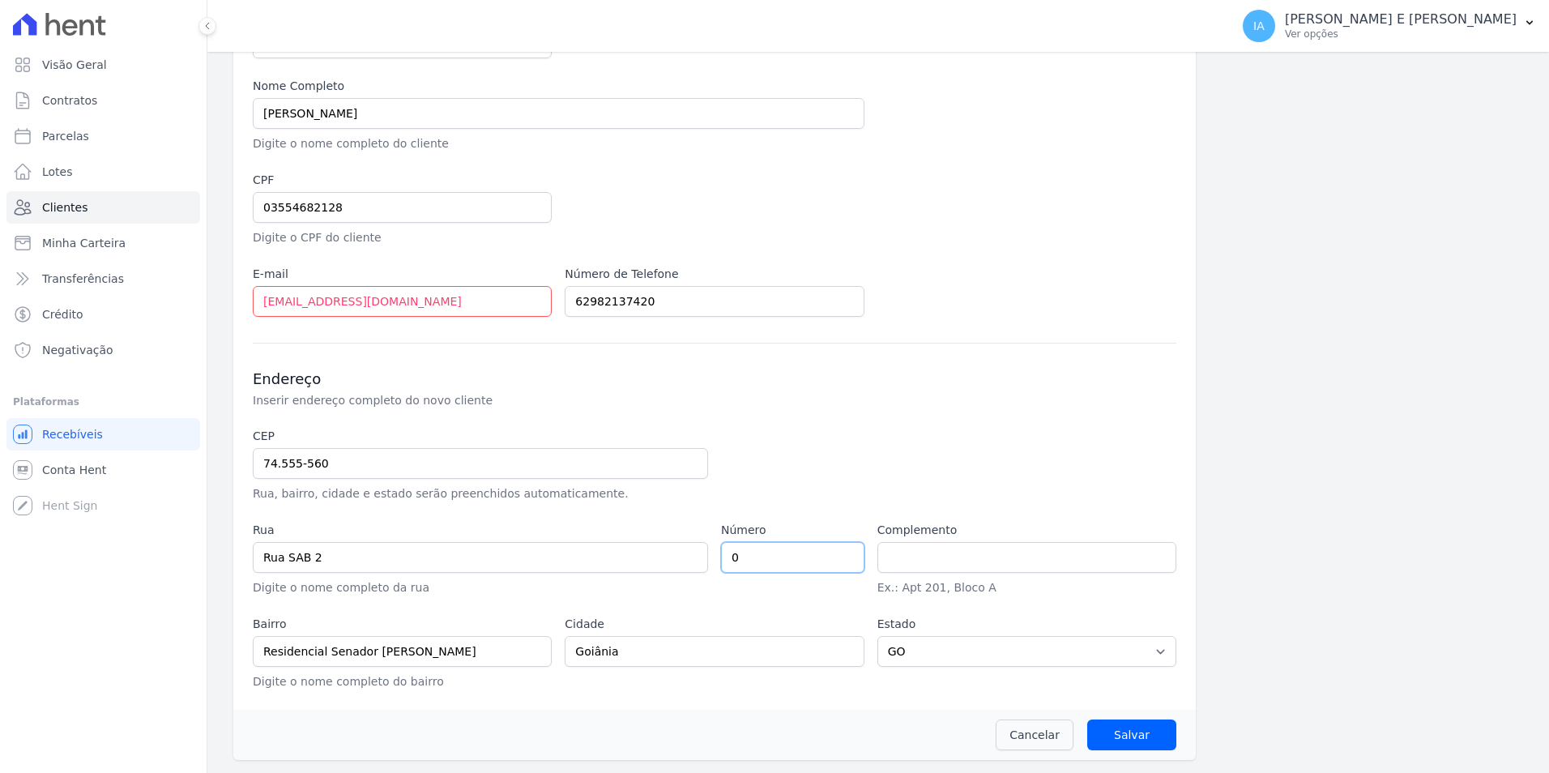
type input "0"
click at [1088, 441] on div "CEP 74.555-560 Rua, bairro, cidade e estado serão preenchidos automaticamente. …" at bounding box center [714, 559] width 923 height 262
click at [915, 548] on input "text" at bounding box center [1026, 557] width 299 height 31
type input "D"
type input "QD 05 LT 02"
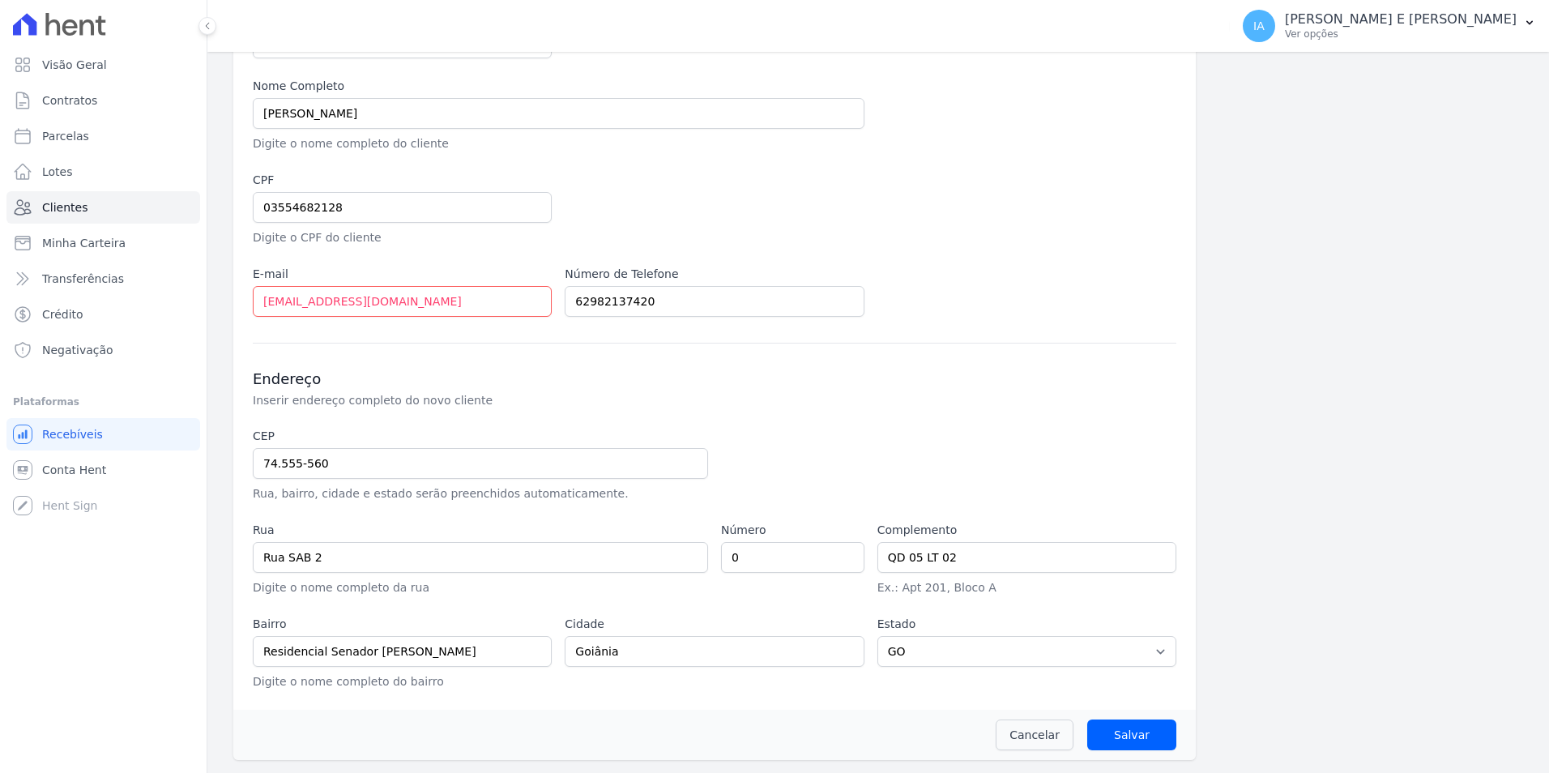
click at [1026, 447] on div "CEP 74.555-560 Rua, bairro, cidade e estado serão preenchidos automaticamente. …" at bounding box center [714, 559] width 923 height 262
click at [1148, 730] on input "Salvar" at bounding box center [1131, 734] width 89 height 31
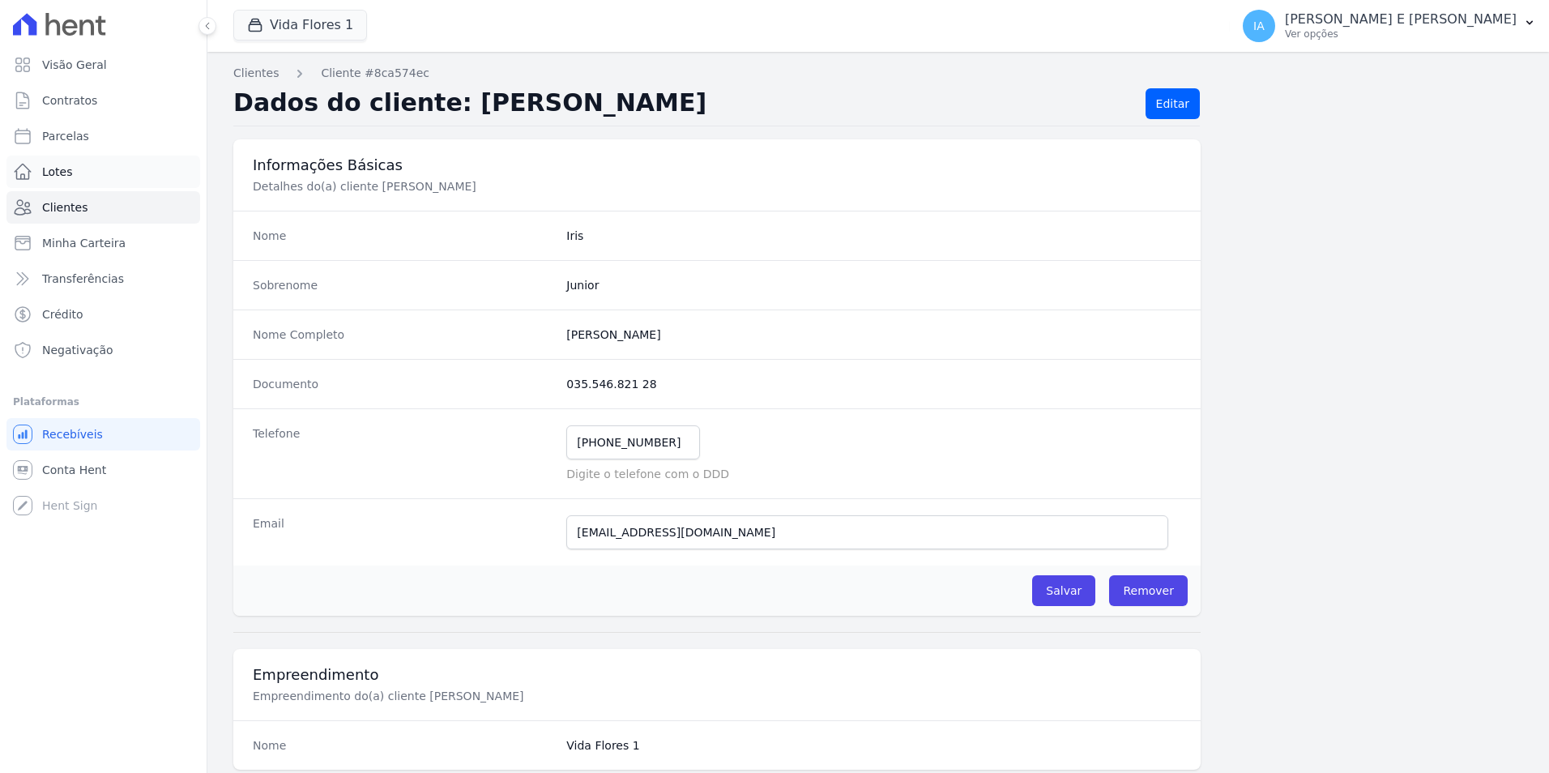
click at [83, 186] on link "Lotes" at bounding box center [103, 172] width 194 height 32
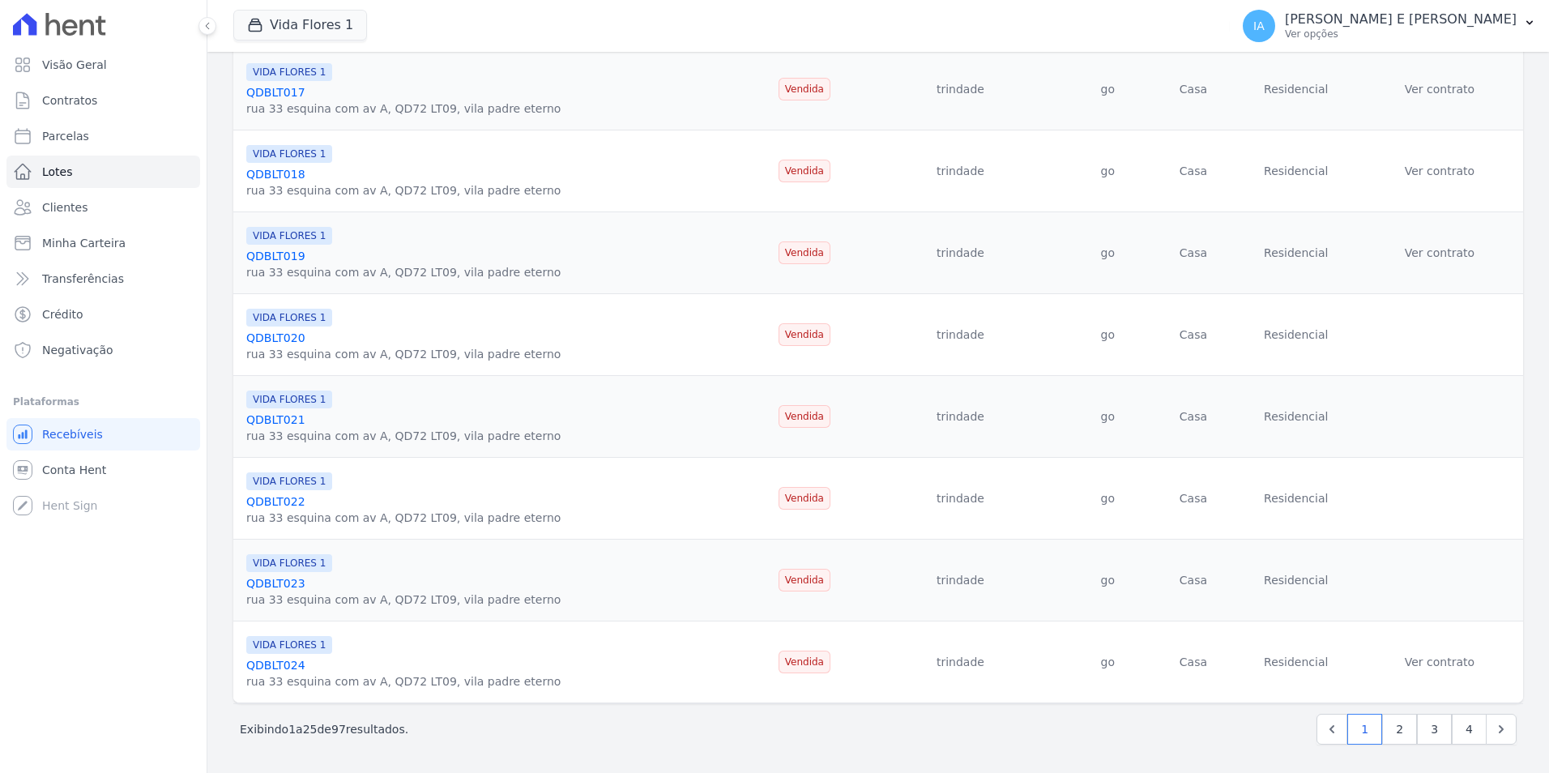
scroll to position [1636, 0]
click at [1452, 732] on link "4" at bounding box center [1469, 728] width 35 height 31
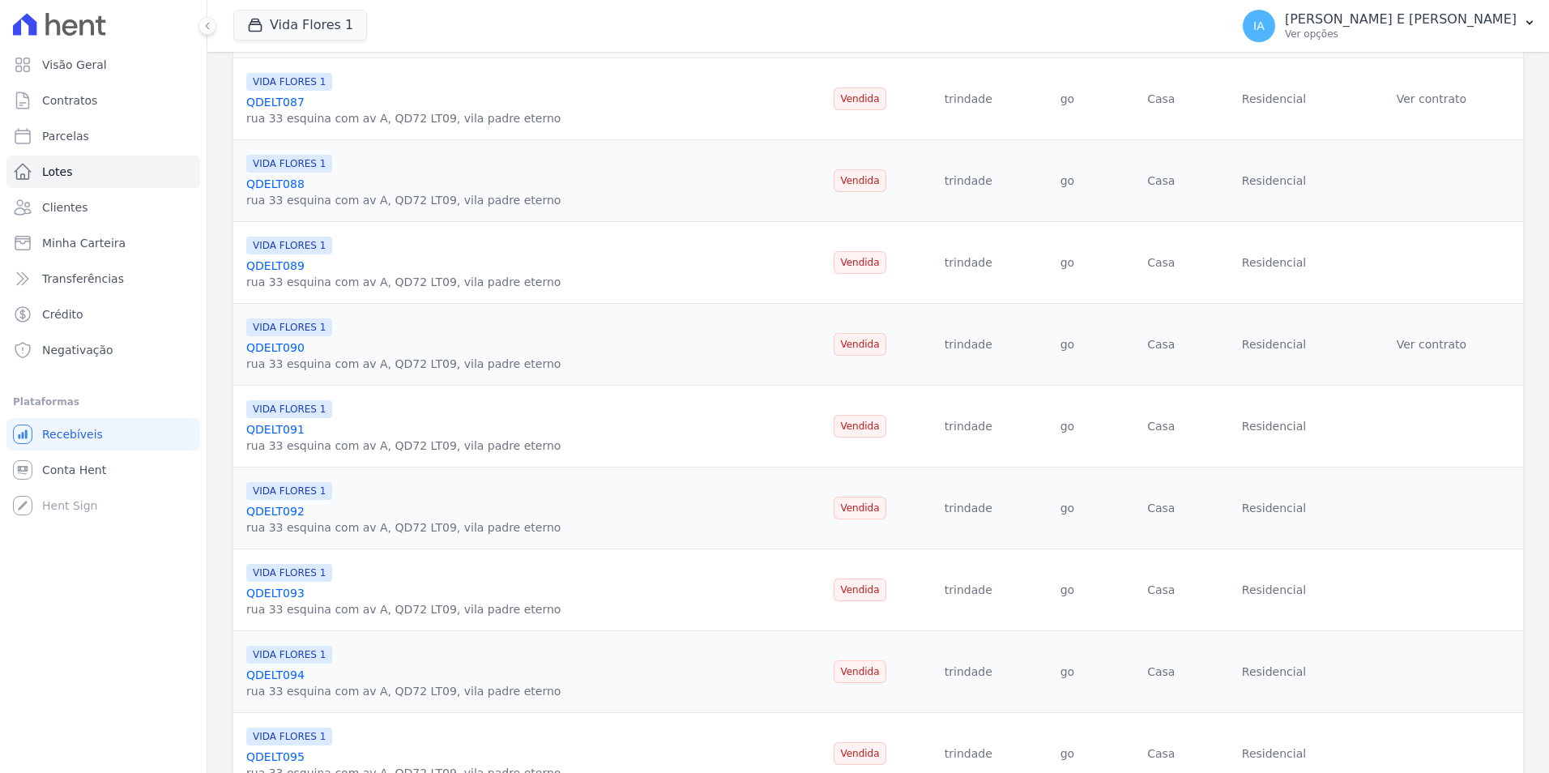
scroll to position [1375, 0]
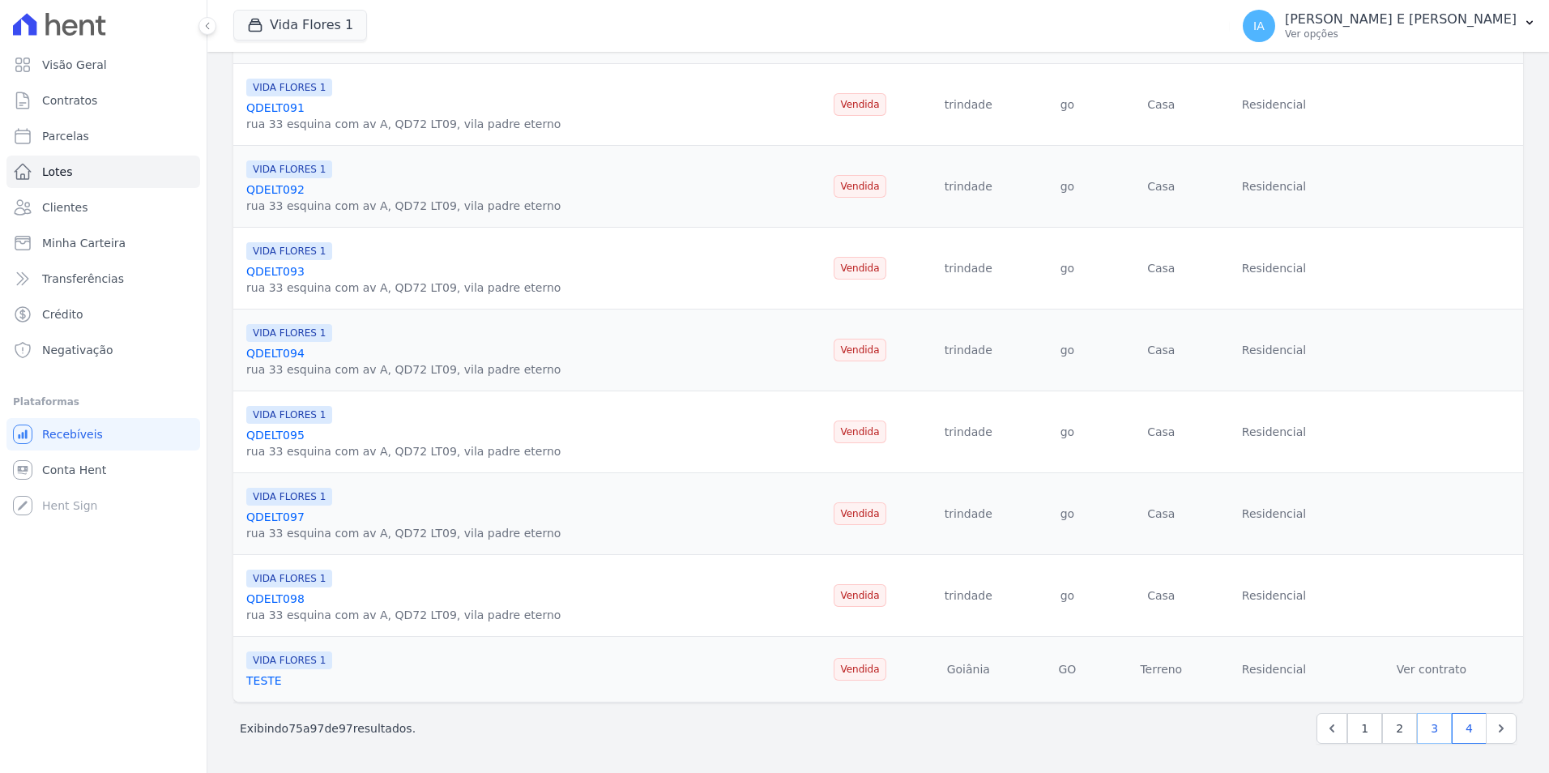
click at [1426, 723] on link "3" at bounding box center [1434, 728] width 35 height 31
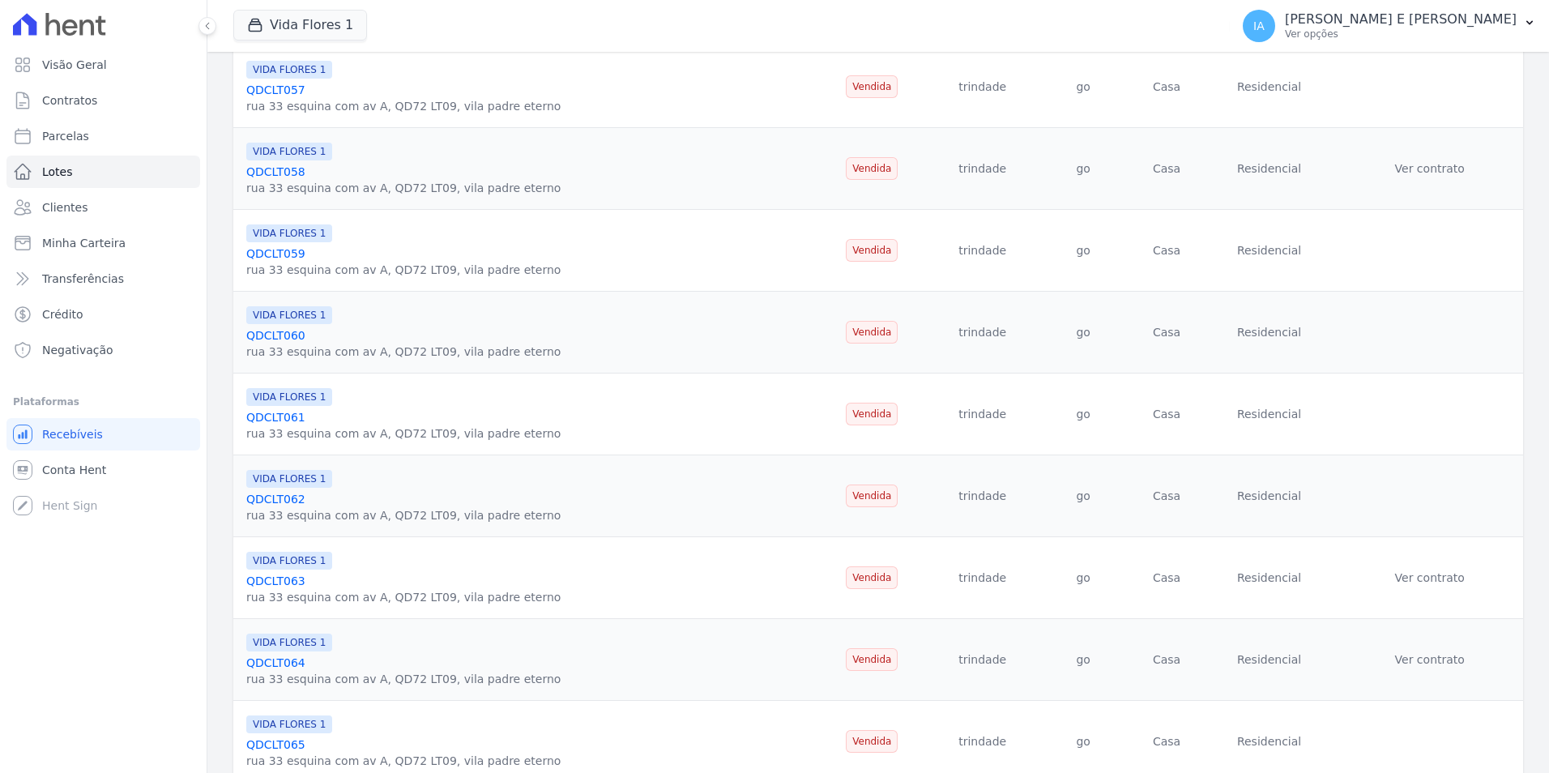
scroll to position [745, 0]
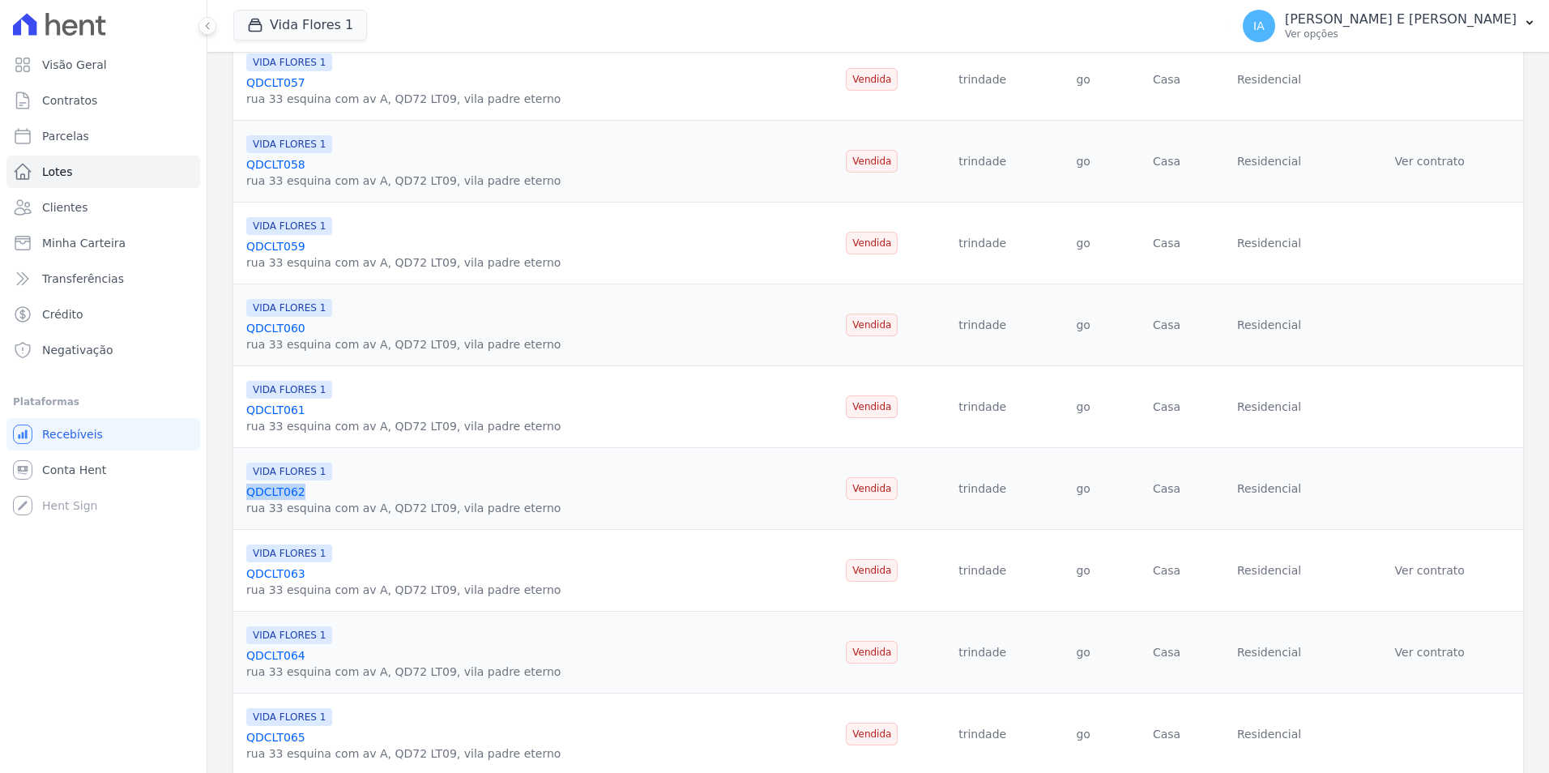
drag, startPoint x: 301, startPoint y: 496, endPoint x: 247, endPoint y: 498, distance: 53.5
click at [247, 498] on div "QDCLT062" at bounding box center [403, 492] width 314 height 16
copy link "QDCLT062"
click at [341, 482] on div "VIDA FLORES 1 QDCLT062 rua 33 esquina com av A, QD72 LT09, vila padre eterno" at bounding box center [403, 488] width 314 height 55
copy div "QDCLT062"
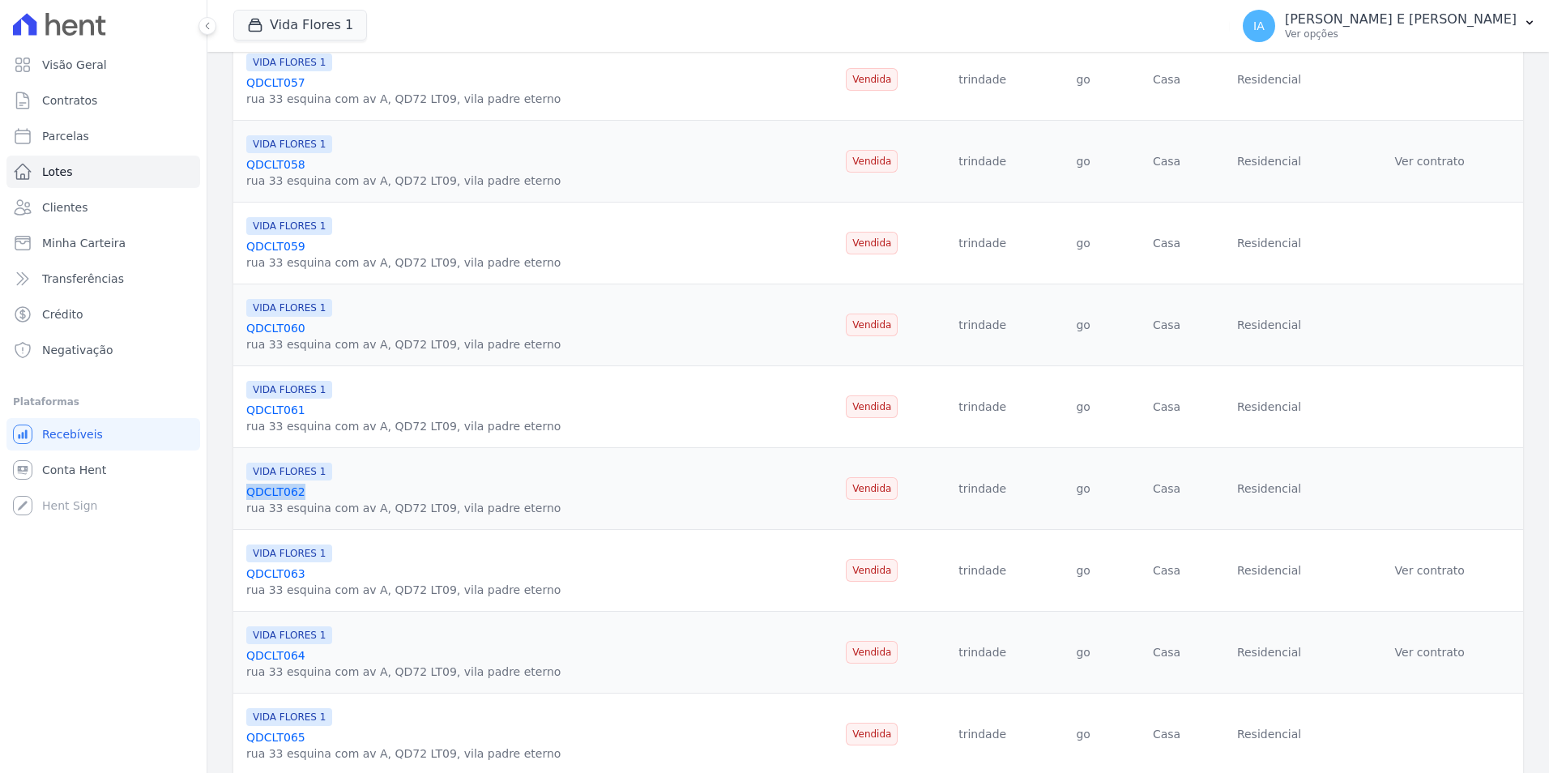
click at [339, 470] on div "VIDA FLORES 1" at bounding box center [403, 470] width 314 height 19
click at [286, 573] on link "QDCLT063" at bounding box center [275, 573] width 59 height 13
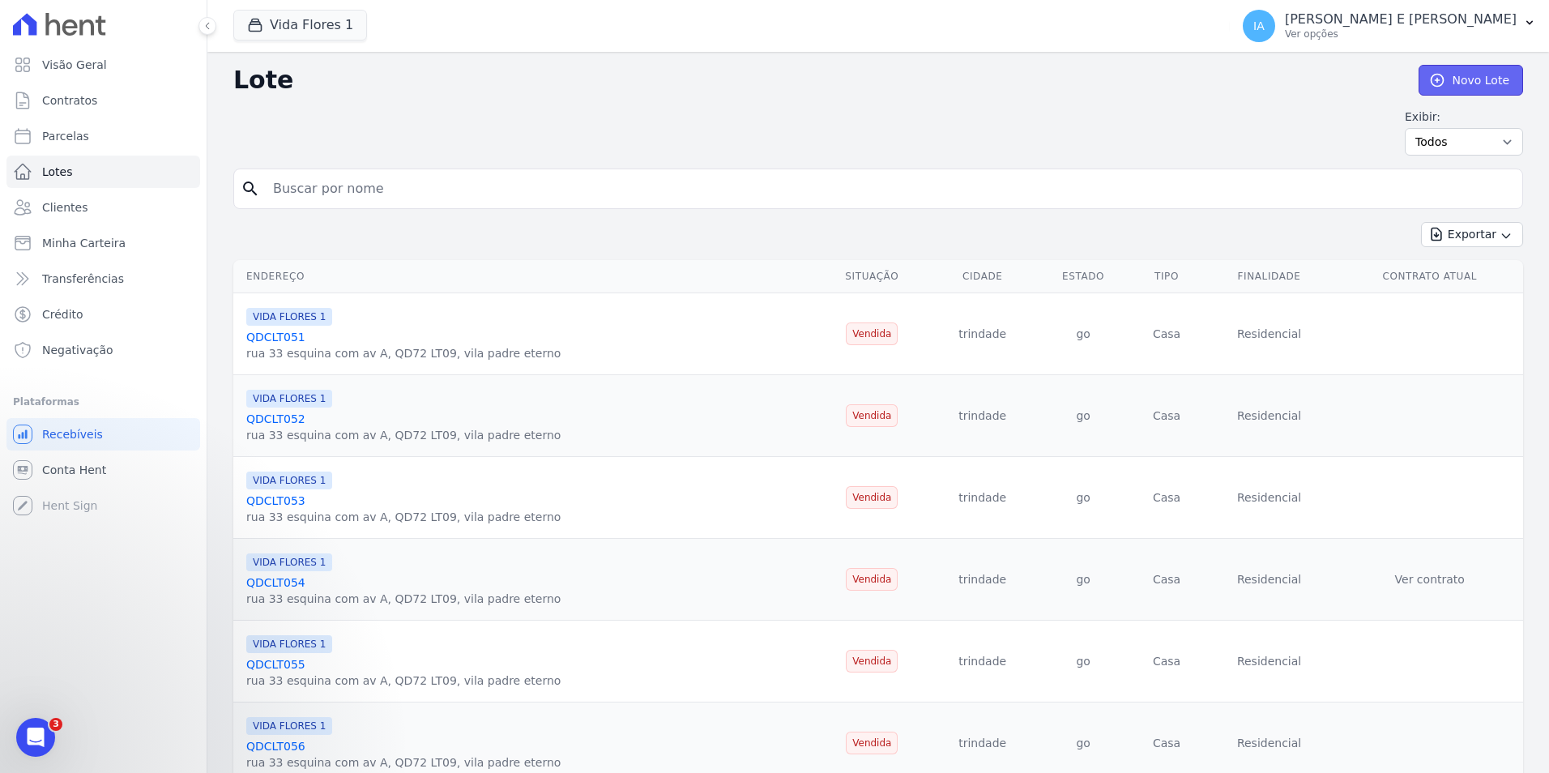
click at [1445, 83] on link "Novo Lote" at bounding box center [1470, 80] width 104 height 31
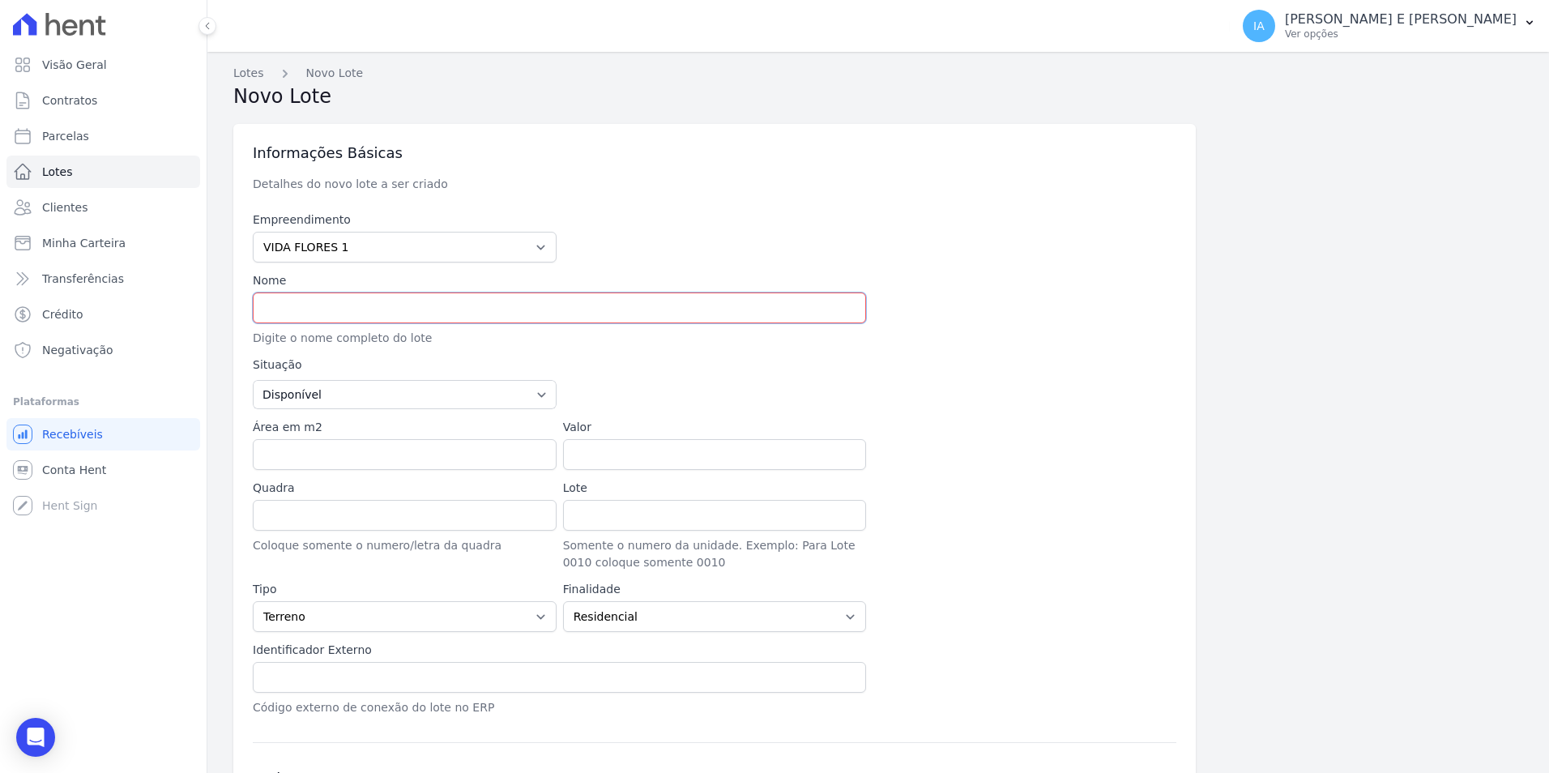
click at [355, 310] on input "text" at bounding box center [559, 307] width 613 height 31
paste input "QDCLT062"
drag, startPoint x: 290, startPoint y: 311, endPoint x: 318, endPoint y: 313, distance: 27.6
click at [290, 311] on input "QDCLT070" at bounding box center [559, 307] width 613 height 31
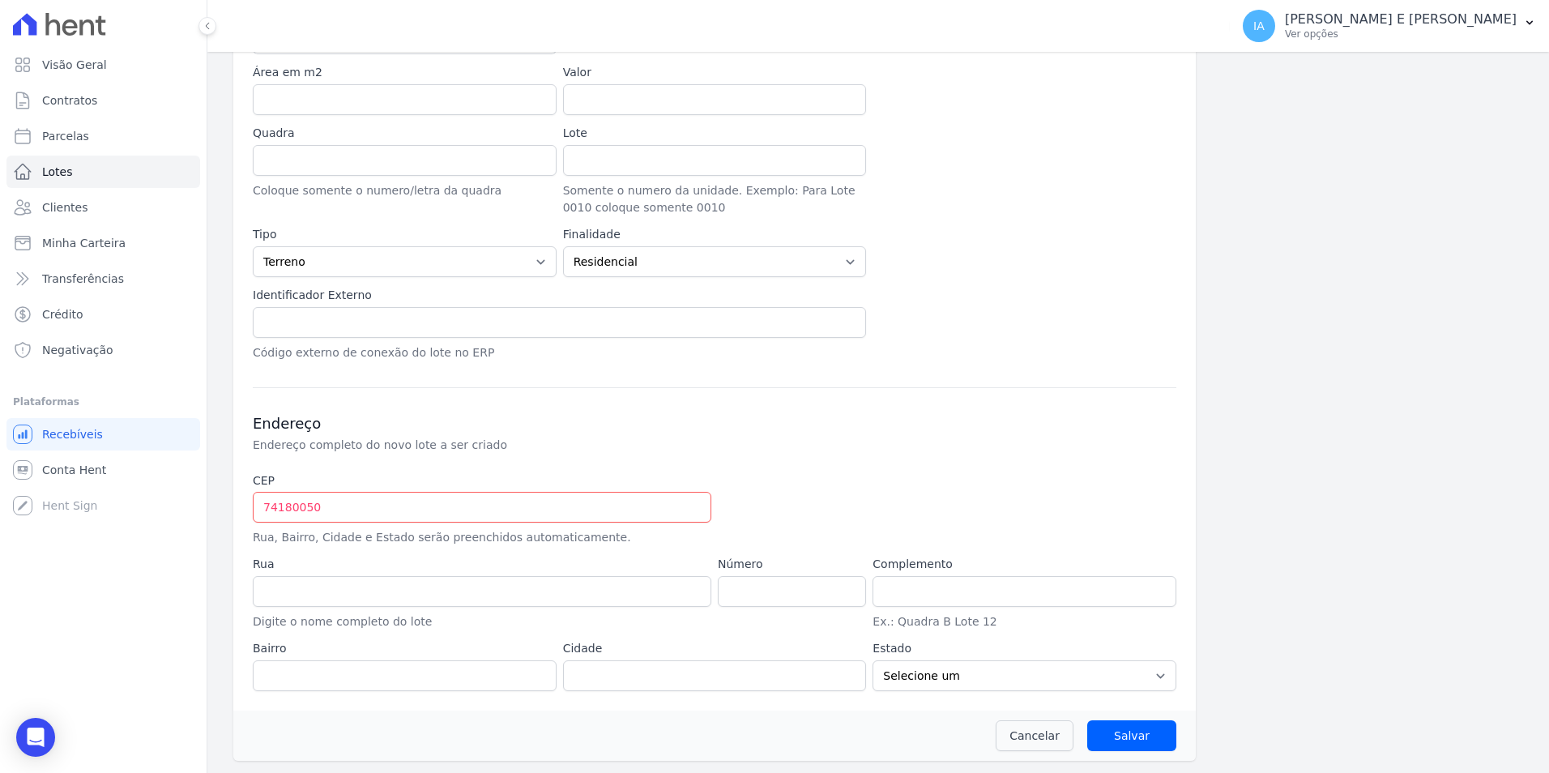
scroll to position [356, 0]
type input "QDDLT070"
click at [414, 510] on input "74180050" at bounding box center [482, 506] width 458 height 31
type input "7"
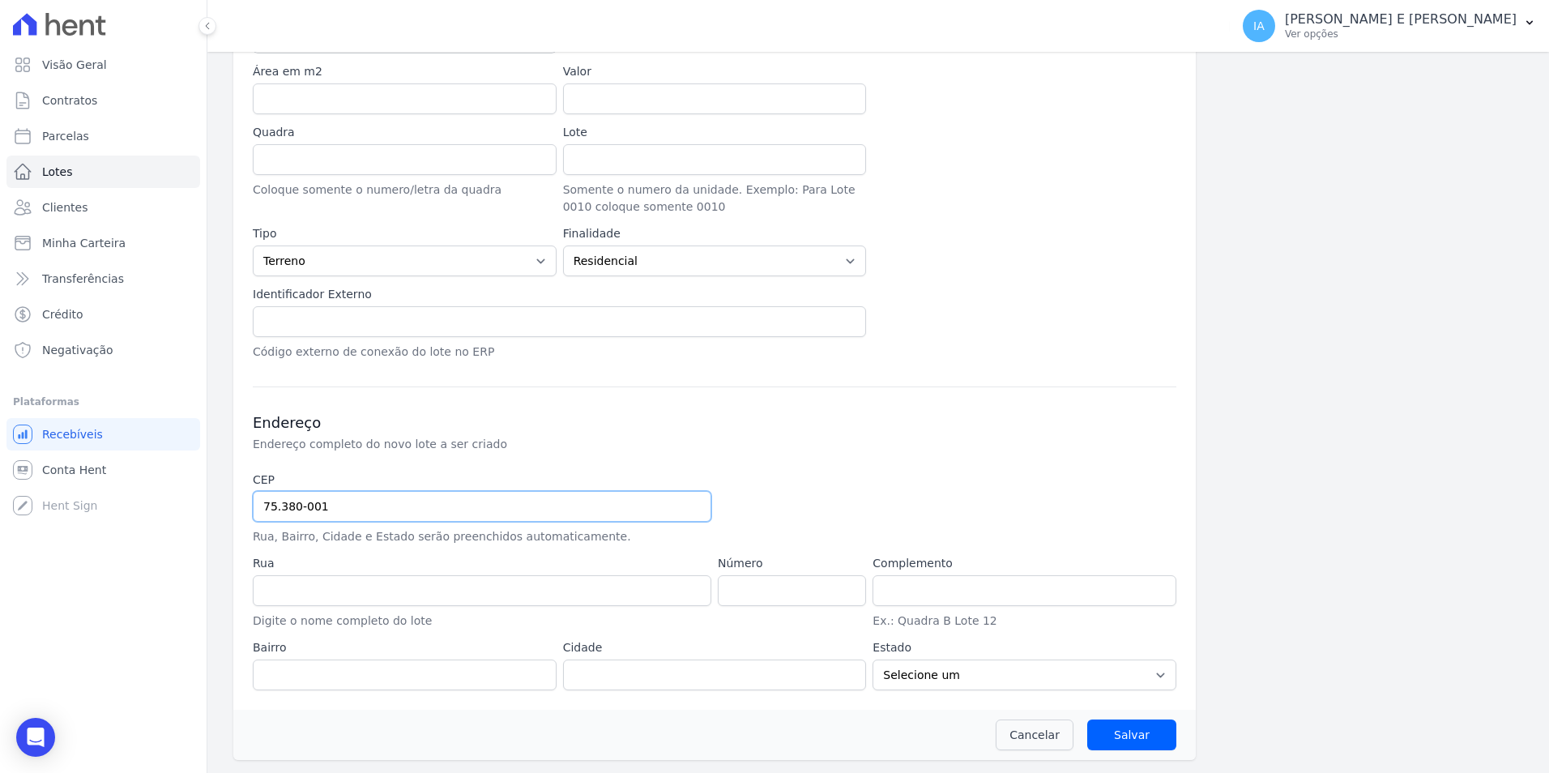
type input "75.380-001"
type input "Rua das Perdizes"
type input "Jardim Floresta"
type input "Trindade"
select select "GO"
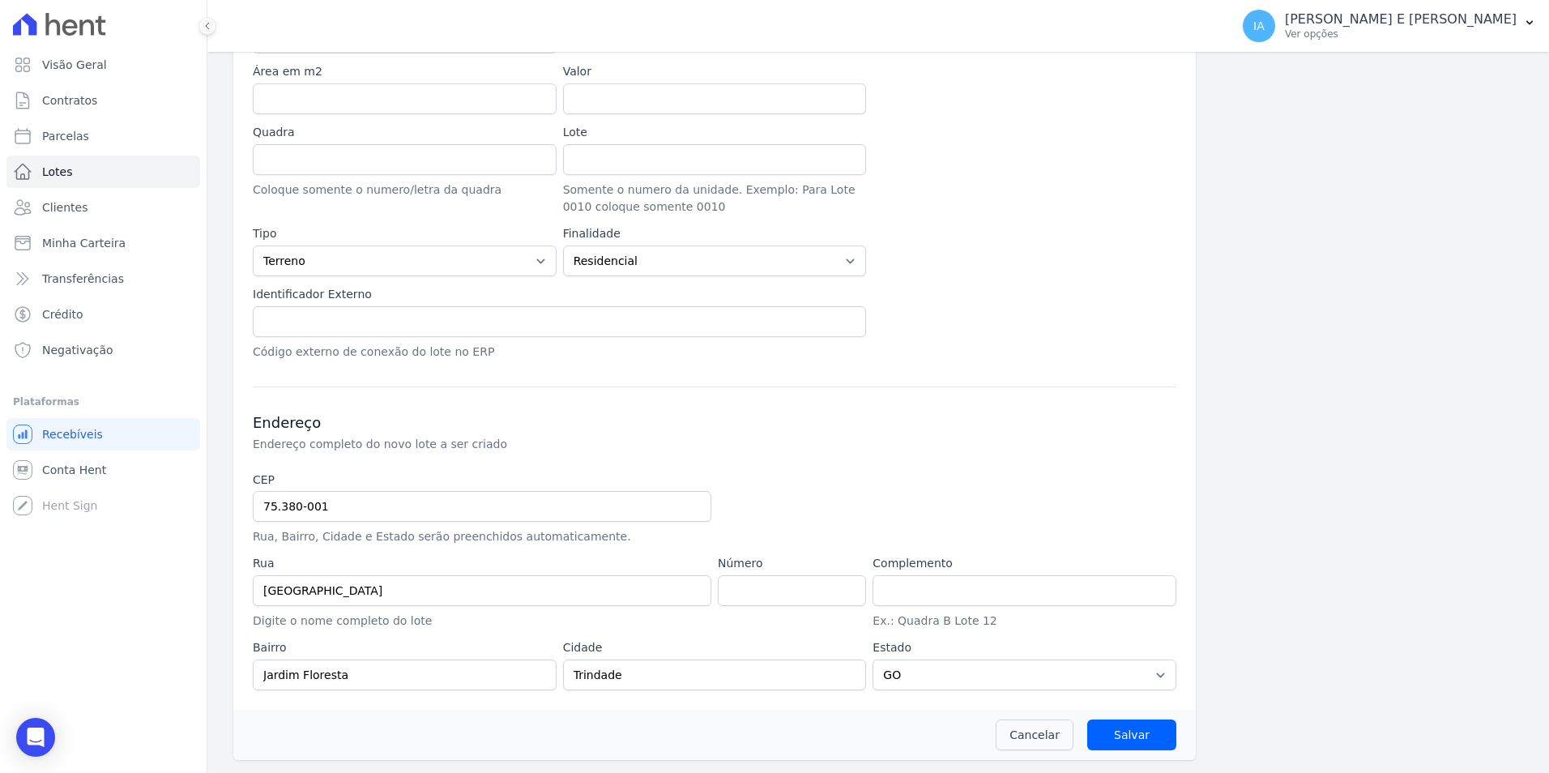
click at [604, 420] on h3 "Endereço" at bounding box center [714, 422] width 923 height 19
click at [1110, 740] on input "Salvar" at bounding box center [1131, 734] width 89 height 31
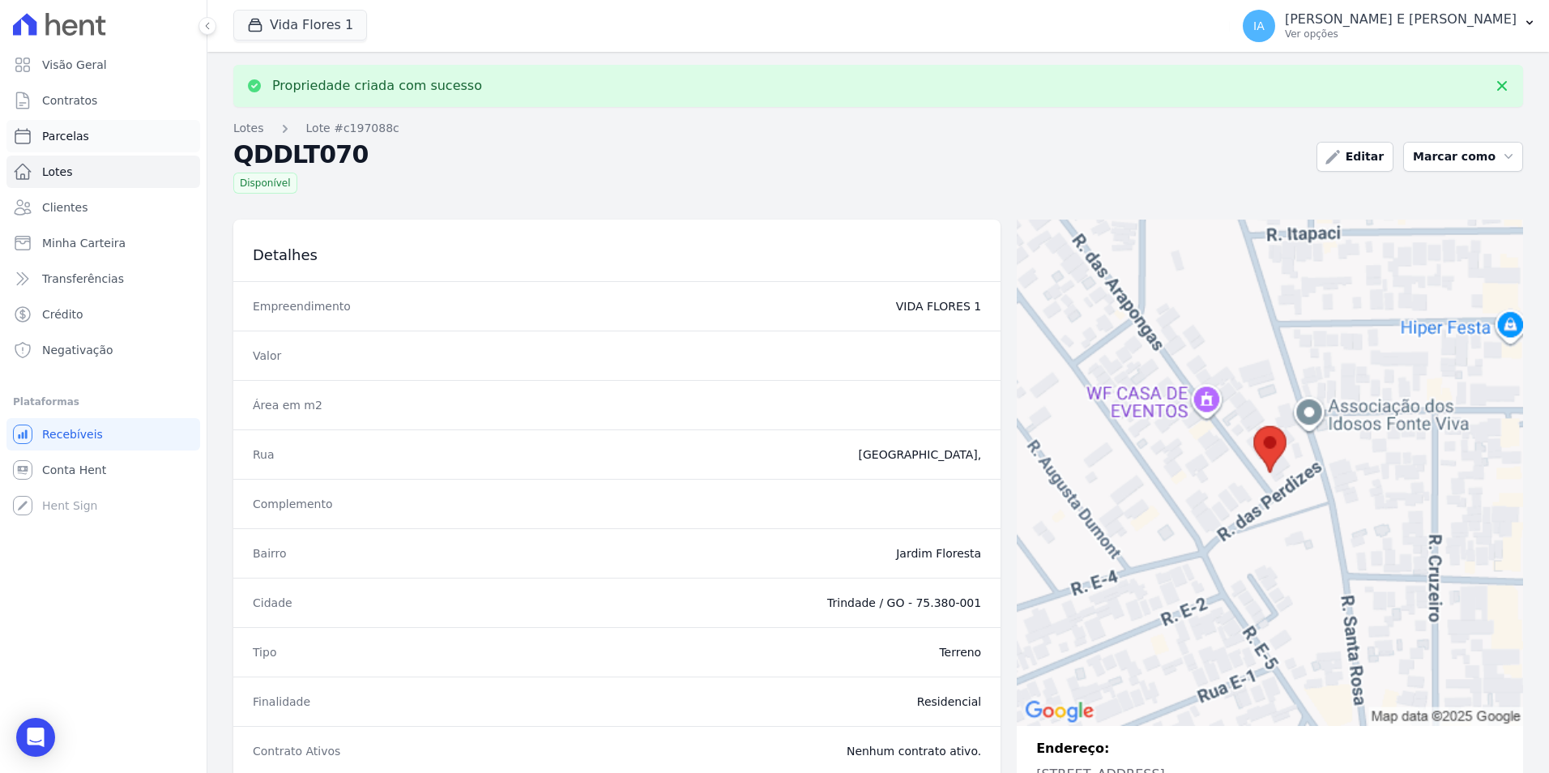
click at [110, 140] on link "Parcelas" at bounding box center [103, 136] width 194 height 32
click at [104, 96] on link "Contratos" at bounding box center [103, 100] width 194 height 32
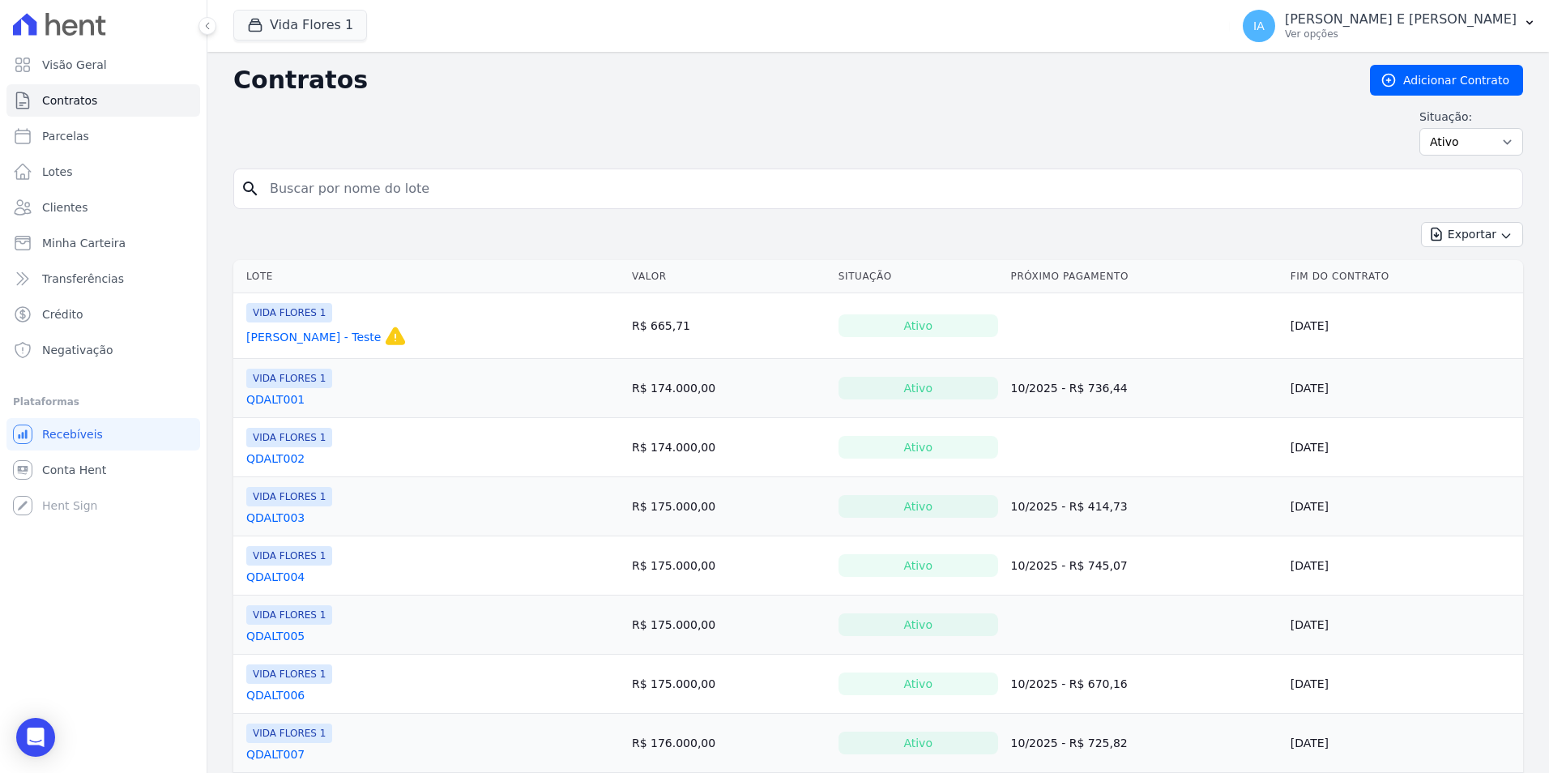
select select
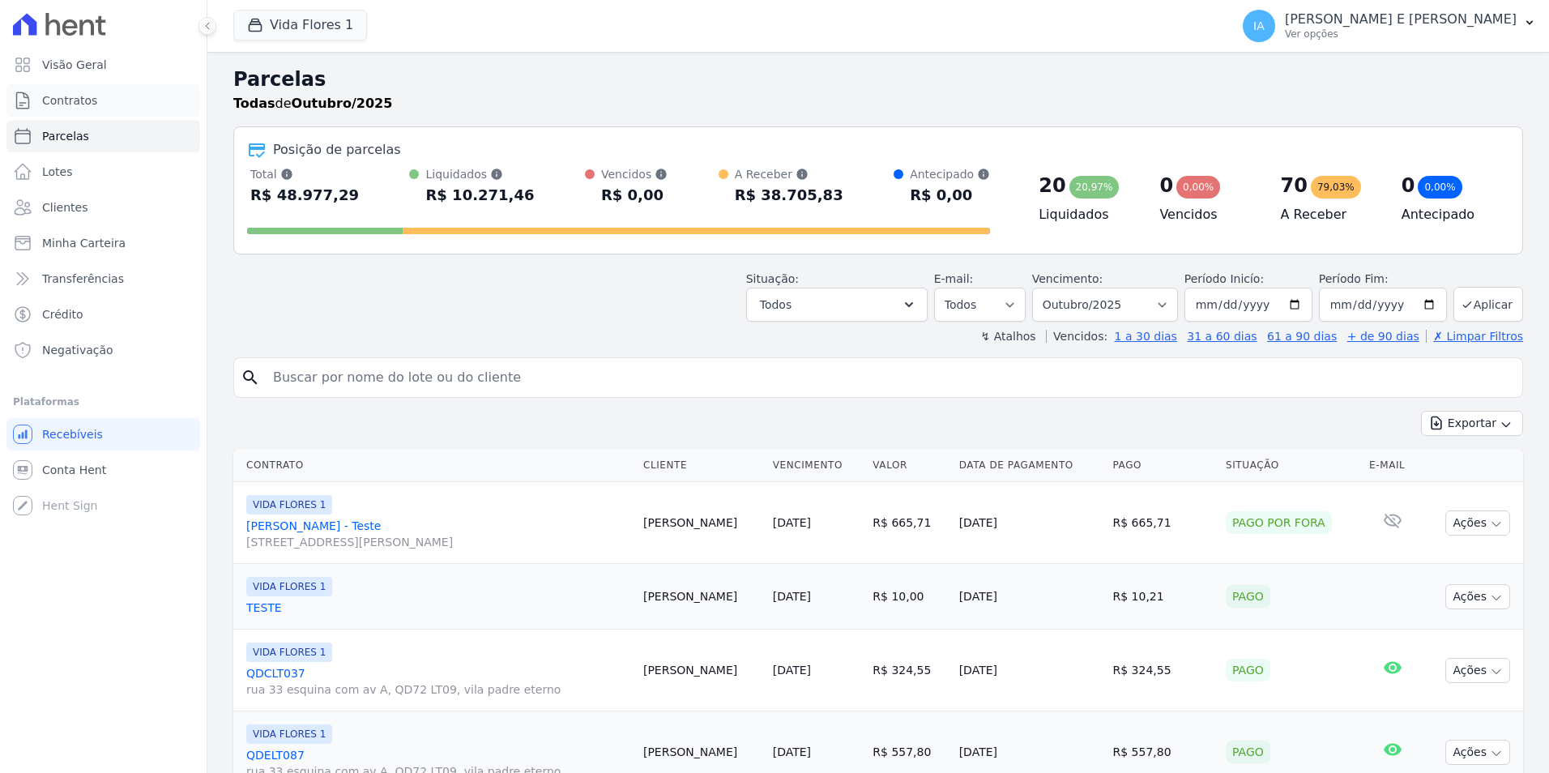
click at [104, 96] on link "Contratos" at bounding box center [103, 100] width 194 height 32
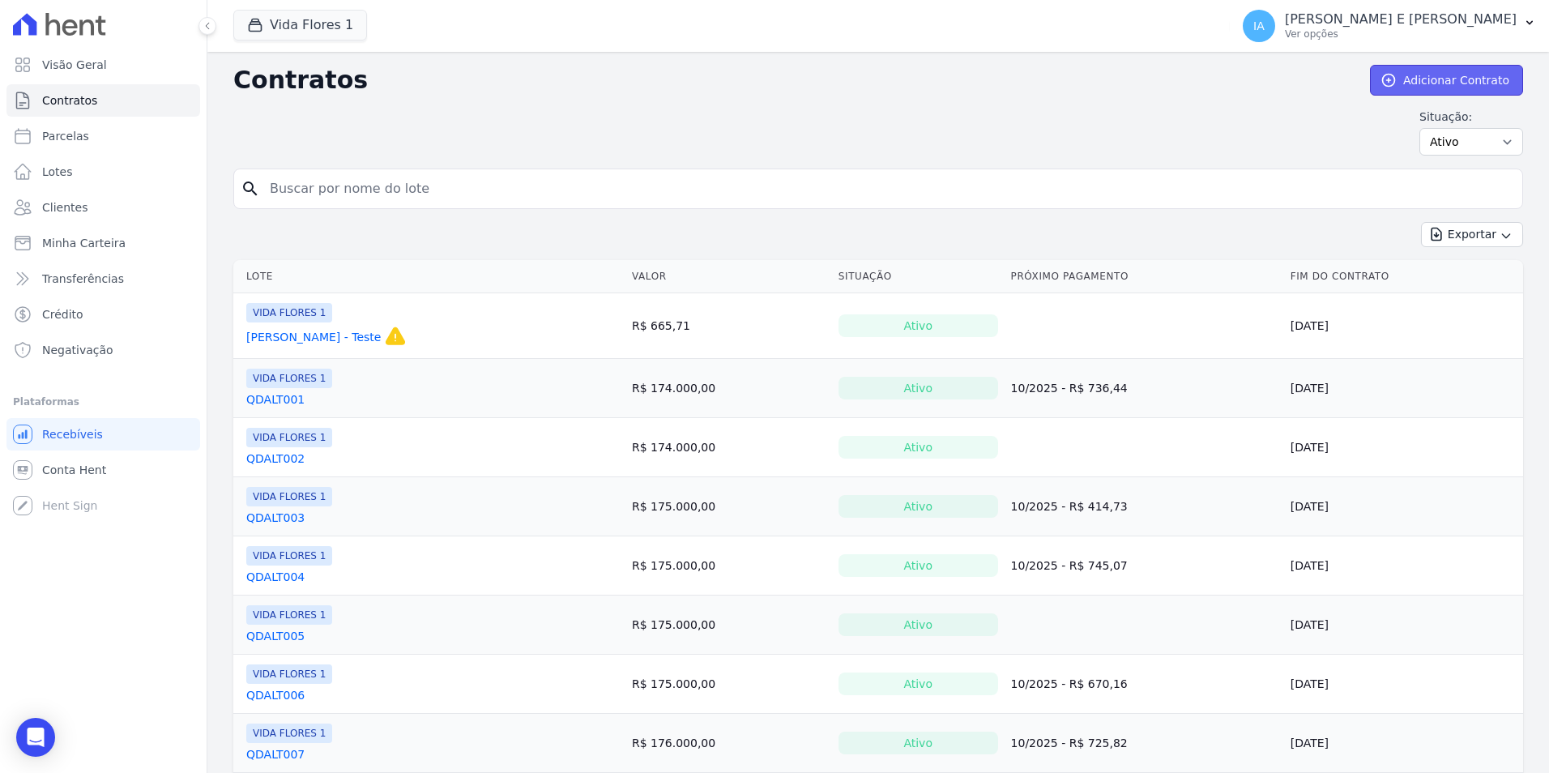
click at [1442, 80] on link "Adicionar Contrato" at bounding box center [1446, 80] width 153 height 31
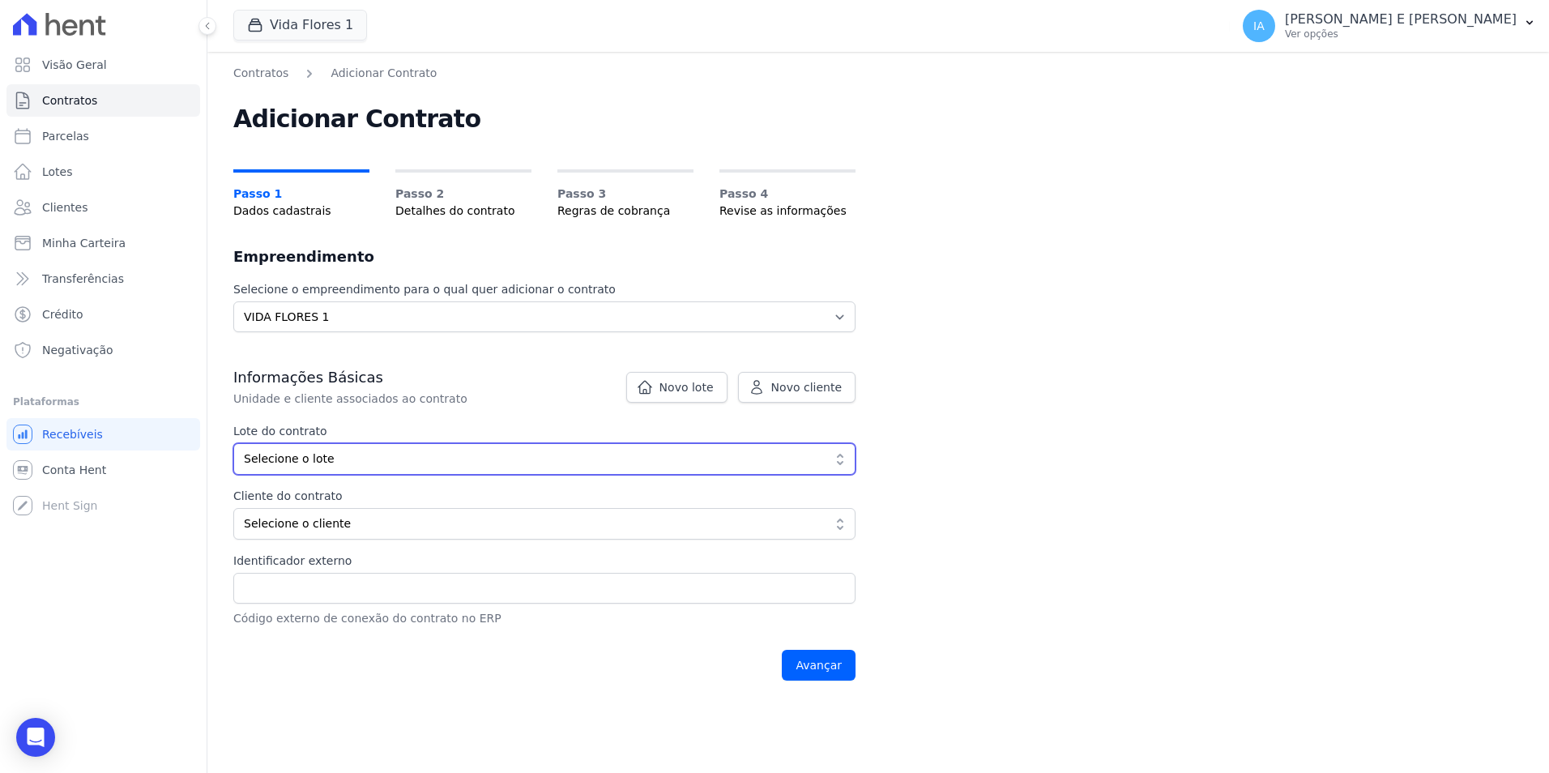
click at [505, 453] on span "Selecione o lote" at bounding box center [533, 458] width 578 height 17
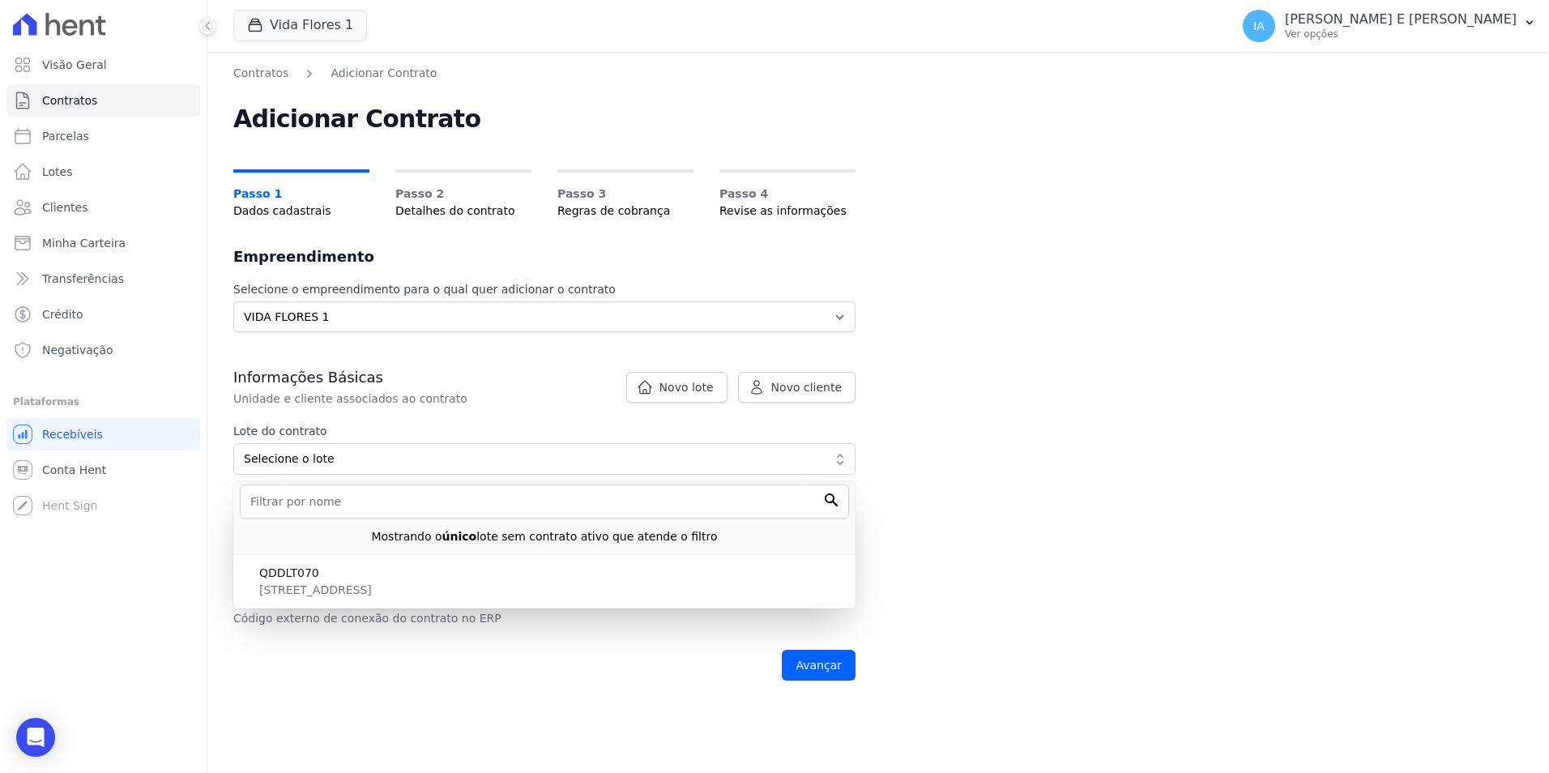
click at [381, 580] on span "QDDLT070" at bounding box center [550, 573] width 583 height 17
type input "c197088c-6326-4d57-b7b0-c50ef951f48d"
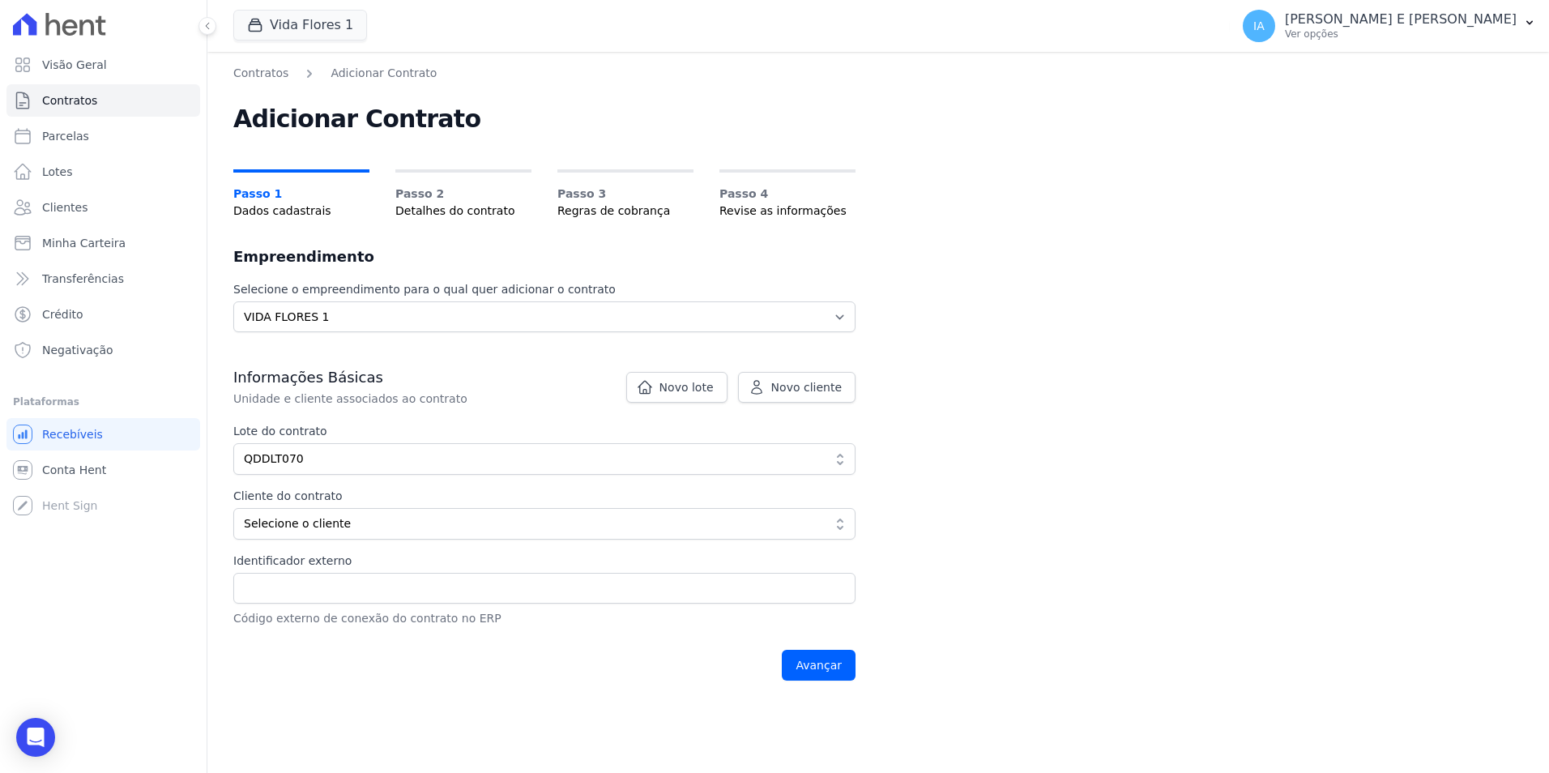
click at [910, 472] on div "Contratos Adicionar Contrato Adicionar Contrato Passo 1 Dados cadastrais Passo …" at bounding box center [877, 412] width 1341 height 721
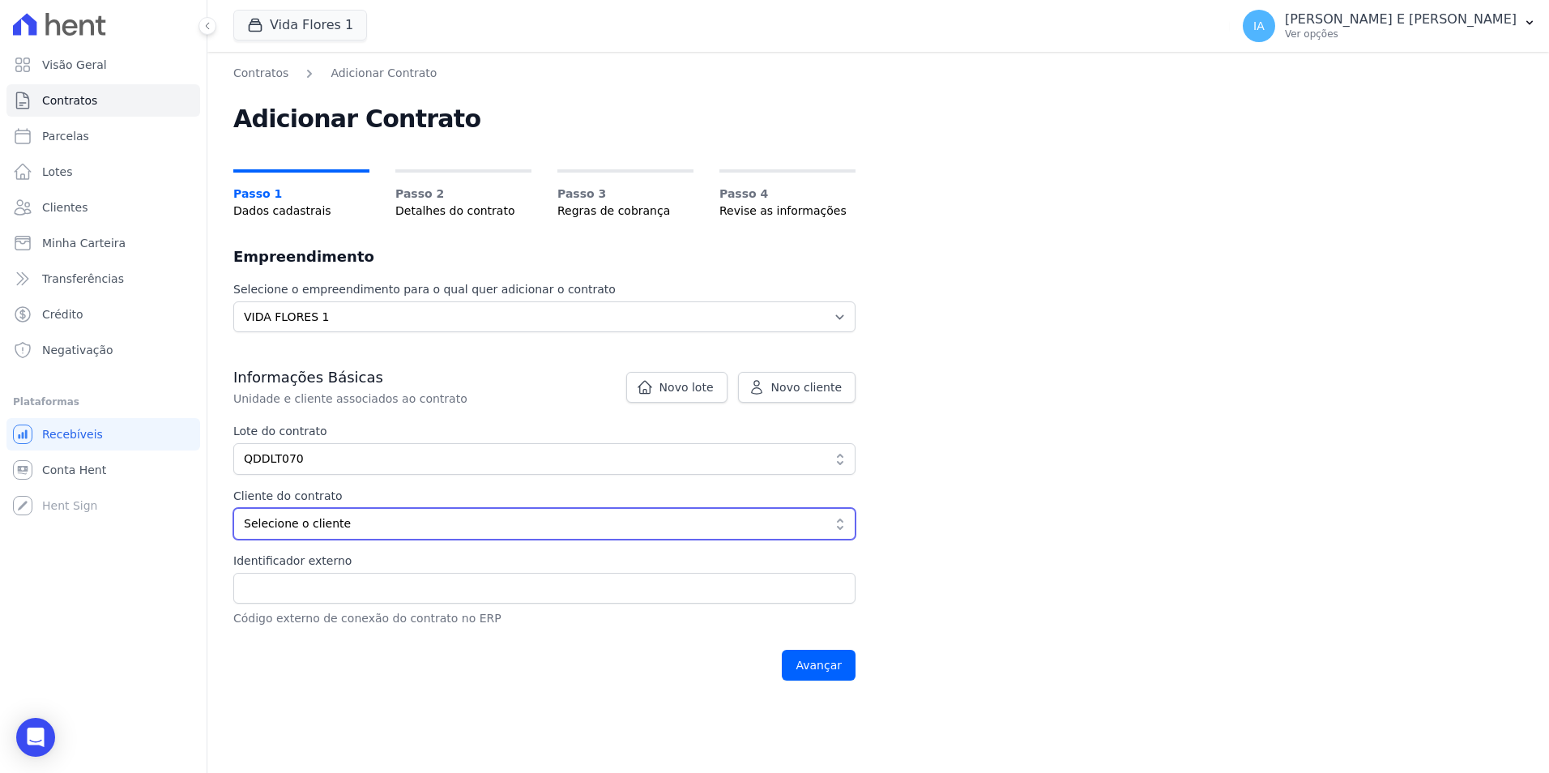
click at [570, 523] on span "Selecione o cliente" at bounding box center [533, 523] width 578 height 17
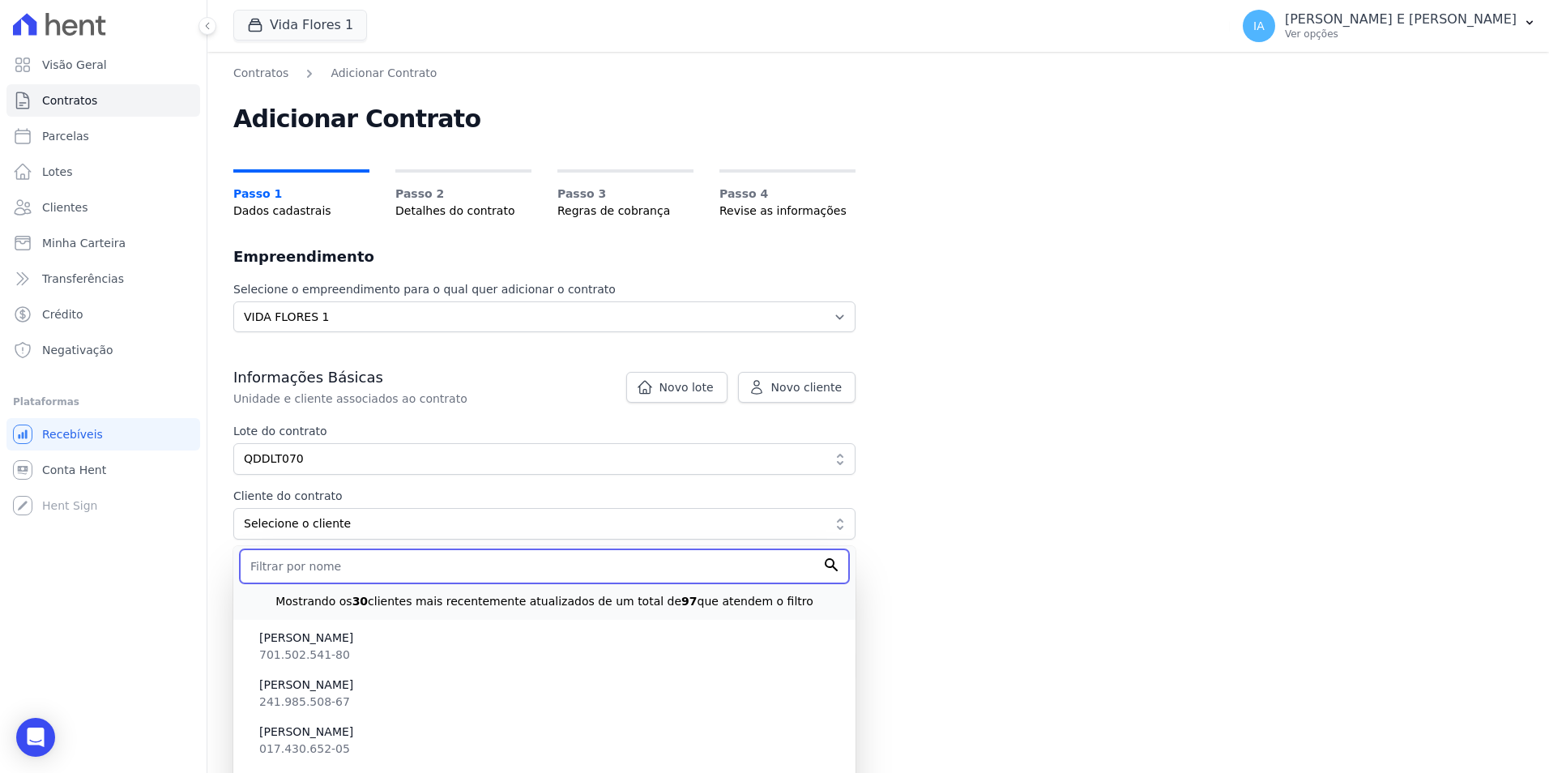
click at [573, 573] on input "text" at bounding box center [544, 566] width 609 height 34
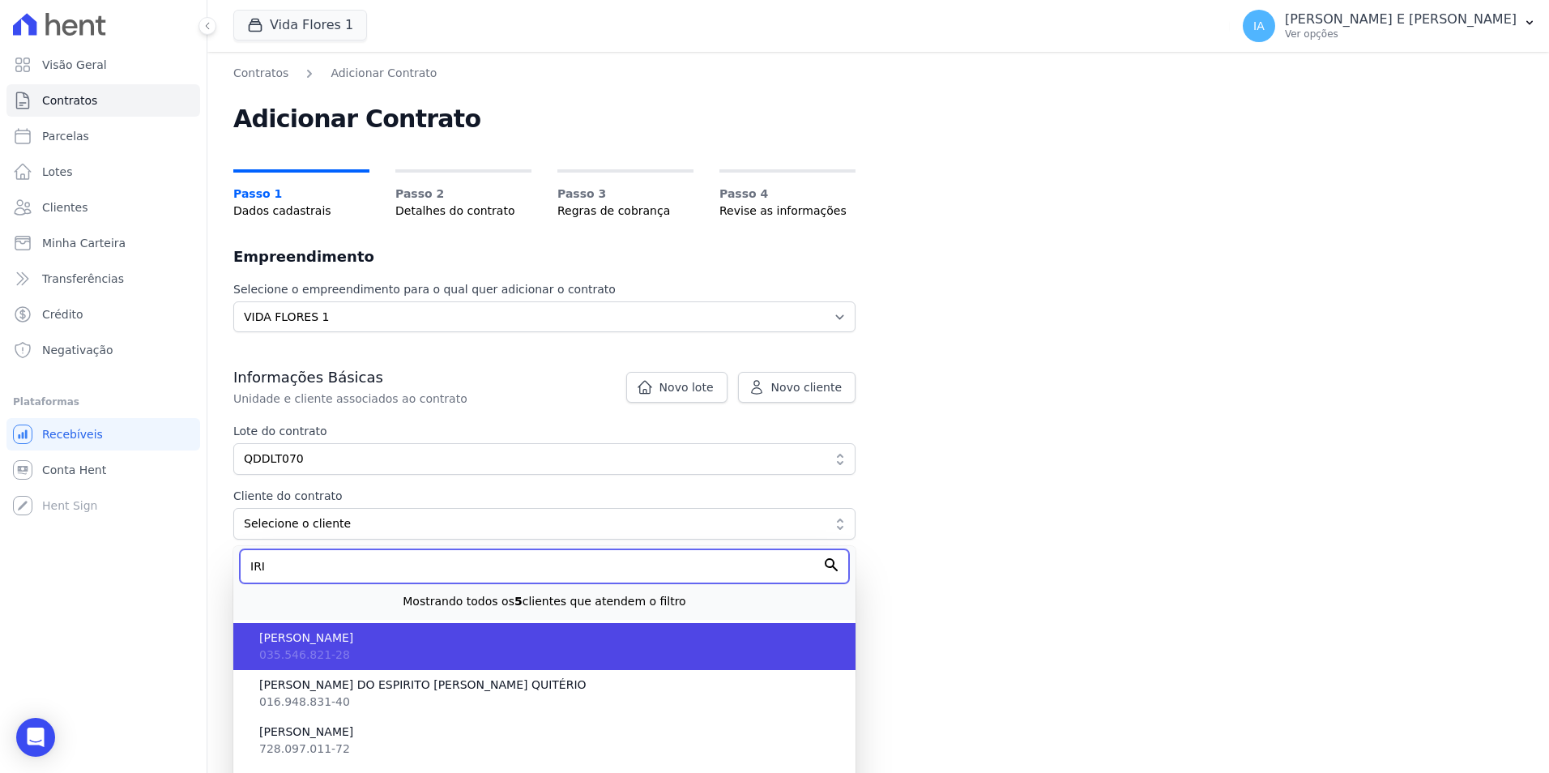
type input "IRI"
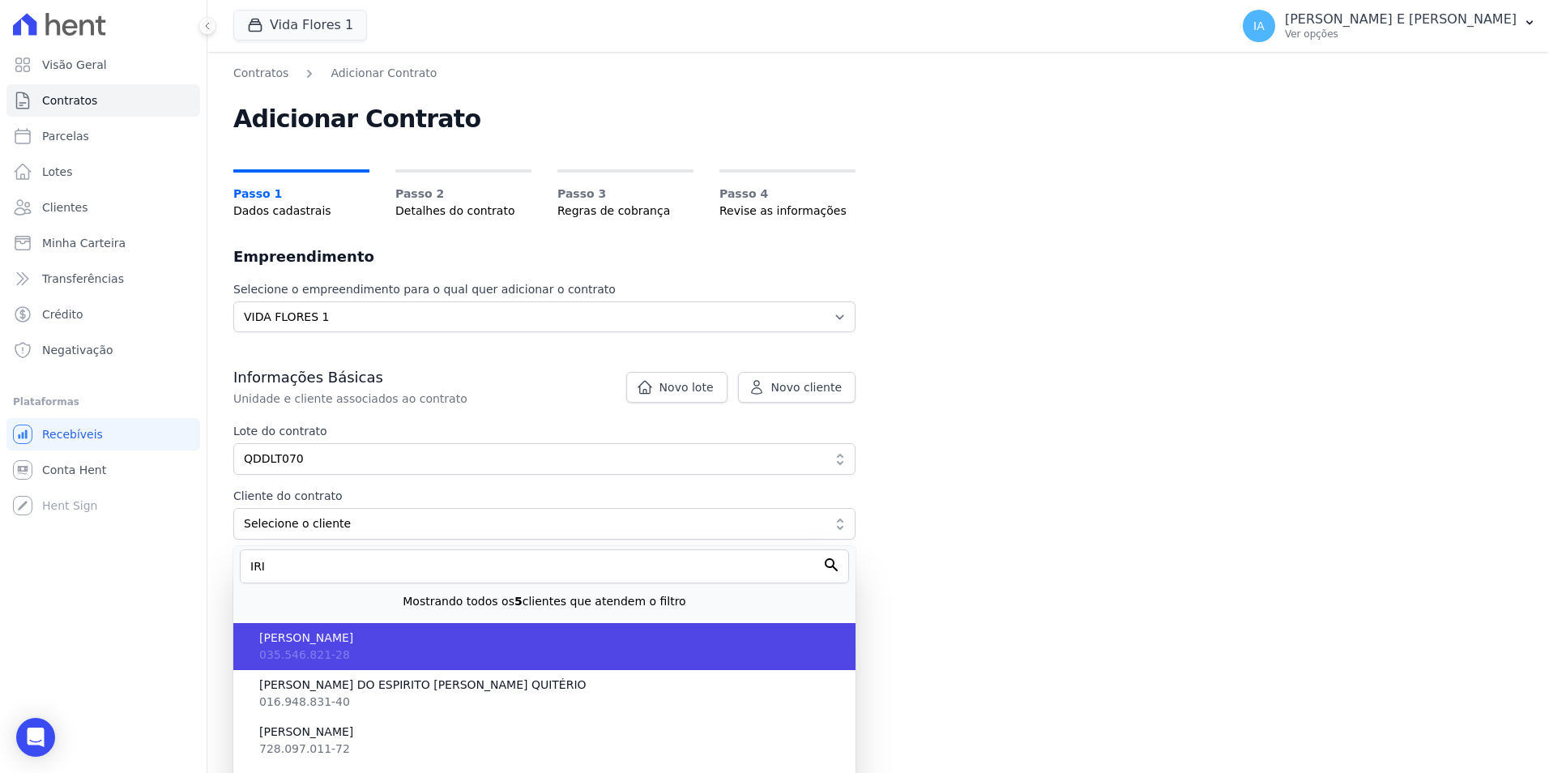
click at [628, 639] on span "[PERSON_NAME]" at bounding box center [550, 637] width 583 height 17
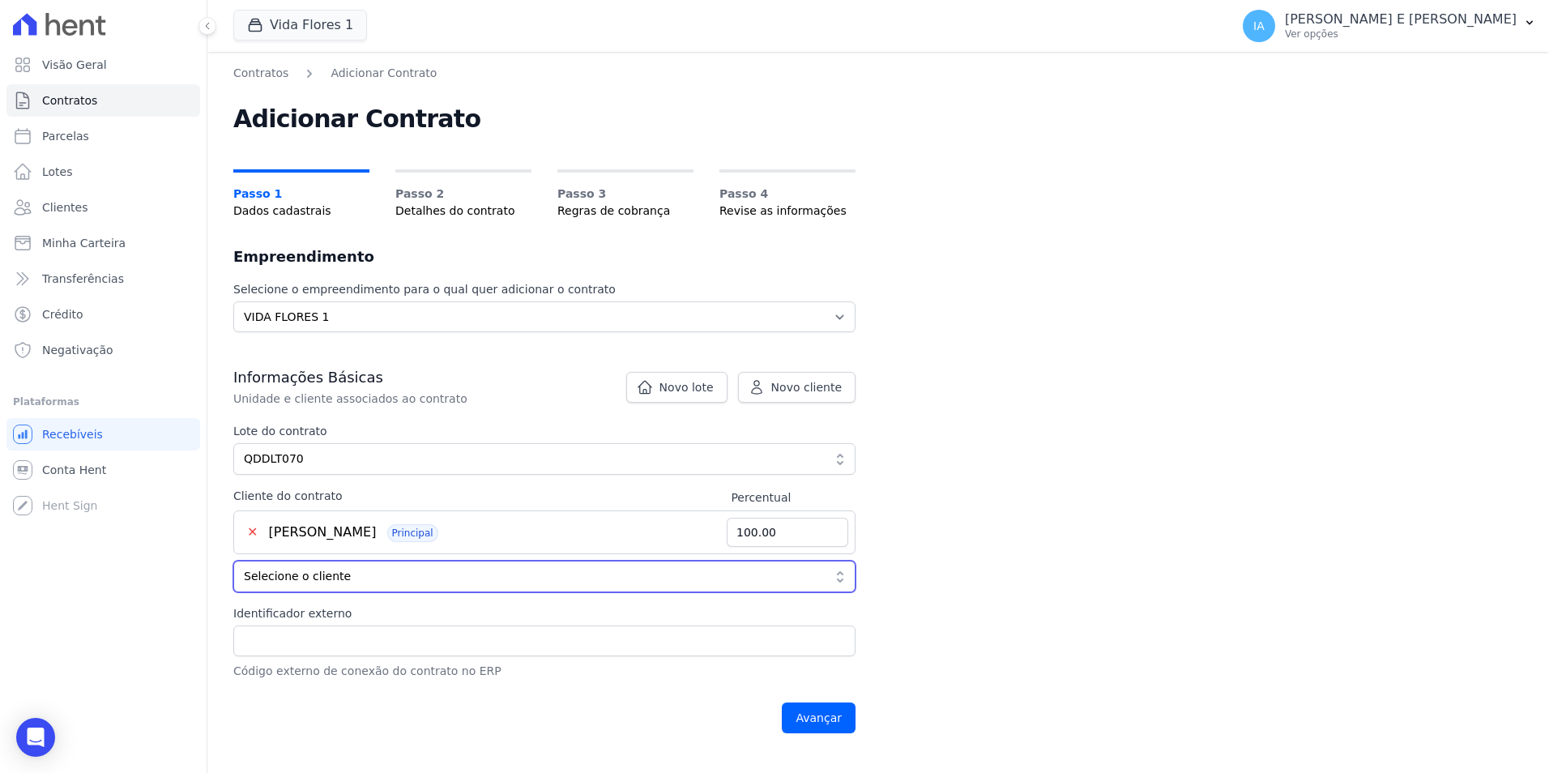
click at [507, 562] on button "Selecione o cliente" at bounding box center [544, 577] width 622 height 32
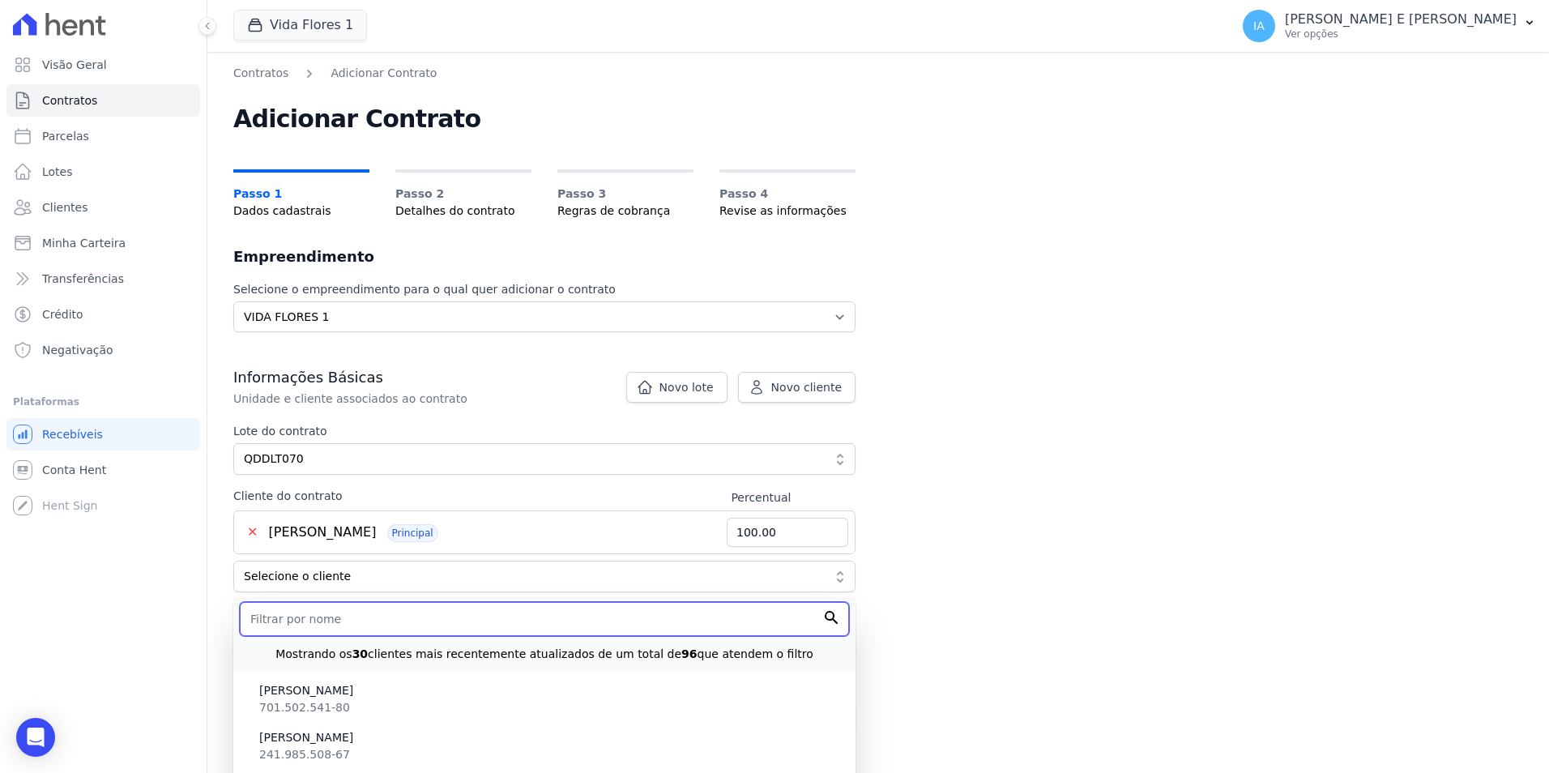
click at [514, 615] on input "text" at bounding box center [544, 619] width 609 height 34
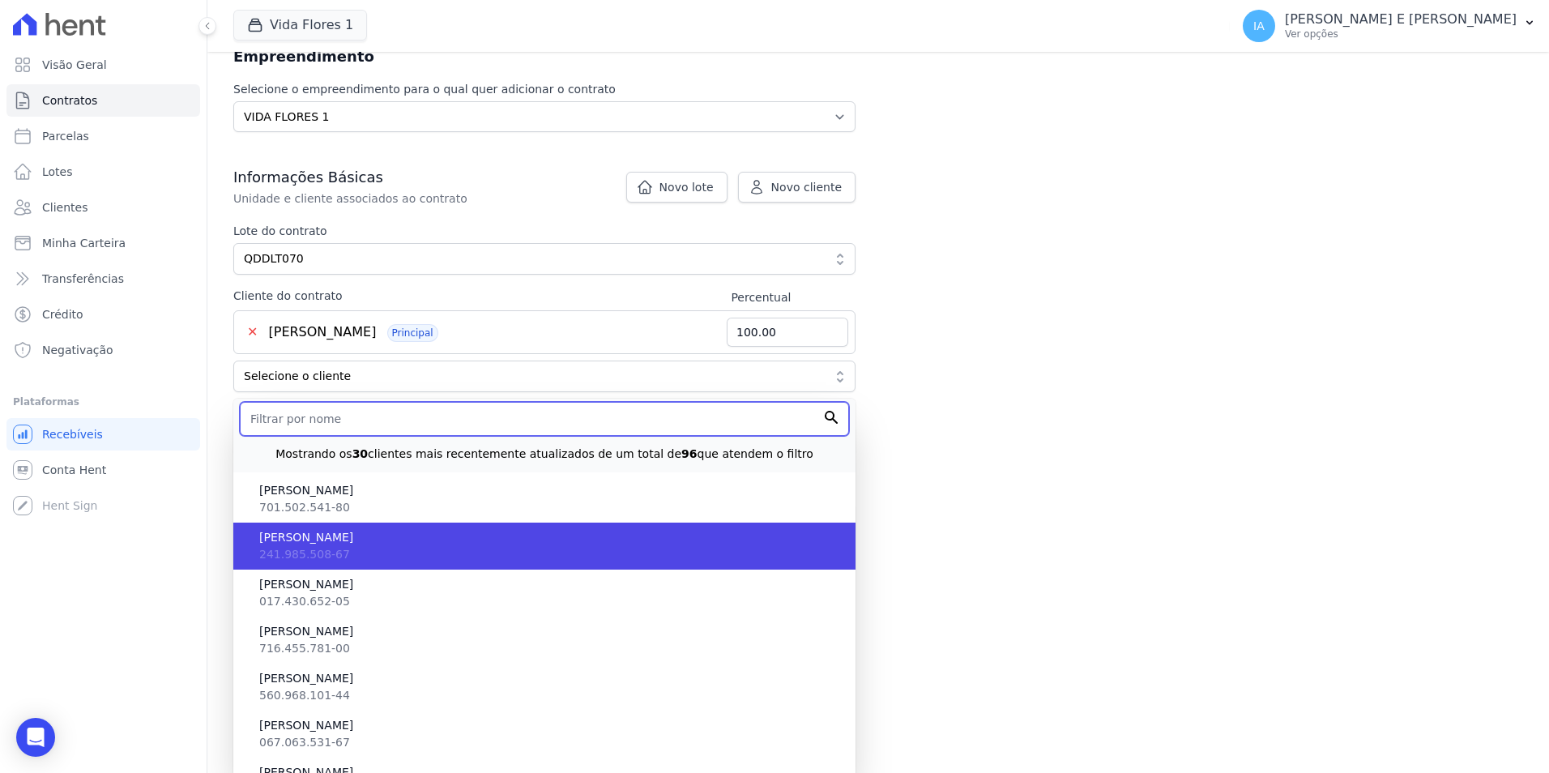
scroll to position [211, 0]
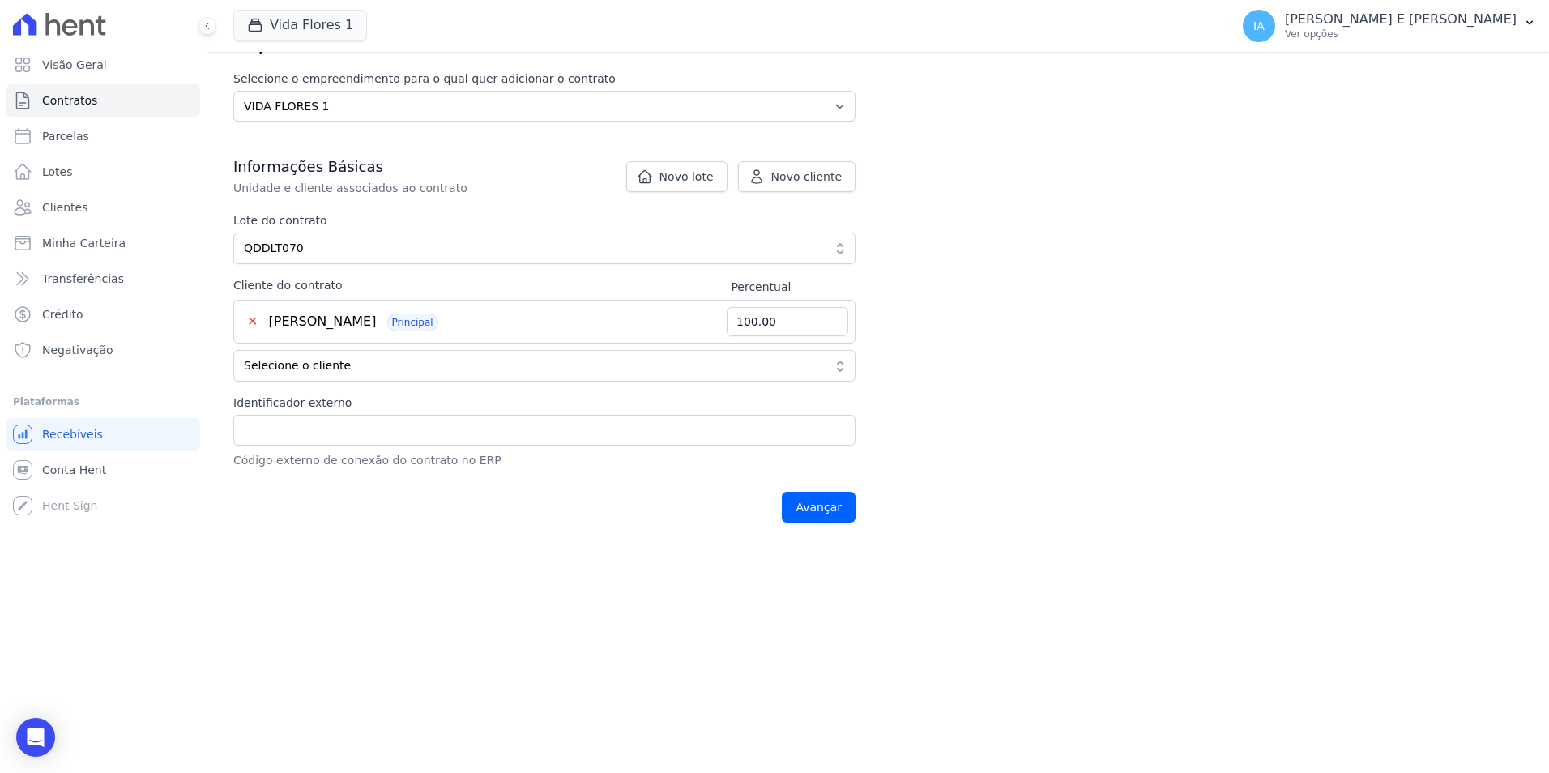
click at [877, 526] on div "Contratos Adicionar Contrato Adicionar Contrato Passo 1 Dados cadastrais Passo …" at bounding box center [877, 201] width 1341 height 721
click at [535, 433] on input "Identificador externo" at bounding box center [544, 430] width 622 height 31
type input "512"
drag, startPoint x: 539, startPoint y: 577, endPoint x: 756, endPoint y: 545, distance: 219.4
click at [557, 582] on main "Contratos Adicionar Contrato Adicionar Contrato Passo 1 Dados cadastrais Passo …" at bounding box center [877, 412] width 1341 height 721
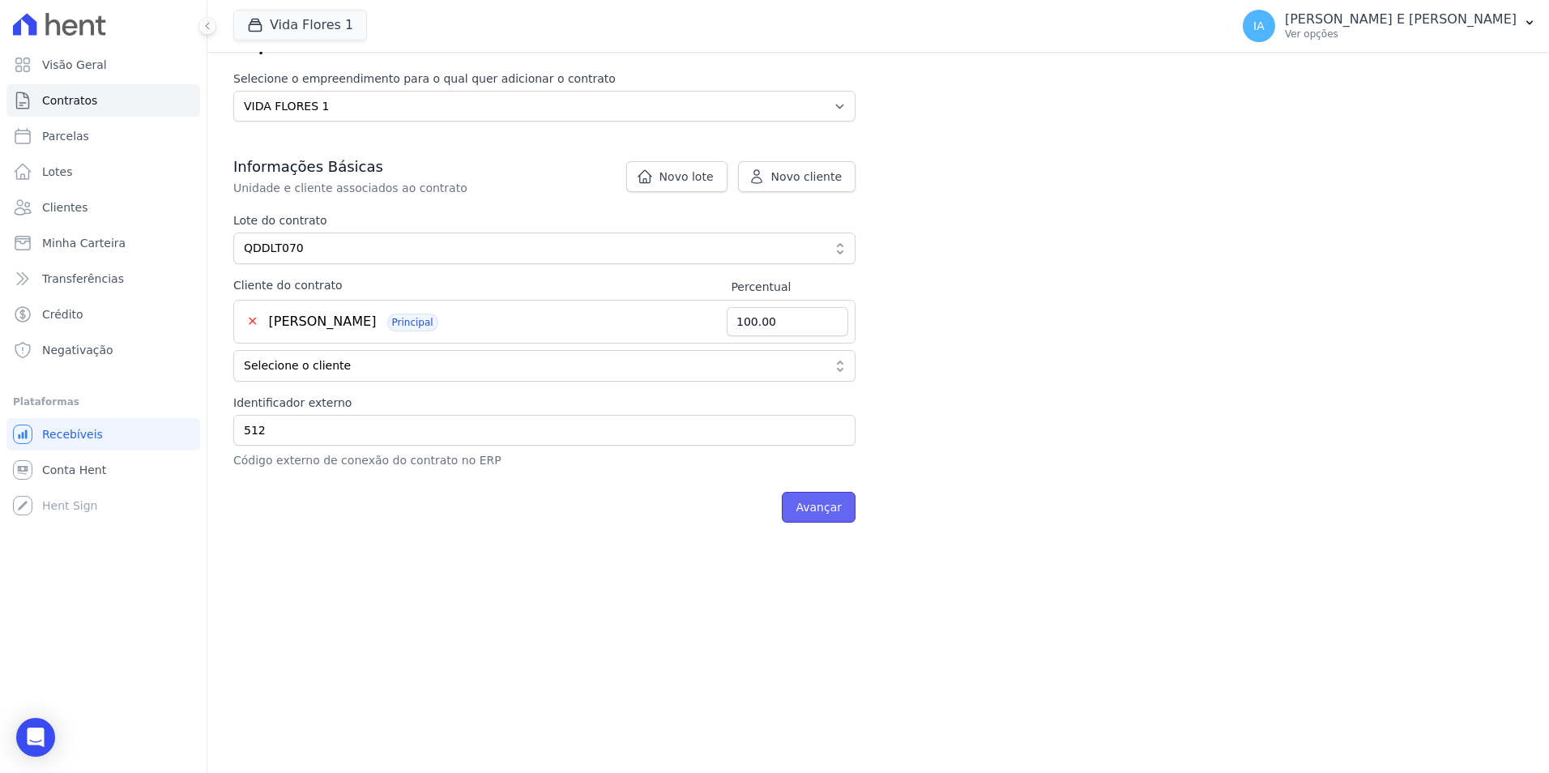
click at [811, 513] on input "Avançar" at bounding box center [819, 507] width 74 height 31
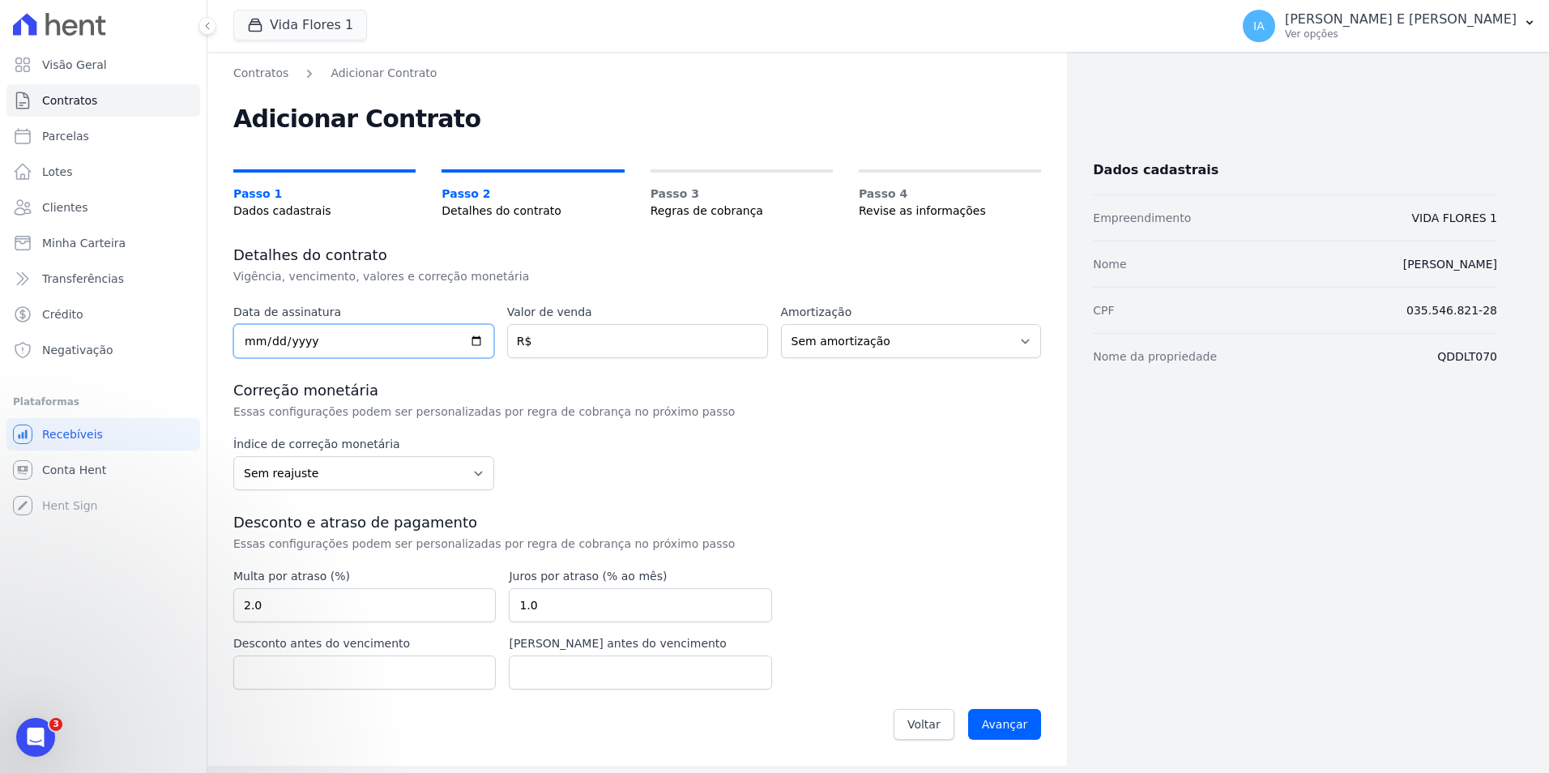
click at [393, 337] on input "date" at bounding box center [363, 341] width 261 height 34
type input "2025-07-30"
click at [621, 339] on input "number" at bounding box center [637, 341] width 261 height 34
type input "177000"
click at [938, 466] on div "Índice de correção monetária Sem reajuste Média dos últimos 12 meses acumulado …" at bounding box center [637, 463] width 808 height 54
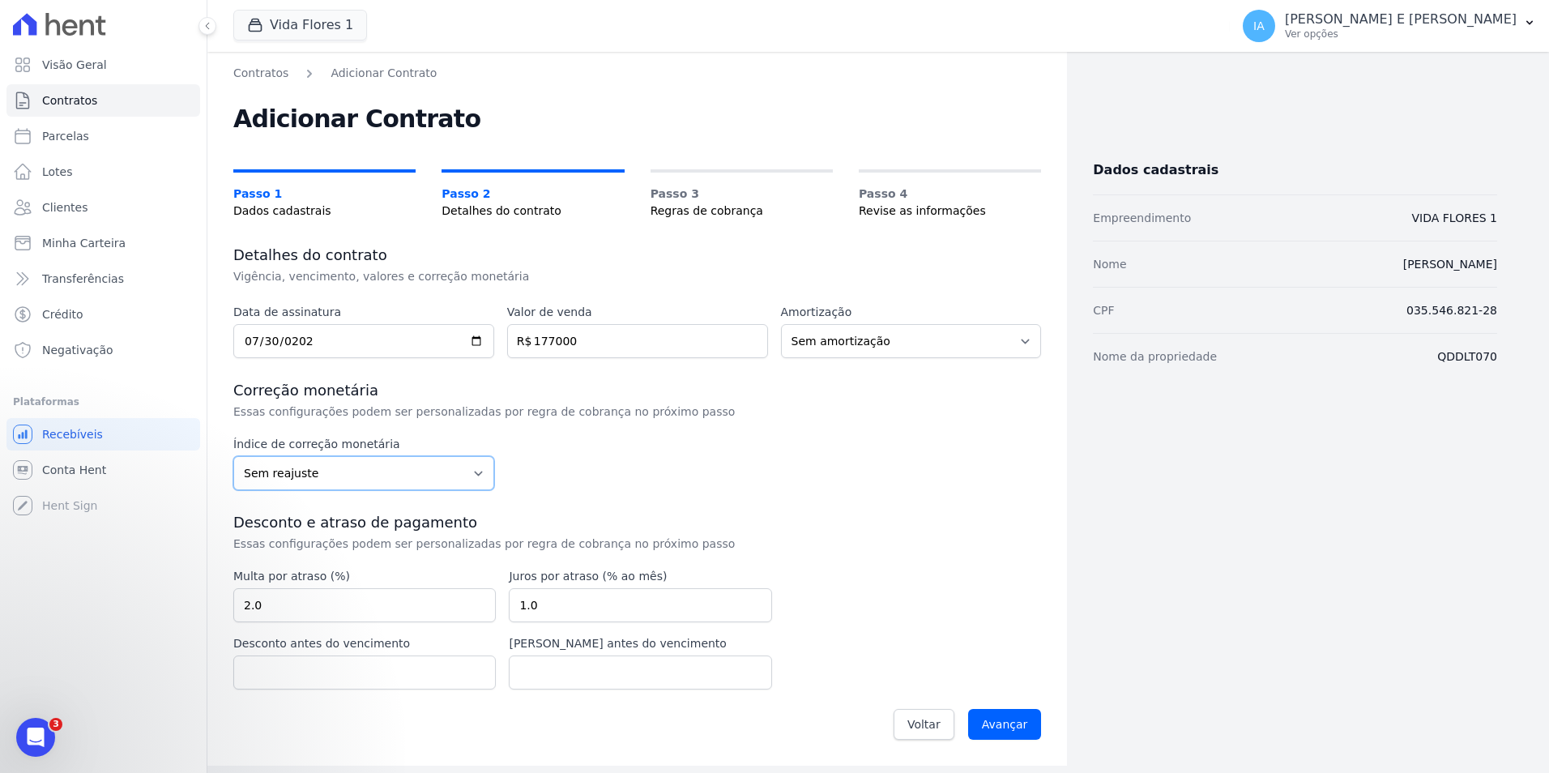
click at [419, 471] on select "Sem reajuste Média dos últimos 12 meses acumulado de INCCM Média dos últimos 12…" at bounding box center [363, 473] width 261 height 34
select select "inccdi"
click at [233, 456] on select "Sem reajuste Média dos últimos 12 meses acumulado de INCCM Média dos últimos 12…" at bounding box center [363, 473] width 261 height 34
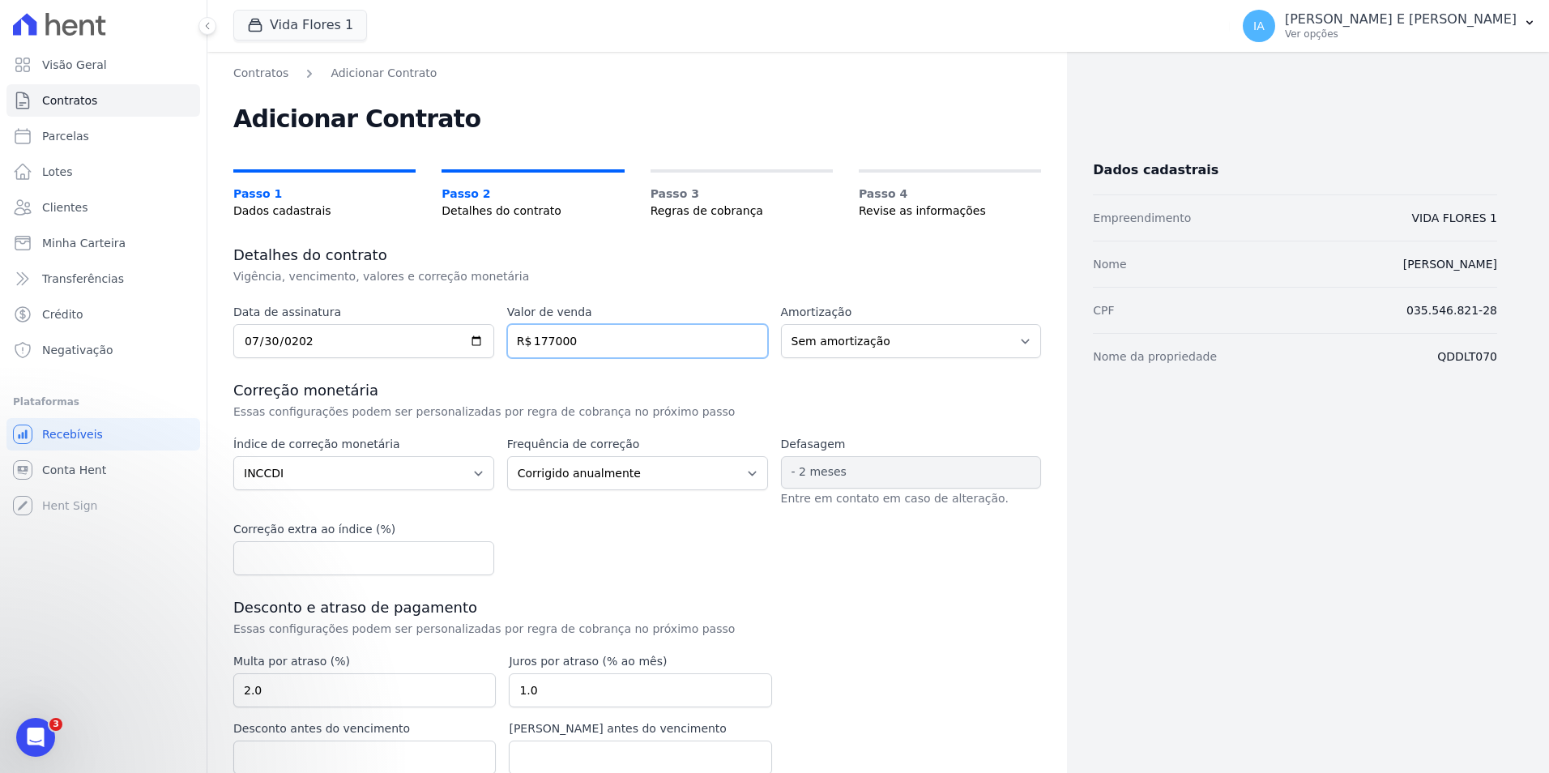
click at [596, 343] on input "177000" at bounding box center [637, 341] width 261 height 34
type input "177000.00"
click at [786, 389] on h3 "Correção monetária" at bounding box center [637, 390] width 808 height 19
click at [550, 339] on input "177000.00" at bounding box center [637, 341] width 261 height 34
click at [702, 548] on div "Índice de correção monetária Sem reajuste Média dos últimos 12 meses acumulado …" at bounding box center [637, 505] width 808 height 139
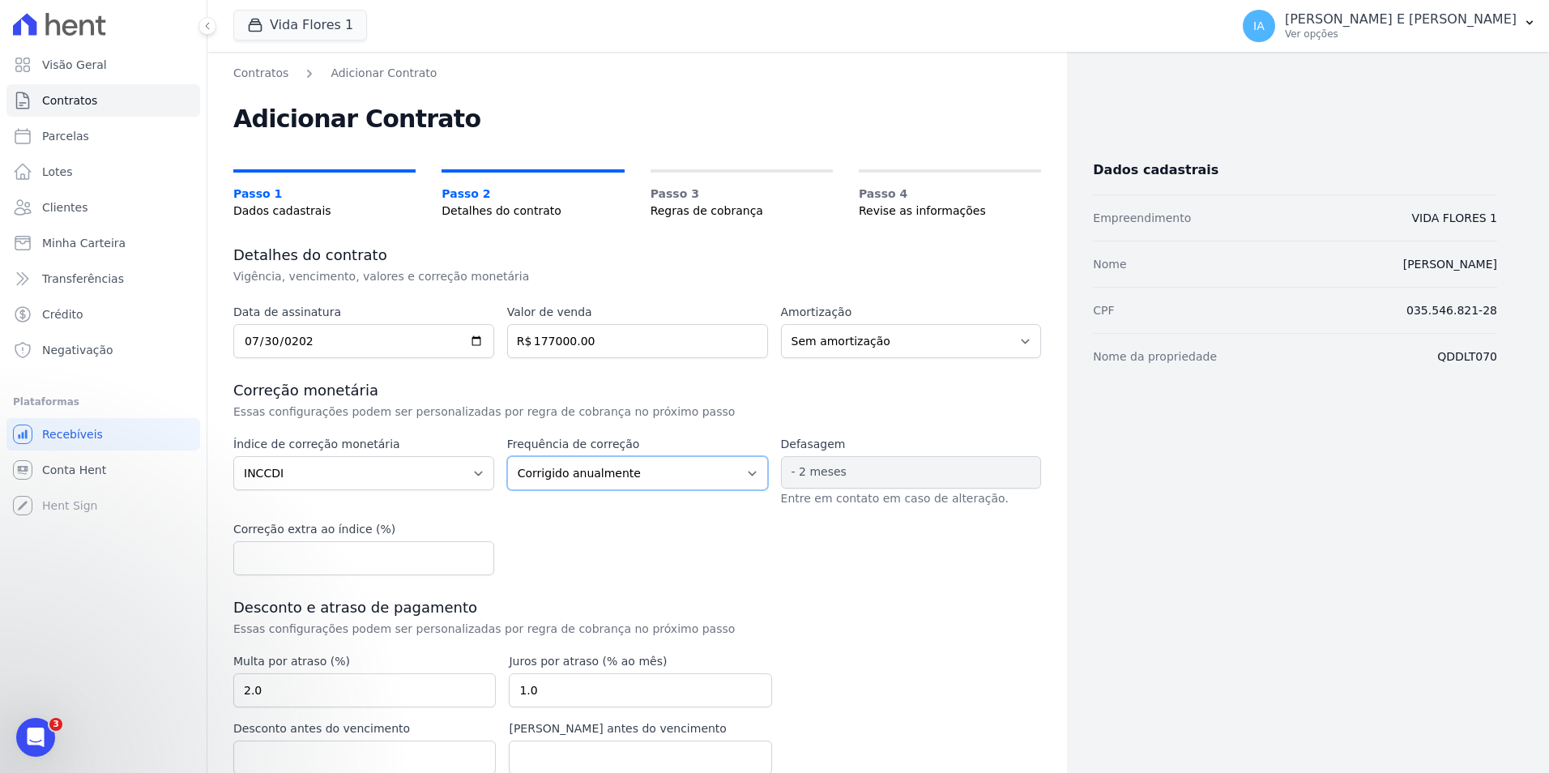
click at [675, 464] on select "Corrigido semestralmente Corrigido mensalmente Corrigido anualmente" at bounding box center [637, 473] width 261 height 34
click at [507, 456] on select "Corrigido semestralmente Corrigido mensalmente Corrigido anualmente" at bounding box center [637, 473] width 261 height 34
click at [680, 464] on select "Corrigido semestralmente Corrigido mensalmente Corrigido anualmente" at bounding box center [637, 473] width 261 height 34
select select "monthly"
click at [507, 456] on select "Corrigido semestralmente Corrigido mensalmente Corrigido anualmente" at bounding box center [637, 473] width 261 height 34
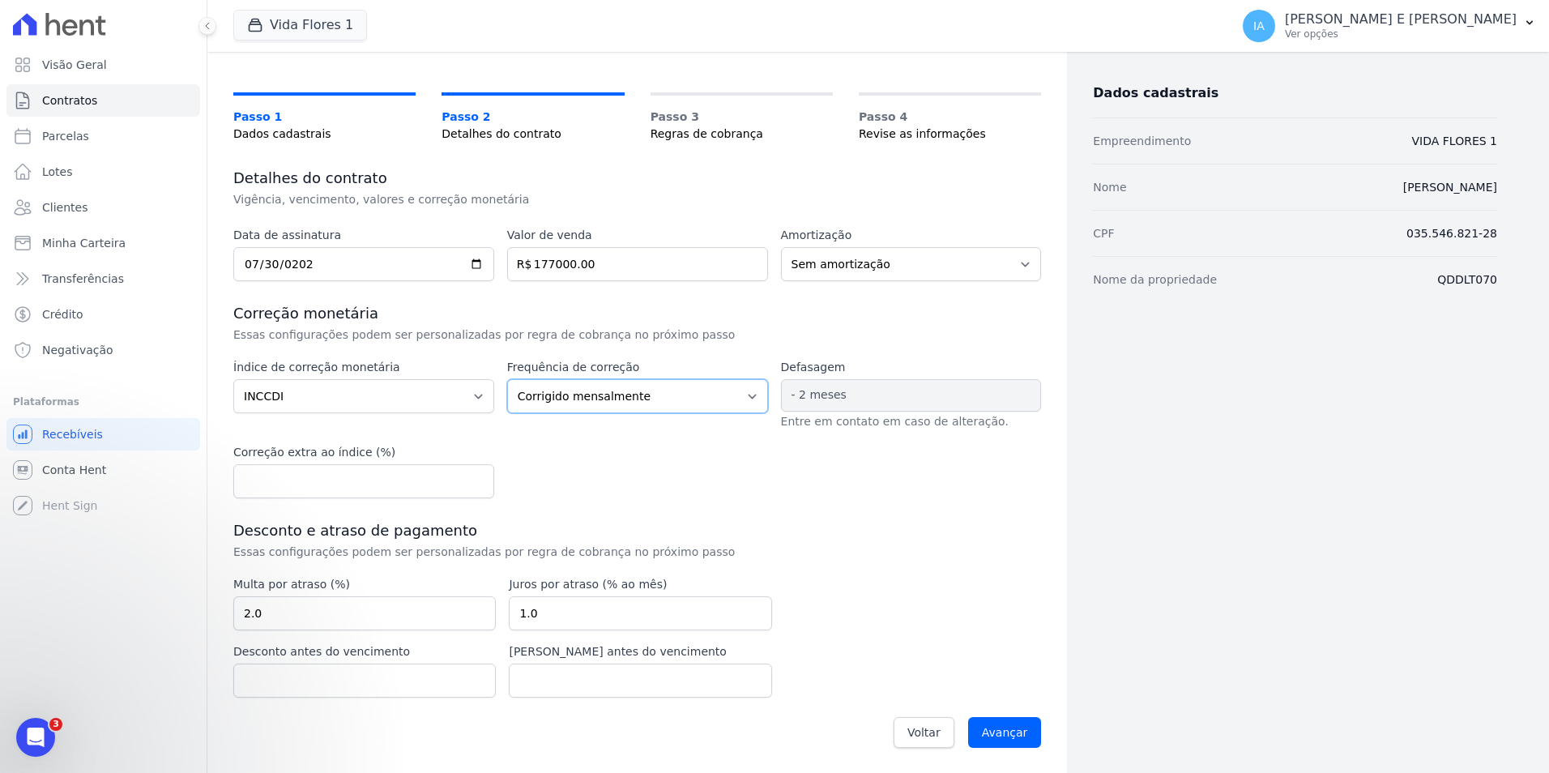
scroll to position [78, 0]
click at [1001, 730] on input "Avançar" at bounding box center [1005, 731] width 74 height 31
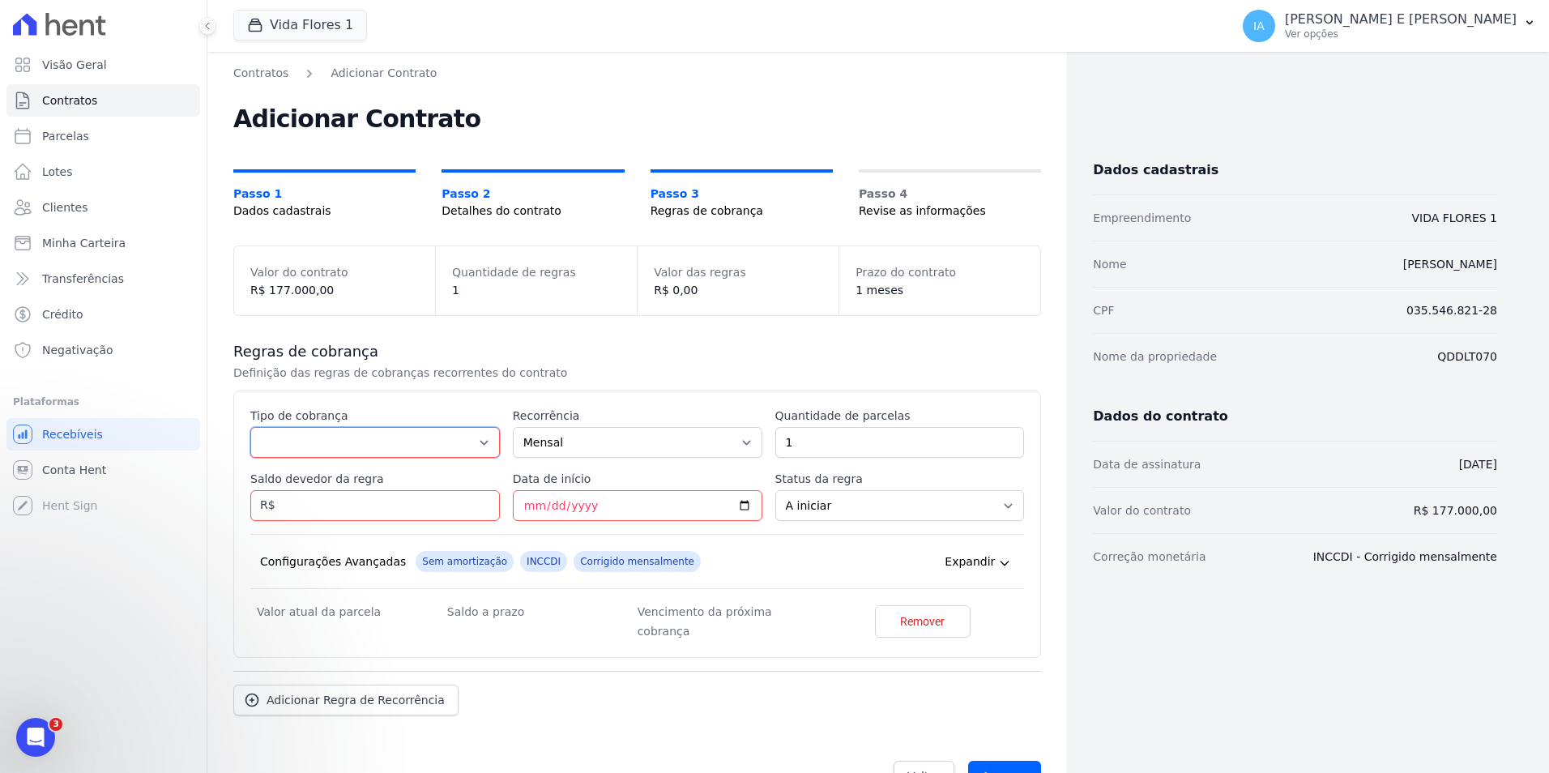
click at [458, 442] on select "Parcela Normal Entrada Sinal Intercalada Chaves Pré-chaves Pós-chaves Impostos …" at bounding box center [375, 442] width 250 height 31
select select "standard"
click at [250, 427] on select "Parcela Normal Entrada Sinal Intercalada Chaves Pré-chaves Pós-chaves Impostos …" at bounding box center [375, 442] width 250 height 31
click at [335, 514] on input "Saldo devedor da regra" at bounding box center [375, 505] width 250 height 31
click at [798, 444] on input "1" at bounding box center [900, 442] width 250 height 31
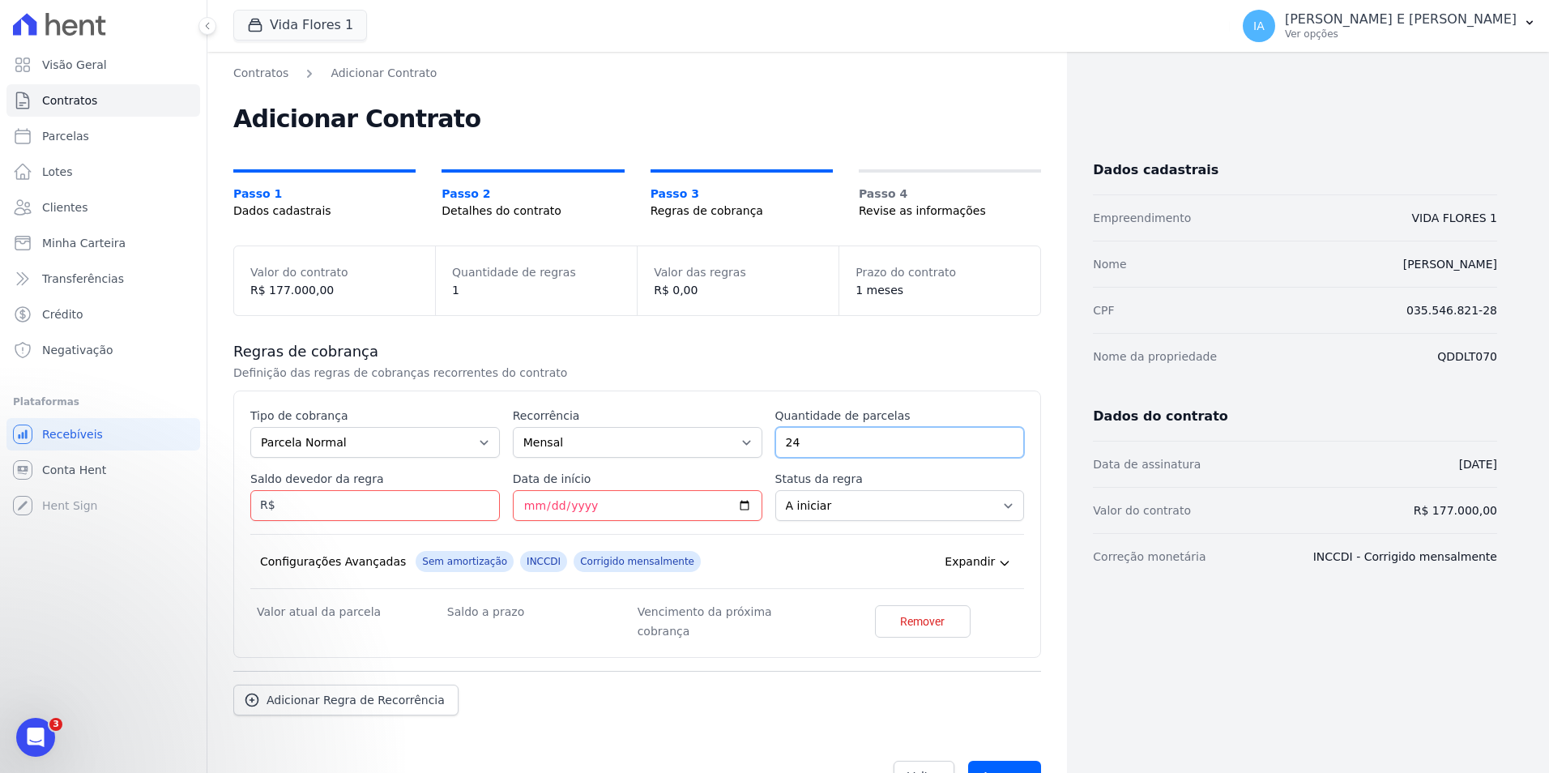
type input "24"
click at [431, 505] on input "Saldo devedor da regra" at bounding box center [375, 505] width 250 height 31
click at [808, 563] on div "Configurações Avançadas Sem amortização INCCDI Corrigido mensalmente Expandir" at bounding box center [637, 561] width 774 height 55
click at [422, 504] on input "Saldo devedor da regra" at bounding box center [375, 505] width 250 height 31
type input "17575.92"
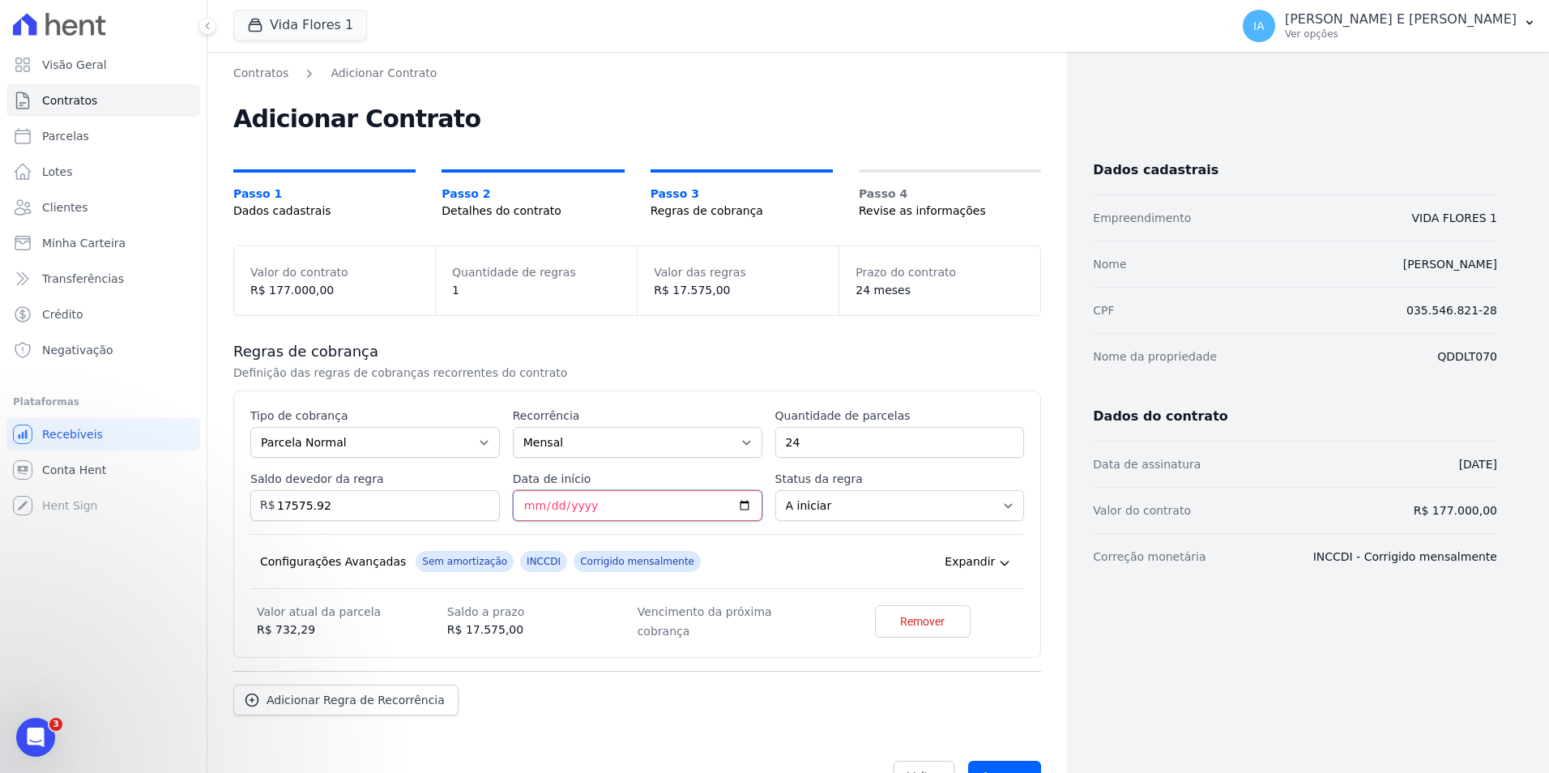
click at [659, 498] on input "Data de início" at bounding box center [638, 505] width 250 height 31
type input "2025-10-10"
click at [836, 542] on div "Configurações Avançadas Sem amortização INCCDI Corrigido mensalmente Expandir" at bounding box center [637, 561] width 774 height 55
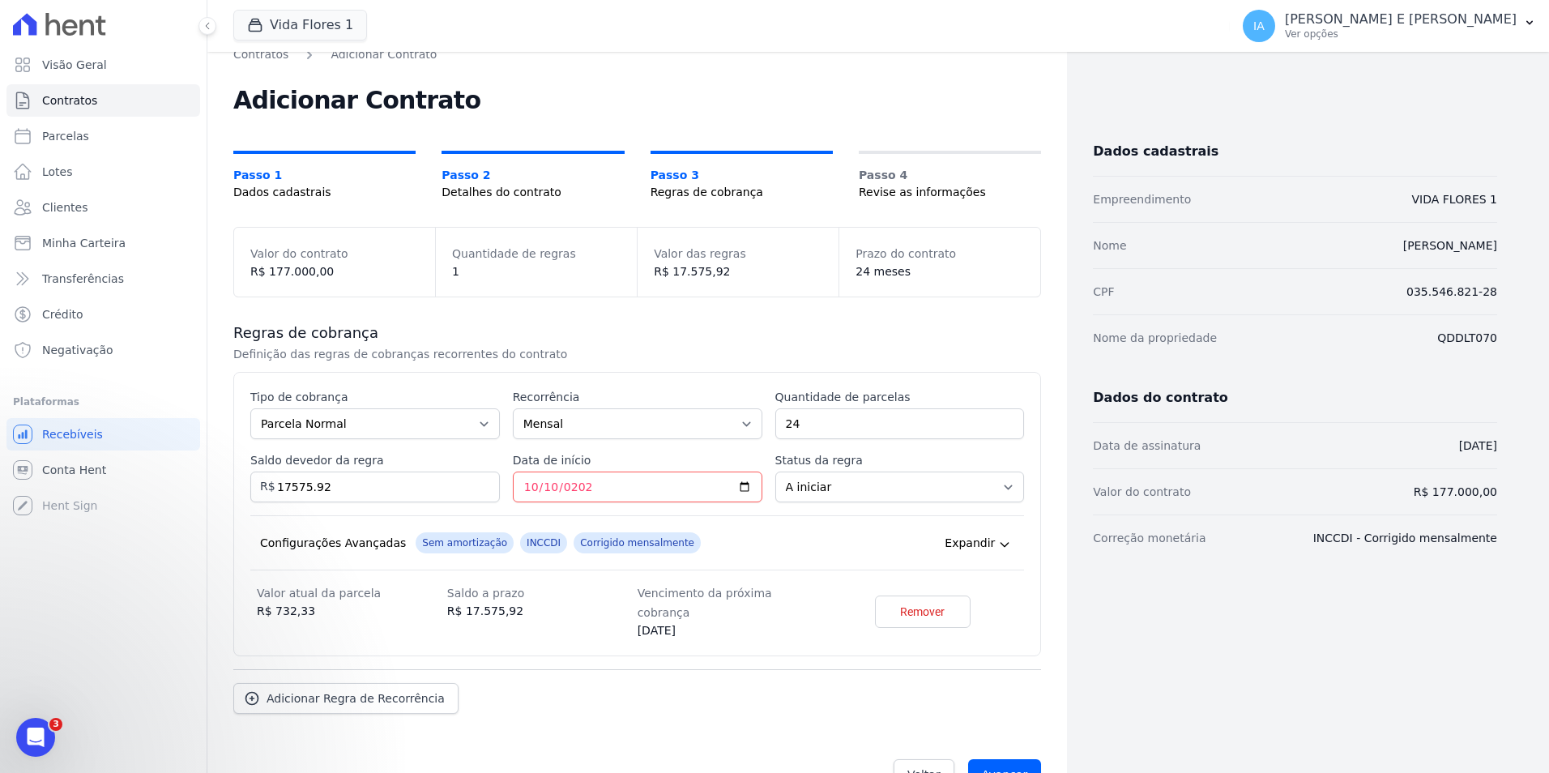
scroll to position [42, 0]
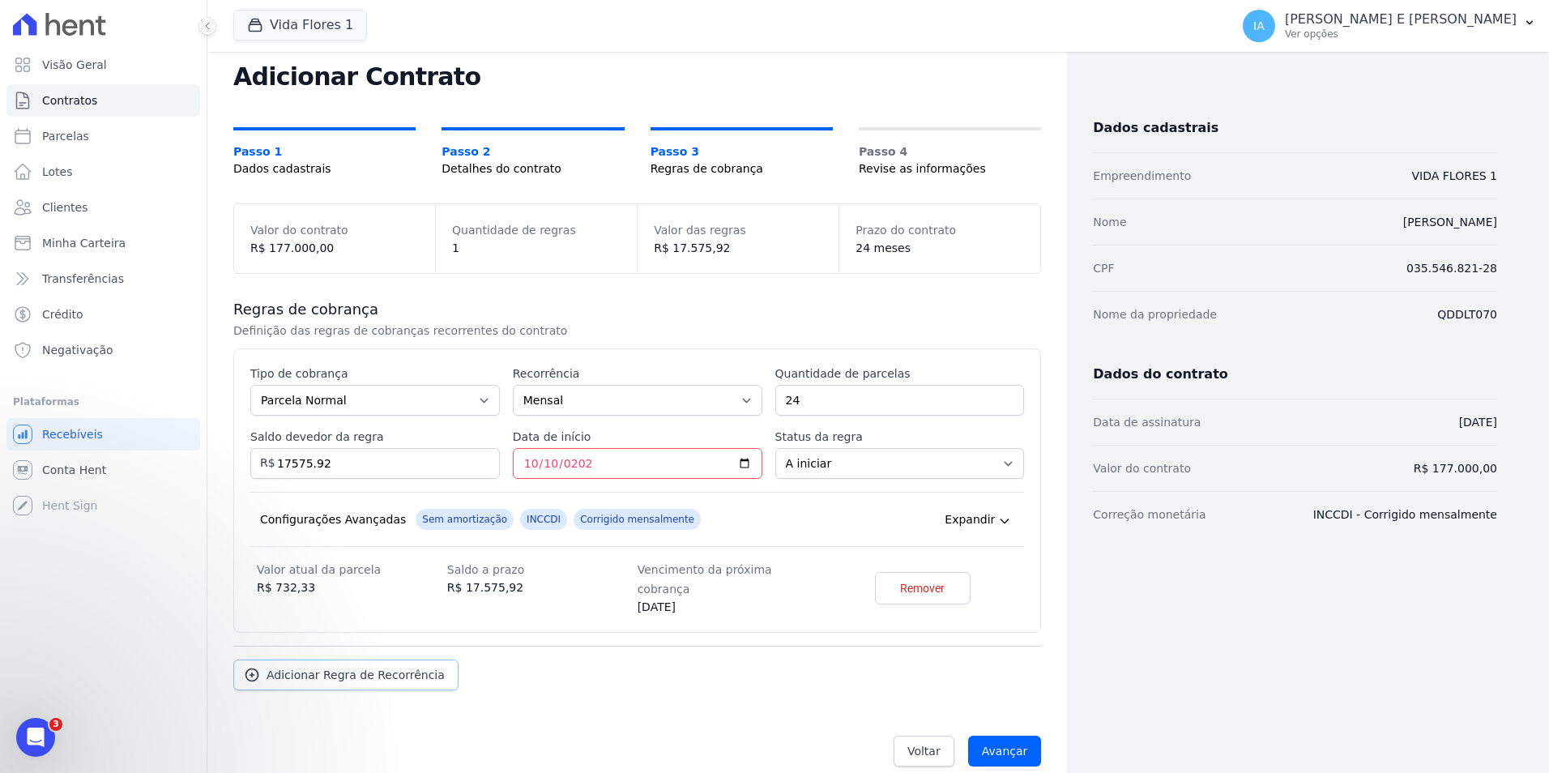
click at [365, 667] on span "Adicionar Regra de Recorrência" at bounding box center [356, 675] width 178 height 16
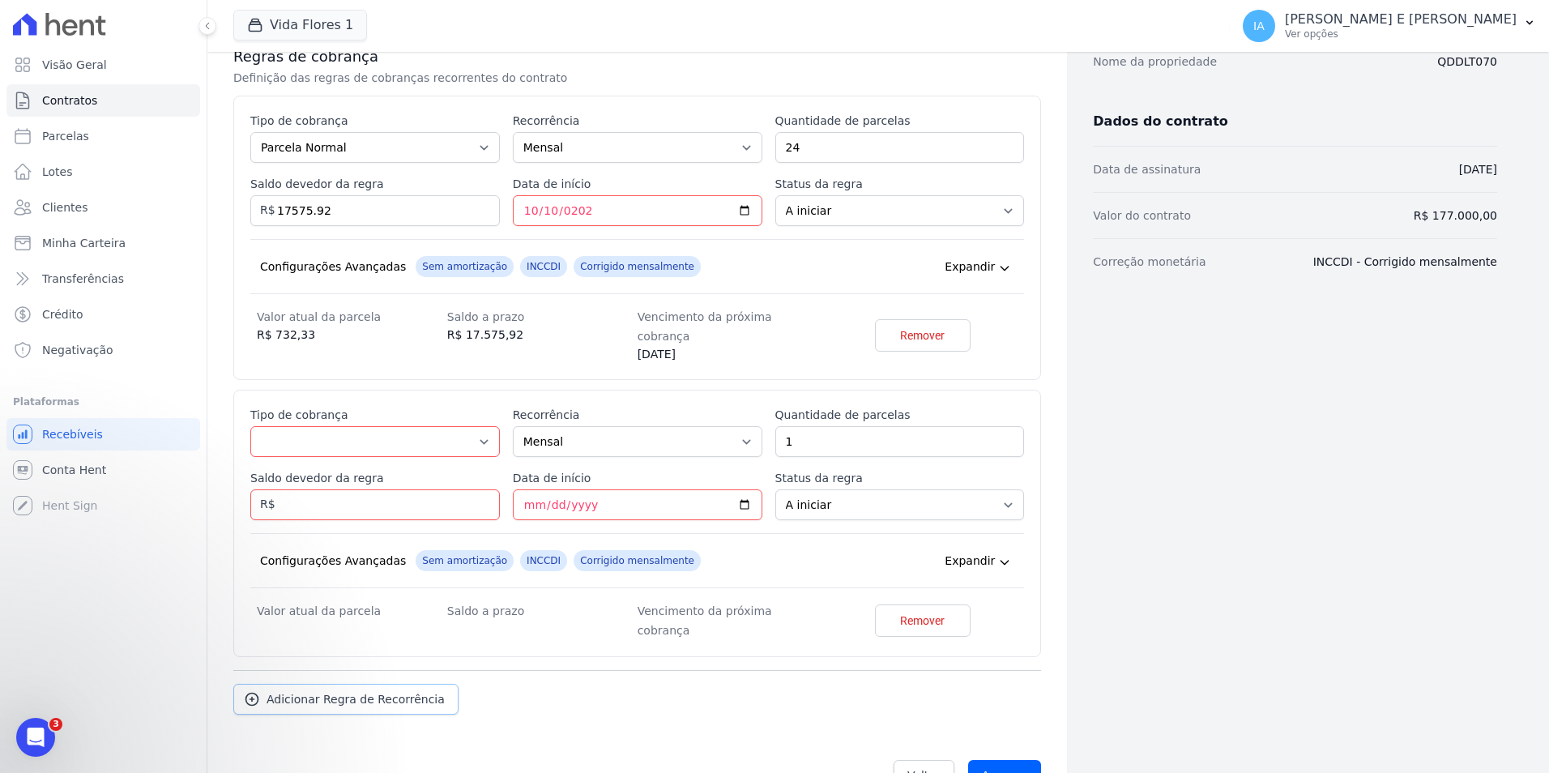
scroll to position [313, 0]
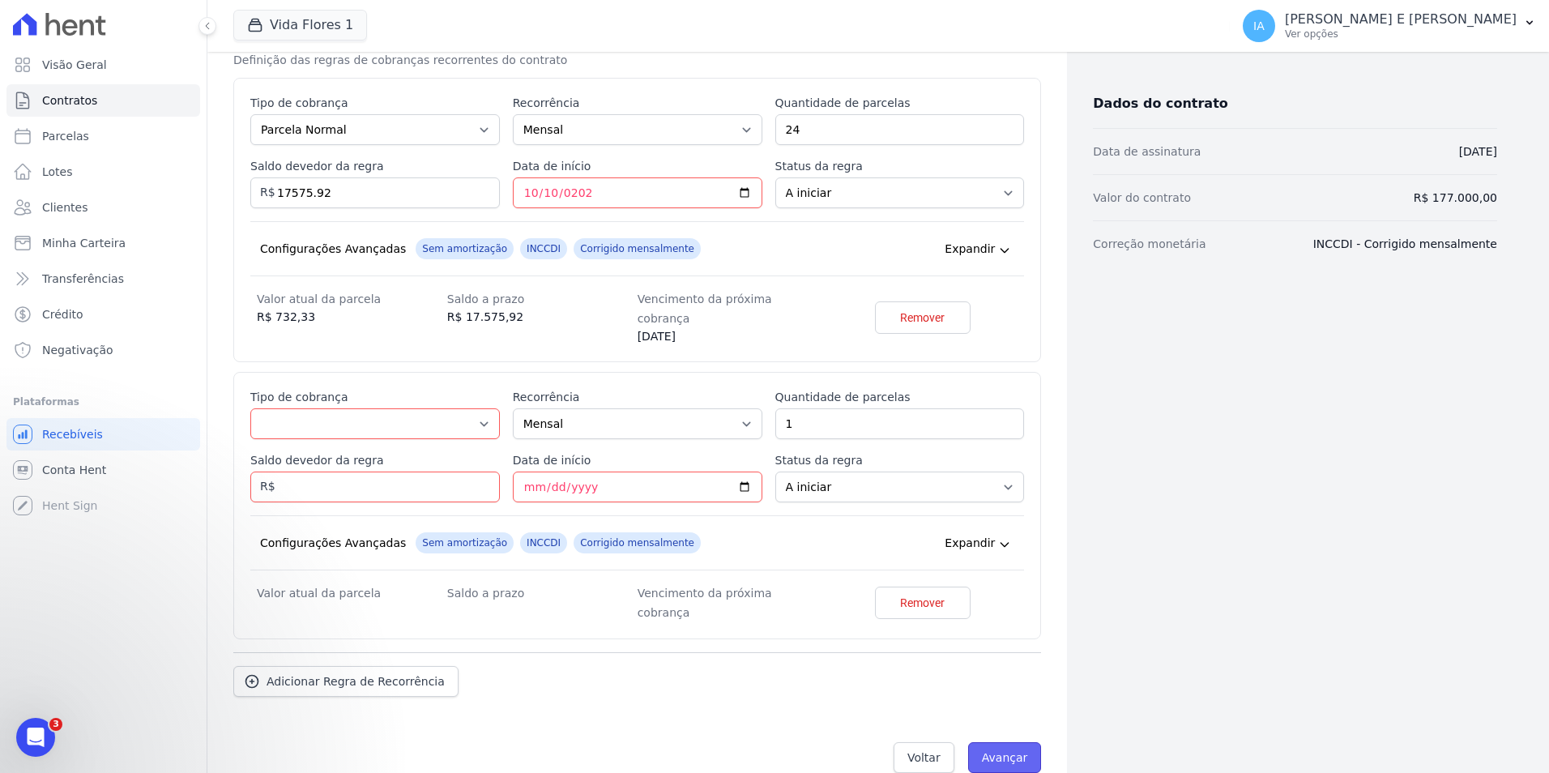
click at [1010, 742] on input "Avançar" at bounding box center [1005, 757] width 74 height 31
click at [904, 595] on span "Remover" at bounding box center [922, 603] width 45 height 16
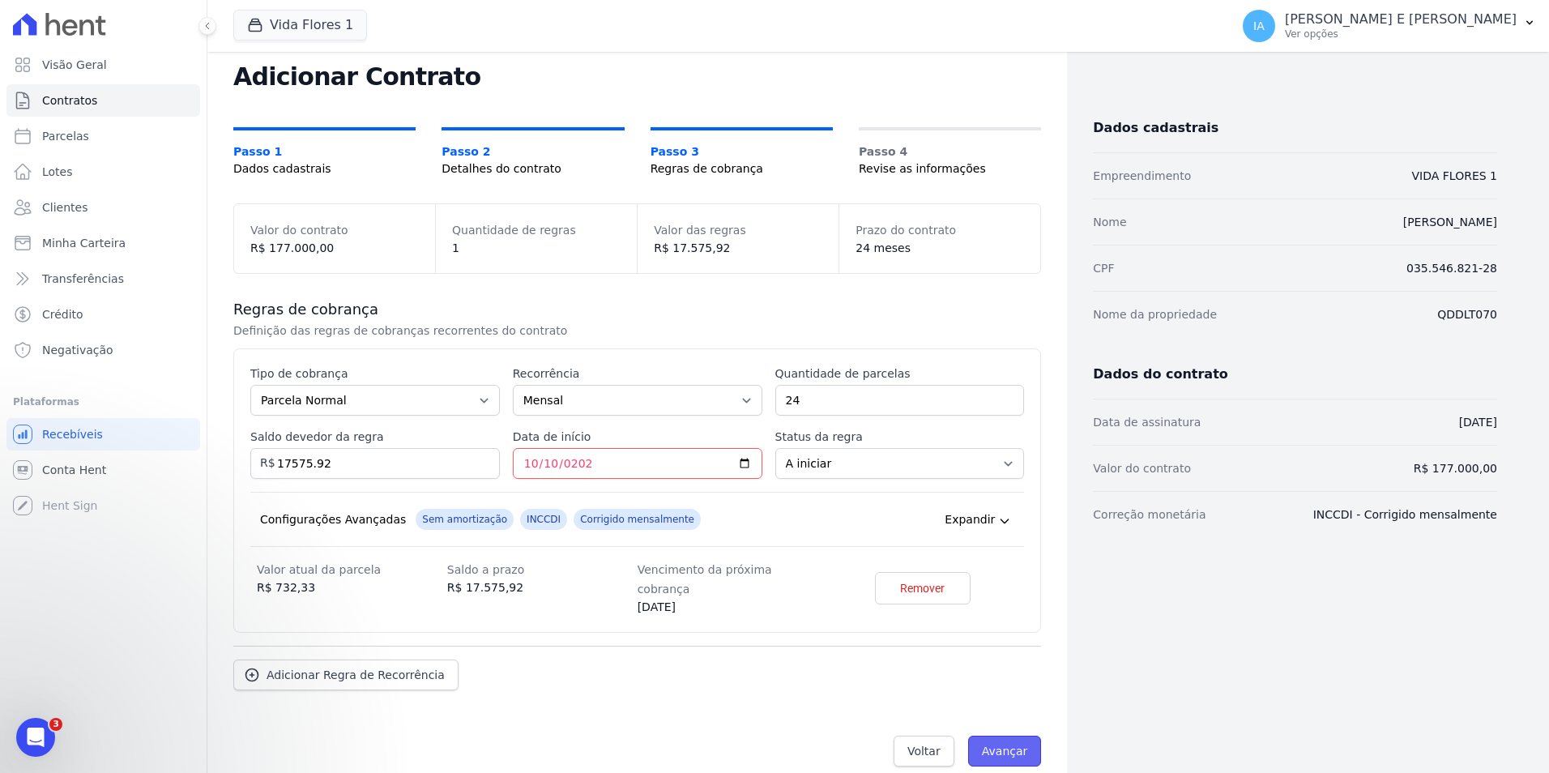
click at [1008, 743] on input "Avançar" at bounding box center [1005, 751] width 74 height 31
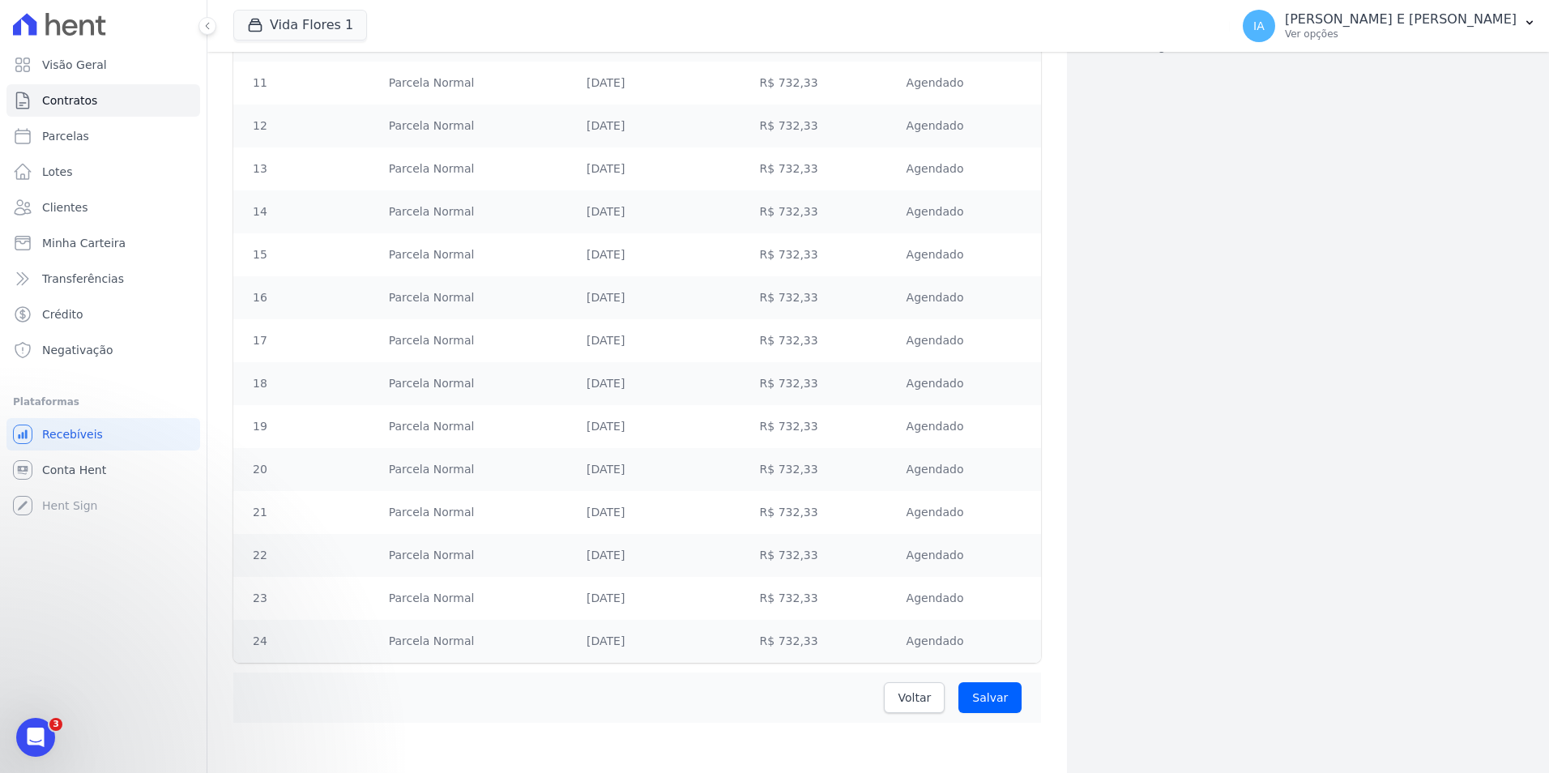
scroll to position [712, 0]
click at [994, 693] on input "Salvar" at bounding box center [989, 695] width 63 height 31
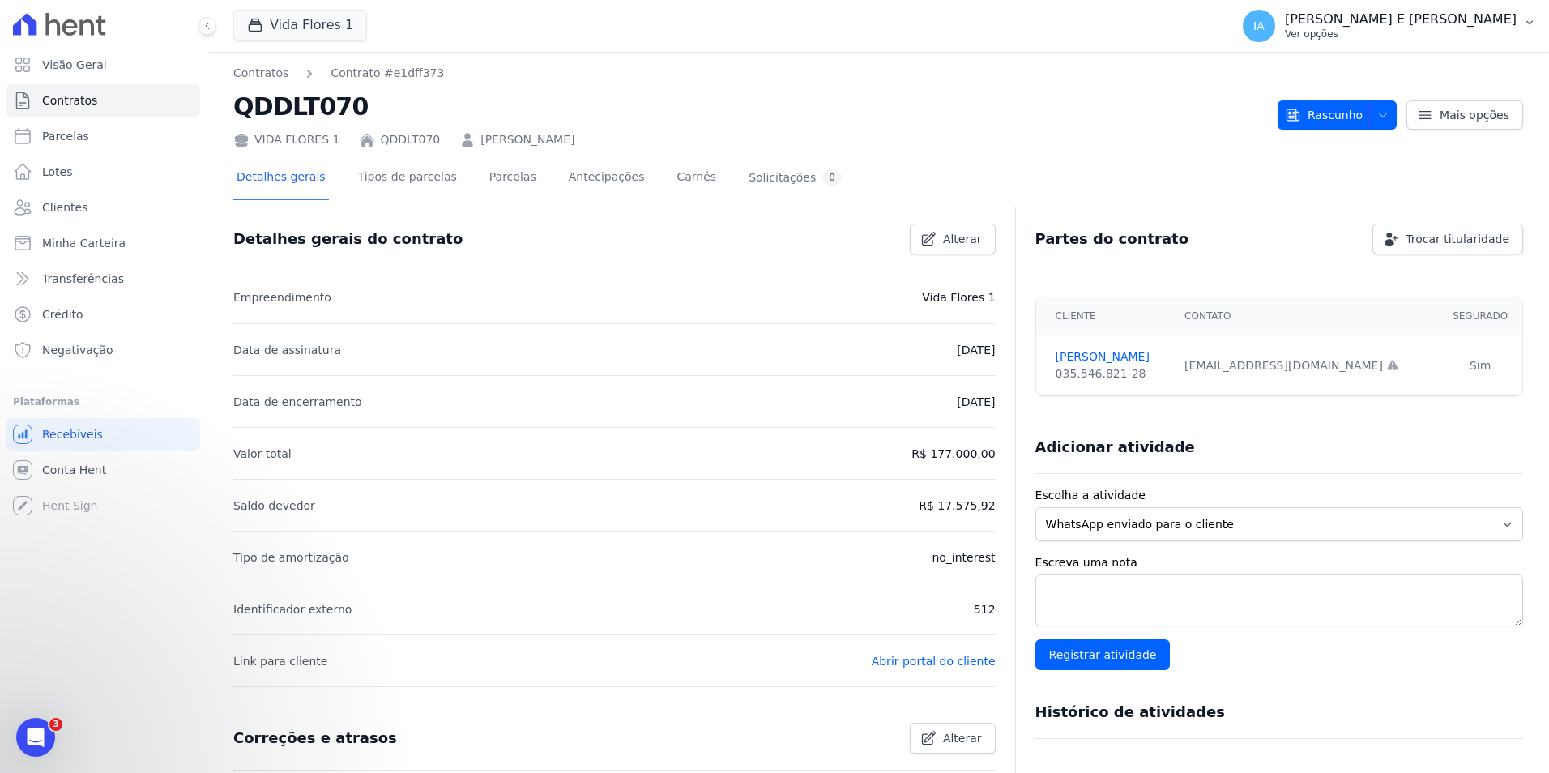
click at [1361, 29] on p "Ver opções" at bounding box center [1401, 34] width 232 height 13
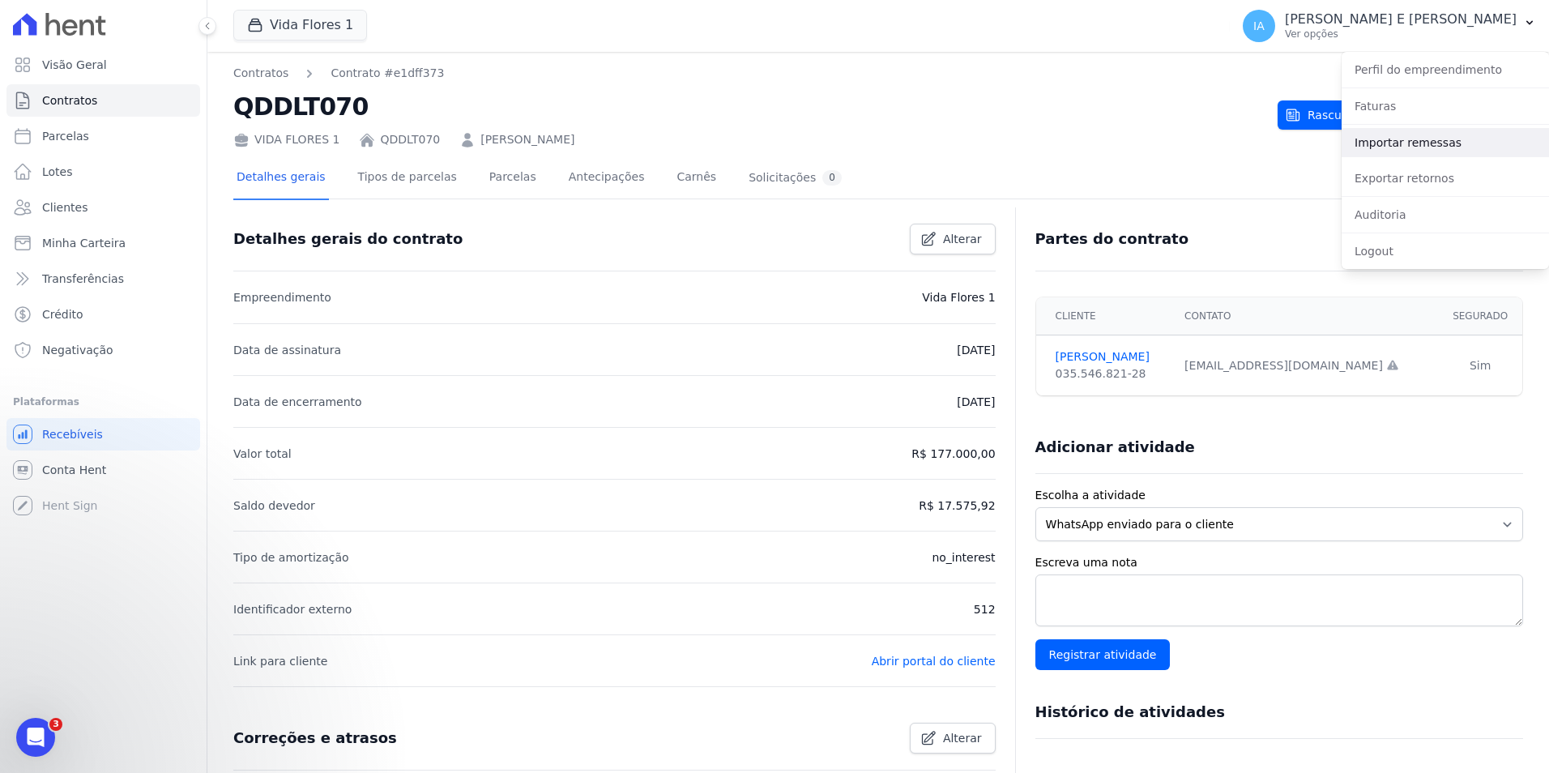
click at [1427, 143] on link "Importar remessas" at bounding box center [1444, 142] width 207 height 29
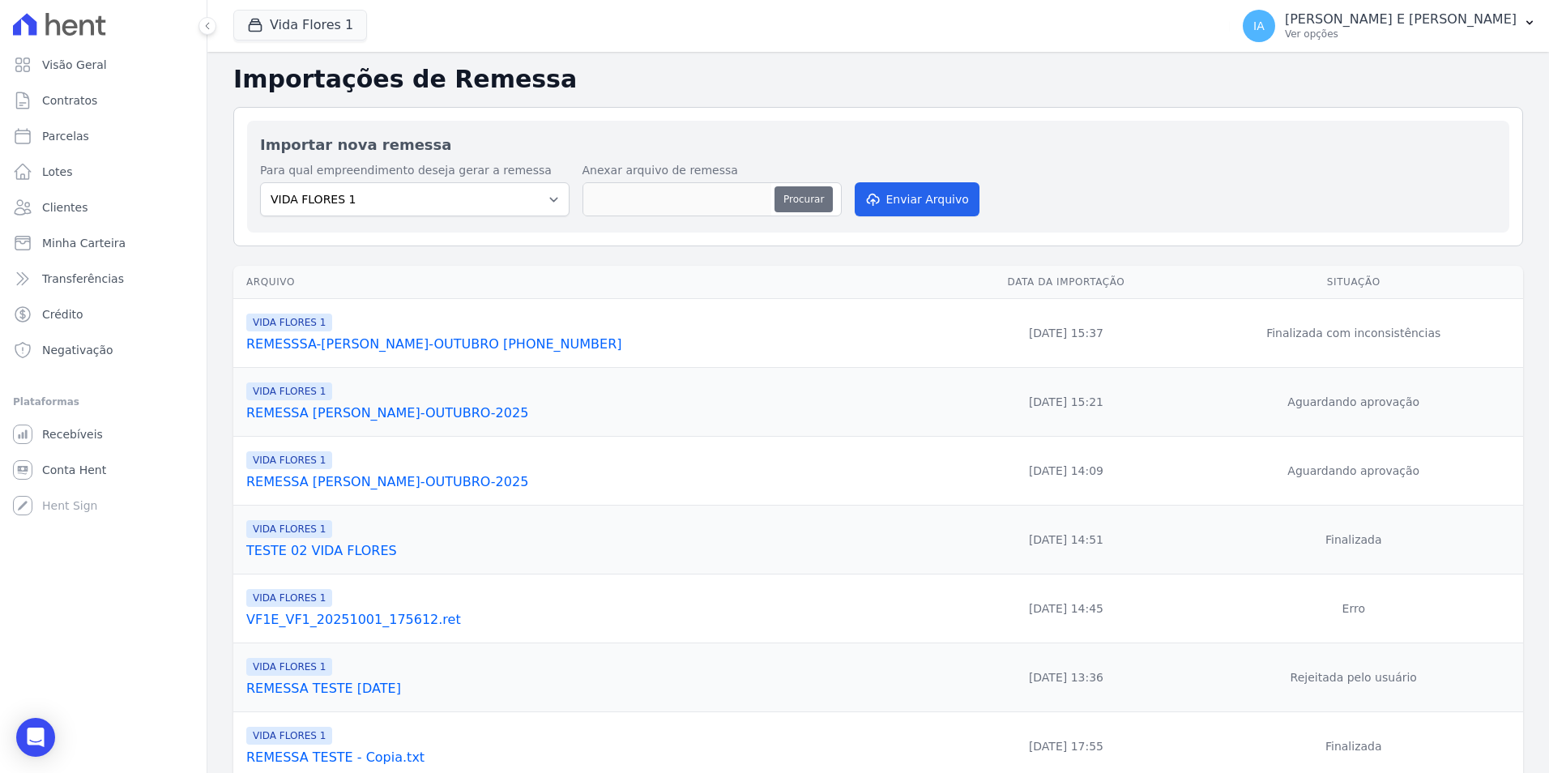
click at [800, 205] on button "Procurar" at bounding box center [803, 199] width 58 height 26
type input "REMESSA-OUTUBRO-[PERSON_NAME]"
click at [933, 194] on button "Enviar Arquivo" at bounding box center [917, 199] width 125 height 34
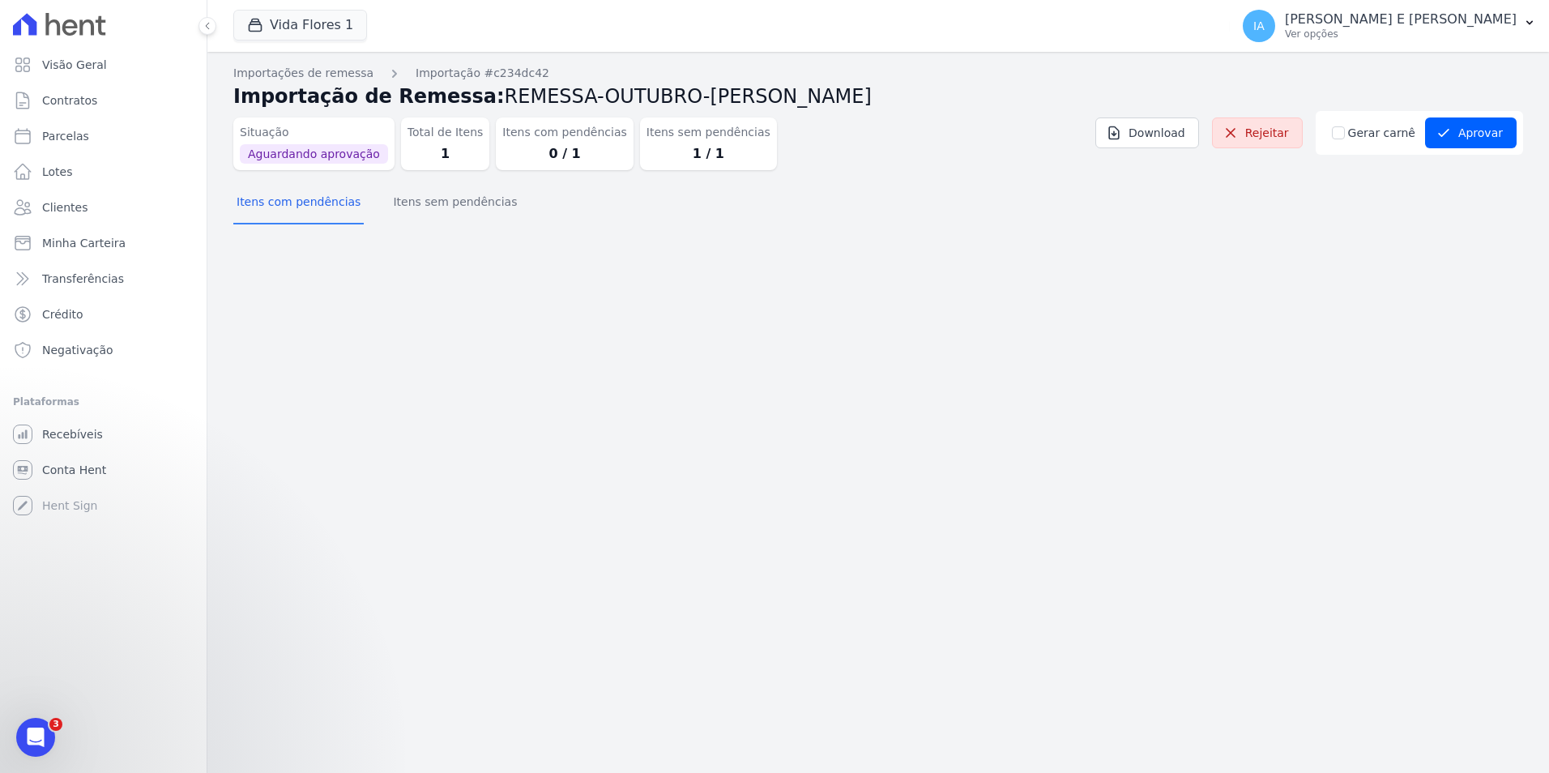
click at [565, 148] on dd "0 / 1" at bounding box center [564, 153] width 124 height 19
click at [536, 170] on div "Itens com pendências 0 / 1" at bounding box center [564, 143] width 137 height 53
click at [541, 160] on dd "0 / 1" at bounding box center [564, 153] width 124 height 19
drag, startPoint x: 541, startPoint y: 160, endPoint x: 467, endPoint y: 203, distance: 85.6
click at [467, 203] on button "Itens sem pendências" at bounding box center [455, 203] width 130 height 42
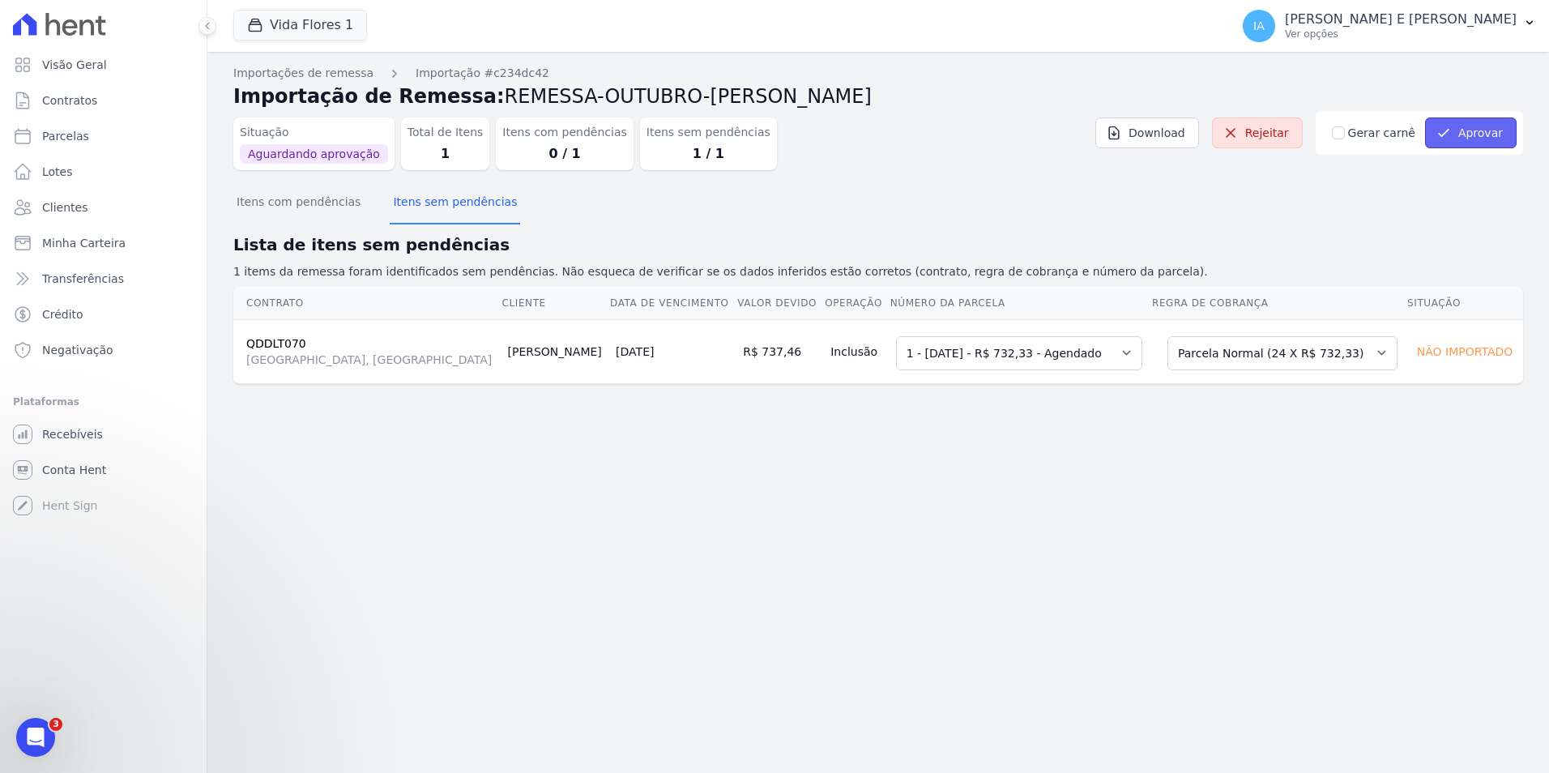
click at [1479, 137] on button "Aprovar" at bounding box center [1471, 132] width 92 height 31
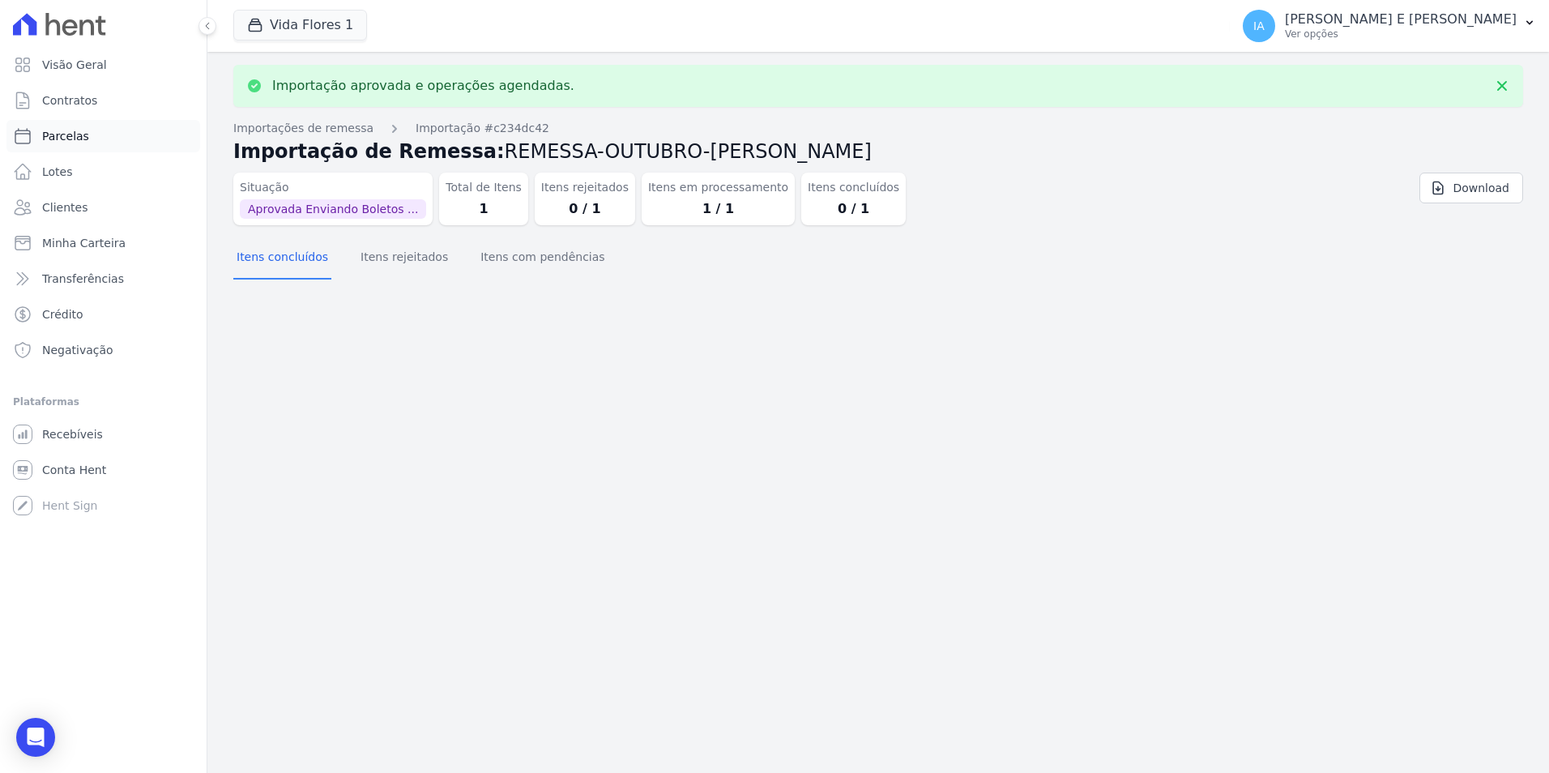
click at [94, 133] on link "Parcelas" at bounding box center [103, 136] width 194 height 32
select select
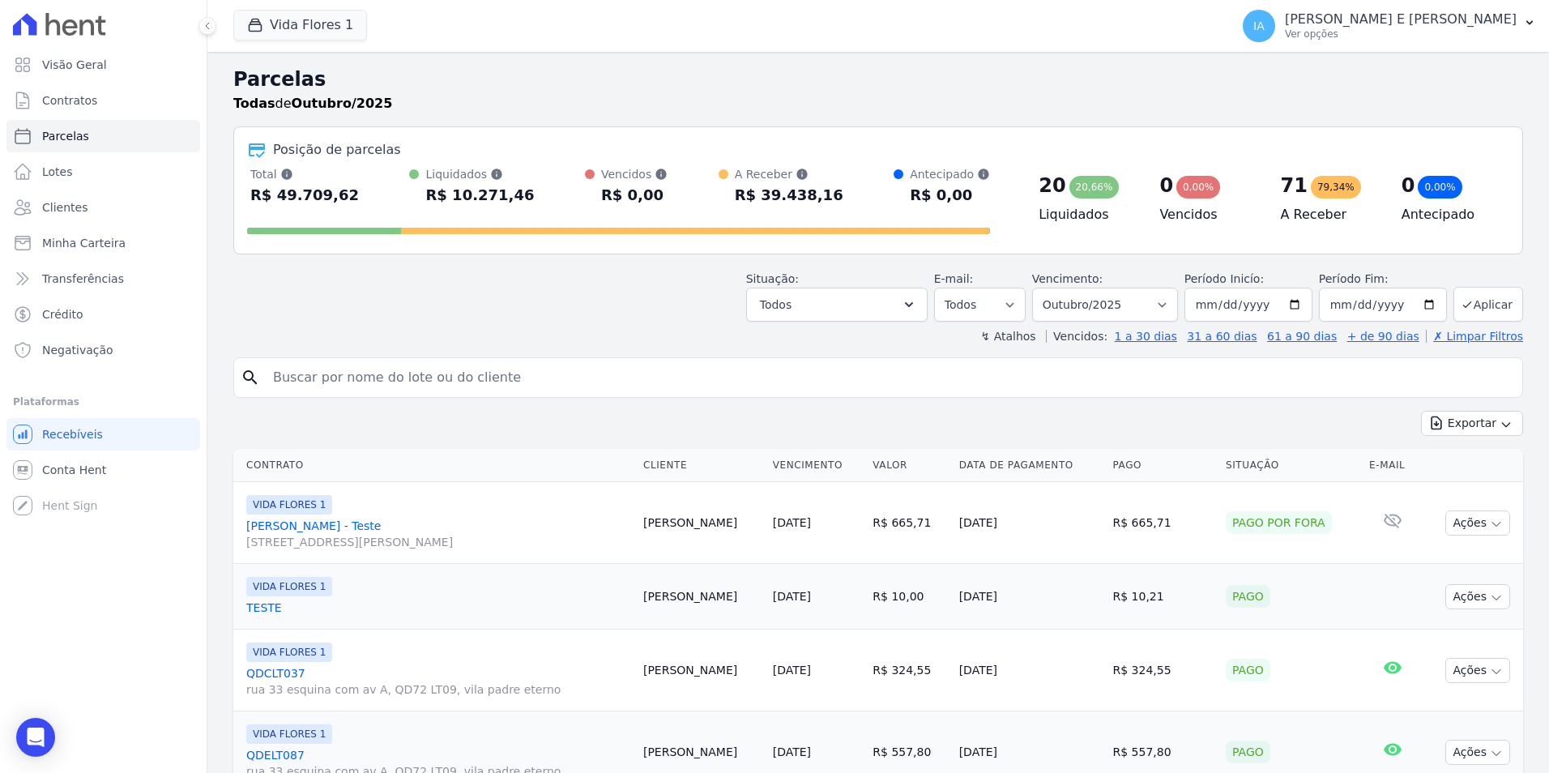
click at [356, 373] on input "search" at bounding box center [889, 377] width 1252 height 32
type input "IRIS"
select select
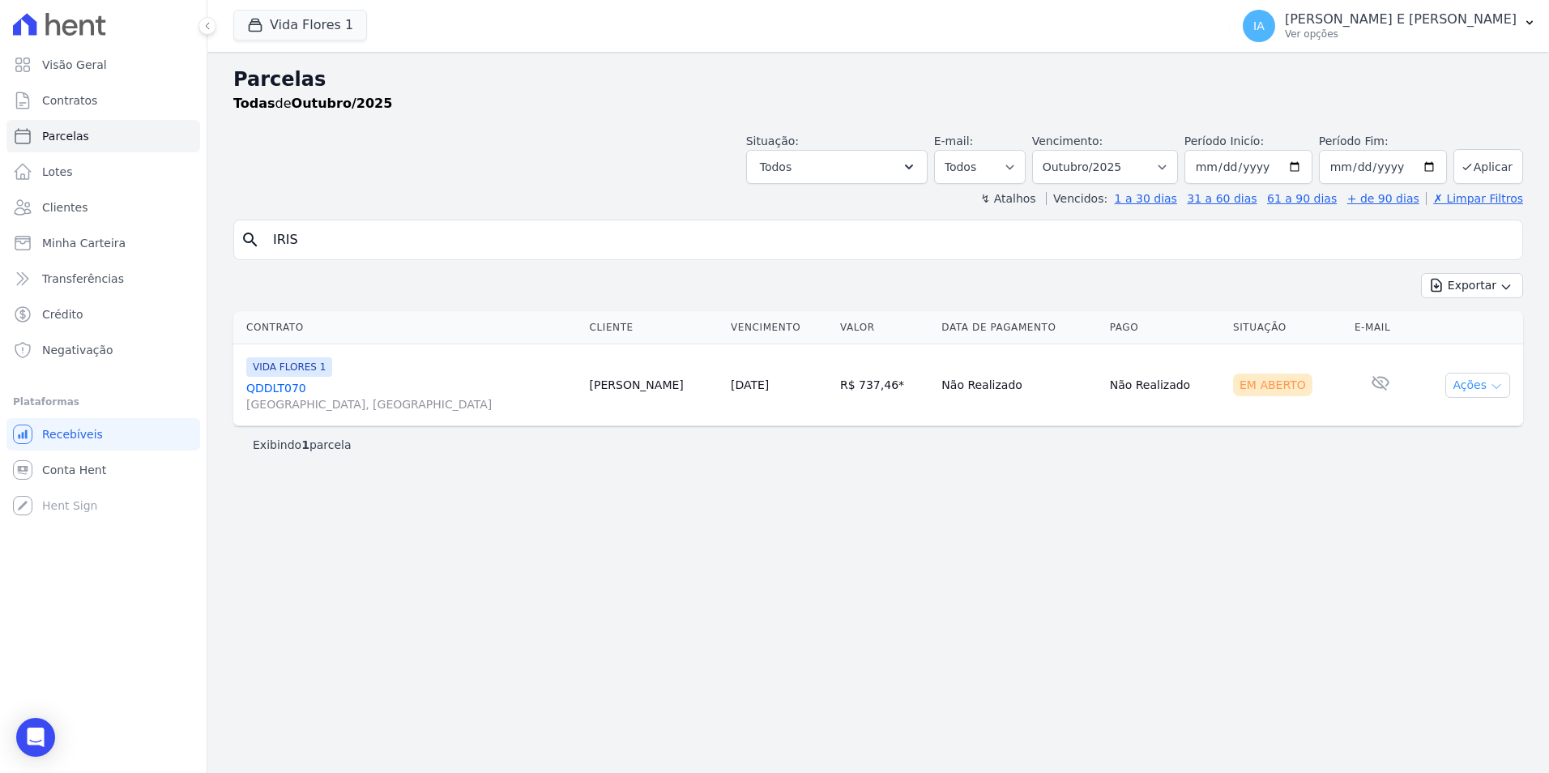
click at [1493, 388] on icon "button" at bounding box center [1496, 386] width 13 height 13
click at [1484, 476] on link "Enviar whatsapp" at bounding box center [1471, 482] width 156 height 30
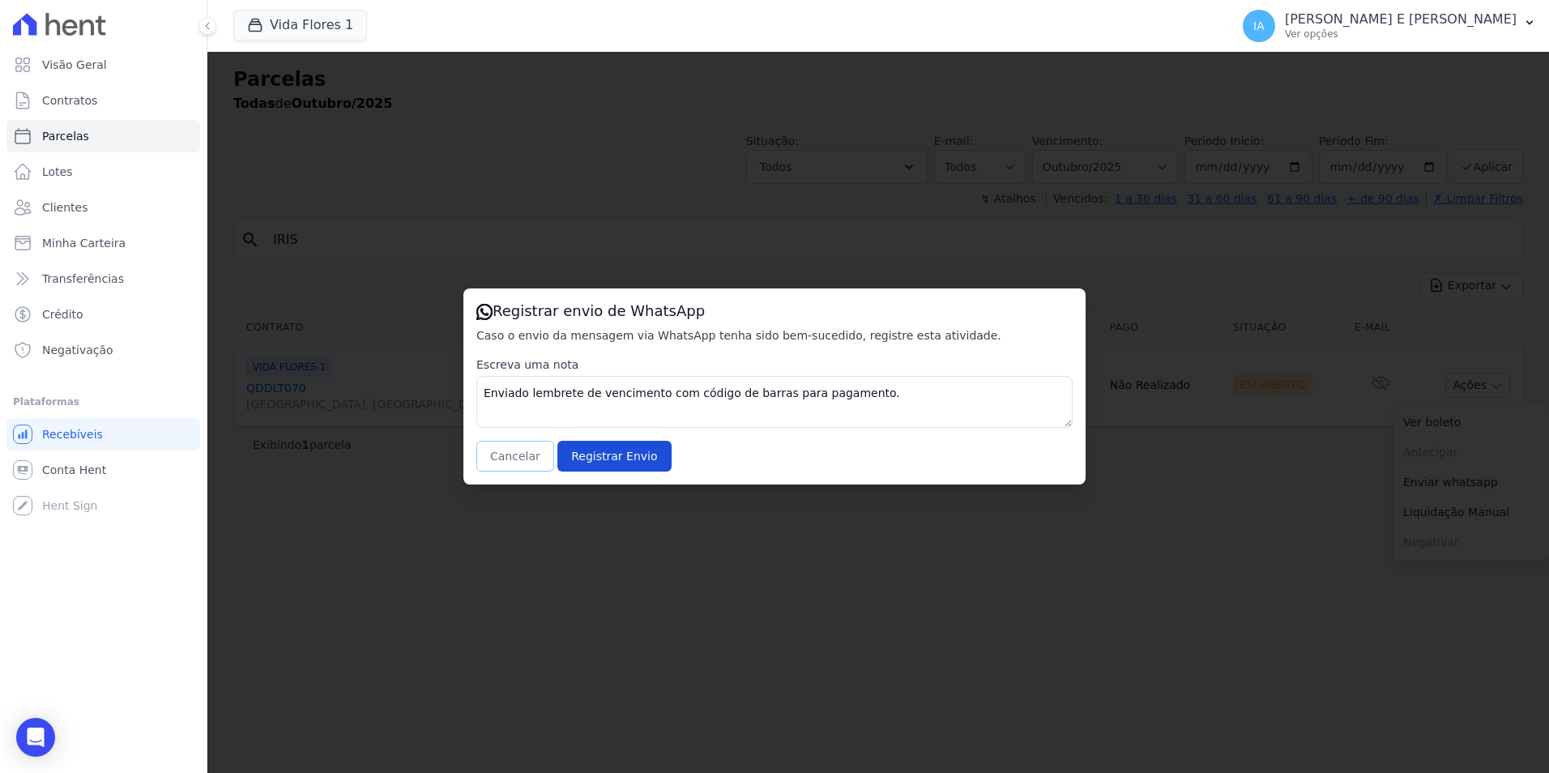
click at [505, 455] on button "Cancelar" at bounding box center [515, 456] width 78 height 31
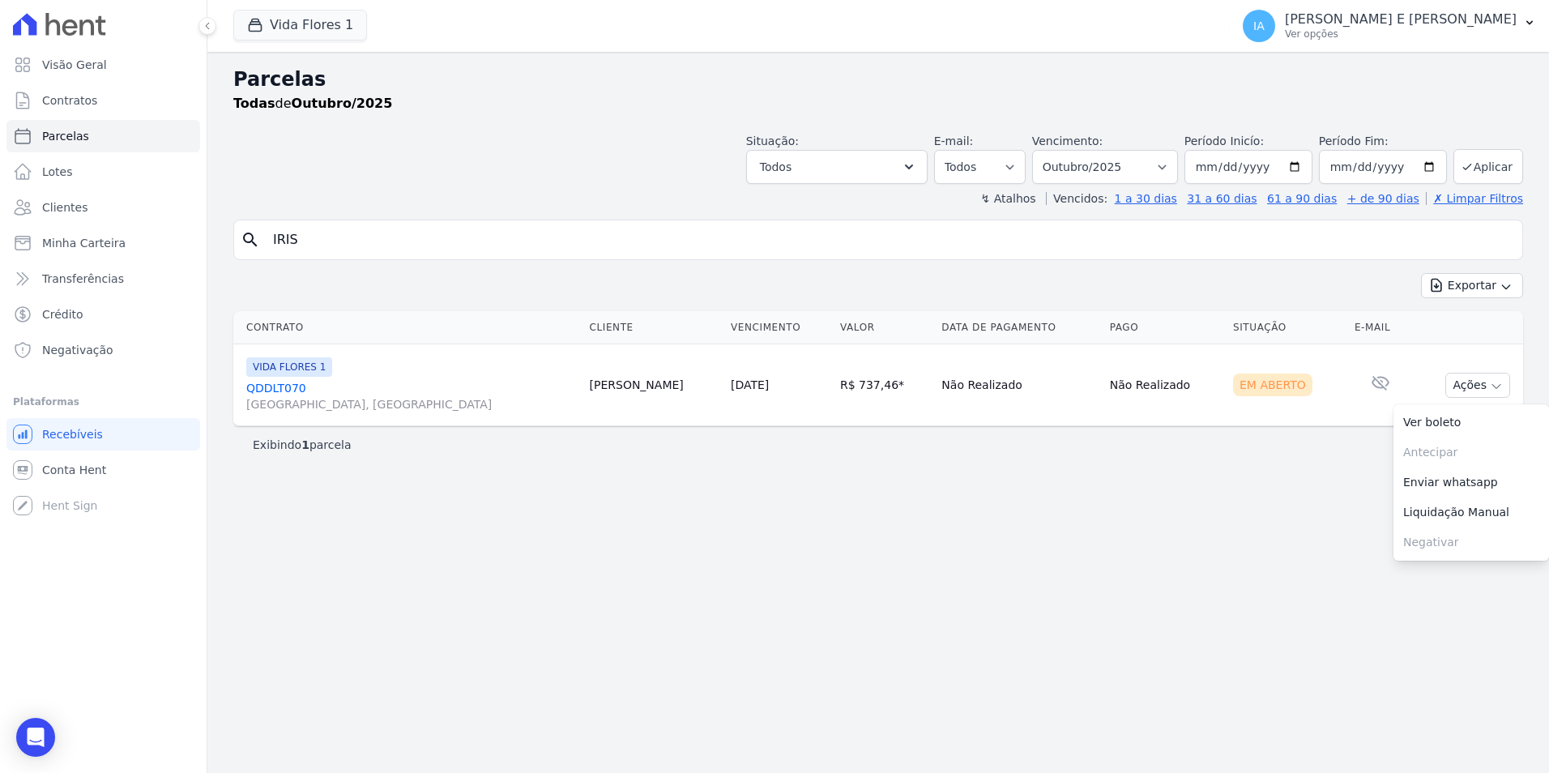
click at [284, 386] on link "QDDLT070 Rua das Perdizes, Jardim Floresta" at bounding box center [411, 396] width 331 height 32
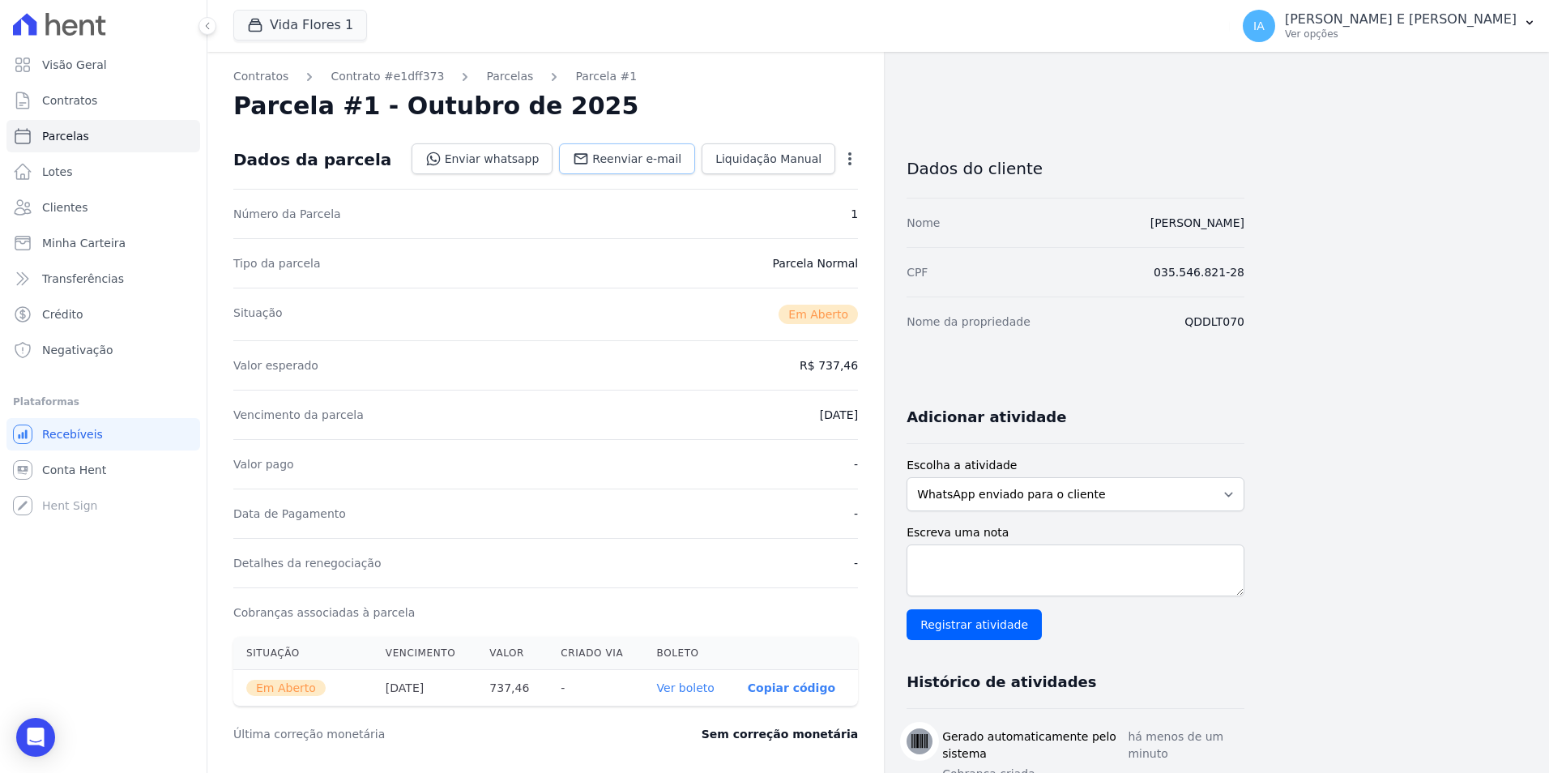
click at [648, 160] on span "Reenviar e-mail" at bounding box center [636, 159] width 89 height 16
click at [81, 178] on link "Lotes" at bounding box center [103, 172] width 194 height 32
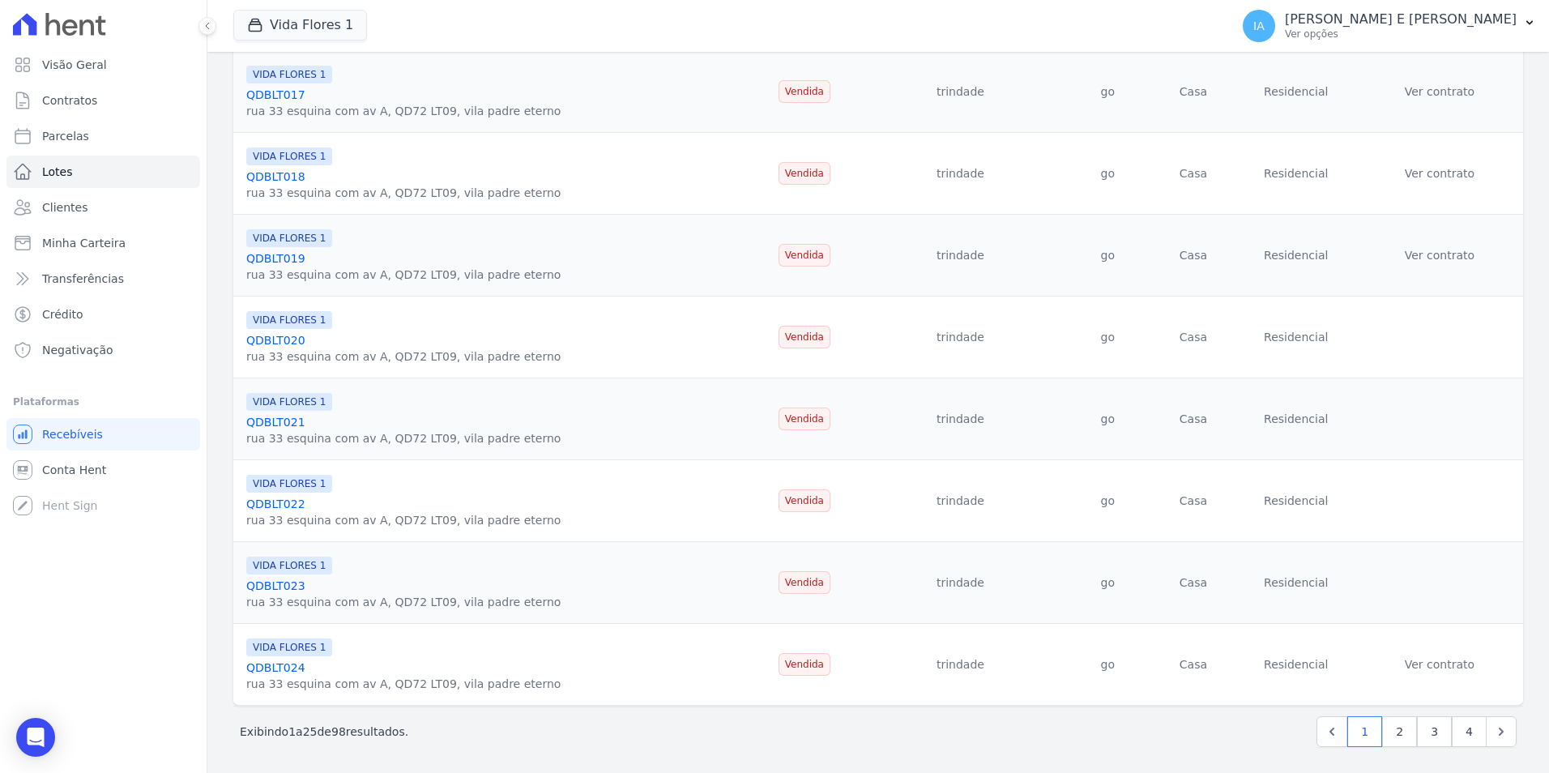
scroll to position [1636, 0]
click at [1384, 726] on link "2" at bounding box center [1399, 728] width 35 height 31
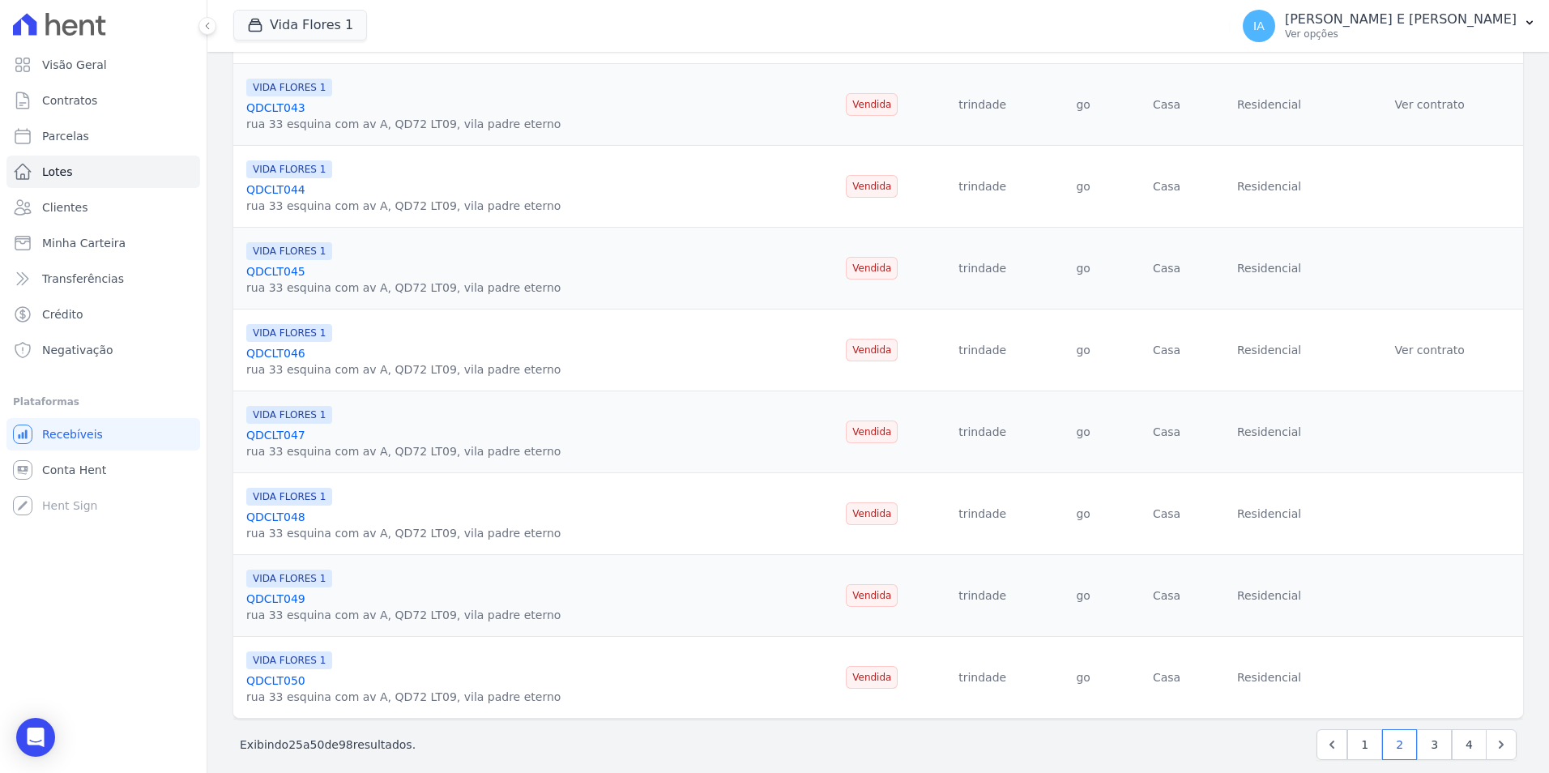
scroll to position [1636, 0]
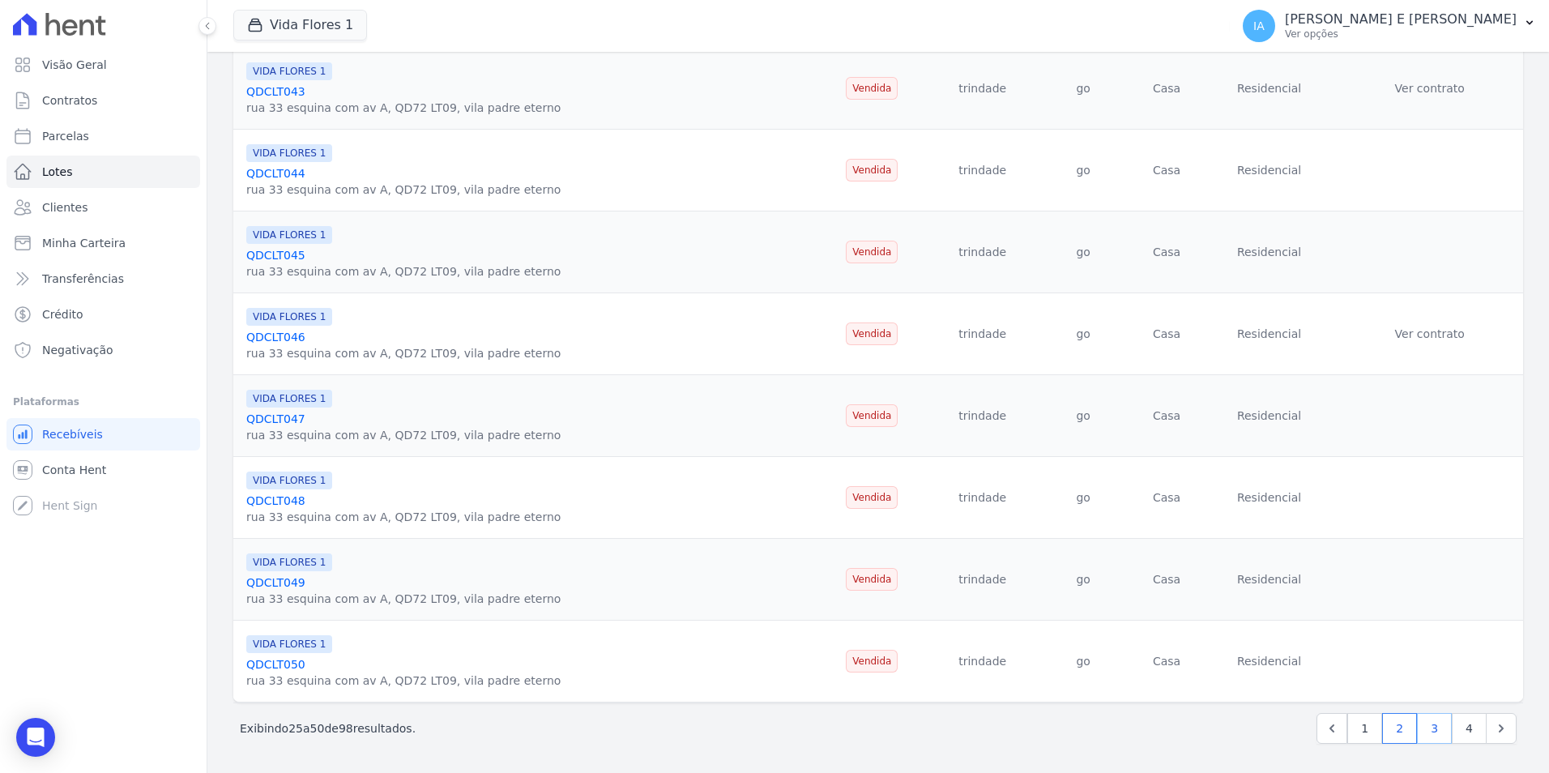
click at [1422, 731] on link "3" at bounding box center [1434, 728] width 35 height 31
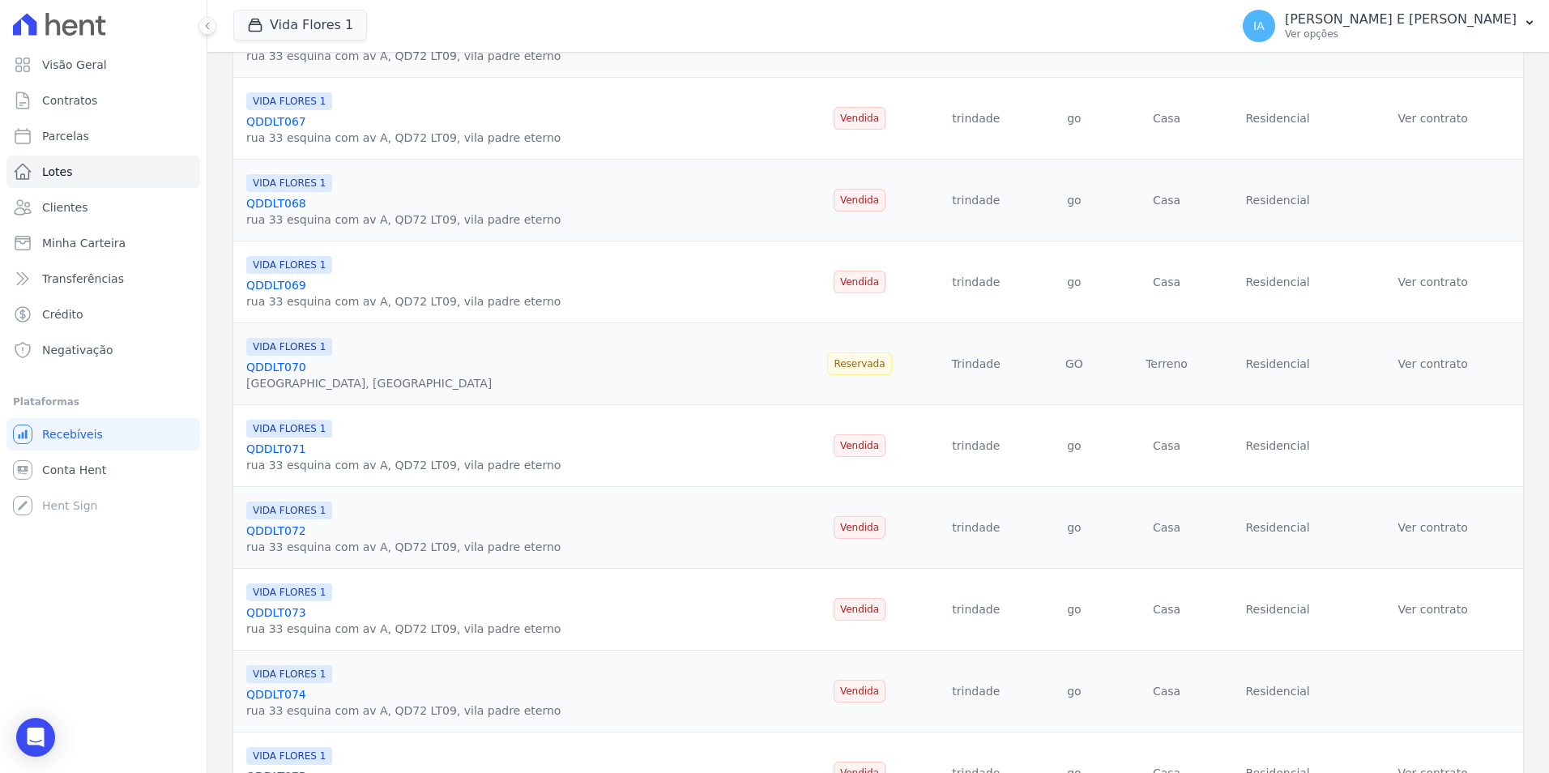
scroll to position [1636, 0]
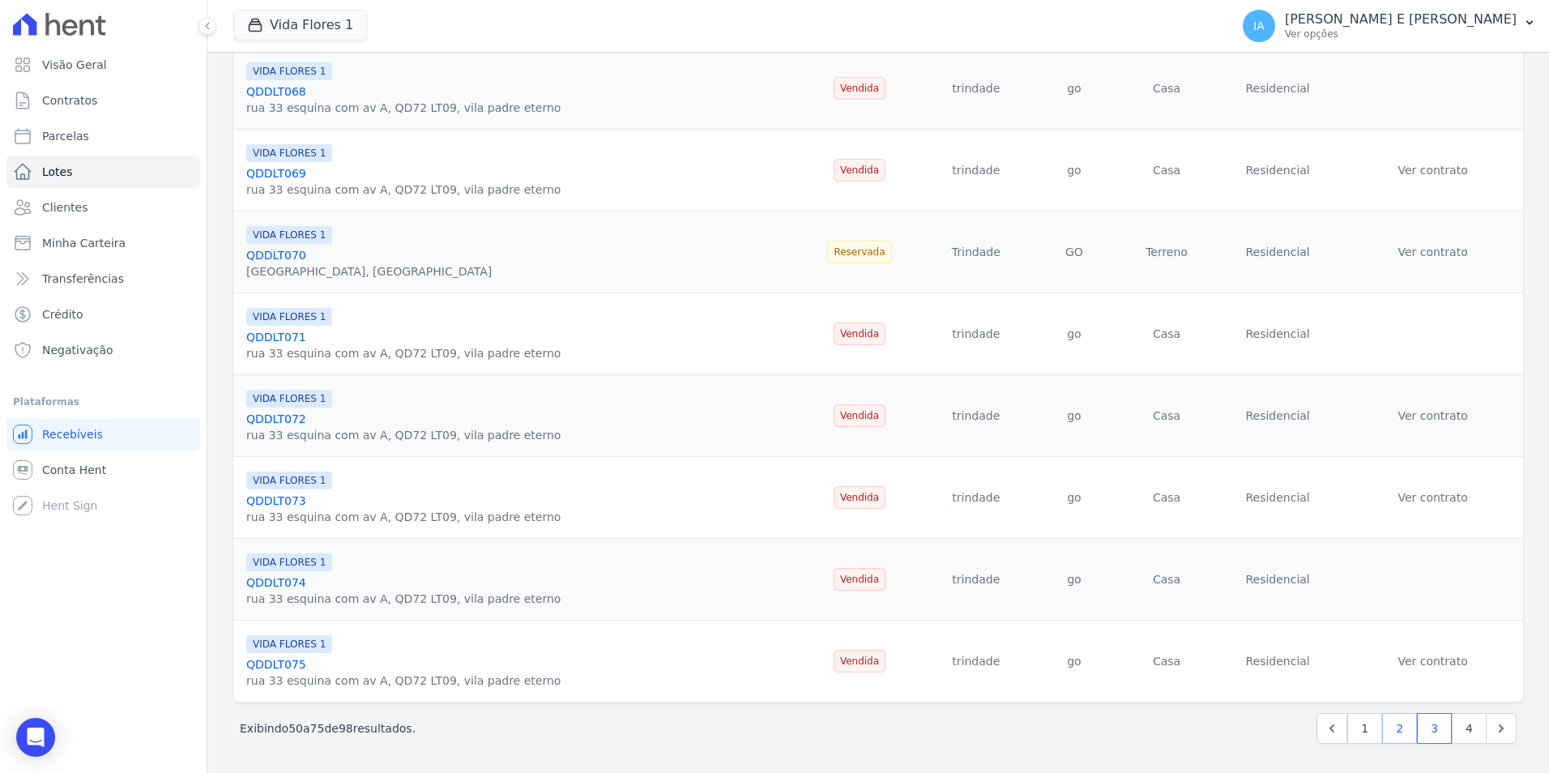
click at [1388, 735] on link "2" at bounding box center [1399, 728] width 35 height 31
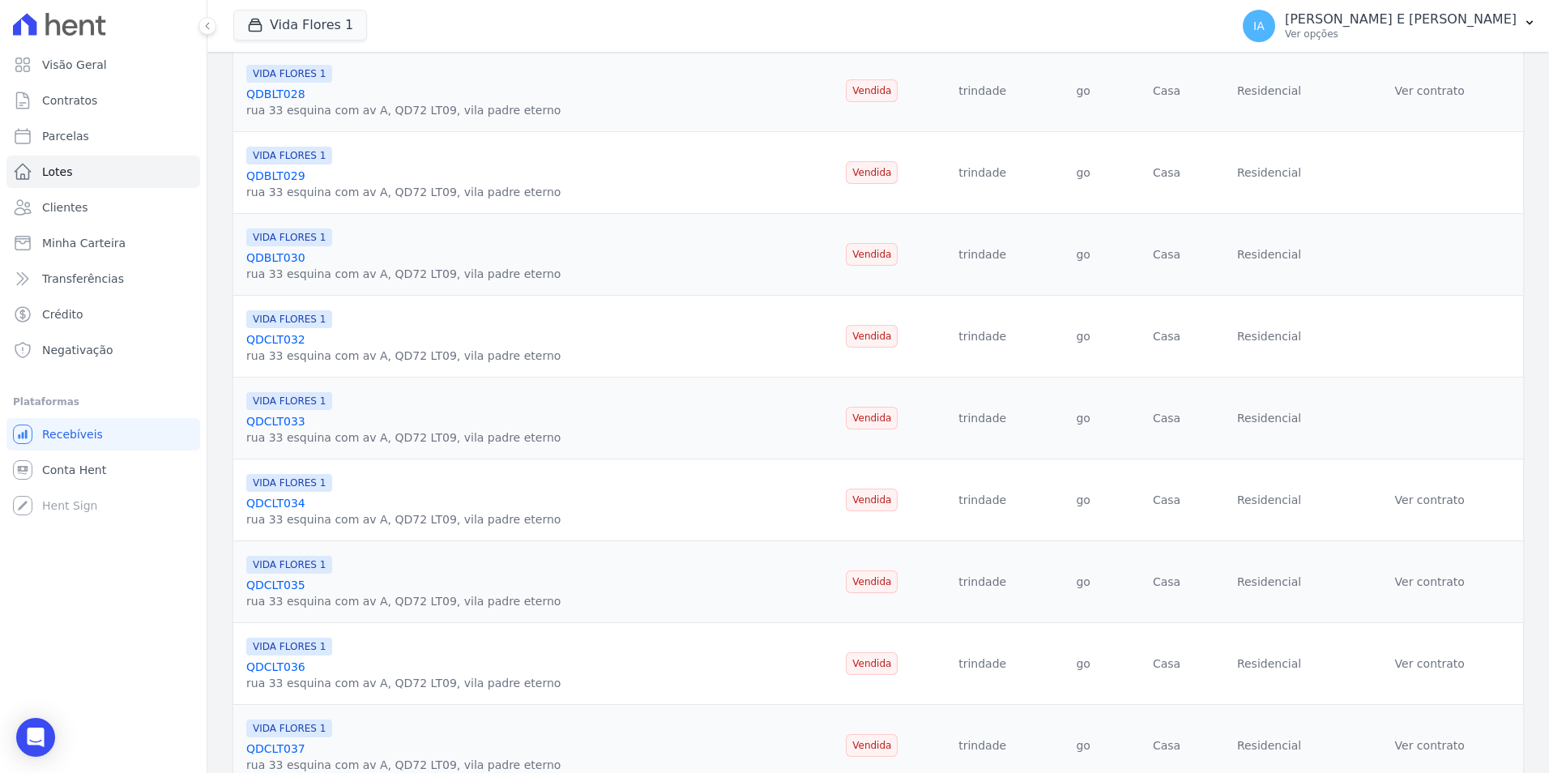
scroll to position [486, 0]
